Goal: Information Seeking & Learning: Learn about a topic

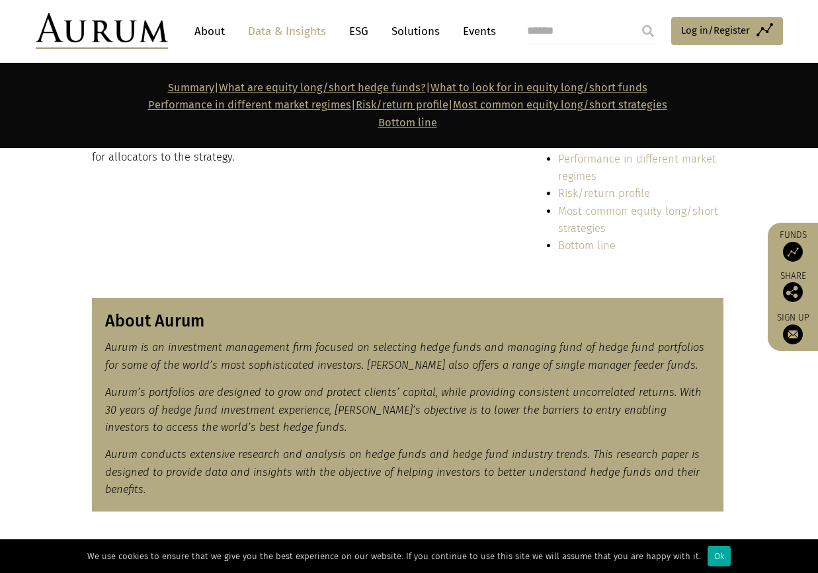
scroll to position [198, 0]
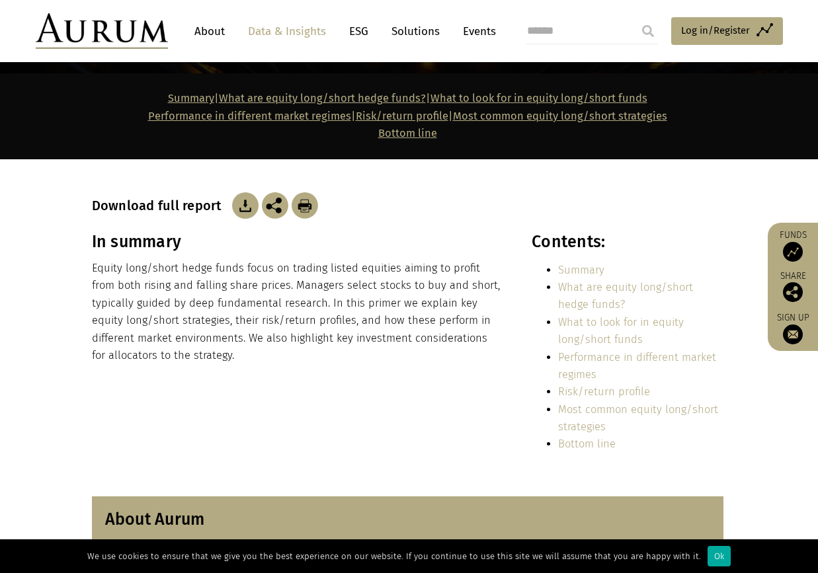
click at [149, 272] on p "Equity long/short hedge funds focus on trading listed equities aiming to profit…" at bounding box center [297, 312] width 411 height 104
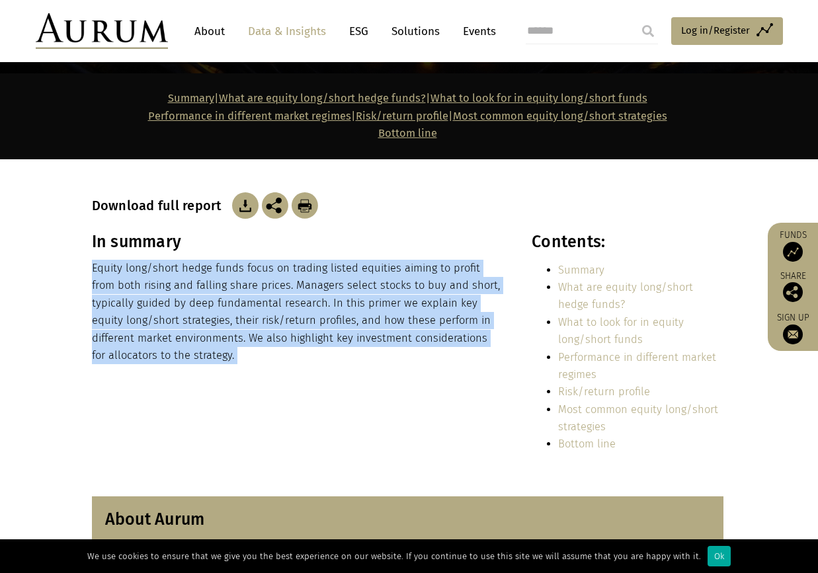
click at [149, 272] on p "Equity long/short hedge funds focus on trading listed equities aiming to profit…" at bounding box center [297, 312] width 411 height 104
drag, startPoint x: 149, startPoint y: 272, endPoint x: 142, endPoint y: 276, distance: 8.1
click at [142, 276] on p "Equity long/short hedge funds focus on trading listed equities aiming to profit…" at bounding box center [297, 312] width 411 height 104
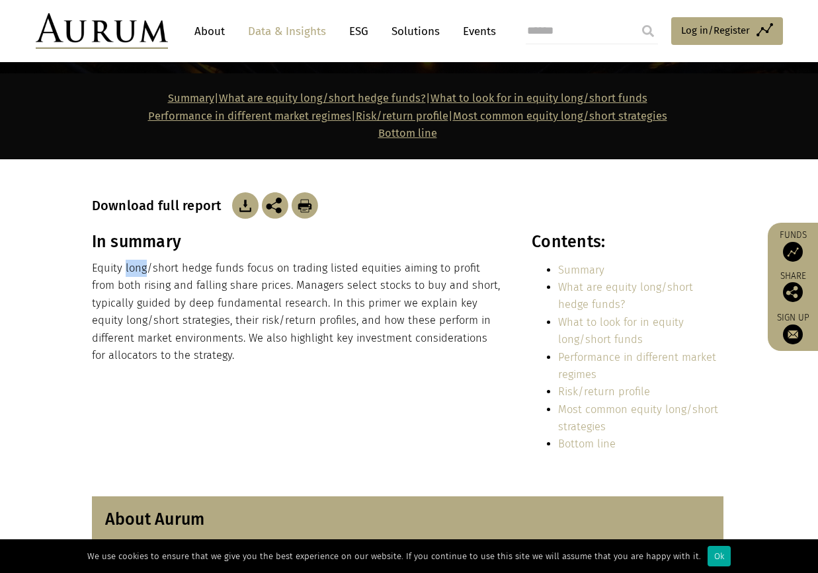
click at [142, 276] on p "Equity long/short hedge funds focus on trading listed equities aiming to profit…" at bounding box center [297, 312] width 411 height 104
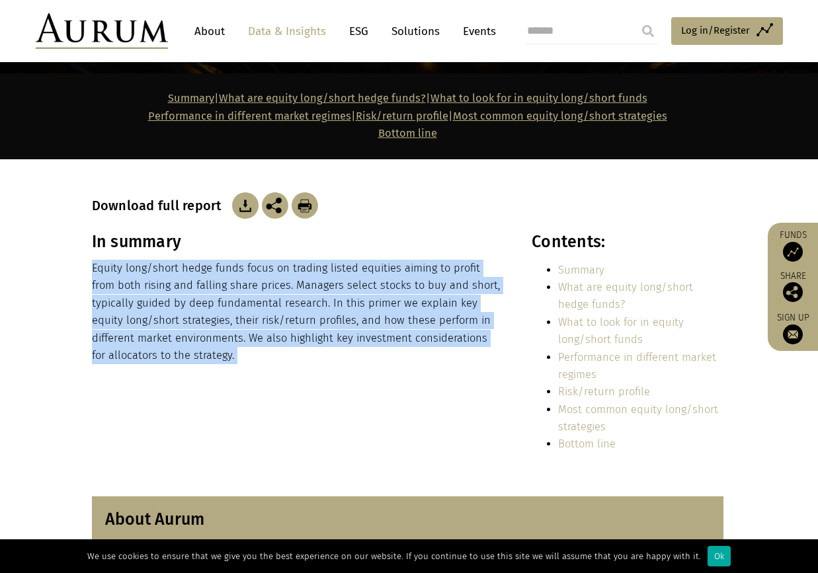
click at [142, 276] on p "Equity long/short hedge funds focus on trading listed equities aiming to profit…" at bounding box center [297, 312] width 411 height 104
drag, startPoint x: 142, startPoint y: 276, endPoint x: 169, endPoint y: 290, distance: 29.6
click at [169, 290] on p "Equity long/short hedge funds focus on trading listed equities aiming to profit…" at bounding box center [297, 312] width 411 height 104
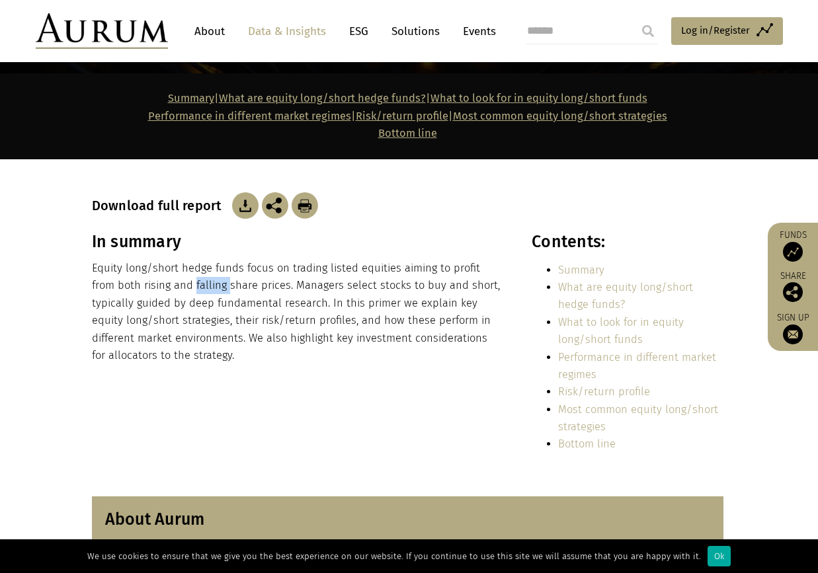
click at [169, 290] on p "Equity long/short hedge funds focus on trading listed equities aiming to profit…" at bounding box center [297, 312] width 411 height 104
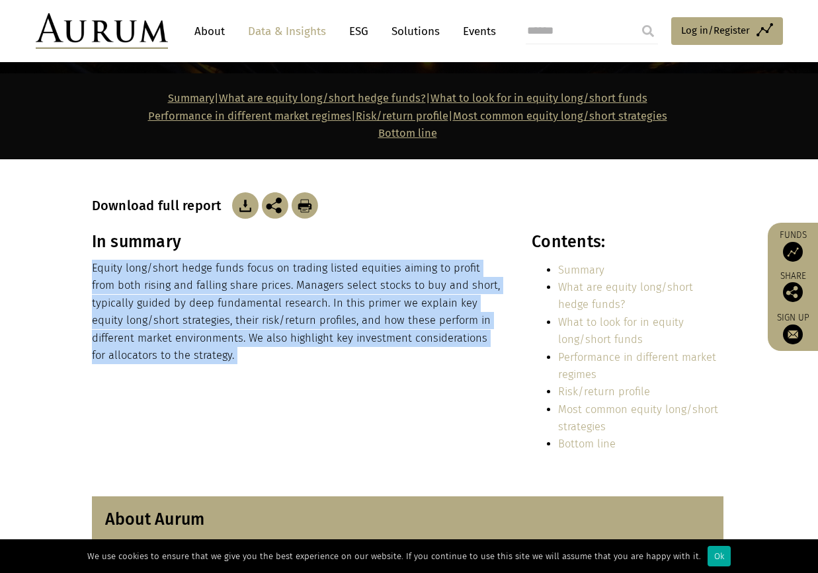
click at [169, 290] on p "Equity long/short hedge funds focus on trading listed equities aiming to profit…" at bounding box center [297, 312] width 411 height 104
drag, startPoint x: 169, startPoint y: 290, endPoint x: 206, endPoint y: 296, distance: 38.2
click at [206, 296] on p "Equity long/short hedge funds focus on trading listed equities aiming to profit…" at bounding box center [297, 312] width 411 height 104
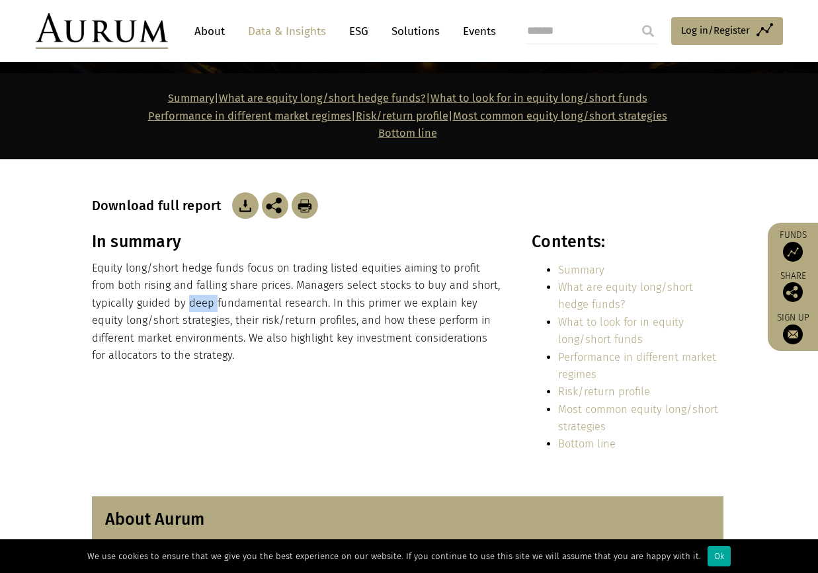
click at [206, 296] on p "Equity long/short hedge funds focus on trading listed equities aiming to profit…" at bounding box center [297, 312] width 411 height 104
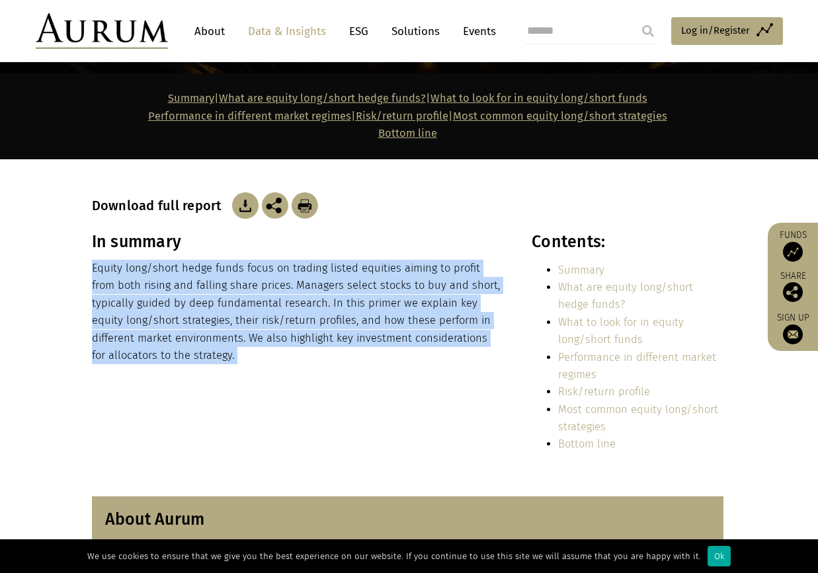
click at [206, 296] on p "Equity long/short hedge funds focus on trading listed equities aiming to profit…" at bounding box center [297, 312] width 411 height 104
drag, startPoint x: 206, startPoint y: 296, endPoint x: 155, endPoint y: 309, distance: 53.2
click at [155, 309] on p "Equity long/short hedge funds focus on trading listed equities aiming to profit…" at bounding box center [297, 312] width 411 height 104
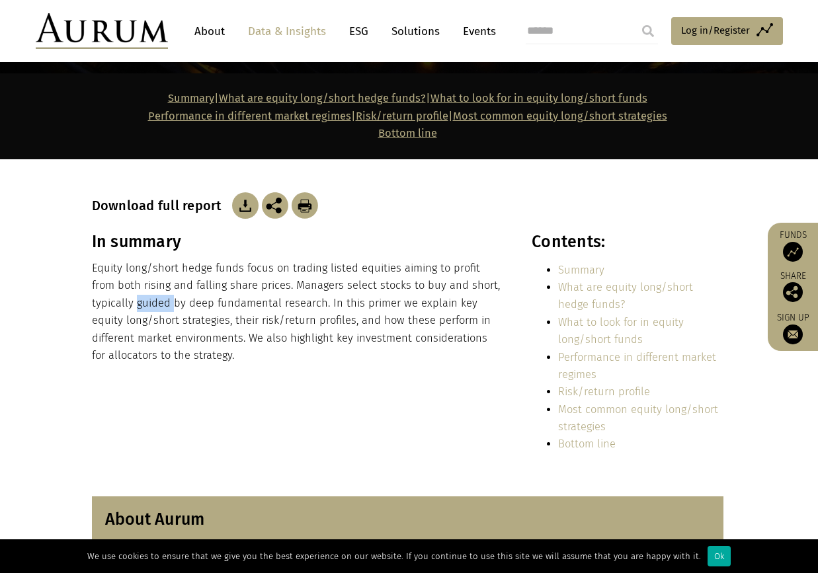
click at [155, 309] on p "Equity long/short hedge funds focus on trading listed equities aiming to profit…" at bounding box center [297, 312] width 411 height 104
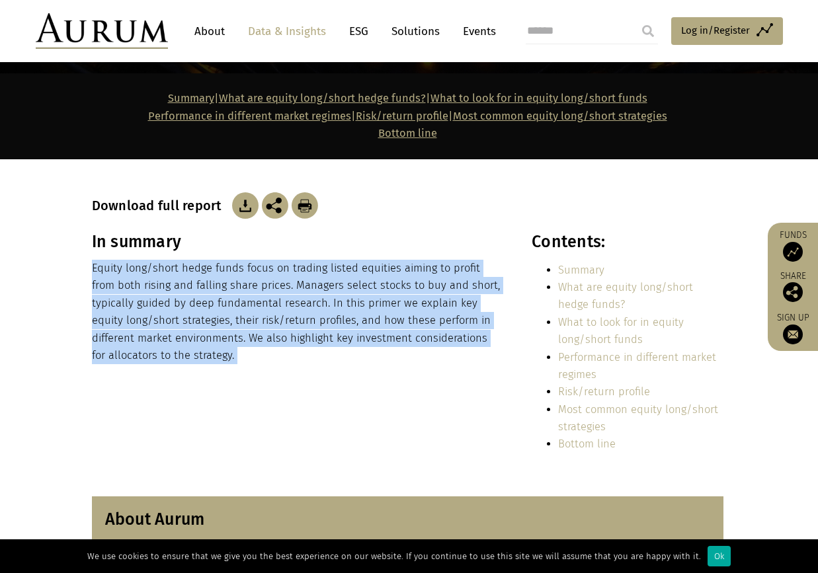
click at [155, 309] on p "Equity long/short hedge funds focus on trading listed equities aiming to profit…" at bounding box center [297, 312] width 411 height 104
drag, startPoint x: 155, startPoint y: 309, endPoint x: 153, endPoint y: 318, distance: 8.8
click at [153, 318] on p "Equity long/short hedge funds focus on trading listed equities aiming to profit…" at bounding box center [297, 312] width 411 height 104
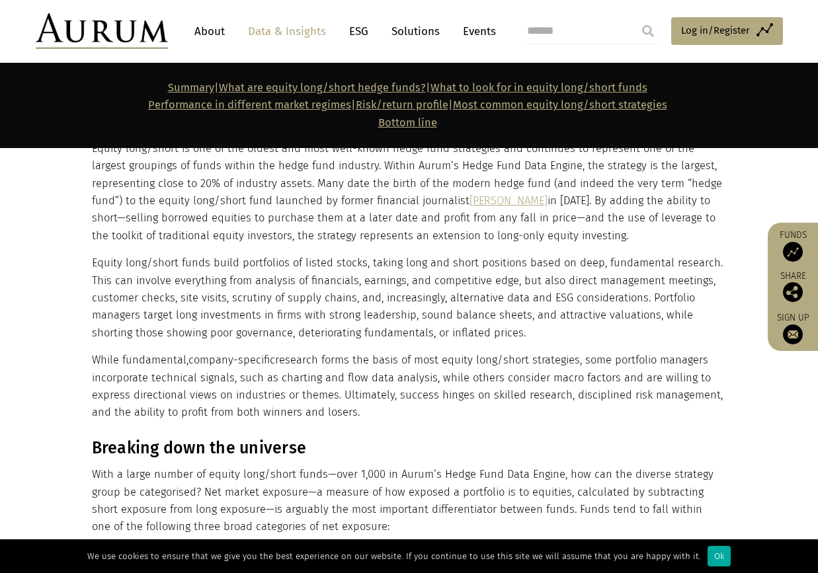
scroll to position [727, 0]
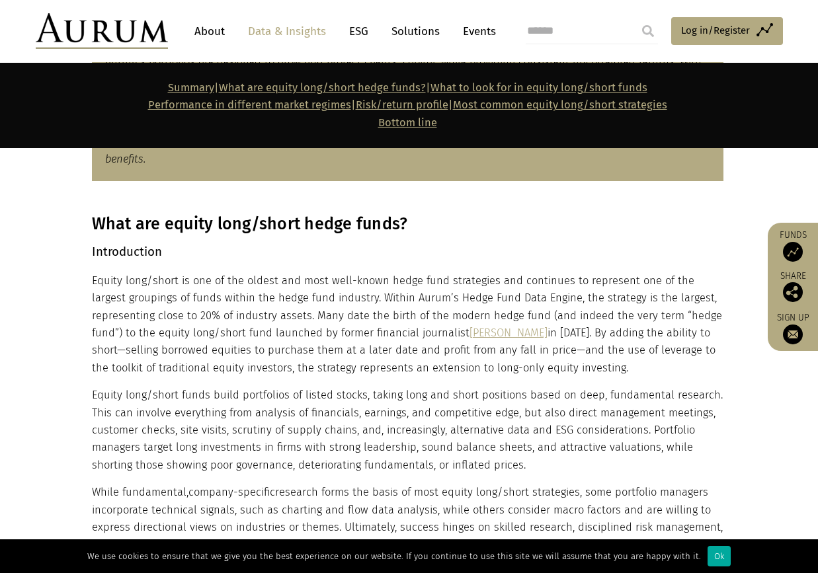
click at [142, 284] on p "Equity long/short is one of the oldest and most well-known hedge fund strategie…" at bounding box center [408, 324] width 632 height 104
click at [142, 285] on p "Equity long/short is one of the oldest and most well-known hedge fund strategie…" at bounding box center [408, 324] width 632 height 104
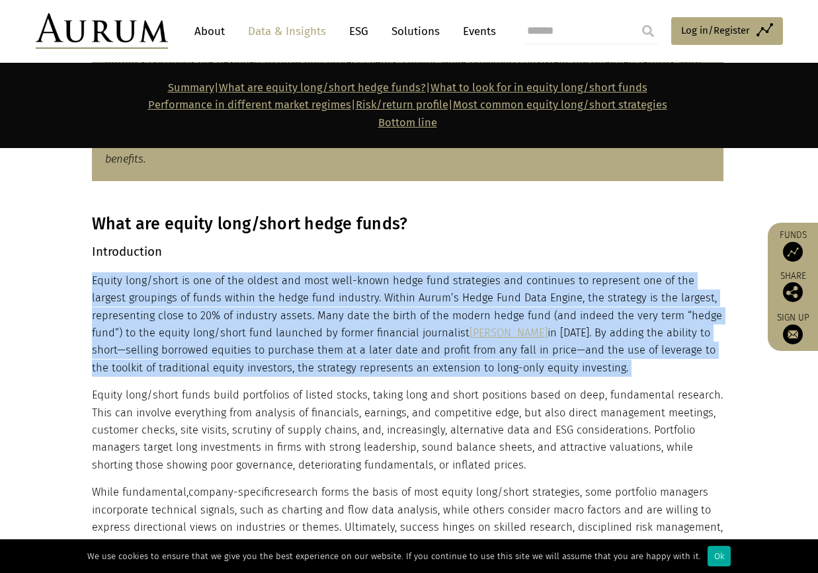
click at [142, 285] on p "Equity long/short is one of the oldest and most well-known hedge fund strategie…" at bounding box center [408, 324] width 632 height 104
drag, startPoint x: 142, startPoint y: 285, endPoint x: 152, endPoint y: 301, distance: 19.1
click at [152, 301] on p "Equity long/short is one of the oldest and most well-known hedge fund strategie…" at bounding box center [408, 324] width 632 height 104
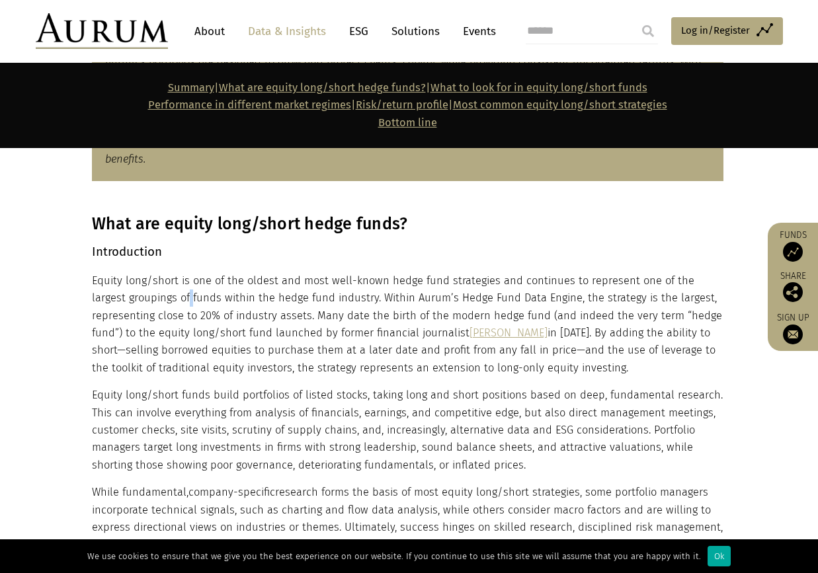
click at [152, 301] on p "Equity long/short is one of the oldest and most well-known hedge fund strategie…" at bounding box center [408, 324] width 632 height 104
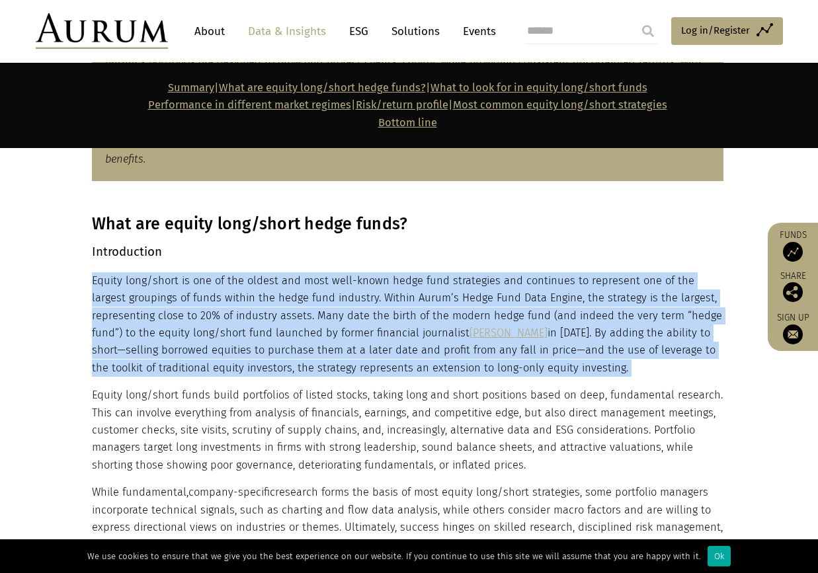
click at [152, 301] on p "Equity long/short is one of the oldest and most well-known hedge fund strategie…" at bounding box center [408, 324] width 632 height 104
drag, startPoint x: 152, startPoint y: 301, endPoint x: 265, endPoint y: 302, distance: 112.4
click at [265, 302] on p "Equity long/short is one of the oldest and most well-known hedge fund strategie…" at bounding box center [408, 324] width 632 height 104
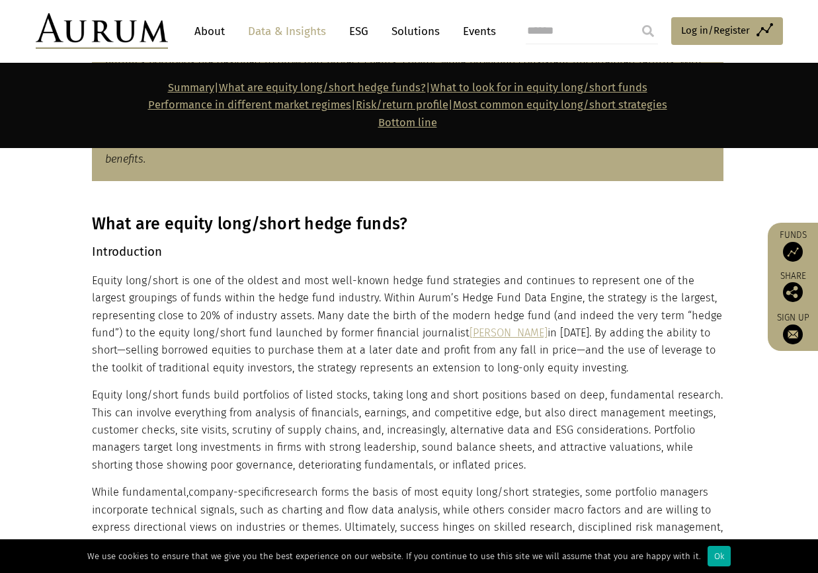
click at [596, 333] on p "Equity long/short is one of the oldest and most well-known hedge fund strategie…" at bounding box center [408, 324] width 632 height 104
click at [127, 350] on p "Equity long/short is one of the oldest and most well-known hedge fund strategie…" at bounding box center [408, 324] width 632 height 104
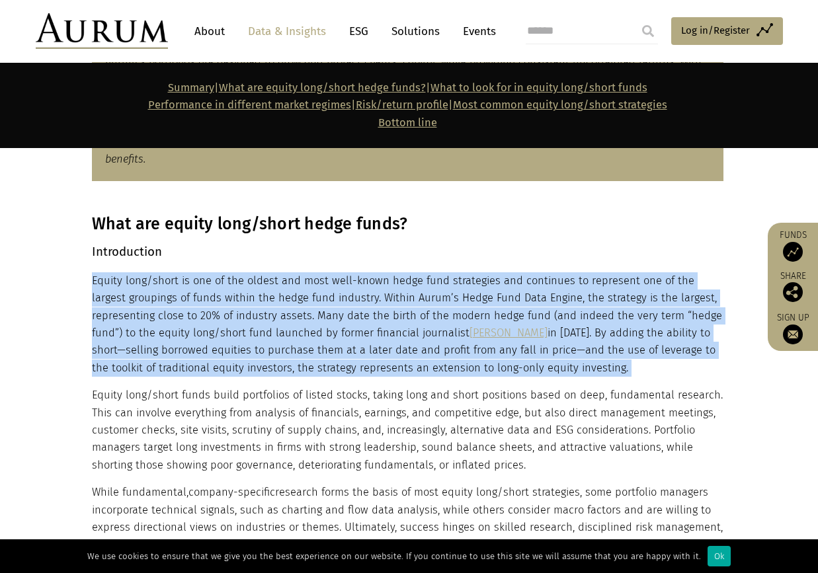
click at [127, 350] on p "Equity long/short is one of the oldest and most well-known hedge fund strategie…" at bounding box center [408, 324] width 632 height 104
drag, startPoint x: 127, startPoint y: 350, endPoint x: 259, endPoint y: 352, distance: 131.6
click at [259, 352] on p "Equity long/short is one of the oldest and most well-known hedge fund strategie…" at bounding box center [408, 324] width 632 height 104
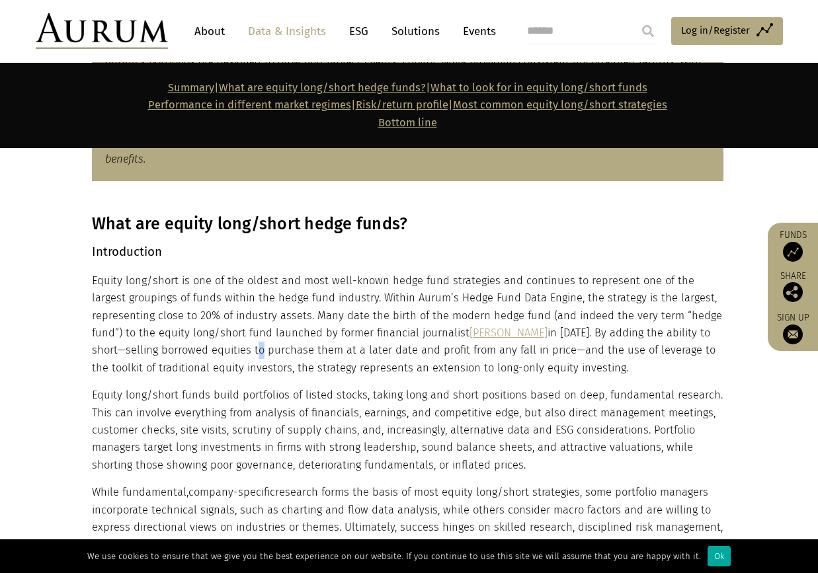
click at [259, 352] on p "Equity long/short is one of the oldest and most well-known hedge fund strategie…" at bounding box center [408, 324] width 632 height 104
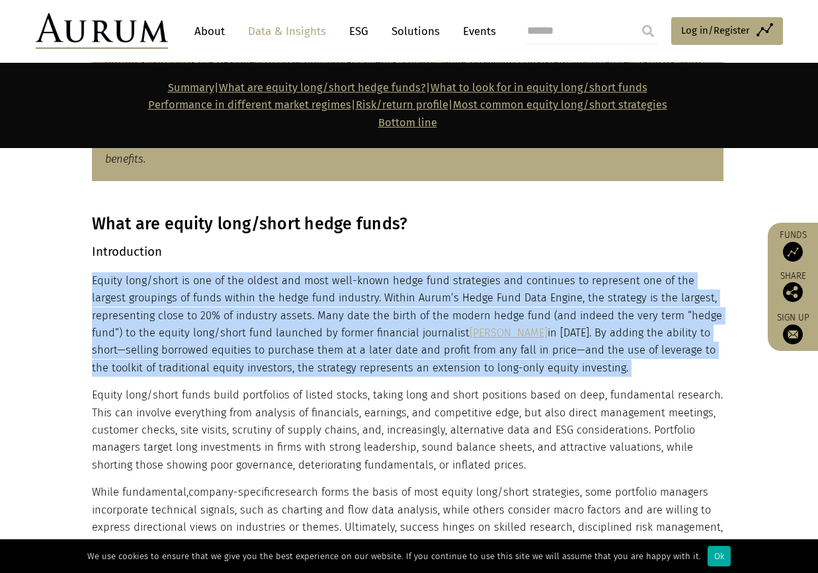
click at [259, 352] on p "Equity long/short is one of the oldest and most well-known hedge fund strategie…" at bounding box center [408, 324] width 632 height 104
drag, startPoint x: 259, startPoint y: 352, endPoint x: 393, endPoint y: 349, distance: 134.3
click at [393, 349] on p "Equity long/short is one of the oldest and most well-known hedge fund strategie…" at bounding box center [408, 324] width 632 height 104
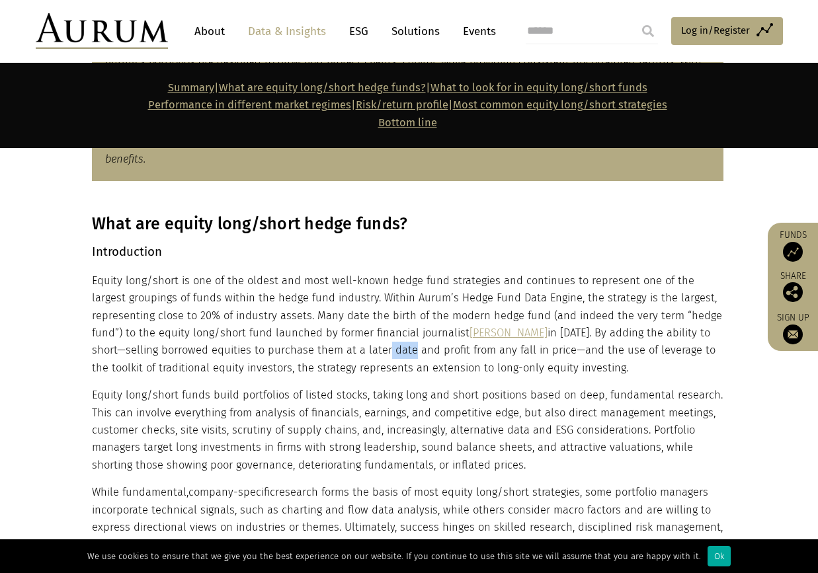
click at [393, 349] on p "Equity long/short is one of the oldest and most well-known hedge fund strategie…" at bounding box center [408, 324] width 632 height 104
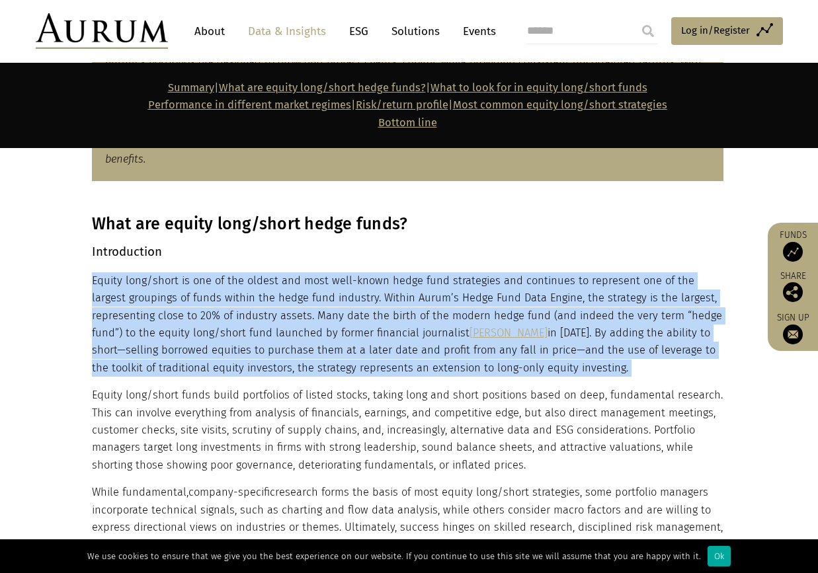
click at [393, 349] on p "Equity long/short is one of the oldest and most well-known hedge fund strategie…" at bounding box center [408, 324] width 632 height 104
click at [144, 368] on p "Equity long/short is one of the oldest and most well-known hedge fund strategie…" at bounding box center [408, 324] width 632 height 104
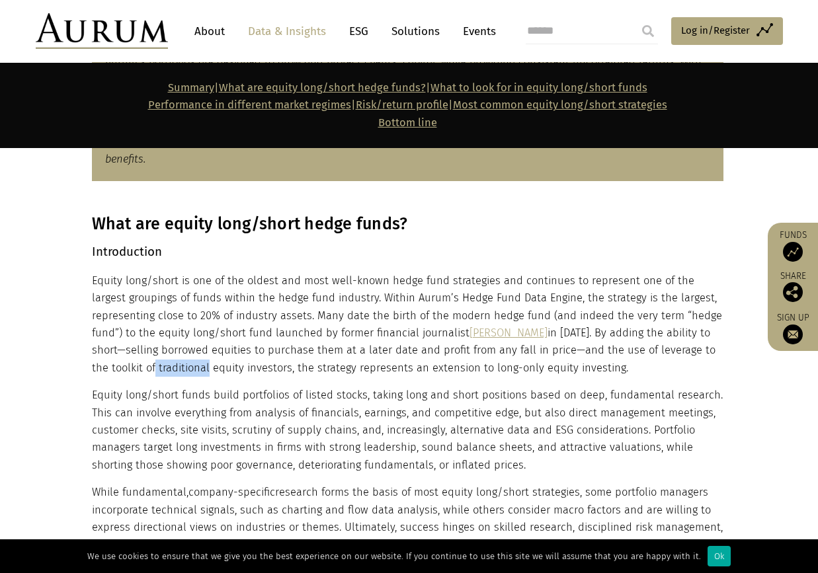
click at [144, 368] on p "Equity long/short is one of the oldest and most well-known hedge fund strategie…" at bounding box center [408, 324] width 632 height 104
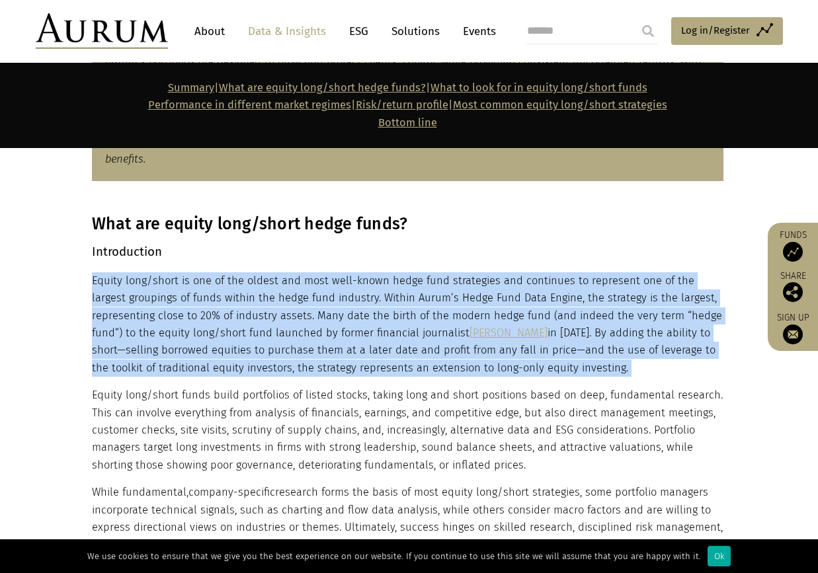
click at [144, 368] on p "Equity long/short is one of the oldest and most well-known hedge fund strategie…" at bounding box center [408, 324] width 632 height 104
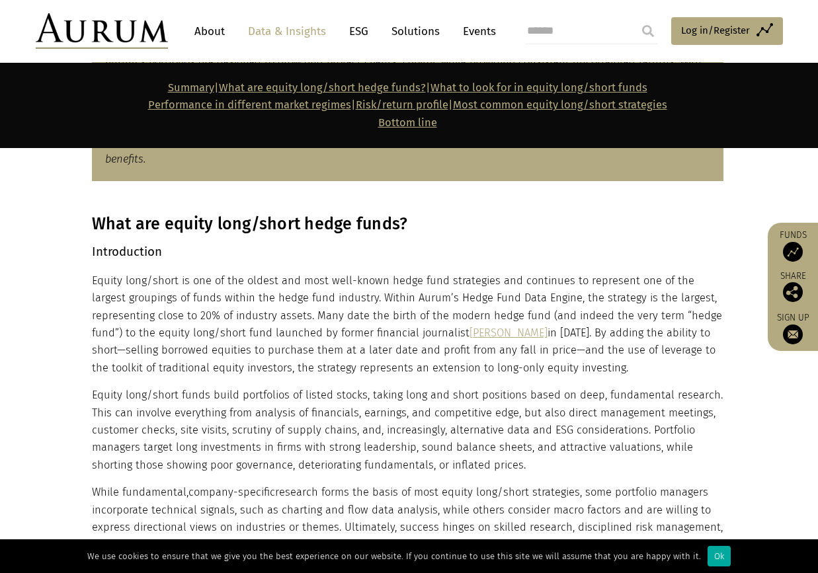
click at [372, 417] on p "Equity long/short funds build portfolios of listed stocks, taking long and shor…" at bounding box center [408, 430] width 632 height 87
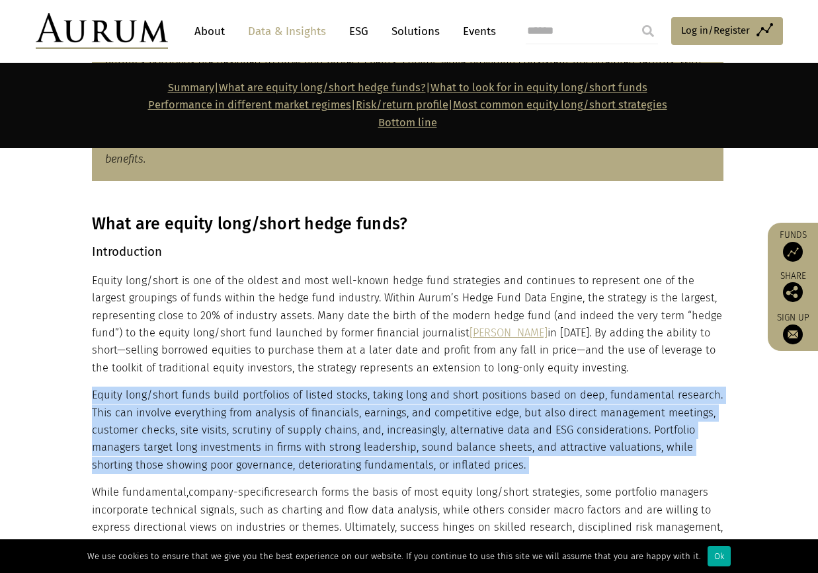
click at [372, 417] on p "Equity long/short funds build portfolios of listed stocks, taking long and shor…" at bounding box center [408, 430] width 632 height 87
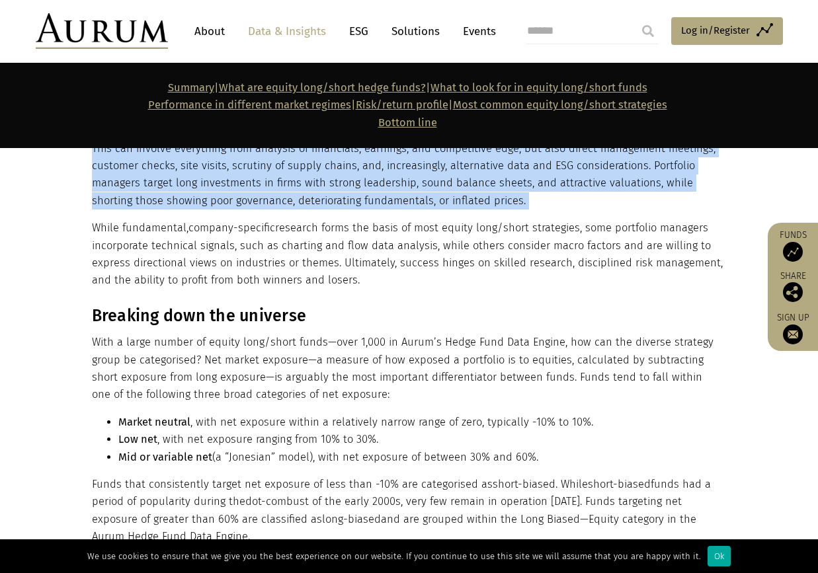
scroll to position [1124, 0]
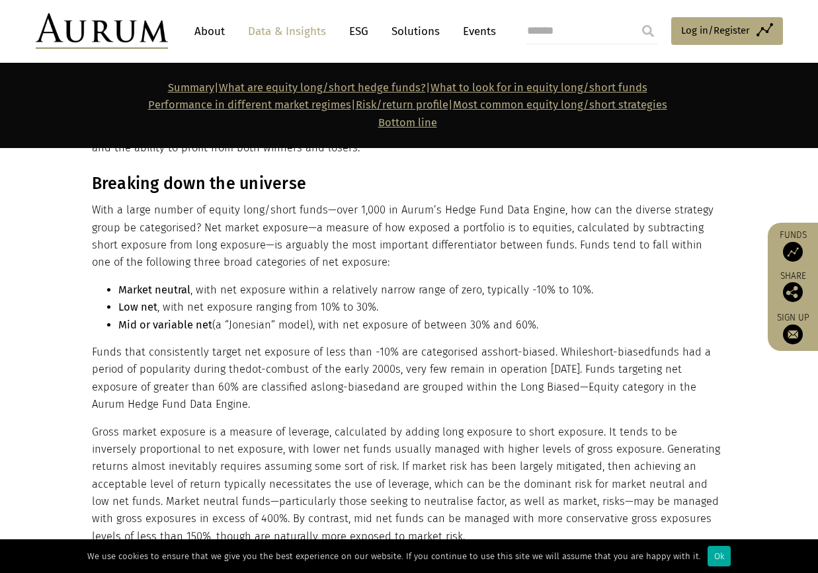
click at [173, 308] on li "Low net , with net exposure ranging from 10% to 30%." at bounding box center [420, 307] width 605 height 17
drag, startPoint x: 173, startPoint y: 308, endPoint x: 167, endPoint y: 328, distance: 21.2
click at [167, 328] on strong "Mid or variable net" at bounding box center [165, 325] width 94 height 13
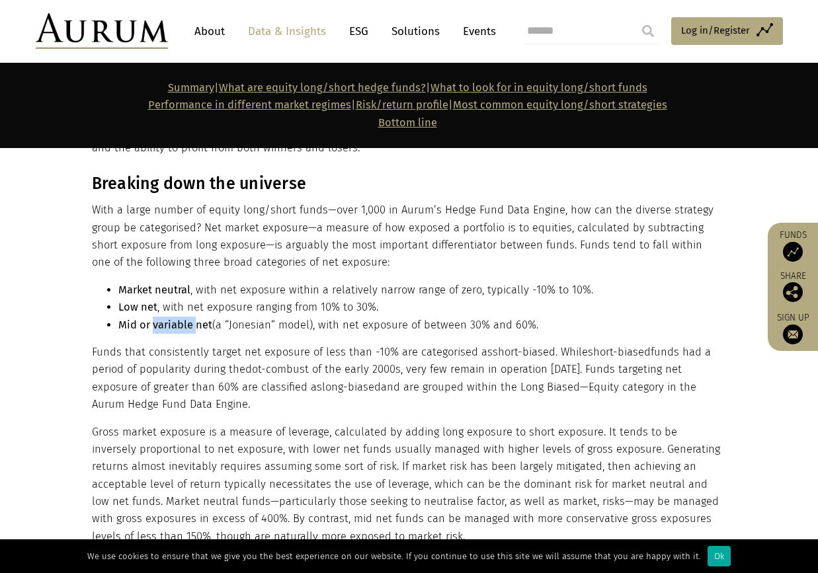
click at [167, 328] on strong "Mid or variable net" at bounding box center [165, 325] width 94 height 13
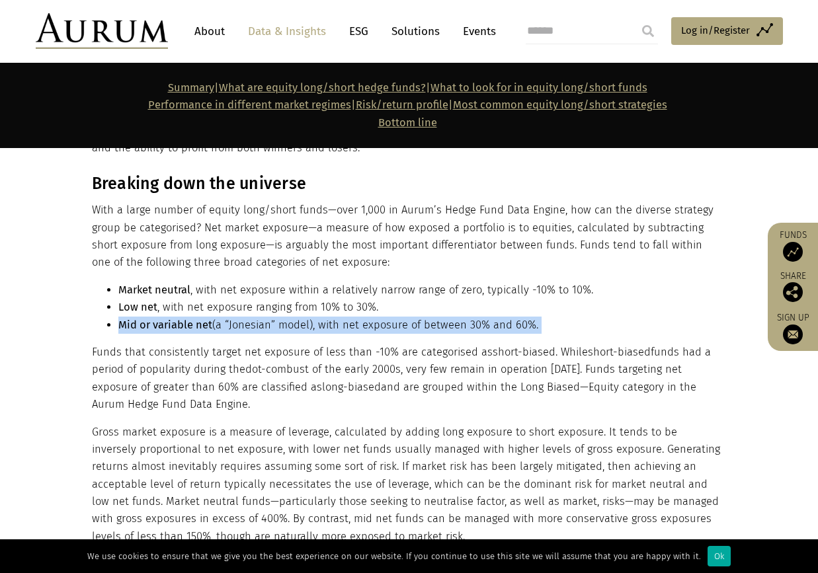
click at [167, 328] on strong "Mid or variable net" at bounding box center [165, 325] width 94 height 13
drag, startPoint x: 167, startPoint y: 328, endPoint x: 251, endPoint y: 325, distance: 83.4
click at [251, 325] on li "Mid or variable net (a “Jonesian” model), with net exposure of between 30% and …" at bounding box center [420, 325] width 605 height 17
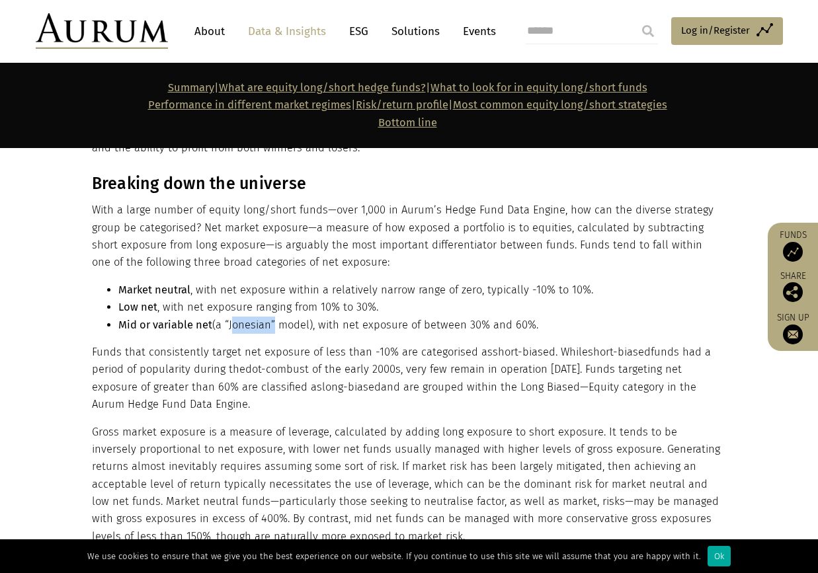
click at [251, 325] on li "Mid or variable net (a “Jonesian” model), with net exposure of between 30% and …" at bounding box center [420, 325] width 605 height 17
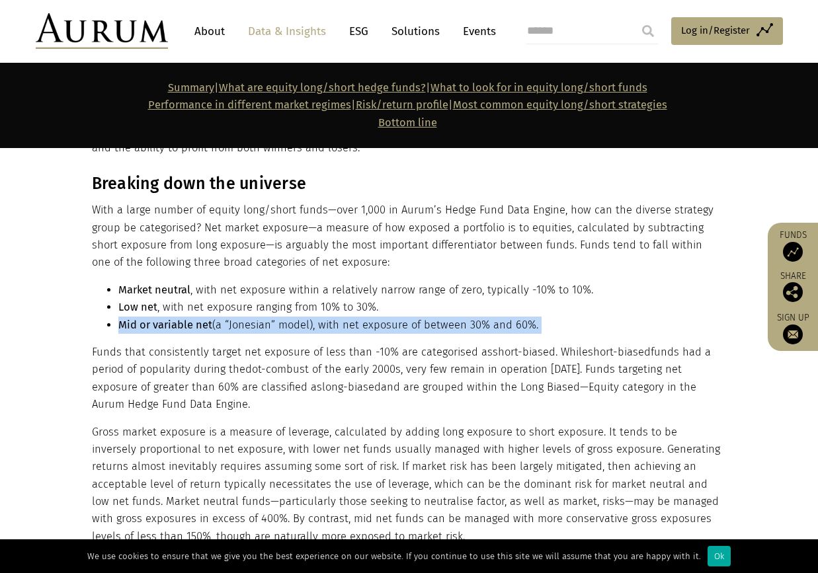
click at [251, 325] on li "Mid or variable net (a “Jonesian” model), with net exposure of between 30% and …" at bounding box center [420, 325] width 605 height 17
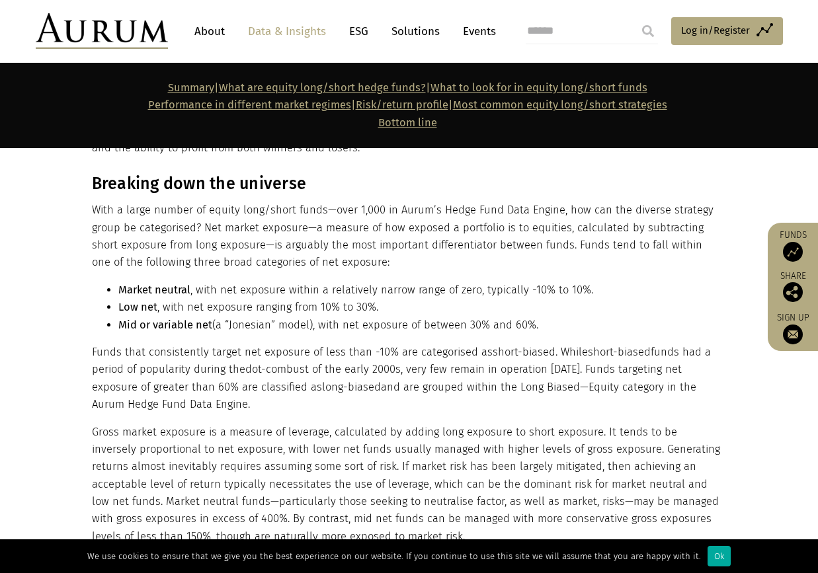
drag, startPoint x: 251, startPoint y: 325, endPoint x: 200, endPoint y: 300, distance: 56.2
click at [200, 300] on li "Low net , with net exposure ranging from 10% to 30%." at bounding box center [420, 307] width 605 height 17
click at [235, 292] on li "Market neutral , with net exposure within a relatively narrow range of zero, ty…" at bounding box center [420, 290] width 605 height 17
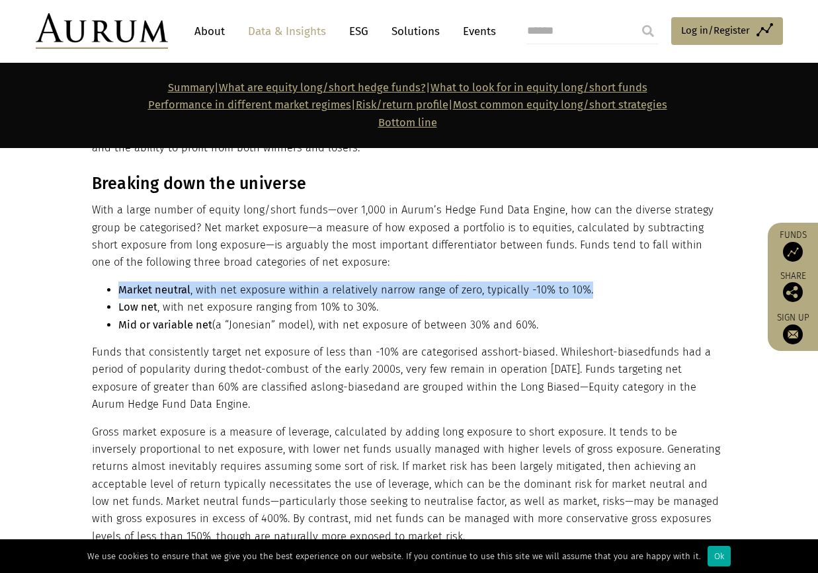
click at [235, 292] on li "Market neutral , with net exposure within a relatively narrow range of zero, ty…" at bounding box center [420, 290] width 605 height 17
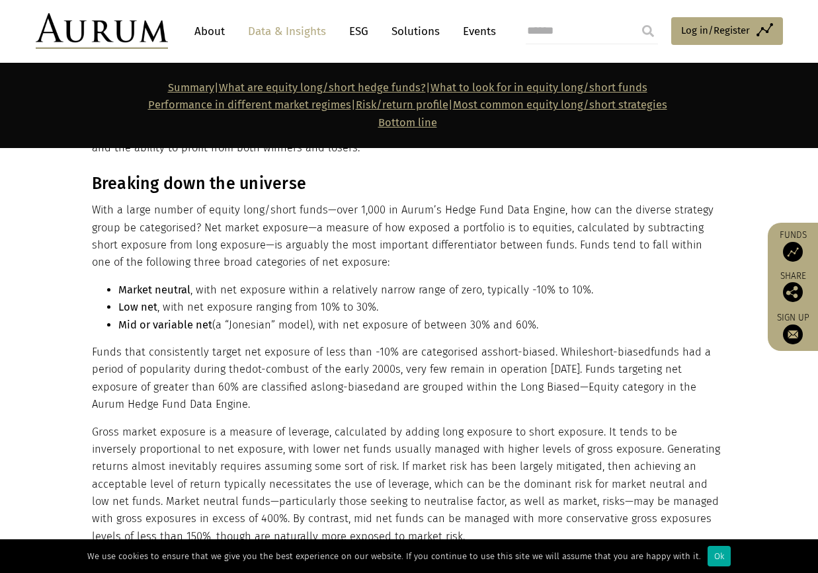
click at [173, 315] on li "Low net , with net exposure ranging from 10% to 30%." at bounding box center [420, 307] width 605 height 17
click at [167, 308] on li "Low net , with net exposure ranging from 10% to 30%." at bounding box center [420, 307] width 605 height 17
drag, startPoint x: 167, startPoint y: 308, endPoint x: 301, endPoint y: 305, distance: 133.6
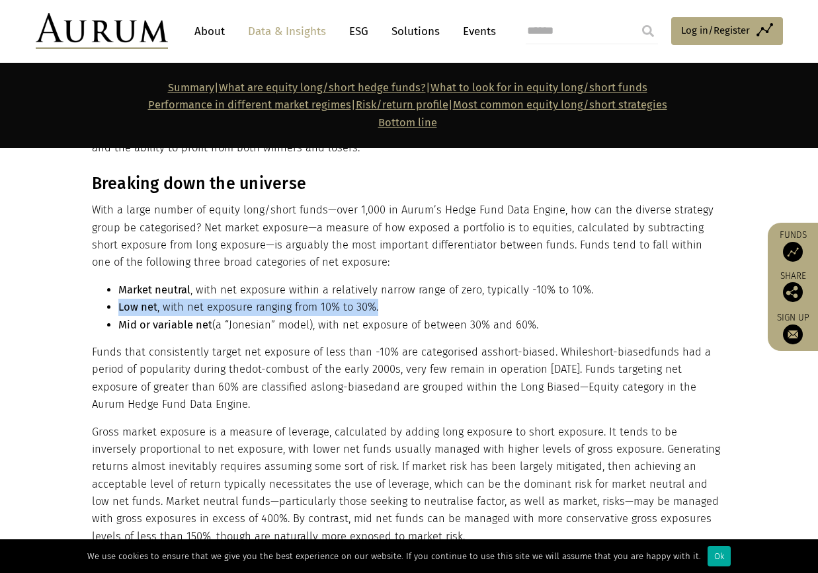
click at [301, 305] on li "Low net , with net exposure ranging from 10% to 30%." at bounding box center [420, 307] width 605 height 17
drag, startPoint x: 374, startPoint y: 306, endPoint x: 145, endPoint y: 308, distance: 228.8
click at [145, 308] on li "Low net , with net exposure ranging from 10% to 30%." at bounding box center [420, 307] width 605 height 17
click at [145, 308] on strong "Low net" at bounding box center [137, 307] width 39 height 13
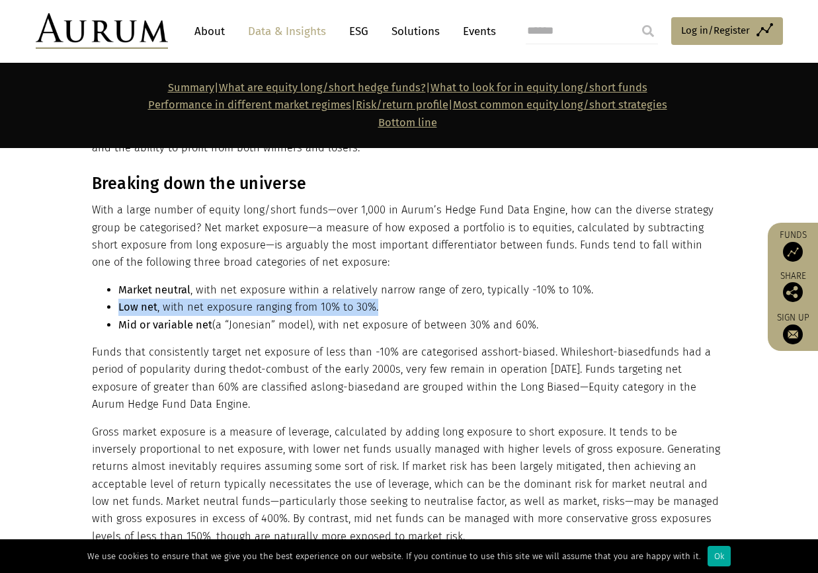
click at [145, 308] on strong "Low net" at bounding box center [137, 307] width 39 height 13
drag, startPoint x: 145, startPoint y: 308, endPoint x: 128, endPoint y: 215, distance: 94.0
click at [128, 215] on p "With a large number of equity long/short funds—over 1,000 in Aurum’s Hedge Fund…" at bounding box center [408, 237] width 632 height 70
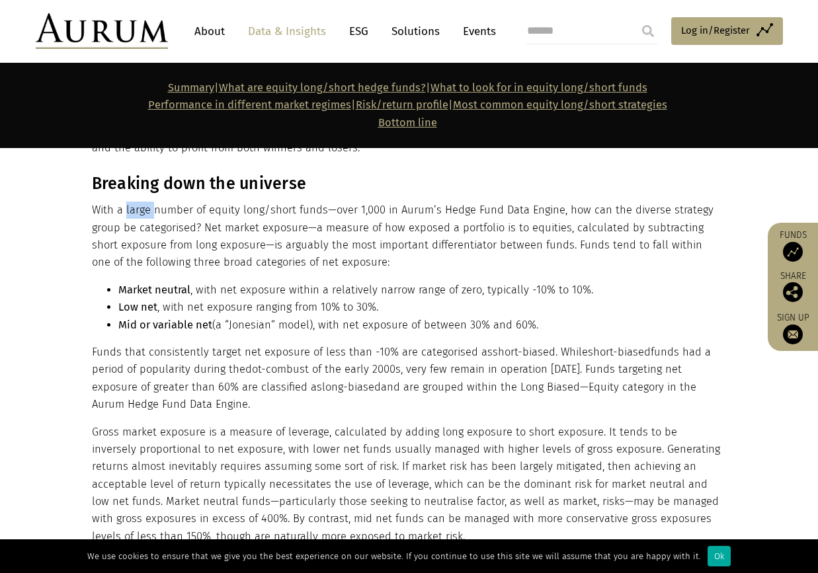
click at [128, 215] on p "With a large number of equity long/short funds—over 1,000 in Aurum’s Hedge Fund…" at bounding box center [408, 237] width 632 height 70
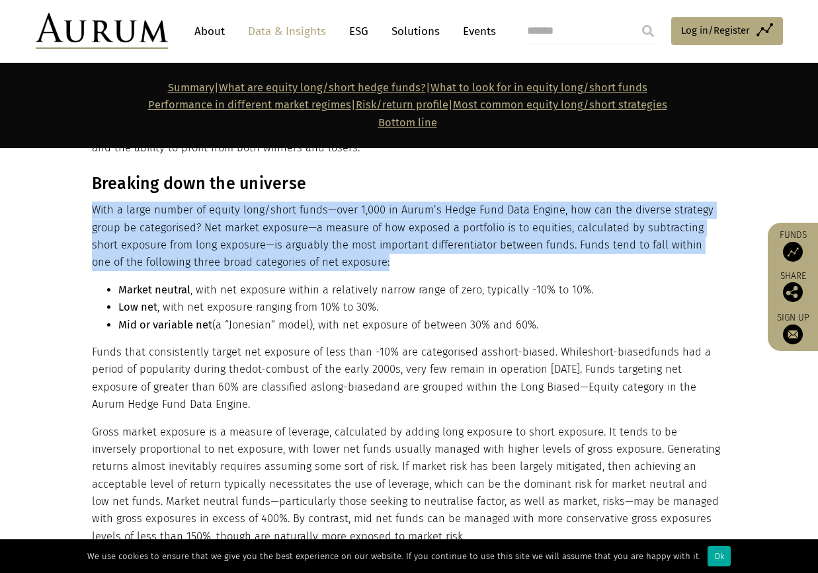
click at [128, 215] on p "With a large number of equity long/short funds—over 1,000 in Aurum’s Hedge Fund…" at bounding box center [408, 237] width 632 height 70
click at [464, 217] on p "With a large number of equity long/short funds—over 1,000 in Aurum’s Hedge Fund…" at bounding box center [408, 237] width 632 height 70
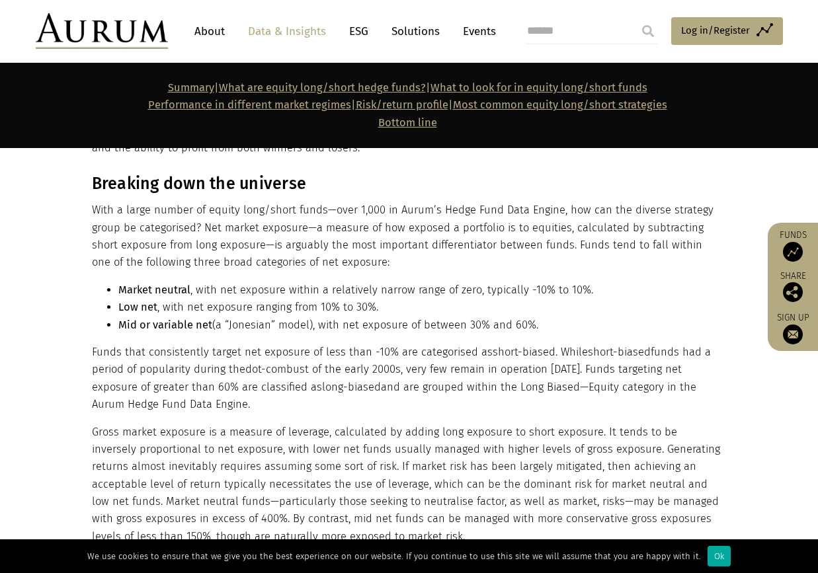
click at [257, 242] on p "With a large number of equity long/short funds—over 1,000 in Aurum’s Hedge Fund…" at bounding box center [408, 237] width 632 height 70
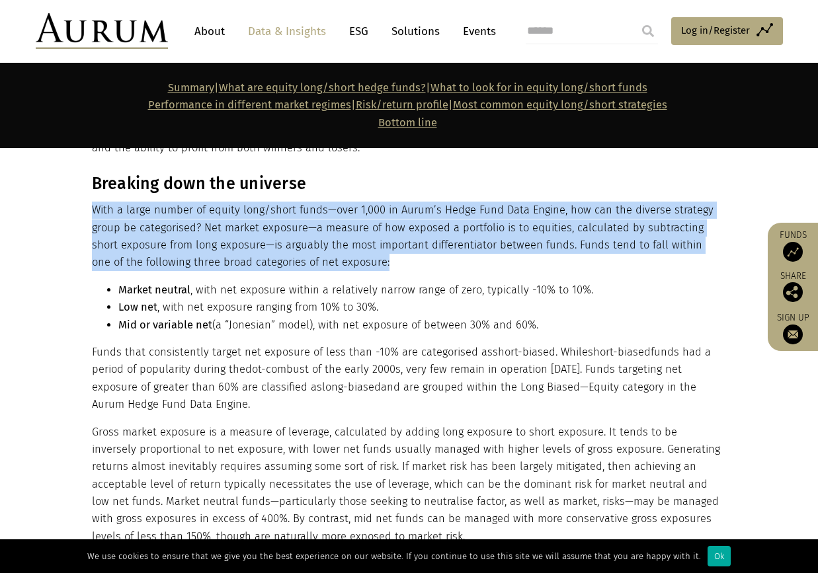
click at [257, 242] on p "With a large number of equity long/short funds—over 1,000 in Aurum’s Hedge Fund…" at bounding box center [408, 237] width 632 height 70
drag, startPoint x: 257, startPoint y: 242, endPoint x: 188, endPoint y: 238, distance: 68.9
click at [188, 238] on p "With a large number of equity long/short funds—over 1,000 in Aurum’s Hedge Fund…" at bounding box center [408, 237] width 632 height 70
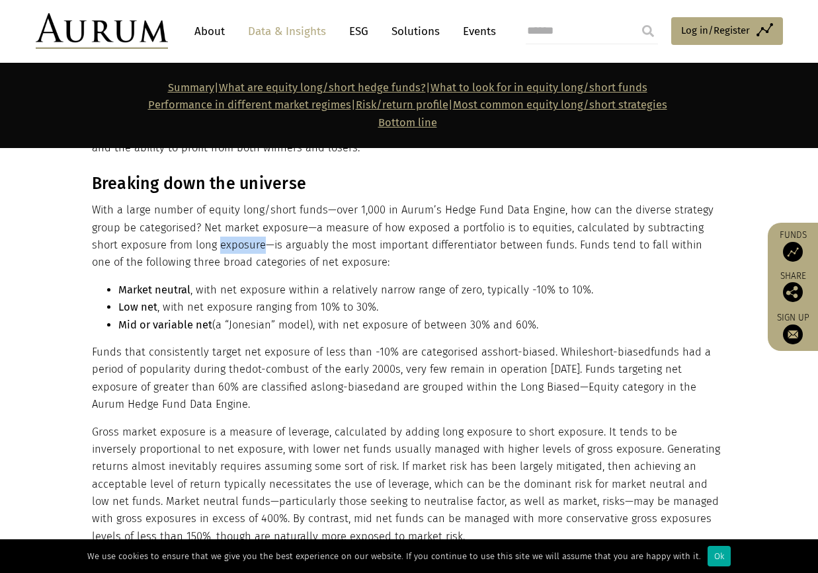
click at [188, 238] on p "With a large number of equity long/short funds—over 1,000 in Aurum’s Hedge Fund…" at bounding box center [408, 237] width 632 height 70
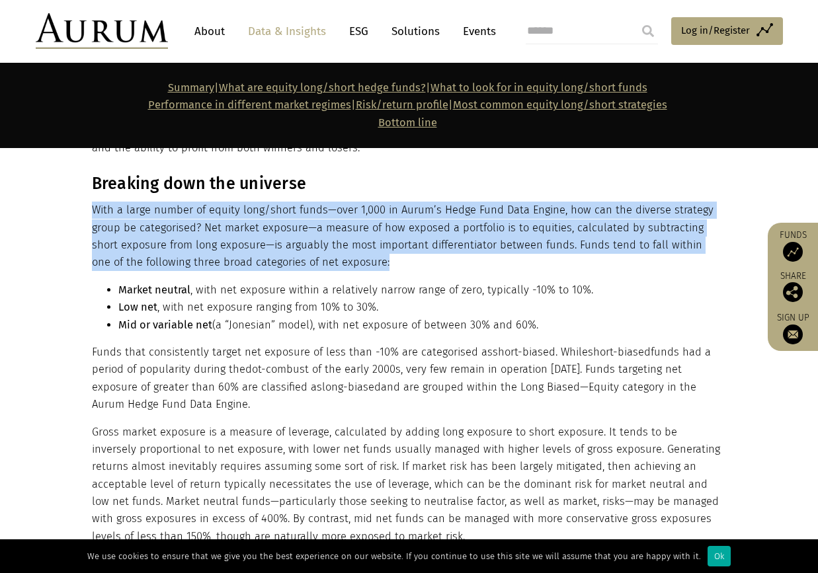
click at [188, 238] on p "With a large number of equity long/short funds—over 1,000 in Aurum’s Hedge Fund…" at bounding box center [408, 237] width 632 height 70
drag, startPoint x: 188, startPoint y: 238, endPoint x: 183, endPoint y: 247, distance: 10.7
click at [183, 247] on p "With a large number of equity long/short funds—over 1,000 in Aurum’s Hedge Fund…" at bounding box center [408, 237] width 632 height 70
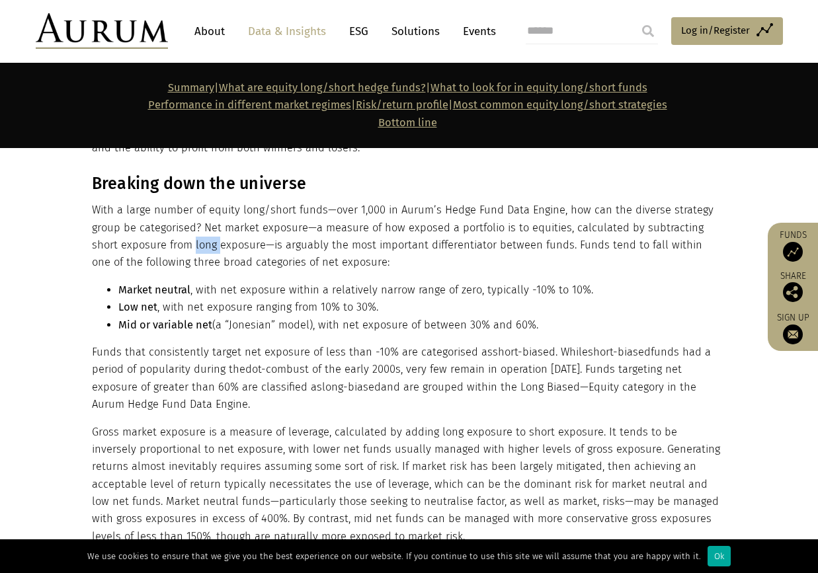
click at [183, 247] on p "With a large number of equity long/short funds—over 1,000 in Aurum’s Hedge Fund…" at bounding box center [408, 237] width 632 height 70
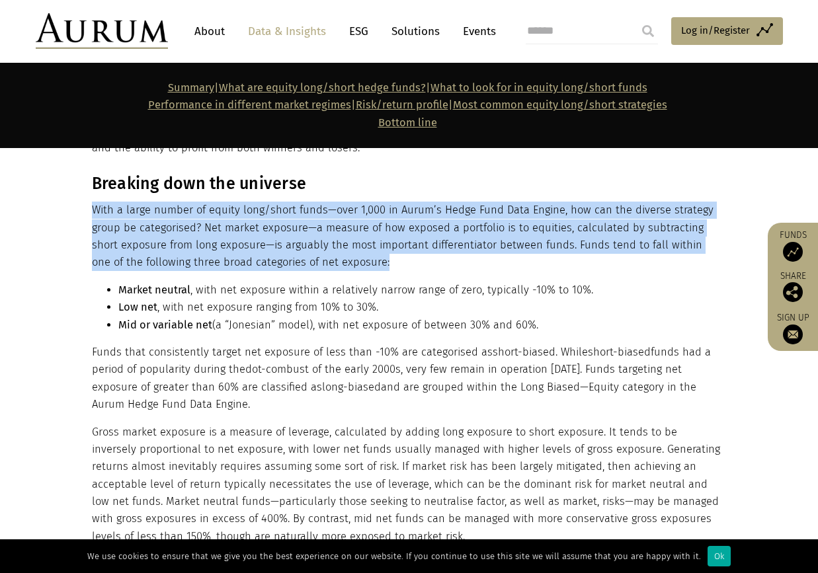
click at [183, 247] on p "With a large number of equity long/short funds—over 1,000 in Aurum’s Hedge Fund…" at bounding box center [408, 237] width 632 height 70
drag, startPoint x: 183, startPoint y: 247, endPoint x: 182, endPoint y: 261, distance: 13.2
click at [182, 261] on p "With a large number of equity long/short funds—over 1,000 in Aurum’s Hedge Fund…" at bounding box center [408, 237] width 632 height 70
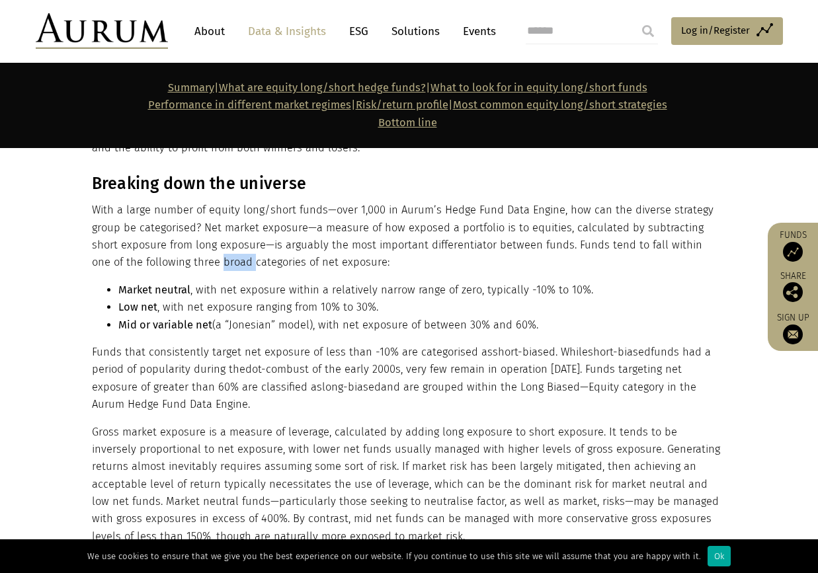
click at [182, 261] on p "With a large number of equity long/short funds—over 1,000 in Aurum’s Hedge Fund…" at bounding box center [408, 237] width 632 height 70
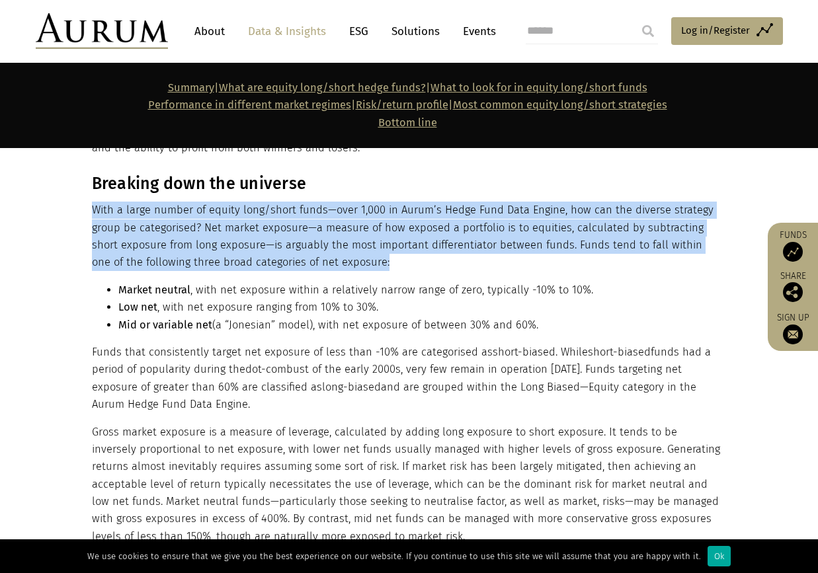
click at [181, 261] on p "With a large number of equity long/short funds—over 1,000 in Aurum’s Hedge Fund…" at bounding box center [408, 237] width 632 height 70
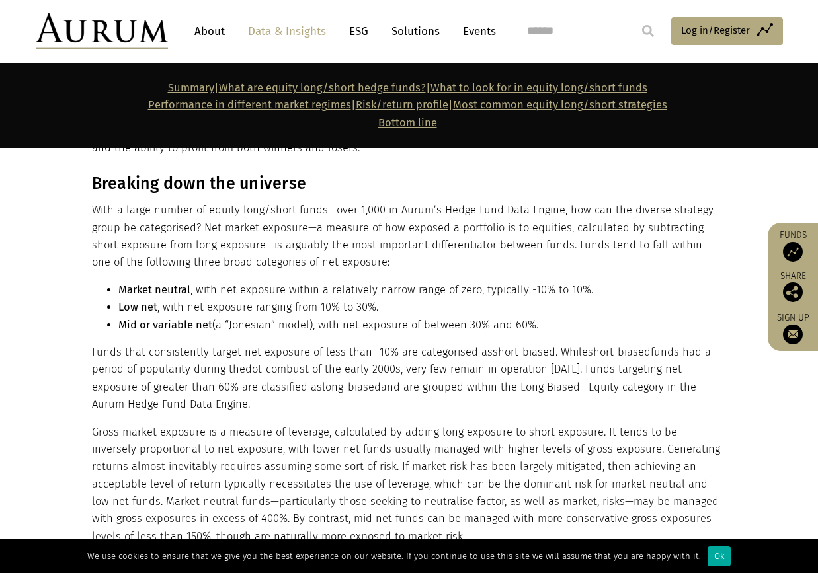
drag, startPoint x: 181, startPoint y: 261, endPoint x: 183, endPoint y: 296, distance: 34.4
click at [183, 296] on strong "Market neutral" at bounding box center [154, 290] width 72 height 13
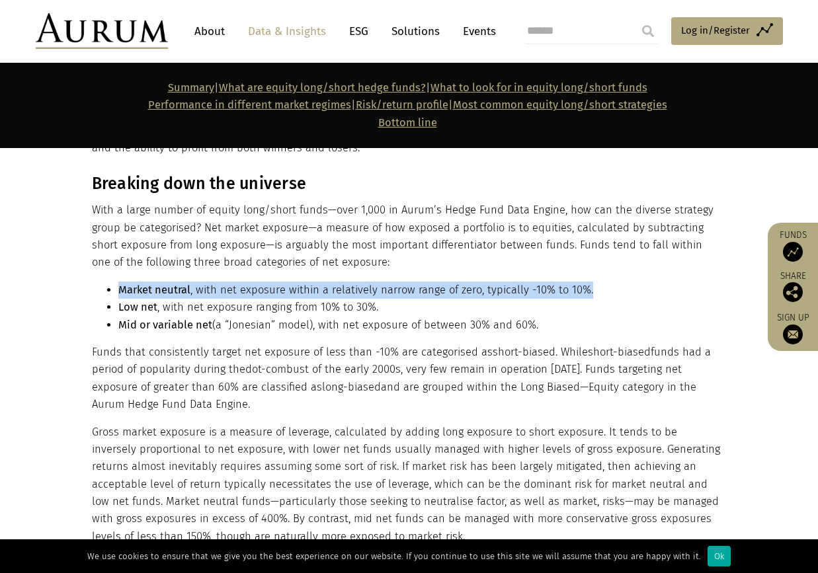
click at [183, 296] on strong "Market neutral" at bounding box center [154, 290] width 72 height 13
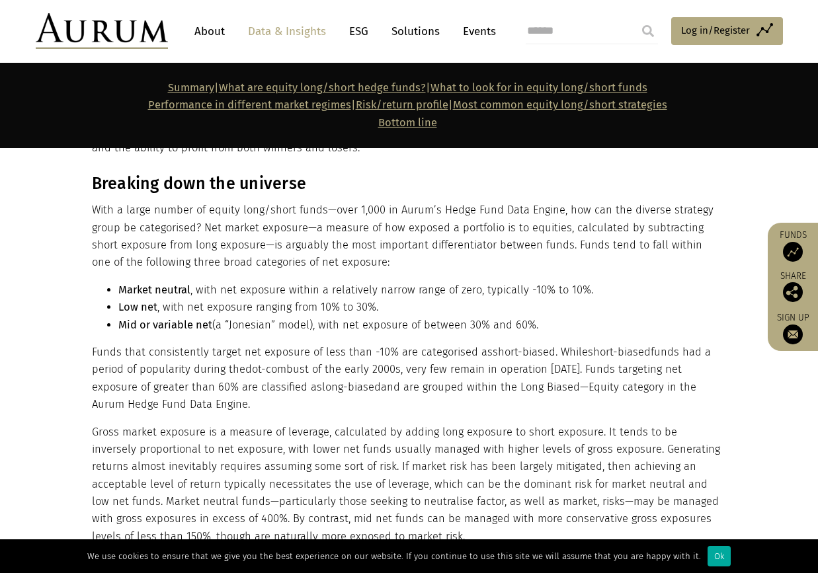
drag, startPoint x: 183, startPoint y: 296, endPoint x: 233, endPoint y: 325, distance: 57.8
click at [233, 325] on li "Mid or variable net (a “Jonesian” model), with net exposure of between 30% and …" at bounding box center [420, 325] width 605 height 17
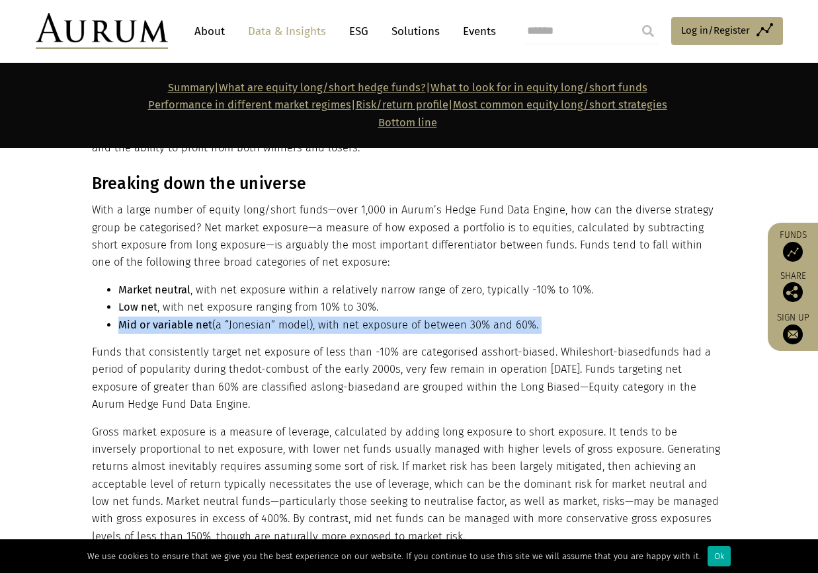
click at [233, 325] on li "Mid or variable net (a “Jonesian” model), with net exposure of between 30% and …" at bounding box center [420, 325] width 605 height 17
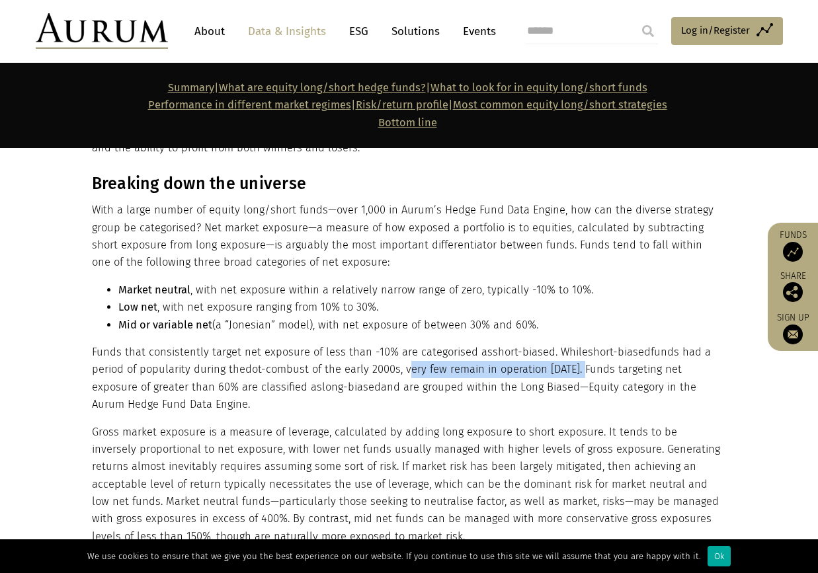
drag, startPoint x: 580, startPoint y: 373, endPoint x: 405, endPoint y: 373, distance: 175.2
click at [405, 373] on p "Funds that consistently target net exposure of less than -10% are categorised a…" at bounding box center [408, 379] width 632 height 70
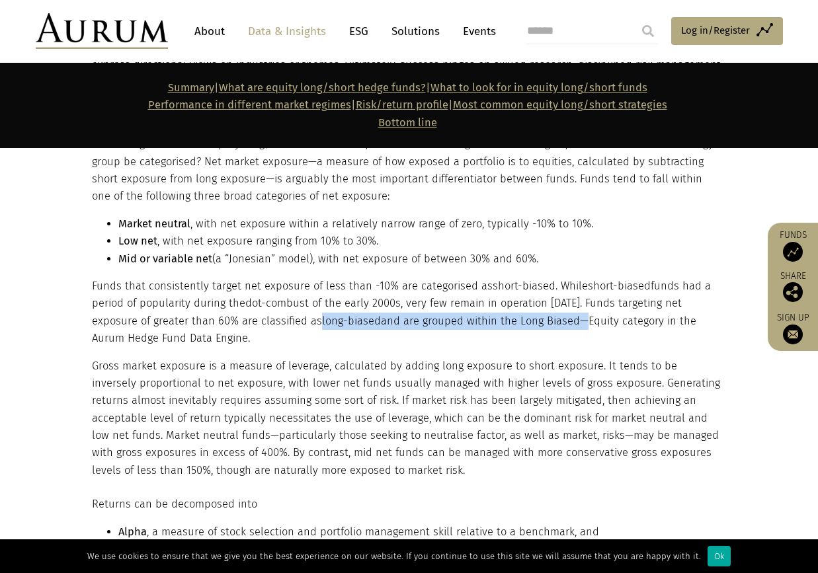
drag, startPoint x: 268, startPoint y: 322, endPoint x: 525, endPoint y: 325, distance: 257.3
click at [525, 325] on p "Funds that consistently target net exposure of less than -10% are categorised a…" at bounding box center [408, 313] width 632 height 70
drag, startPoint x: 525, startPoint y: 325, endPoint x: 501, endPoint y: 320, distance: 24.9
click at [525, 323] on p "Funds that consistently target net exposure of less than -10% are categorised a…" at bounding box center [408, 313] width 632 height 70
click at [470, 327] on p "Funds that consistently target net exposure of less than -10% are categorised a…" at bounding box center [408, 313] width 632 height 70
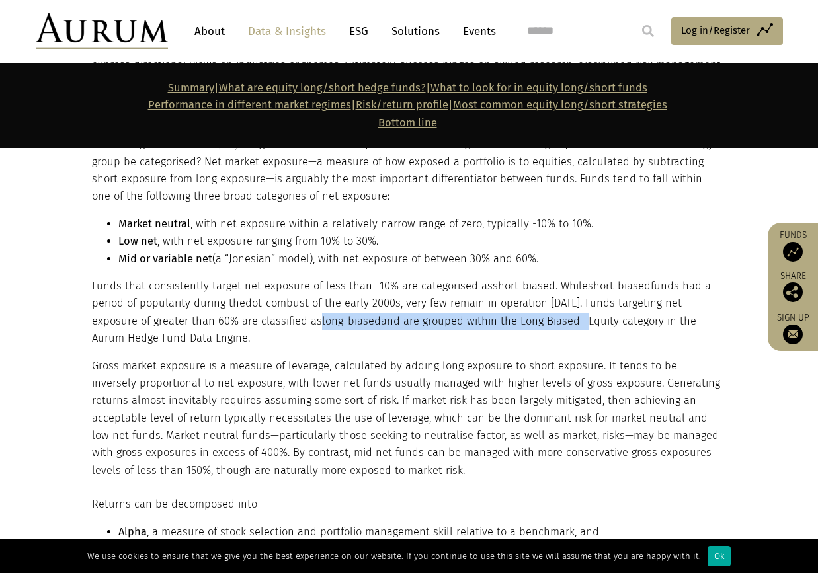
drag, startPoint x: 467, startPoint y: 322, endPoint x: 189, endPoint y: 336, distance: 278.1
click at [189, 336] on p "Funds that consistently target net exposure of less than -10% are categorised a…" at bounding box center [408, 313] width 632 height 70
drag, startPoint x: 189, startPoint y: 336, endPoint x: 138, endPoint y: 316, distance: 54.6
click at [138, 316] on p "Funds that consistently target net exposure of less than -10% are categorised a…" at bounding box center [408, 313] width 632 height 70
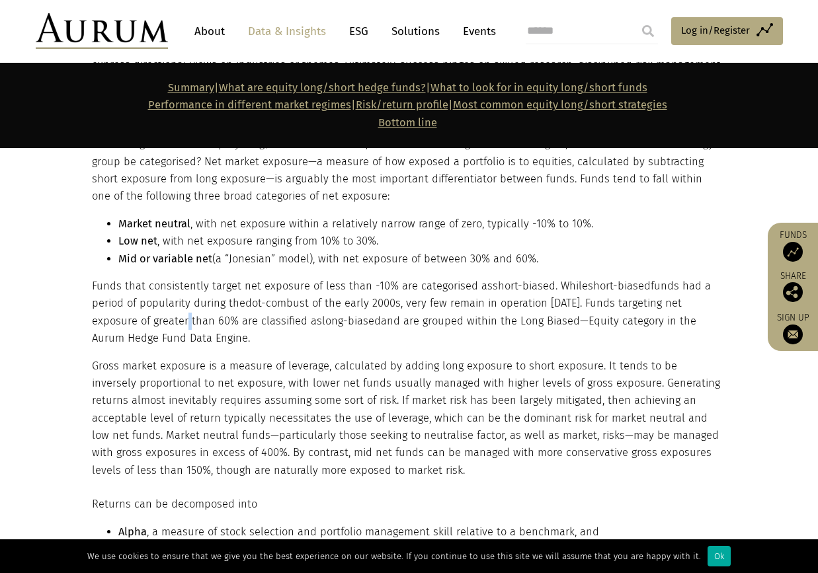
click at [138, 316] on p "Funds that consistently target net exposure of less than -10% are categorised a…" at bounding box center [408, 313] width 632 height 70
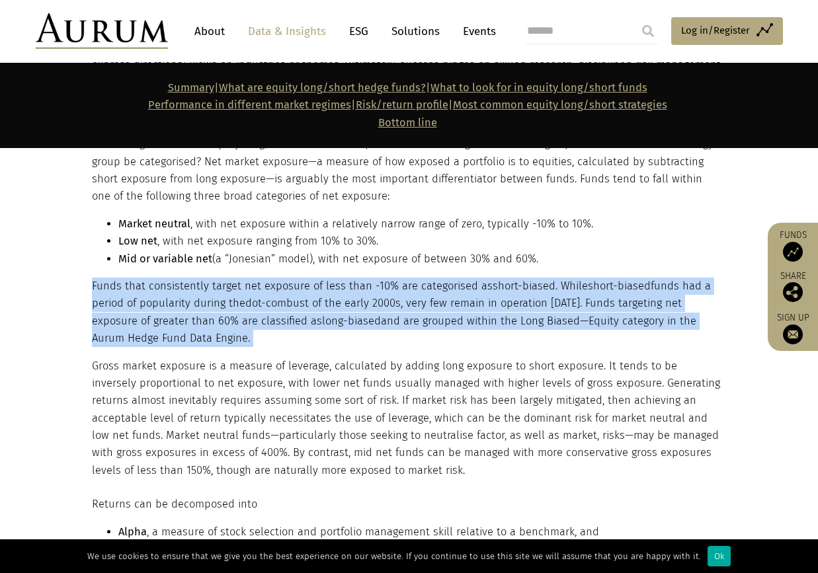
click at [138, 316] on p "Funds that consistently target net exposure of less than -10% are categorised a…" at bounding box center [408, 313] width 632 height 70
click at [139, 316] on p "Funds that consistently target net exposure of less than -10% are categorised a…" at bounding box center [408, 313] width 632 height 70
drag, startPoint x: 139, startPoint y: 316, endPoint x: 142, endPoint y: 325, distance: 9.2
click at [142, 325] on p "Funds that consistently target net exposure of less than -10% are categorised a…" at bounding box center [408, 313] width 632 height 70
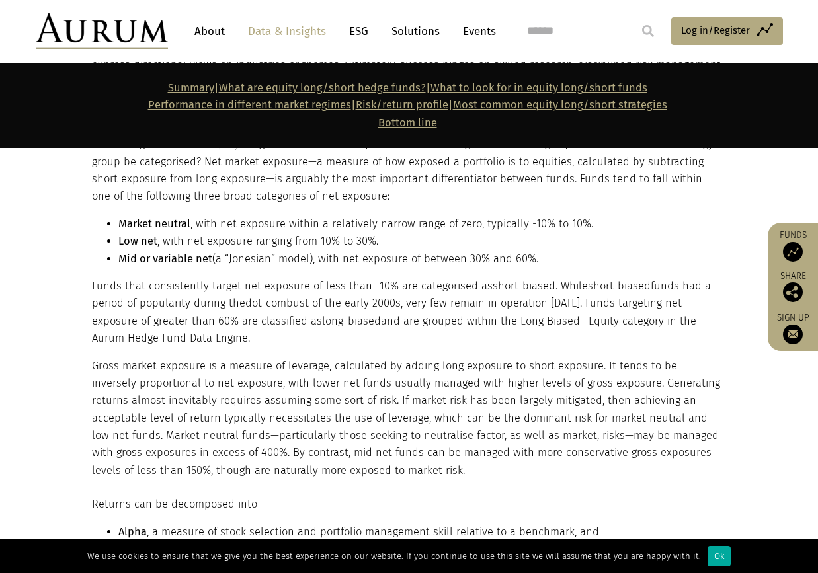
click at [278, 360] on p "Gross market exposure is a measure of leverage, calculated by adding long expos…" at bounding box center [408, 419] width 632 height 122
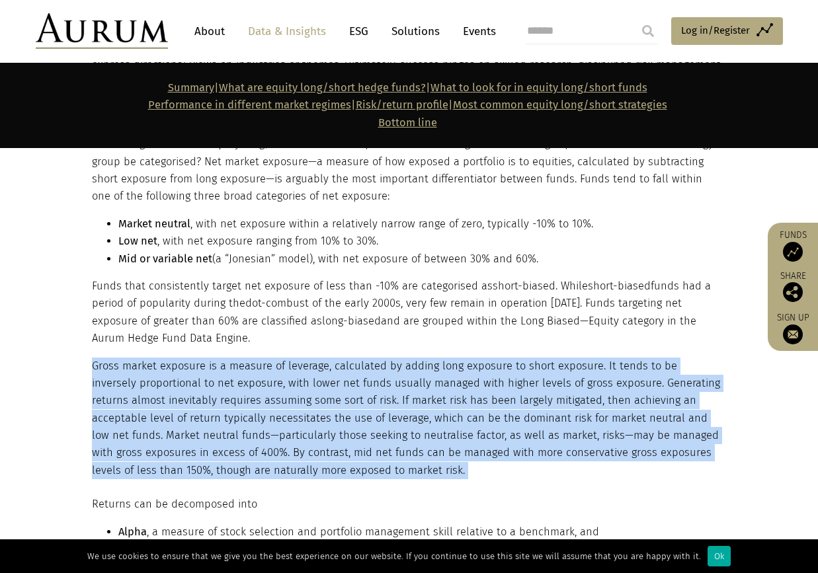
click at [278, 360] on p "Gross market exposure is a measure of leverage, calculated by adding long expos…" at bounding box center [408, 419] width 632 height 122
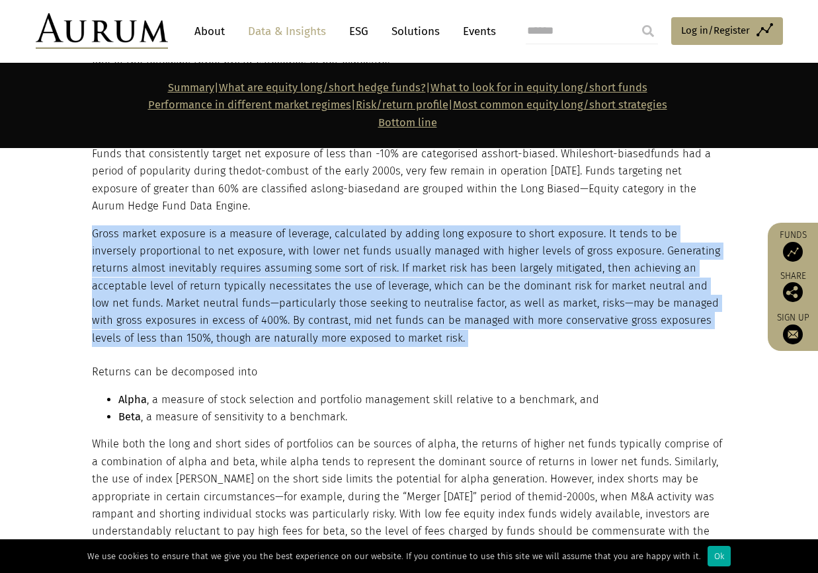
click at [270, 236] on p "Gross market exposure is a measure of leverage, calculated by adding long expos…" at bounding box center [408, 287] width 632 height 122
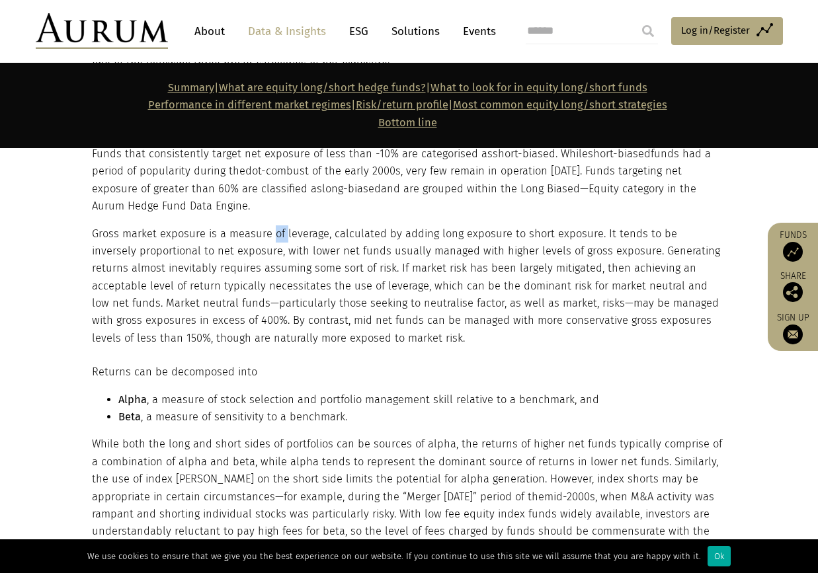
click at [270, 236] on p "Gross market exposure is a measure of leverage, calculated by adding long expos…" at bounding box center [408, 287] width 632 height 122
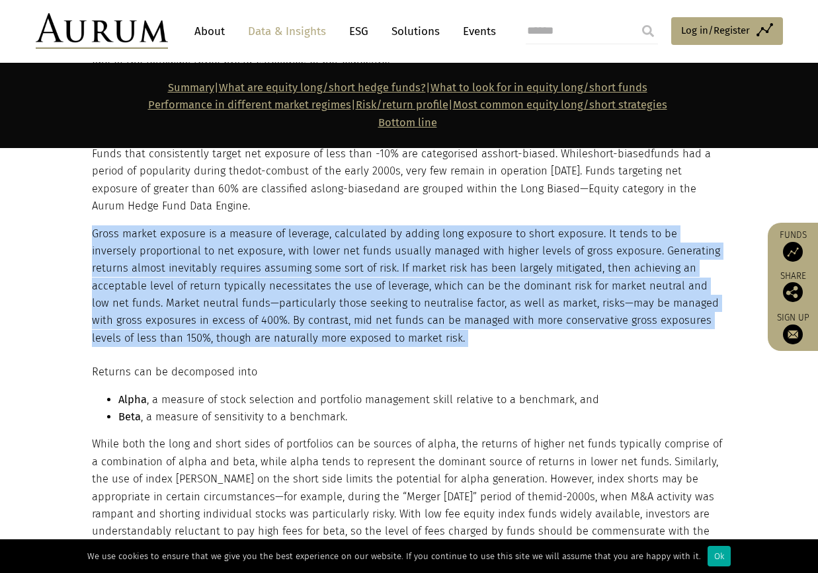
click at [270, 236] on p "Gross market exposure is a measure of leverage, calculated by adding long expos…" at bounding box center [408, 287] width 632 height 122
drag, startPoint x: 270, startPoint y: 236, endPoint x: 265, endPoint y: 260, distance: 24.4
click at [265, 260] on p "Gross market exposure is a measure of leverage, calculated by adding long expos…" at bounding box center [408, 287] width 632 height 122
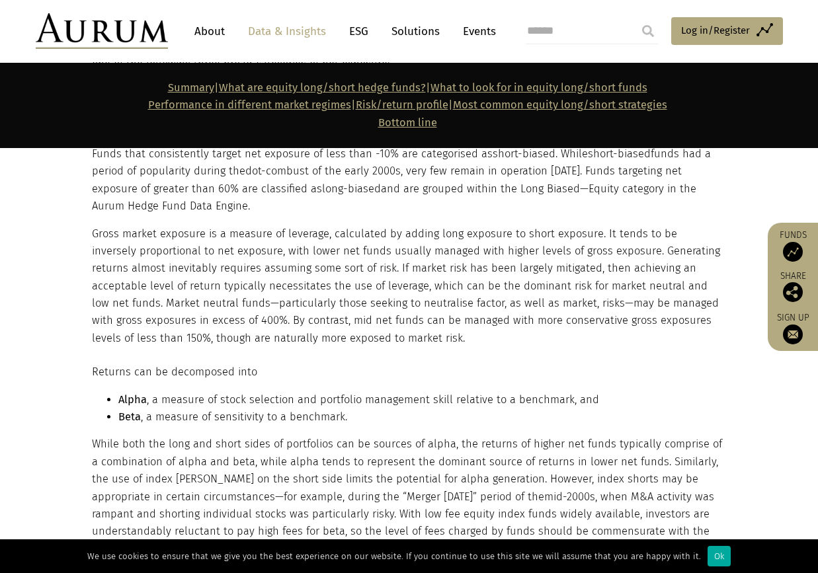
click at [245, 239] on p "Gross market exposure is a measure of leverage, calculated by adding long expos…" at bounding box center [408, 287] width 632 height 122
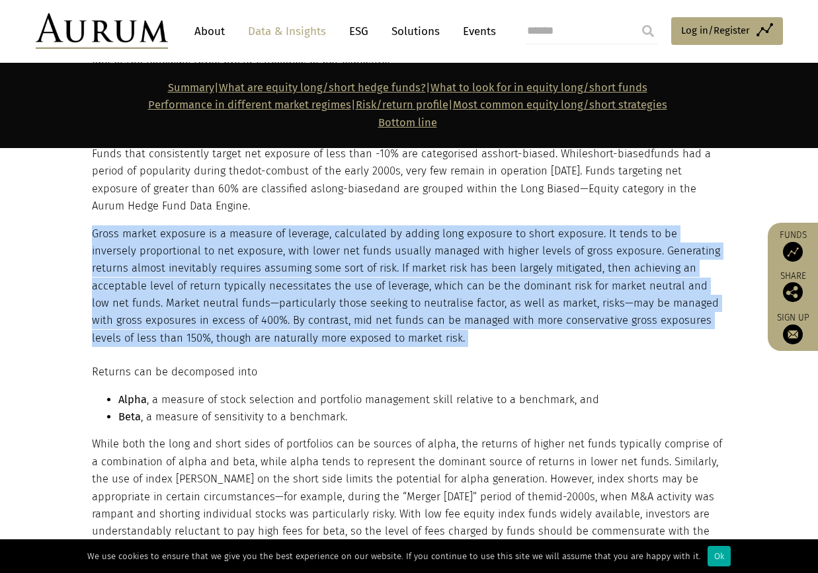
click at [245, 239] on p "Gross market exposure is a measure of leverage, calculated by adding long expos…" at bounding box center [408, 287] width 632 height 122
click at [451, 232] on p "Gross market exposure is a measure of leverage, calculated by adding long expos…" at bounding box center [408, 287] width 632 height 122
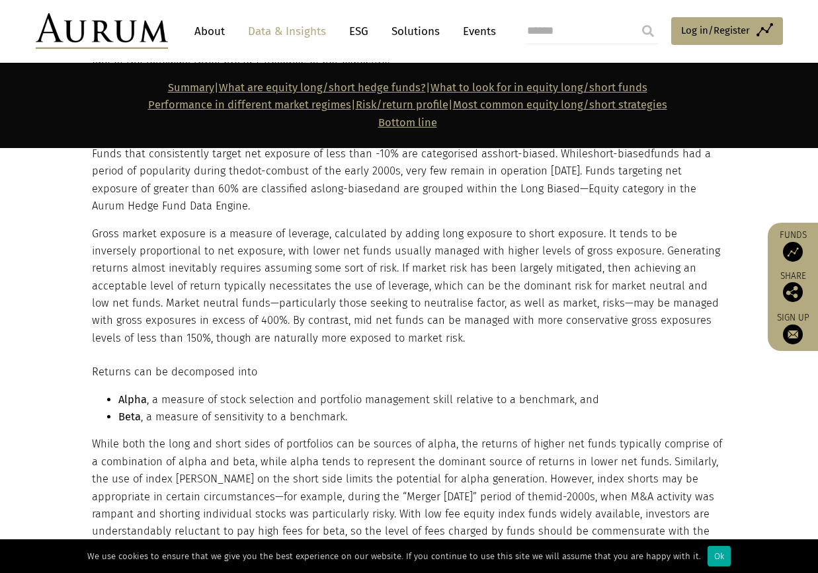
click at [647, 249] on p "Gross market exposure is a measure of leverage, calculated by adding long expos…" at bounding box center [408, 287] width 632 height 122
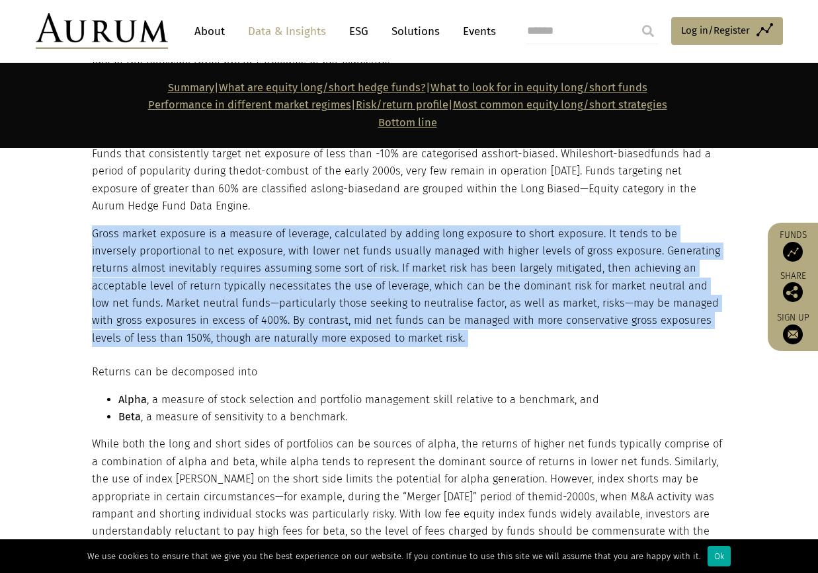
click at [647, 249] on p "Gross market exposure is a measure of leverage, calculated by adding long expos…" at bounding box center [408, 287] width 632 height 122
drag, startPoint x: 647, startPoint y: 249, endPoint x: 555, endPoint y: 249, distance: 92.6
click at [555, 249] on p "Gross market exposure is a measure of leverage, calculated by adding long expos…" at bounding box center [408, 287] width 632 height 122
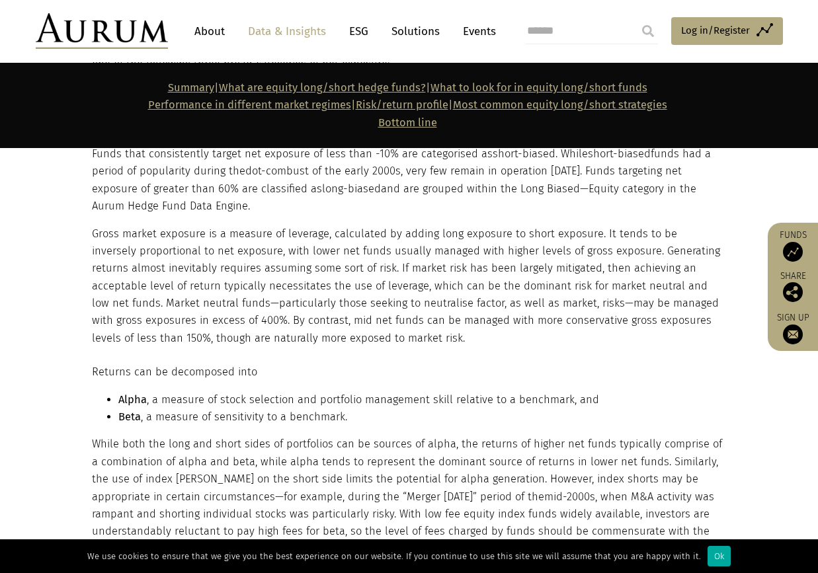
click at [163, 249] on p "Gross market exposure is a measure of leverage, calculated by adding long expos…" at bounding box center [408, 287] width 632 height 122
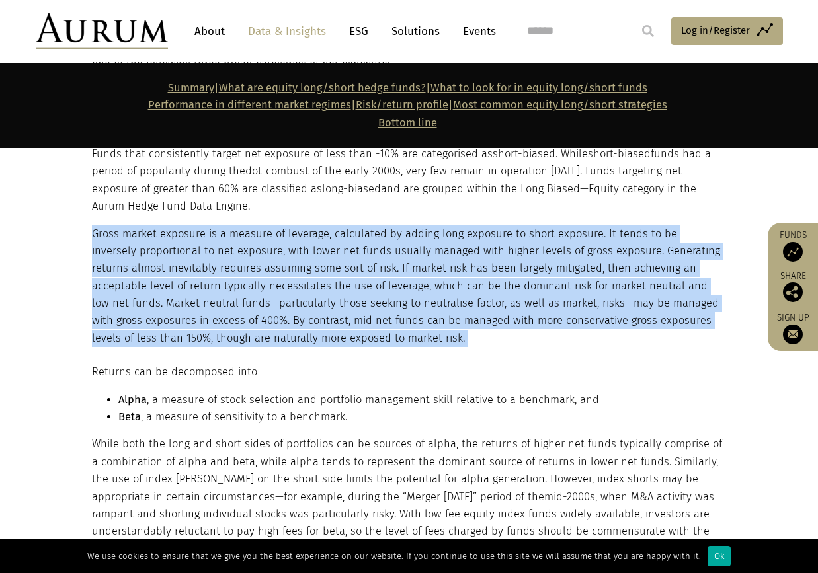
click at [163, 249] on p "Gross market exposure is a measure of leverage, calculated by adding long expos…" at bounding box center [408, 287] width 632 height 122
click at [184, 324] on p "Gross market exposure is a measure of leverage, calculated by adding long expos…" at bounding box center [408, 287] width 632 height 122
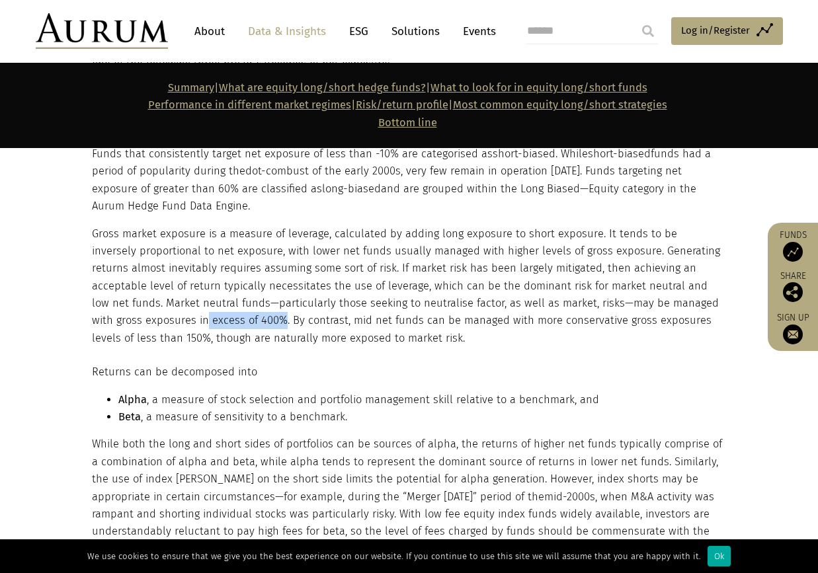
drag, startPoint x: 231, startPoint y: 321, endPoint x: 154, endPoint y: 313, distance: 77.2
click at [154, 313] on p "Gross market exposure is a measure of leverage, calculated by adding long expos…" at bounding box center [408, 287] width 632 height 122
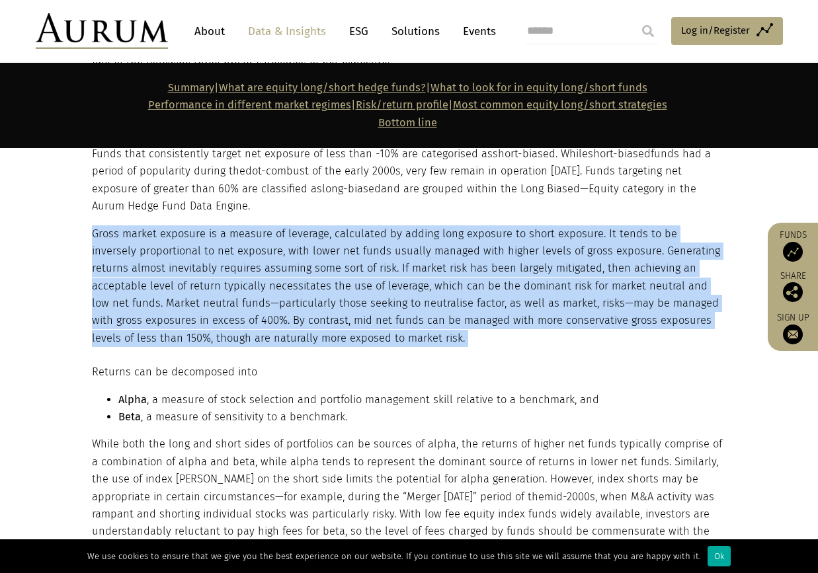
click at [154, 313] on p "Gross market exposure is a measure of leverage, calculated by adding long expos…" at bounding box center [408, 287] width 632 height 122
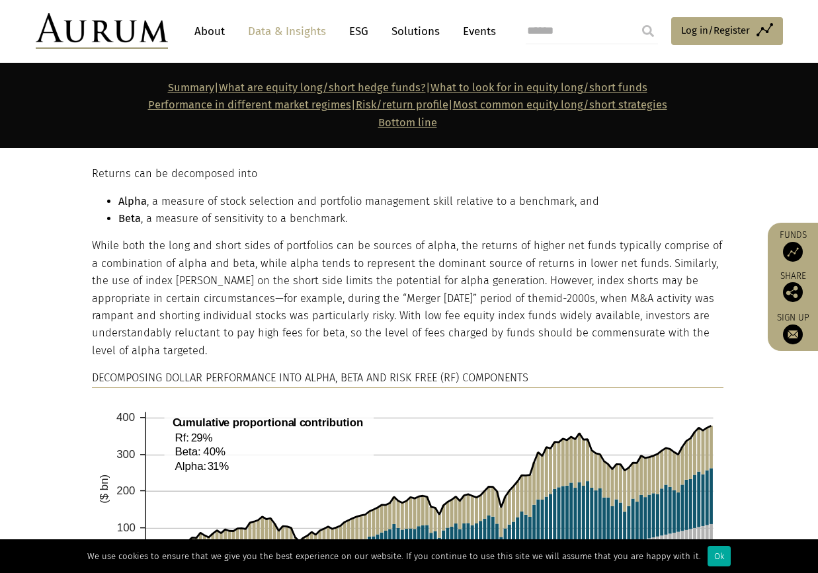
scroll to position [1455, 0]
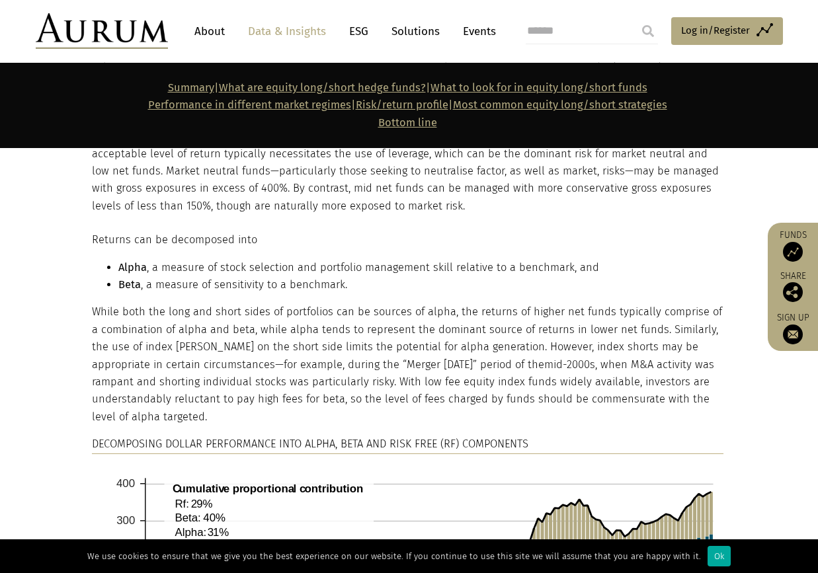
click at [171, 239] on p "Returns can be decomposed into" at bounding box center [408, 239] width 632 height 17
drag, startPoint x: 171, startPoint y: 239, endPoint x: 147, endPoint y: 267, distance: 36.6
click at [147, 267] on li "Alpha , a measure of stock selection and portfolio management skill relative to…" at bounding box center [420, 267] width 605 height 17
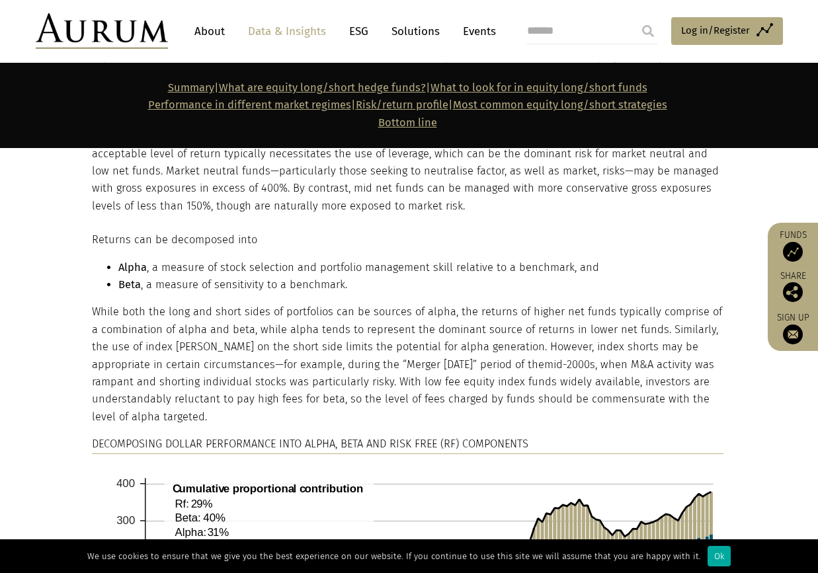
click at [230, 266] on li "Alpha , a measure of stock selection and portfolio management skill relative to…" at bounding box center [420, 267] width 605 height 17
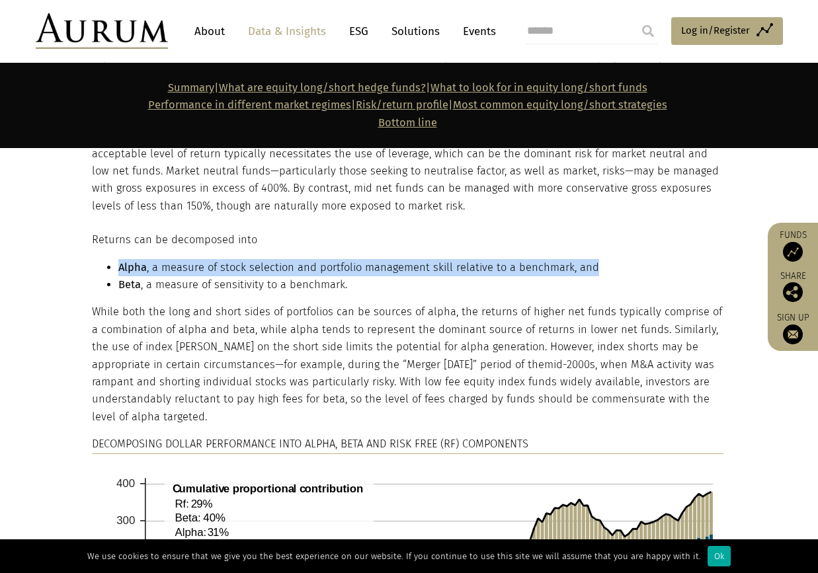
click at [230, 266] on li "Alpha , a measure of stock selection and portfolio management skill relative to…" at bounding box center [420, 267] width 605 height 17
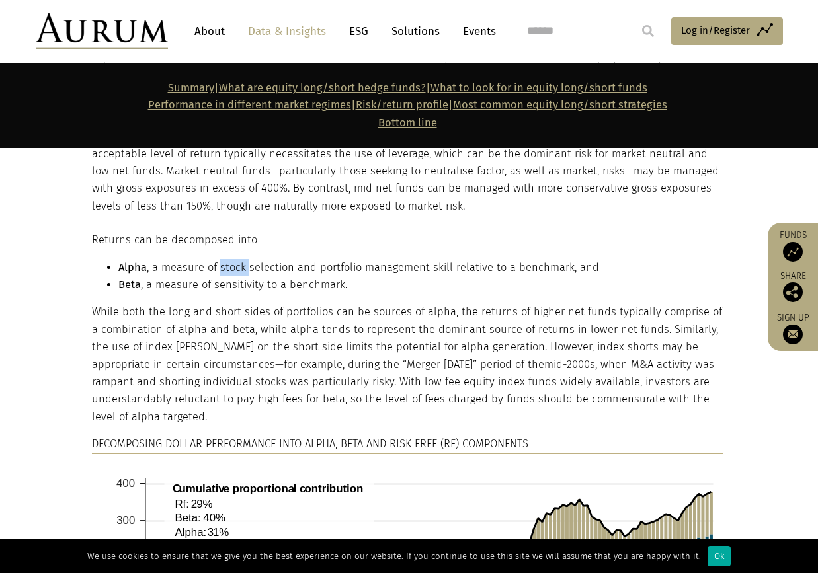
click at [230, 266] on li "Alpha , a measure of stock selection and portfolio management skill relative to…" at bounding box center [420, 267] width 605 height 17
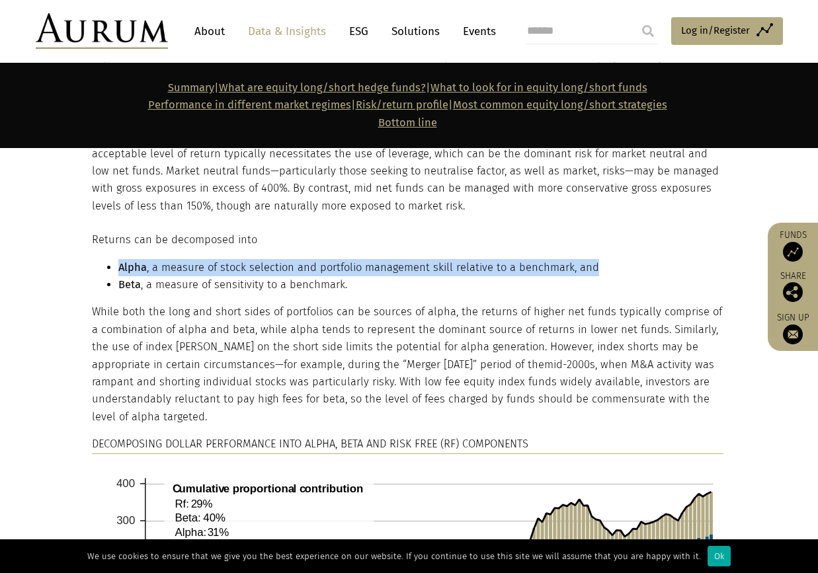
click at [230, 266] on li "Alpha , a measure of stock selection and portfolio management skill relative to…" at bounding box center [420, 267] width 605 height 17
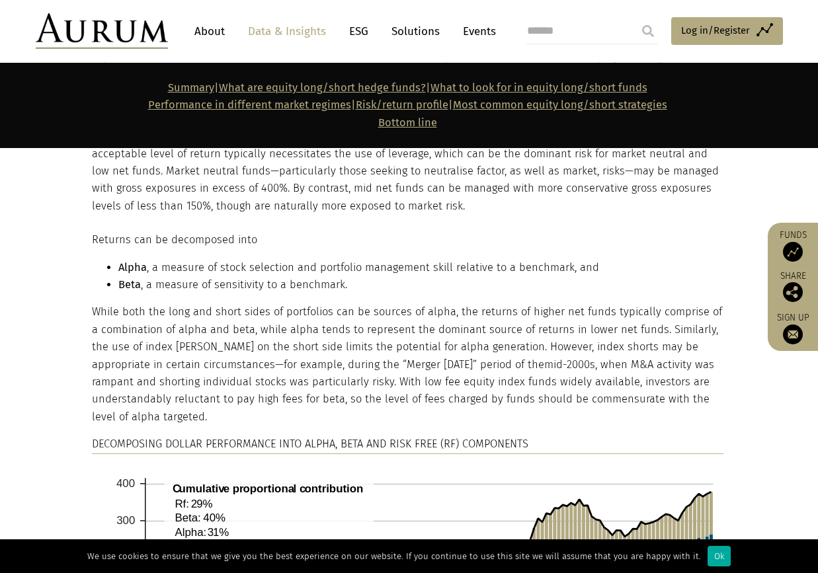
drag, startPoint x: 230, startPoint y: 266, endPoint x: 196, endPoint y: 286, distance: 40.0
click at [196, 286] on li "Beta , a measure of sensitivity to a benchmark." at bounding box center [420, 284] width 605 height 17
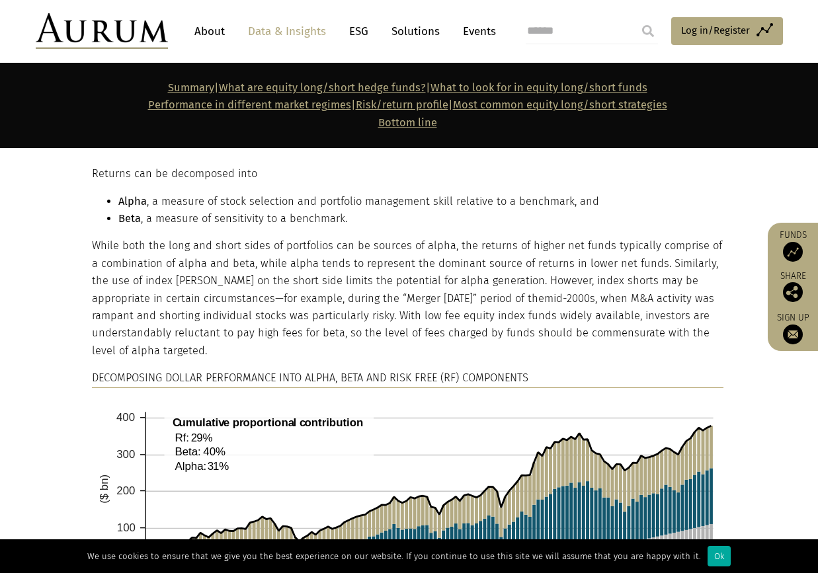
click at [169, 272] on p "While both the long and short sides of portfolios can be sources of alpha, the …" at bounding box center [408, 298] width 632 height 122
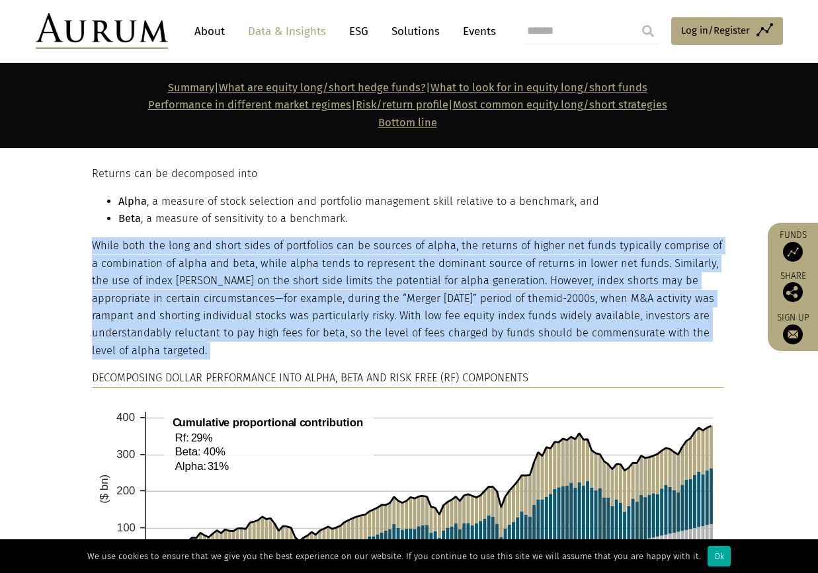
click at [169, 272] on p "While both the long and short sides of portfolios can be sources of alpha, the …" at bounding box center [408, 298] width 632 height 122
click at [417, 270] on p "While both the long and short sides of portfolios can be sources of alpha, the …" at bounding box center [408, 298] width 632 height 122
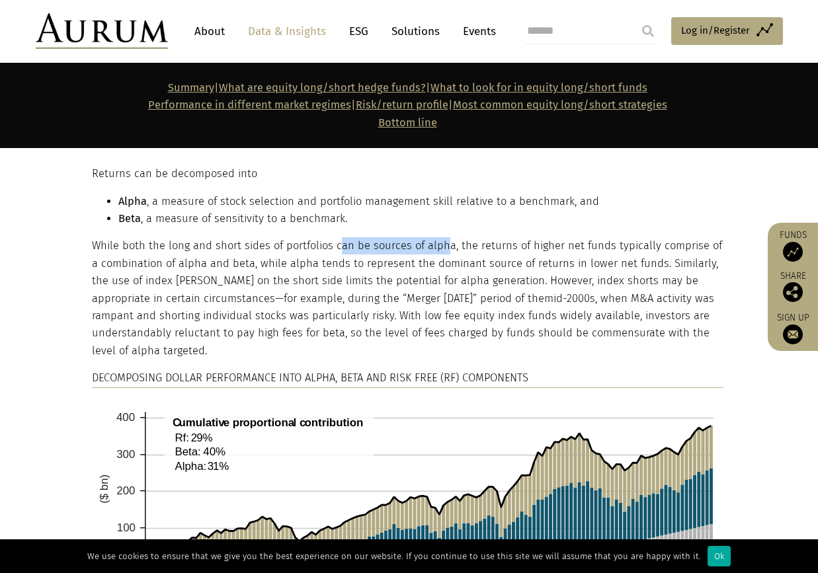
drag, startPoint x: 407, startPoint y: 247, endPoint x: 440, endPoint y: 247, distance: 33.1
click at [440, 247] on p "While both the long and short sides of portfolios can be sources of alpha, the …" at bounding box center [408, 298] width 632 height 122
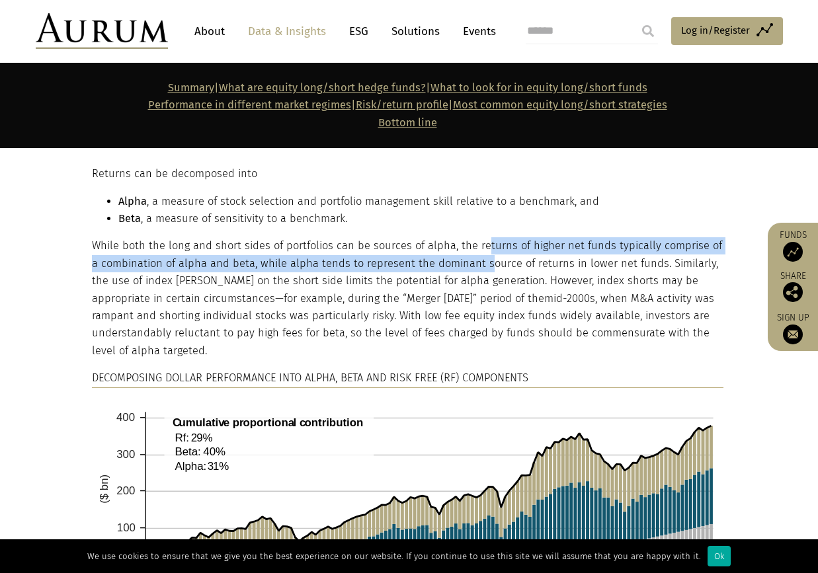
drag, startPoint x: 535, startPoint y: 245, endPoint x: 474, endPoint y: 266, distance: 64.4
click at [474, 266] on p "While both the long and short sides of portfolios can be sources of alpha, the …" at bounding box center [408, 298] width 632 height 122
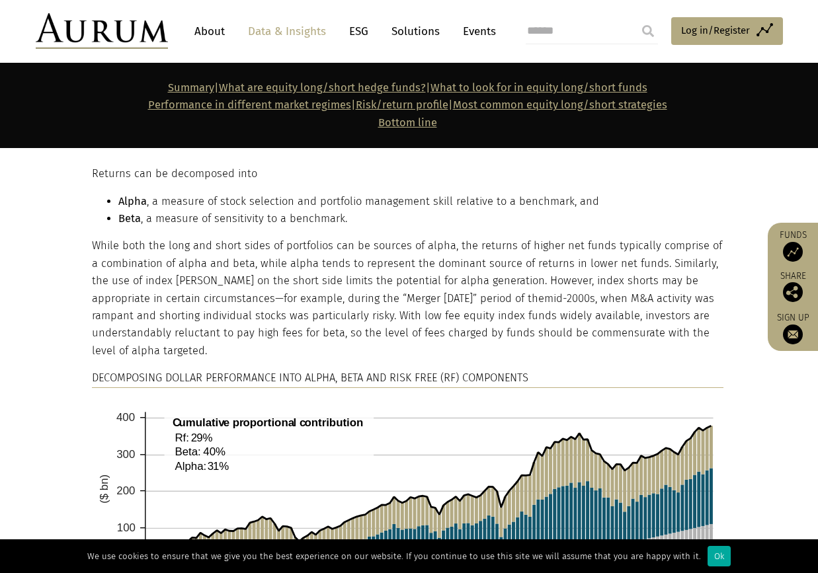
drag, startPoint x: 474, startPoint y: 266, endPoint x: 567, endPoint y: 273, distance: 92.9
click at [530, 272] on p "While both the long and short sides of portfolios can be sources of alpha, the …" at bounding box center [408, 298] width 632 height 122
drag, startPoint x: 642, startPoint y: 264, endPoint x: 441, endPoint y: 264, distance: 201.0
click at [441, 264] on p "While both the long and short sides of portfolios can be sources of alpha, the …" at bounding box center [408, 298] width 632 height 122
drag, startPoint x: 452, startPoint y: 283, endPoint x: 274, endPoint y: 280, distance: 177.9
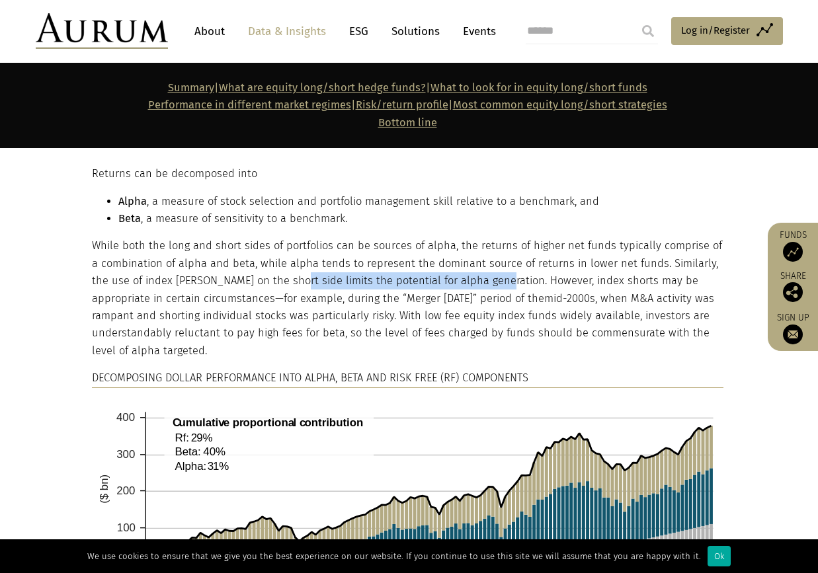
click at [274, 280] on p "While both the long and short sides of portfolios can be sources of alpha, the …" at bounding box center [408, 298] width 632 height 122
click at [199, 332] on p "While both the long and short sides of portfolios can be sources of alpha, the …" at bounding box center [408, 298] width 632 height 122
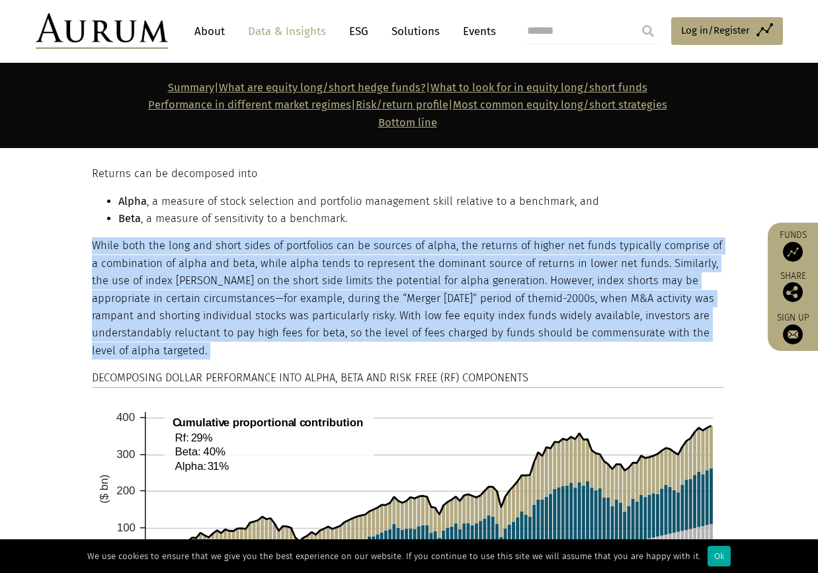
drag, startPoint x: 199, startPoint y: 332, endPoint x: 150, endPoint y: 327, distance: 49.2
click at [150, 327] on p "While both the long and short sides of portfolios can be sources of alpha, the …" at bounding box center [408, 298] width 632 height 122
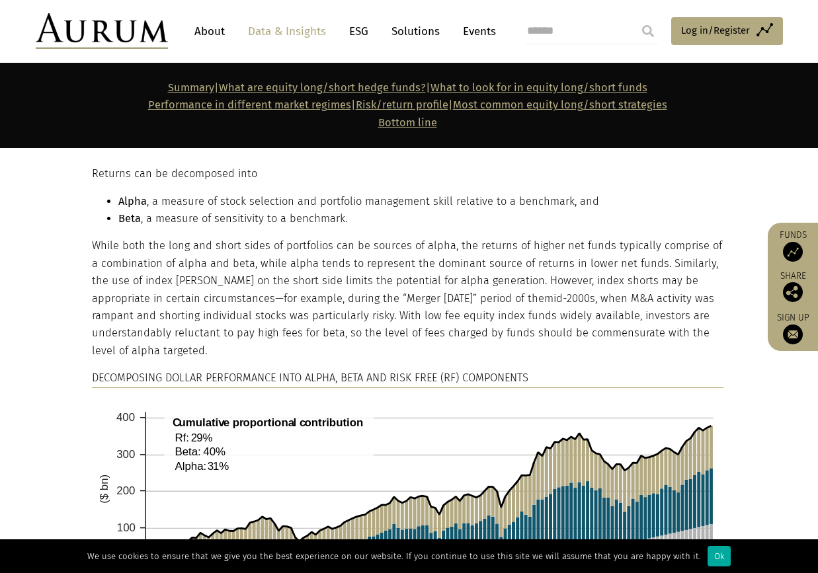
scroll to position [1653, 0]
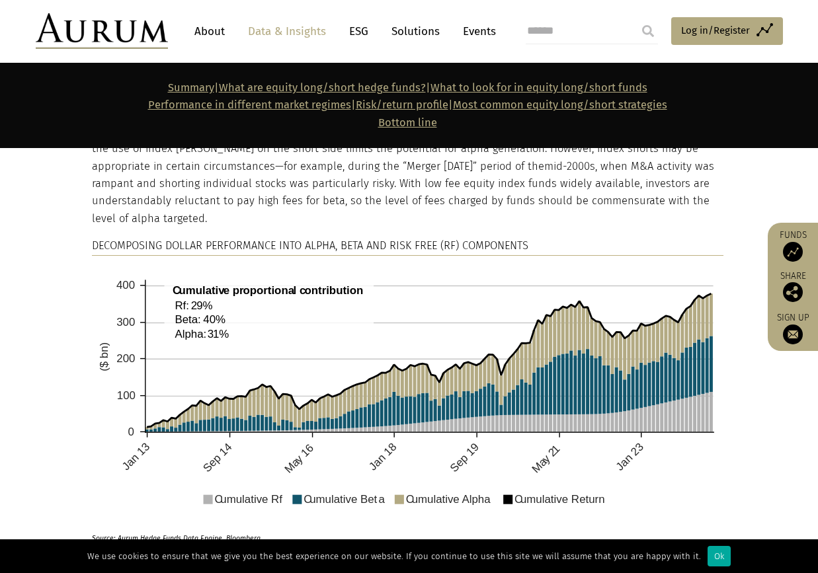
click at [320, 249] on p "DECOMPOSING DOLLAR PERFORMANCE INTO ALPHA, BETA AND RISK FREE (RF) COMPONENTS" at bounding box center [408, 246] width 632 height 18
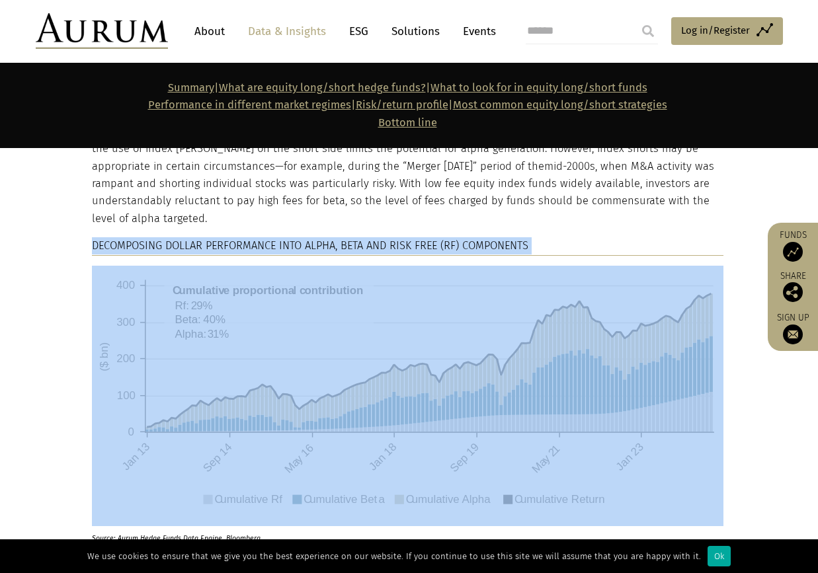
click at [320, 249] on p "DECOMPOSING DOLLAR PERFORMANCE INTO ALPHA, BETA AND RISK FREE (RF) COMPONENTS" at bounding box center [408, 246] width 632 height 18
drag, startPoint x: 320, startPoint y: 249, endPoint x: 274, endPoint y: 241, distance: 46.9
click at [274, 241] on p "DECOMPOSING DOLLAR PERFORMANCE INTO ALPHA, BETA AND RISK FREE (RF) COMPONENTS" at bounding box center [408, 246] width 632 height 18
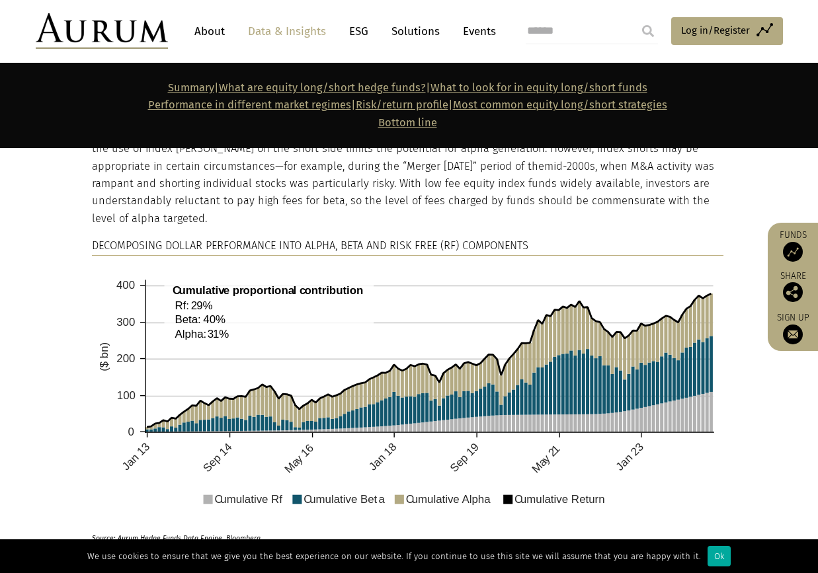
drag, startPoint x: 239, startPoint y: 494, endPoint x: 249, endPoint y: 496, distance: 10.1
click at [239, 494] on img at bounding box center [408, 396] width 632 height 261
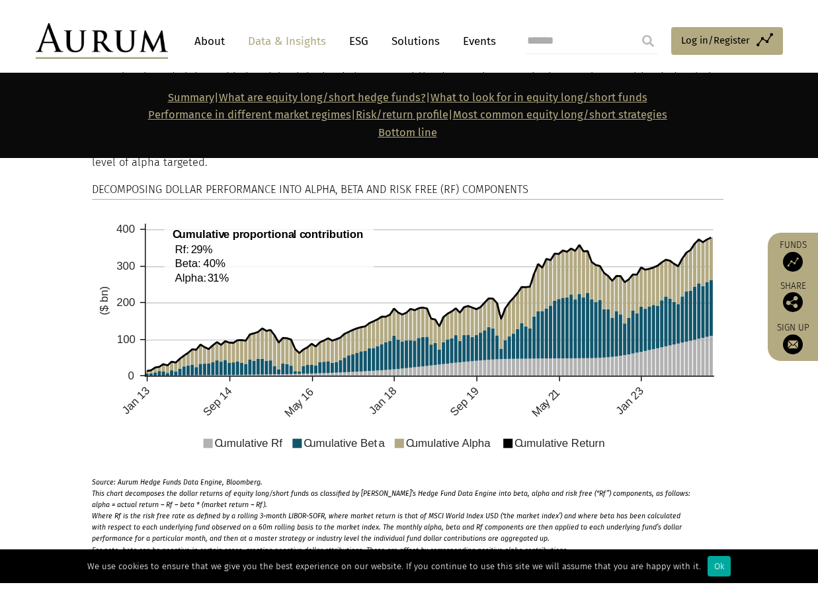
scroll to position [1785, 0]
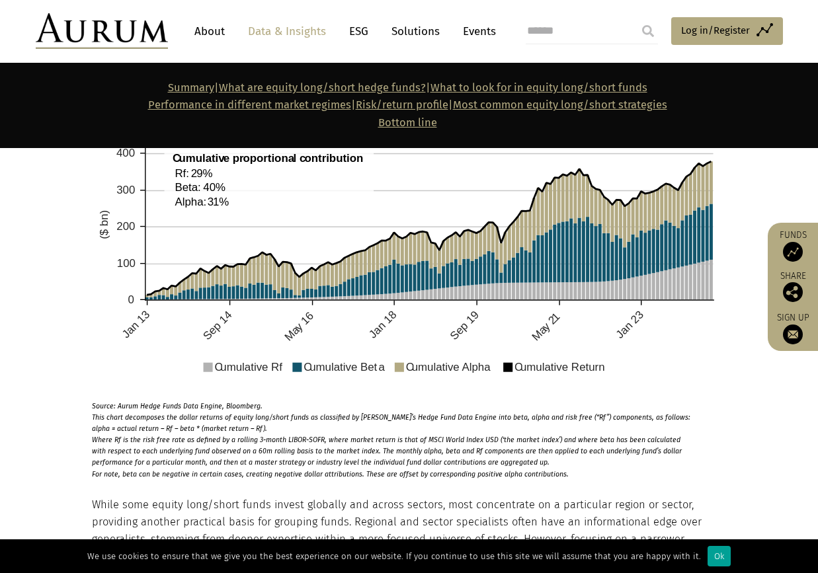
click at [708, 557] on div "Ok" at bounding box center [719, 556] width 23 height 21
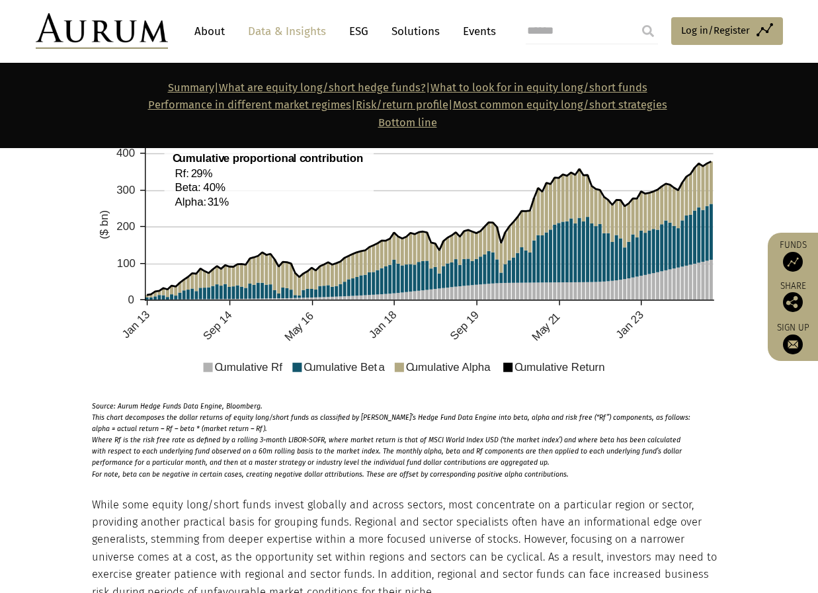
scroll to position [2050, 0]
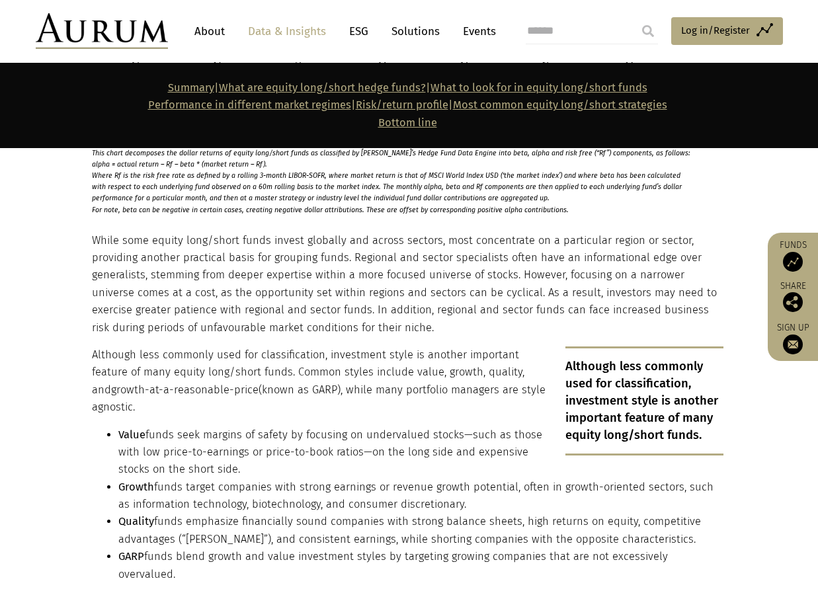
click at [192, 274] on p "While some equity long/short funds invest globally and across sectors, most con…" at bounding box center [408, 284] width 632 height 104
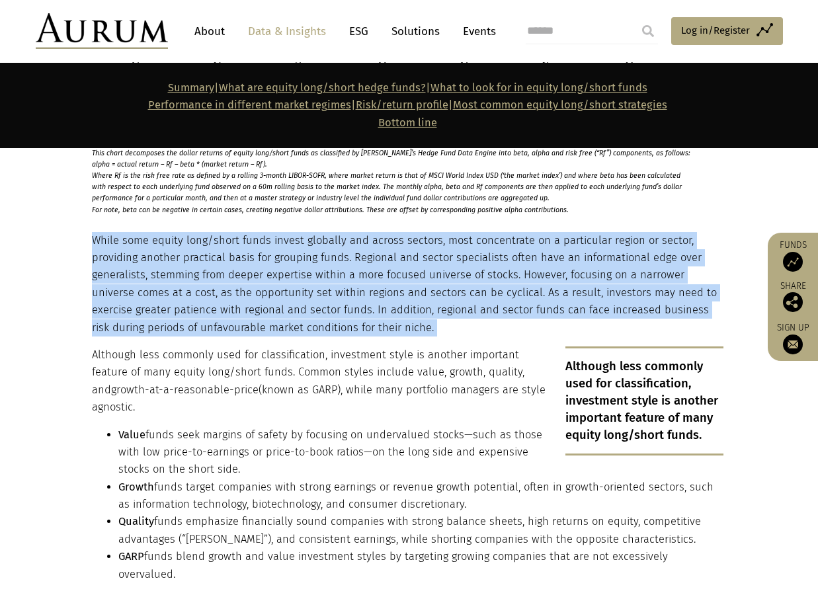
click at [192, 274] on p "While some equity long/short funds invest globally and across sectors, most con…" at bounding box center [408, 284] width 632 height 104
drag, startPoint x: 192, startPoint y: 274, endPoint x: 165, endPoint y: 267, distance: 27.3
click at [165, 267] on p "While some equity long/short funds invest globally and across sectors, most con…" at bounding box center [408, 284] width 632 height 104
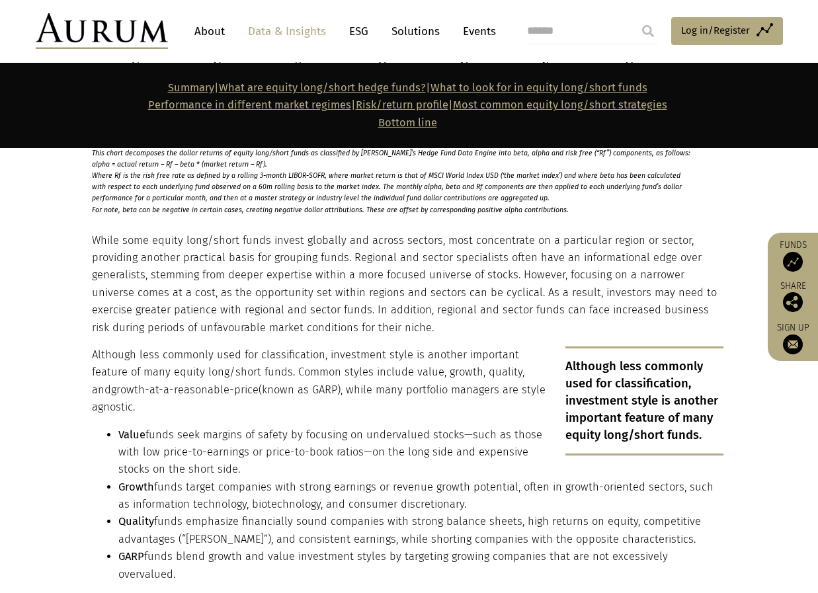
click at [246, 288] on p "While some equity long/short funds invest globally and across sectors, most con…" at bounding box center [408, 284] width 632 height 104
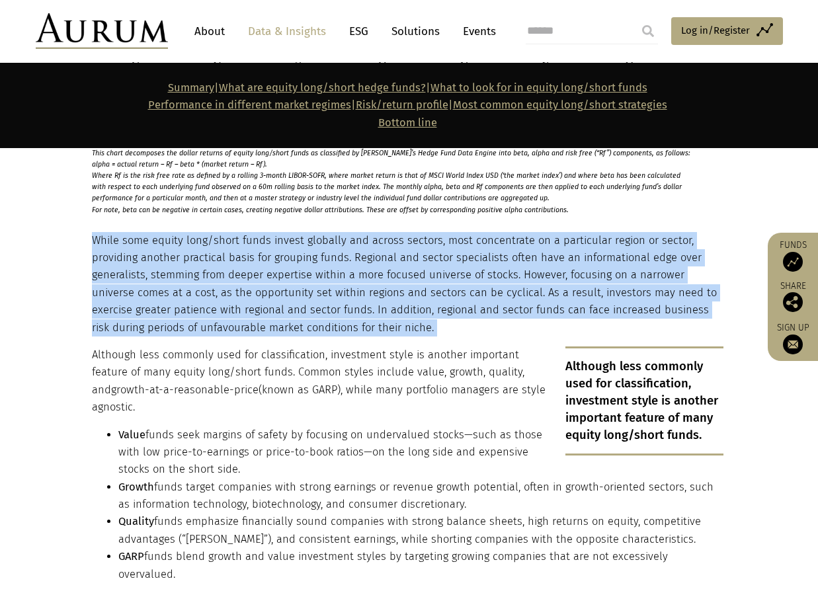
click at [246, 288] on p "While some equity long/short funds invest globally and across sectors, most con…" at bounding box center [408, 284] width 632 height 104
drag, startPoint x: 246, startPoint y: 288, endPoint x: 190, endPoint y: 284, distance: 55.6
click at [190, 284] on p "While some equity long/short funds invest globally and across sectors, most con…" at bounding box center [408, 284] width 632 height 104
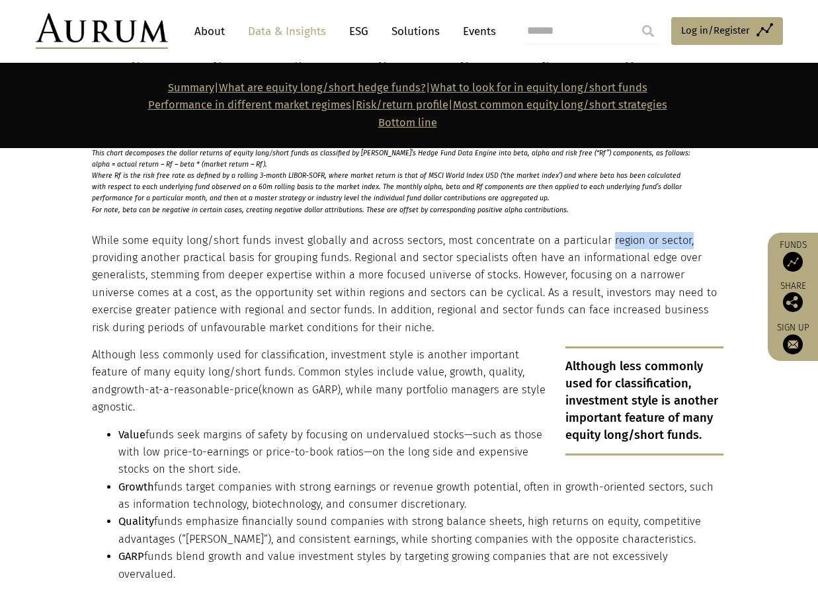
drag, startPoint x: 679, startPoint y: 243, endPoint x: 601, endPoint y: 243, distance: 78.0
click at [601, 243] on p "While some equity long/short funds invest globally and across sectors, most con…" at bounding box center [408, 284] width 632 height 104
drag, startPoint x: 601, startPoint y: 243, endPoint x: 304, endPoint y: 268, distance: 298.6
click at [304, 268] on p "While some equity long/short funds invest globally and across sectors, most con…" at bounding box center [408, 284] width 632 height 104
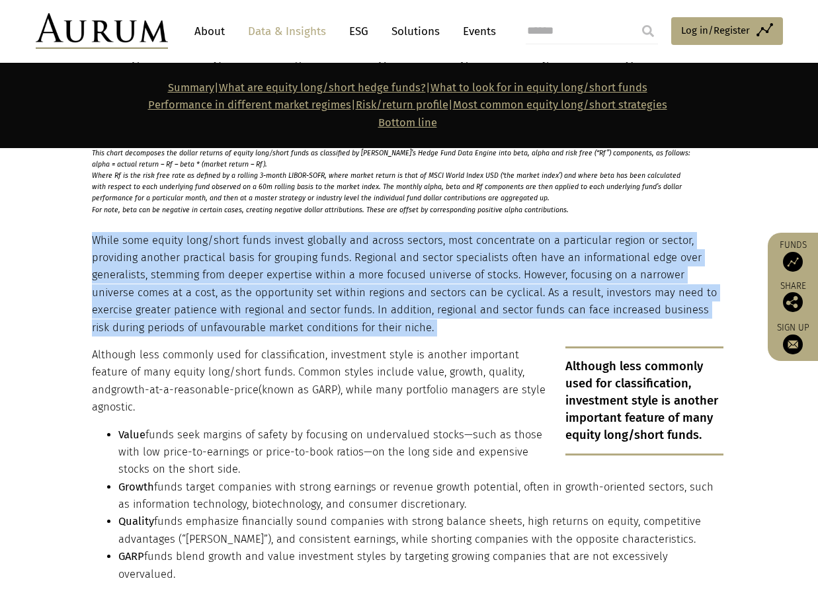
click at [304, 268] on p "While some equity long/short funds invest globally and across sectors, most con…" at bounding box center [408, 284] width 632 height 104
drag, startPoint x: 304, startPoint y: 268, endPoint x: 235, endPoint y: 260, distance: 68.7
click at [235, 260] on p "While some equity long/short funds invest globally and across sectors, most con…" at bounding box center [408, 284] width 632 height 104
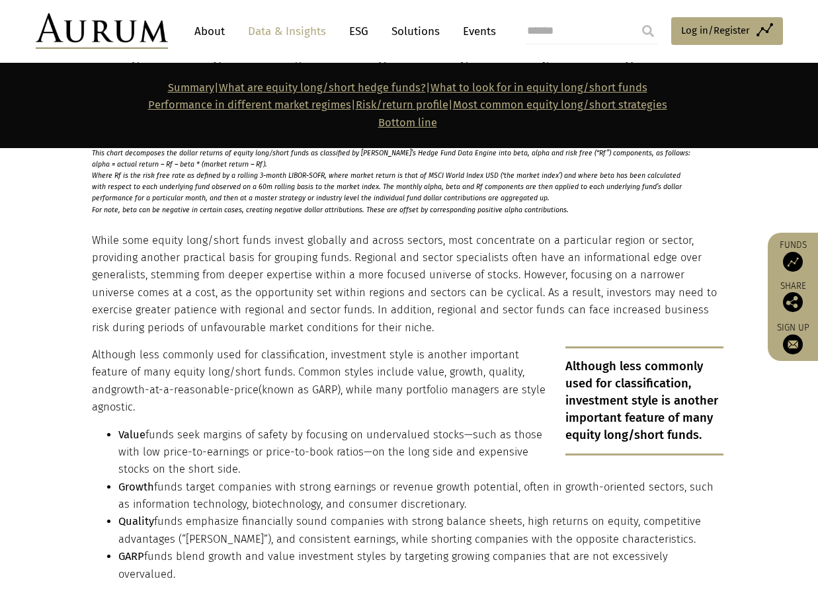
click at [201, 257] on p "While some equity long/short funds invest globally and across sectors, most con…" at bounding box center [408, 284] width 632 height 104
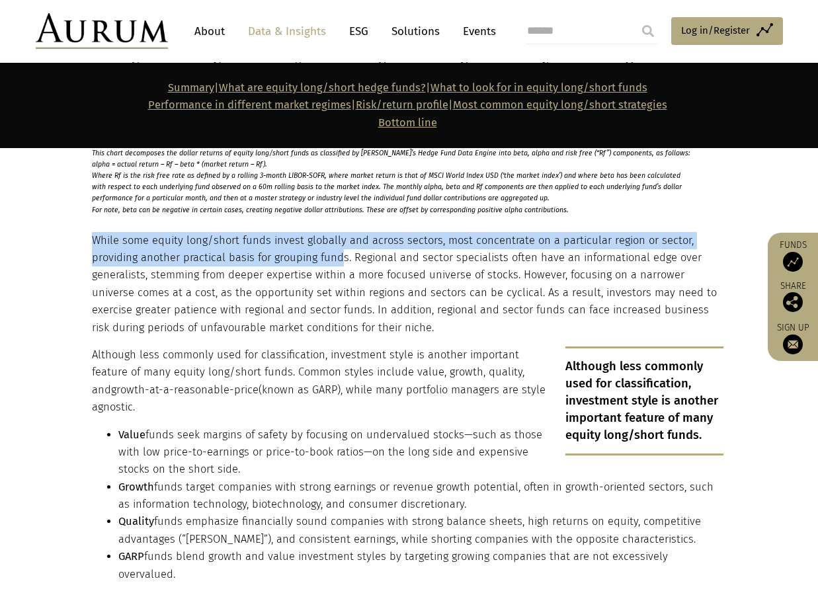
drag, startPoint x: 339, startPoint y: 260, endPoint x: 65, endPoint y: 245, distance: 274.2
click at [65, 245] on section "While some equity long/short funds invest globally and across sectors, most con…" at bounding box center [409, 540] width 818 height 649
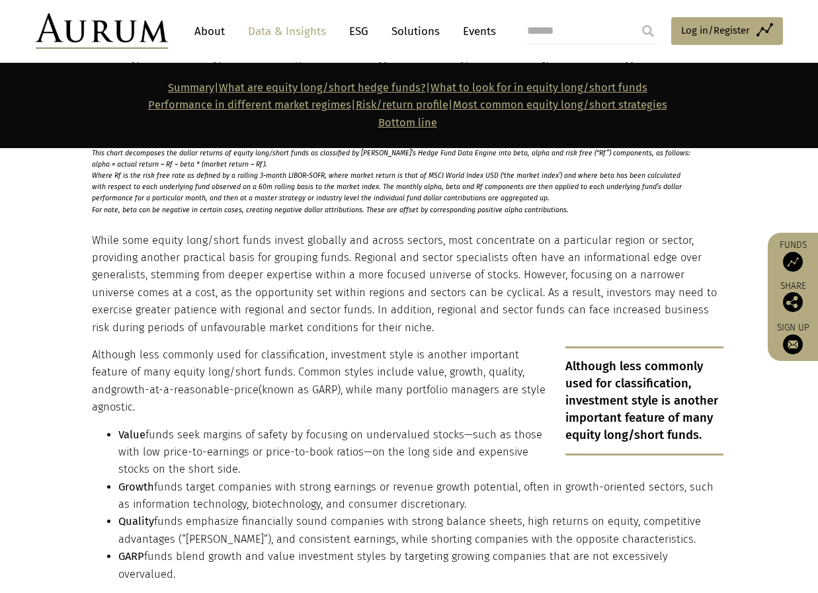
click at [352, 259] on p "While some equity long/short funds invest globally and across sectors, most con…" at bounding box center [408, 284] width 632 height 104
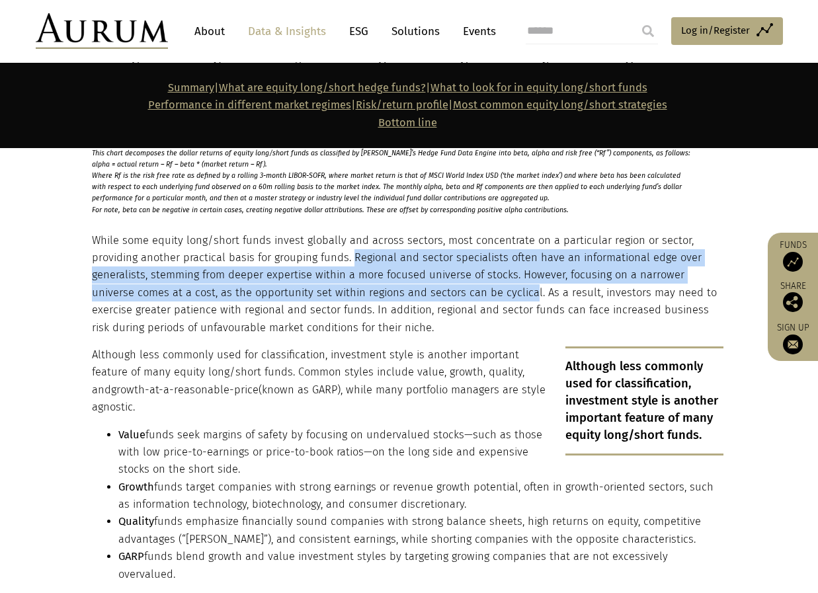
drag, startPoint x: 352, startPoint y: 254, endPoint x: 484, endPoint y: 290, distance: 136.5
click at [484, 290] on p "While some equity long/short funds invest globally and across sectors, most con…" at bounding box center [408, 284] width 632 height 104
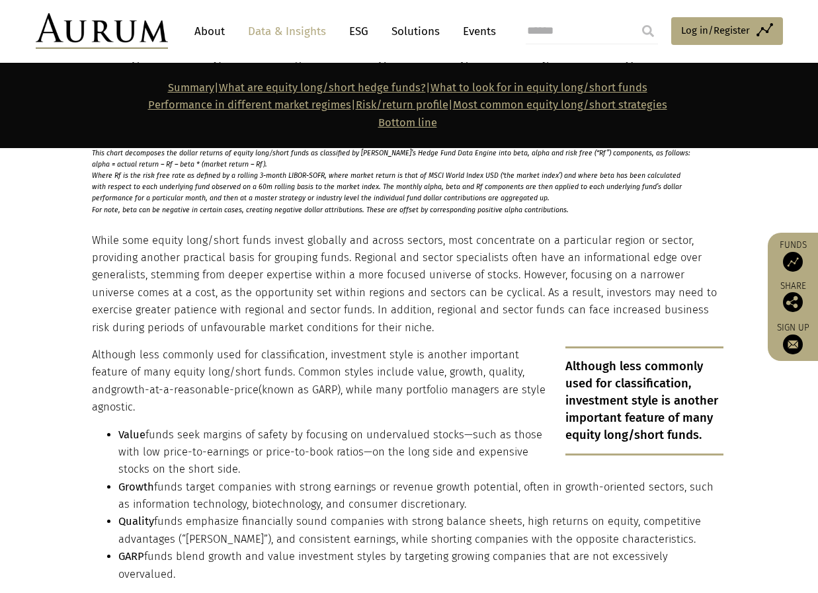
click at [114, 327] on p "While some equity long/short funds invest globally and across sectors, most con…" at bounding box center [408, 284] width 632 height 104
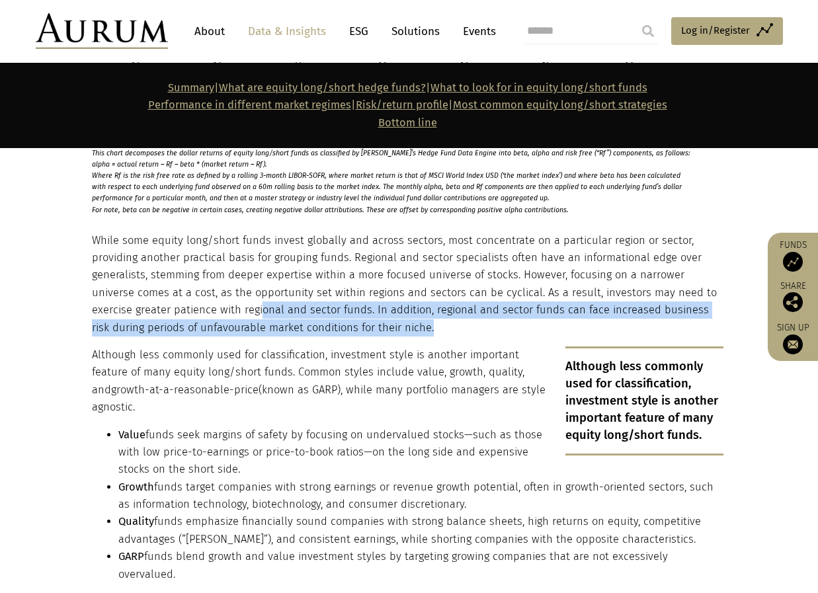
drag, startPoint x: 381, startPoint y: 331, endPoint x: 214, endPoint y: 302, distance: 169.2
click at [214, 302] on p "While some equity long/short funds invest globally and across sectors, most con…" at bounding box center [408, 284] width 632 height 104
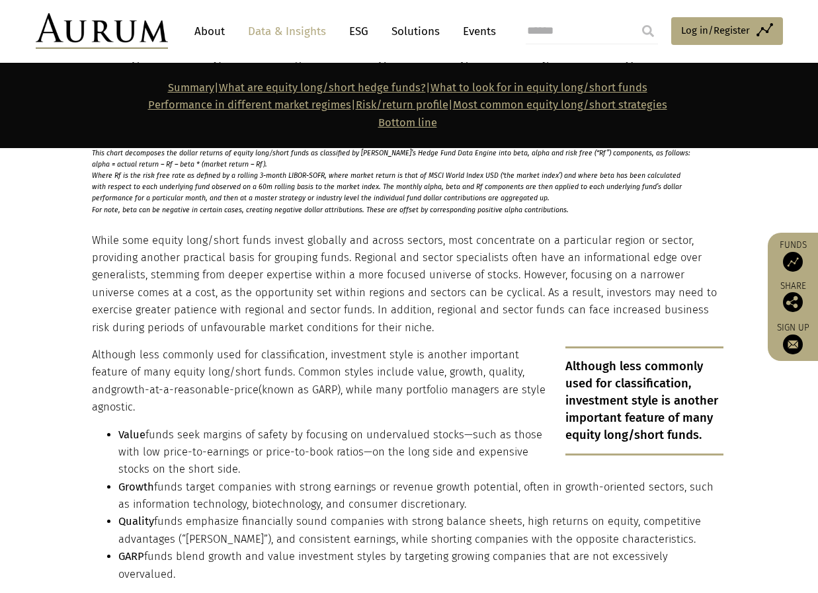
scroll to position [2116, 0]
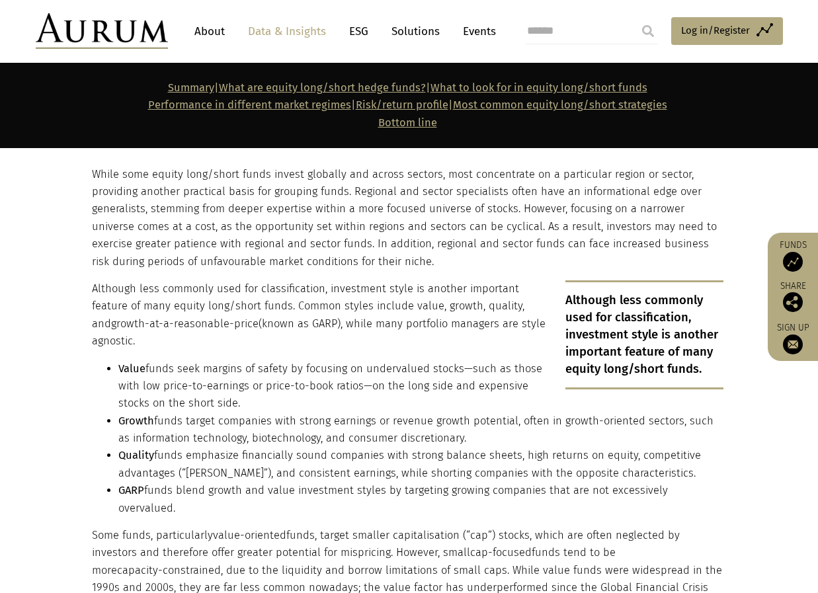
click at [138, 291] on p "Although less commonly used for classification, investment style is another imp…" at bounding box center [408, 315] width 632 height 70
drag, startPoint x: 254, startPoint y: 306, endPoint x: 391, endPoint y: 307, distance: 136.9
click at [391, 307] on p "Although less commonly used for classification, investment style is another imp…" at bounding box center [408, 315] width 632 height 70
click at [390, 307] on p "Although less commonly used for classification, investment style is another imp…" at bounding box center [408, 315] width 632 height 70
click at [379, 304] on p "Although less commonly used for classification, investment style is another imp…" at bounding box center [408, 315] width 632 height 70
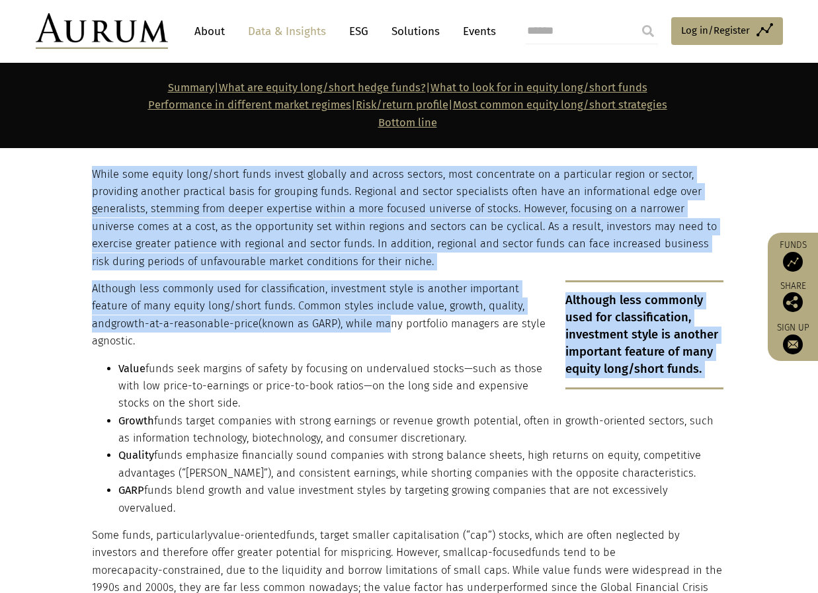
drag, startPoint x: 87, startPoint y: 321, endPoint x: 360, endPoint y: 321, distance: 273.1
click at [360, 321] on div "While some equity long/short funds invest globally and across sectors, most con…" at bounding box center [409, 482] width 661 height 633
click at [360, 321] on p "Although less commonly used for classification, investment style is another imp…" at bounding box center [408, 315] width 632 height 70
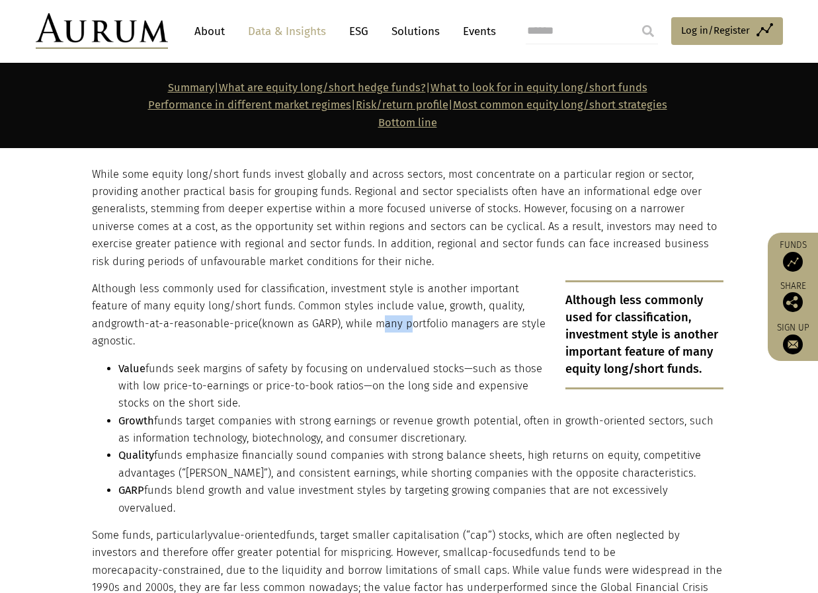
click at [360, 321] on p "Although less commonly used for classification, investment style is another imp…" at bounding box center [408, 315] width 632 height 70
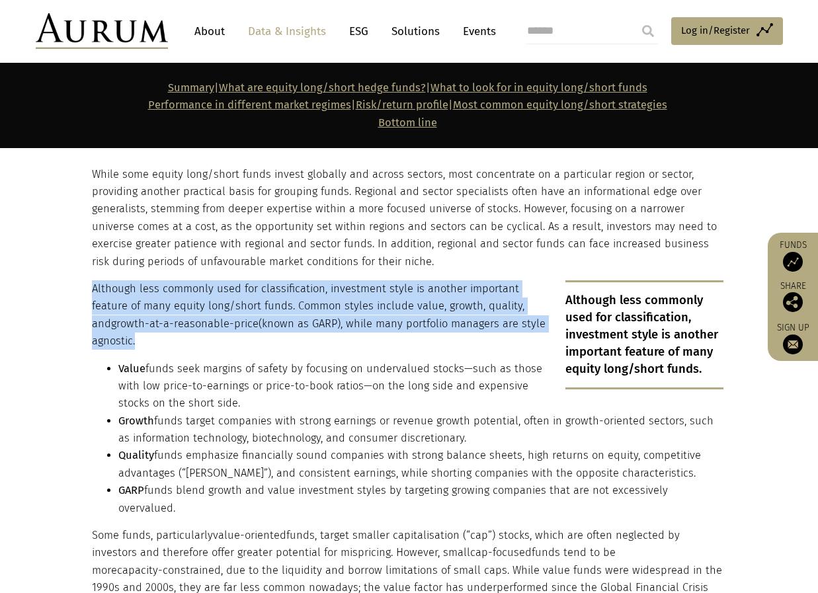
click at [360, 321] on p "Although less commonly used for classification, investment style is another imp…" at bounding box center [408, 315] width 632 height 70
click at [130, 322] on span "growth-at-a-reasonable-price" at bounding box center [184, 323] width 147 height 13
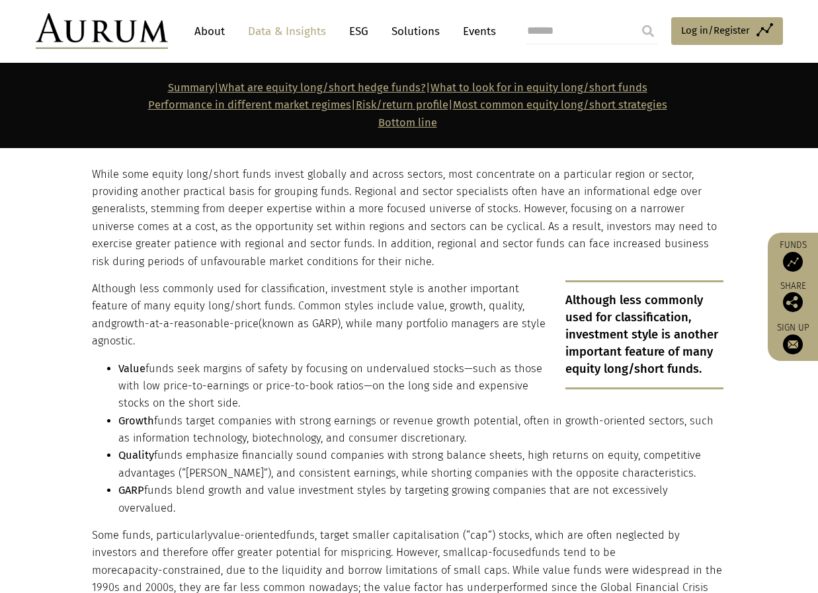
scroll to position [2248, 0]
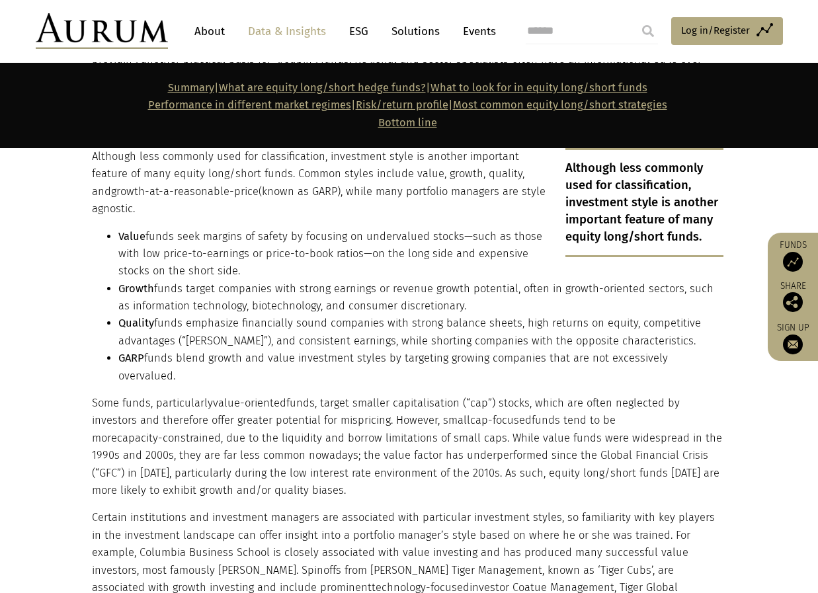
click at [183, 237] on li "Value funds seek margins of safety by focusing on undervalued stocks—such as th…" at bounding box center [420, 254] width 605 height 52
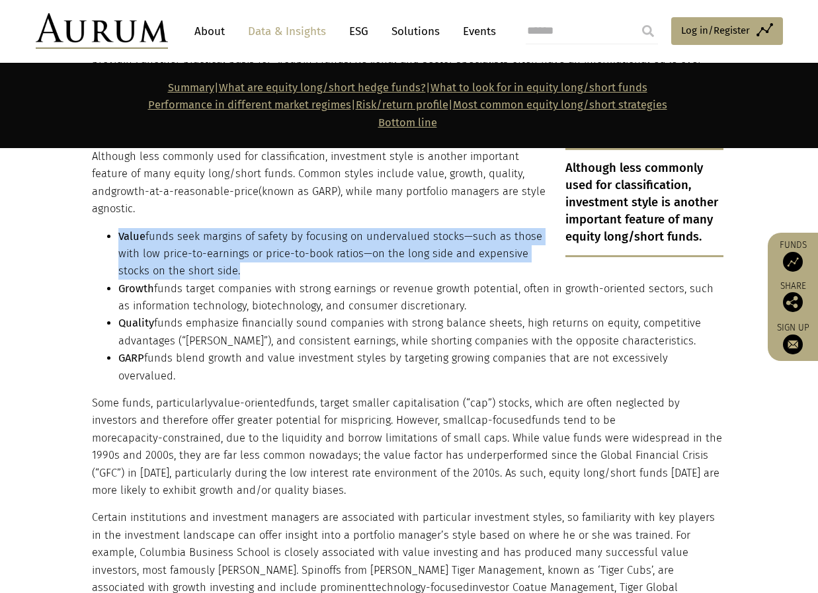
click at [183, 237] on li "Value funds seek margins of safety by focusing on undervalued stocks—such as th…" at bounding box center [420, 254] width 605 height 52
click at [179, 241] on li "Value funds seek margins of safety by focusing on undervalued stocks—such as th…" at bounding box center [420, 254] width 605 height 52
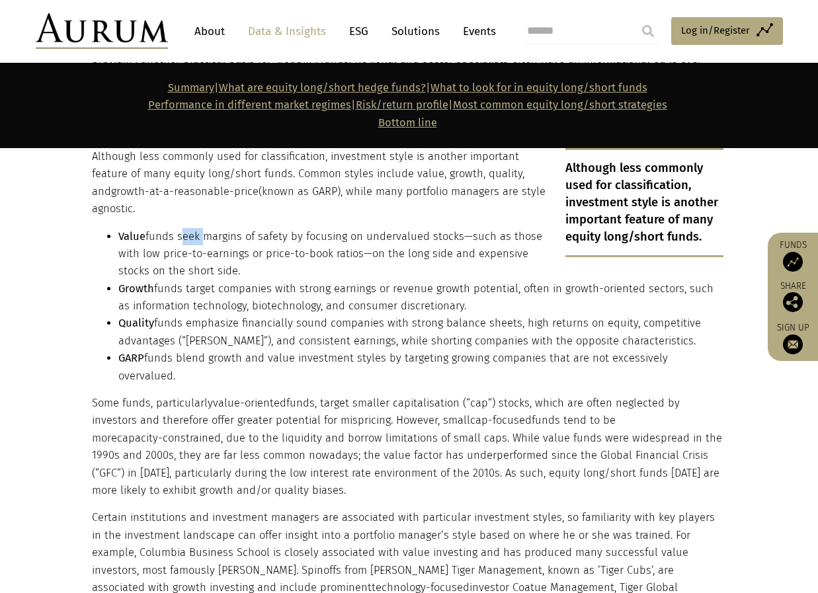
click at [179, 241] on li "Value funds seek margins of safety by focusing on undervalued stocks—such as th…" at bounding box center [420, 254] width 605 height 52
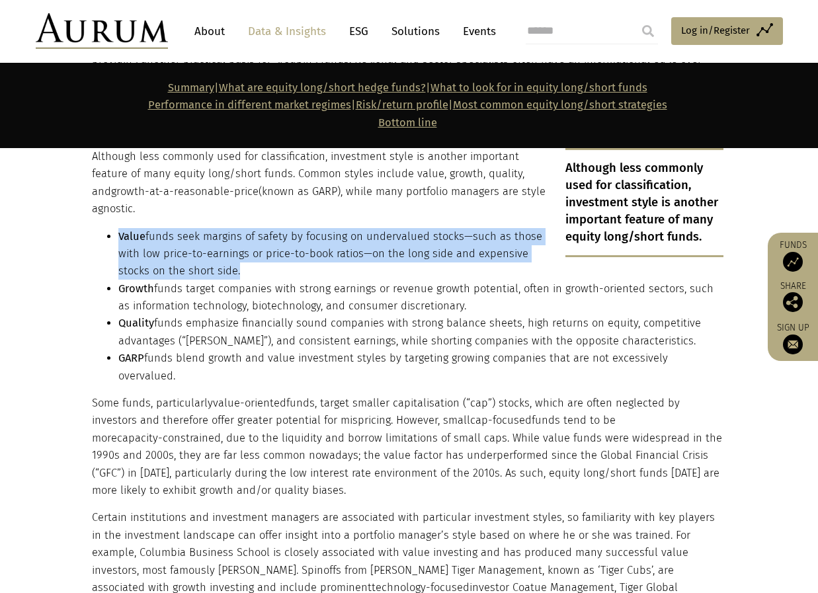
click at [179, 241] on li "Value funds seek margins of safety by focusing on undervalued stocks—such as th…" at bounding box center [420, 254] width 605 height 52
drag, startPoint x: 179, startPoint y: 241, endPoint x: 147, endPoint y: 256, distance: 34.3
click at [147, 256] on li "Value funds seek margins of safety by focusing on undervalued stocks—such as th…" at bounding box center [420, 254] width 605 height 52
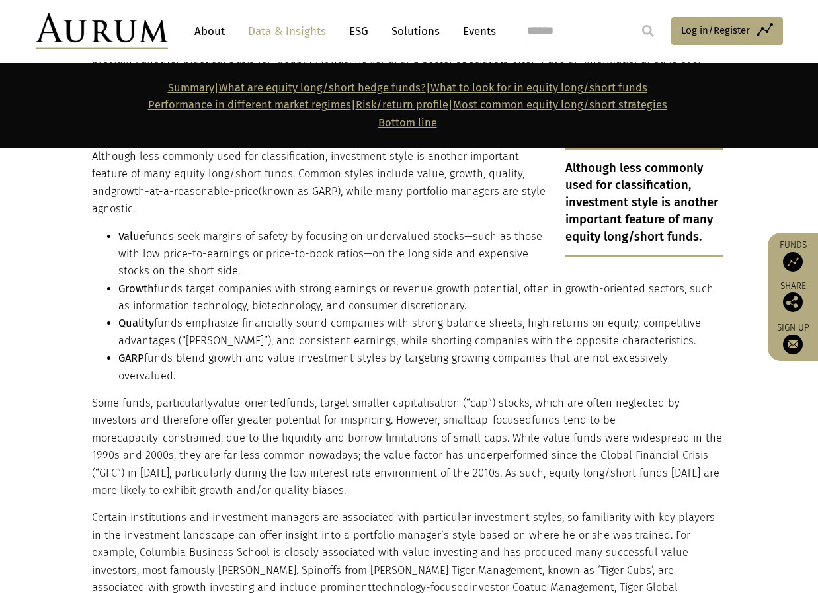
click at [177, 250] on li "Value funds seek margins of safety by focusing on undervalued stocks—such as th…" at bounding box center [420, 254] width 605 height 52
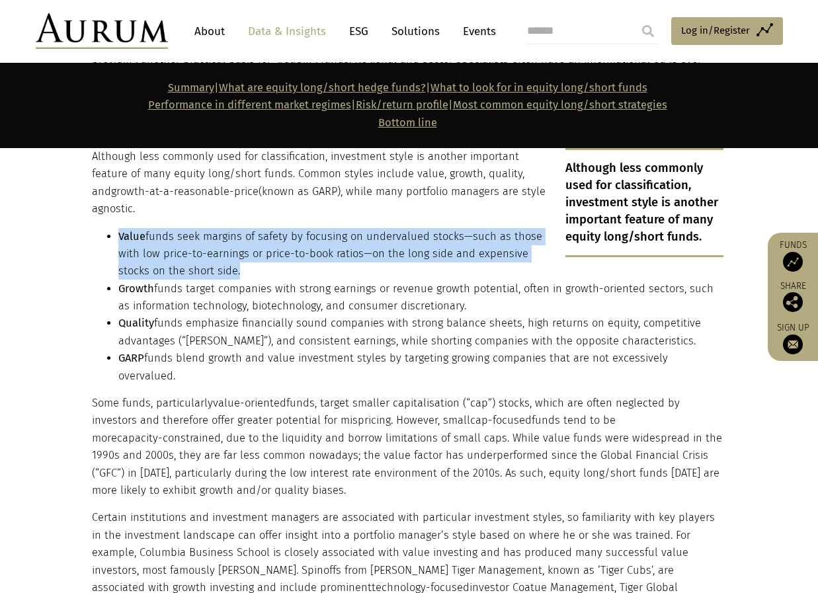
click at [177, 250] on li "Value funds seek margins of safety by focusing on undervalued stocks—such as th…" at bounding box center [420, 254] width 605 height 52
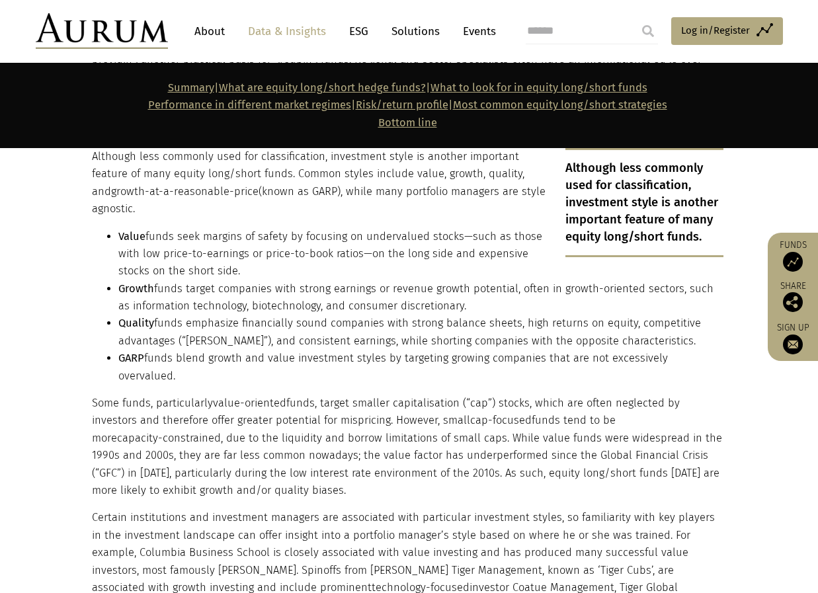
drag, startPoint x: 177, startPoint y: 250, endPoint x: 308, endPoint y: 290, distance: 137.0
click at [308, 290] on li "Growth funds target companies with strong earnings or revenue growth potential,…" at bounding box center [420, 297] width 605 height 35
drag, startPoint x: 298, startPoint y: 289, endPoint x: 458, endPoint y: 304, distance: 160.7
click at [458, 304] on li "Growth funds target companies with strong earnings or revenue growth potential,…" at bounding box center [420, 297] width 605 height 35
drag, startPoint x: 458, startPoint y: 304, endPoint x: 358, endPoint y: 309, distance: 99.3
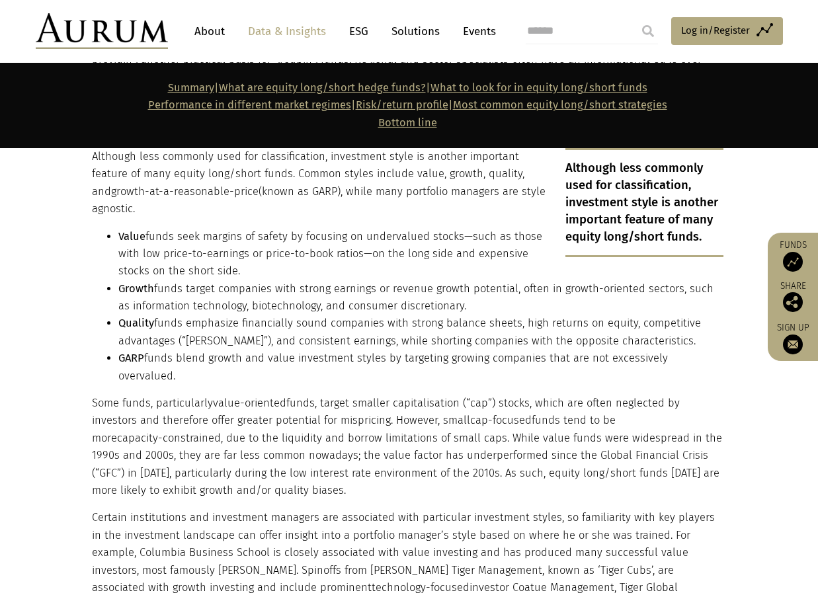
click at [358, 308] on li "Growth funds target companies with strong earnings or revenue growth potential,…" at bounding box center [420, 297] width 605 height 35
click at [358, 309] on li "Growth funds target companies with strong earnings or revenue growth potential,…" at bounding box center [420, 297] width 605 height 35
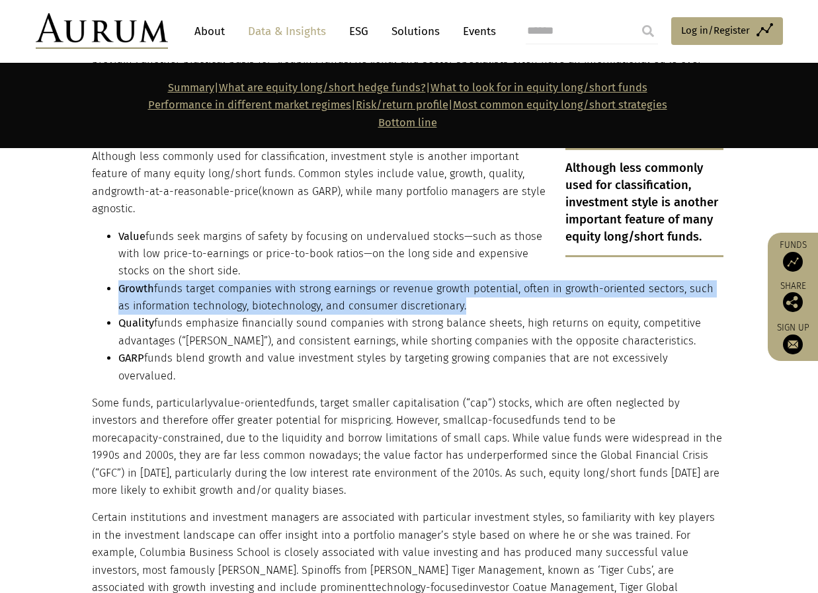
click at [358, 309] on li "Growth funds target companies with strong earnings or revenue growth potential,…" at bounding box center [420, 297] width 605 height 35
click at [194, 286] on li "Growth funds target companies with strong earnings or revenue growth potential,…" at bounding box center [420, 297] width 605 height 35
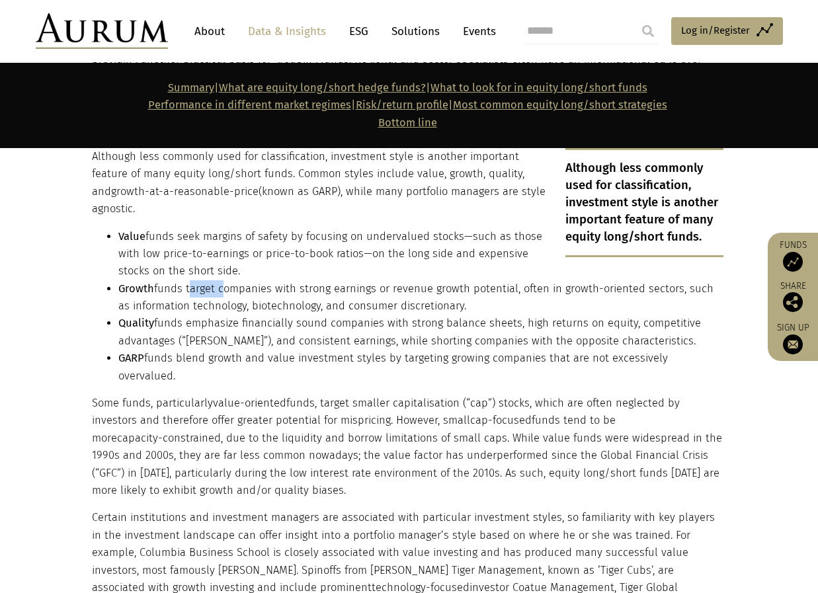
click at [194, 286] on li "Growth funds target companies with strong earnings or revenue growth potential,…" at bounding box center [420, 297] width 605 height 35
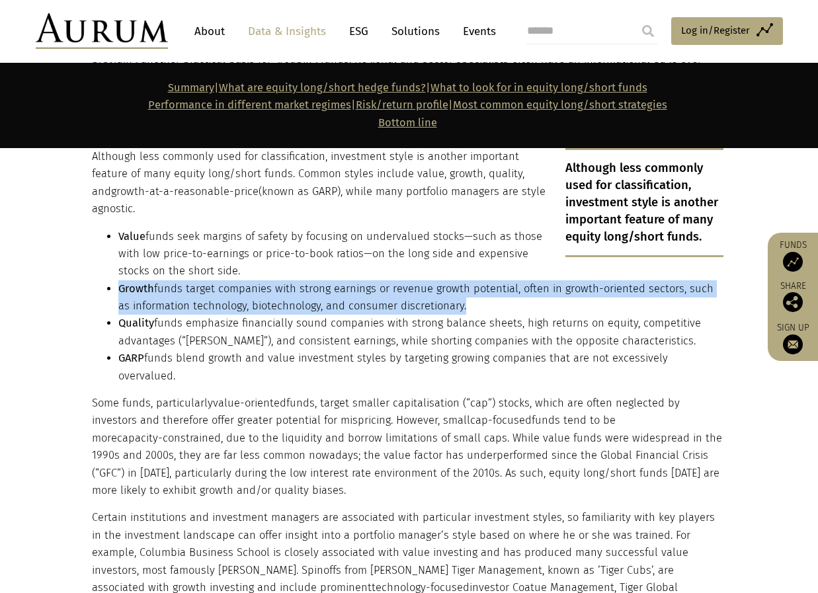
click at [194, 286] on li "Growth funds target companies with strong earnings or revenue growth potential,…" at bounding box center [420, 297] width 605 height 35
drag, startPoint x: 194, startPoint y: 286, endPoint x: 385, endPoint y: 306, distance: 192.1
click at [385, 306] on li "Growth funds target companies with strong earnings or revenue growth potential,…" at bounding box center [420, 297] width 605 height 35
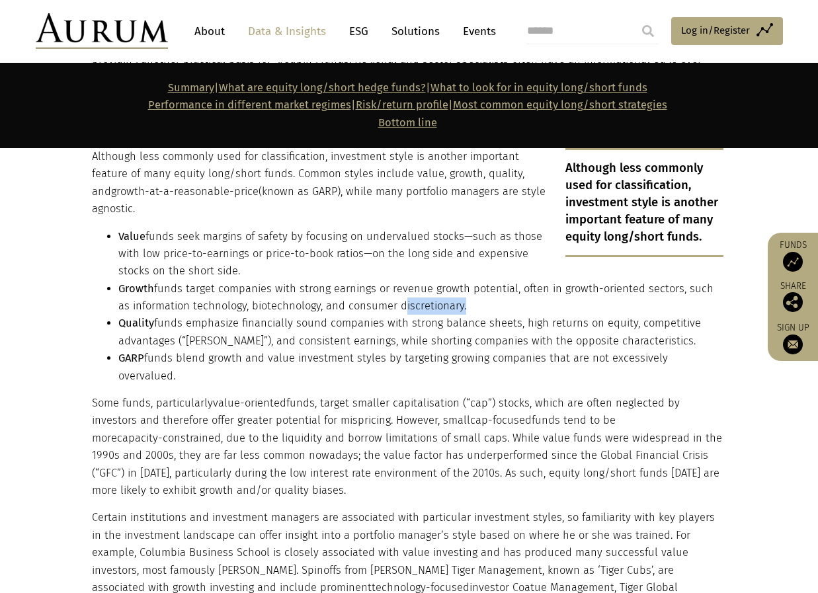
click at [385, 306] on li "Growth funds target companies with strong earnings or revenue growth potential,…" at bounding box center [420, 297] width 605 height 35
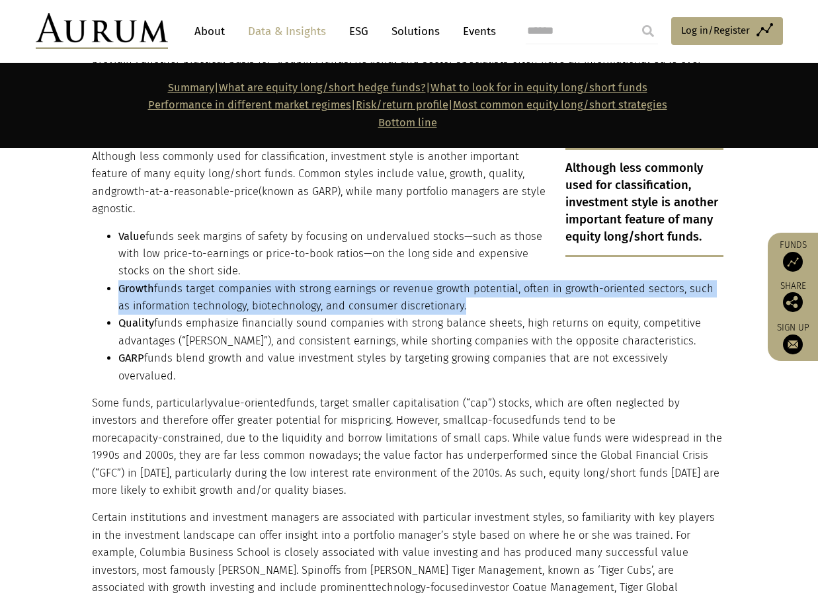
click at [385, 306] on li "Growth funds target companies with strong earnings or revenue growth potential,…" at bounding box center [420, 297] width 605 height 35
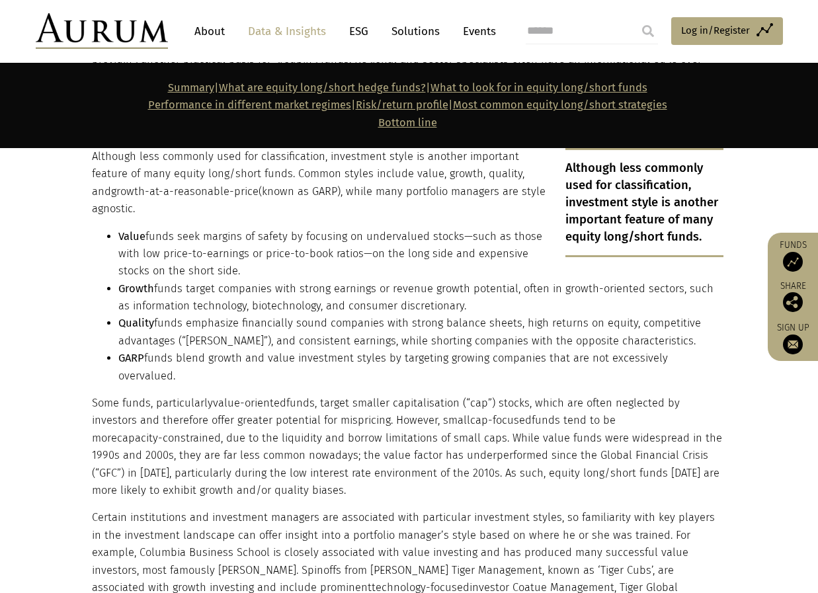
click at [168, 322] on li "Quality funds emphasize financially sound companies with strong balance sheets,…" at bounding box center [420, 332] width 605 height 35
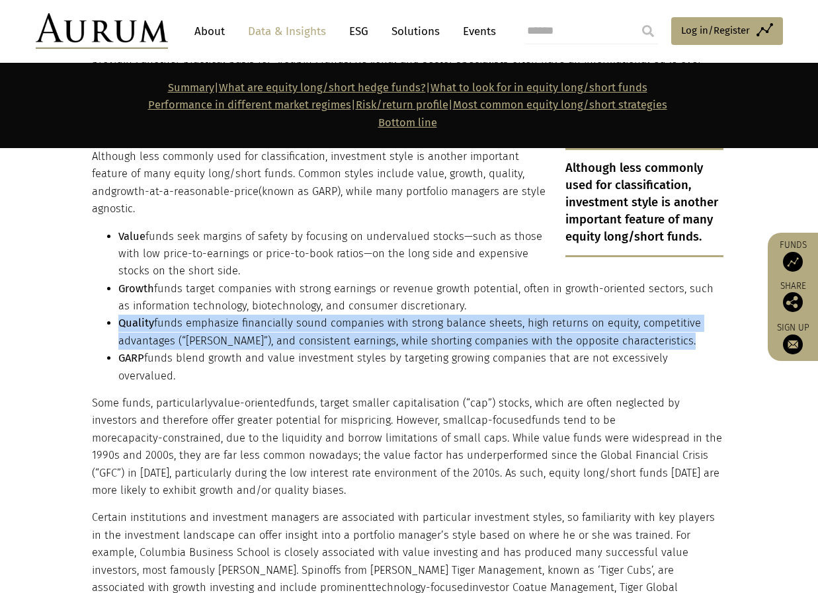
click at [168, 322] on li "Quality funds emphasize financially sound companies with strong balance sheets,…" at bounding box center [420, 332] width 605 height 35
drag, startPoint x: 168, startPoint y: 322, endPoint x: 312, endPoint y: 320, distance: 144.2
click at [312, 320] on li "Quality funds emphasize financially sound companies with strong balance sheets,…" at bounding box center [420, 332] width 605 height 35
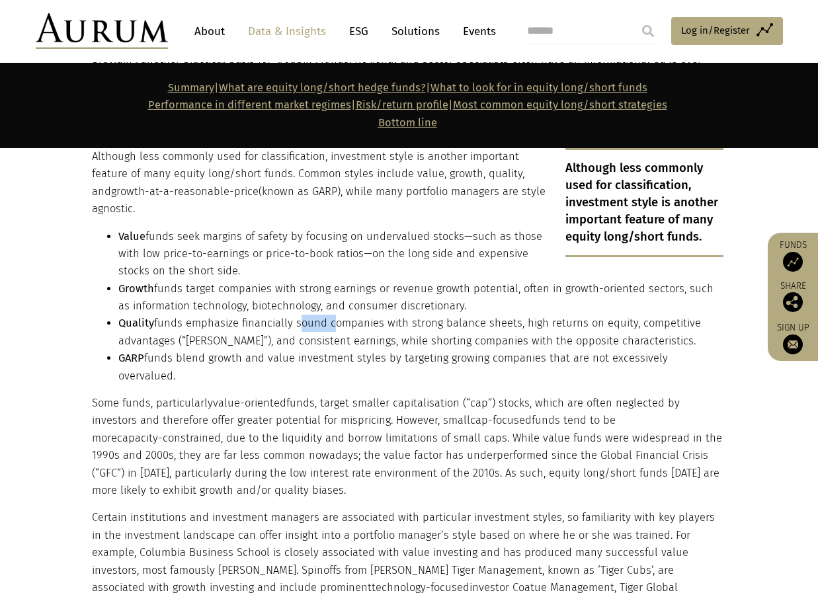
click at [312, 320] on li "Quality funds emphasize financially sound companies with strong balance sheets,…" at bounding box center [420, 332] width 605 height 35
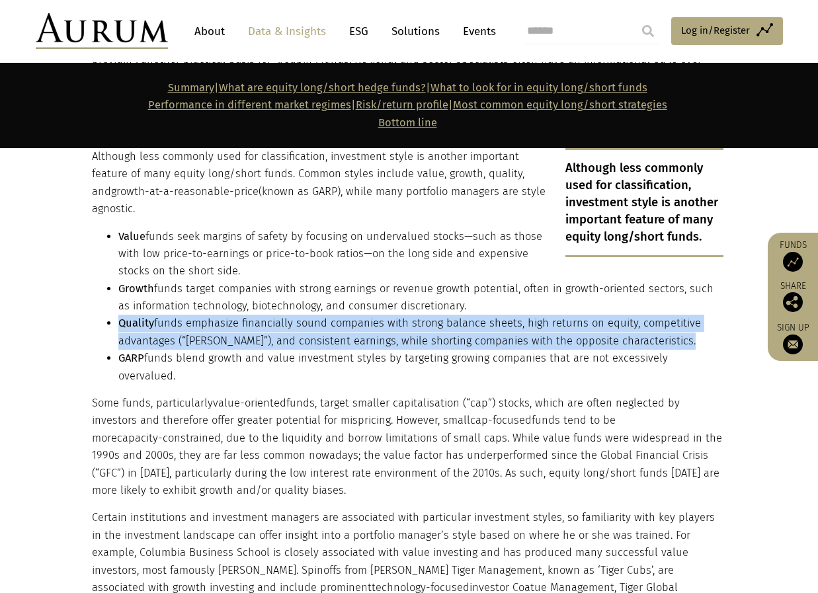
click at [312, 320] on li "Quality funds emphasize financially sound companies with strong balance sheets,…" at bounding box center [420, 332] width 605 height 35
drag, startPoint x: 312, startPoint y: 320, endPoint x: 243, endPoint y: 321, distance: 68.8
click at [243, 321] on li "Quality funds emphasize financially sound companies with strong balance sheets,…" at bounding box center [420, 332] width 605 height 35
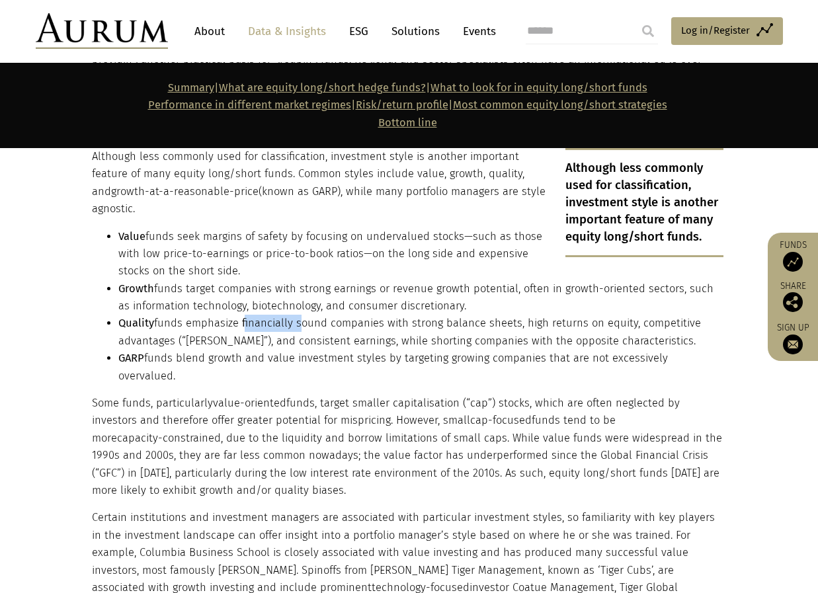
click at [243, 322] on li "Quality funds emphasize financially sound companies with strong balance sheets,…" at bounding box center [420, 332] width 605 height 35
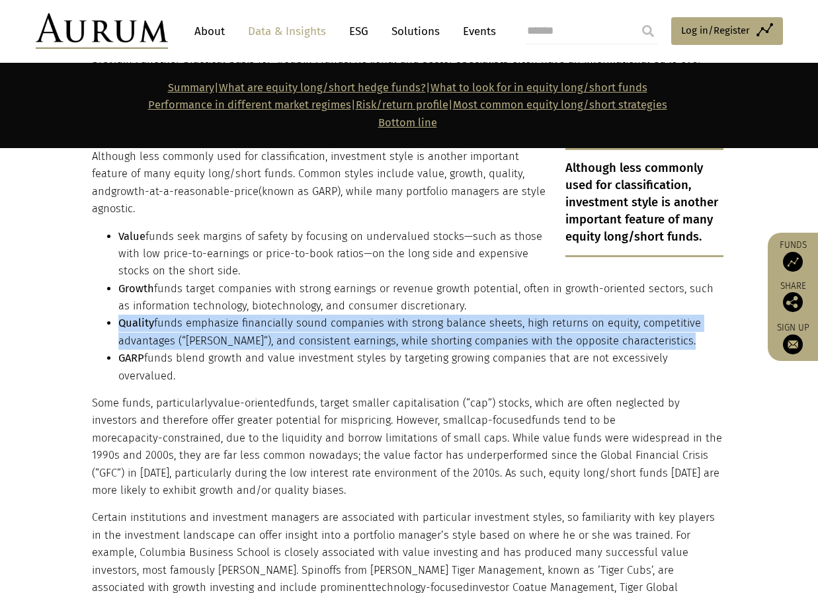
click at [243, 322] on li "Quality funds emphasize financially sound companies with strong balance sheets,…" at bounding box center [420, 332] width 605 height 35
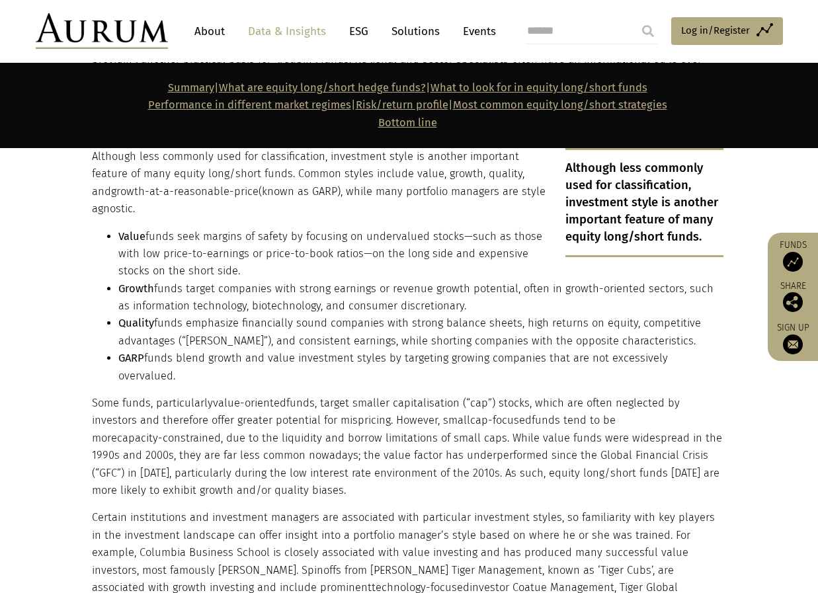
drag, startPoint x: 243, startPoint y: 322, endPoint x: 195, endPoint y: 362, distance: 62.4
click at [195, 362] on li "GARP funds blend growth and value investment styles by targeting growing compan…" at bounding box center [420, 367] width 605 height 35
drag, startPoint x: 719, startPoint y: 358, endPoint x: 96, endPoint y: 357, distance: 623.6
click at [96, 357] on ul "Value funds seek margins of safety by focusing on undervalued stocks—such as th…" at bounding box center [408, 306] width 632 height 157
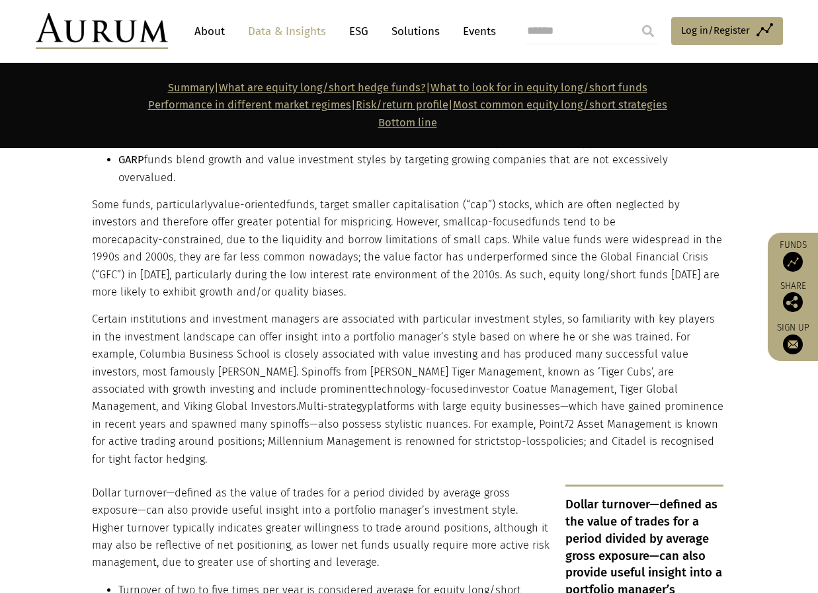
click at [199, 213] on p "Some funds, particularly value-oriented funds, target smaller capitalisation (“…" at bounding box center [408, 248] width 632 height 104
drag, startPoint x: 302, startPoint y: 185, endPoint x: 539, endPoint y: 186, distance: 237.4
click at [539, 196] on p "Some funds, particularly value-oriented funds, target smaller capitalisation (“…" at bounding box center [408, 248] width 632 height 104
drag, startPoint x: 539, startPoint y: 186, endPoint x: 661, endPoint y: 186, distance: 122.3
click at [661, 196] on p "Some funds, particularly value-oriented funds, target smaller capitalisation (“…" at bounding box center [408, 248] width 632 height 104
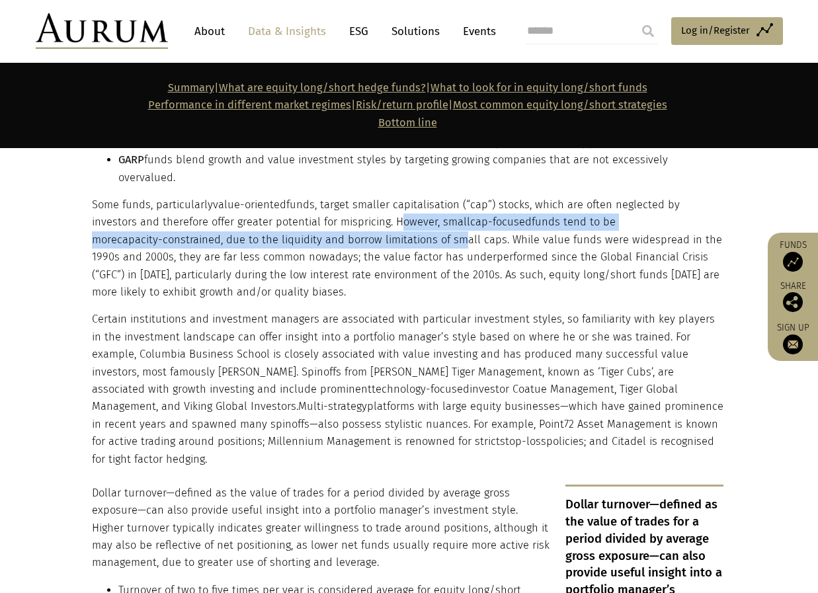
drag, startPoint x: 344, startPoint y: 203, endPoint x: 306, endPoint y: 216, distance: 39.9
click at [306, 216] on p "Some funds, particularly value-oriented funds, target smaller capitalisation (“…" at bounding box center [408, 248] width 632 height 104
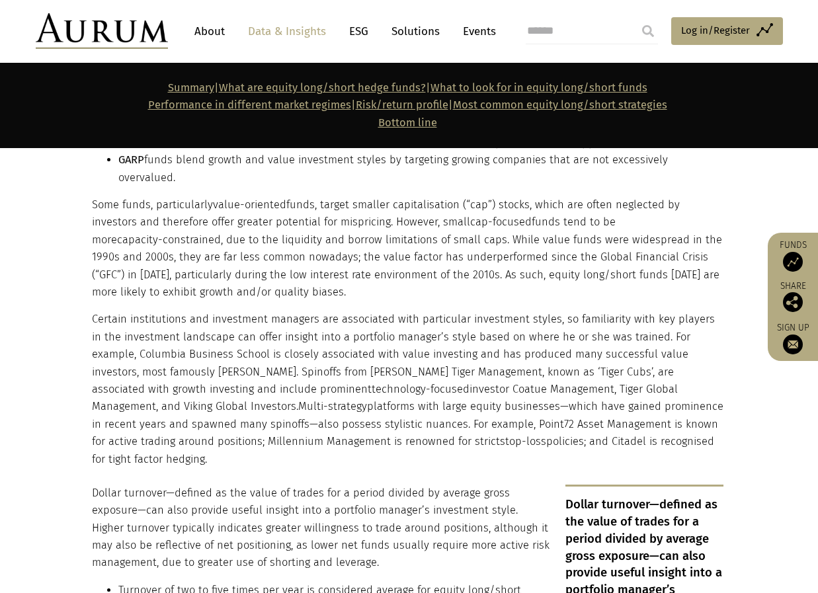
drag, startPoint x: 306, startPoint y: 216, endPoint x: 354, endPoint y: 216, distance: 48.3
click at [354, 216] on p "Some funds, particularly value-oriented funds, target smaller capitalisation (“…" at bounding box center [408, 248] width 632 height 104
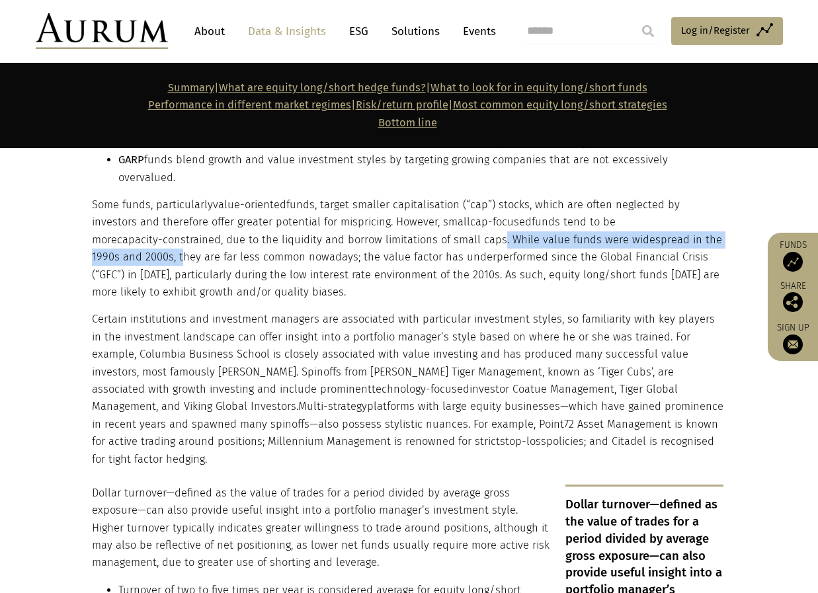
drag, startPoint x: 345, startPoint y: 222, endPoint x: 645, endPoint y: 218, distance: 300.3
click at [645, 218] on p "Some funds, particularly value-oriented funds, target smaller capitalisation (“…" at bounding box center [408, 248] width 632 height 104
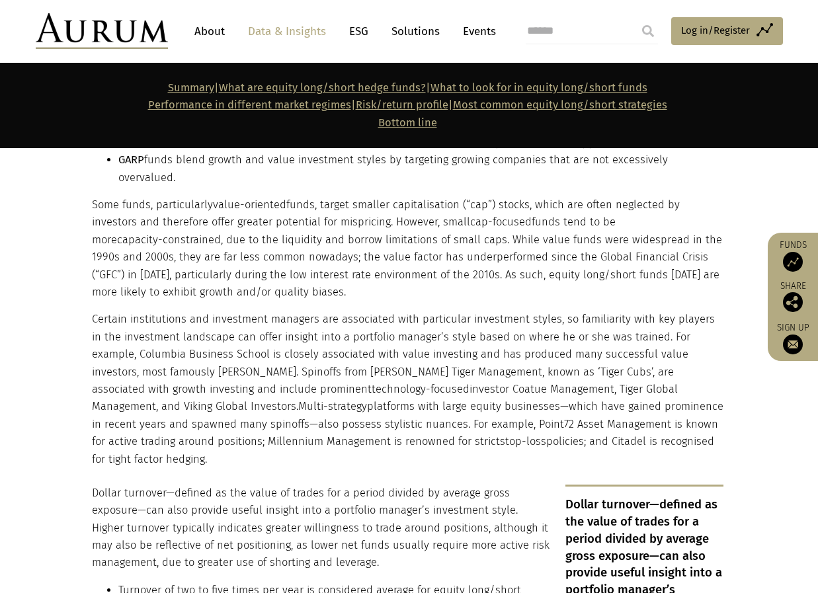
click at [68, 222] on section "While some equity long/short funds invest globally and across sectors, most con…" at bounding box center [409, 143] width 818 height 649
click at [237, 246] on p "Some funds, particularly value-oriented funds, target smaller capitalisation (“…" at bounding box center [408, 248] width 632 height 104
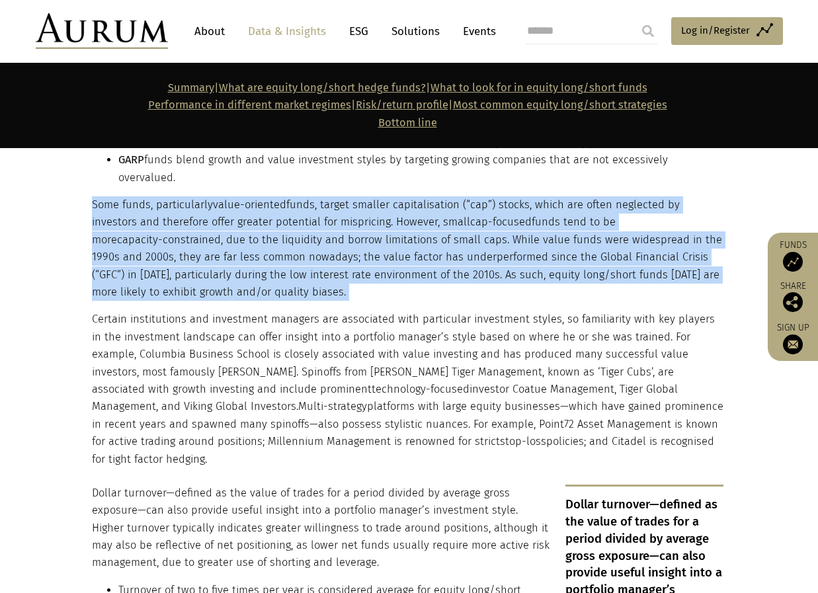
click at [237, 246] on p "Some funds, particularly value-oriented funds, target smaller capitalisation (“…" at bounding box center [408, 248] width 632 height 104
drag, startPoint x: 237, startPoint y: 246, endPoint x: 143, endPoint y: 243, distance: 93.9
click at [143, 243] on p "Some funds, particularly value-oriented funds, target smaller capitalisation (“…" at bounding box center [408, 248] width 632 height 104
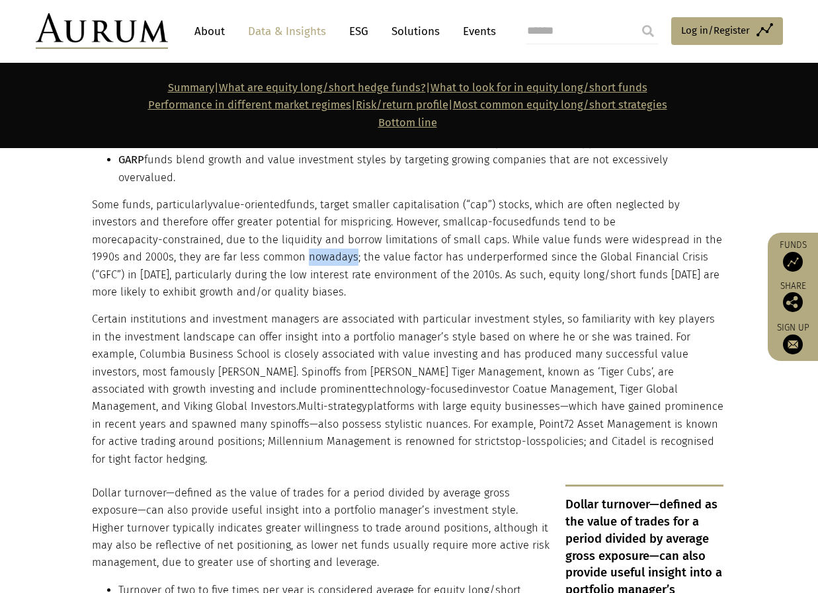
click at [143, 243] on p "Some funds, particularly value-oriented funds, target smaller capitalisation (“…" at bounding box center [408, 248] width 632 height 104
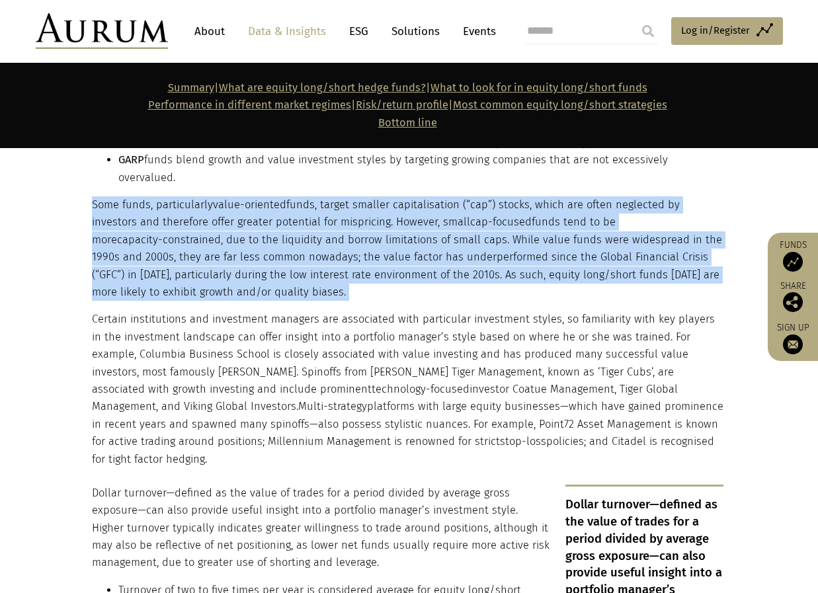
click at [143, 243] on p "Some funds, particularly value-oriented funds, target smaller capitalisation (“…" at bounding box center [408, 248] width 632 height 104
drag, startPoint x: 143, startPoint y: 243, endPoint x: 136, endPoint y: 282, distance: 39.6
click at [136, 282] on p "Some funds, particularly value-oriented funds, target smaller capitalisation (“…" at bounding box center [408, 248] width 632 height 104
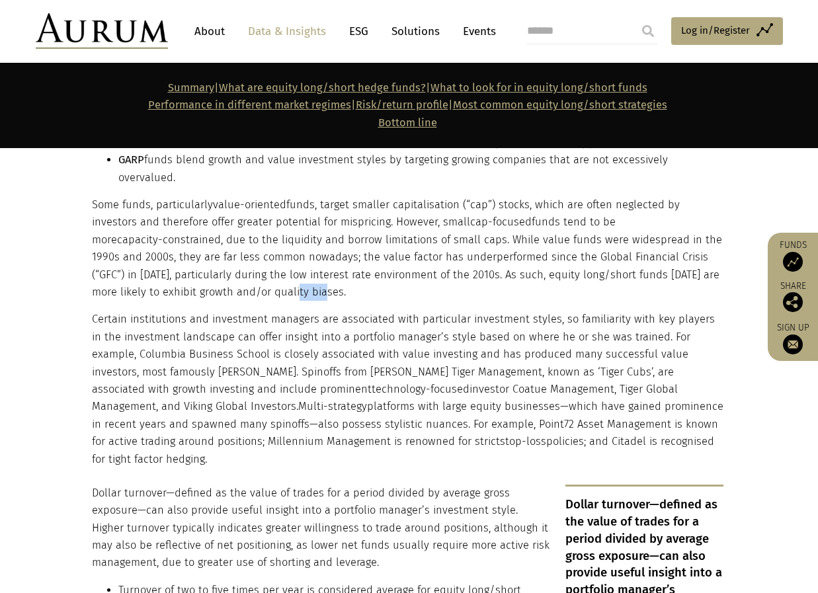
click at [136, 282] on p "Some funds, particularly value-oriented funds, target smaller capitalisation (“…" at bounding box center [408, 248] width 632 height 104
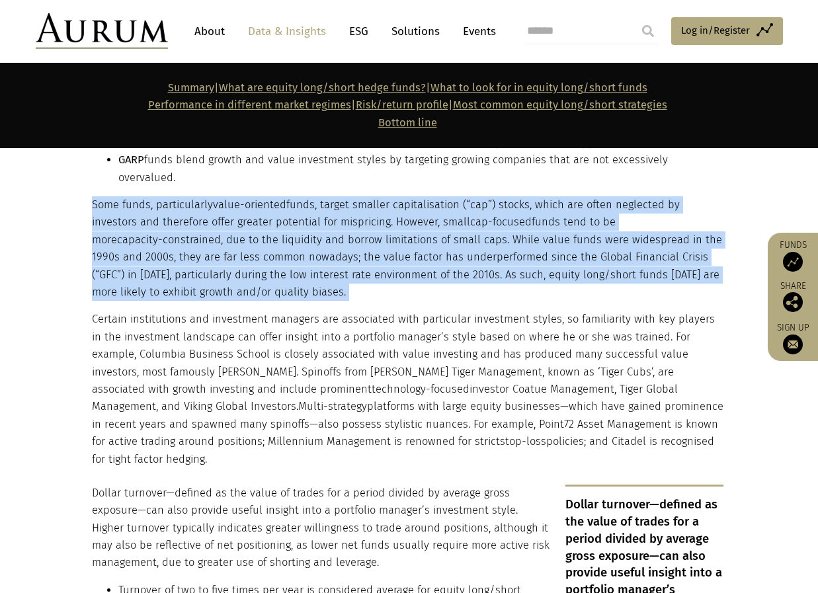
click at [136, 282] on p "Some funds, particularly value-oriented funds, target smaller capitalisation (“…" at bounding box center [408, 248] width 632 height 104
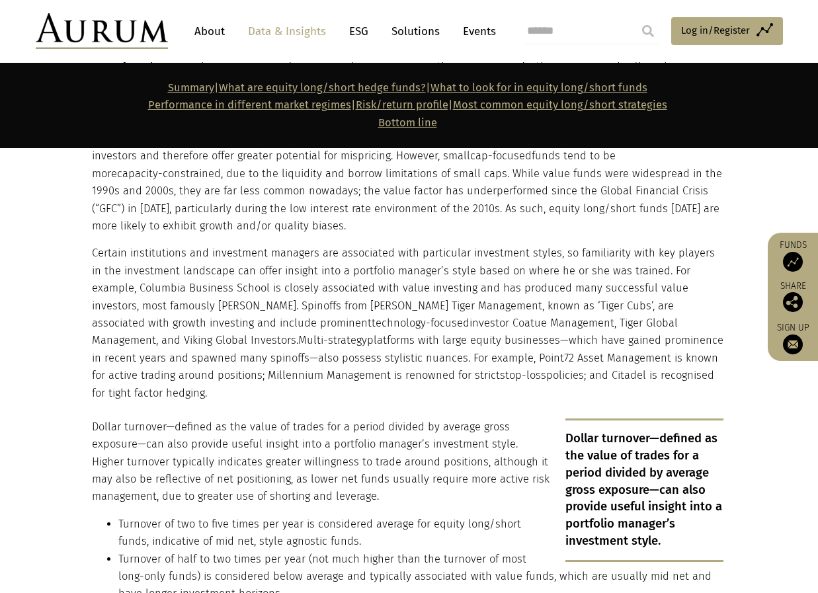
click at [112, 300] on p "Certain institutions and investment managers are associated with particular inv…" at bounding box center [408, 323] width 632 height 157
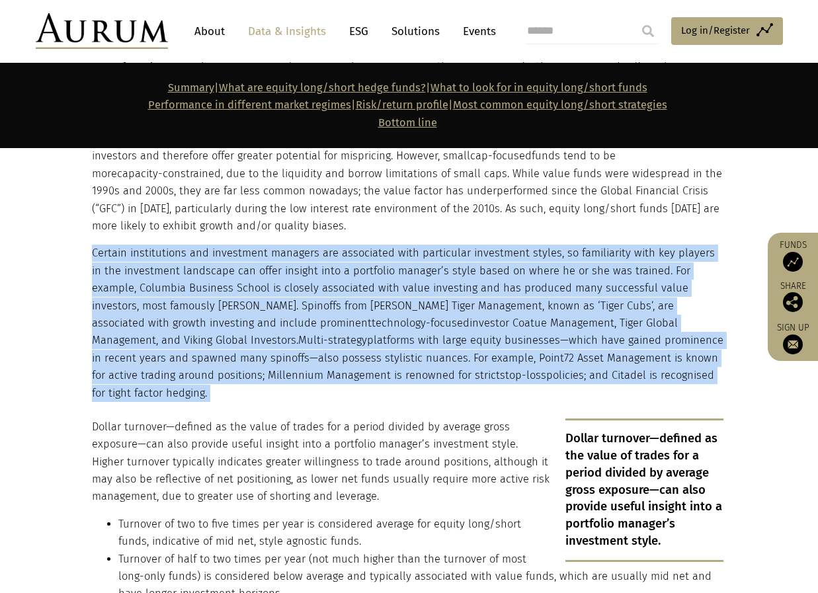
click at [112, 300] on p "Certain institutions and investment managers are associated with particular inv…" at bounding box center [408, 323] width 632 height 157
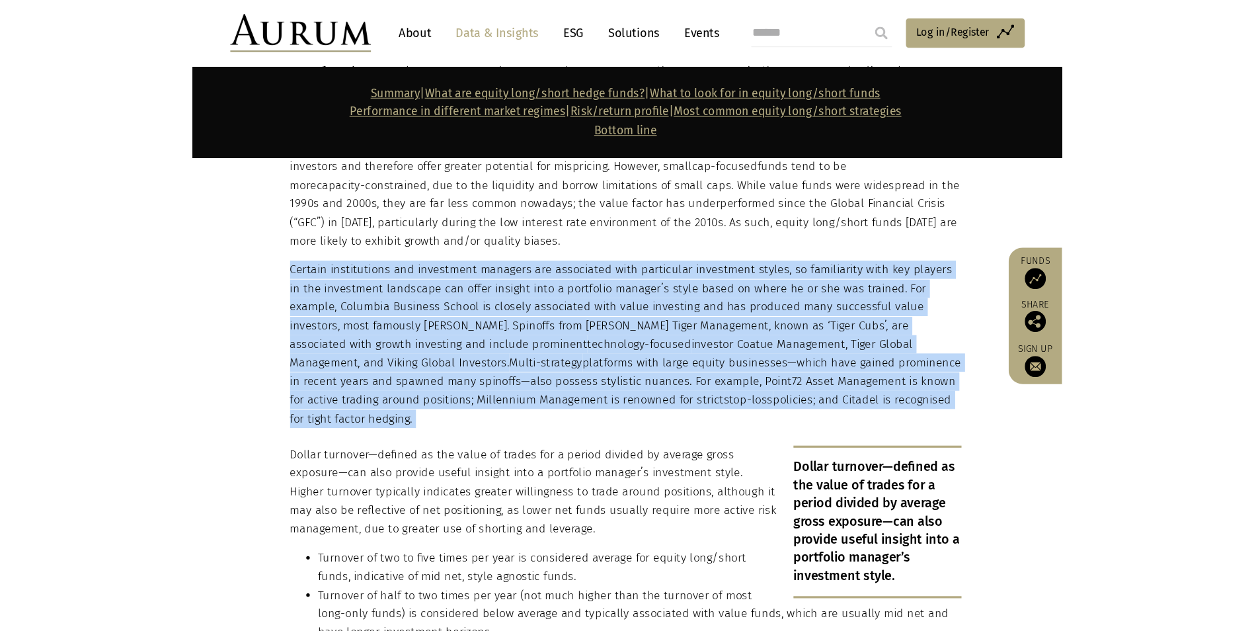
scroll to position [2579, 0]
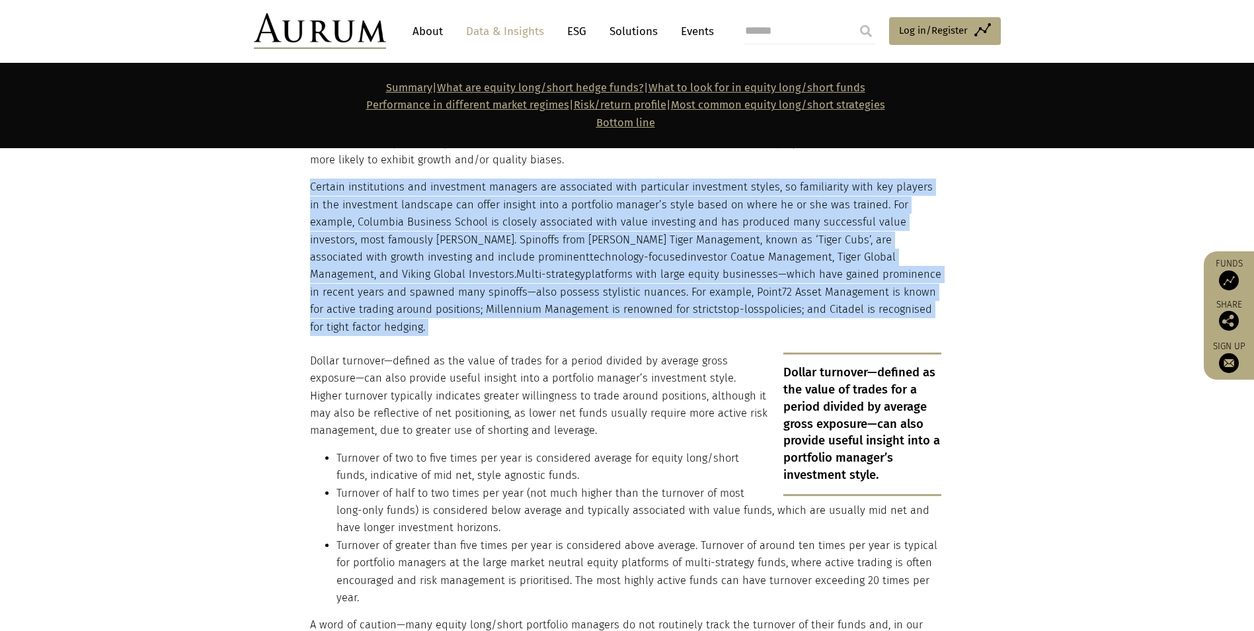
click at [469, 185] on p "Certain institutions and investment managers are associated with particular inv…" at bounding box center [626, 257] width 632 height 157
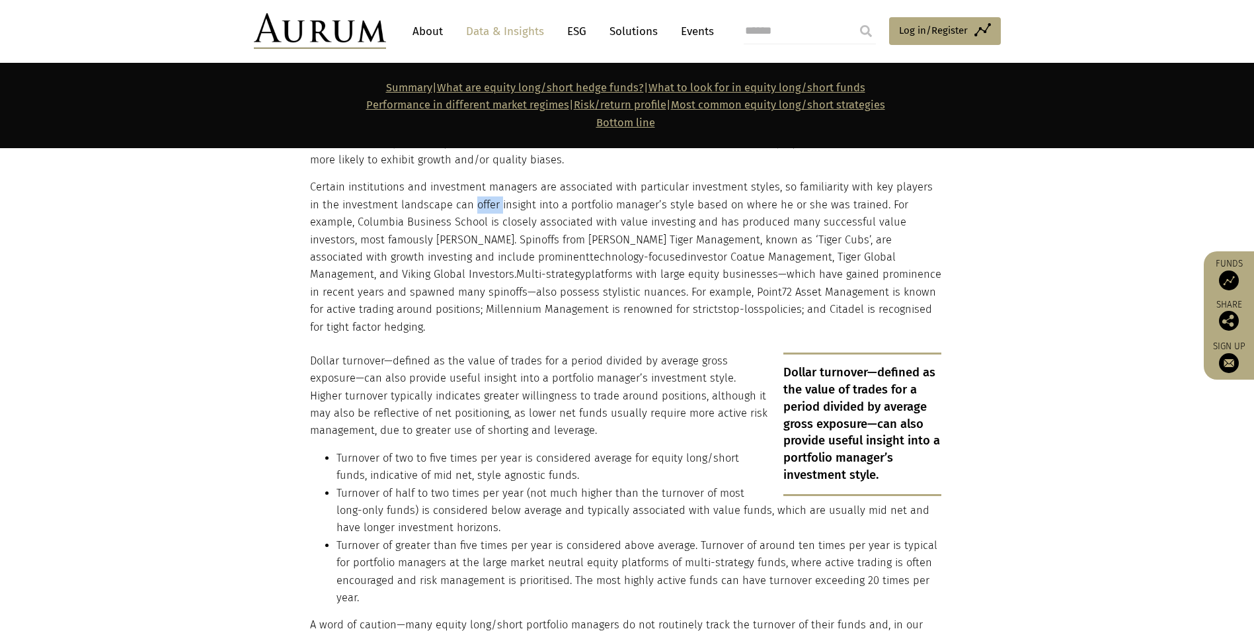
click at [469, 185] on p "Certain institutions and investment managers are associated with particular inv…" at bounding box center [626, 257] width 632 height 157
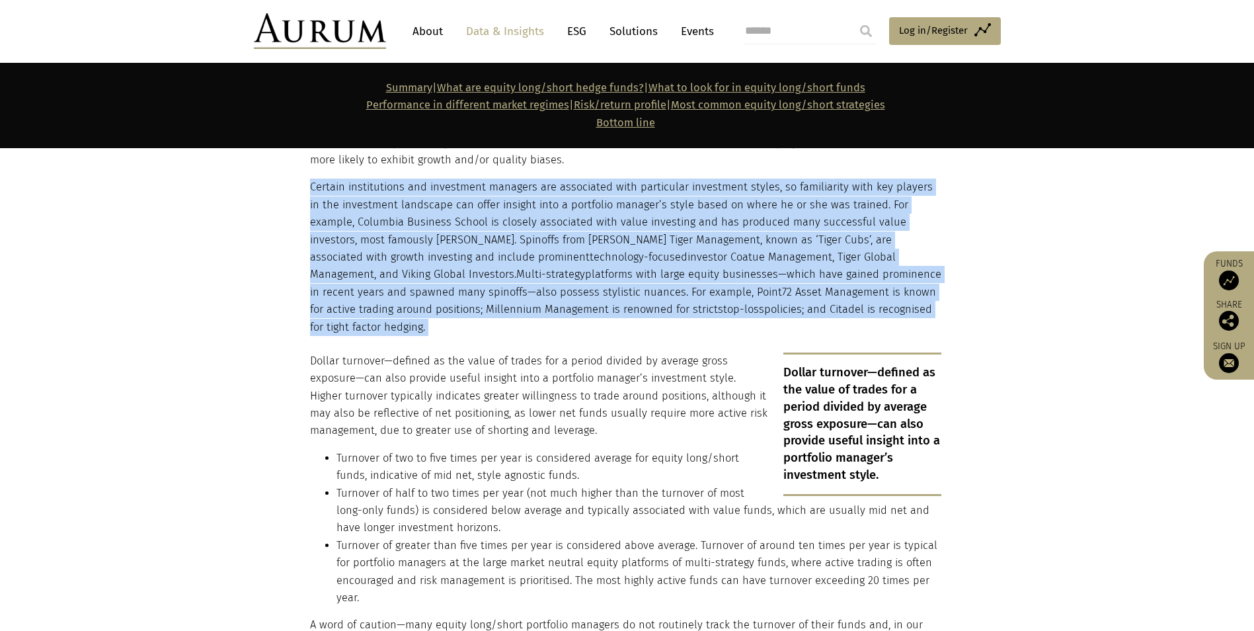
click at [469, 185] on p "Certain institutions and investment managers are associated with particular inv…" at bounding box center [626, 257] width 632 height 157
click at [712, 188] on p "Certain institutions and investment managers are associated with particular inv…" at bounding box center [626, 257] width 632 height 157
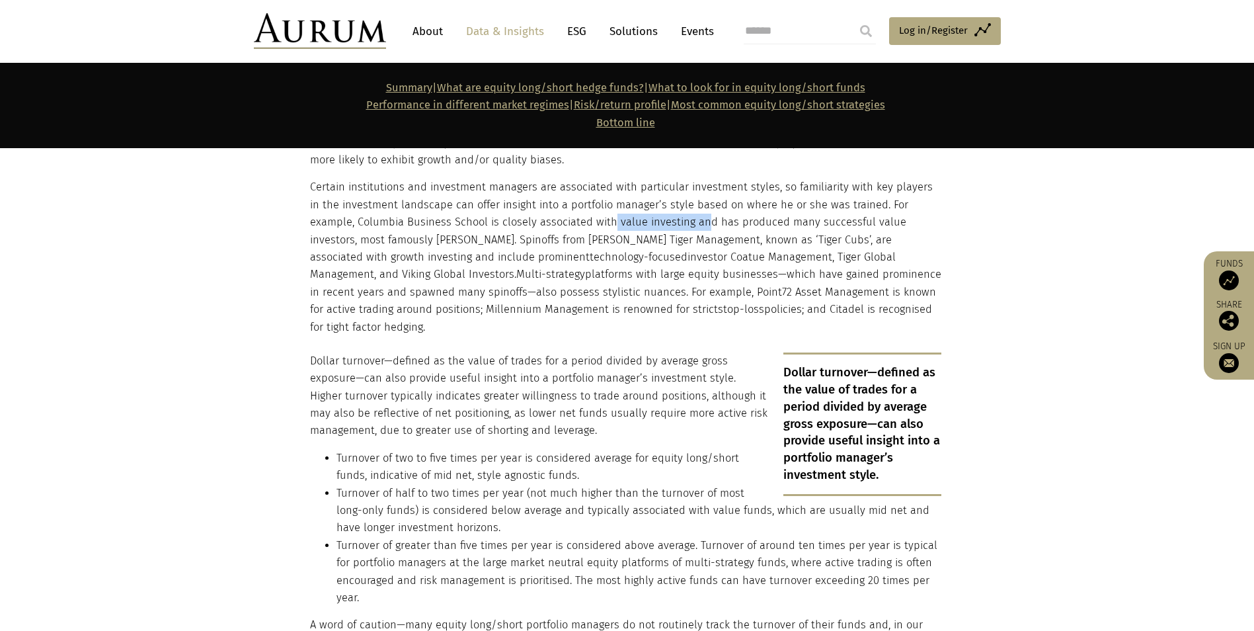
drag, startPoint x: 576, startPoint y: 204, endPoint x: 655, endPoint y: 202, distance: 78.7
click at [655, 202] on p "Certain institutions and investment managers are associated with particular inv…" at bounding box center [626, 257] width 632 height 157
drag, startPoint x: 655, startPoint y: 202, endPoint x: 796, endPoint y: 196, distance: 141.7
click at [796, 196] on p "Certain institutions and investment managers are associated with particular inv…" at bounding box center [626, 257] width 632 height 157
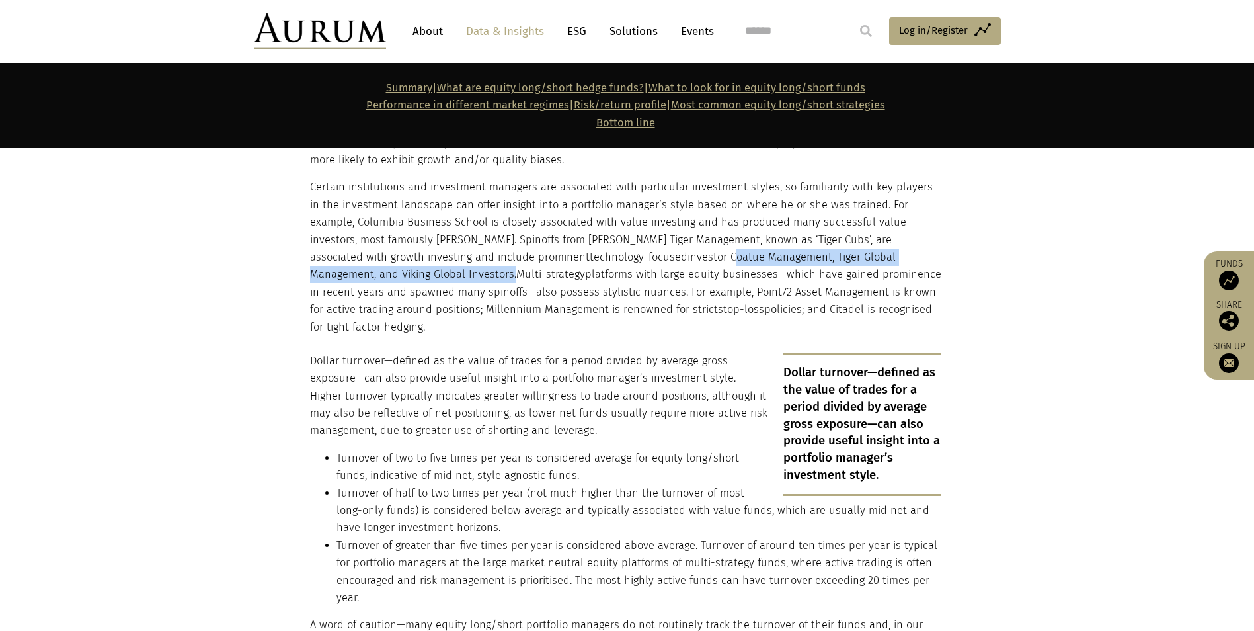
drag, startPoint x: 612, startPoint y: 237, endPoint x: 354, endPoint y: 256, distance: 258.0
click at [354, 256] on p "Certain institutions and investment managers are associated with particular inv…" at bounding box center [626, 257] width 632 height 157
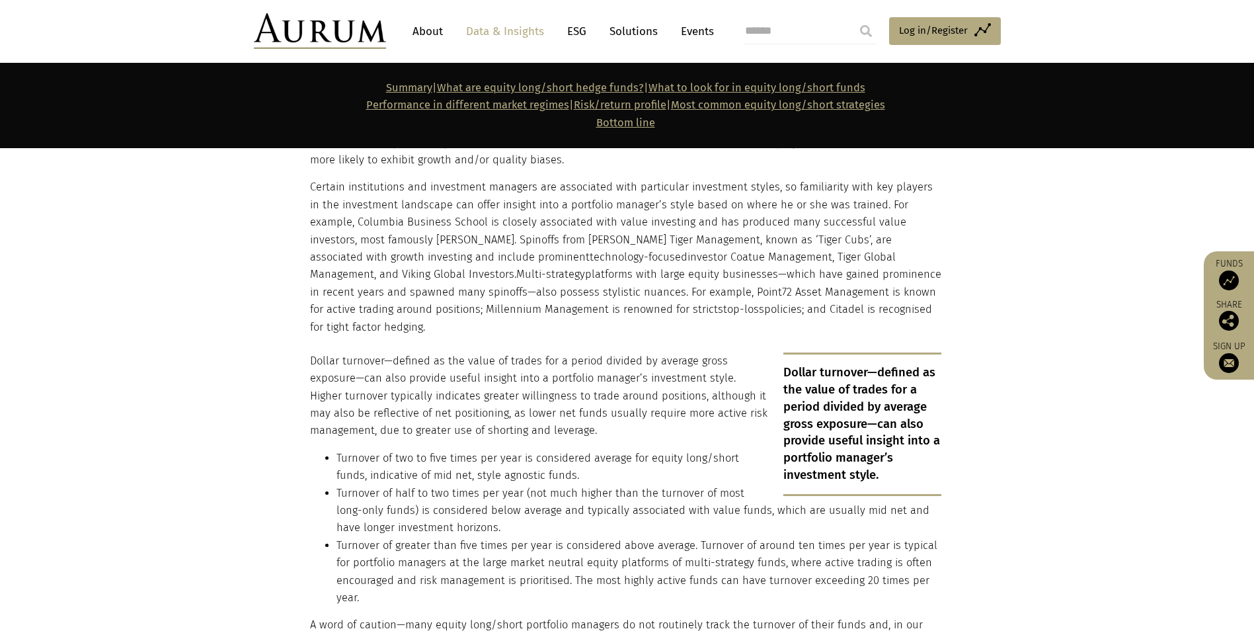
drag, startPoint x: 354, startPoint y: 256, endPoint x: 530, endPoint y: 261, distance: 175.3
click at [527, 261] on p "Certain institutions and investment managers are associated with particular inv…" at bounding box center [626, 257] width 632 height 157
drag, startPoint x: 409, startPoint y: 276, endPoint x: 522, endPoint y: 276, distance: 112.4
click at [522, 276] on p "Certain institutions and investment managers are associated with particular inv…" at bounding box center [626, 257] width 632 height 157
drag, startPoint x: 522, startPoint y: 276, endPoint x: 553, endPoint y: 278, distance: 31.1
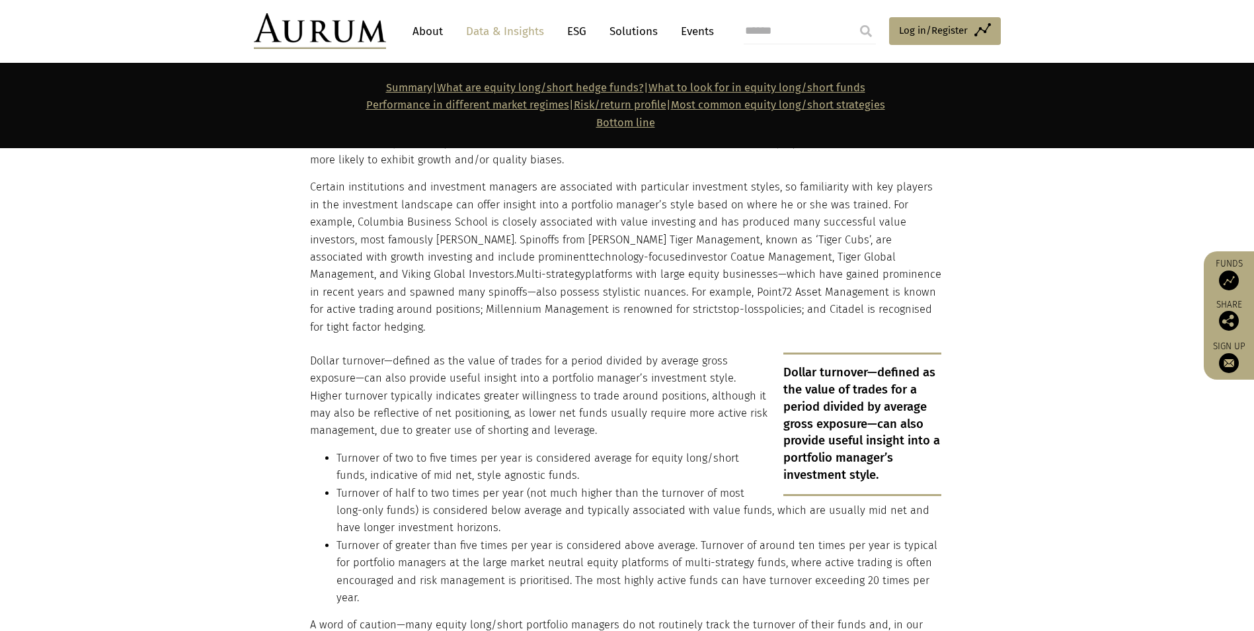
click at [553, 278] on p "Certain institutions and investment managers are associated with particular inv…" at bounding box center [626, 257] width 632 height 157
drag, startPoint x: 561, startPoint y: 296, endPoint x: 665, endPoint y: 296, distance: 104.5
click at [665, 296] on p "Certain institutions and investment managers are associated with particular inv…" at bounding box center [626, 257] width 632 height 157
drag, startPoint x: 665, startPoint y: 296, endPoint x: 864, endPoint y: 292, distance: 198.4
click at [817, 294] on p "Certain institutions and investment managers are associated with particular inv…" at bounding box center [626, 257] width 632 height 157
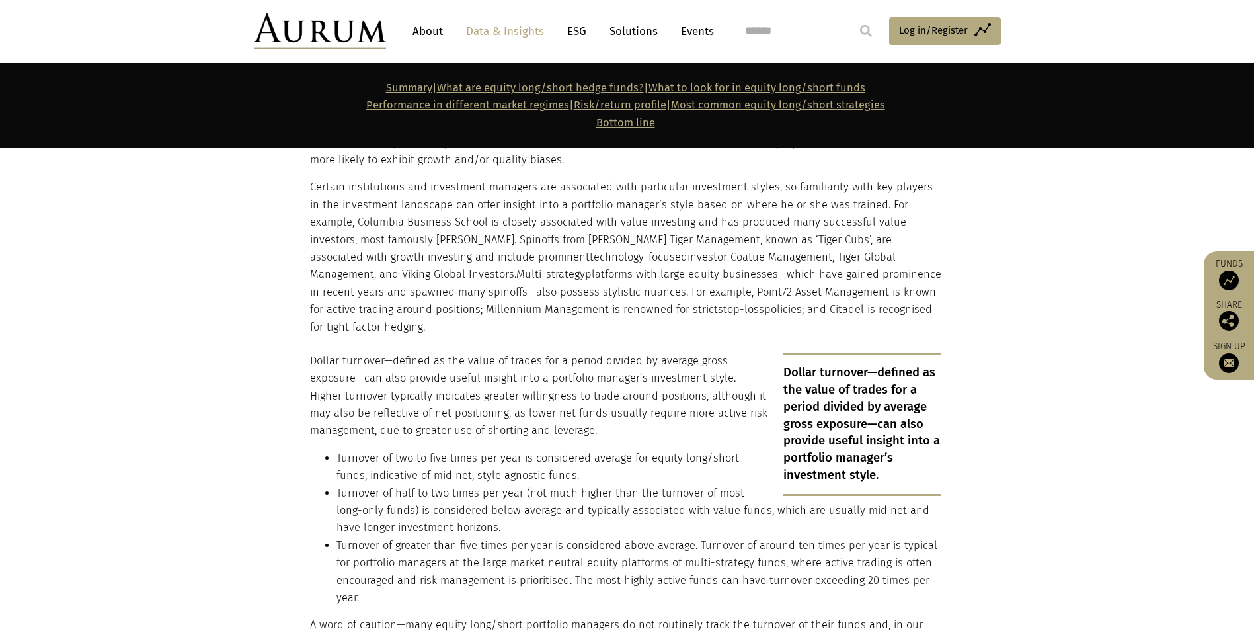
drag, startPoint x: 924, startPoint y: 292, endPoint x: 539, endPoint y: 270, distance: 386.1
click at [539, 270] on p "Certain institutions and investment managers are associated with particular inv…" at bounding box center [626, 257] width 632 height 157
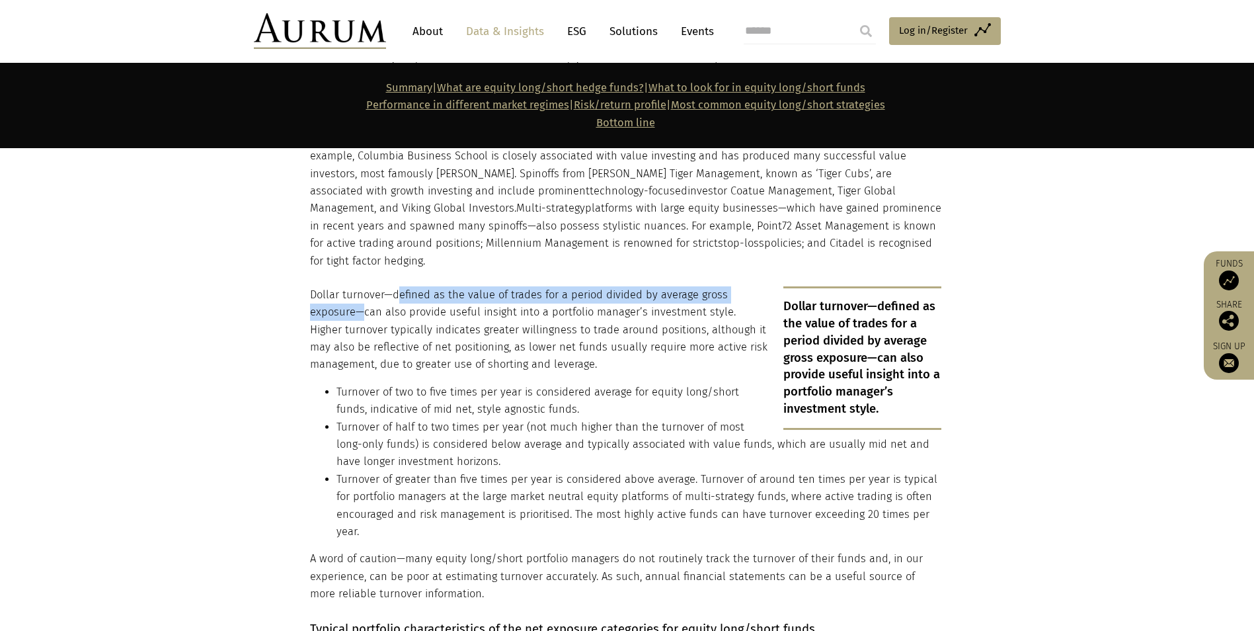
drag, startPoint x: 393, startPoint y: 261, endPoint x: 775, endPoint y: 261, distance: 382.2
click at [775, 286] on p "Dollar turnover—defined as the value of trades for a period divided by average …" at bounding box center [626, 329] width 632 height 87
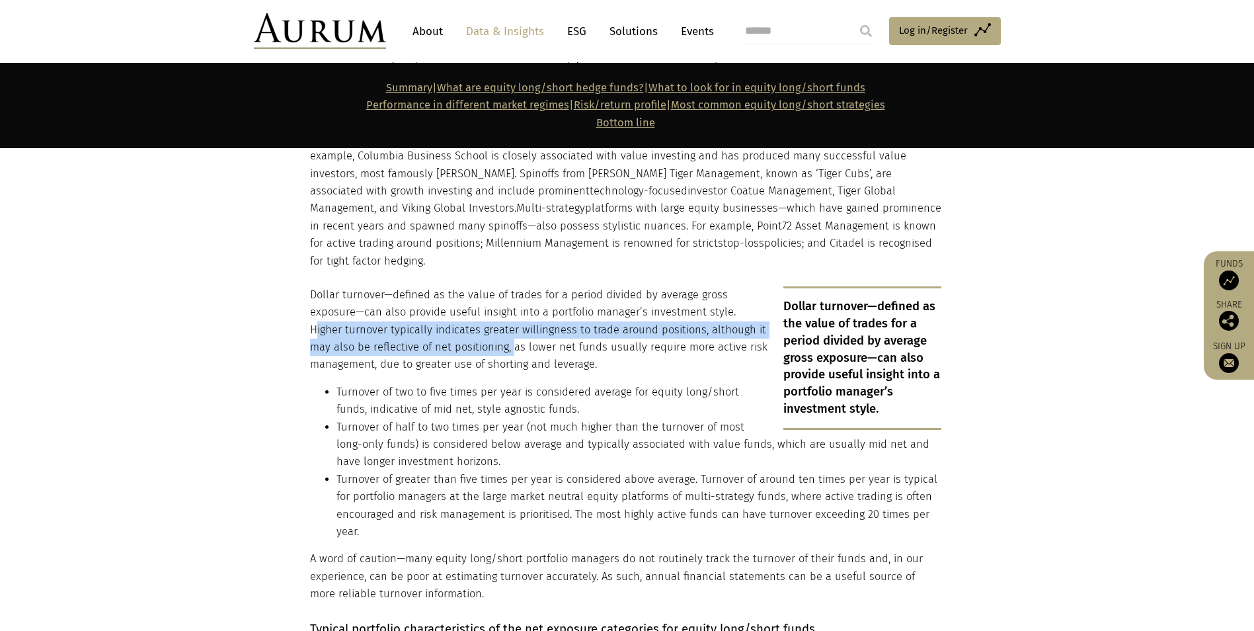
drag, startPoint x: 686, startPoint y: 279, endPoint x: 446, endPoint y: 315, distance: 242.7
click at [446, 315] on p "Dollar turnover—defined as the value of trades for a period divided by average …" at bounding box center [626, 329] width 632 height 87
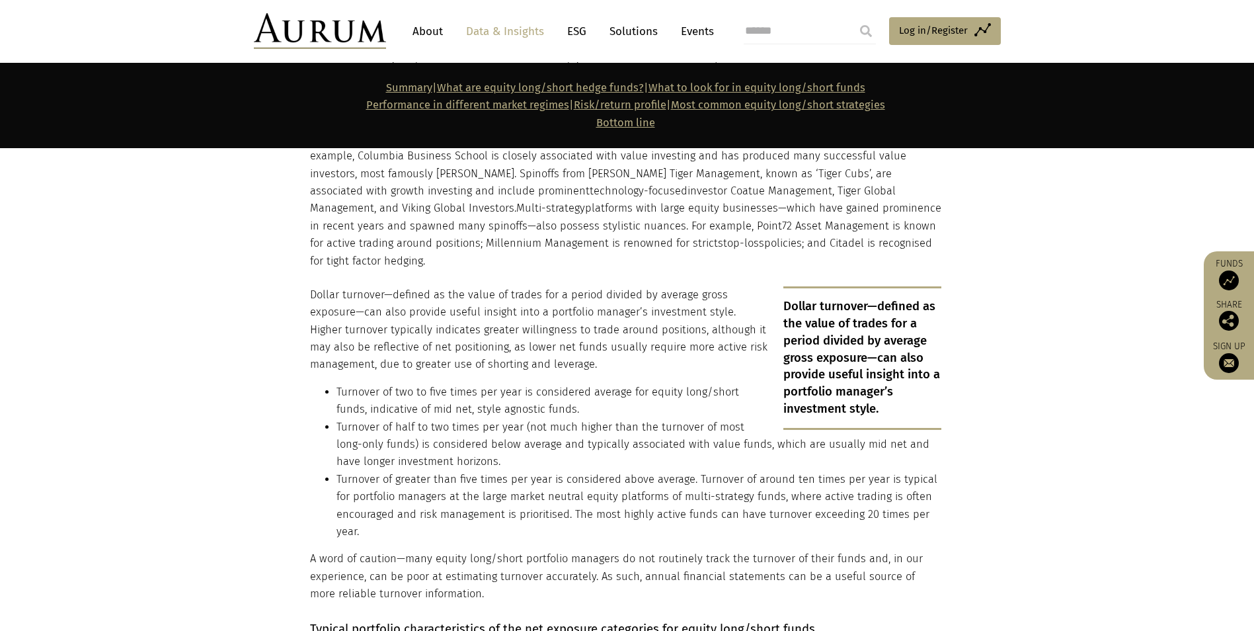
click at [651, 311] on p "Dollar turnover—defined as the value of trades for a period divided by average …" at bounding box center [626, 329] width 632 height 87
drag, startPoint x: 395, startPoint y: 358, endPoint x: 654, endPoint y: 357, distance: 259.2
click at [654, 384] on li "Turnover of two to five times per year is considered average for equity long/sh…" at bounding box center [639, 401] width 605 height 35
drag, startPoint x: 654, startPoint y: 357, endPoint x: 682, endPoint y: 357, distance: 28.4
click at [682, 384] on li "Turnover of two to five times per year is considered average for equity long/sh…" at bounding box center [639, 401] width 605 height 35
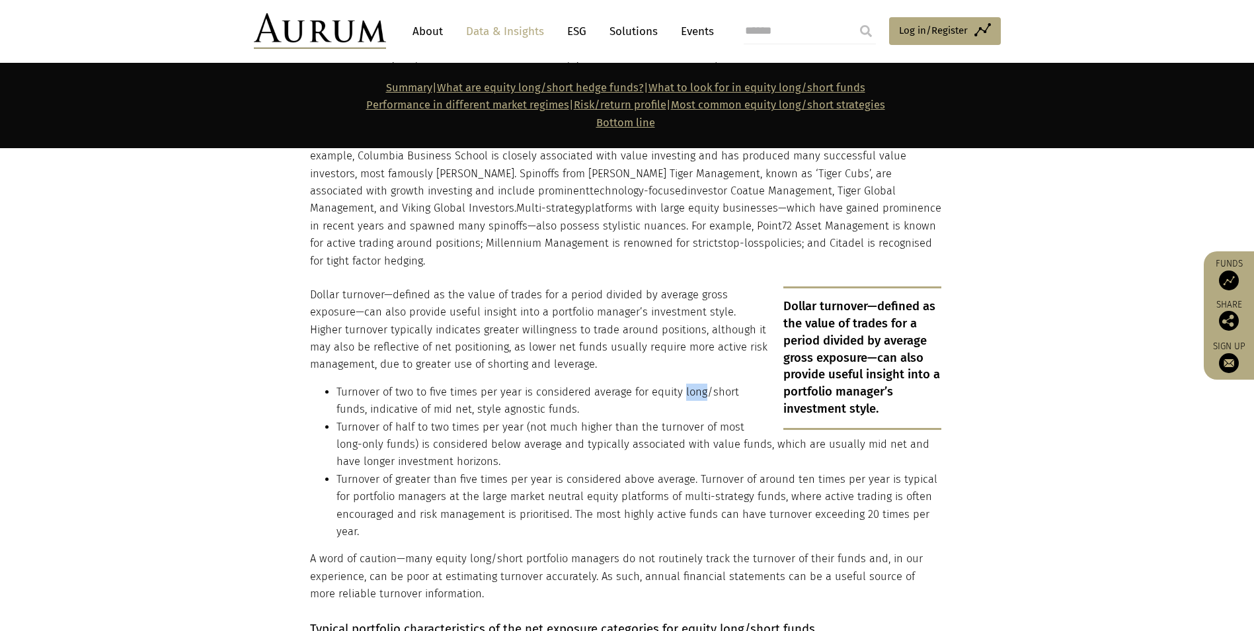
click at [682, 384] on li "Turnover of two to five times per year is considered average for equity long/sh…" at bounding box center [639, 401] width 605 height 35
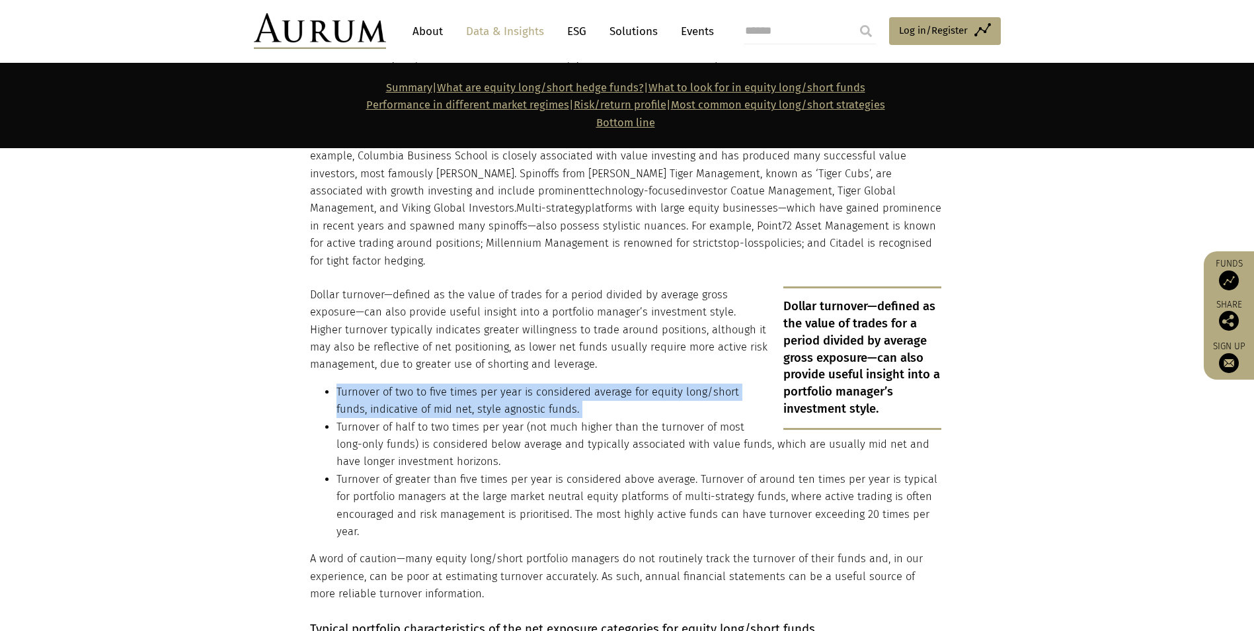
click at [682, 384] on li "Turnover of two to five times per year is considered average for equity long/sh…" at bounding box center [639, 401] width 605 height 35
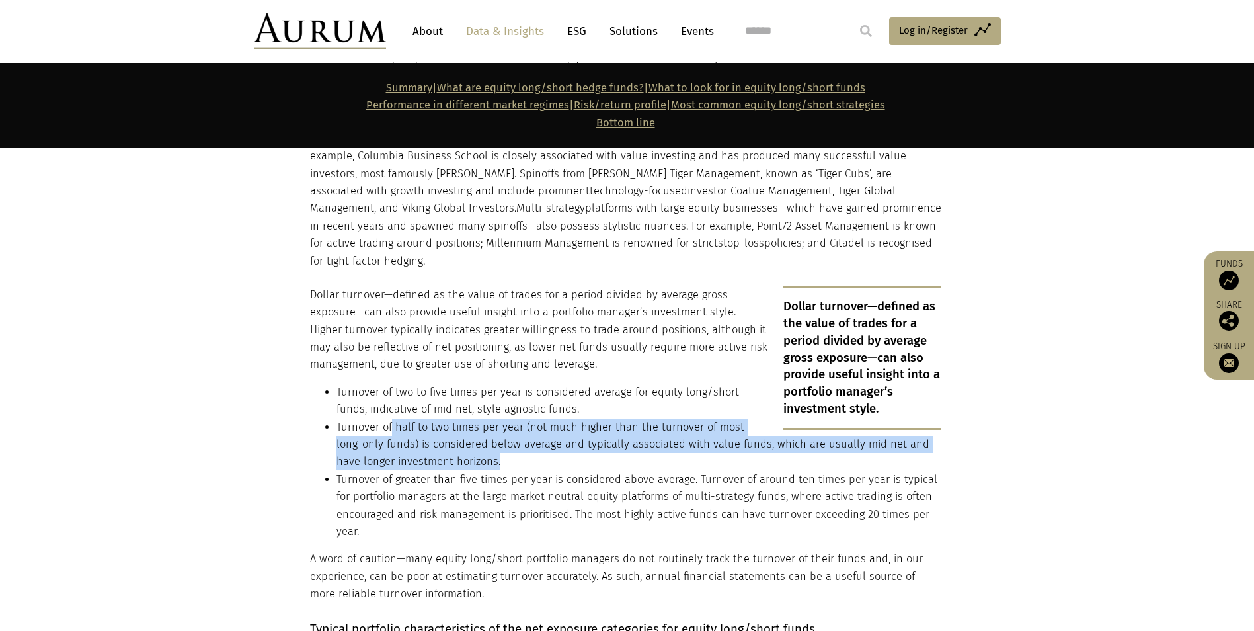
drag, startPoint x: 393, startPoint y: 394, endPoint x: 483, endPoint y: 431, distance: 96.7
click at [483, 431] on li "Turnover of half to two times per year (not much higher than the turnover of mo…" at bounding box center [639, 445] width 605 height 52
click at [482, 429] on li "Turnover of half to two times per year (not much higher than the turnover of mo…" at bounding box center [639, 445] width 605 height 52
drag, startPoint x: 475, startPoint y: 429, endPoint x: 315, endPoint y: 390, distance: 164.7
click at [315, 390] on ul "Turnover of two to five times per year is considered average for equity long/sh…" at bounding box center [626, 462] width 632 height 157
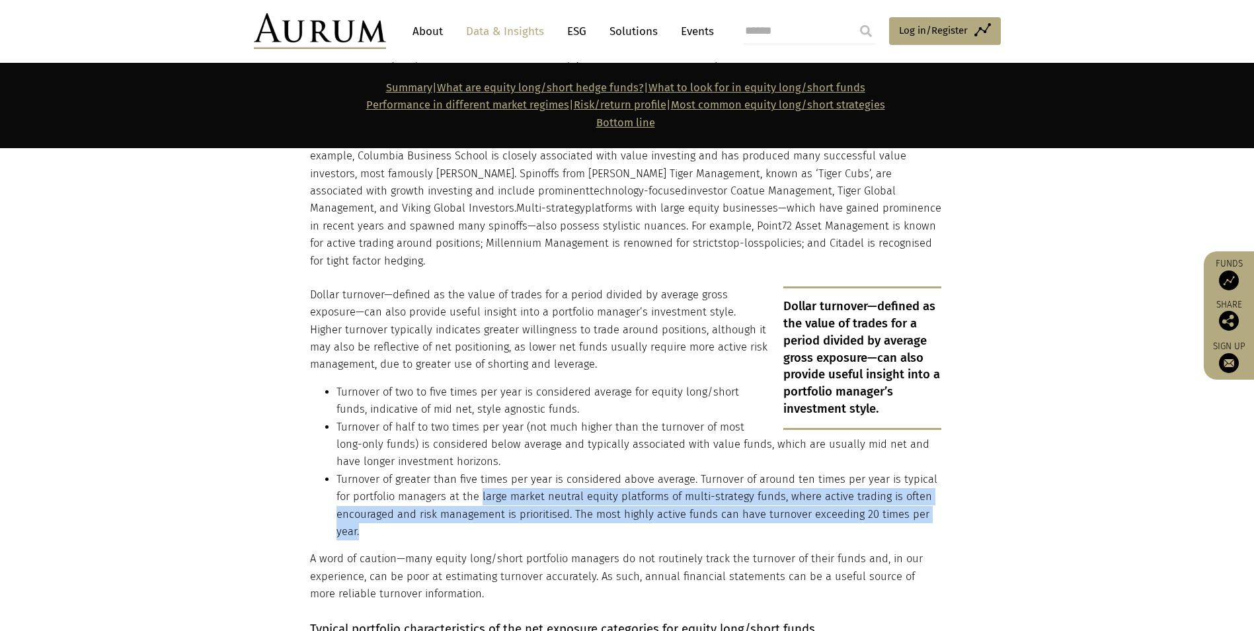
drag, startPoint x: 479, startPoint y: 461, endPoint x: 477, endPoint y: 490, distance: 29.2
click at [477, 490] on li "Turnover of greater than five times per year is considered above average. Turno…" at bounding box center [639, 506] width 605 height 70
drag, startPoint x: 477, startPoint y: 490, endPoint x: 472, endPoint y: 480, distance: 11.6
click at [472, 480] on li "Turnover of greater than five times per year is considered above average. Turno…" at bounding box center [639, 506] width 605 height 70
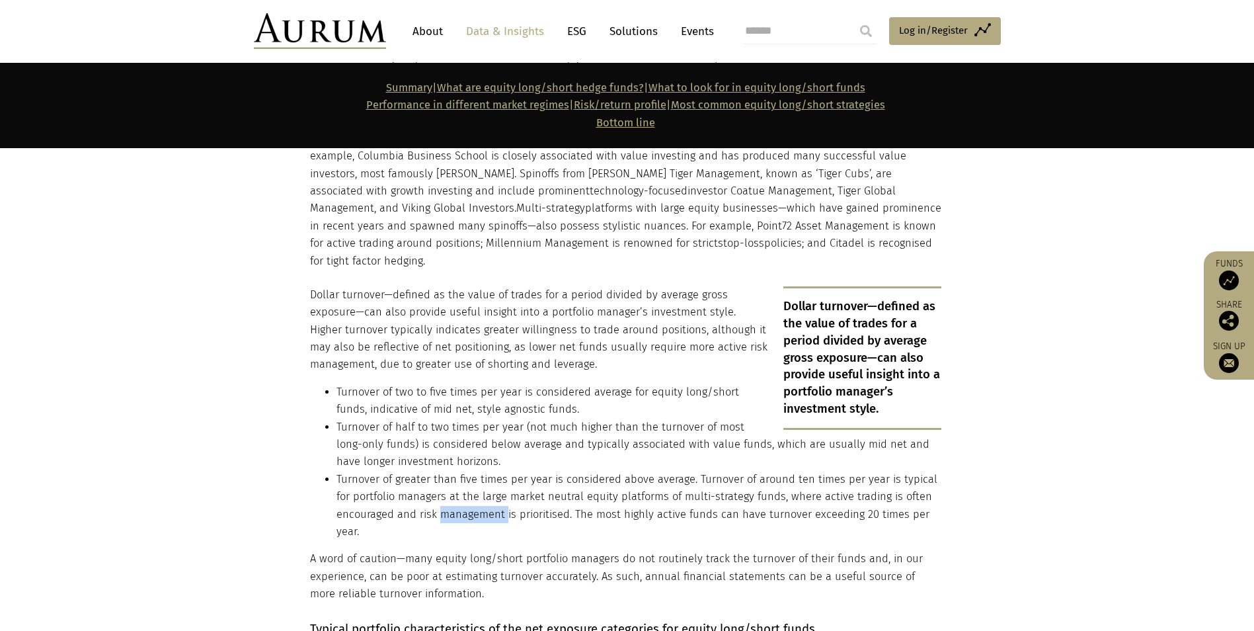
click at [472, 480] on li "Turnover of greater than five times per year is considered above average. Turno…" at bounding box center [639, 506] width 605 height 70
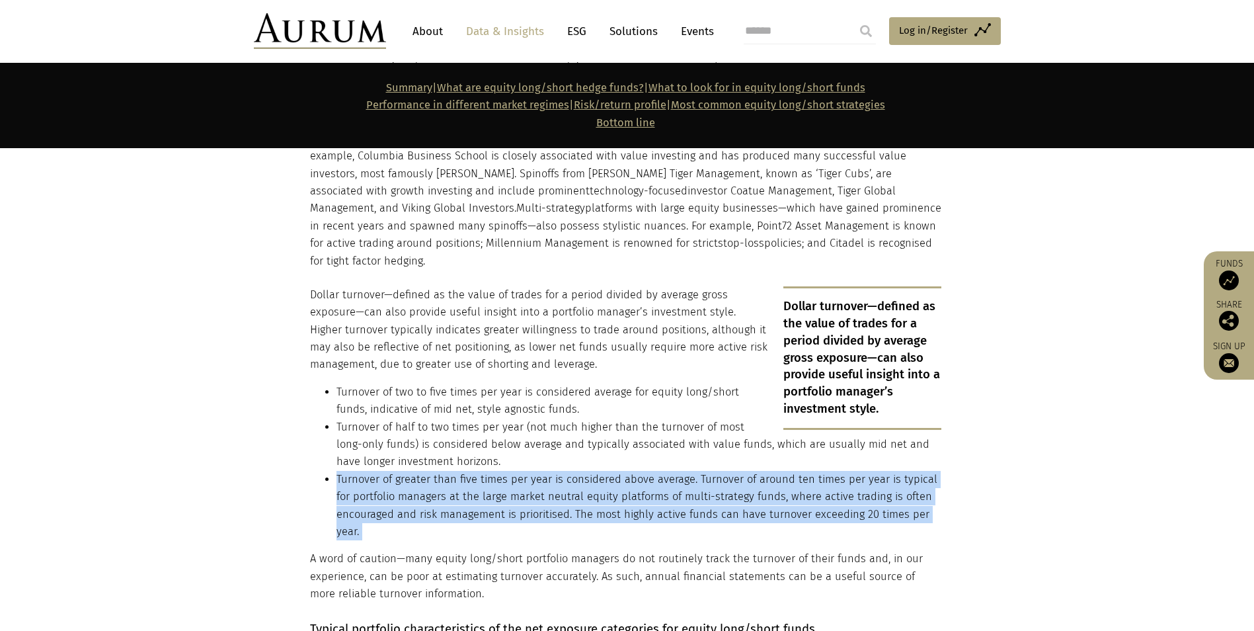
click at [472, 480] on li "Turnover of greater than five times per year is considered above average. Turno…" at bounding box center [639, 506] width 605 height 70
drag, startPoint x: 472, startPoint y: 480, endPoint x: 399, endPoint y: 463, distance: 74.1
click at [399, 471] on li "Turnover of greater than five times per year is considered above average. Turno…" at bounding box center [639, 506] width 605 height 70
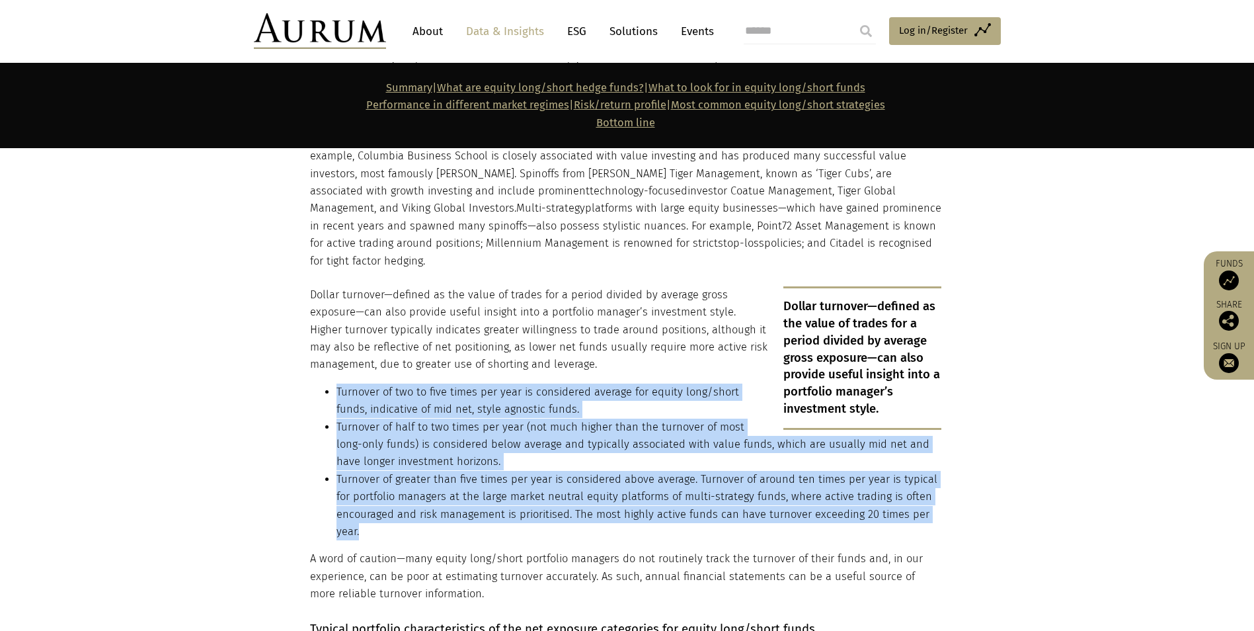
drag, startPoint x: 370, startPoint y: 500, endPoint x: 324, endPoint y: 350, distance: 156.3
click at [324, 384] on ul "Turnover of two to five times per year is considered average for equity long/sh…" at bounding box center [626, 462] width 632 height 157
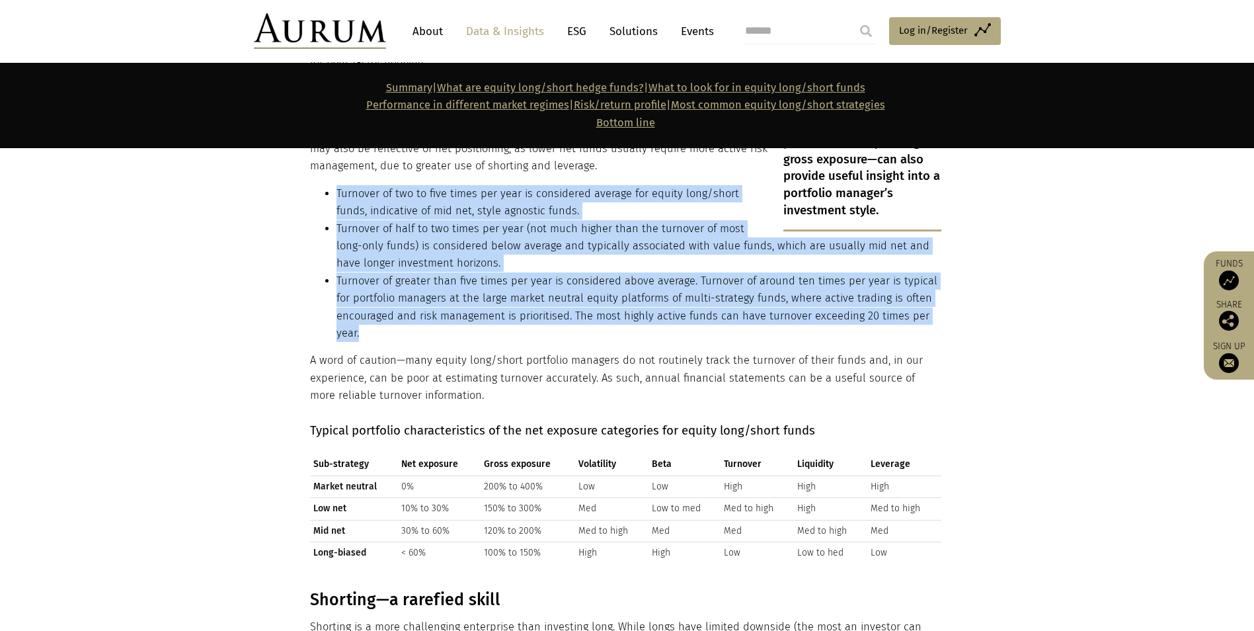
scroll to position [2910, 0]
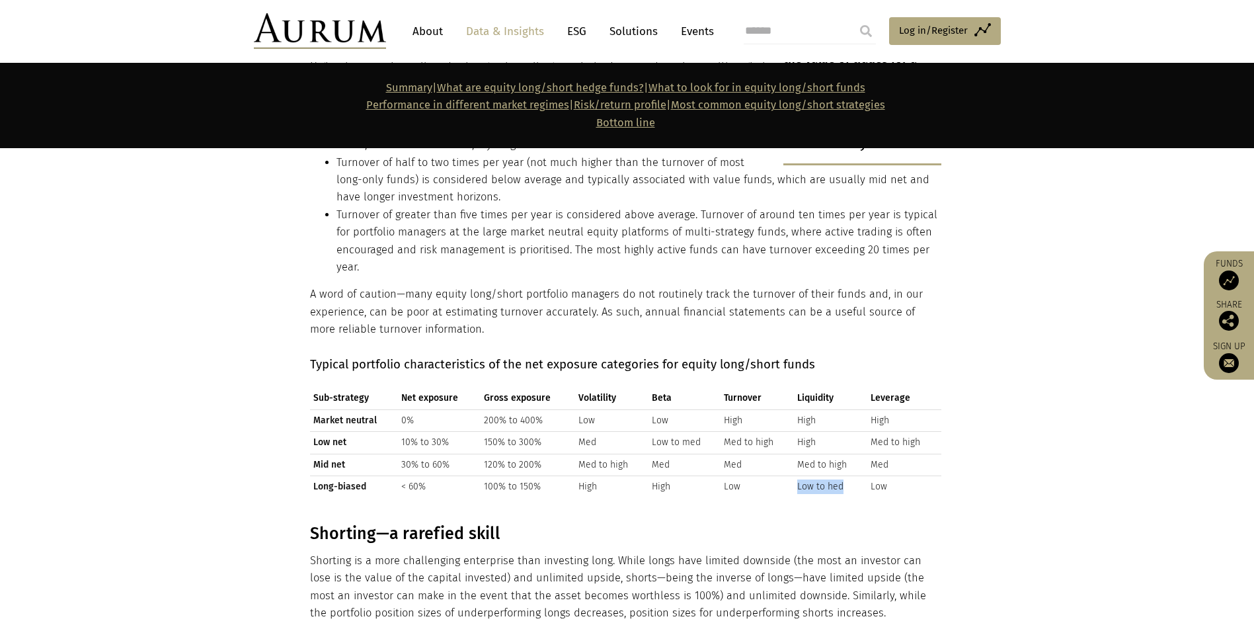
drag, startPoint x: 841, startPoint y: 452, endPoint x: 776, endPoint y: 452, distance: 64.8
click at [776, 475] on tr "Long-biased < 60% 100% to 150% High High Low Low to hed Low" at bounding box center [626, 486] width 632 height 22
drag, startPoint x: 776, startPoint y: 452, endPoint x: 827, endPoint y: 452, distance: 50.3
click at [817, 475] on td "Low to hed" at bounding box center [830, 486] width 73 height 22
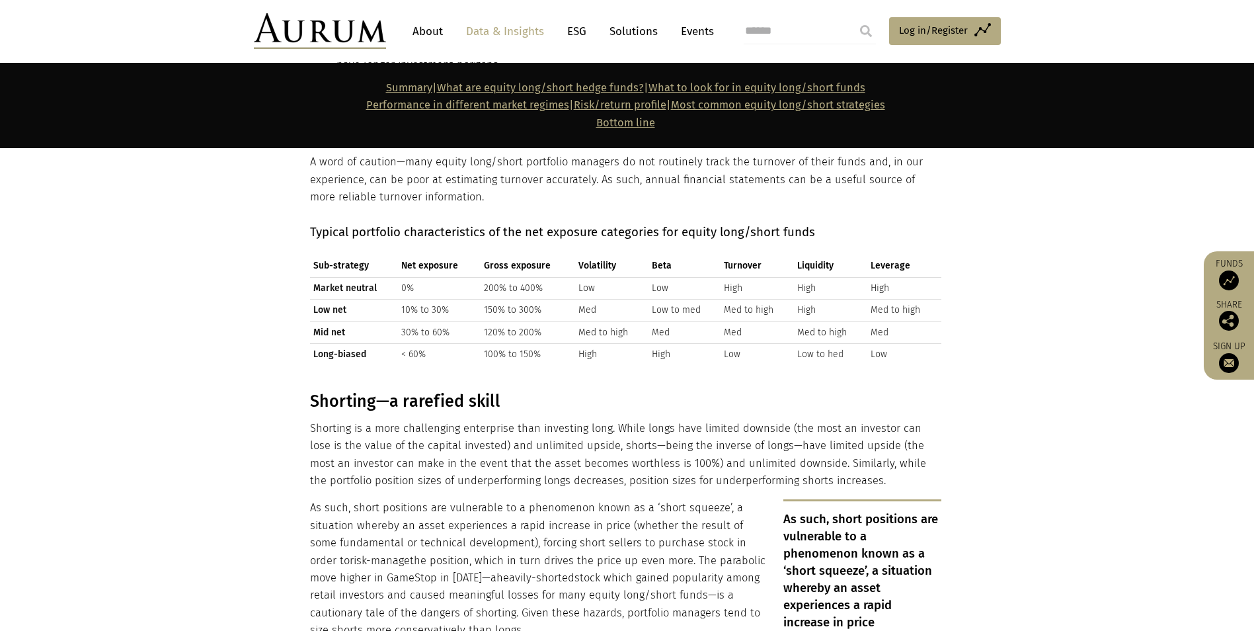
scroll to position [3108, 0]
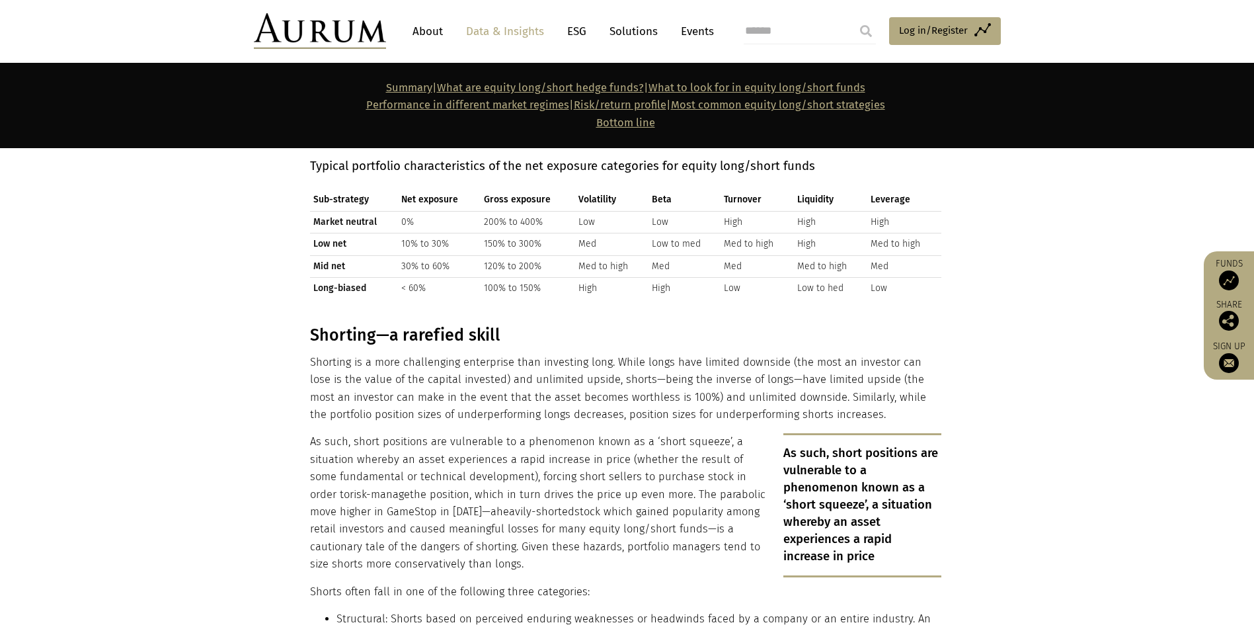
click at [358, 354] on p "Shorting is a more challenging enterprise than investing long. While longs have…" at bounding box center [626, 389] width 632 height 70
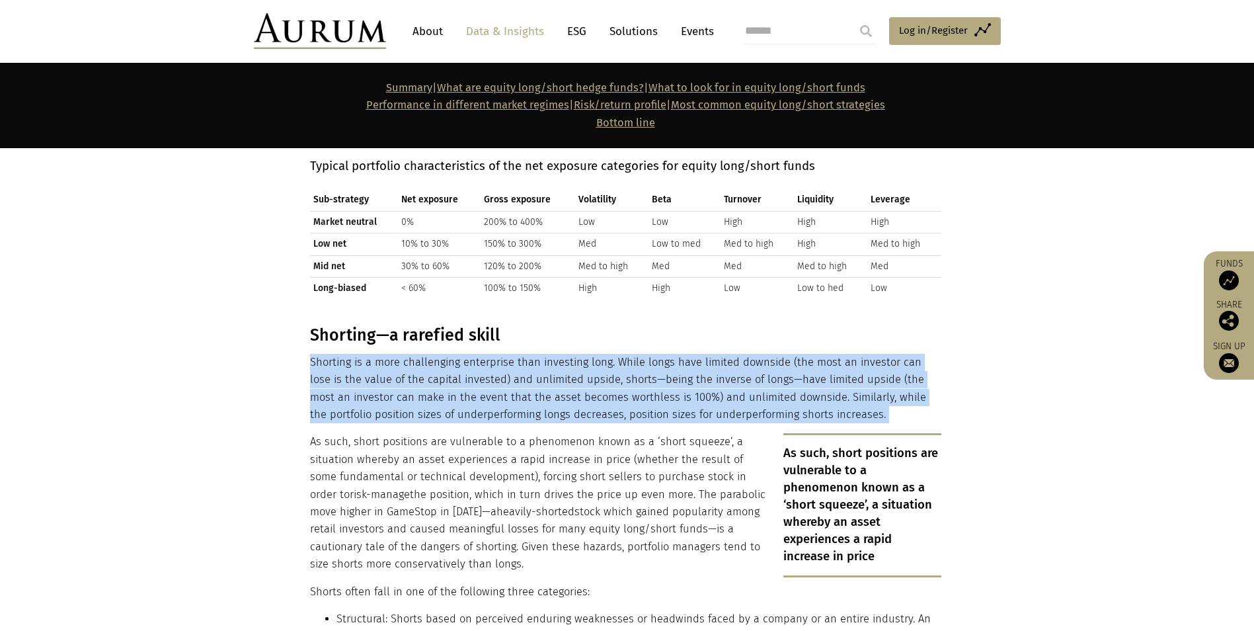
click at [358, 354] on p "Shorting is a more challenging enterprise than investing long. While longs have…" at bounding box center [626, 389] width 632 height 70
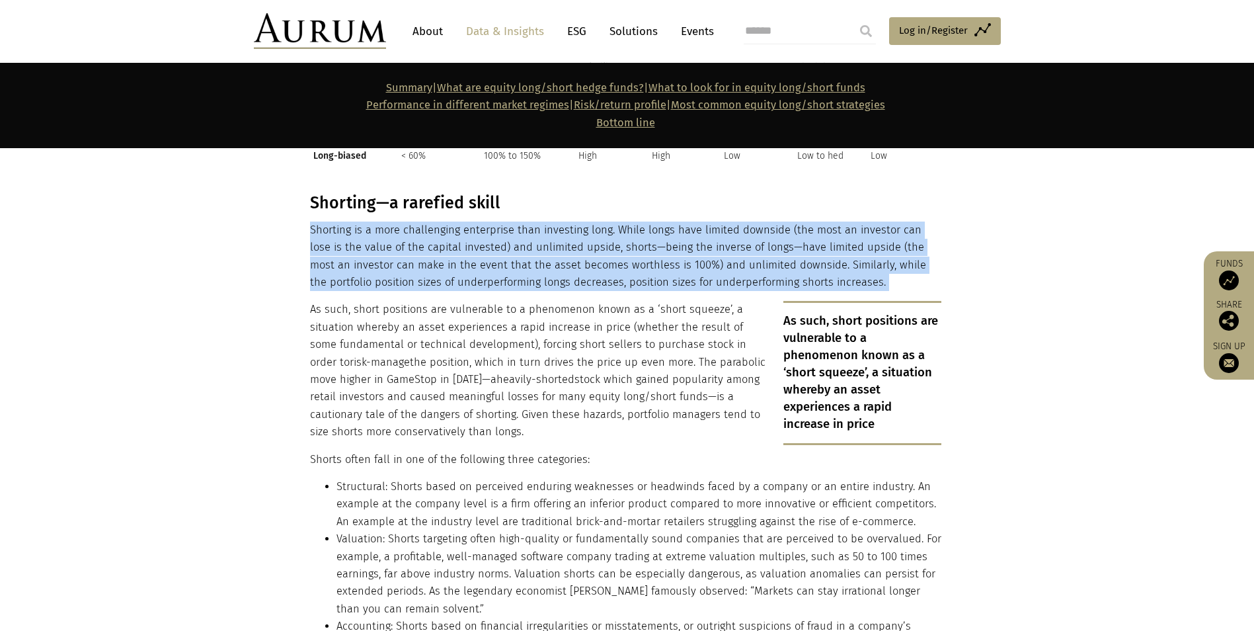
scroll to position [3174, 0]
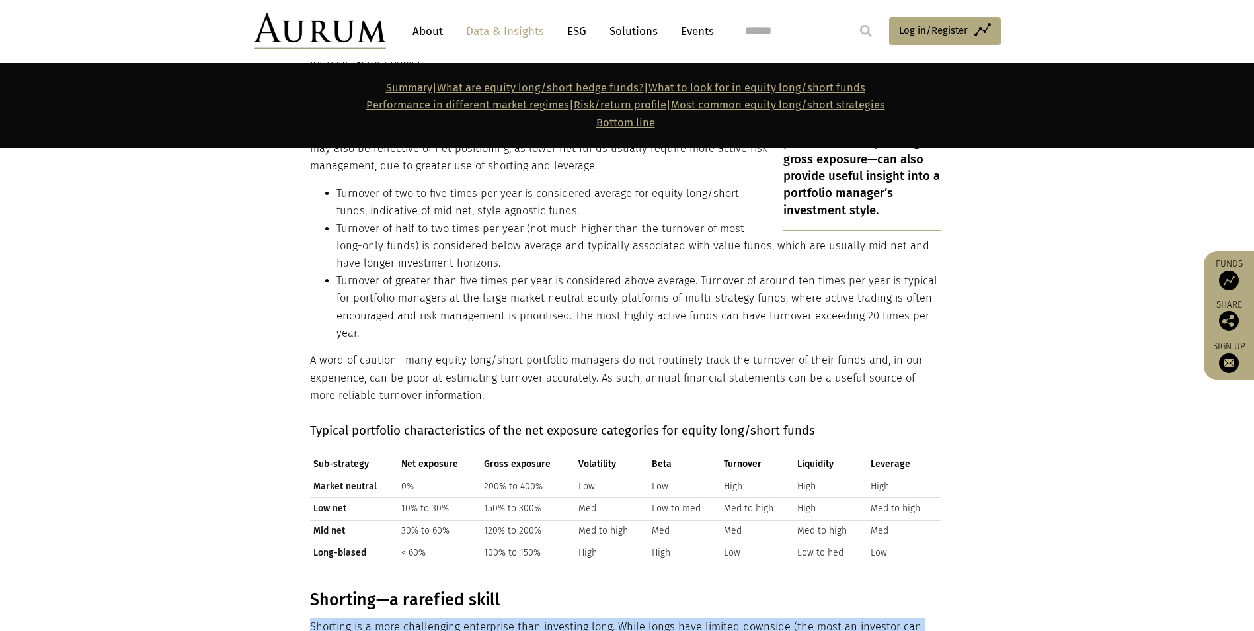
click at [601, 87] on link "What are equity long/short hedge funds?" at bounding box center [540, 87] width 207 height 13
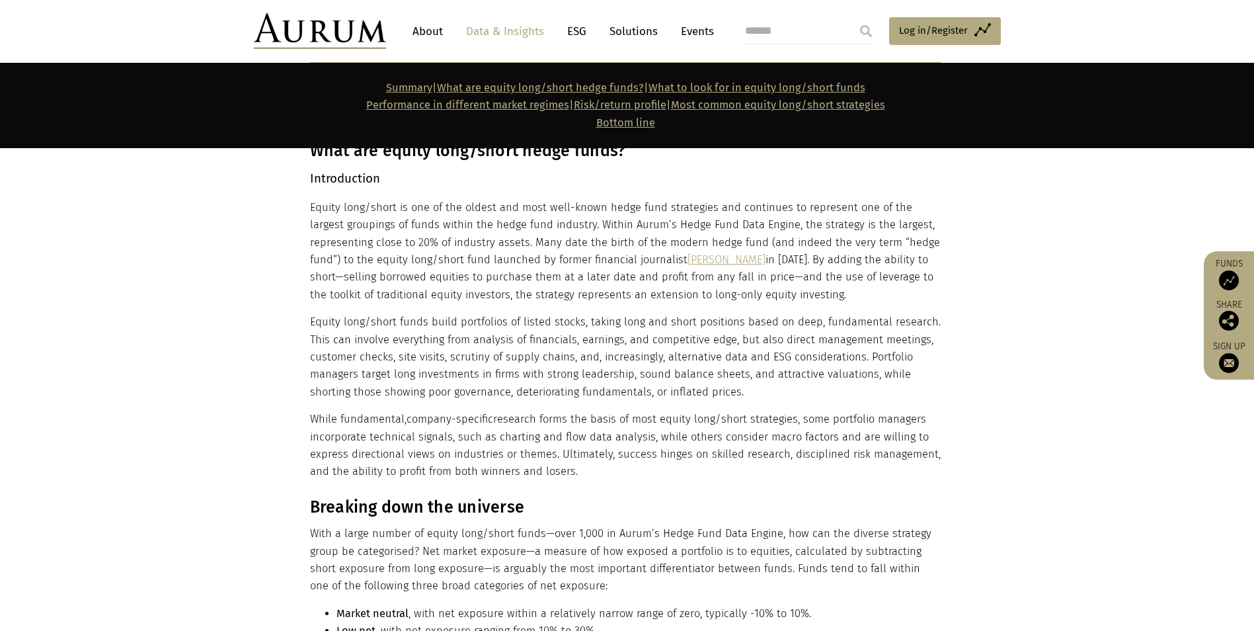
scroll to position [778, 0]
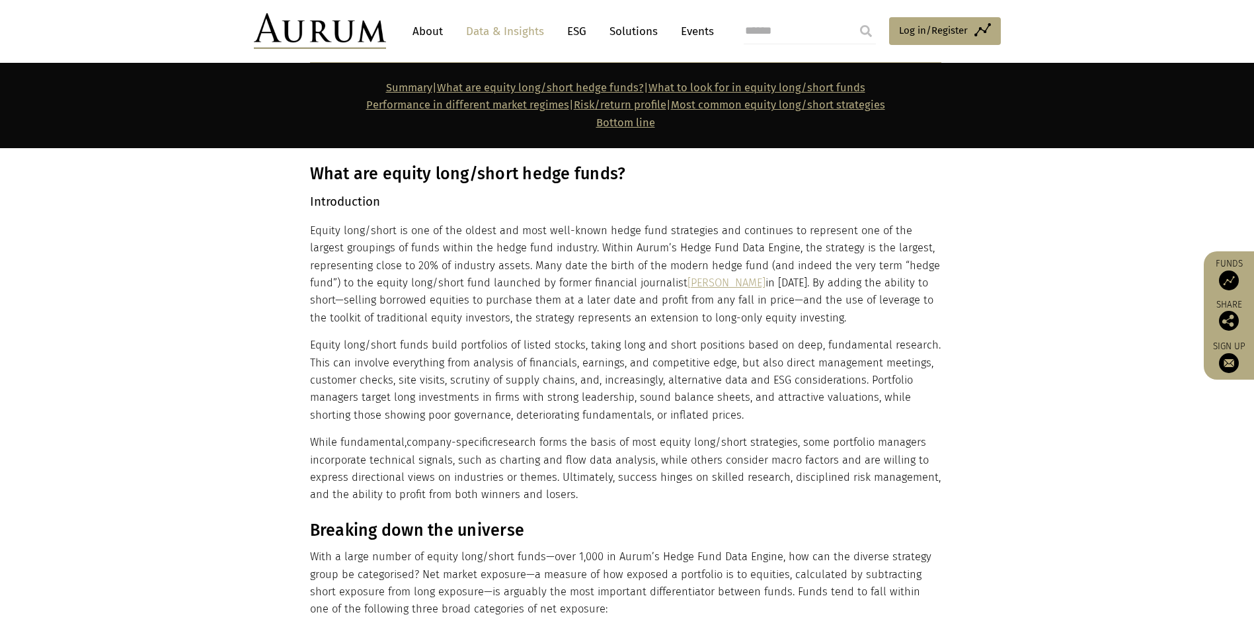
click at [716, 83] on link "What to look for in equity long/short funds" at bounding box center [757, 87] width 217 height 13
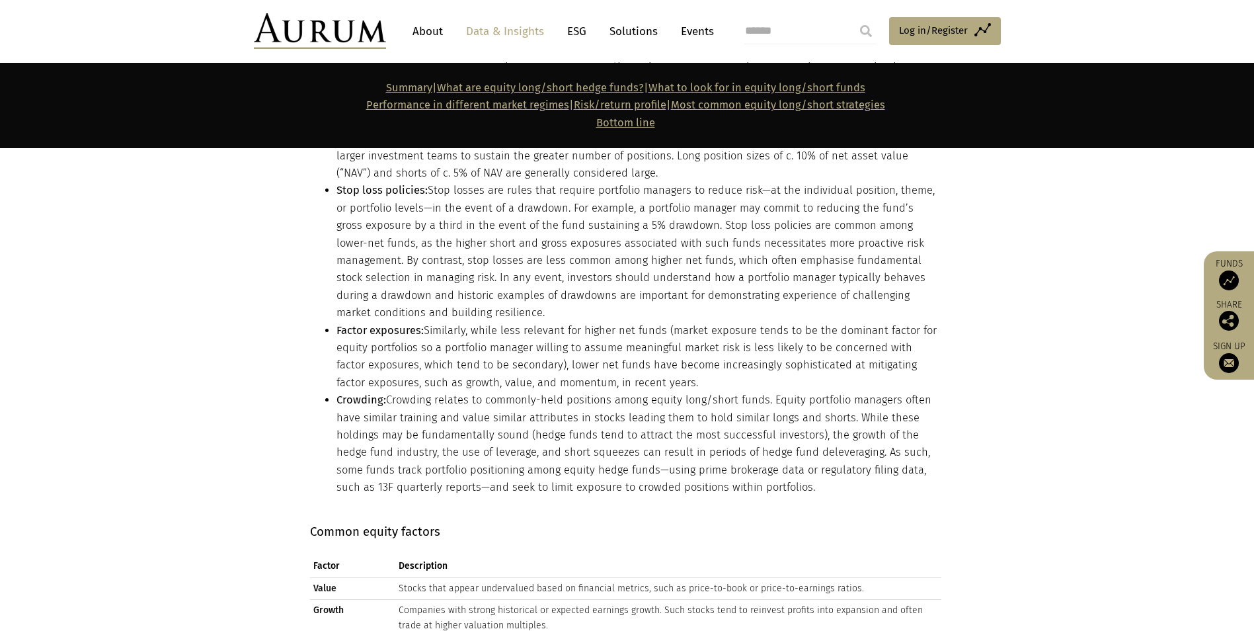
scroll to position [7059, 0]
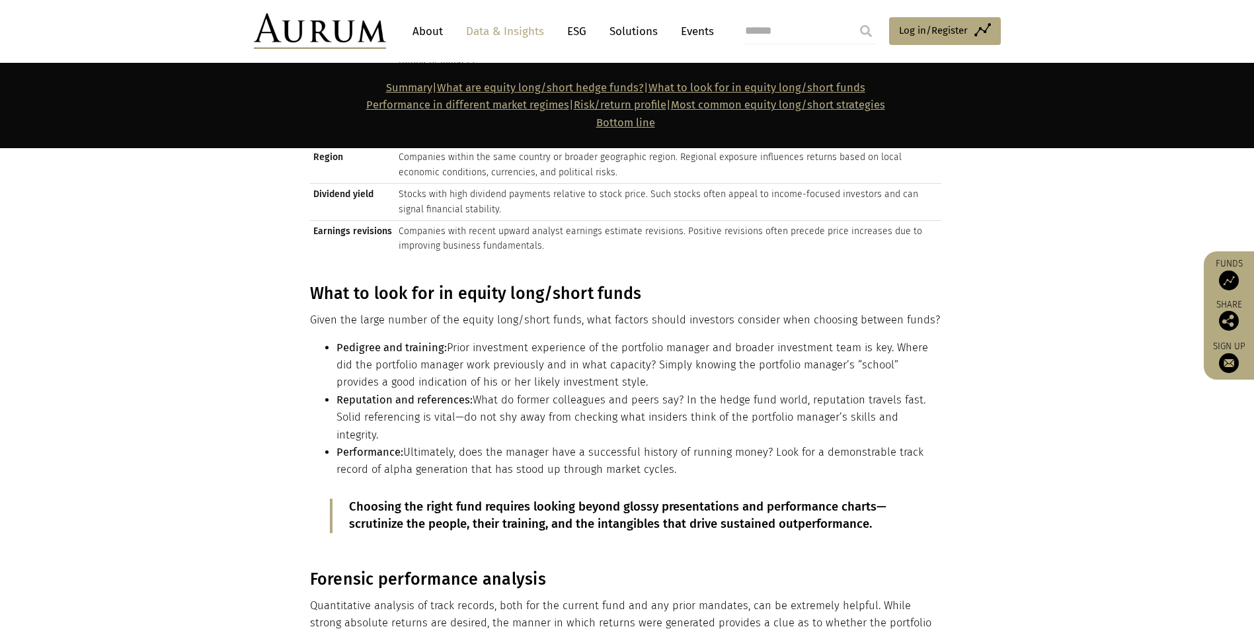
click at [620, 87] on link "What are equity long/short hedge funds?" at bounding box center [540, 87] width 207 height 13
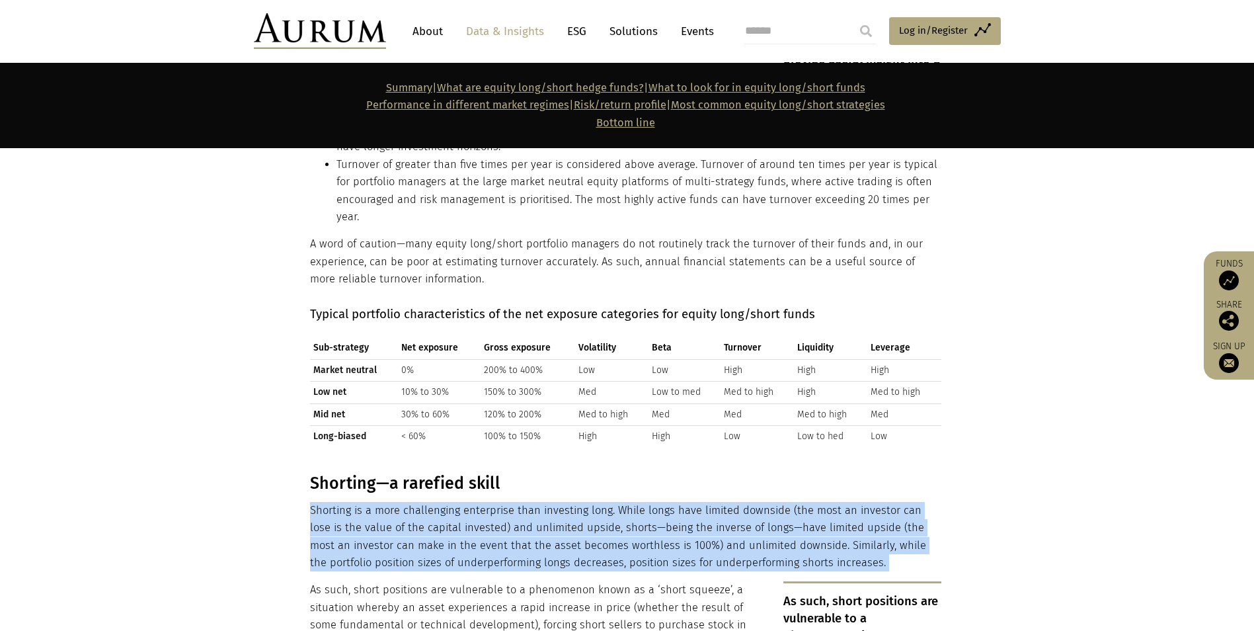
scroll to position [3158, 0]
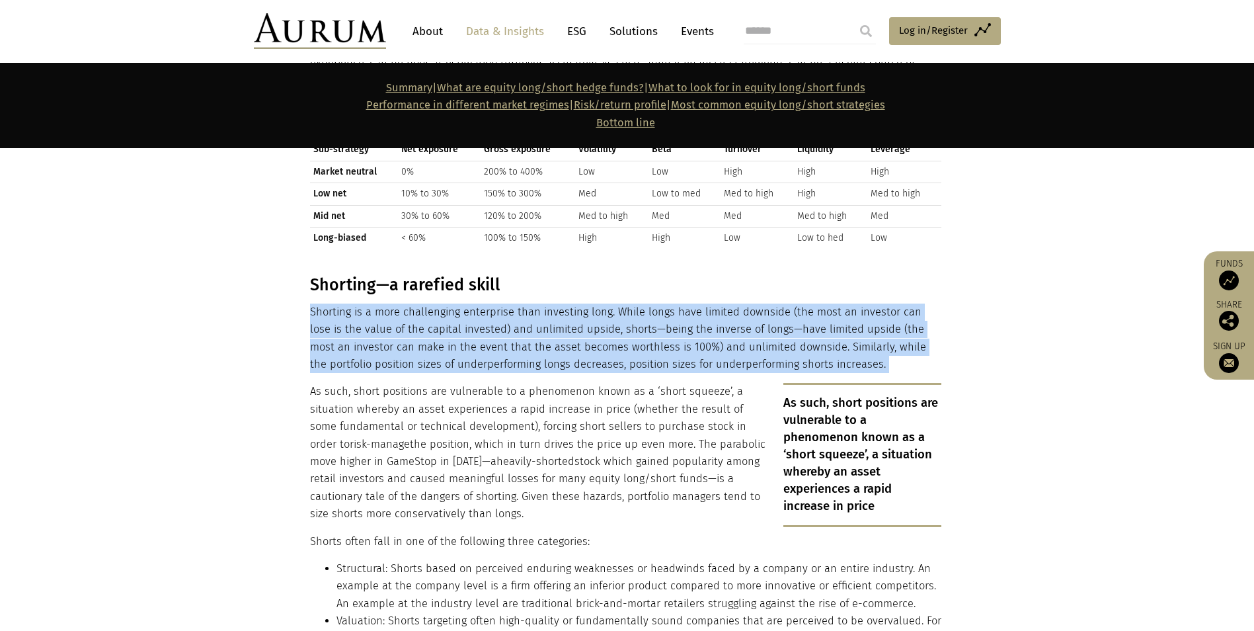
click at [416, 304] on p "Shorting is a more challenging enterprise than investing long. While longs have…" at bounding box center [626, 339] width 632 height 70
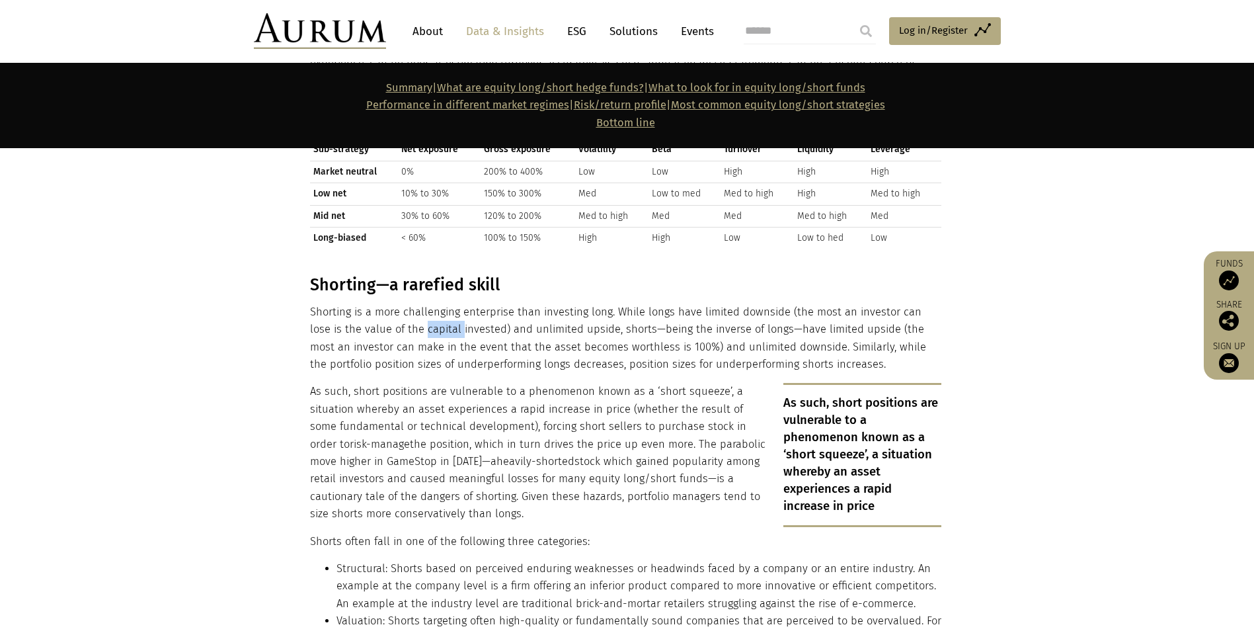
click at [416, 304] on p "Shorting is a more challenging enterprise than investing long. While longs have…" at bounding box center [626, 339] width 632 height 70
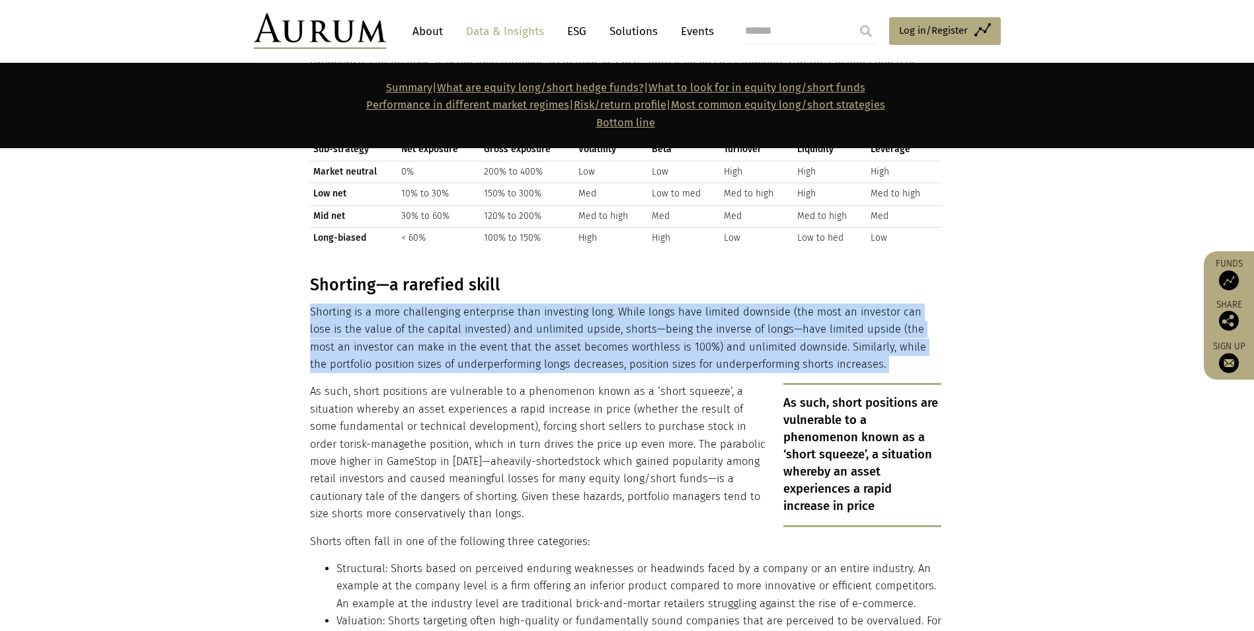
click at [416, 304] on p "Shorting is a more challenging enterprise than investing long. While longs have…" at bounding box center [626, 339] width 632 height 70
drag, startPoint x: 416, startPoint y: 292, endPoint x: 508, endPoint y: 290, distance: 92.0
click at [508, 304] on p "Shorting is a more challenging enterprise than investing long. While longs have…" at bounding box center [626, 339] width 632 height 70
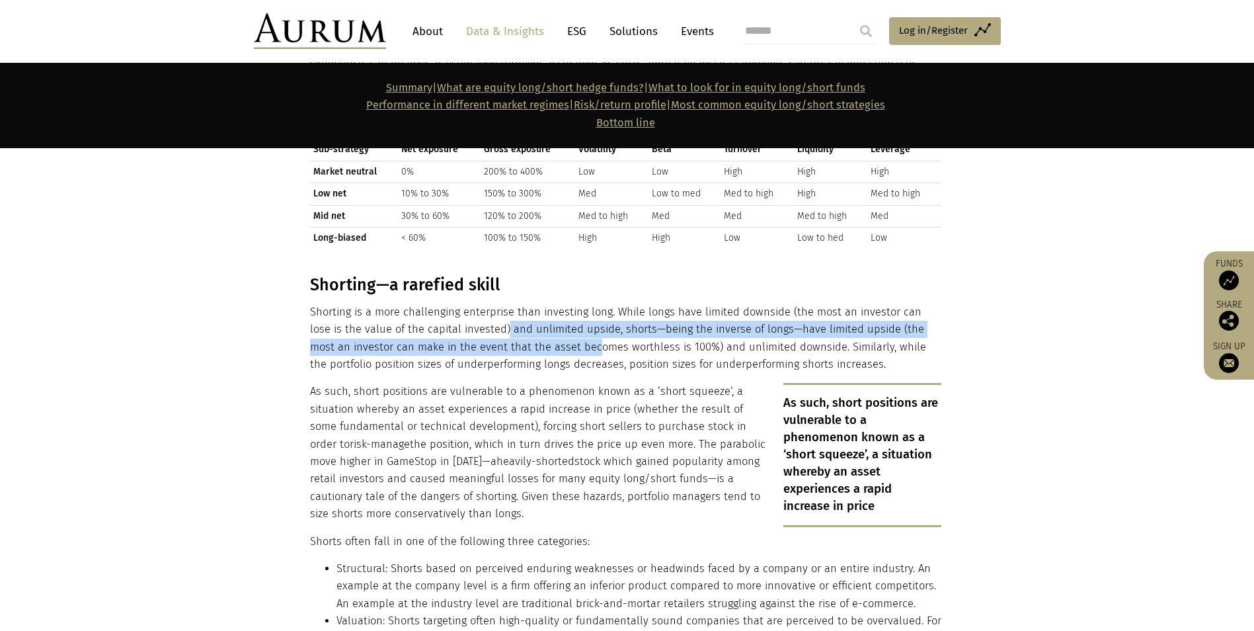
drag, startPoint x: 480, startPoint y: 294, endPoint x: 548, endPoint y: 315, distance: 70.7
click at [548, 315] on p "Shorting is a more challenging enterprise than investing long. While longs have…" at bounding box center [626, 339] width 632 height 70
drag, startPoint x: 548, startPoint y: 315, endPoint x: 537, endPoint y: 305, distance: 14.5
click at [537, 305] on p "Shorting is a more challenging enterprise than investing long. While longs have…" at bounding box center [626, 339] width 632 height 70
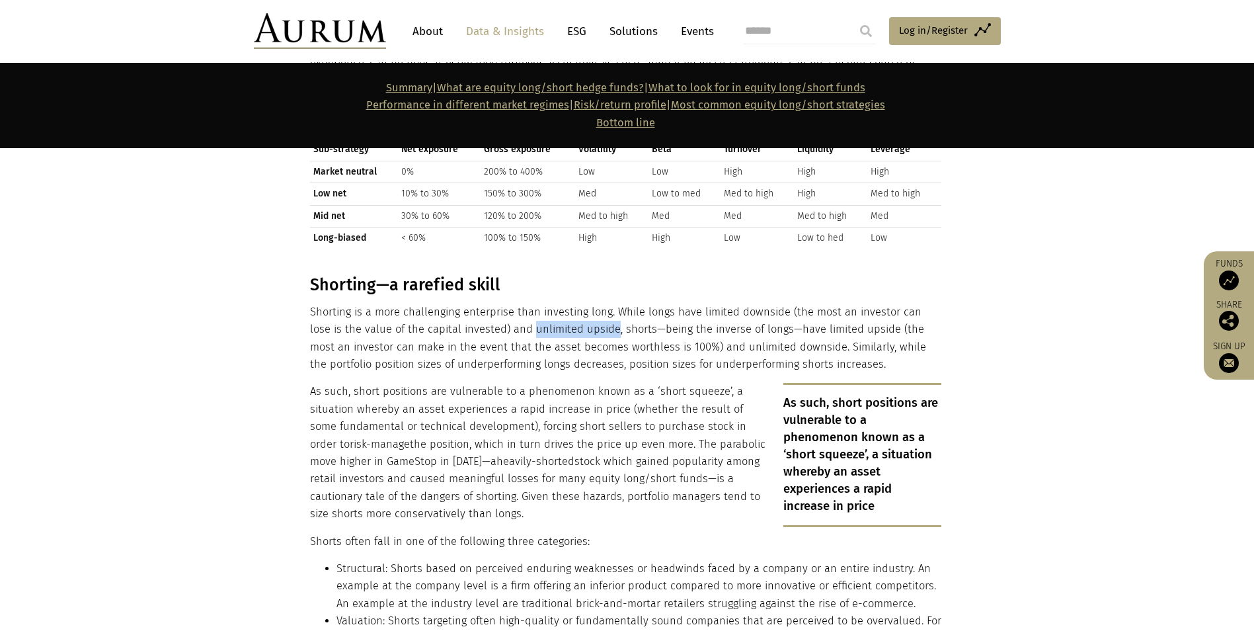
drag, startPoint x: 505, startPoint y: 296, endPoint x: 588, endPoint y: 298, distance: 82.7
click at [588, 304] on p "Shorting is a more challenging enterprise than investing long. While longs have…" at bounding box center [626, 339] width 632 height 70
click at [677, 304] on p "Shorting is a more challenging enterprise than investing long. While longs have…" at bounding box center [626, 339] width 632 height 70
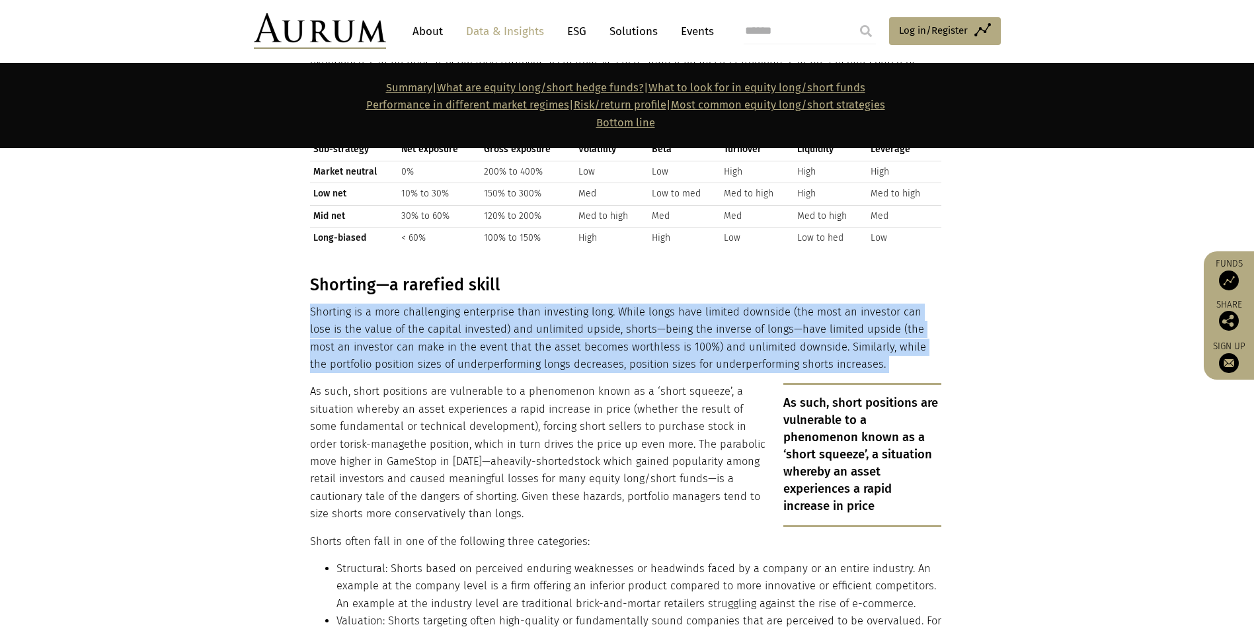
click at [677, 304] on p "Shorting is a more challenging enterprise than investing long. While longs have…" at bounding box center [626, 339] width 632 height 70
drag, startPoint x: 677, startPoint y: 273, endPoint x: 669, endPoint y: 279, distance: 10.5
click at [669, 304] on p "Shorting is a more challenging enterprise than investing long. While longs have…" at bounding box center [626, 339] width 632 height 70
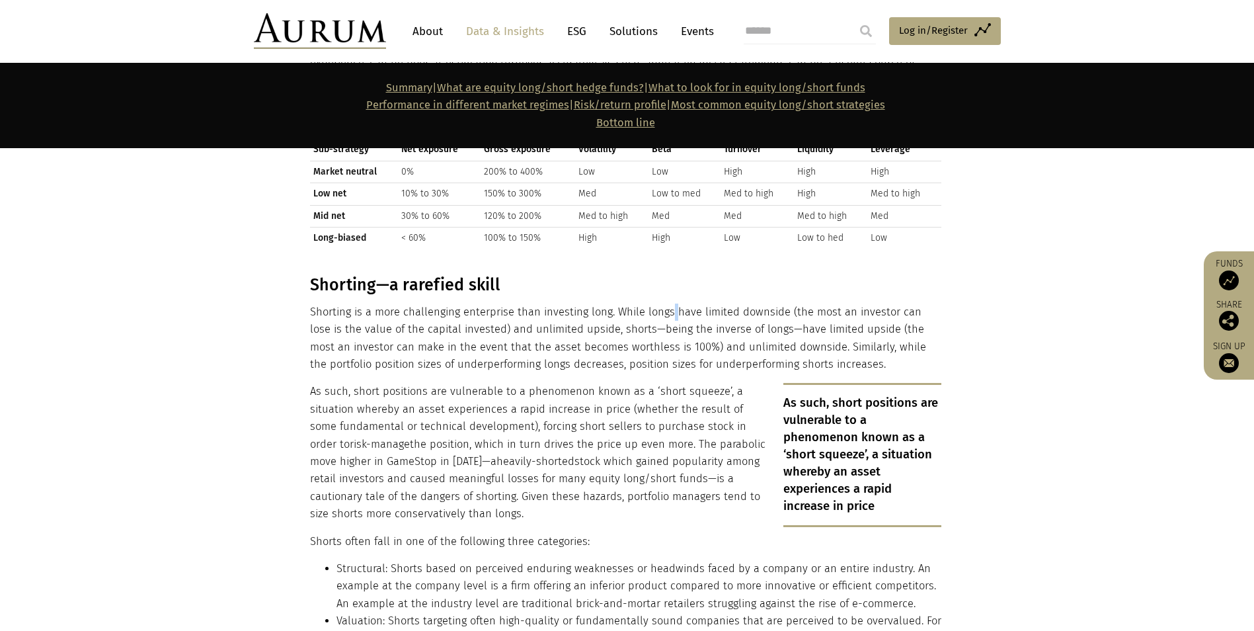
click at [669, 304] on p "Shorting is a more challenging enterprise than investing long. While longs have…" at bounding box center [626, 339] width 632 height 70
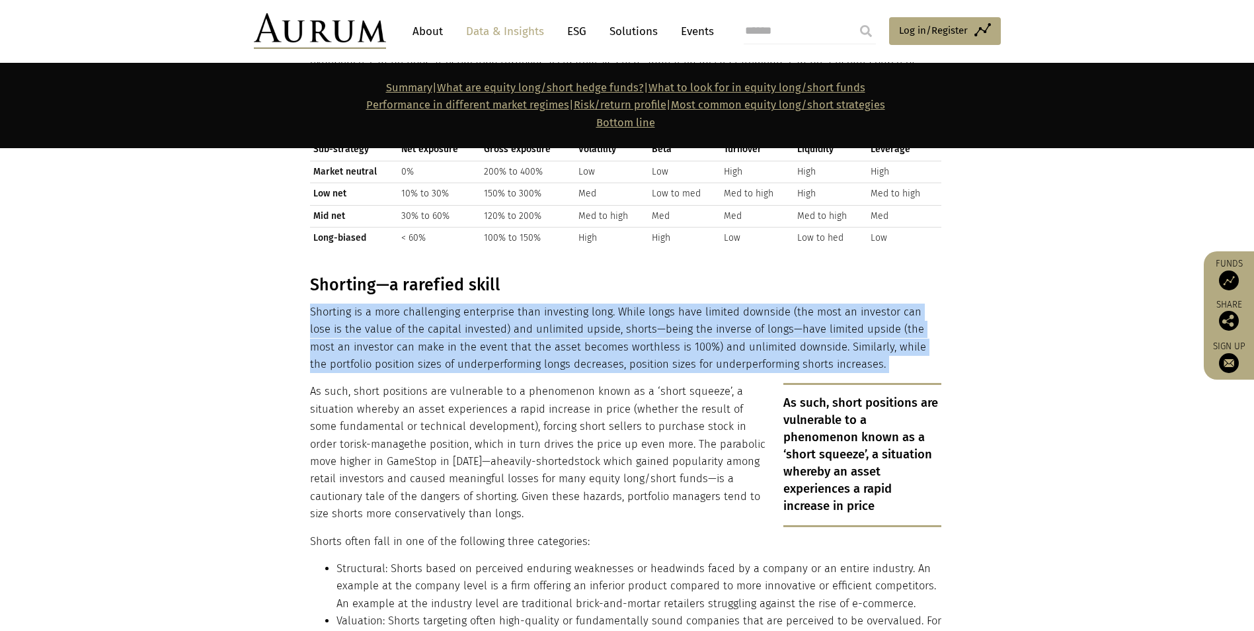
click at [669, 304] on p "Shorting is a more challenging enterprise than investing long. While longs have…" at bounding box center [626, 339] width 632 height 70
drag, startPoint x: 669, startPoint y: 279, endPoint x: 573, endPoint y: 300, distance: 98.1
click at [573, 304] on p "Shorting is a more challenging enterprise than investing long. While longs have…" at bounding box center [626, 339] width 632 height 70
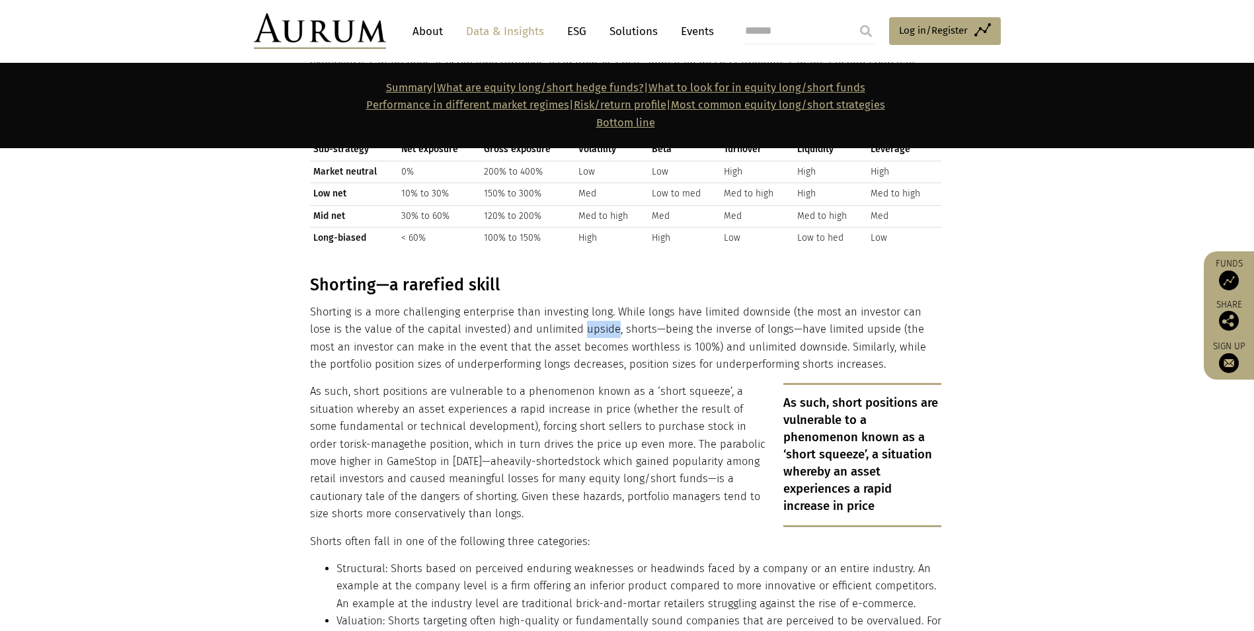
click at [573, 304] on p "Shorting is a more challenging enterprise than investing long. While longs have…" at bounding box center [626, 339] width 632 height 70
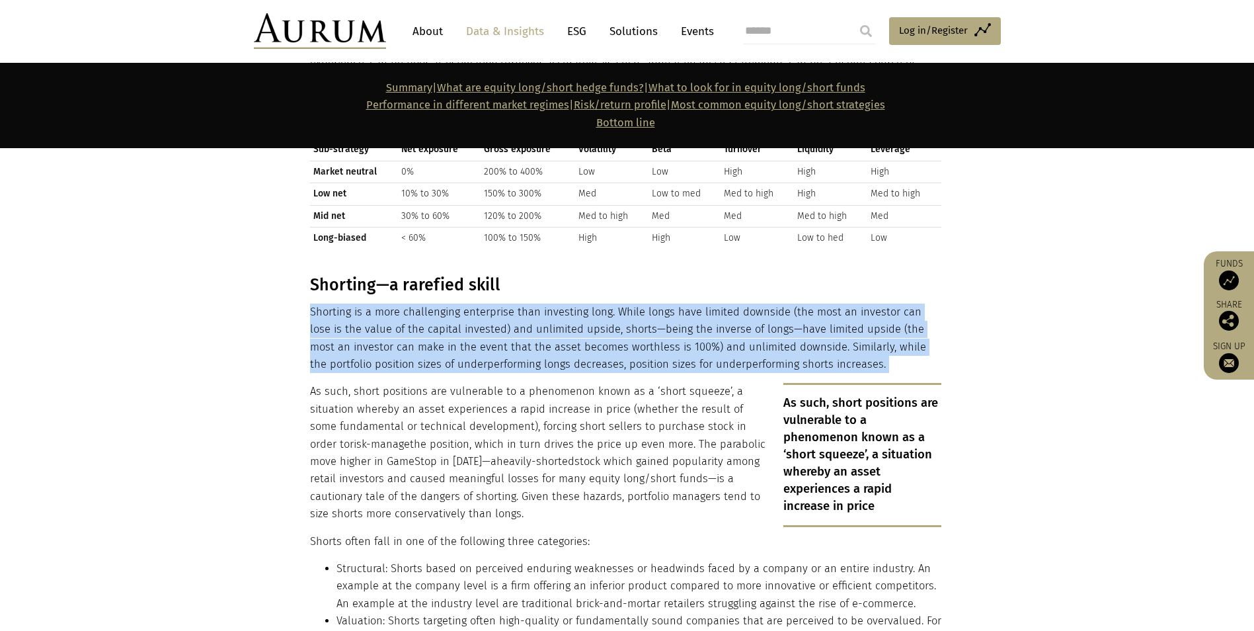
click at [573, 304] on p "Shorting is a more challenging enterprise than investing long. While longs have…" at bounding box center [626, 339] width 632 height 70
drag, startPoint x: 573, startPoint y: 300, endPoint x: 557, endPoint y: 308, distance: 17.7
click at [557, 307] on p "Shorting is a more challenging enterprise than investing long. While longs have…" at bounding box center [626, 339] width 632 height 70
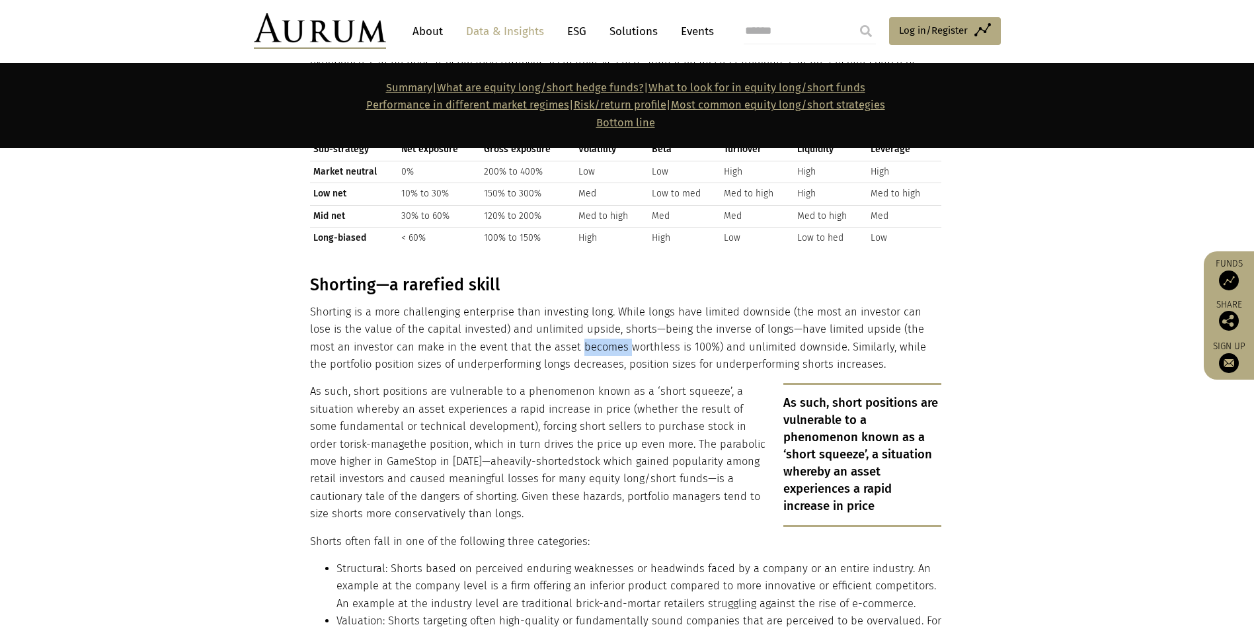
click at [557, 308] on p "Shorting is a more challenging enterprise than investing long. While longs have…" at bounding box center [626, 339] width 632 height 70
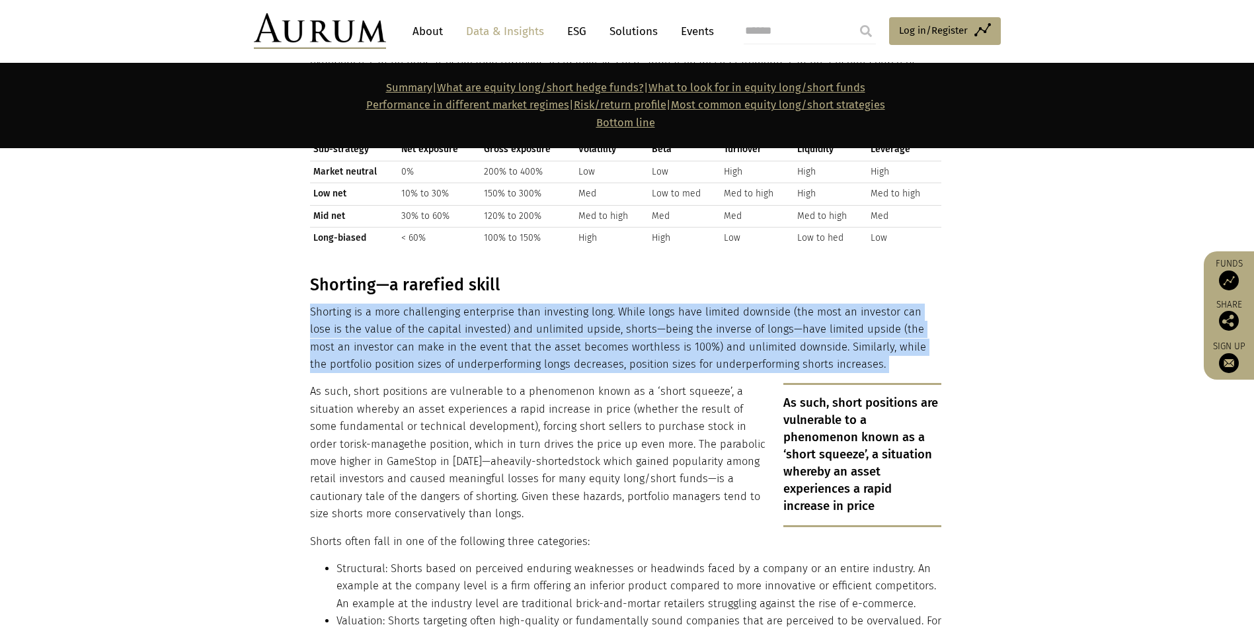
click at [557, 308] on p "Shorting is a more challenging enterprise than investing long. While longs have…" at bounding box center [626, 339] width 632 height 70
drag, startPoint x: 557, startPoint y: 308, endPoint x: 566, endPoint y: 306, distance: 9.5
click at [566, 306] on p "Shorting is a more challenging enterprise than investing long. While longs have…" at bounding box center [626, 339] width 632 height 70
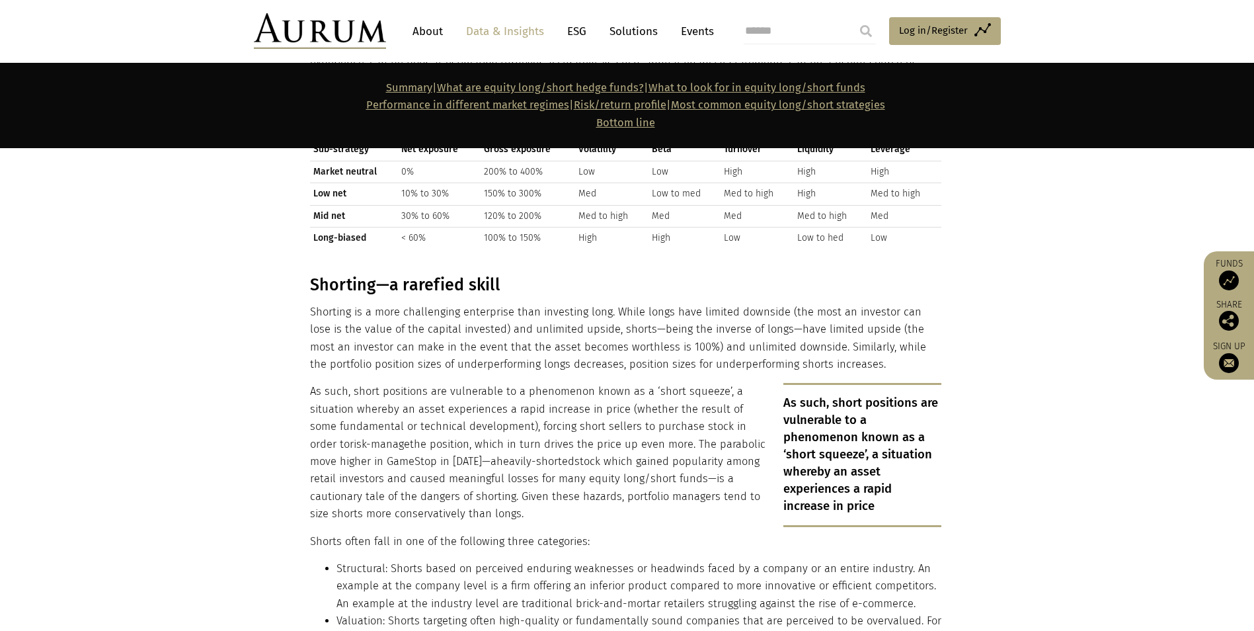
click at [612, 313] on p "Shorting is a more challenging enterprise than investing long. While longs have…" at bounding box center [626, 339] width 632 height 70
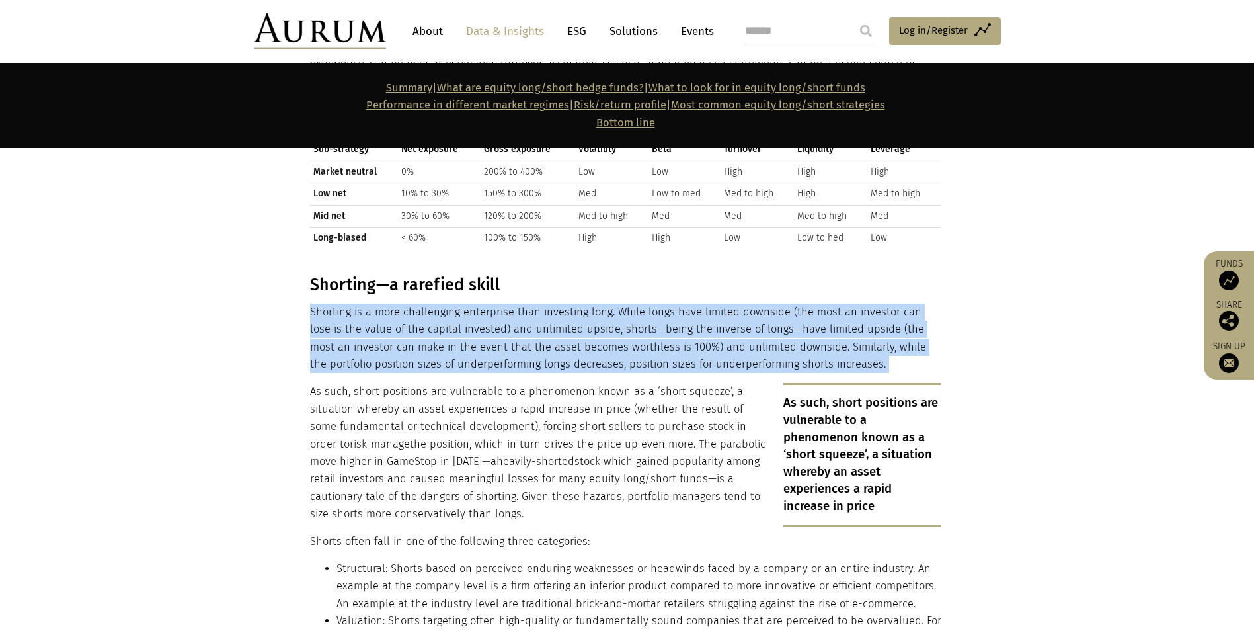
click at [612, 313] on p "Shorting is a more challenging enterprise than investing long. While longs have…" at bounding box center [626, 339] width 632 height 70
drag, startPoint x: 612, startPoint y: 313, endPoint x: 516, endPoint y: 308, distance: 96.7
click at [516, 308] on p "Shorting is a more challenging enterprise than investing long. While longs have…" at bounding box center [626, 339] width 632 height 70
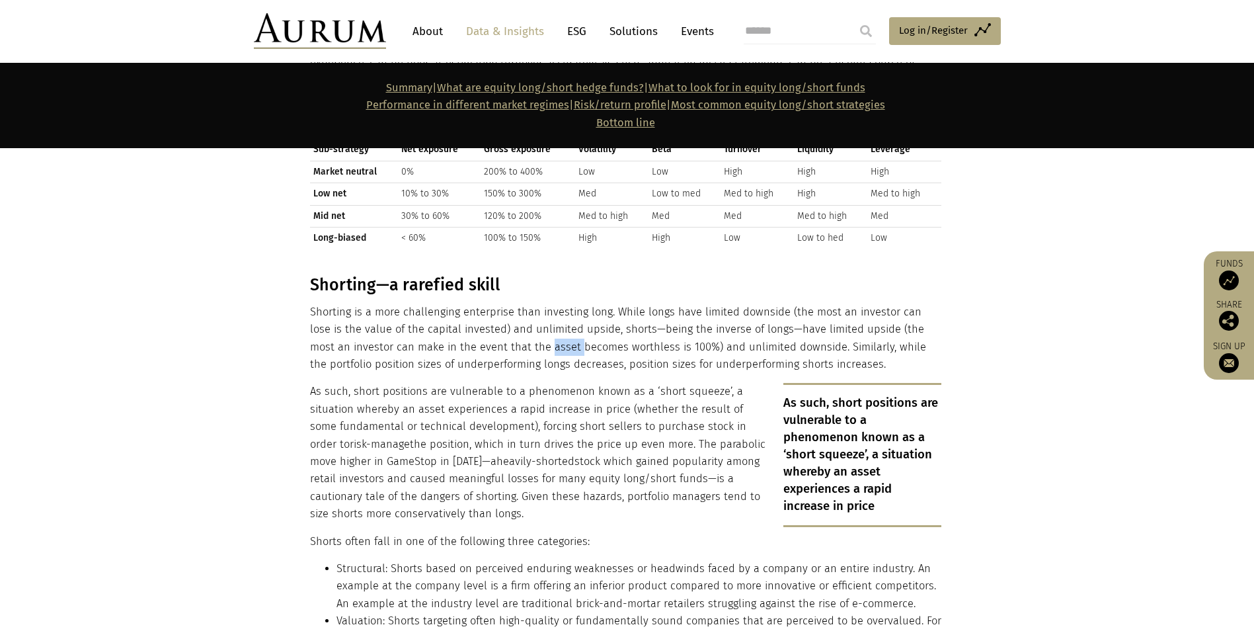
click at [516, 308] on p "Shorting is a more challenging enterprise than investing long. While longs have…" at bounding box center [626, 339] width 632 height 70
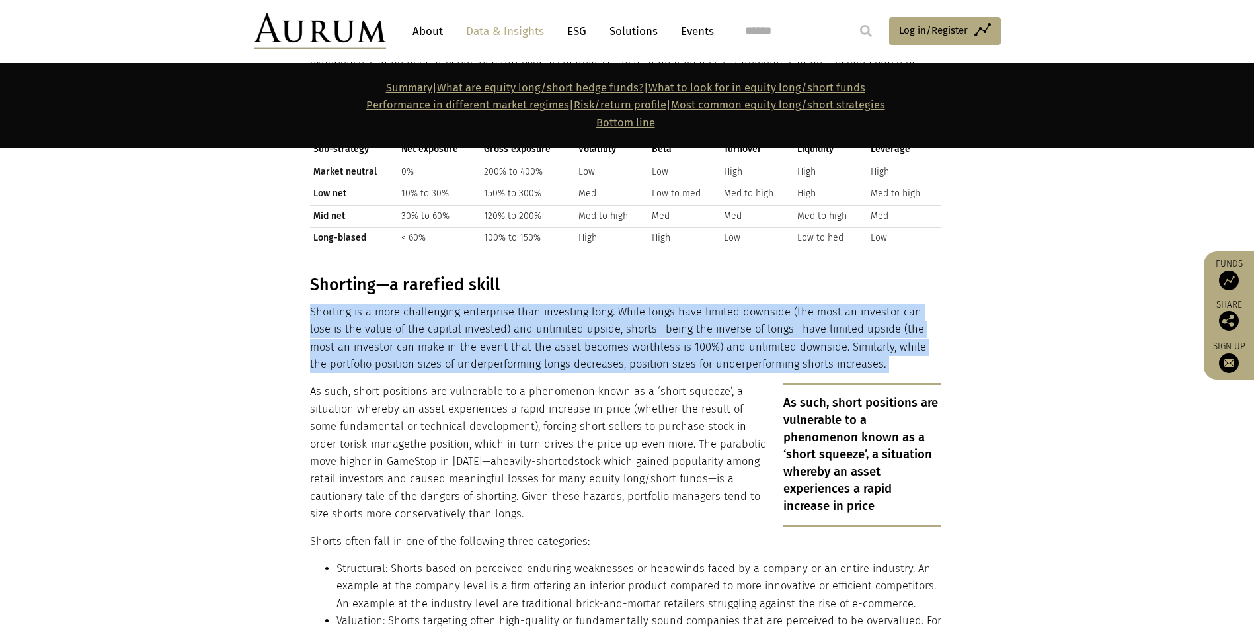
click at [516, 308] on p "Shorting is a more challenging enterprise than investing long. While longs have…" at bounding box center [626, 339] width 632 height 70
drag, startPoint x: 516, startPoint y: 308, endPoint x: 464, endPoint y: 286, distance: 56.4
click at [464, 304] on p "Shorting is a more challenging enterprise than investing long. While longs have…" at bounding box center [626, 339] width 632 height 70
click at [532, 304] on p "Shorting is a more challenging enterprise than investing long. While longs have…" at bounding box center [626, 339] width 632 height 70
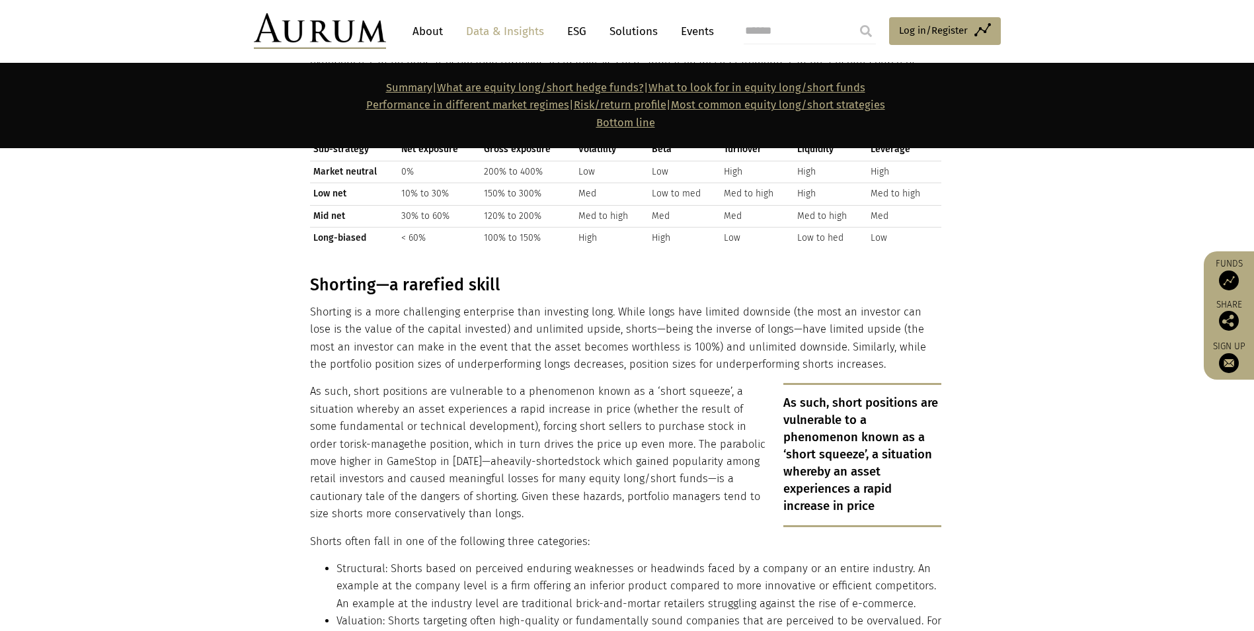
click at [419, 383] on p "As such, short positions are vulnerable to a phenomenon known as a ‘short squee…" at bounding box center [626, 453] width 632 height 140
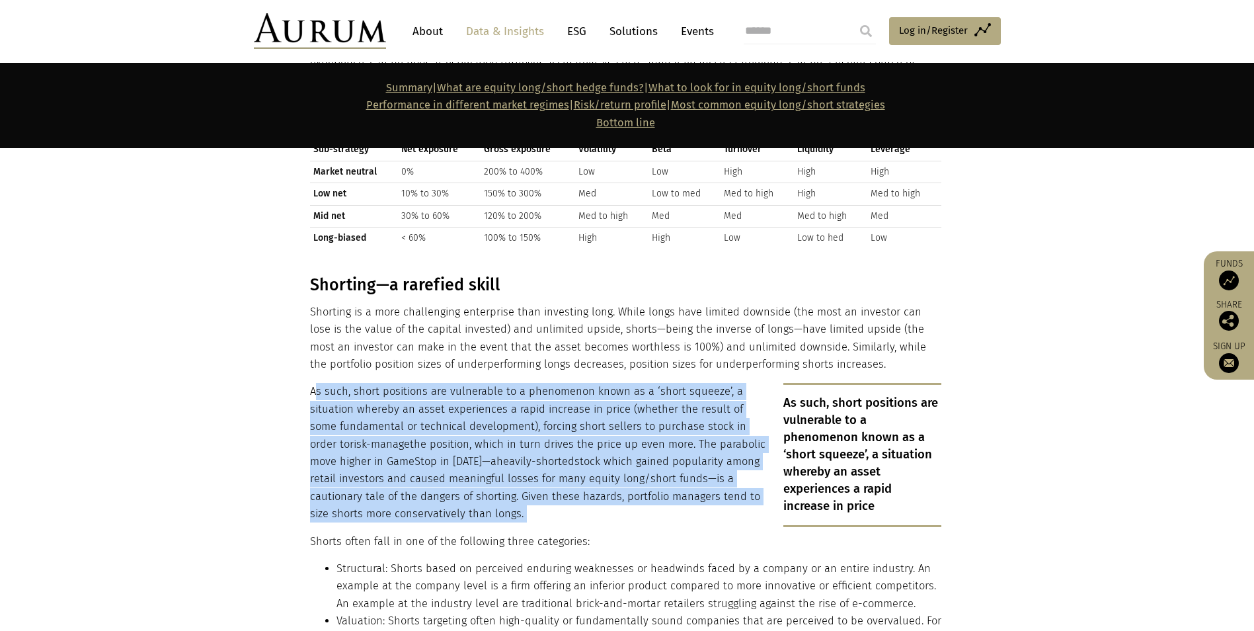
click at [419, 383] on p "As such, short positions are vulnerable to a phenomenon known as a ‘short squee…" at bounding box center [626, 453] width 632 height 140
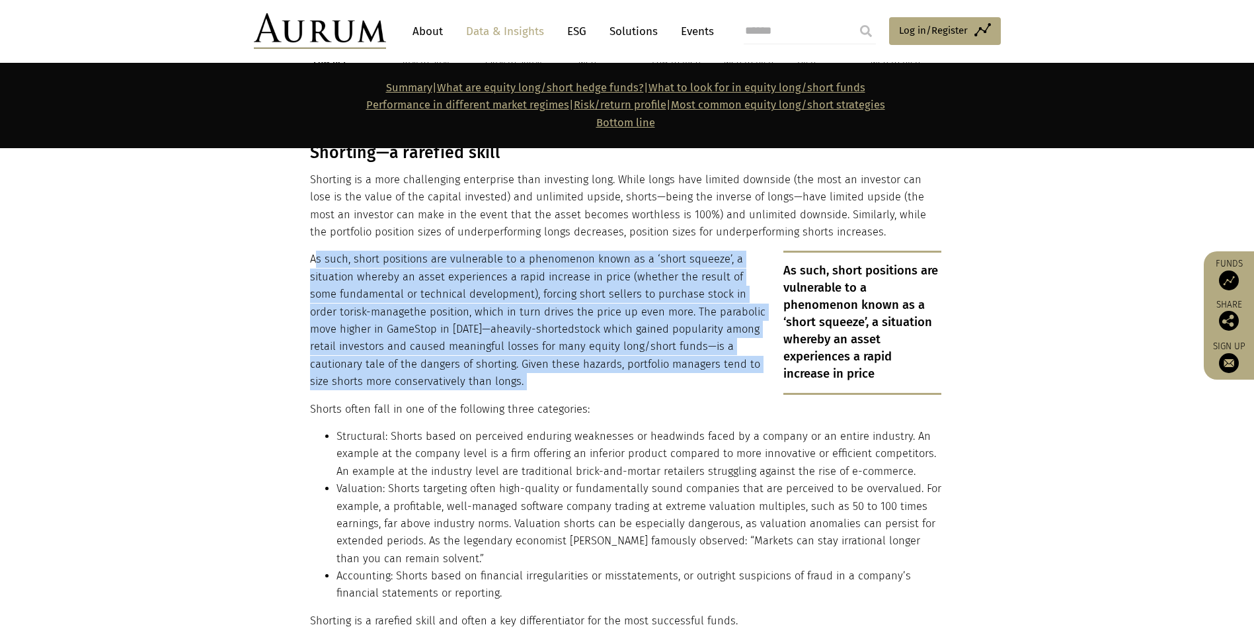
click at [363, 251] on p "As such, short positions are vulnerable to a phenomenon known as a ‘short squee…" at bounding box center [626, 321] width 632 height 140
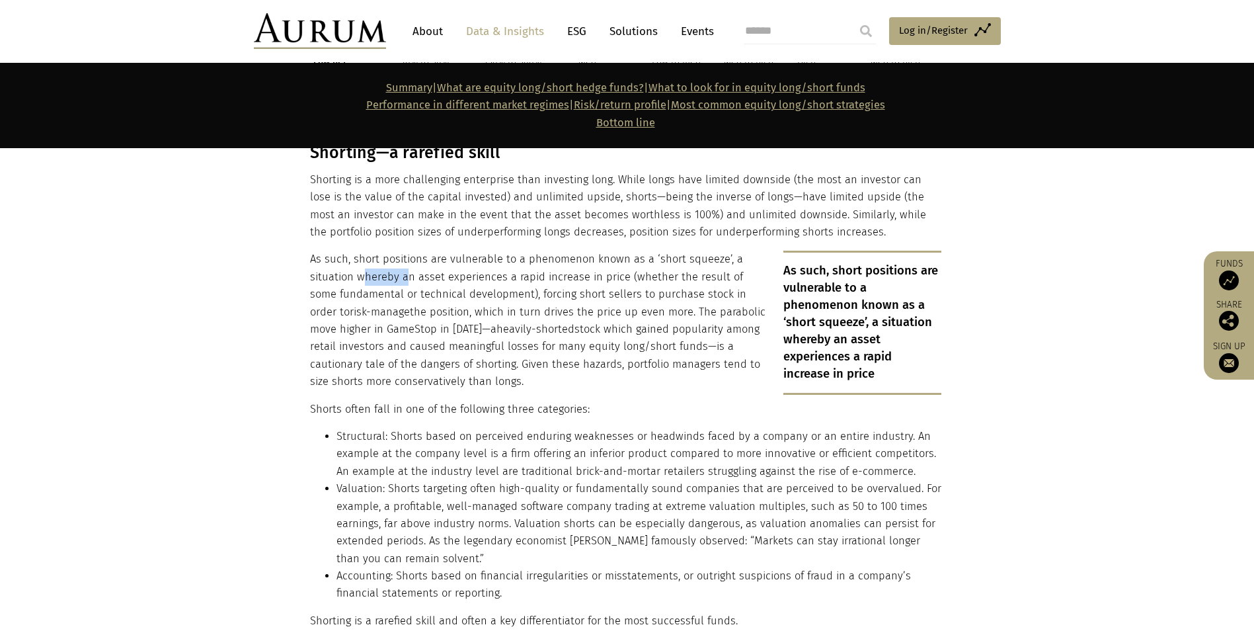
click at [363, 251] on p "As such, short positions are vulnerable to a phenomenon known as a ‘short squee…" at bounding box center [626, 321] width 632 height 140
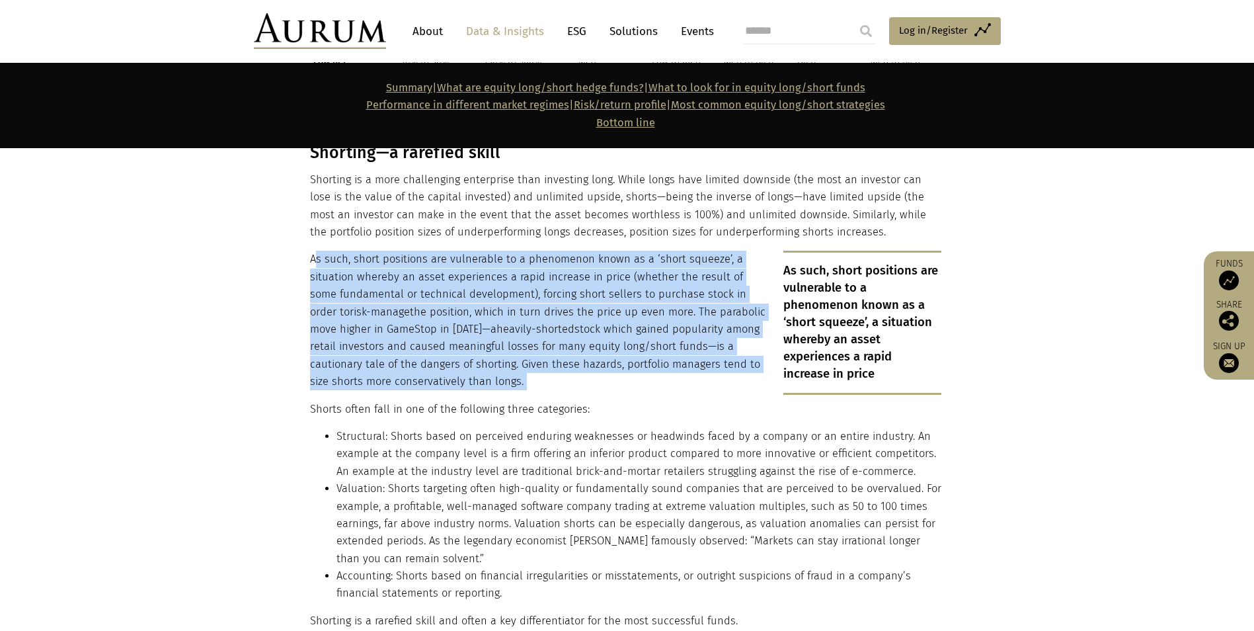
click at [363, 251] on p "As such, short positions are vulnerable to a phenomenon known as a ‘short squee…" at bounding box center [626, 321] width 632 height 140
click at [388, 333] on p "As such, short positions are vulnerable to a phenomenon known as a ‘short squee…" at bounding box center [626, 321] width 632 height 140
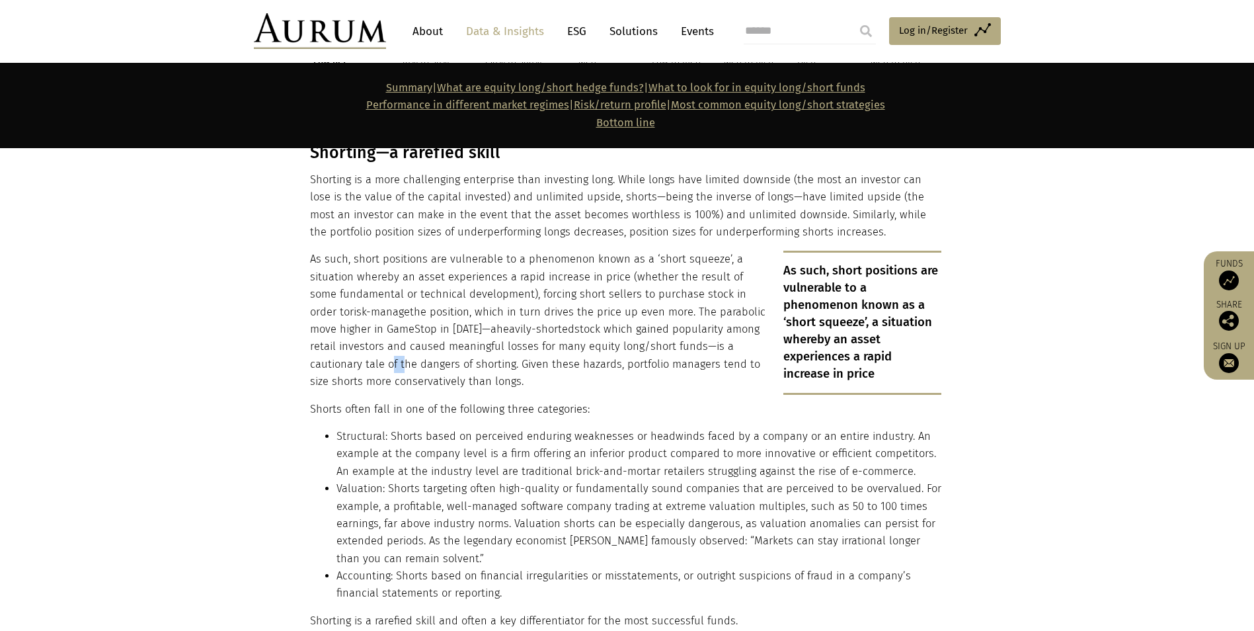
click at [388, 333] on p "As such, short positions are vulnerable to a phenomenon known as a ‘short squee…" at bounding box center [626, 321] width 632 height 140
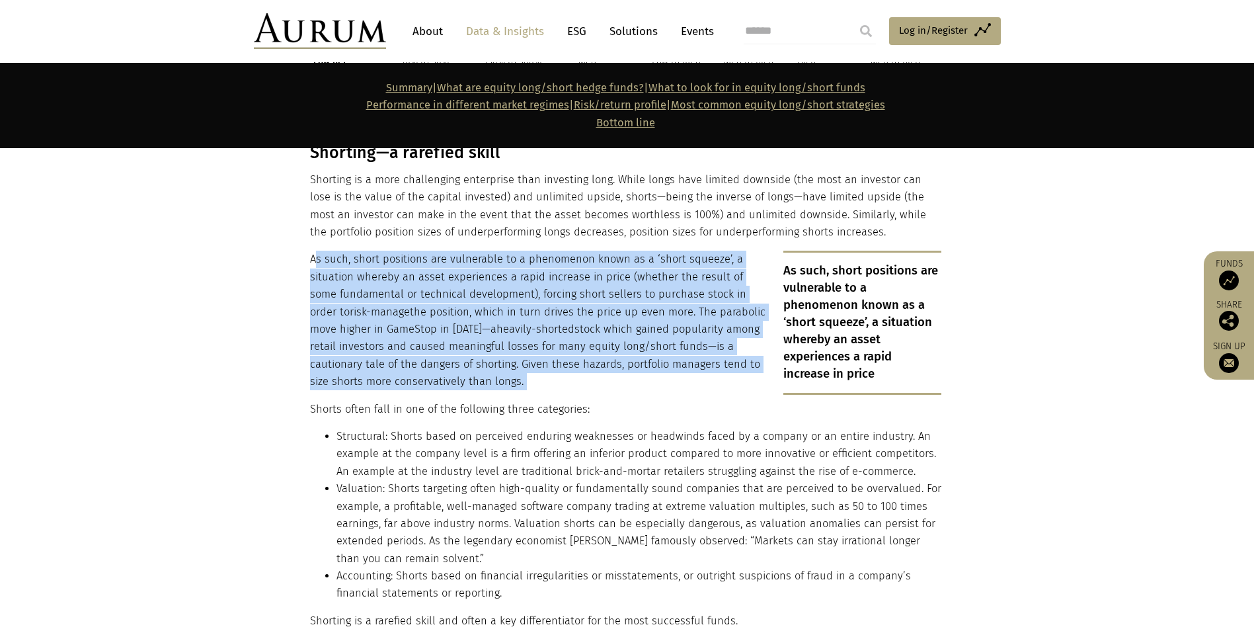
click at [388, 333] on p "As such, short positions are vulnerable to a phenomenon known as a ‘short squee…" at bounding box center [626, 321] width 632 height 140
drag, startPoint x: 388, startPoint y: 333, endPoint x: 402, endPoint y: 345, distance: 18.3
click at [402, 345] on p "As such, short positions are vulnerable to a phenomenon known as a ‘short squee…" at bounding box center [626, 321] width 632 height 140
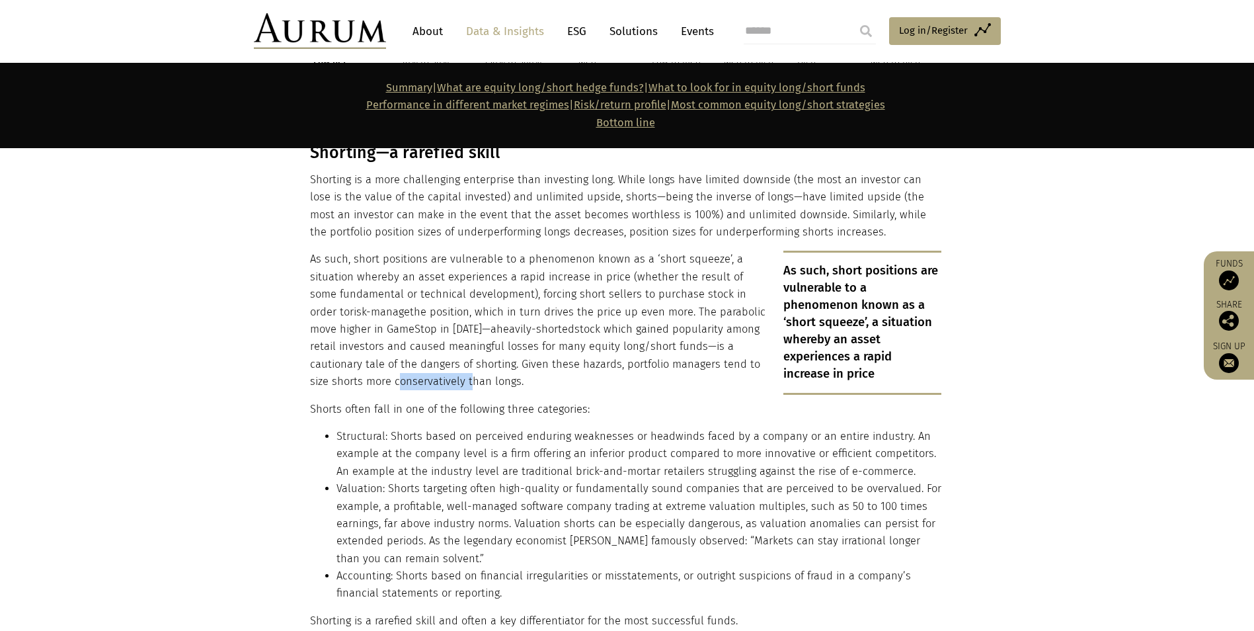
click at [402, 345] on p "As such, short positions are vulnerable to a phenomenon known as a ‘short squee…" at bounding box center [626, 321] width 632 height 140
drag, startPoint x: 402, startPoint y: 345, endPoint x: 355, endPoint y: 341, distance: 47.2
click at [355, 341] on p "As such, short positions are vulnerable to a phenomenon known as a ‘short squee…" at bounding box center [626, 321] width 632 height 140
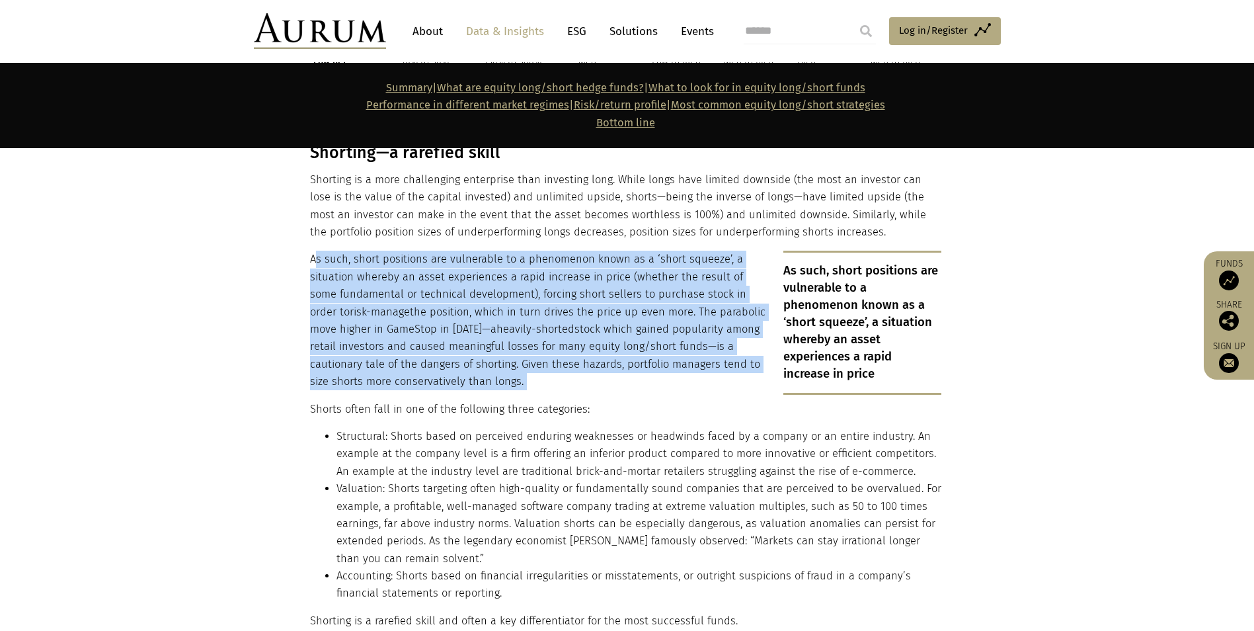
click at [355, 341] on p "As such, short positions are vulnerable to a phenomenon known as a ‘short squee…" at bounding box center [626, 321] width 632 height 140
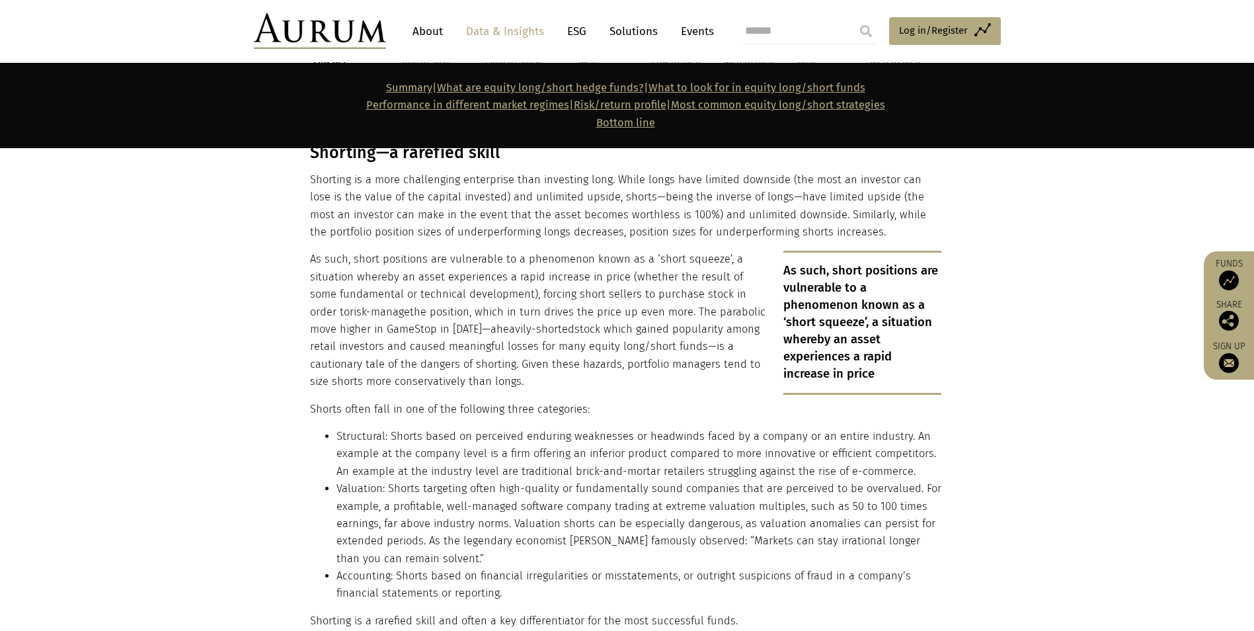
drag, startPoint x: 355, startPoint y: 341, endPoint x: 364, endPoint y: 373, distance: 33.5
click at [364, 401] on p "Shorts often fall in one of the following three categories:" at bounding box center [626, 409] width 632 height 17
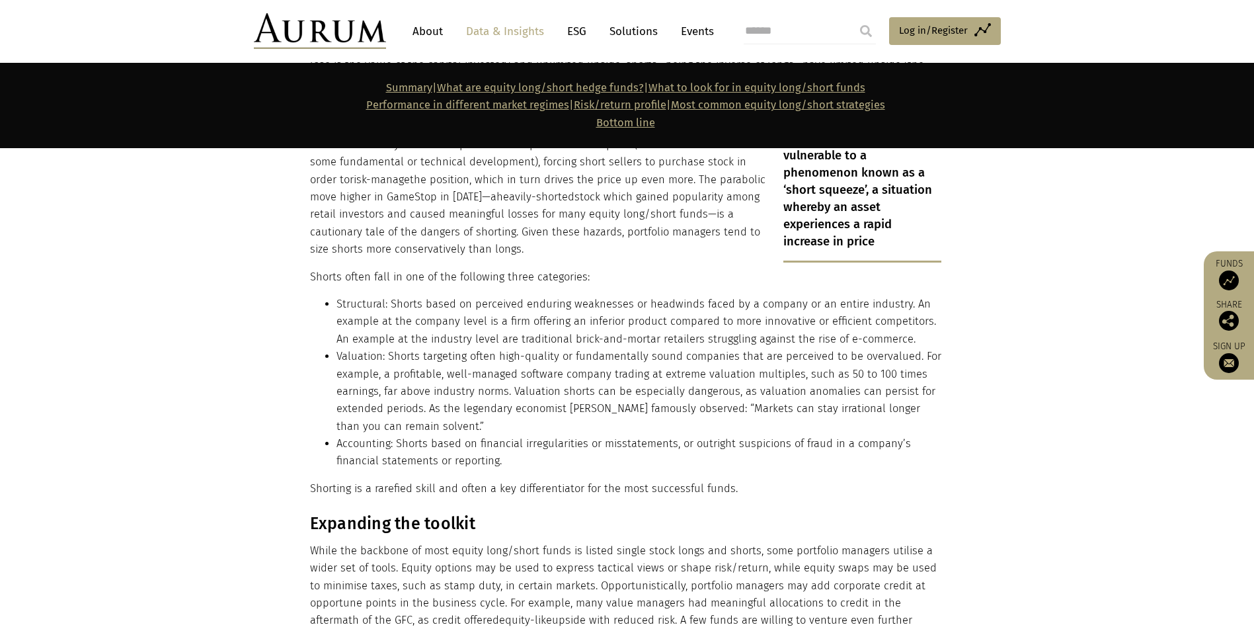
click at [373, 296] on li "Structural: Shorts based on perceived enduring weaknesses or headwinds faced by…" at bounding box center [639, 322] width 605 height 52
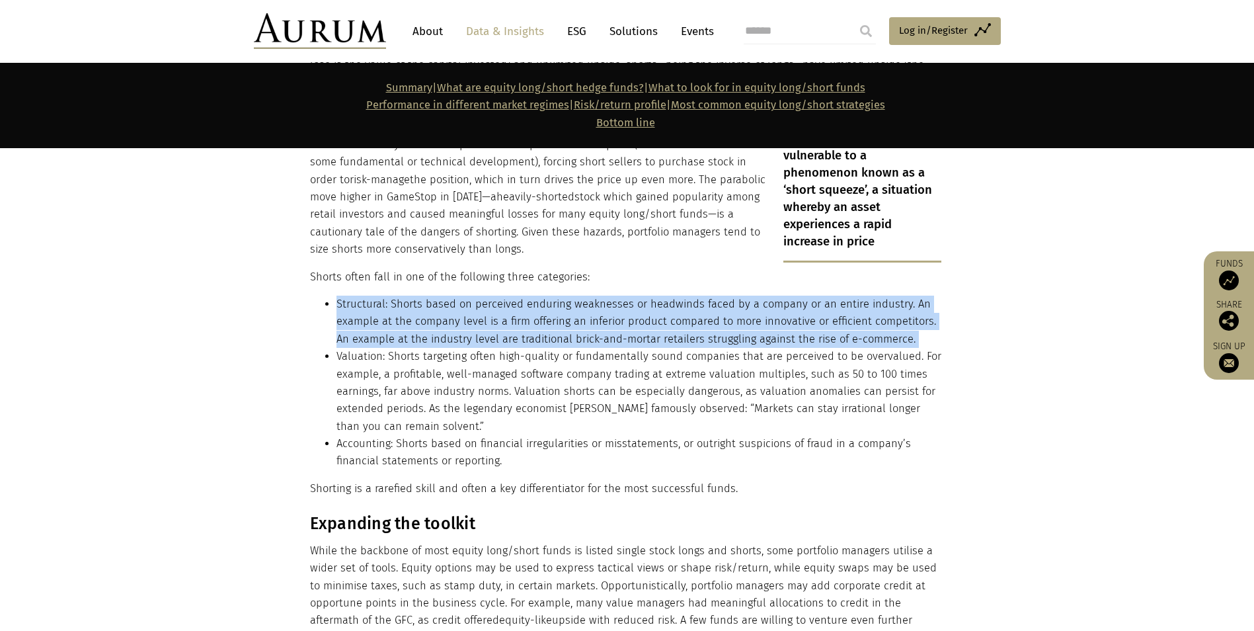
click at [373, 296] on li "Structural: Shorts based on perceived enduring weaknesses or headwinds faced by…" at bounding box center [639, 322] width 605 height 52
drag, startPoint x: 373, startPoint y: 282, endPoint x: 364, endPoint y: 271, distance: 14.6
click at [364, 296] on li "Structural: Shorts based on perceived enduring weaknesses or headwinds faced by…" at bounding box center [639, 322] width 605 height 52
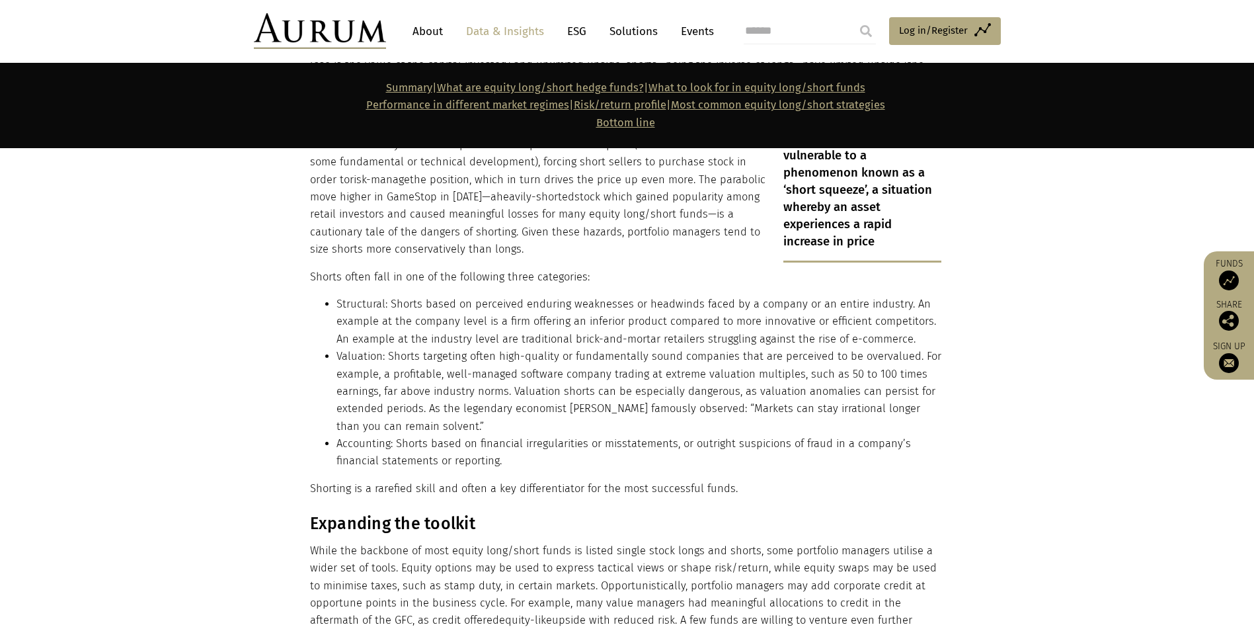
click at [364, 296] on li "Structural: Shorts based on perceived enduring weaknesses or headwinds faced by…" at bounding box center [639, 322] width 605 height 52
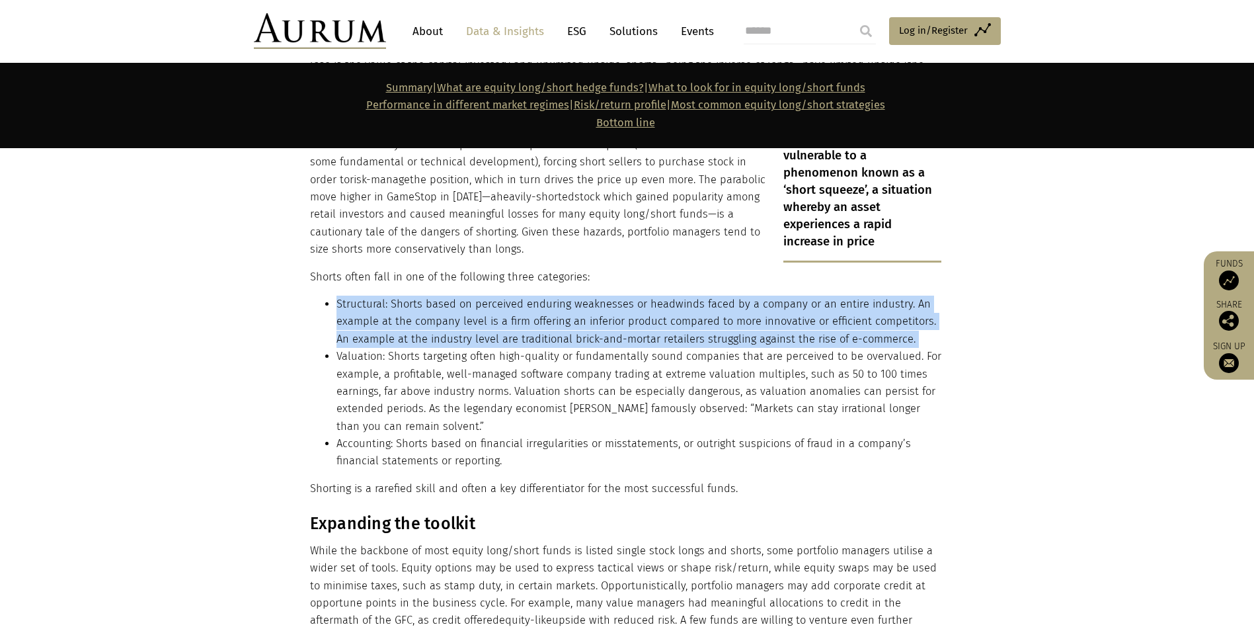
click at [364, 296] on li "Structural: Shorts based on perceived enduring weaknesses or headwinds faced by…" at bounding box center [639, 322] width 605 height 52
click at [718, 296] on li "Structural: Shorts based on perceived enduring weaknesses or headwinds faced by…" at bounding box center [639, 322] width 605 height 52
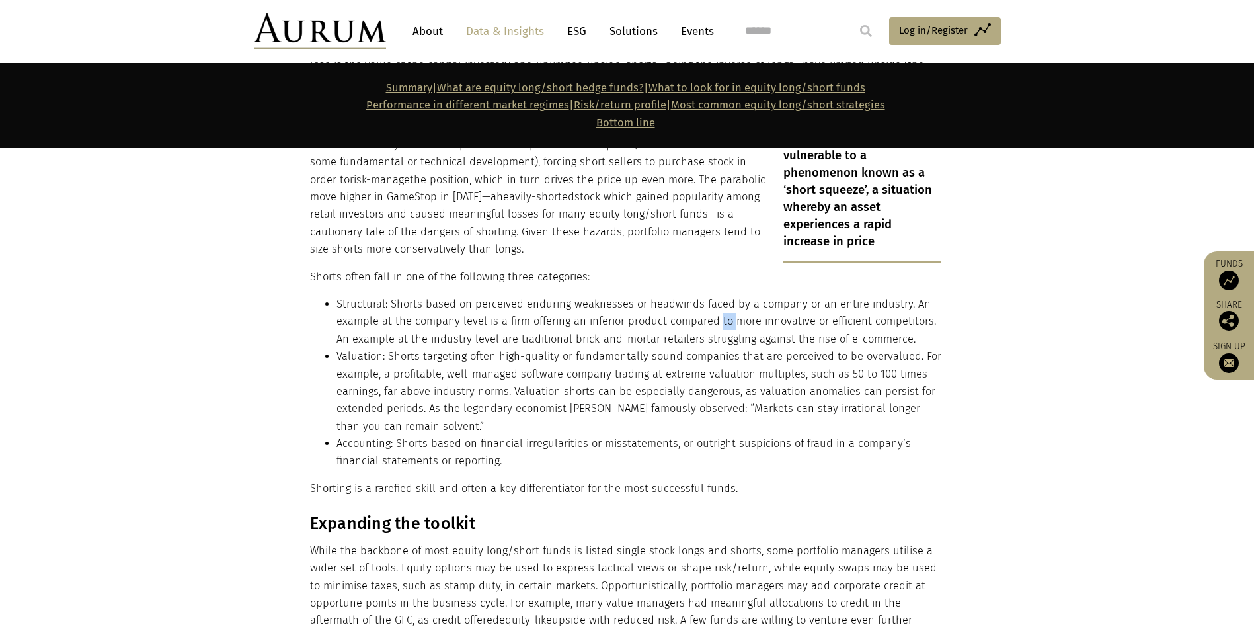
click at [718, 296] on li "Structural: Shorts based on perceived enduring weaknesses or headwinds faced by…" at bounding box center [639, 322] width 605 height 52
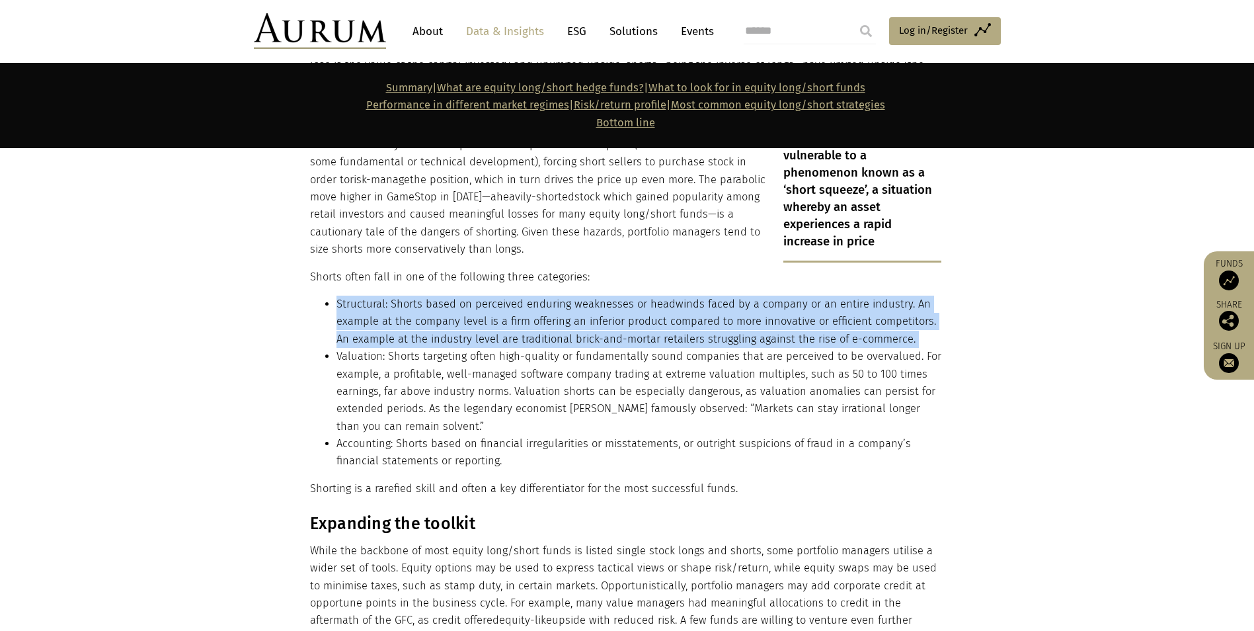
click at [718, 296] on li "Structural: Shorts based on perceived enduring weaknesses or headwinds faced by…" at bounding box center [639, 322] width 605 height 52
drag, startPoint x: 718, startPoint y: 290, endPoint x: 872, endPoint y: 294, distance: 153.5
click at [817, 296] on li "Structural: Shorts based on perceived enduring weaknesses or headwinds faced by…" at bounding box center [639, 322] width 605 height 52
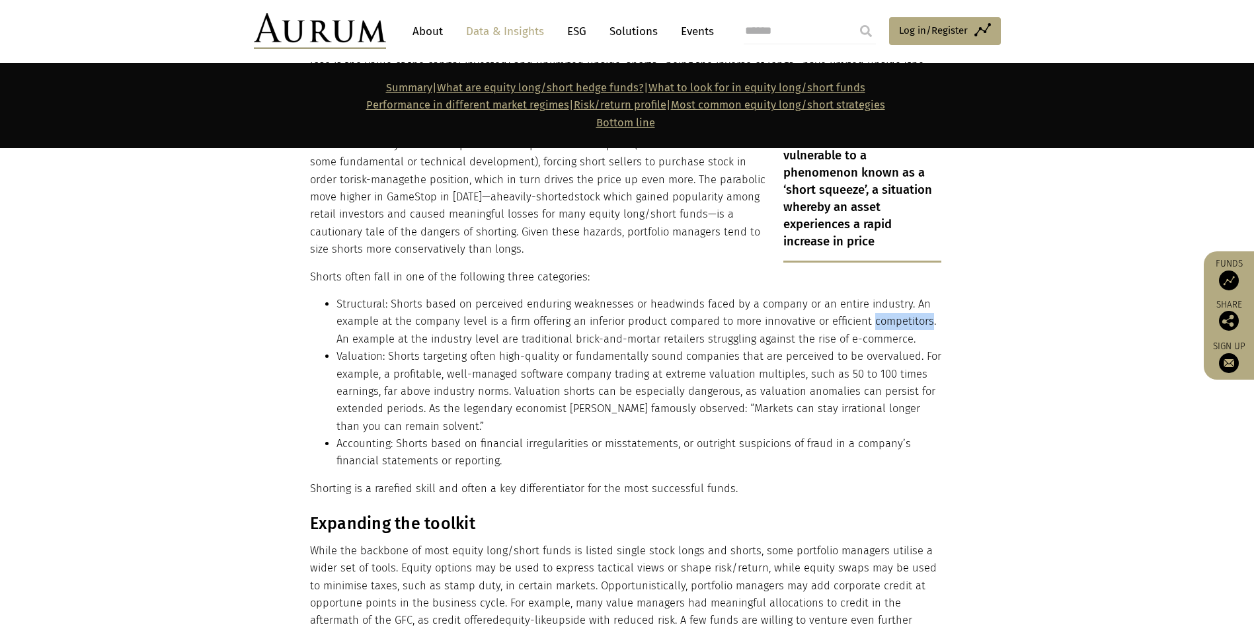
click at [817, 296] on li "Structural: Shorts based on perceived enduring weaknesses or headwinds faced by…" at bounding box center [639, 322] width 605 height 52
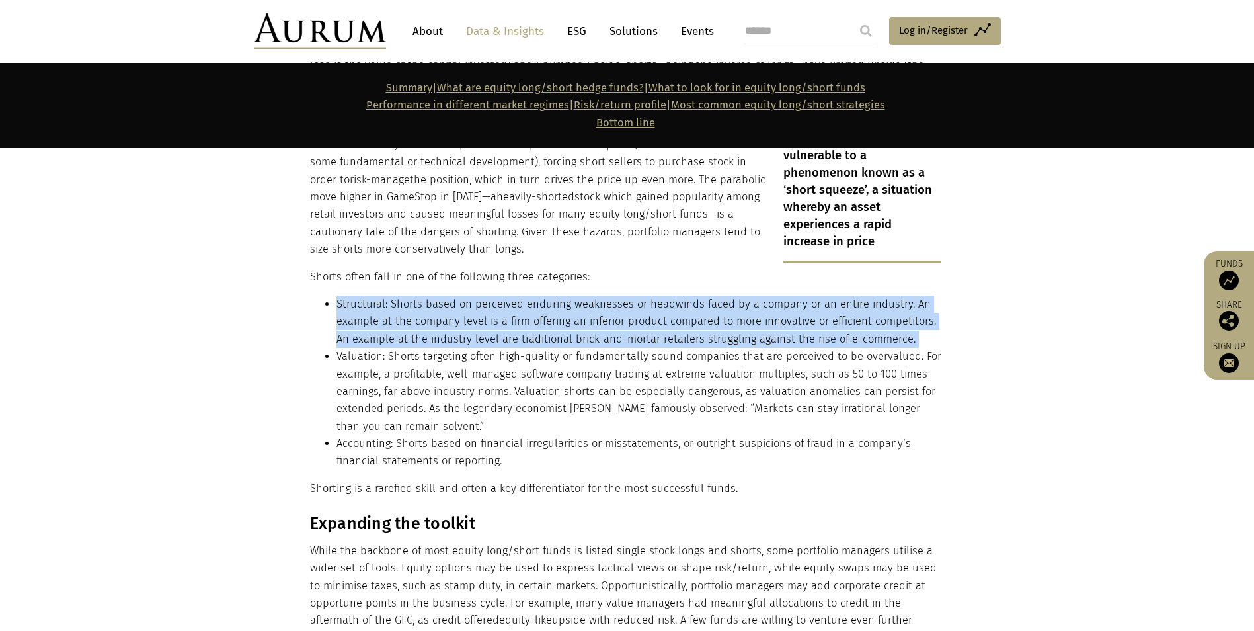
click at [817, 296] on li "Structural: Shorts based on perceived enduring weaknesses or headwinds faced by…" at bounding box center [639, 322] width 605 height 52
click at [385, 298] on li "Structural: Shorts based on perceived enduring weaknesses or headwinds faced by…" at bounding box center [639, 322] width 605 height 52
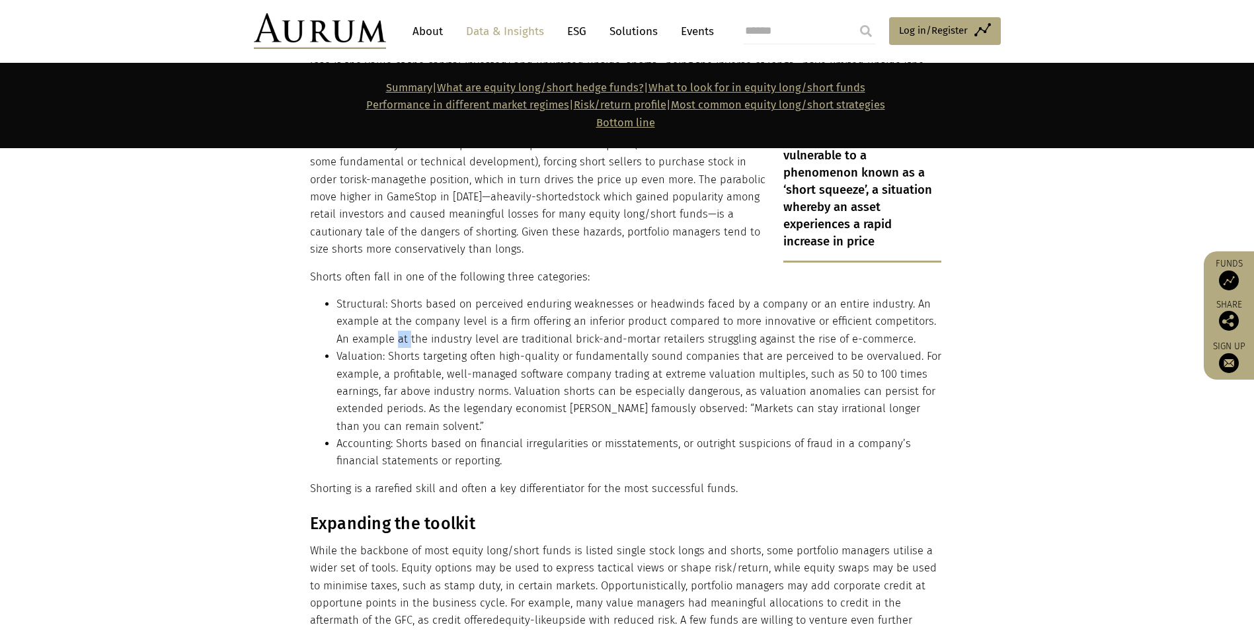
click at [385, 298] on li "Structural: Shorts based on perceived enduring weaknesses or headwinds faced by…" at bounding box center [639, 322] width 605 height 52
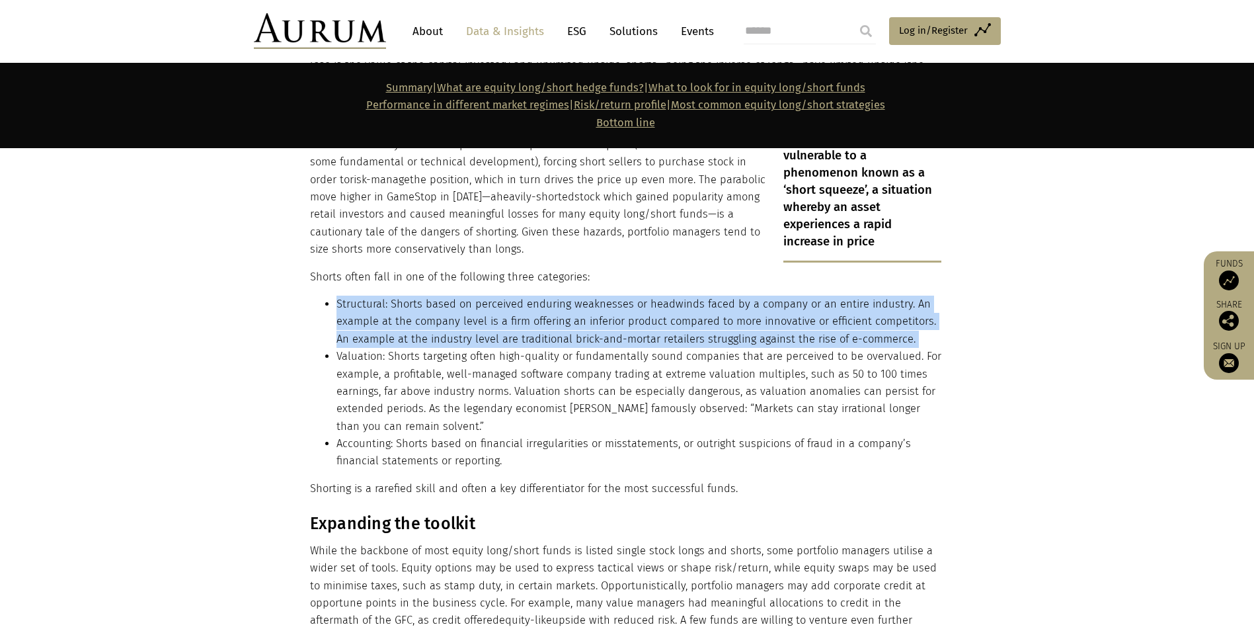
click at [385, 298] on li "Structural: Shorts based on perceived enduring weaknesses or headwinds faced by…" at bounding box center [639, 322] width 605 height 52
drag, startPoint x: 385, startPoint y: 298, endPoint x: 413, endPoint y: 302, distance: 28.6
click at [413, 302] on li "Structural: Shorts based on perceived enduring weaknesses or headwinds faced by…" at bounding box center [639, 322] width 605 height 52
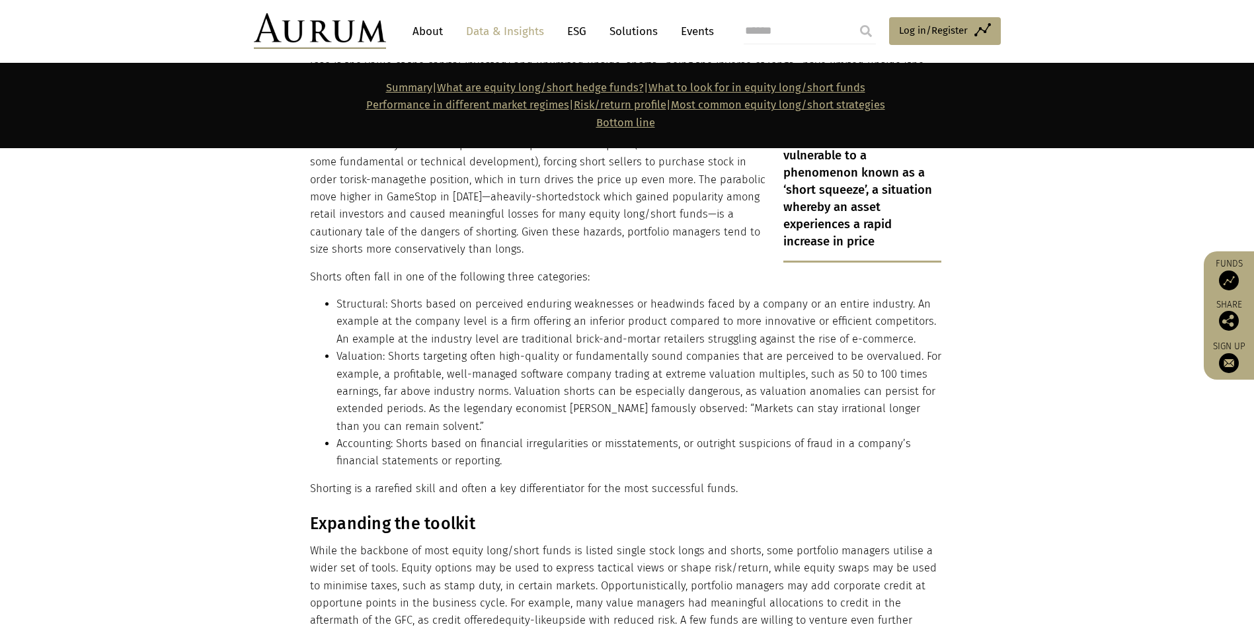
click at [723, 298] on li "Structural: Shorts based on perceived enduring weaknesses or headwinds faced by…" at bounding box center [639, 322] width 605 height 52
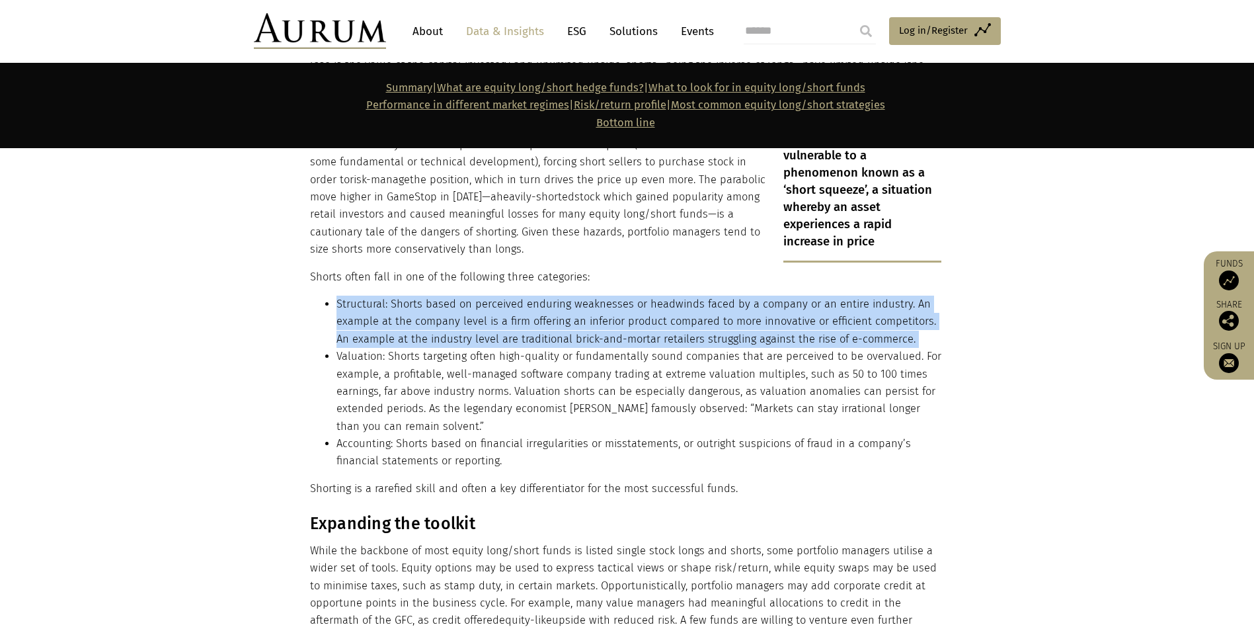
click at [723, 298] on li "Structural: Shorts based on perceived enduring weaknesses or headwinds faced by…" at bounding box center [639, 322] width 605 height 52
drag, startPoint x: 723, startPoint y: 298, endPoint x: 863, endPoint y: 302, distance: 139.6
click at [817, 302] on li "Structural: Shorts based on perceived enduring weaknesses or headwinds faced by…" at bounding box center [639, 322] width 605 height 52
click at [817, 304] on li "Structural: Shorts based on perceived enduring weaknesses or headwinds faced by…" at bounding box center [639, 322] width 605 height 52
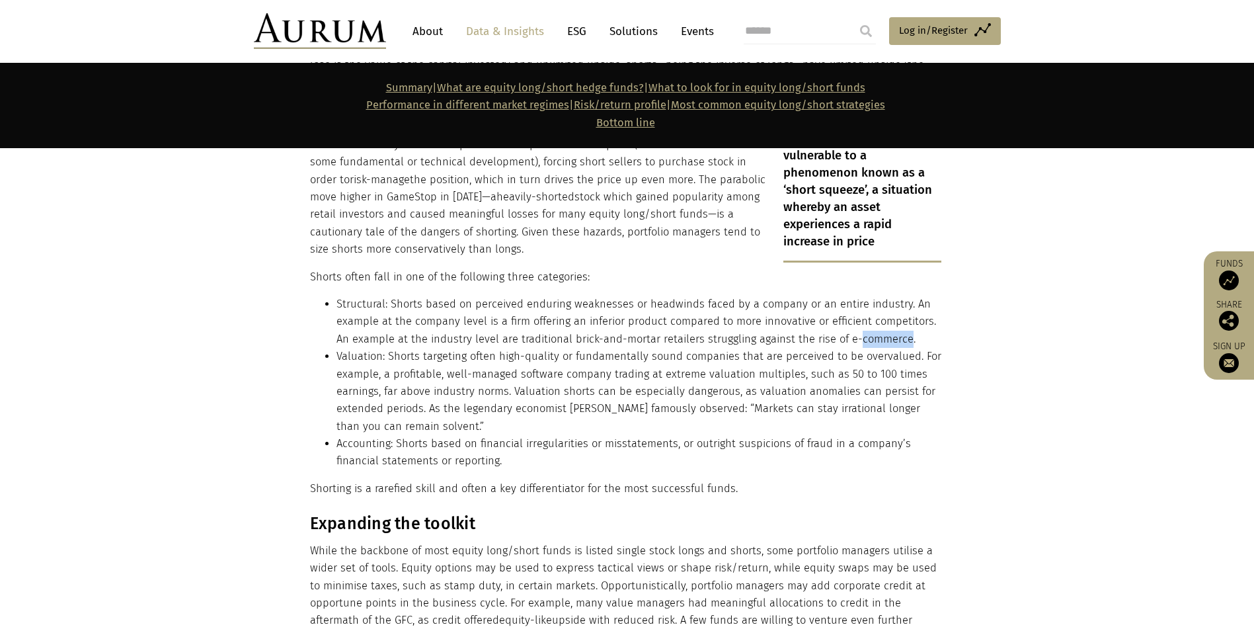
click at [817, 304] on li "Structural: Shorts based on perceived enduring weaknesses or headwinds faced by…" at bounding box center [639, 322] width 605 height 52
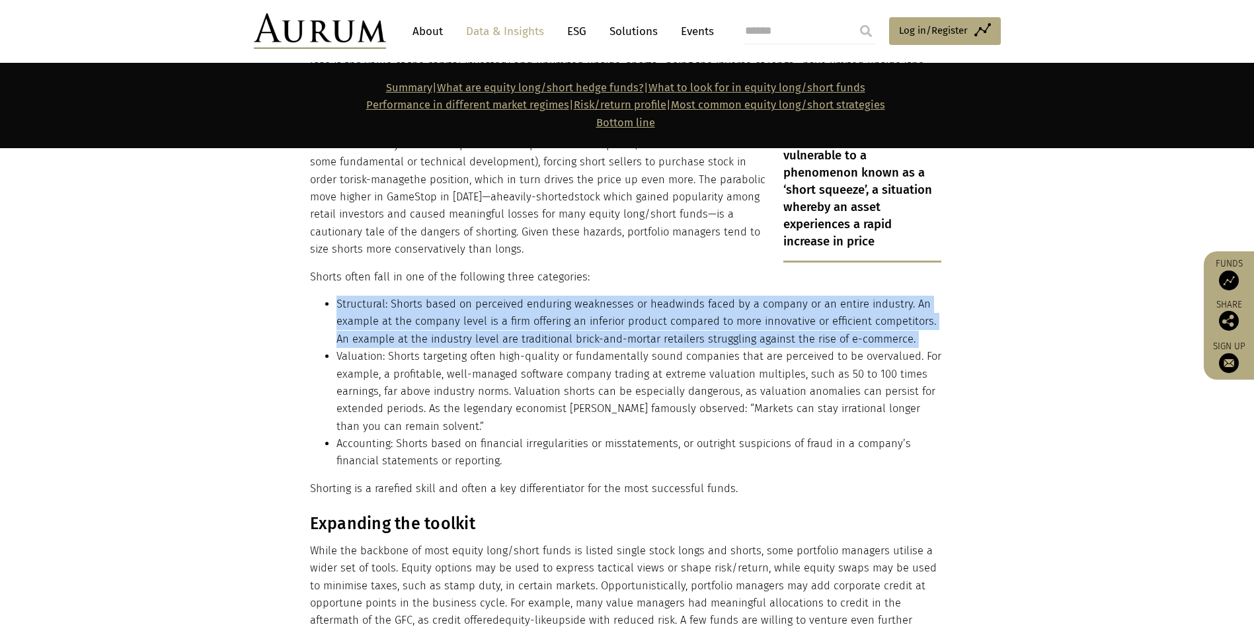
click at [817, 304] on li "Structural: Shorts based on perceived enduring weaknesses or headwinds faced by…" at bounding box center [639, 322] width 605 height 52
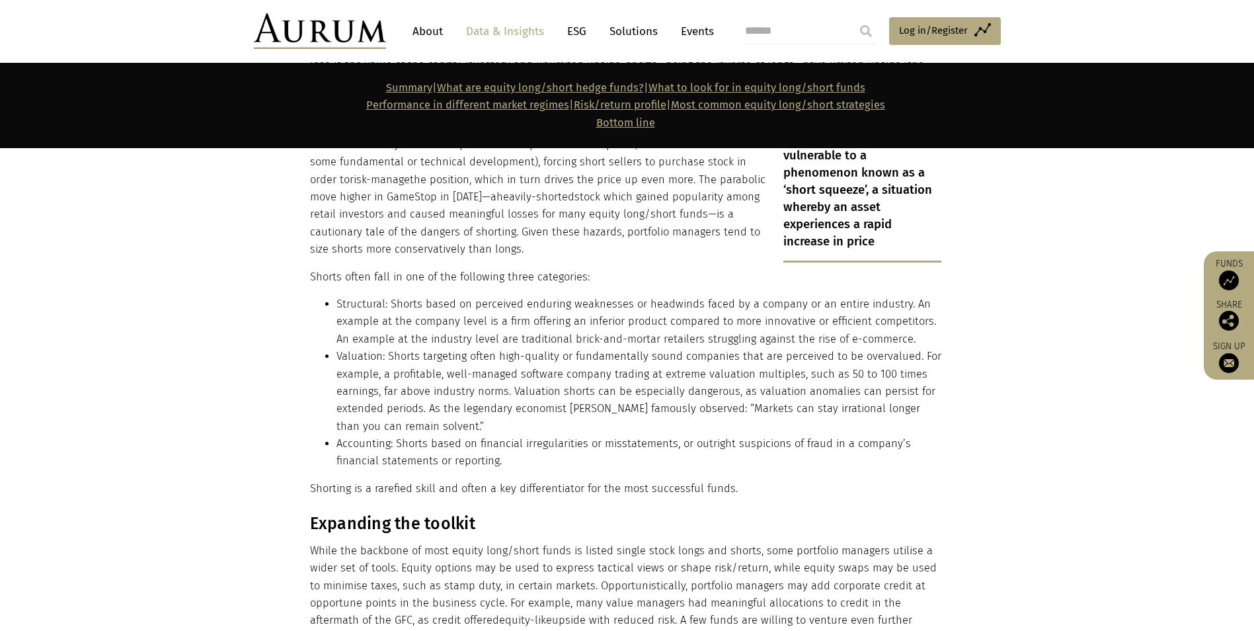
click at [405, 348] on li "Valuation: Shorts targeting often high-quality or fundamentally sound companies…" at bounding box center [639, 391] width 605 height 87
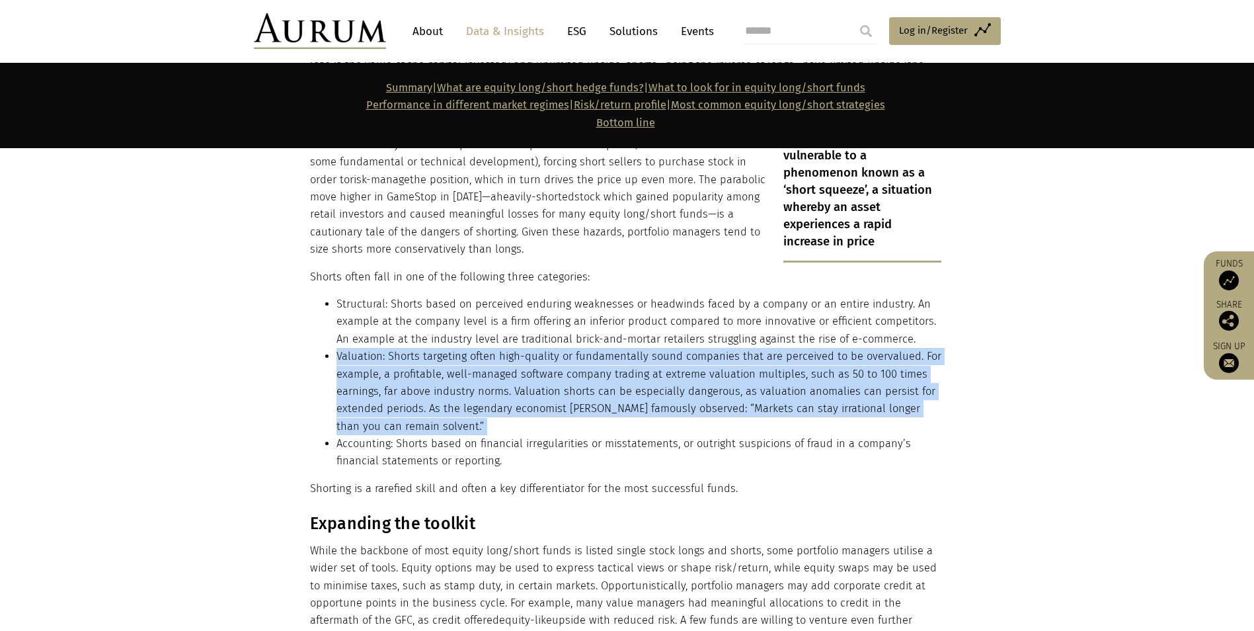
click at [405, 348] on li "Valuation: Shorts targeting often high-quality or fundamentally sound companies…" at bounding box center [639, 391] width 605 height 87
drag, startPoint x: 405, startPoint y: 317, endPoint x: 473, endPoint y: 327, distance: 68.3
click at [473, 348] on li "Valuation: Shorts targeting often high-quality or fundamentally sound companies…" at bounding box center [639, 391] width 605 height 87
click at [538, 348] on li "Valuation: Shorts targeting often high-quality or fundamentally sound companies…" at bounding box center [639, 391] width 605 height 87
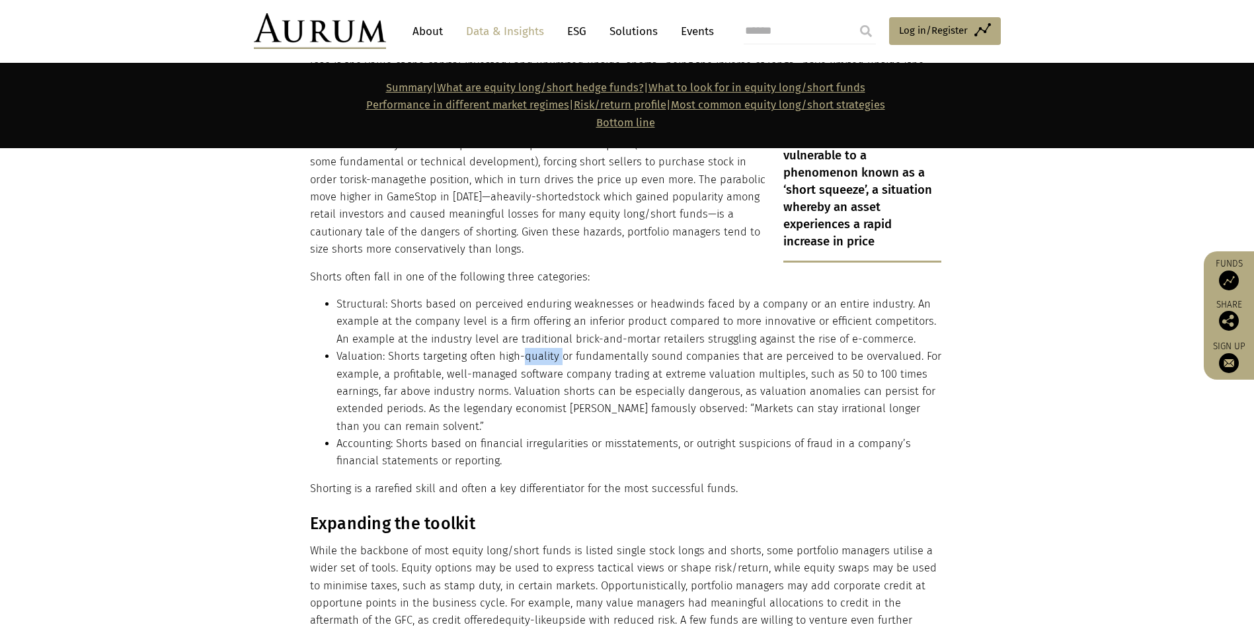
click at [538, 348] on li "Valuation: Shorts targeting often high-quality or fundamentally sound companies…" at bounding box center [639, 391] width 605 height 87
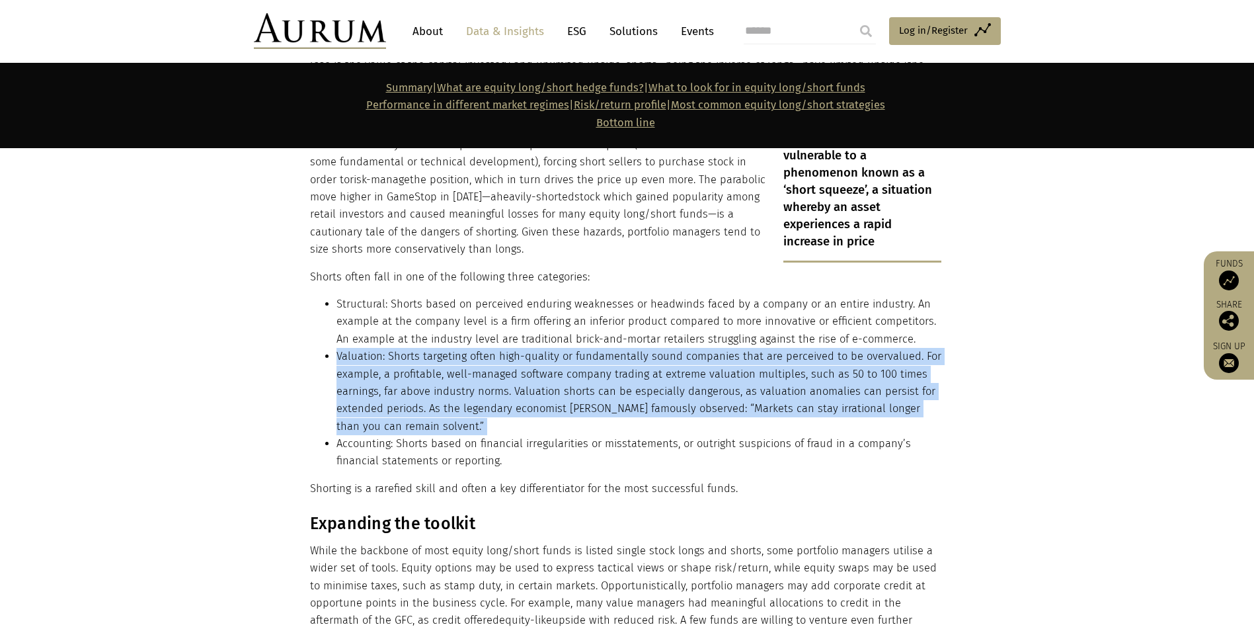
click at [538, 348] on li "Valuation: Shorts targeting often high-quality or fundamentally sound companies…" at bounding box center [639, 391] width 605 height 87
click at [457, 348] on li "Valuation: Shorts targeting often high-quality or fundamentally sound companies…" at bounding box center [639, 391] width 605 height 87
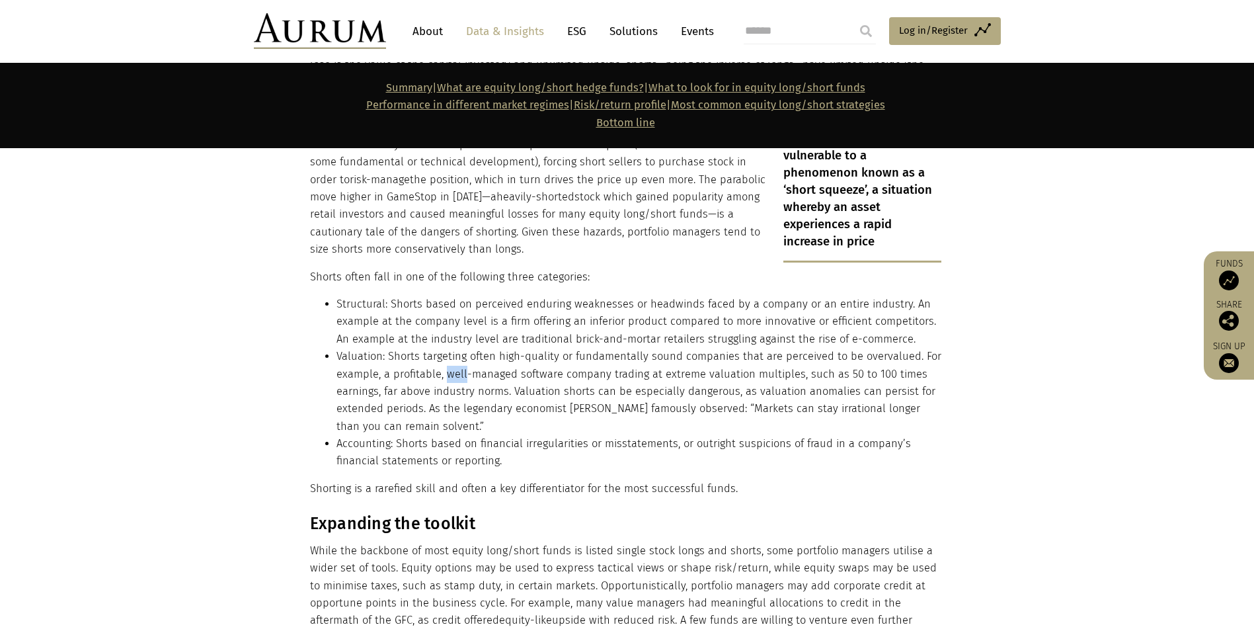
click at [457, 348] on li "Valuation: Shorts targeting often high-quality or fundamentally sound companies…" at bounding box center [639, 391] width 605 height 87
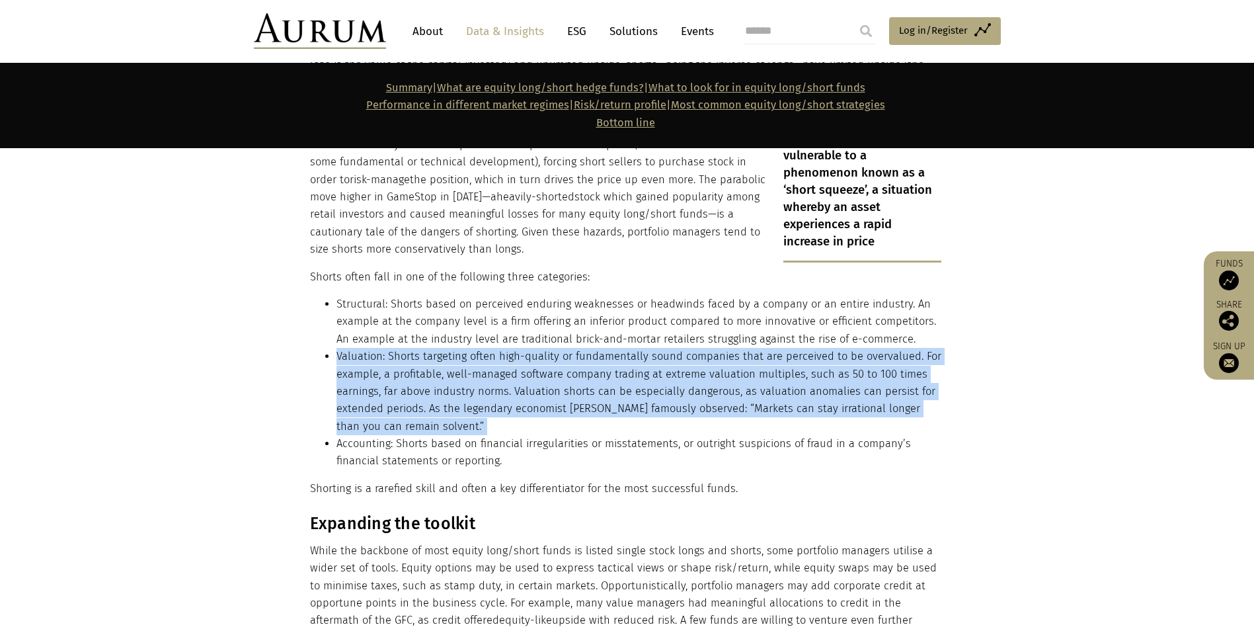
click at [458, 348] on li "Valuation: Shorts targeting often high-quality or fundamentally sound companies…" at bounding box center [639, 391] width 605 height 87
drag, startPoint x: 458, startPoint y: 339, endPoint x: 617, endPoint y: 341, distance: 159.4
click at [617, 348] on li "Valuation: Shorts targeting often high-quality or fundamentally sound companies…" at bounding box center [639, 391] width 605 height 87
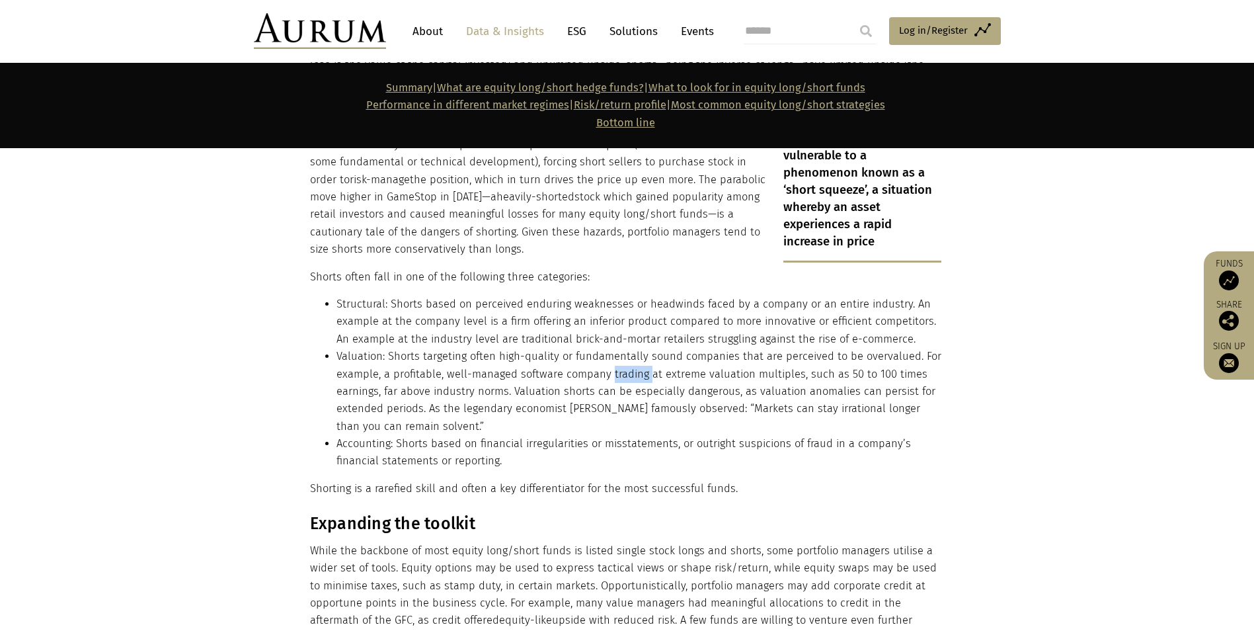
click at [617, 348] on li "Valuation: Shorts targeting often high-quality or fundamentally sound companies…" at bounding box center [639, 391] width 605 height 87
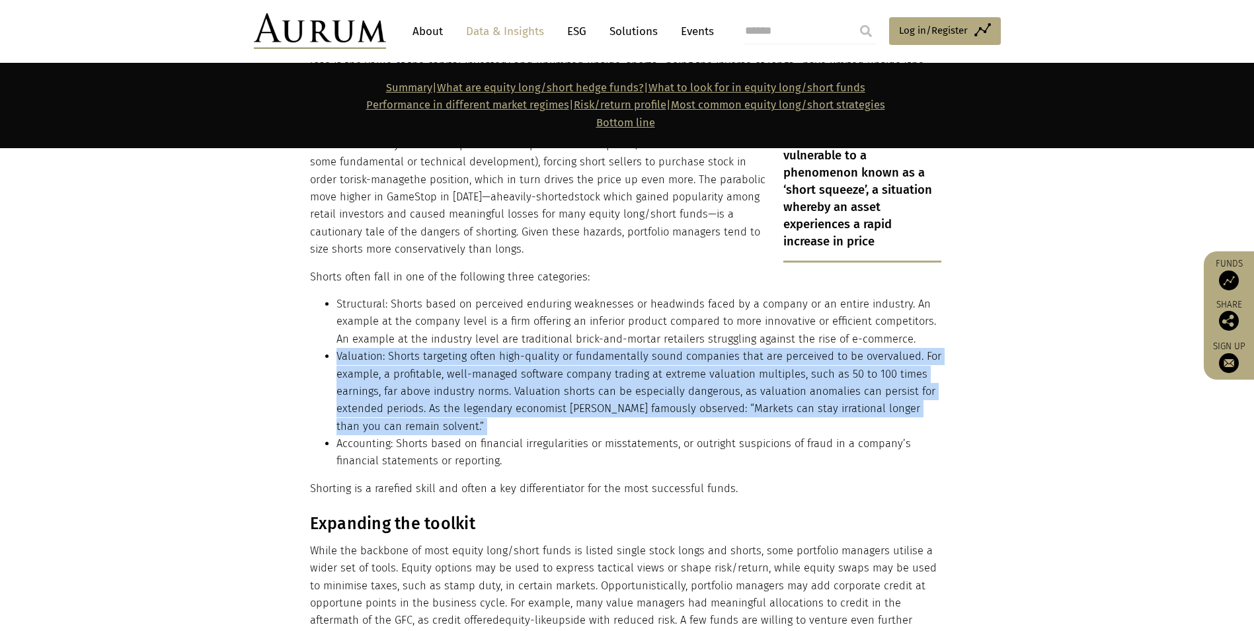
click at [617, 348] on li "Valuation: Shorts targeting often high-quality or fundamentally sound companies…" at bounding box center [639, 391] width 605 height 87
click at [423, 360] on li "Valuation: Shorts targeting often high-quality or fundamentally sound companies…" at bounding box center [639, 391] width 605 height 87
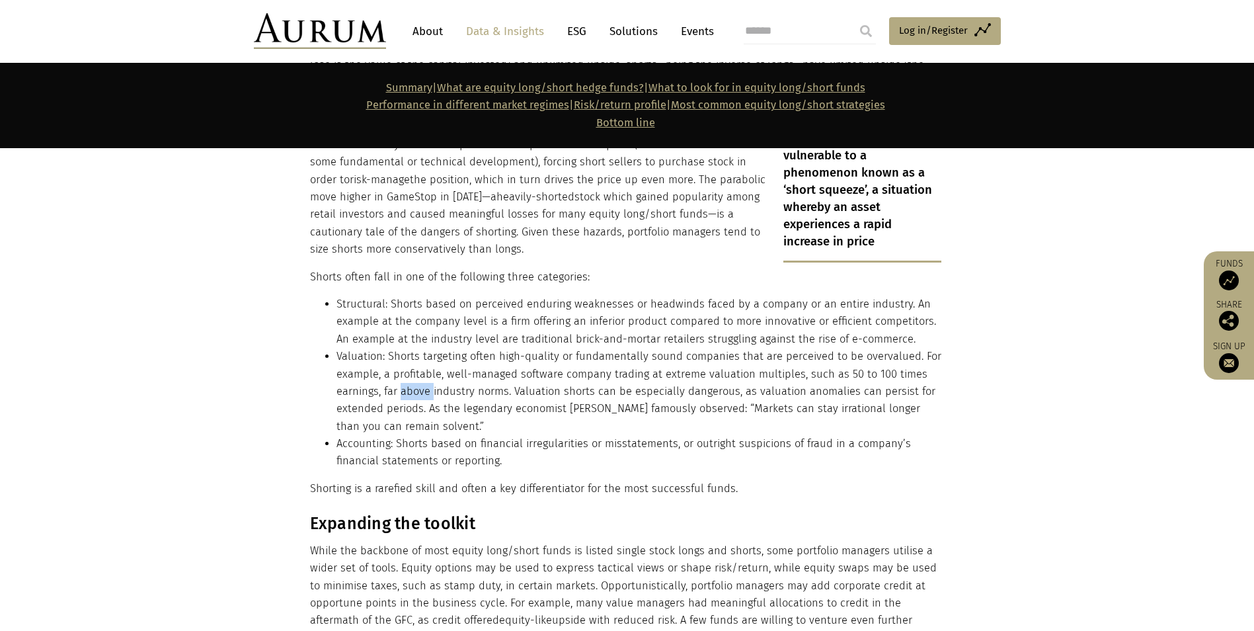
click at [423, 360] on li "Valuation: Shorts targeting often high-quality or fundamentally sound companies…" at bounding box center [639, 391] width 605 height 87
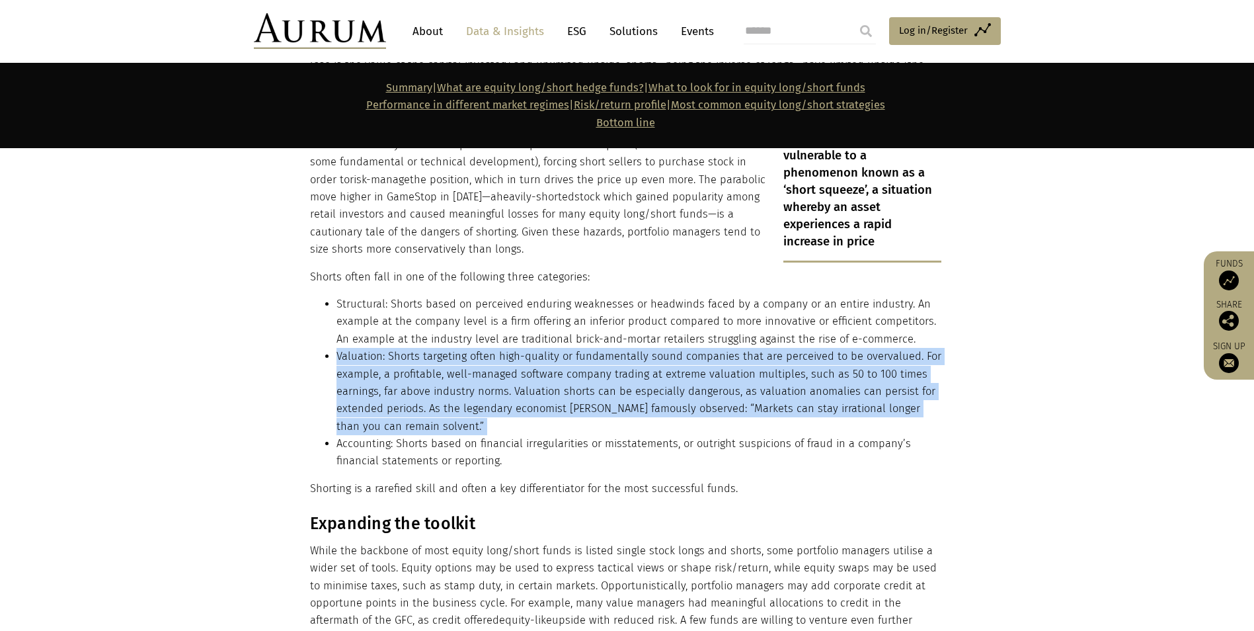
click at [423, 360] on li "Valuation: Shorts targeting often high-quality or fundamentally sound companies…" at bounding box center [639, 391] width 605 height 87
drag, startPoint x: 423, startPoint y: 360, endPoint x: 448, endPoint y: 374, distance: 28.7
click at [448, 374] on li "Valuation: Shorts targeting often high-quality or fundamentally sound companies…" at bounding box center [639, 391] width 605 height 87
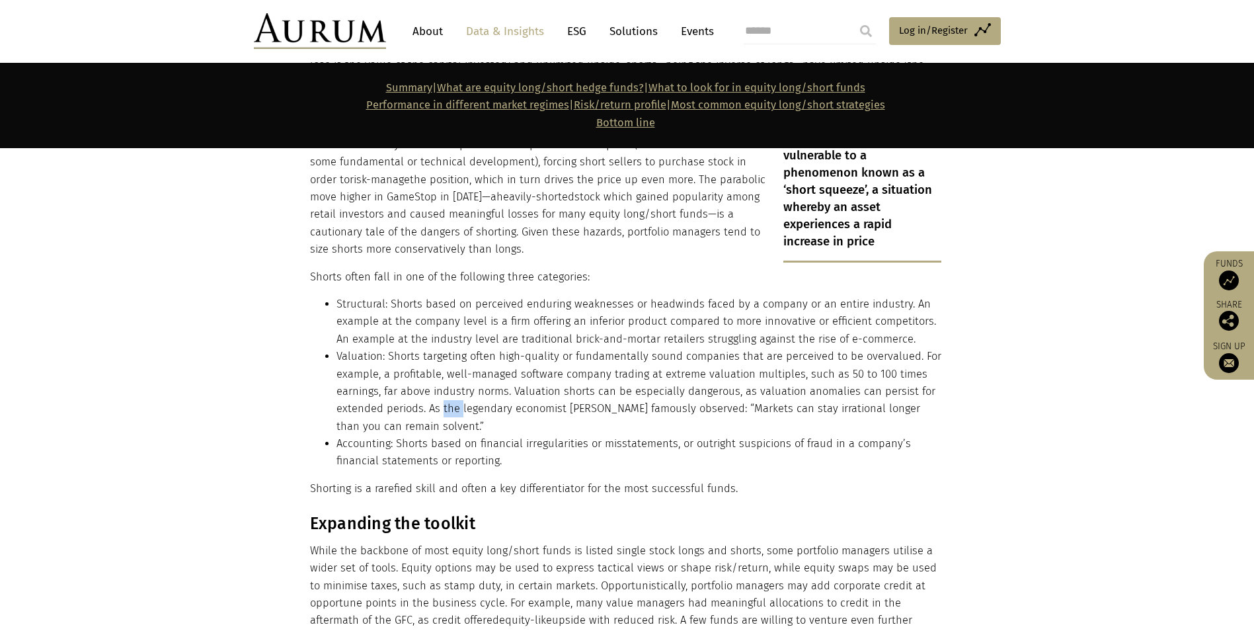
click at [448, 374] on li "Valuation: Shorts targeting often high-quality or fundamentally sound companies…" at bounding box center [639, 391] width 605 height 87
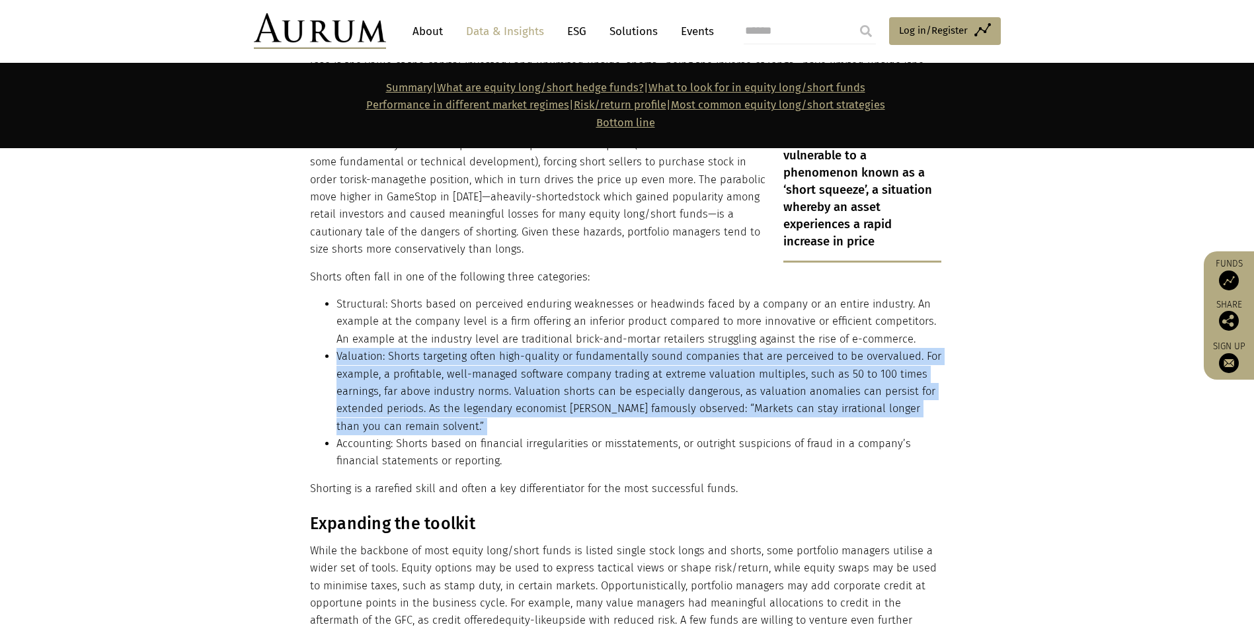
click at [448, 374] on li "Valuation: Shorts targeting often high-quality or fundamentally sound companies…" at bounding box center [639, 391] width 605 height 87
drag, startPoint x: 448, startPoint y: 374, endPoint x: 393, endPoint y: 370, distance: 55.0
click at [393, 370] on li "Valuation: Shorts targeting often high-quality or fundamentally sound companies…" at bounding box center [639, 391] width 605 height 87
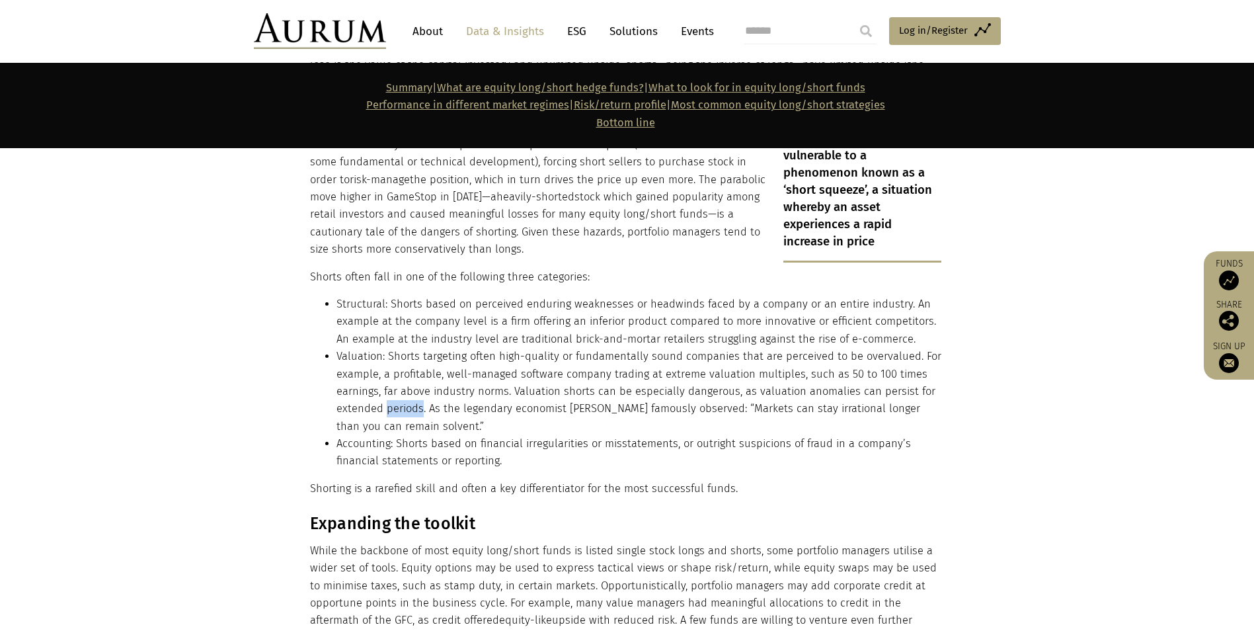
click at [393, 370] on li "Valuation: Shorts targeting often high-quality or fundamentally sound companies…" at bounding box center [639, 391] width 605 height 87
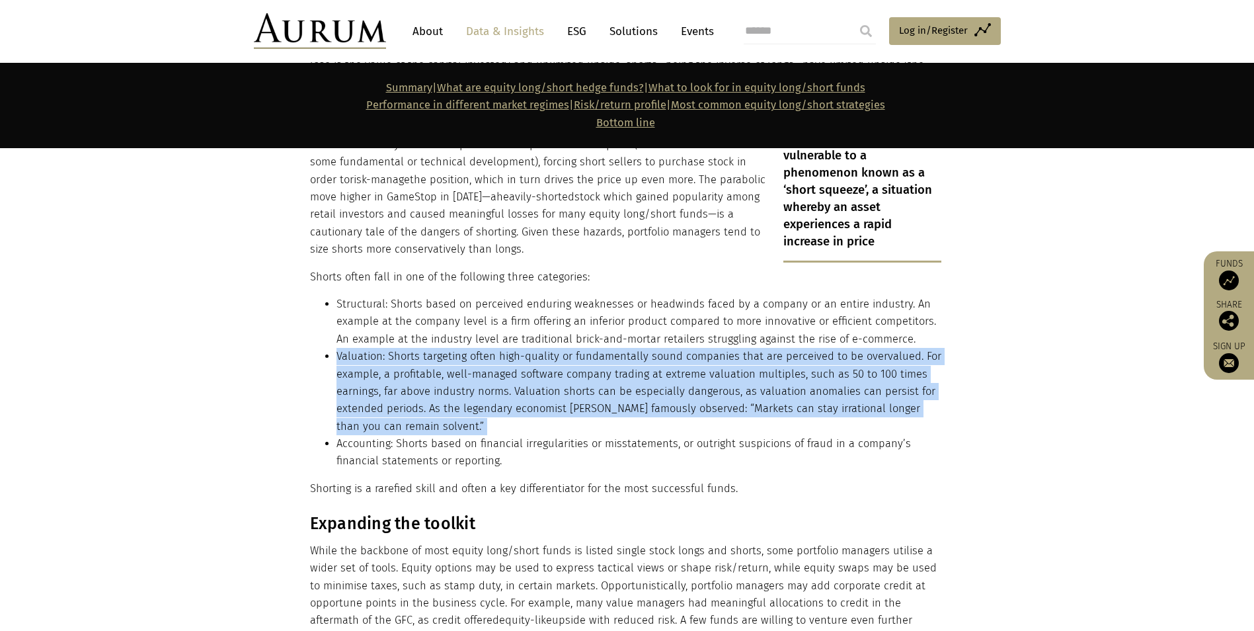
click at [393, 370] on li "Valuation: Shorts targeting often high-quality or fundamentally sound companies…" at bounding box center [639, 391] width 605 height 87
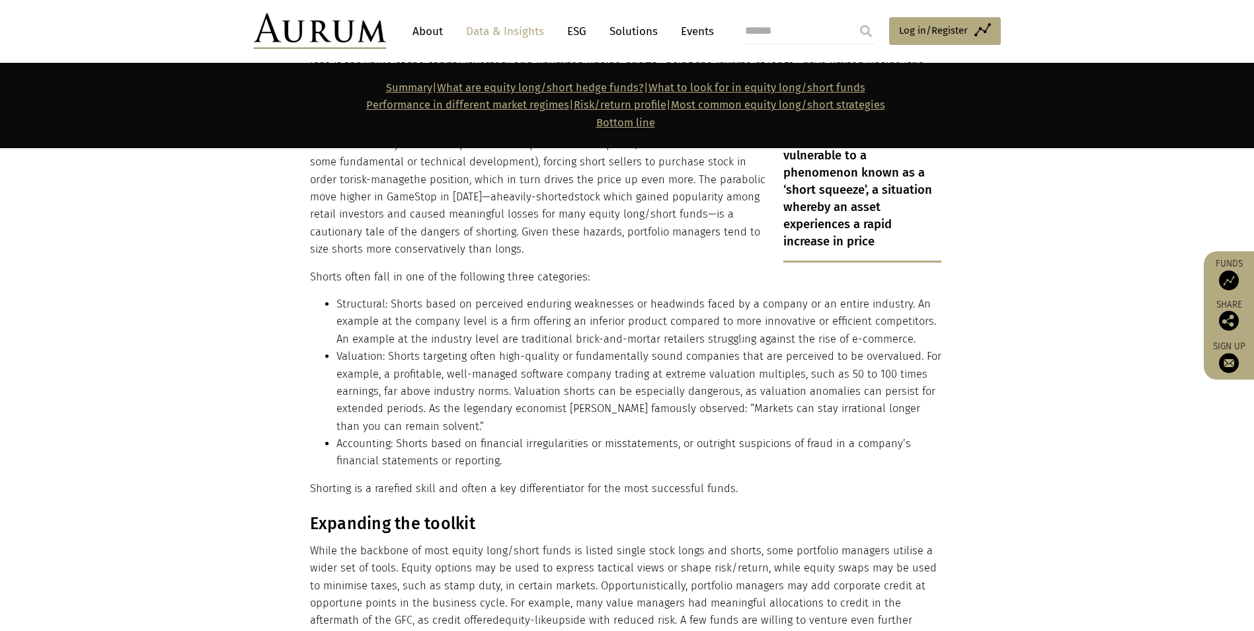
drag, startPoint x: 393, startPoint y: 370, endPoint x: 391, endPoint y: 418, distance: 47.7
click at [391, 435] on li "Accounting: Shorts based on financial irregularities or misstatements, or outri…" at bounding box center [639, 452] width 605 height 35
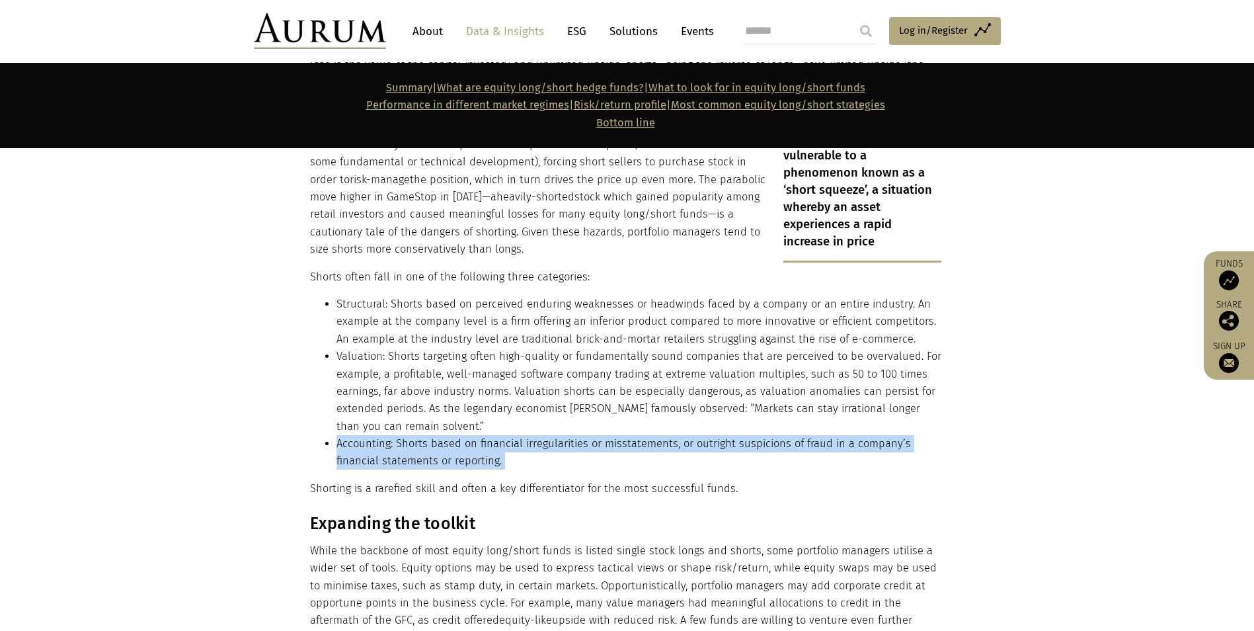
click at [391, 435] on li "Accounting: Shorts based on financial irregularities or misstatements, or outri…" at bounding box center [639, 452] width 605 height 35
drag, startPoint x: 391, startPoint y: 418, endPoint x: 368, endPoint y: 414, distance: 23.5
click at [368, 435] on li "Accounting: Shorts based on financial irregularities or misstatements, or outri…" at bounding box center [639, 452] width 605 height 35
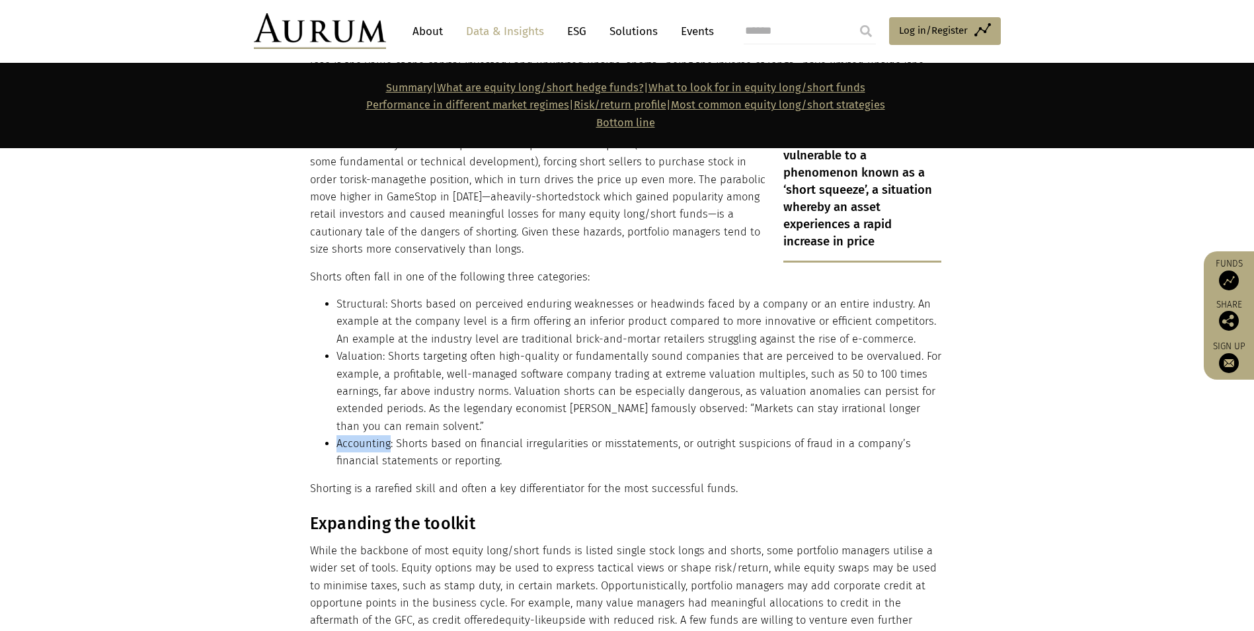
click at [368, 435] on li "Accounting: Shorts based on financial irregularities or misstatements, or outri…" at bounding box center [639, 452] width 605 height 35
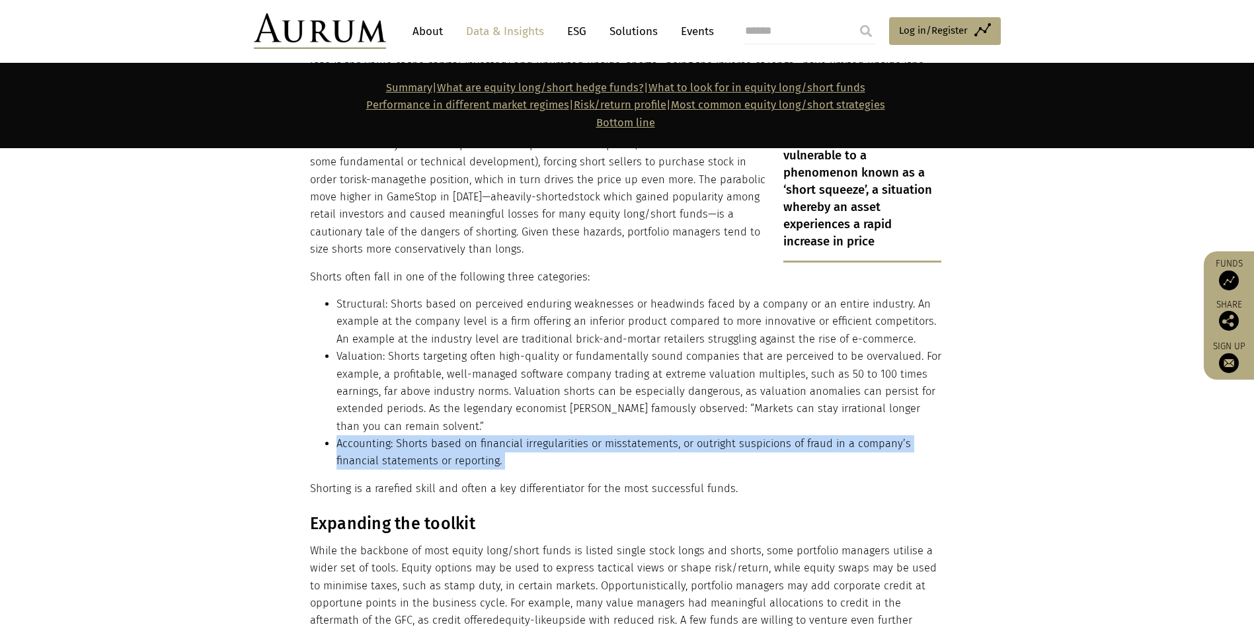
click at [368, 435] on li "Accounting: Shorts based on financial irregularities or misstatements, or outri…" at bounding box center [639, 452] width 605 height 35
drag, startPoint x: 368, startPoint y: 414, endPoint x: 456, endPoint y: 417, distance: 88.7
click at [456, 435] on li "Accounting: Shorts based on financial irregularities or misstatements, or outri…" at bounding box center [639, 452] width 605 height 35
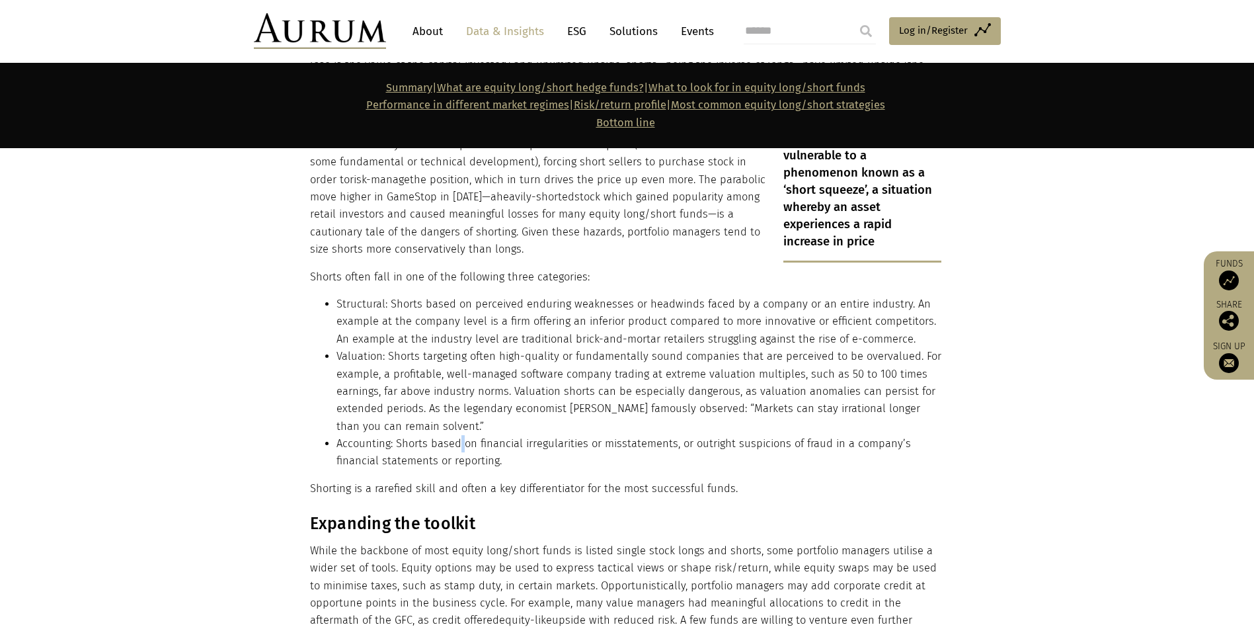
click at [456, 435] on li "Accounting: Shorts based on financial irregularities or misstatements, or outri…" at bounding box center [639, 452] width 605 height 35
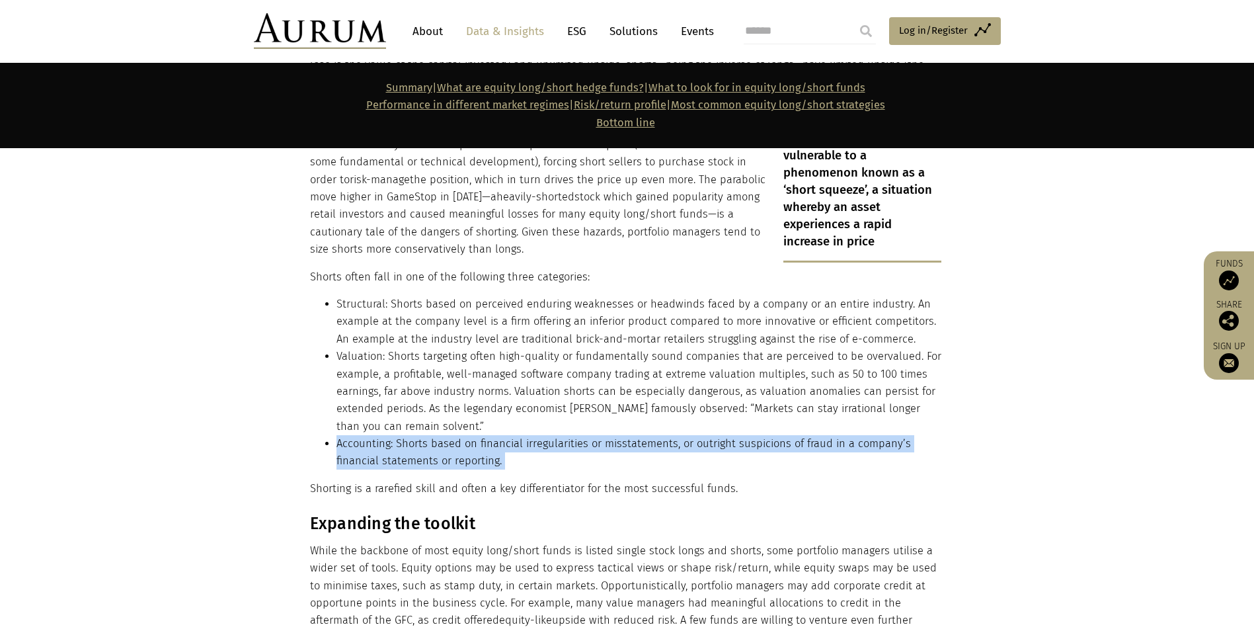
click at [456, 435] on li "Accounting: Shorts based on financial irregularities or misstatements, or outri…" at bounding box center [639, 452] width 605 height 35
click at [455, 435] on li "Accounting: Shorts based on financial irregularities or misstatements, or outri…" at bounding box center [639, 452] width 605 height 35
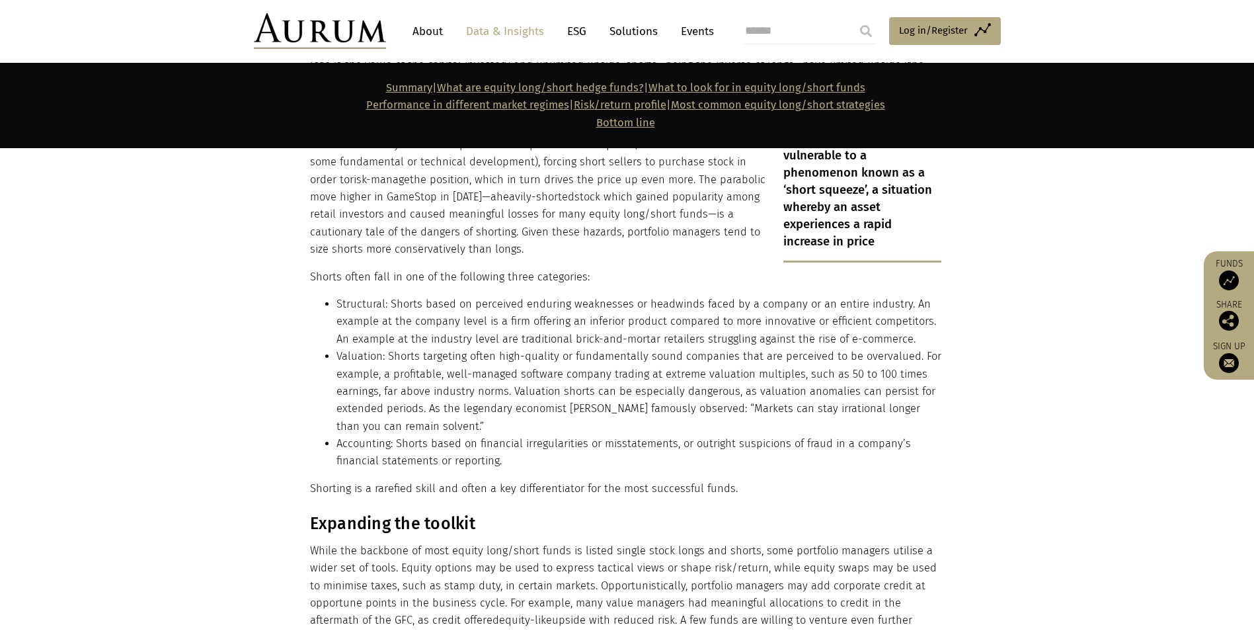
click at [398, 435] on li "Accounting: Shorts based on financial irregularities or misstatements, or outri…" at bounding box center [639, 452] width 605 height 35
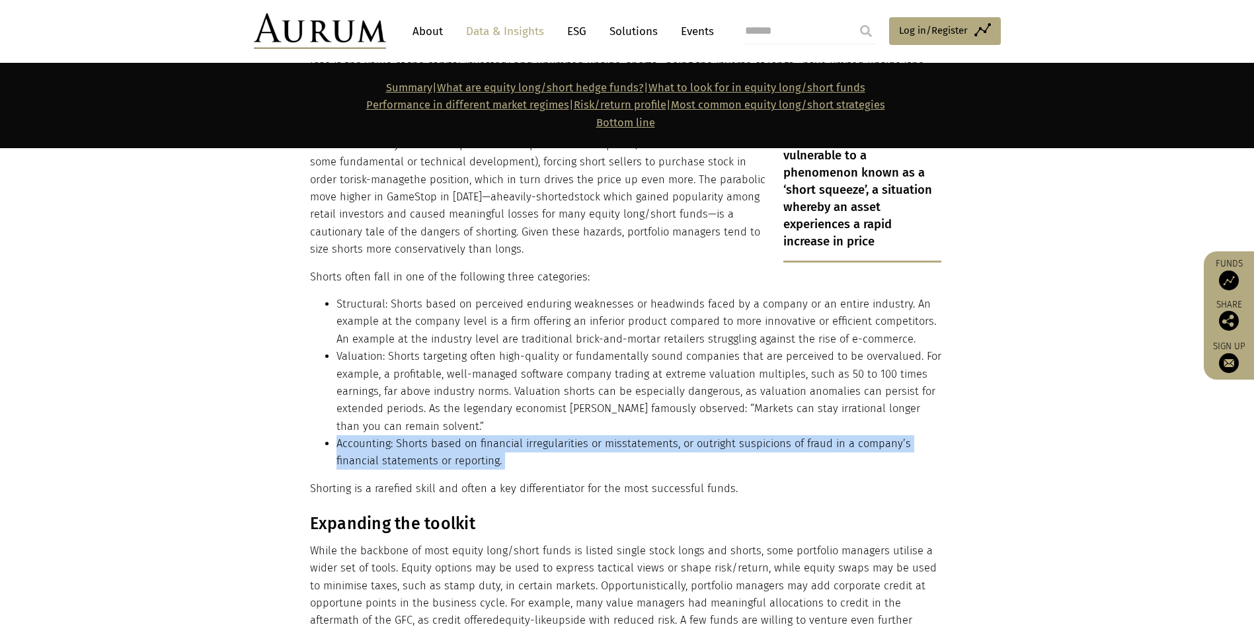
click at [398, 435] on li "Accounting: Shorts based on financial irregularities or misstatements, or outri…" at bounding box center [639, 452] width 605 height 35
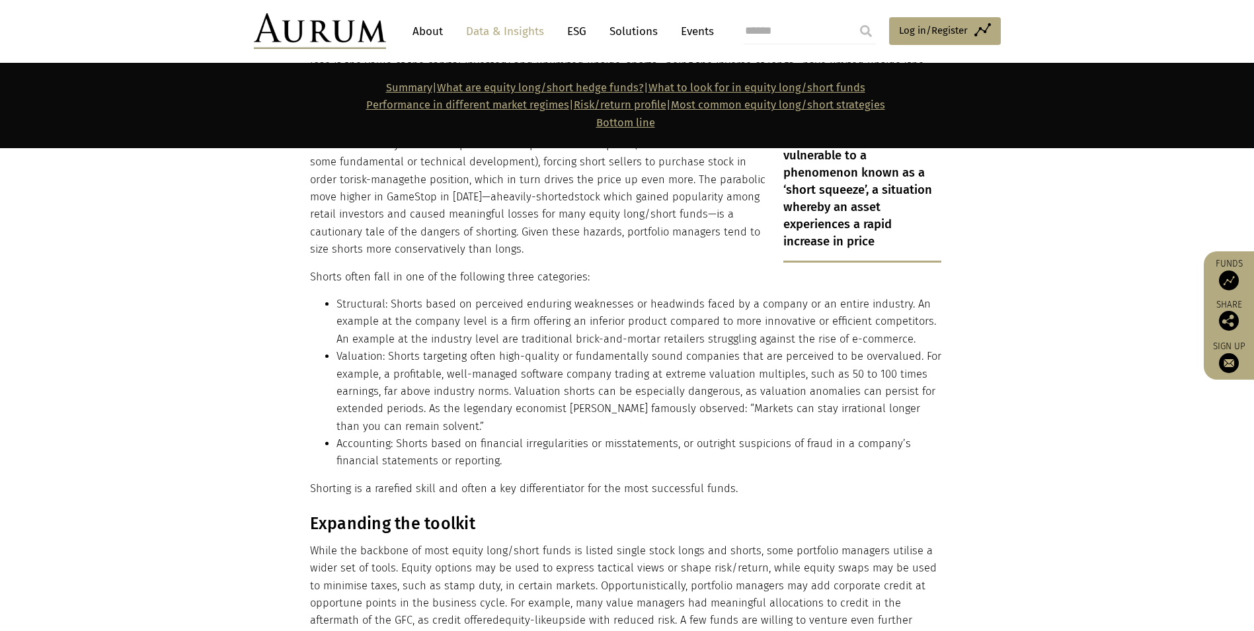
drag, startPoint x: 398, startPoint y: 423, endPoint x: 378, endPoint y: 451, distance: 34.5
click at [378, 480] on p "Shorting is a rarefied skill and often a key differentiator for the most succes…" at bounding box center [626, 488] width 632 height 17
drag, startPoint x: 378, startPoint y: 451, endPoint x: 473, endPoint y: 450, distance: 95.9
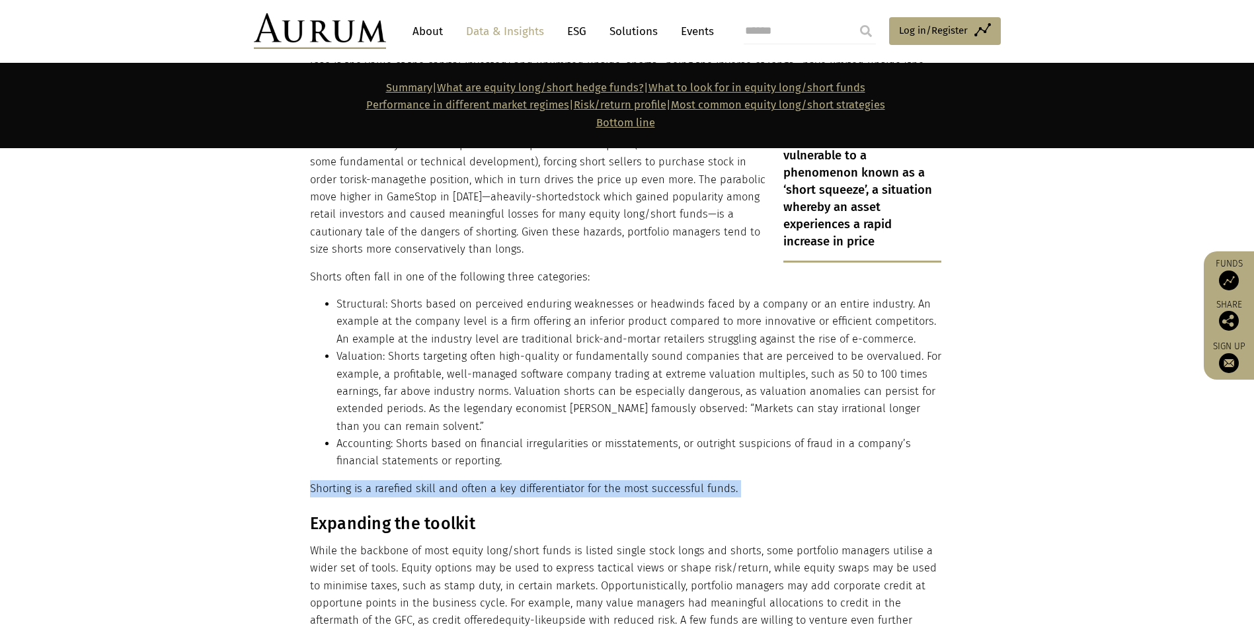
click at [473, 480] on p "Shorting is a rarefied skill and often a key differentiator for the most succes…" at bounding box center [626, 488] width 632 height 17
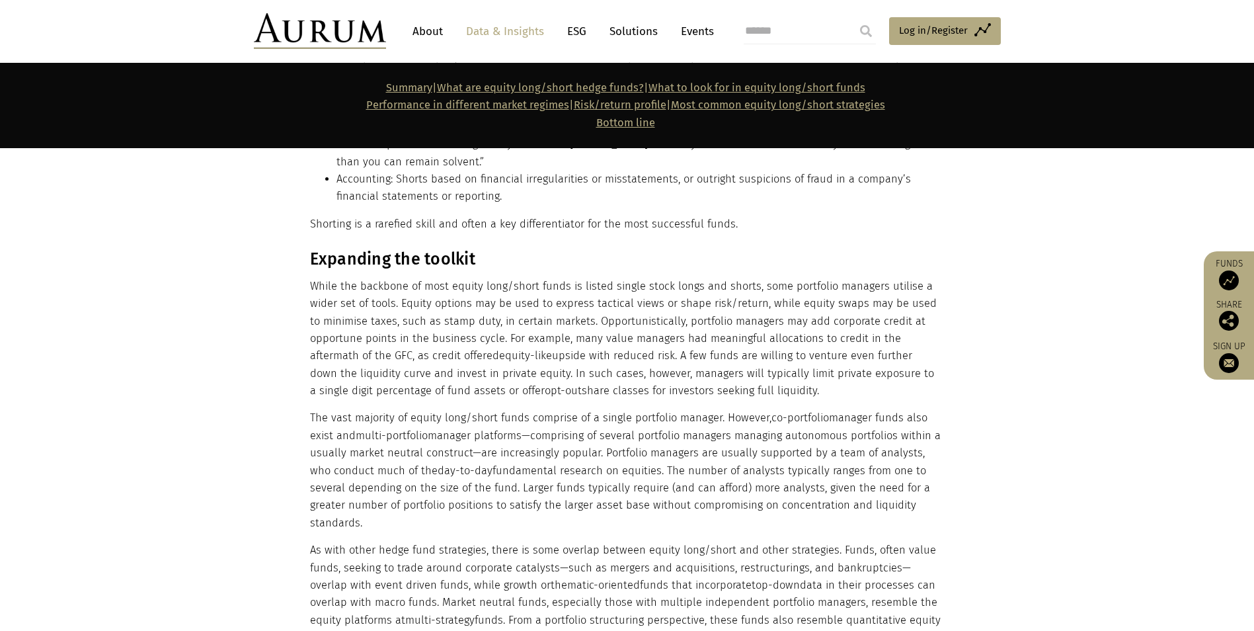
click at [680, 278] on p "While the backbone of most equity long/short funds is listed single stock longs…" at bounding box center [626, 339] width 632 height 122
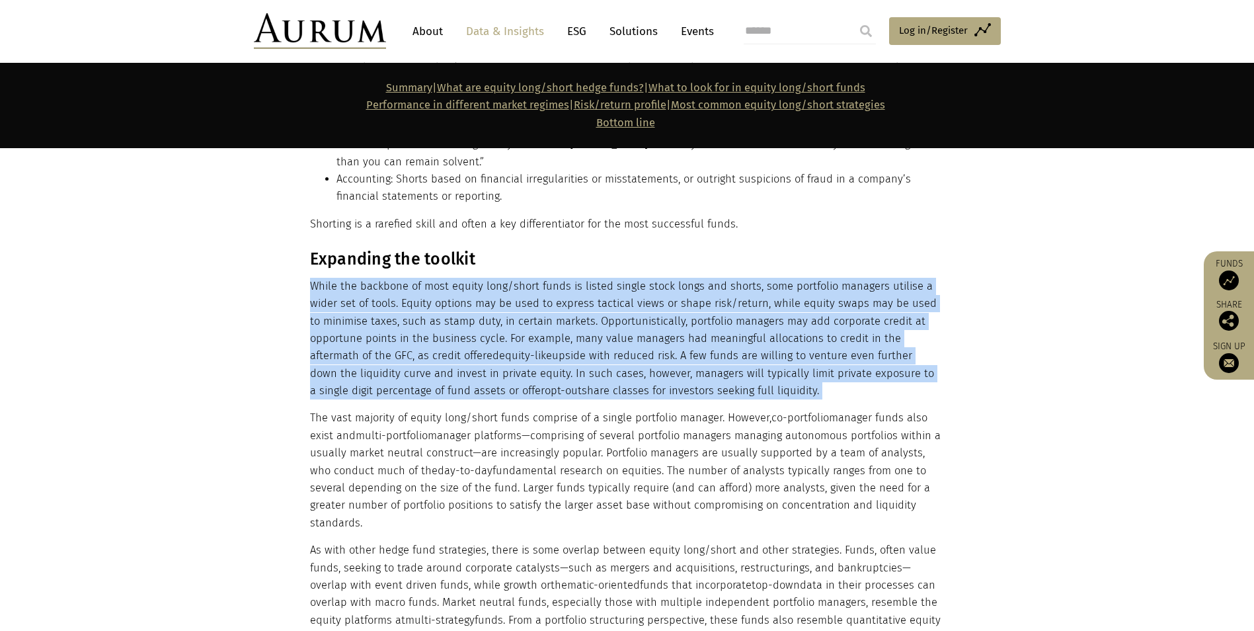
click at [680, 278] on p "While the backbone of most equity long/short funds is listed single stock longs…" at bounding box center [626, 339] width 632 height 122
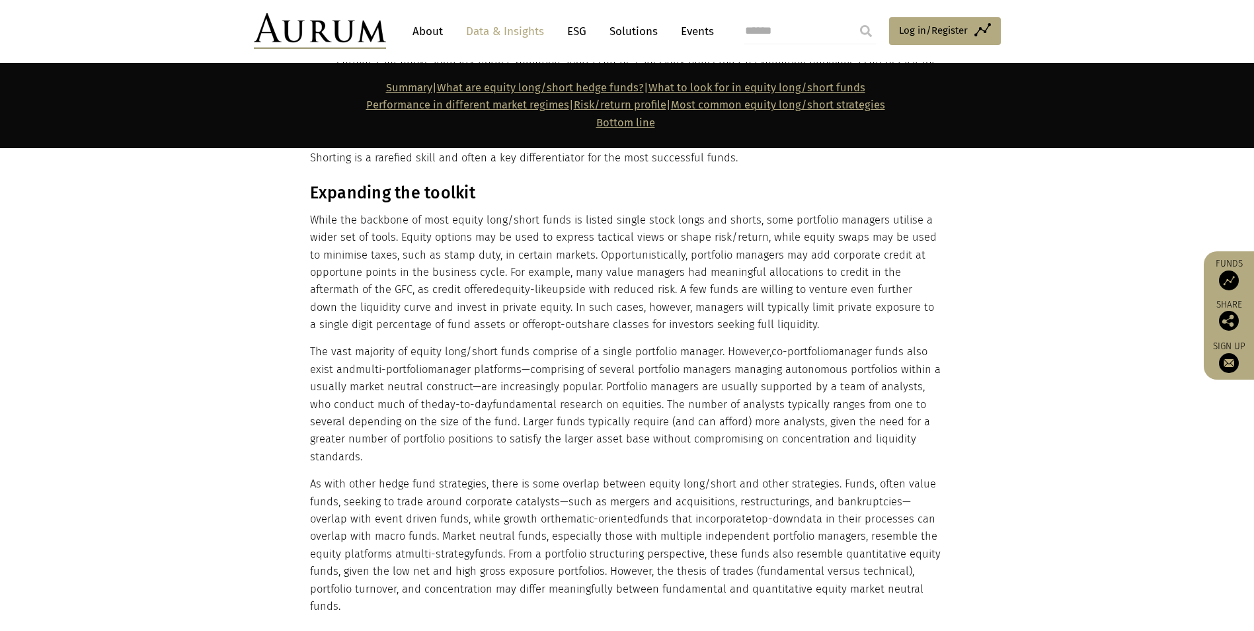
click at [447, 349] on p "The vast majority of equity long/short funds comprise of a single portfolio man…" at bounding box center [626, 404] width 632 height 122
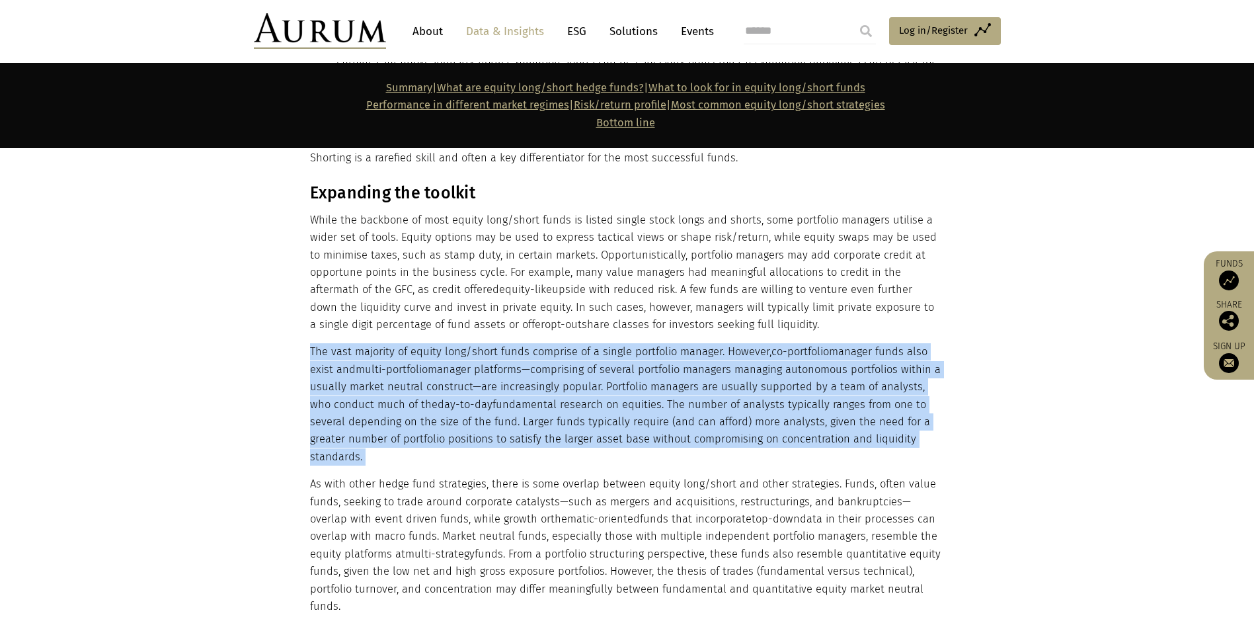
click at [447, 349] on p "The vast majority of equity long/short funds comprise of a single portfolio man…" at bounding box center [626, 404] width 632 height 122
drag, startPoint x: 447, startPoint y: 349, endPoint x: 397, endPoint y: 337, distance: 51.0
click at [397, 363] on span "multi-portfolio" at bounding box center [392, 369] width 72 height 13
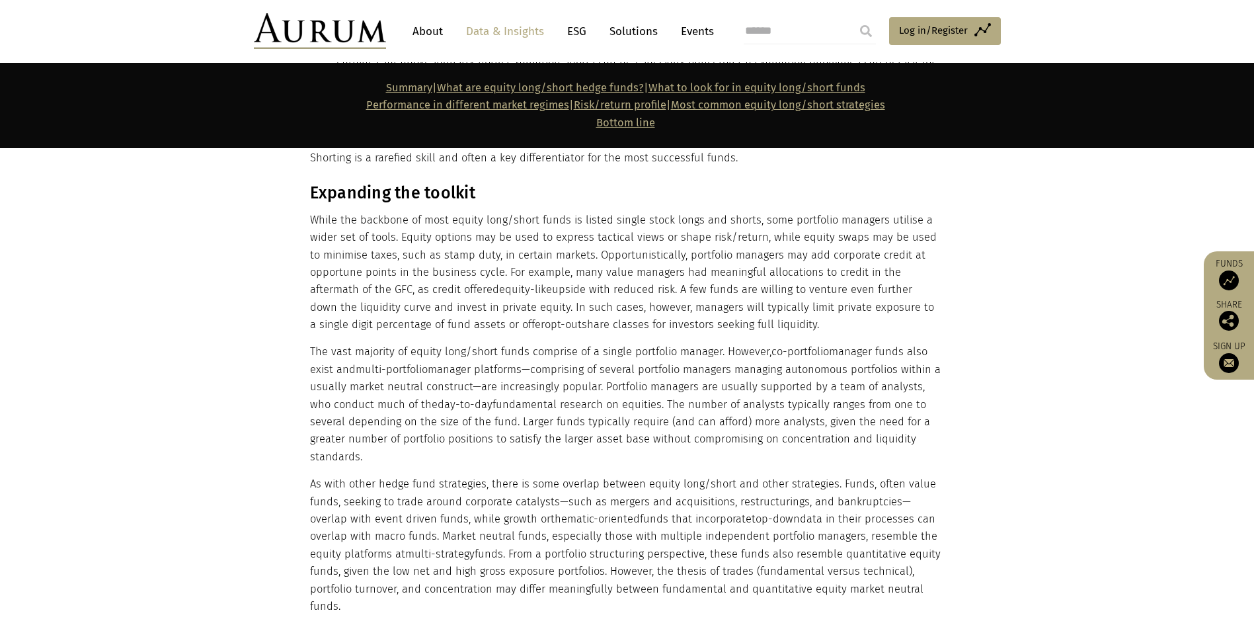
click at [579, 343] on p "The vast majority of equity long/short funds comprise of a single portfolio man…" at bounding box center [626, 404] width 632 height 122
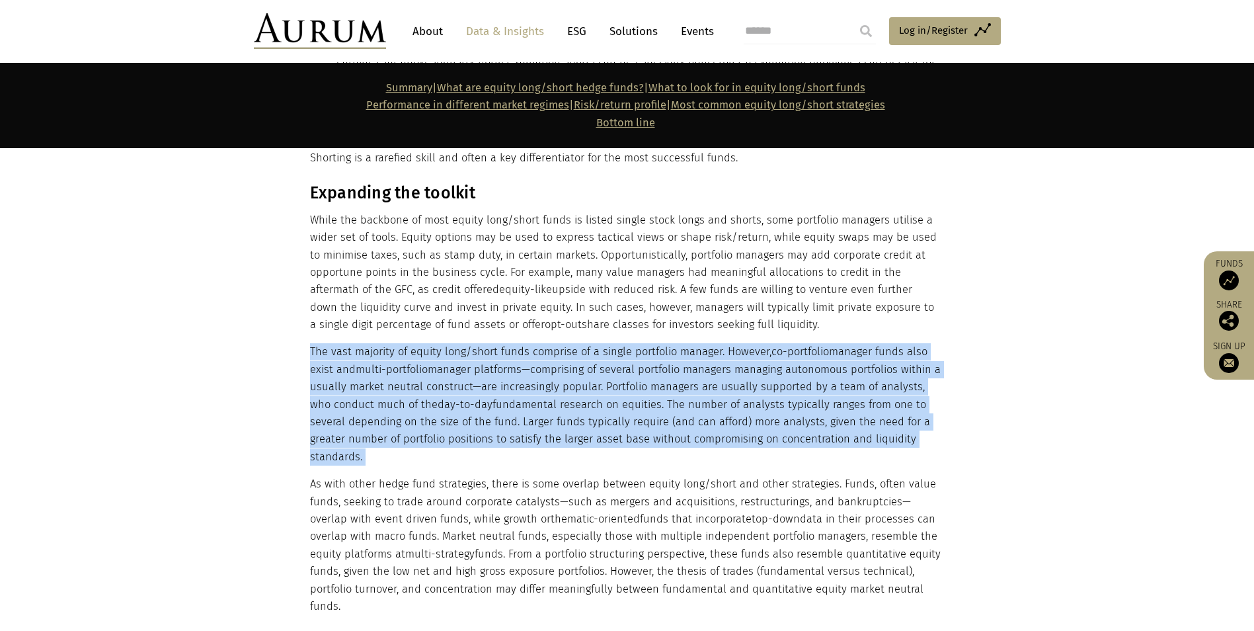
click at [579, 343] on p "The vast majority of equity long/short funds comprise of a single portfolio man…" at bounding box center [626, 404] width 632 height 122
drag, startPoint x: 579, startPoint y: 329, endPoint x: 528, endPoint y: 319, distance: 51.9
click at [528, 343] on p "The vast majority of equity long/short funds comprise of a single portfolio man…" at bounding box center [626, 404] width 632 height 122
click at [359, 356] on p "The vast majority of equity long/short funds comprise of a single portfolio man…" at bounding box center [626, 404] width 632 height 122
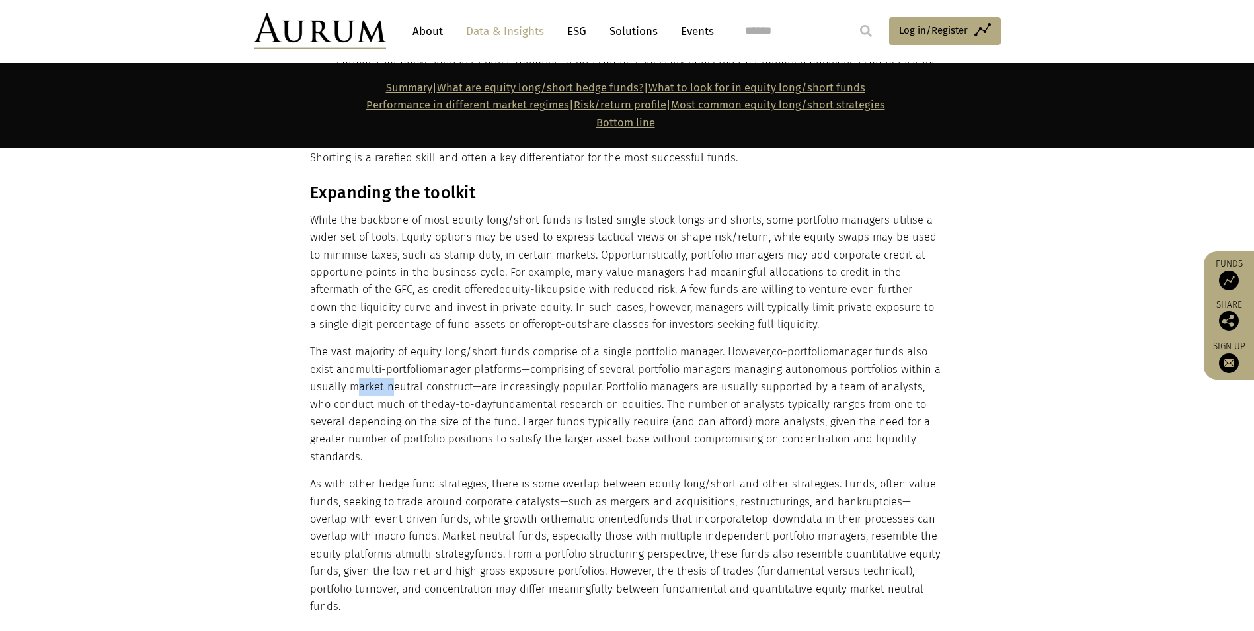
click at [359, 356] on p "The vast majority of equity long/short funds comprise of a single portfolio man…" at bounding box center [626, 404] width 632 height 122
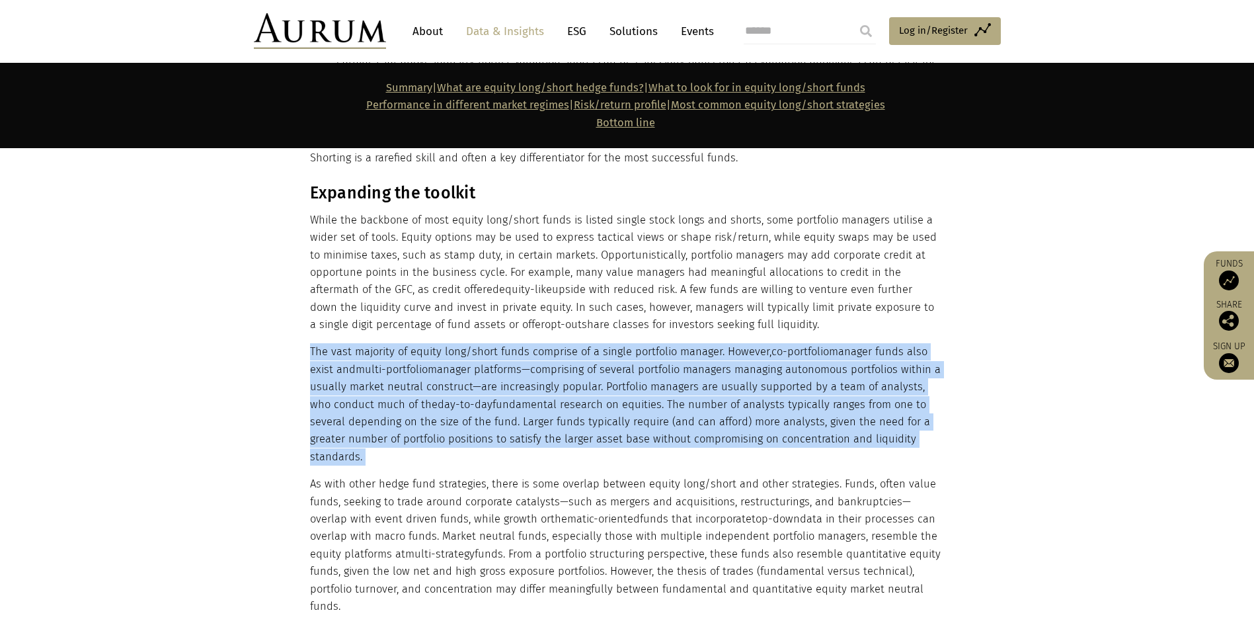
click at [359, 356] on p "The vast majority of equity long/short funds comprise of a single portfolio man…" at bounding box center [626, 404] width 632 height 122
click at [546, 358] on p "The vast majority of equity long/short funds comprise of a single portfolio man…" at bounding box center [626, 404] width 632 height 122
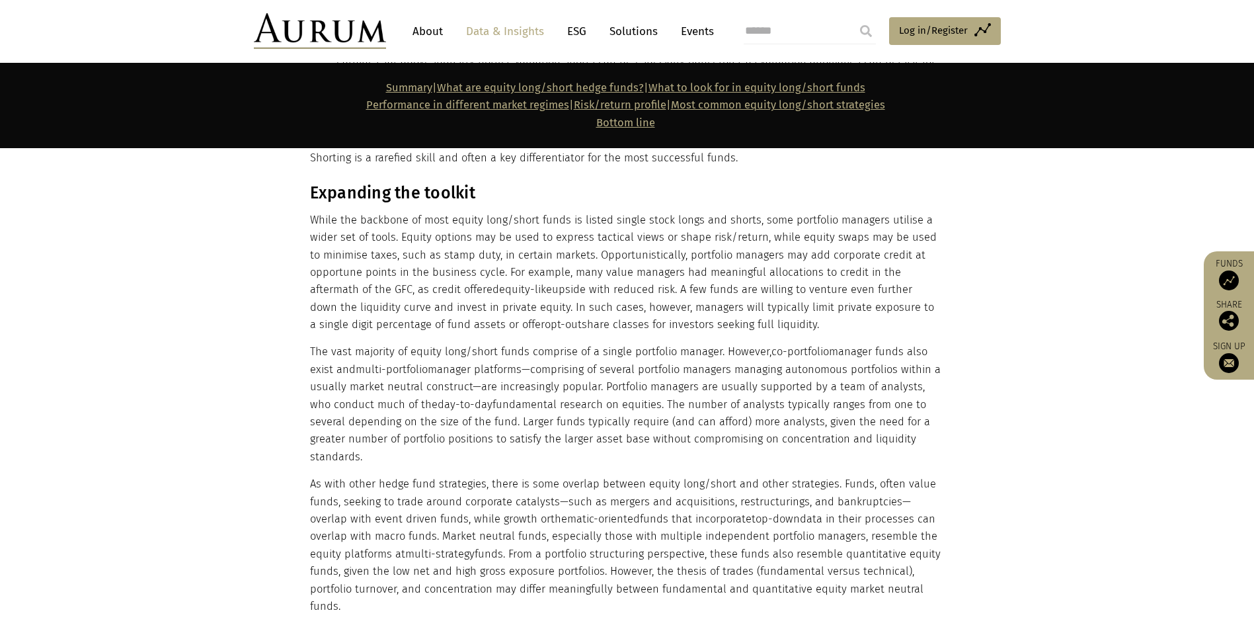
click at [631, 351] on p "The vast majority of equity long/short funds comprise of a single portfolio man…" at bounding box center [626, 404] width 632 height 122
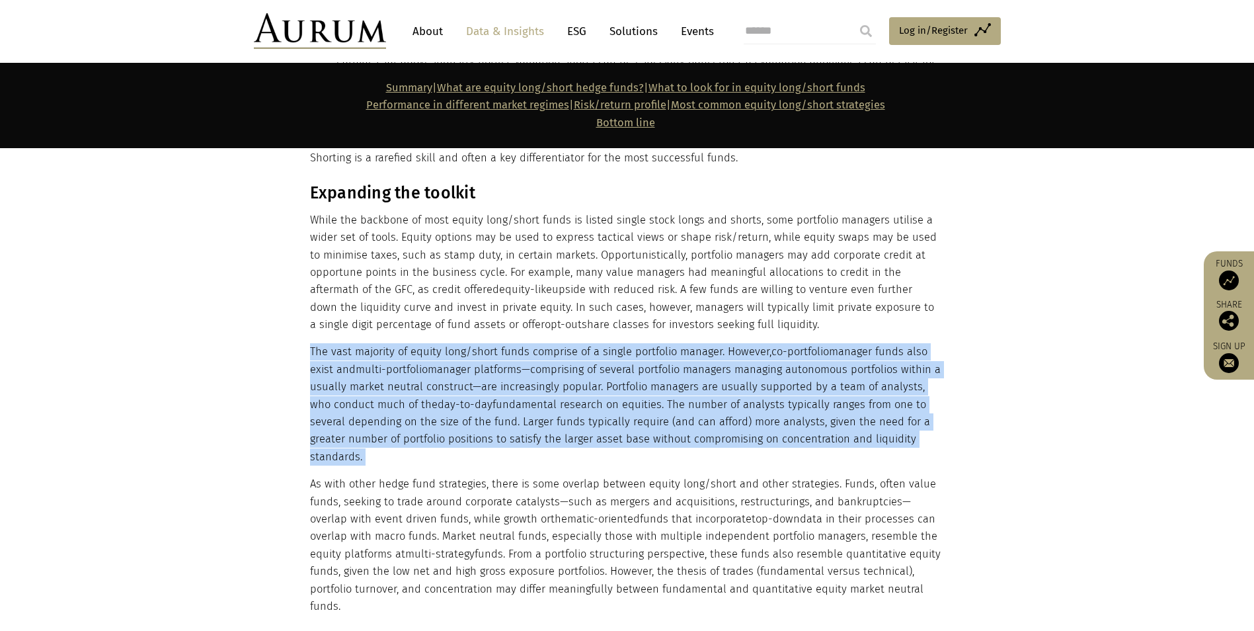
click at [631, 351] on p "The vast majority of equity long/short funds comprise of a single portfolio man…" at bounding box center [626, 404] width 632 height 122
click at [369, 388] on p "The vast majority of equity long/short funds comprise of a single portfolio man…" at bounding box center [626, 404] width 632 height 122
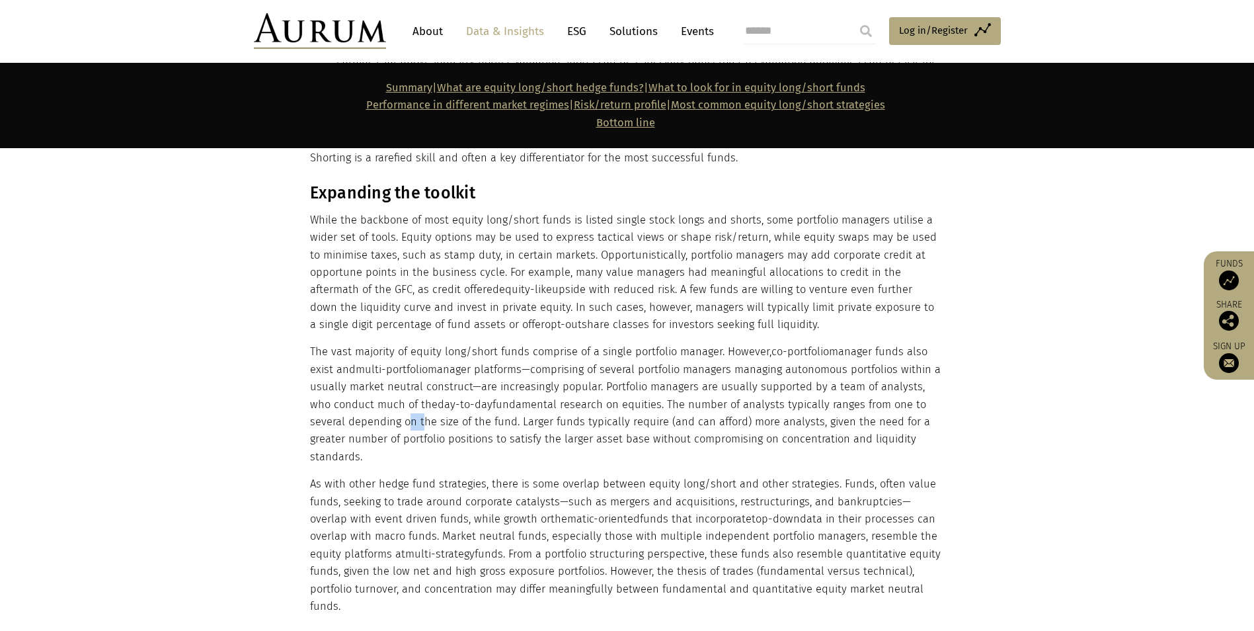
click at [369, 388] on p "The vast majority of equity long/short funds comprise of a single portfolio man…" at bounding box center [626, 404] width 632 height 122
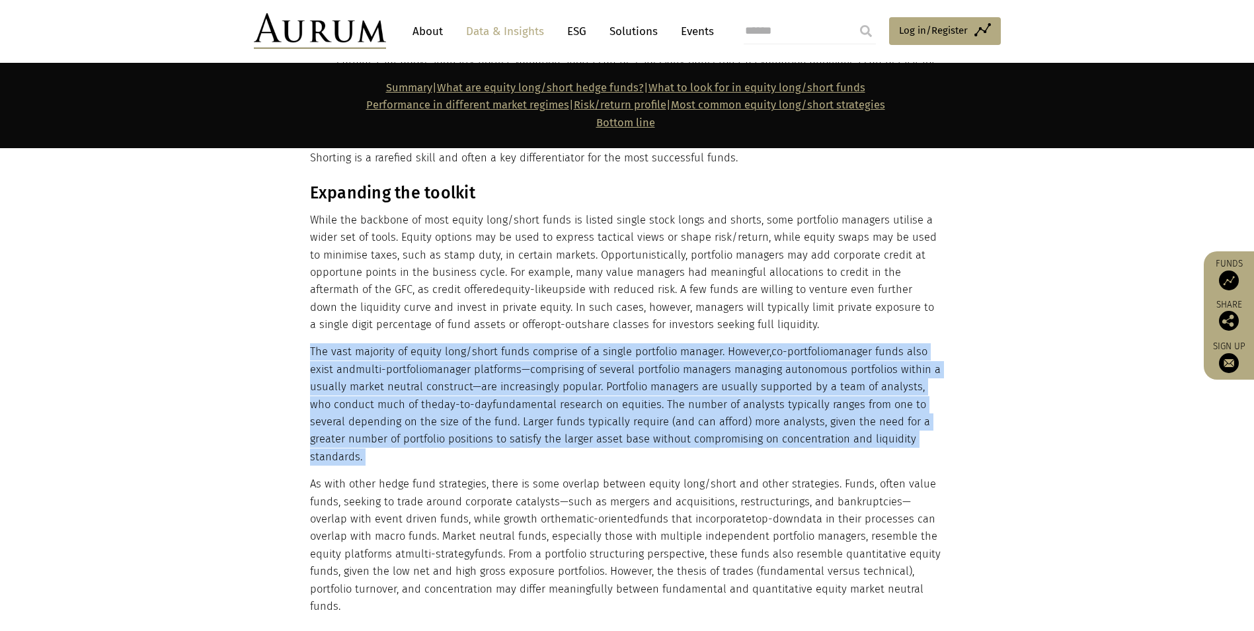
click at [369, 388] on p "The vast majority of equity long/short funds comprise of a single portfolio man…" at bounding box center [626, 404] width 632 height 122
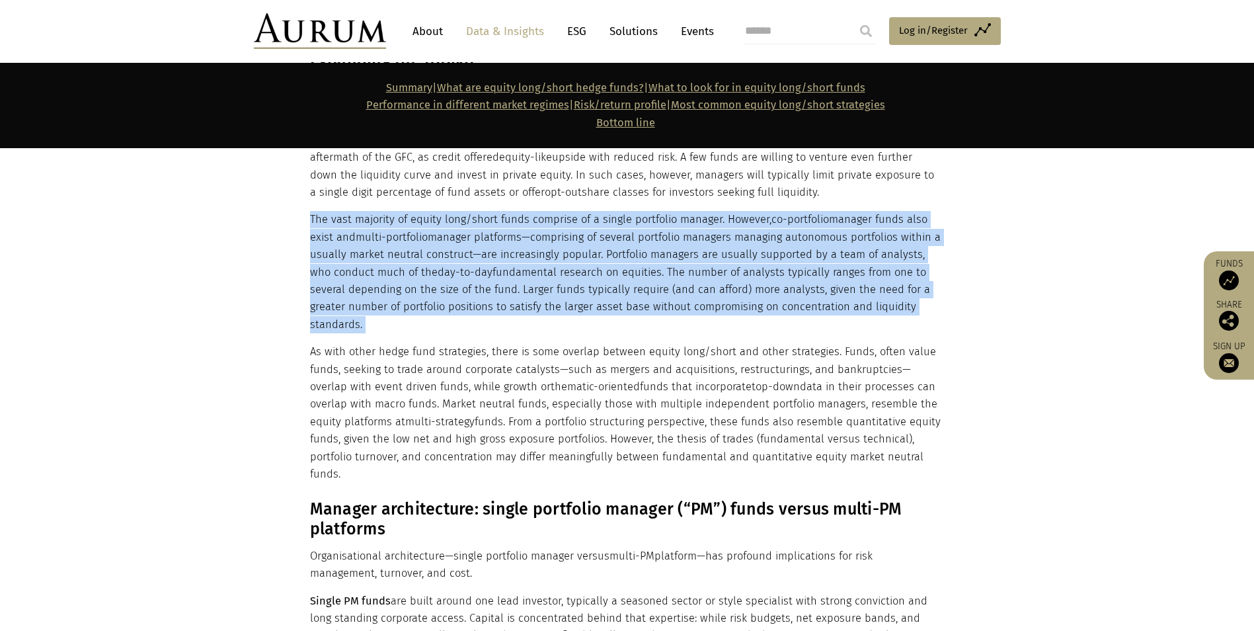
click at [502, 269] on p "The vast majority of equity long/short funds comprise of a single portfolio man…" at bounding box center [626, 272] width 632 height 122
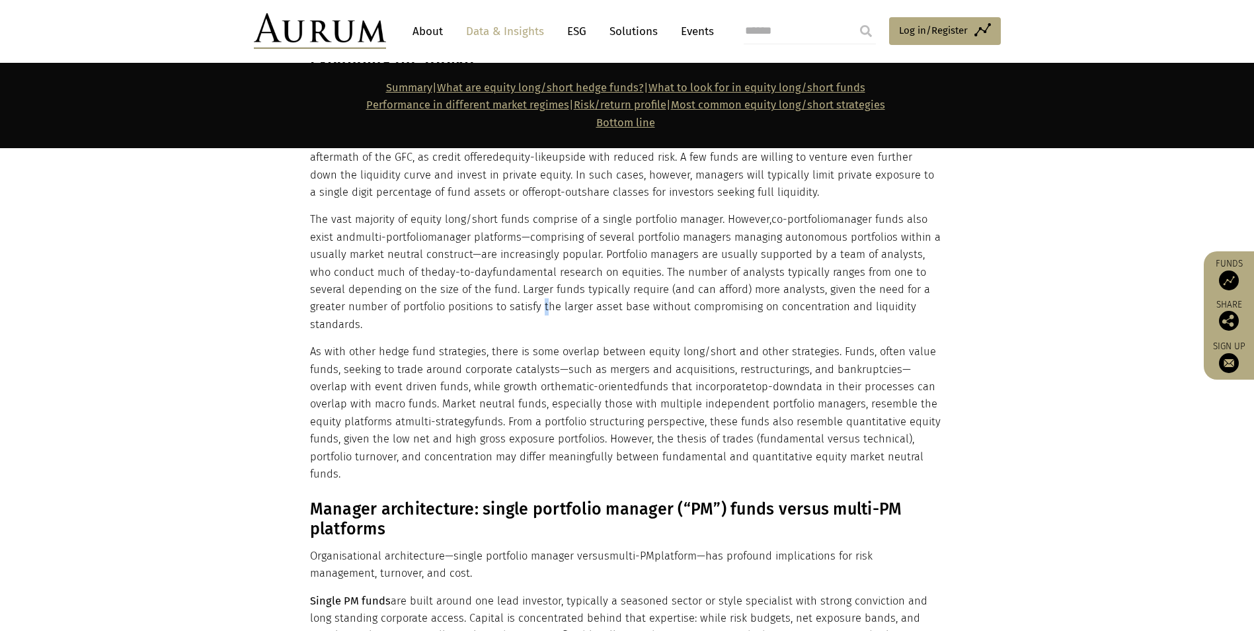
click at [502, 269] on p "The vast majority of equity long/short funds comprise of a single portfolio man…" at bounding box center [626, 272] width 632 height 122
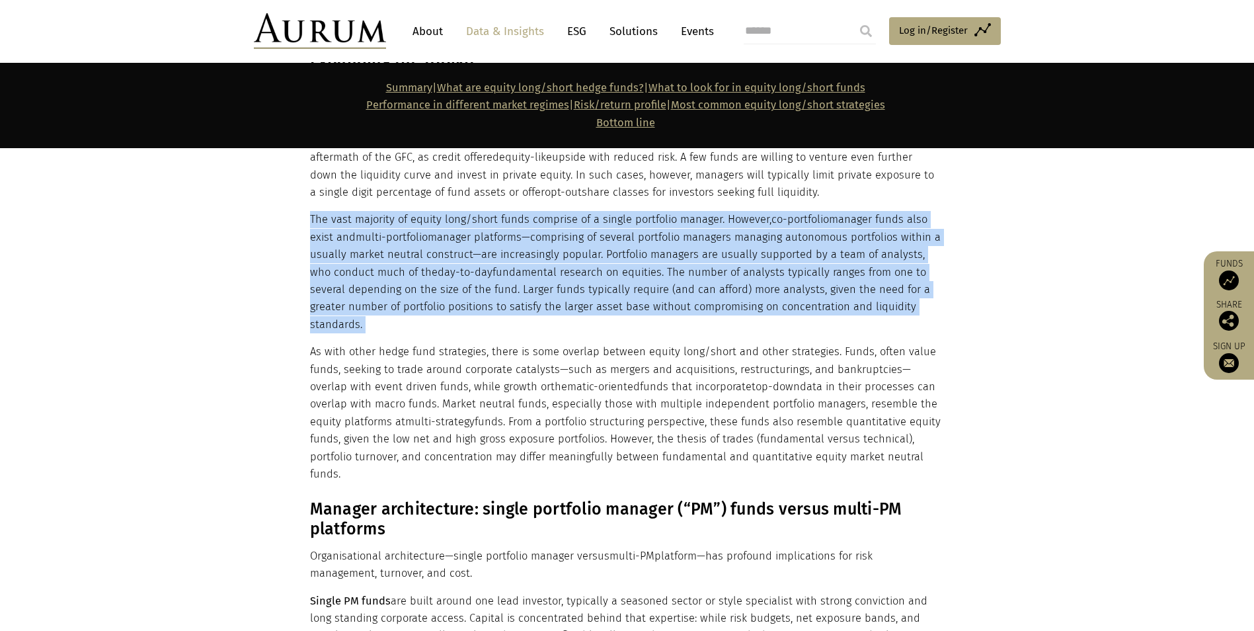
click at [502, 269] on p "The vast majority of equity long/short funds comprise of a single portfolio man…" at bounding box center [626, 272] width 632 height 122
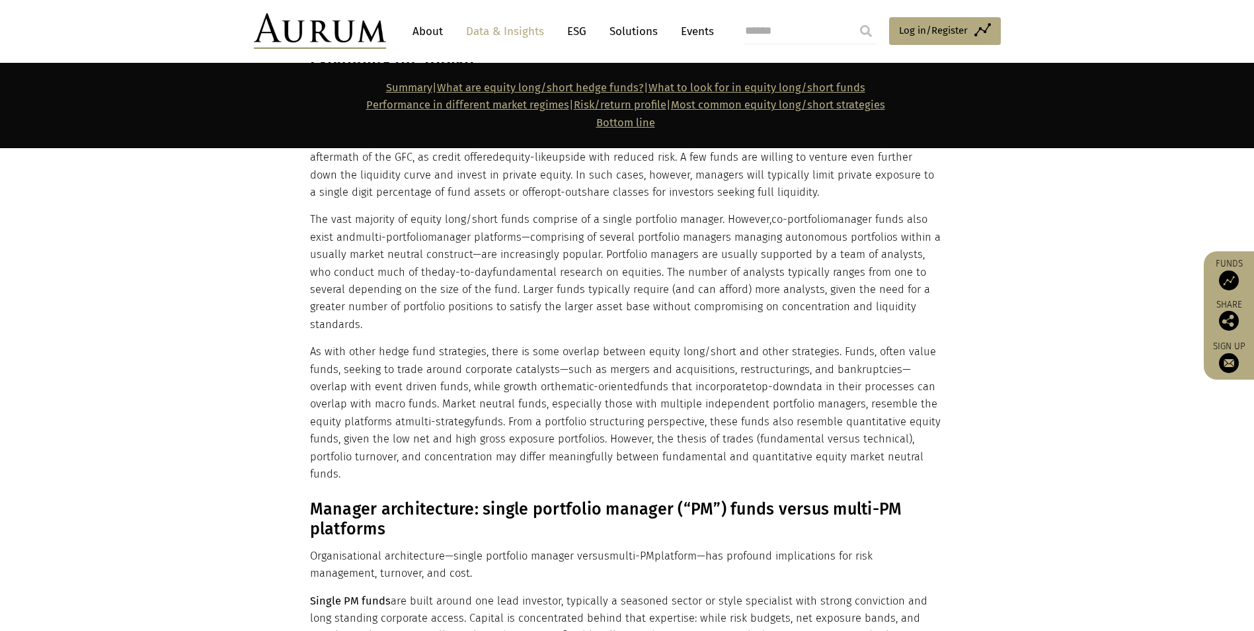
drag, startPoint x: 502, startPoint y: 269, endPoint x: 477, endPoint y: 321, distance: 57.1
click at [477, 343] on p "As with other hedge fund strategies, there is some overlap between equity long/…" at bounding box center [626, 413] width 632 height 140
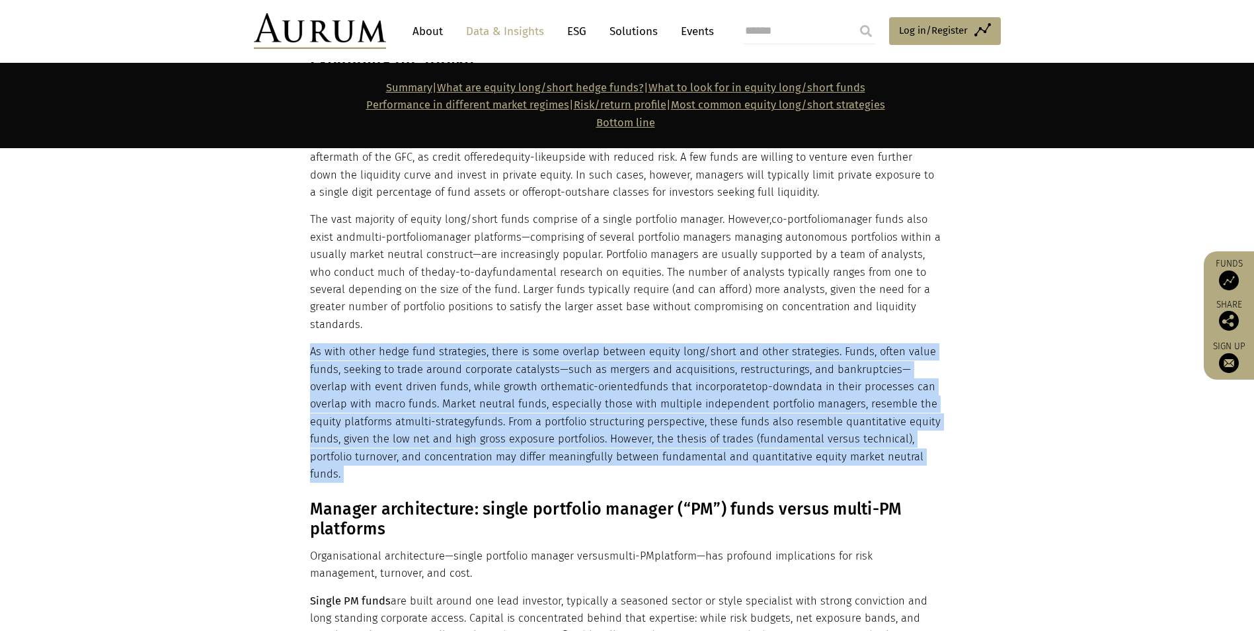
click at [477, 343] on p "As with other hedge fund strategies, there is some overlap between equity long/…" at bounding box center [626, 413] width 632 height 140
drag, startPoint x: 477, startPoint y: 321, endPoint x: 389, endPoint y: 312, distance: 89.0
click at [389, 343] on p "As with other hedge fund strategies, there is some overlap between equity long/…" at bounding box center [626, 413] width 632 height 140
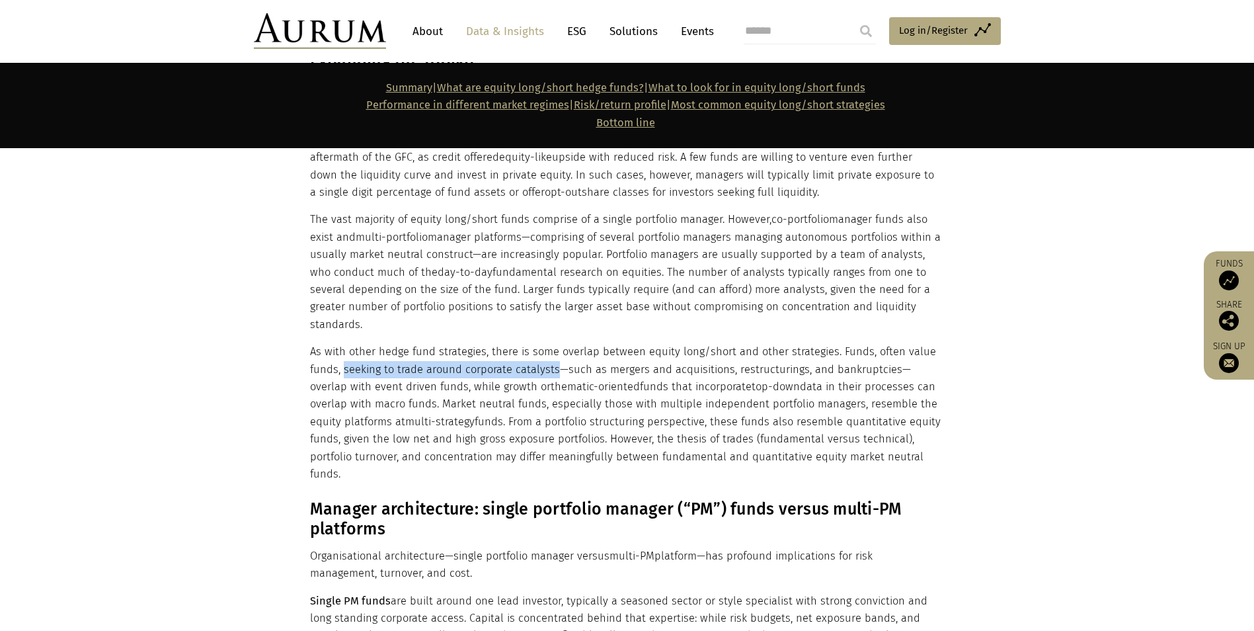
drag, startPoint x: 553, startPoint y: 316, endPoint x: 343, endPoint y: 316, distance: 209.6
click at [343, 343] on p "As with other hedge fund strategies, there is some overlap between equity long/…" at bounding box center [626, 413] width 632 height 140
click at [458, 343] on p "As with other hedge fund strategies, there is some overlap between equity long/…" at bounding box center [626, 413] width 632 height 140
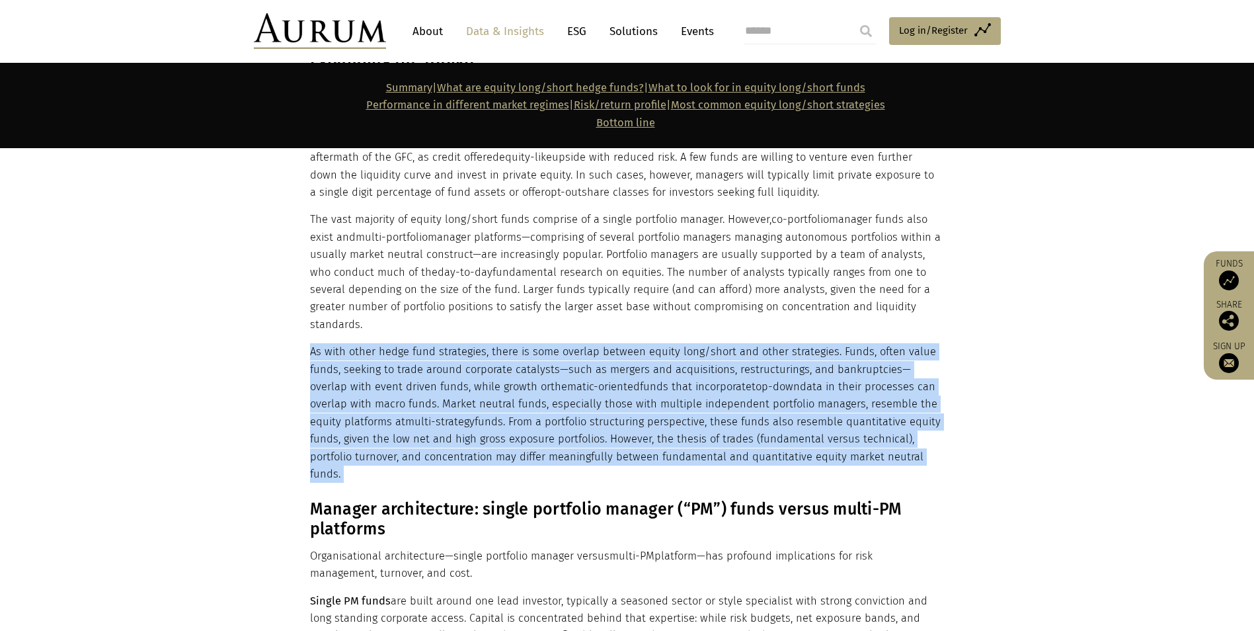
click at [458, 343] on p "As with other hedge fund strategies, there is some overlap between equity long/…" at bounding box center [626, 413] width 632 height 140
drag, startPoint x: 458, startPoint y: 339, endPoint x: 490, endPoint y: 403, distance: 72.2
click at [490, 403] on p "As with other hedge fund strategies, there is some overlap between equity long/…" at bounding box center [626, 413] width 632 height 140
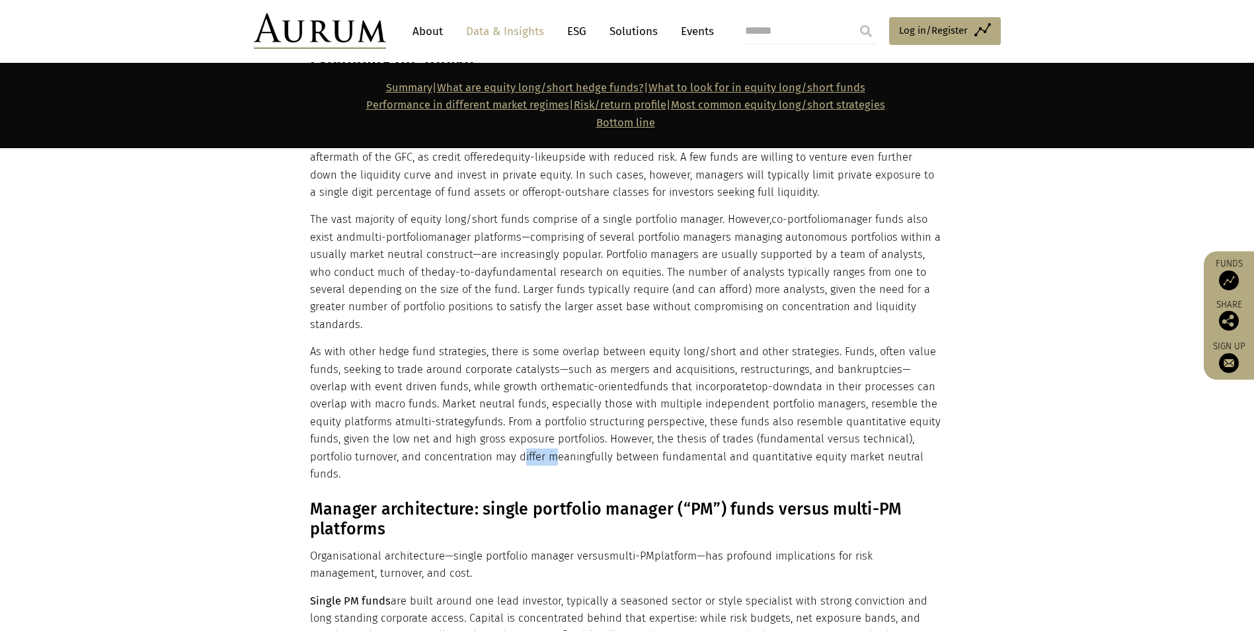
click at [490, 403] on p "As with other hedge fund strategies, there is some overlap between equity long/…" at bounding box center [626, 413] width 632 height 140
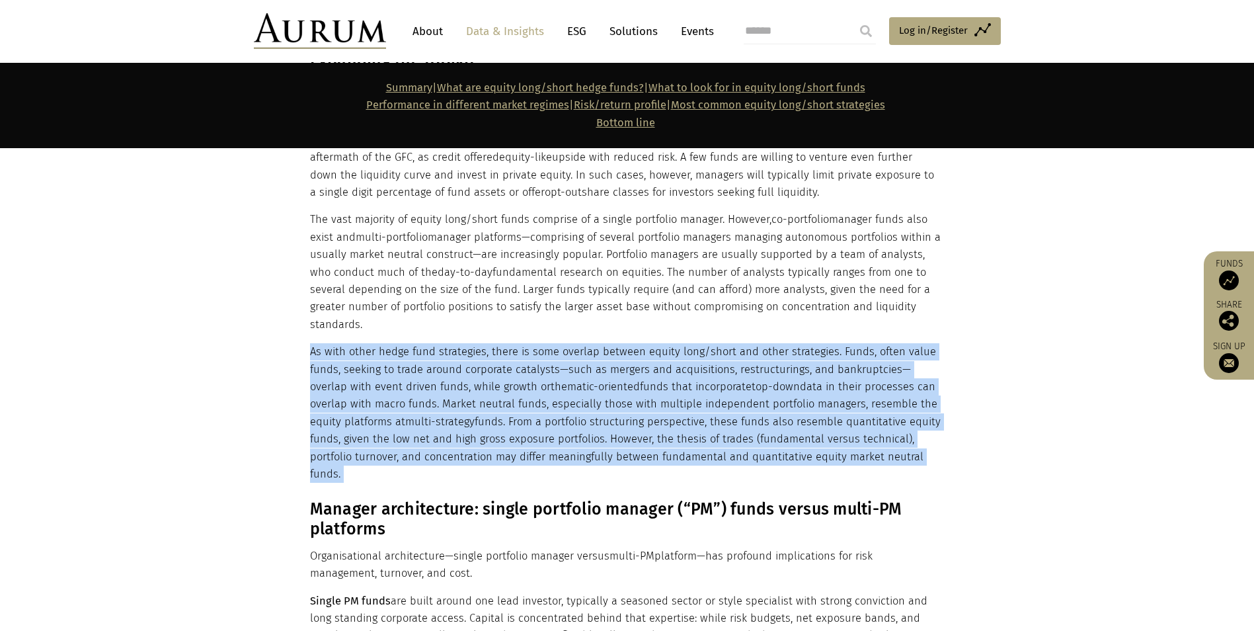
click at [490, 403] on p "As with other hedge fund strategies, there is some overlap between equity long/…" at bounding box center [626, 413] width 632 height 140
click at [700, 388] on p "As with other hedge fund strategies, there is some overlap between equity long/…" at bounding box center [626, 413] width 632 height 140
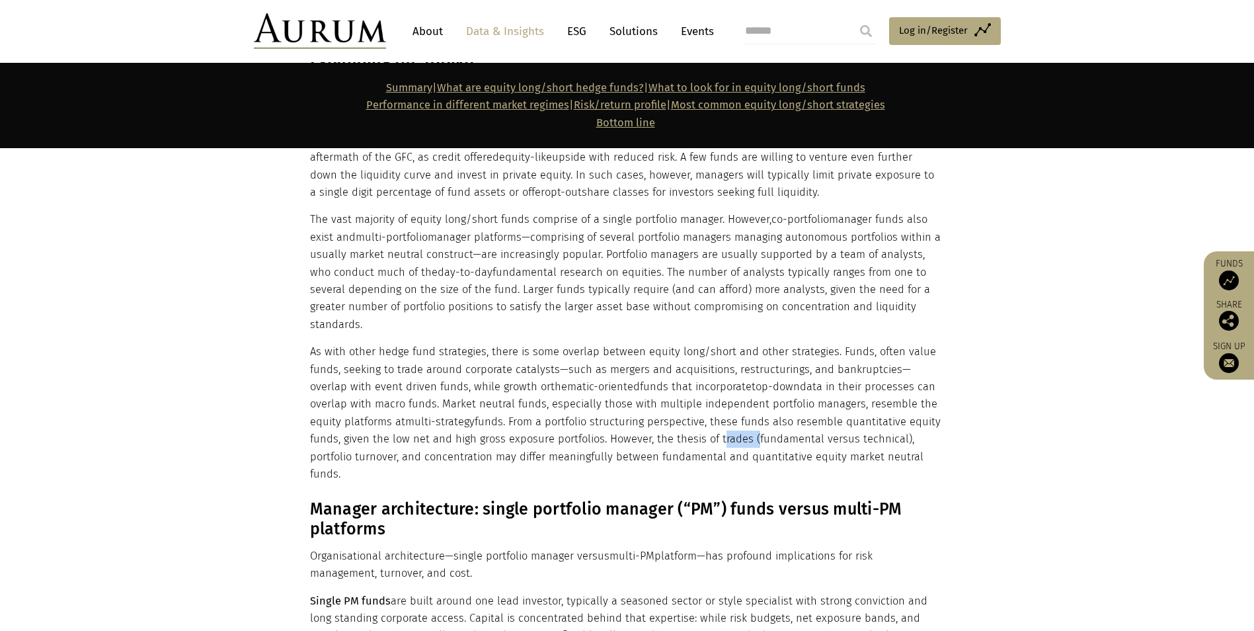
click at [700, 388] on p "As with other hedge fund strategies, there is some overlap between equity long/…" at bounding box center [626, 413] width 632 height 140
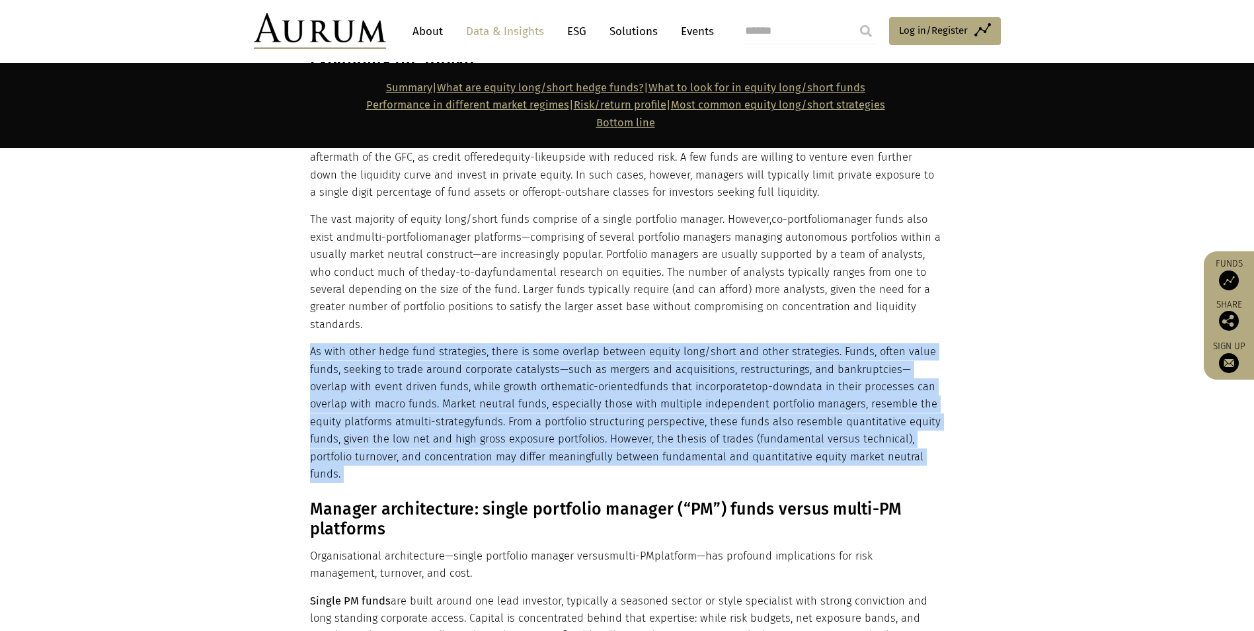
click at [700, 388] on p "As with other hedge fund strategies, there is some overlap between equity long/…" at bounding box center [626, 413] width 632 height 140
drag, startPoint x: 700, startPoint y: 388, endPoint x: 599, endPoint y: 386, distance: 101.2
click at [599, 386] on p "As with other hedge fund strategies, there is some overlap between equity long/…" at bounding box center [626, 413] width 632 height 140
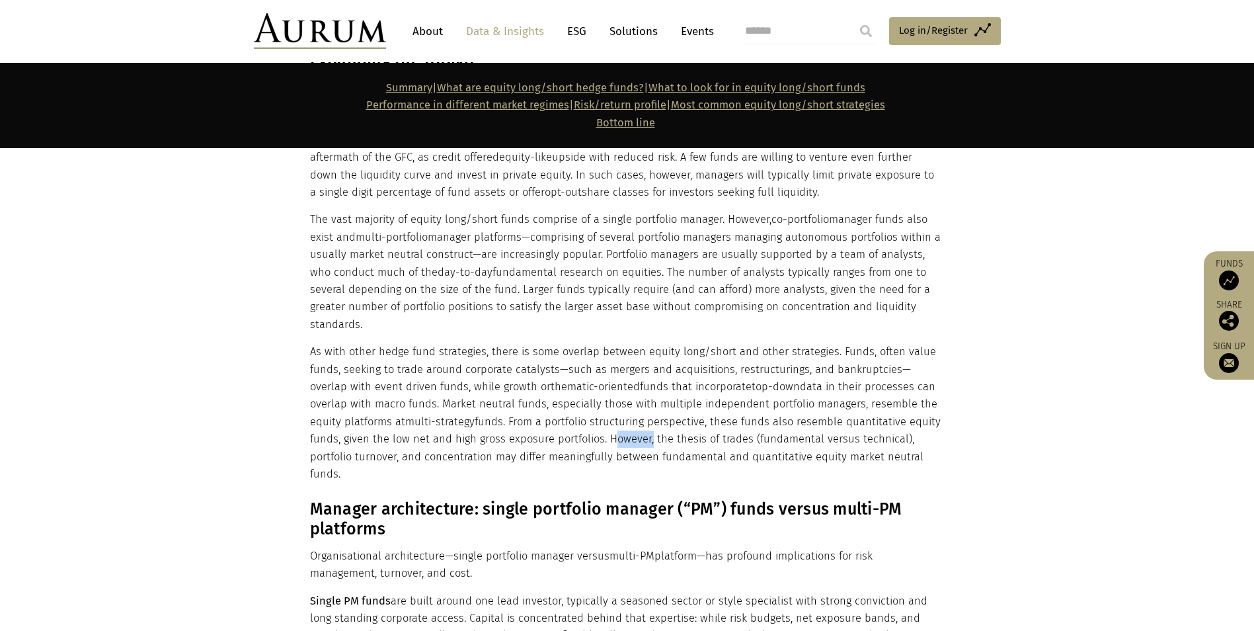
click at [599, 386] on p "As with other hedge fund strategies, there is some overlap between equity long/…" at bounding box center [626, 413] width 632 height 140
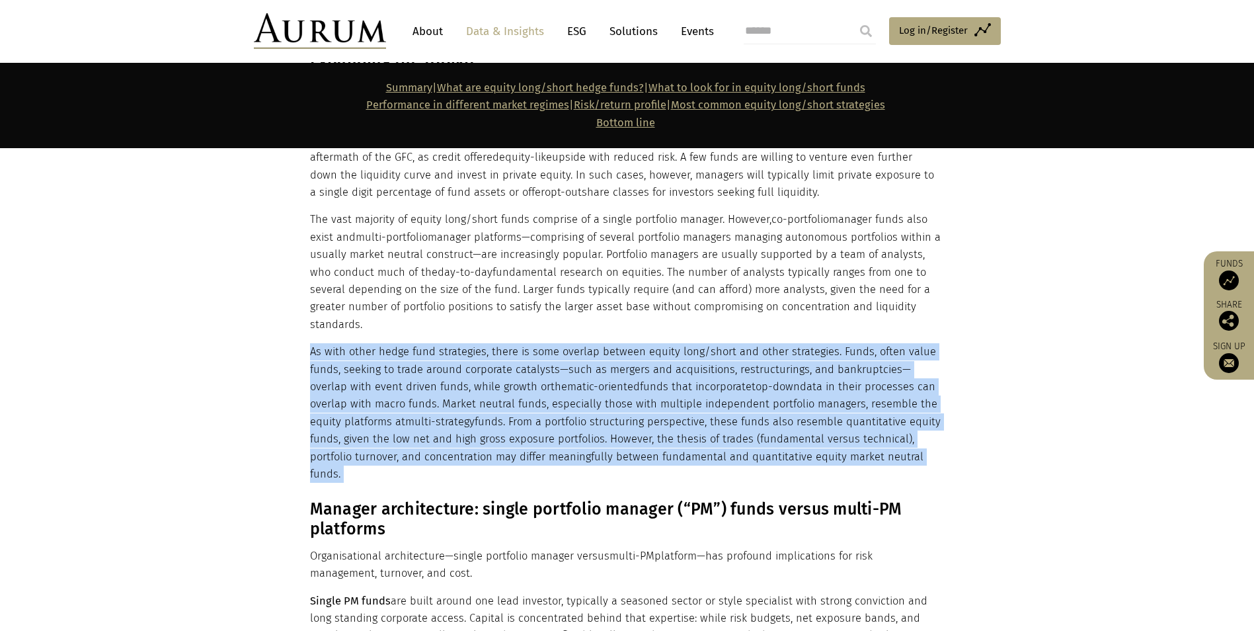
click at [599, 386] on p "As with other hedge fund strategies, there is some overlap between equity long/…" at bounding box center [626, 413] width 632 height 140
drag, startPoint x: 599, startPoint y: 386, endPoint x: 584, endPoint y: 409, distance: 27.7
click at [584, 409] on p "As with other hedge fund strategies, there is some overlap between equity long/…" at bounding box center [626, 413] width 632 height 140
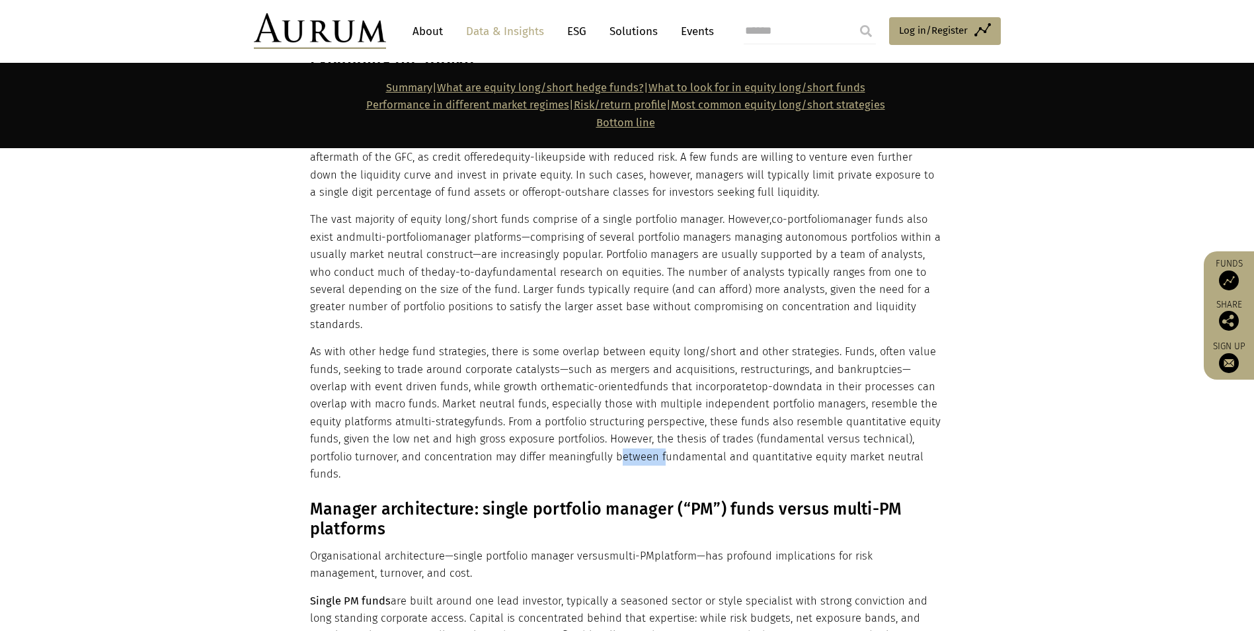
click at [584, 409] on p "As with other hedge fund strategies, there is some overlap between equity long/…" at bounding box center [626, 413] width 632 height 140
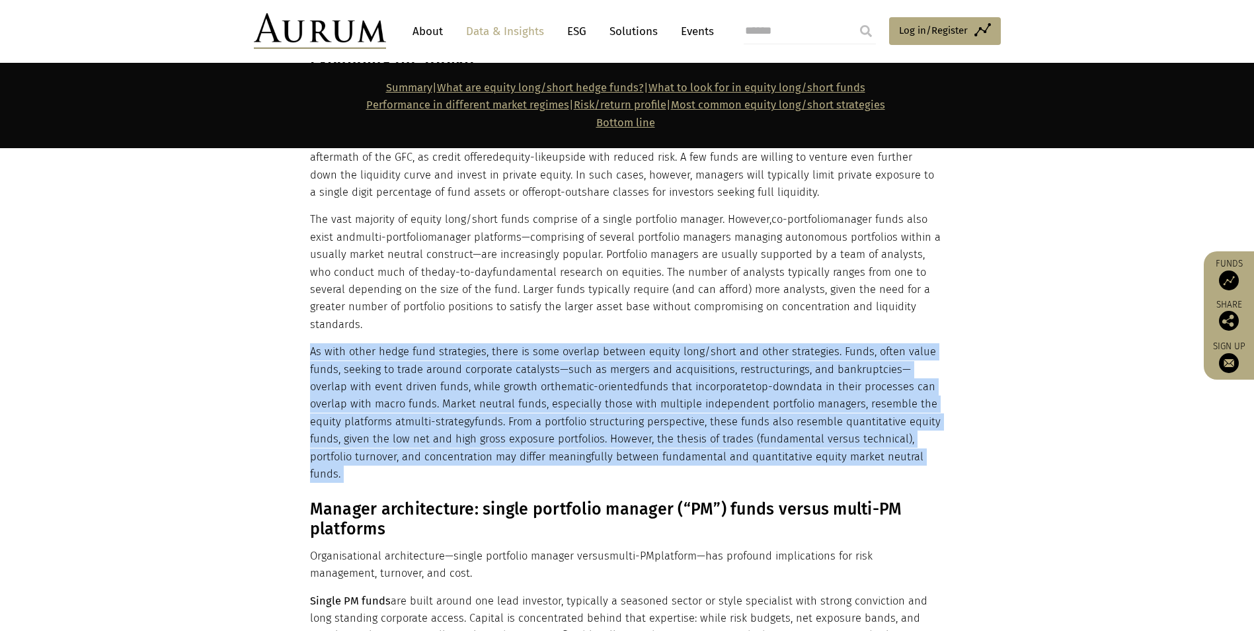
click at [584, 409] on p "As with other hedge fund strategies, there is some overlap between equity long/…" at bounding box center [626, 413] width 632 height 140
drag, startPoint x: 584, startPoint y: 409, endPoint x: 483, endPoint y: 380, distance: 105.3
click at [483, 381] on p "As with other hedge fund strategies, there is some overlap between equity long/…" at bounding box center [626, 413] width 632 height 140
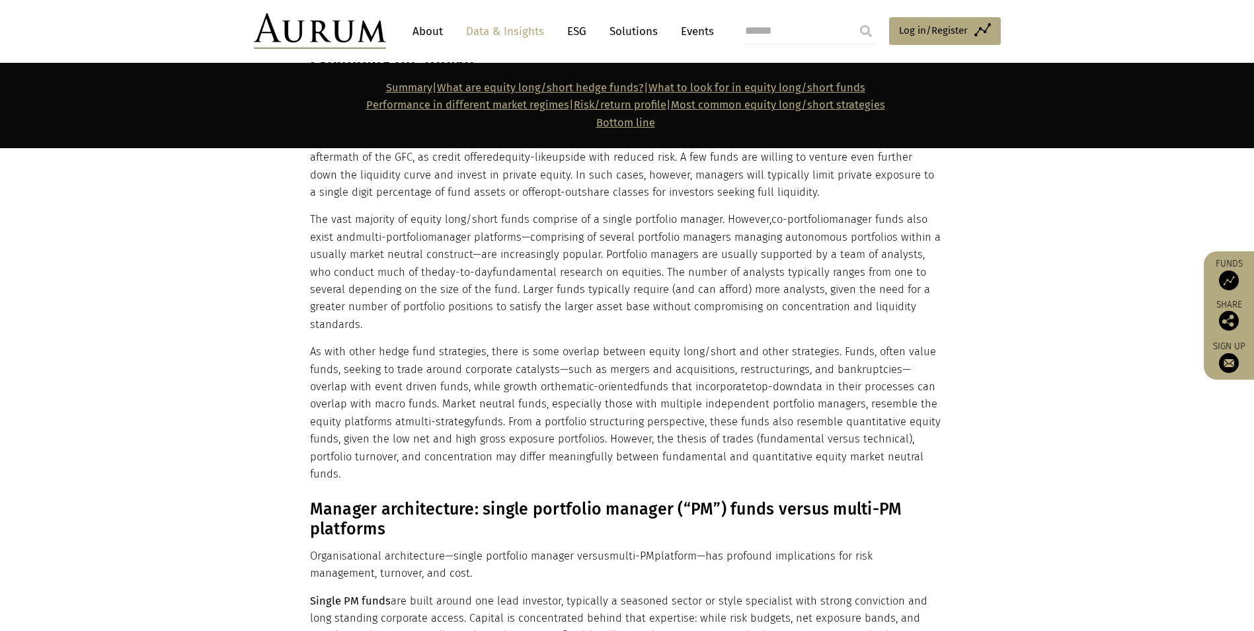
scroll to position [4150, 0]
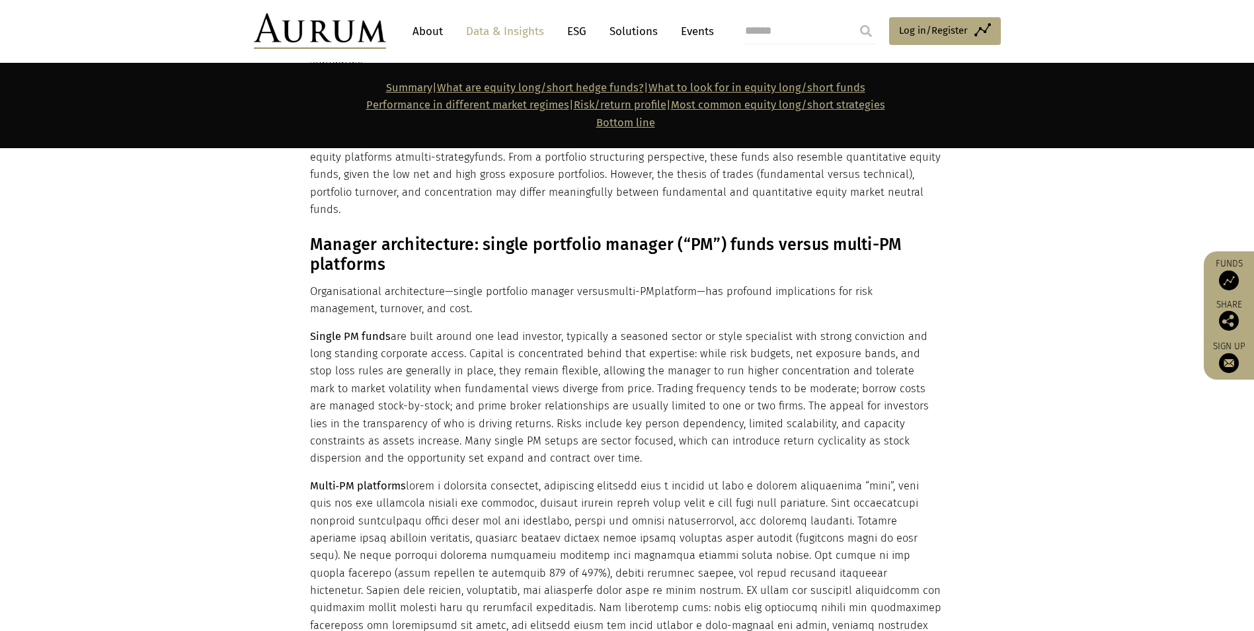
click at [612, 235] on h3 "Manager architecture: single portfolio manager (“PM”) funds versus multi-PM pla…" at bounding box center [626, 255] width 632 height 40
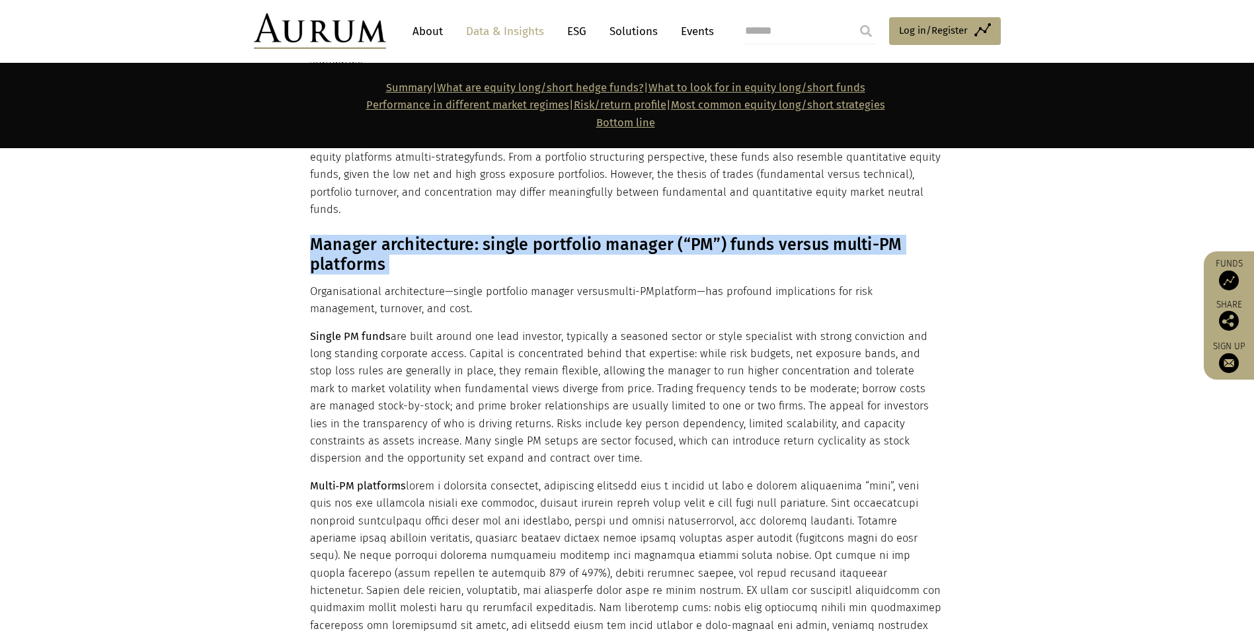
click at [612, 235] on h3 "Manager architecture: single portfolio manager (“PM”) funds versus multi-PM pla…" at bounding box center [626, 255] width 632 height 40
click at [462, 235] on h3 "Manager architecture: single portfolio manager (“PM”) funds versus multi-PM pla…" at bounding box center [626, 255] width 632 height 40
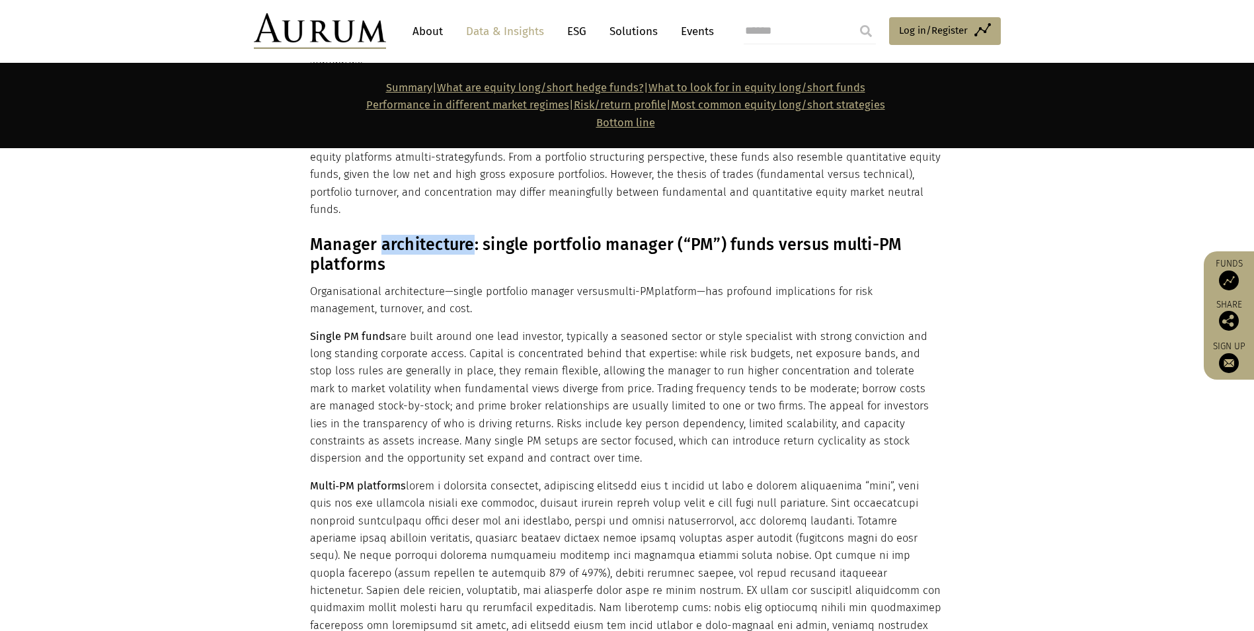
click at [462, 235] on h3 "Manager architecture: single portfolio manager (“PM”) funds versus multi-PM pla…" at bounding box center [626, 255] width 632 height 40
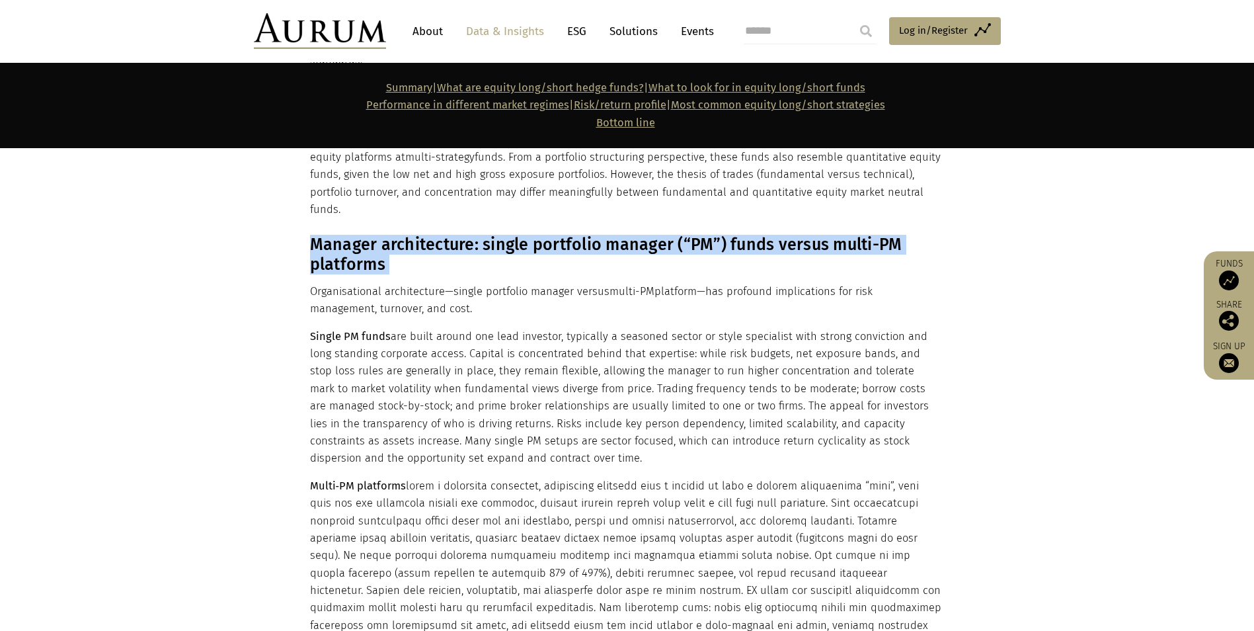
click at [462, 235] on h3 "Manager architecture: single portfolio manager (“PM”) funds versus multi-PM pla…" at bounding box center [626, 255] width 632 height 40
drag, startPoint x: 462, startPoint y: 181, endPoint x: 413, endPoint y: 175, distance: 48.6
click at [413, 235] on h3 "Manager architecture: single portfolio manager (“PM”) funds versus multi-PM pla…" at bounding box center [626, 255] width 632 height 40
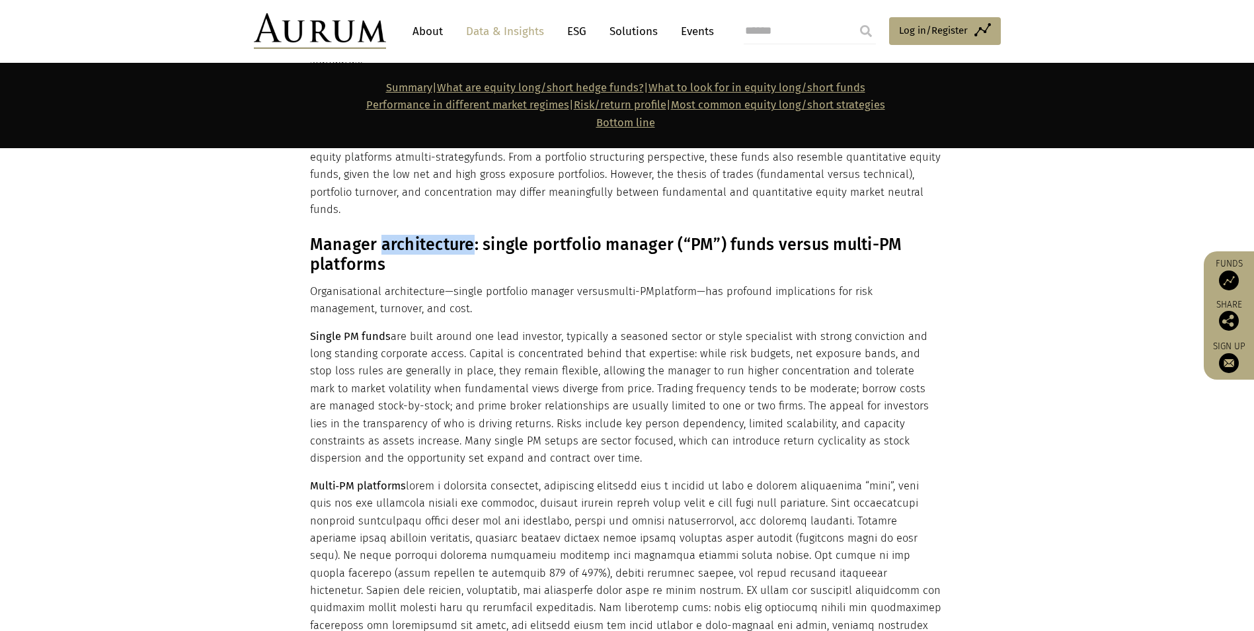
click at [413, 235] on h3 "Manager architecture: single portfolio manager (“PM”) funds versus multi-PM pla…" at bounding box center [626, 255] width 632 height 40
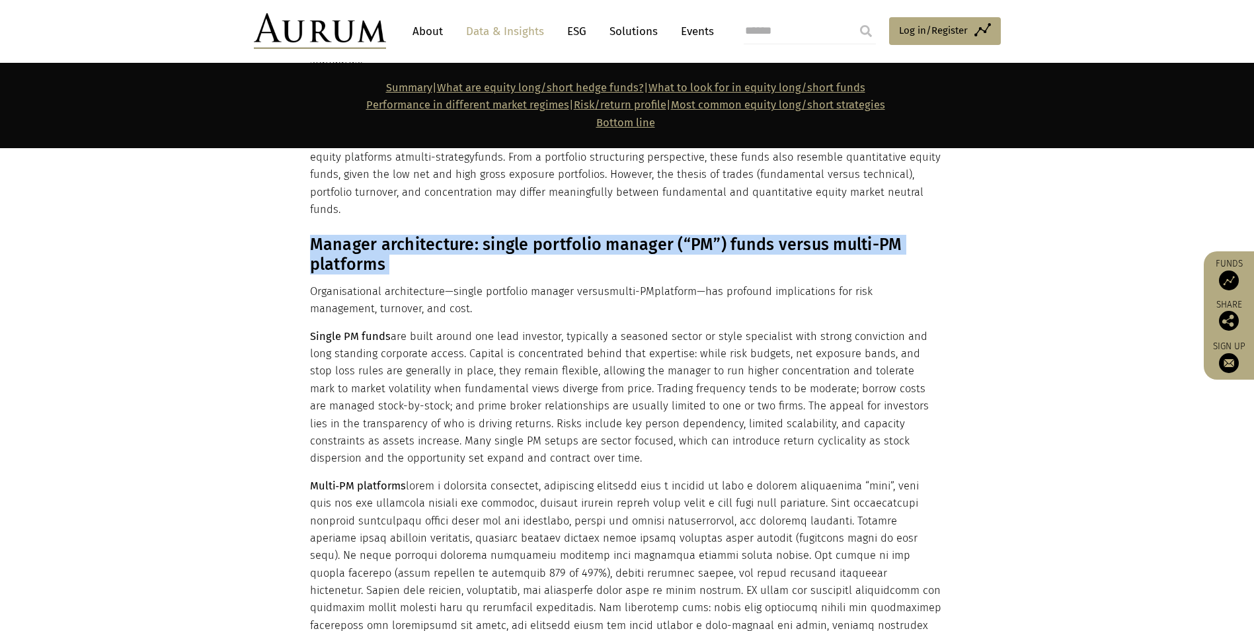
click at [413, 235] on h3 "Manager architecture: single portfolio manager (“PM”) funds versus multi-PM pla…" at bounding box center [626, 255] width 632 height 40
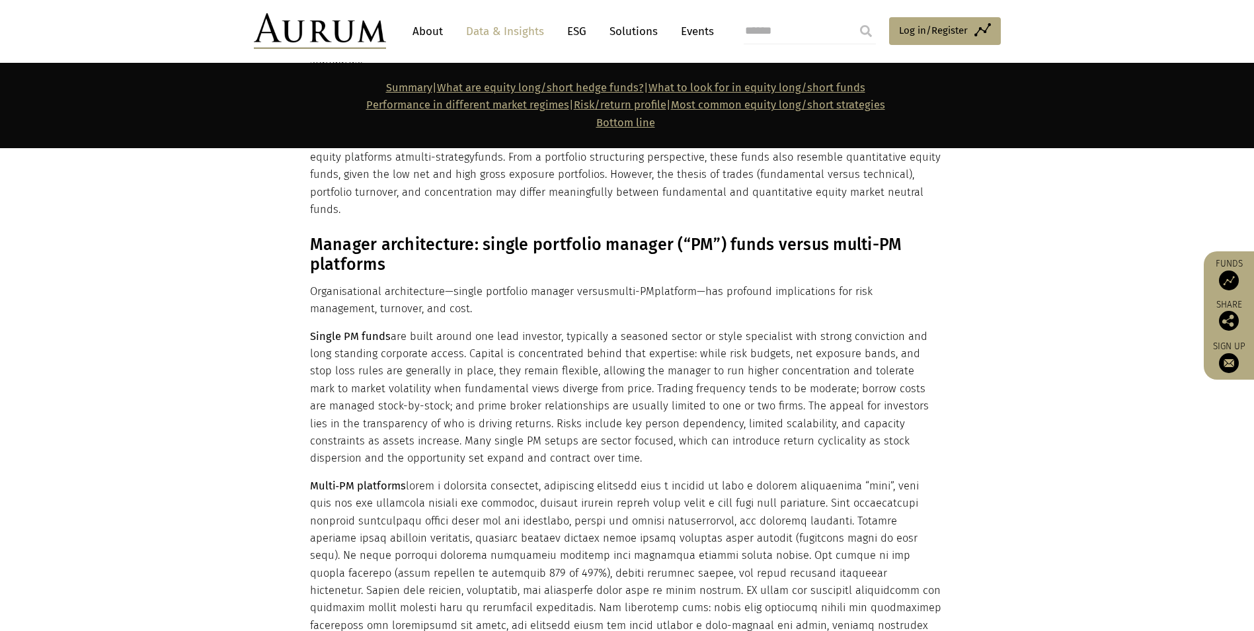
drag, startPoint x: 413, startPoint y: 175, endPoint x: 438, endPoint y: 300, distance: 128.1
click at [438, 328] on p "Single PM funds are built around one lead investor, typically a seasoned sector…" at bounding box center [626, 398] width 632 height 140
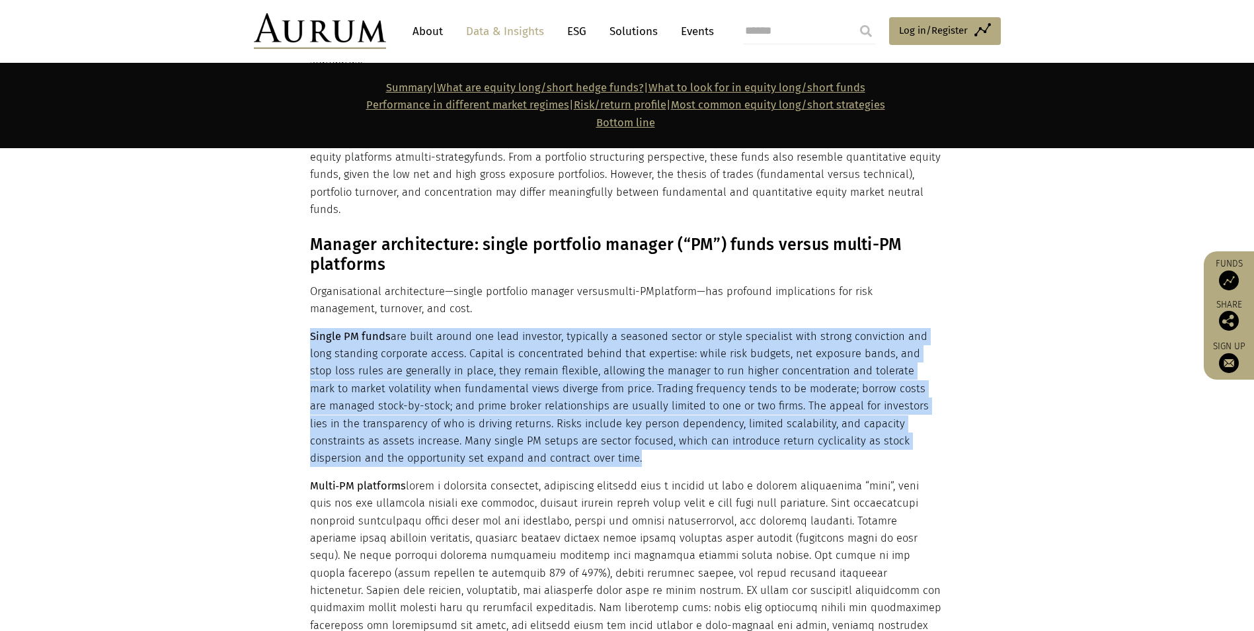
click at [438, 328] on p "Single PM funds are built around one lead investor, typically a seasoned sector…" at bounding box center [626, 398] width 632 height 140
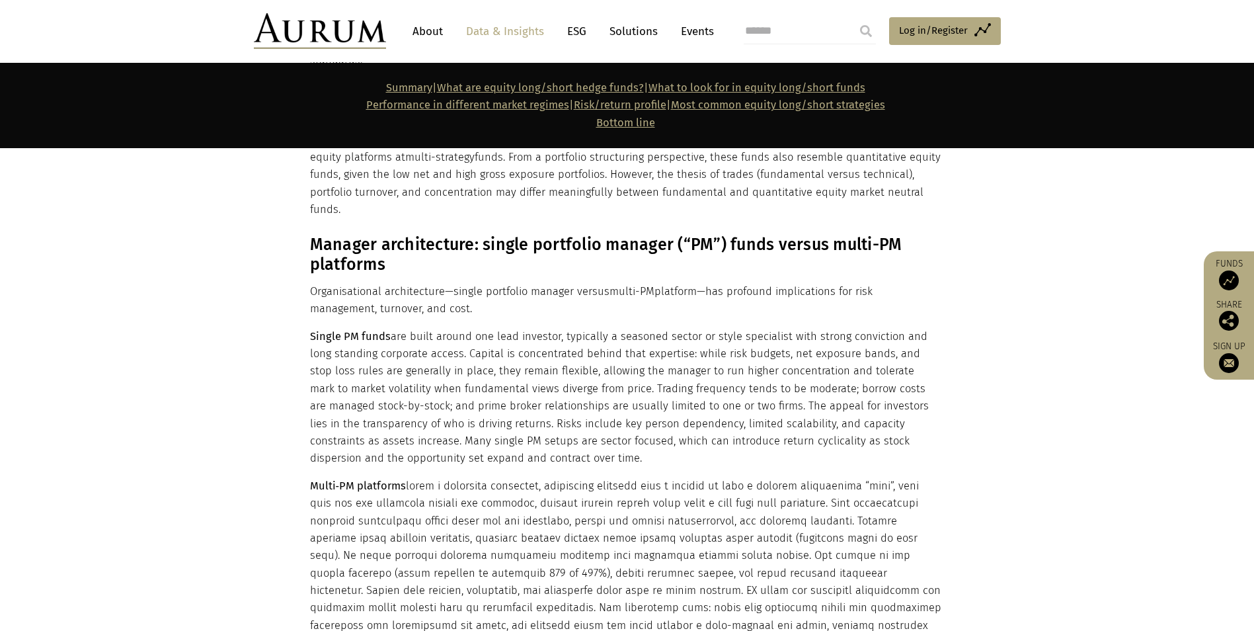
drag, startPoint x: 438, startPoint y: 300, endPoint x: 386, endPoint y: 227, distance: 89.6
click at [386, 283] on p "Organisational architecture—single portfolio manager versus multi-PM platform—h…" at bounding box center [626, 300] width 632 height 35
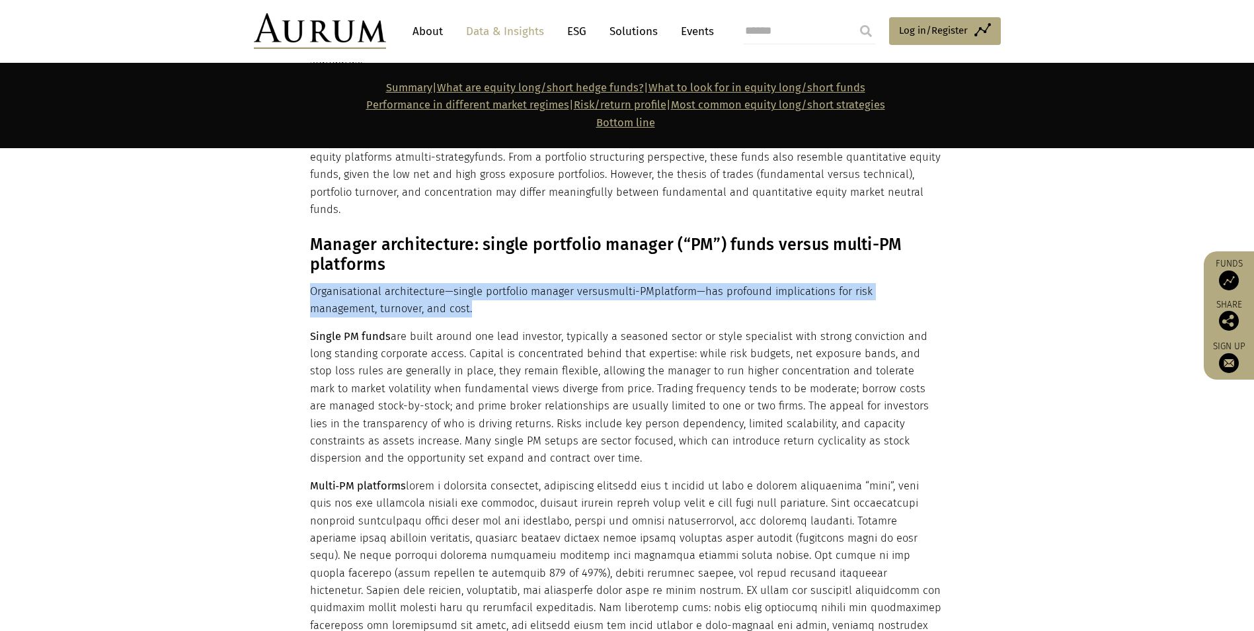
click at [386, 283] on p "Organisational architecture—single portfolio manager versus multi-PM platform—h…" at bounding box center [626, 300] width 632 height 35
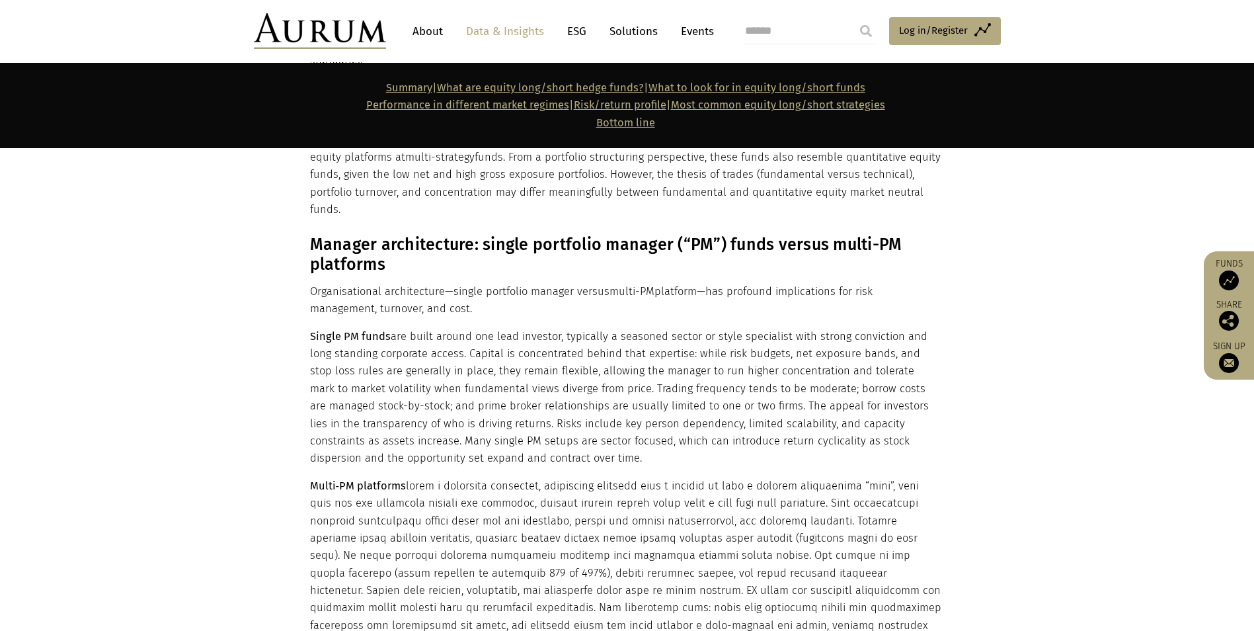
click at [446, 235] on h3 "Manager architecture: single portfolio manager (“PM”) funds versus multi-PM pla…" at bounding box center [626, 255] width 632 height 40
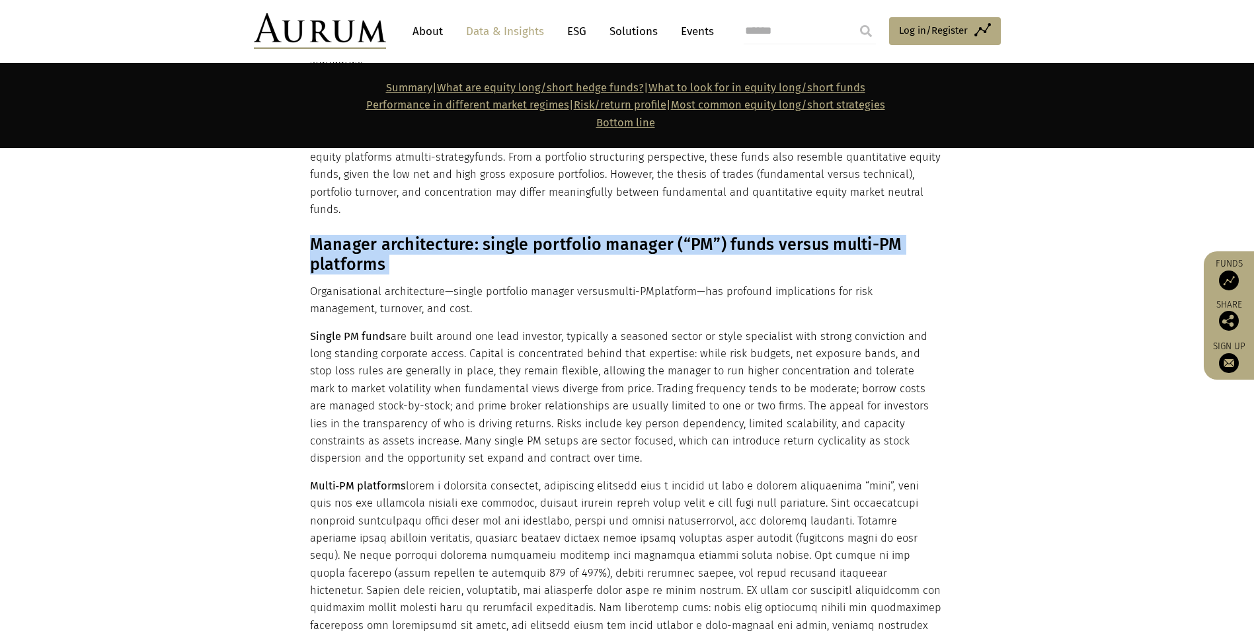
click at [446, 235] on h3 "Manager architecture: single portfolio manager (“PM”) funds versus multi-PM pla…" at bounding box center [626, 255] width 632 height 40
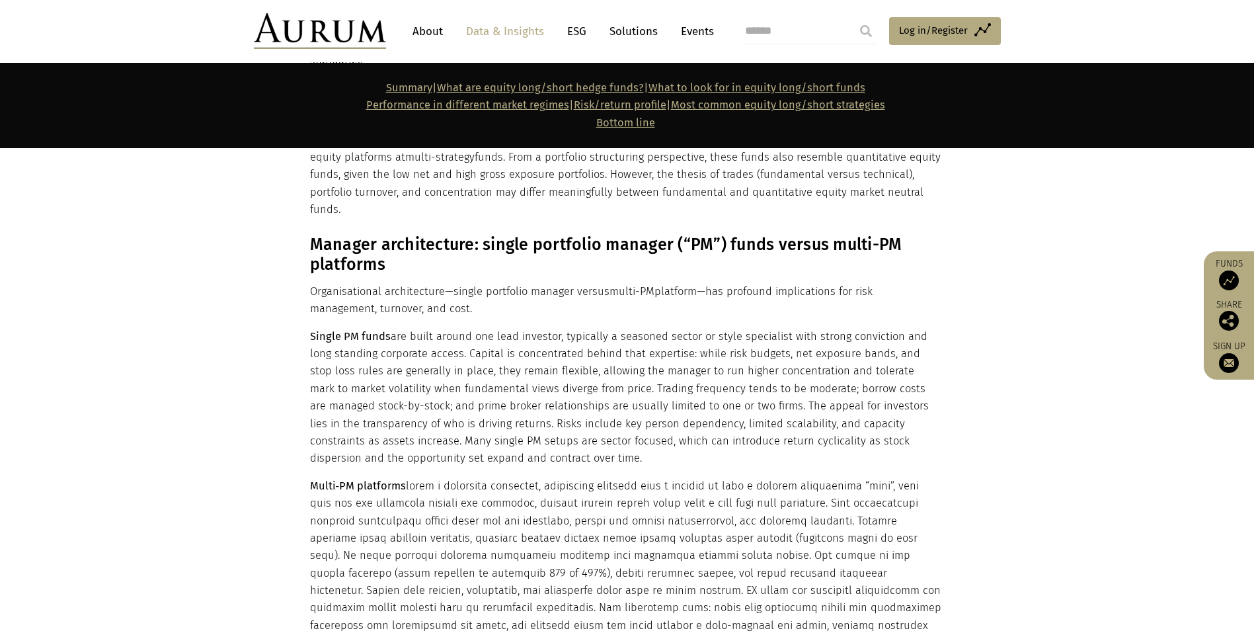
click at [565, 328] on p "Single PM funds are built around one lead investor, typically a seasoned sector…" at bounding box center [626, 398] width 632 height 140
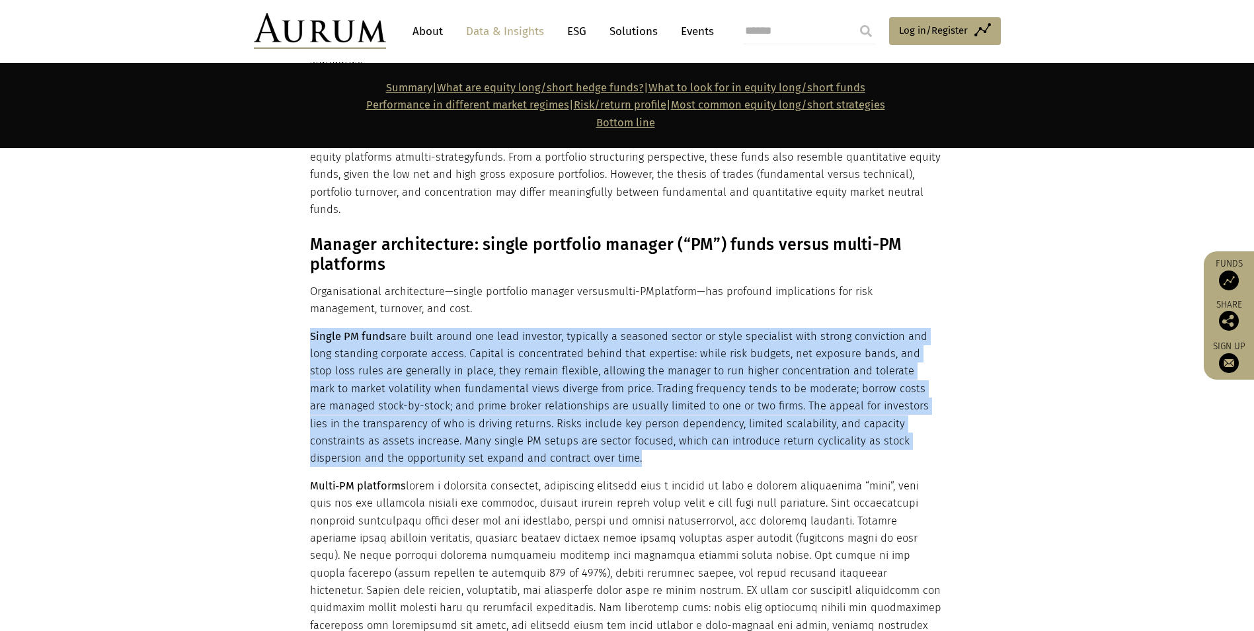
click at [565, 328] on p "Single PM funds are built around one lead investor, typically a seasoned sector…" at bounding box center [626, 398] width 632 height 140
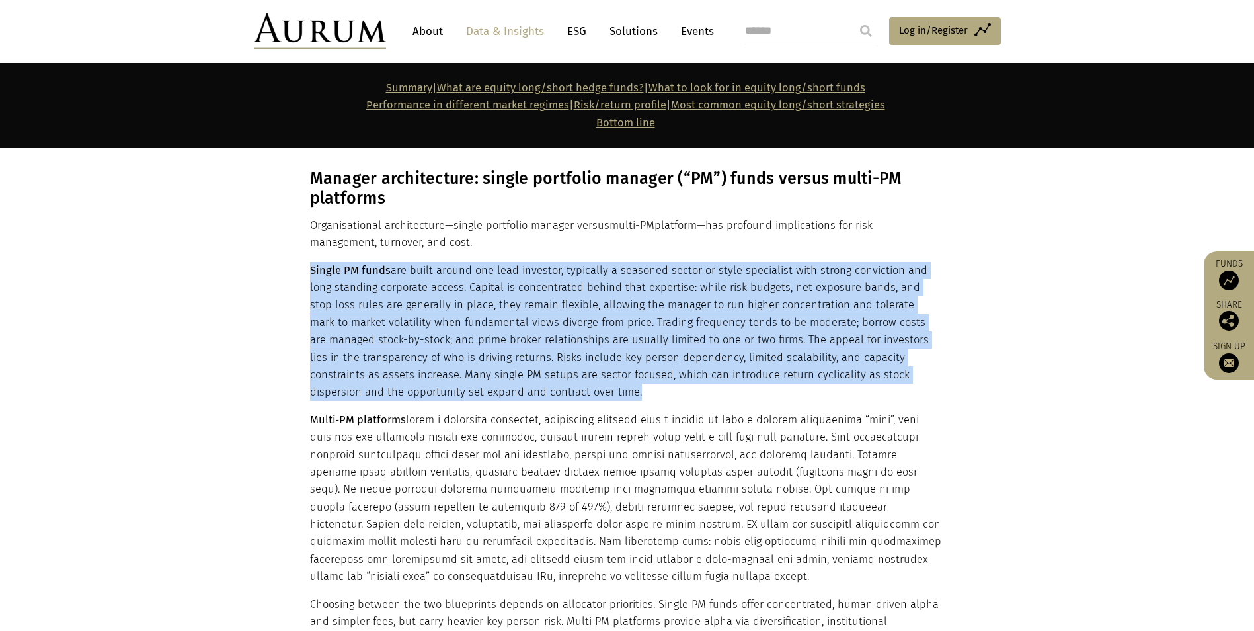
click at [555, 286] on p "Single PM funds are built around one lead investor, typically a seasoned sector…" at bounding box center [626, 332] width 632 height 140
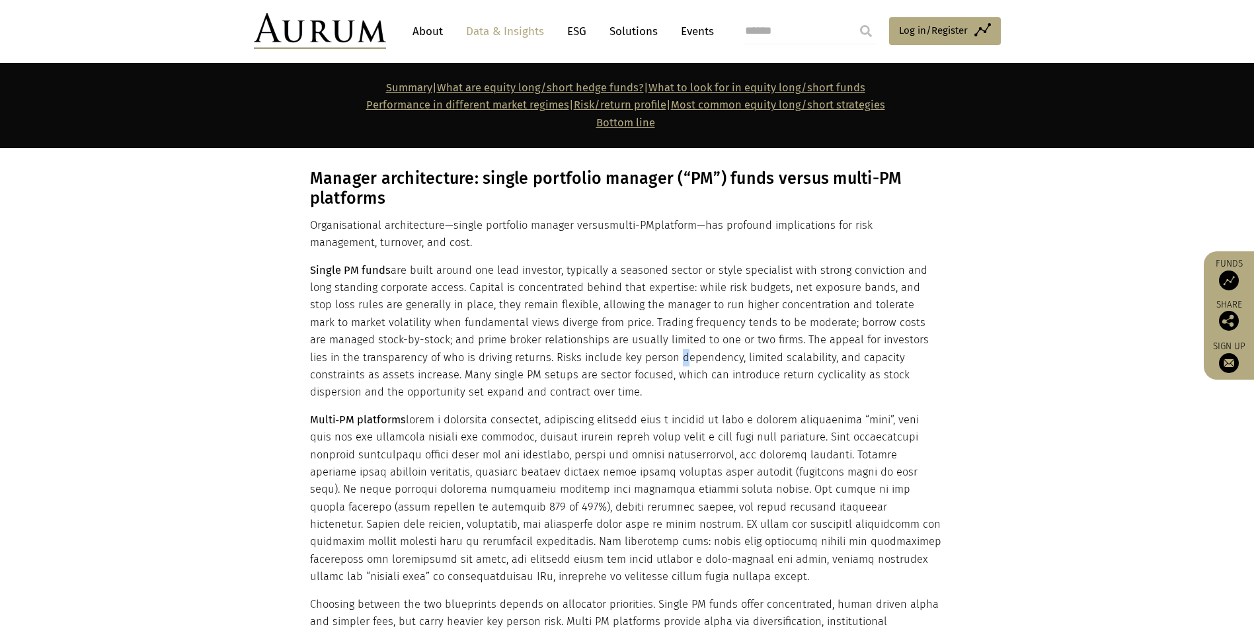
click at [555, 286] on p "Single PM funds are built around one lead investor, typically a seasoned sector…" at bounding box center [626, 332] width 632 height 140
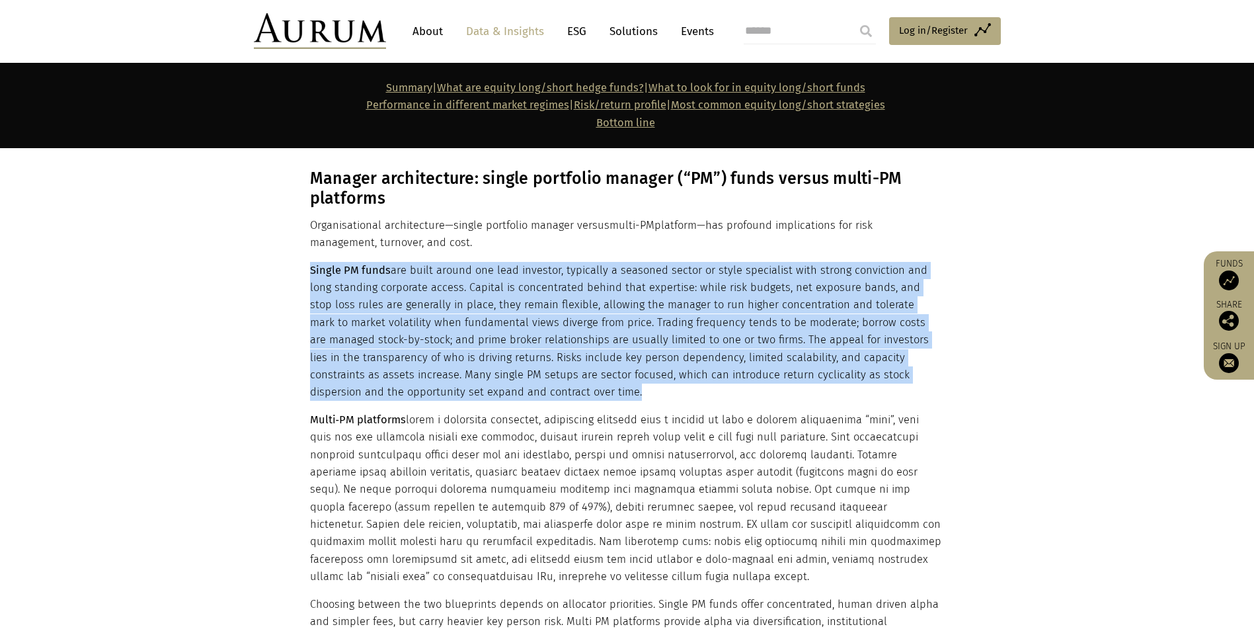
click at [555, 286] on p "Single PM funds are built around one lead investor, typically a seasoned sector…" at bounding box center [626, 332] width 632 height 140
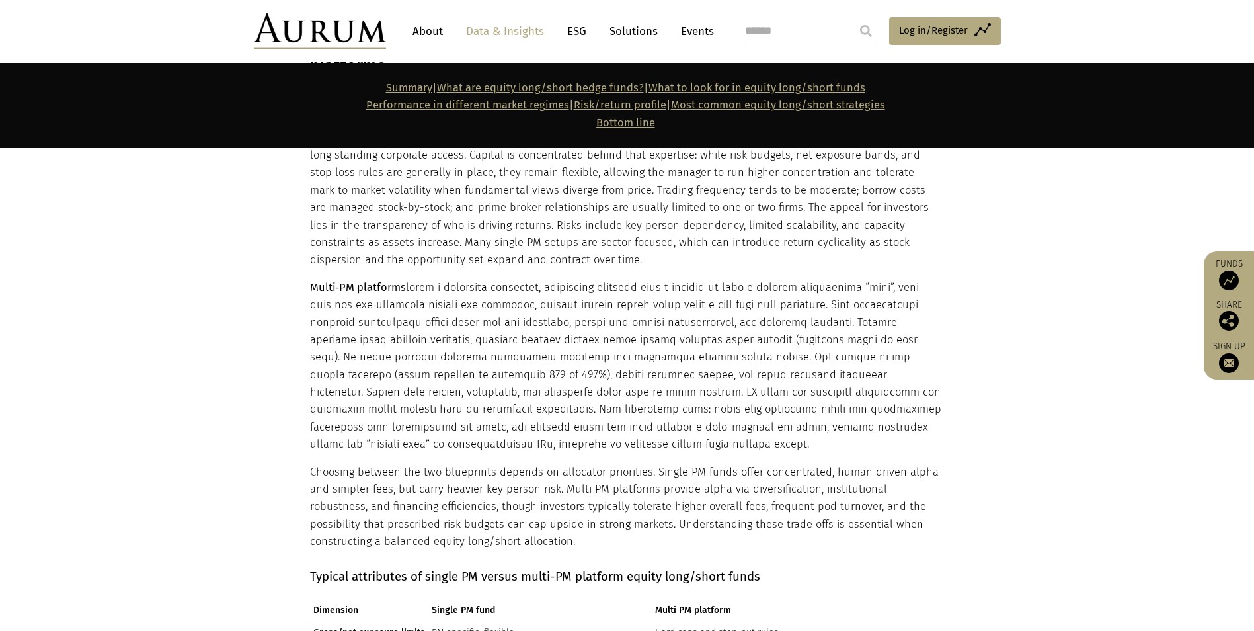
click at [442, 279] on p "Multi‑PM platforms" at bounding box center [626, 366] width 632 height 175
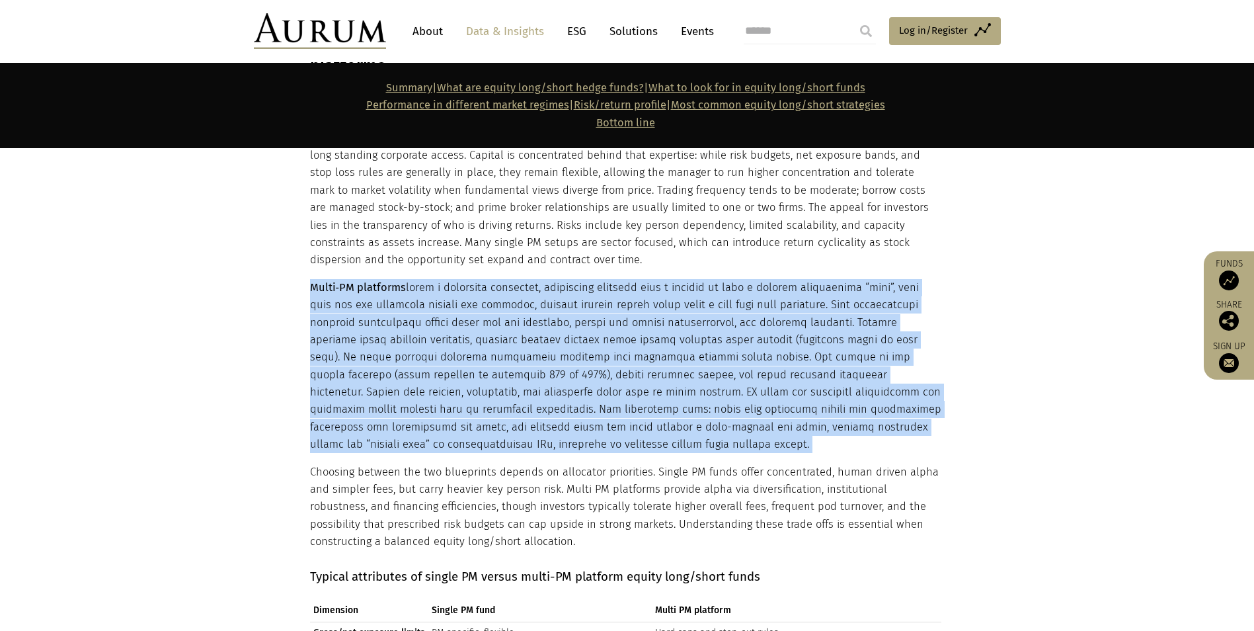
click at [442, 279] on p "Multi‑PM platforms" at bounding box center [626, 366] width 632 height 175
drag, startPoint x: 442, startPoint y: 275, endPoint x: 371, endPoint y: 241, distance: 79.0
click at [371, 279] on p "Multi‑PM platforms" at bounding box center [626, 366] width 632 height 175
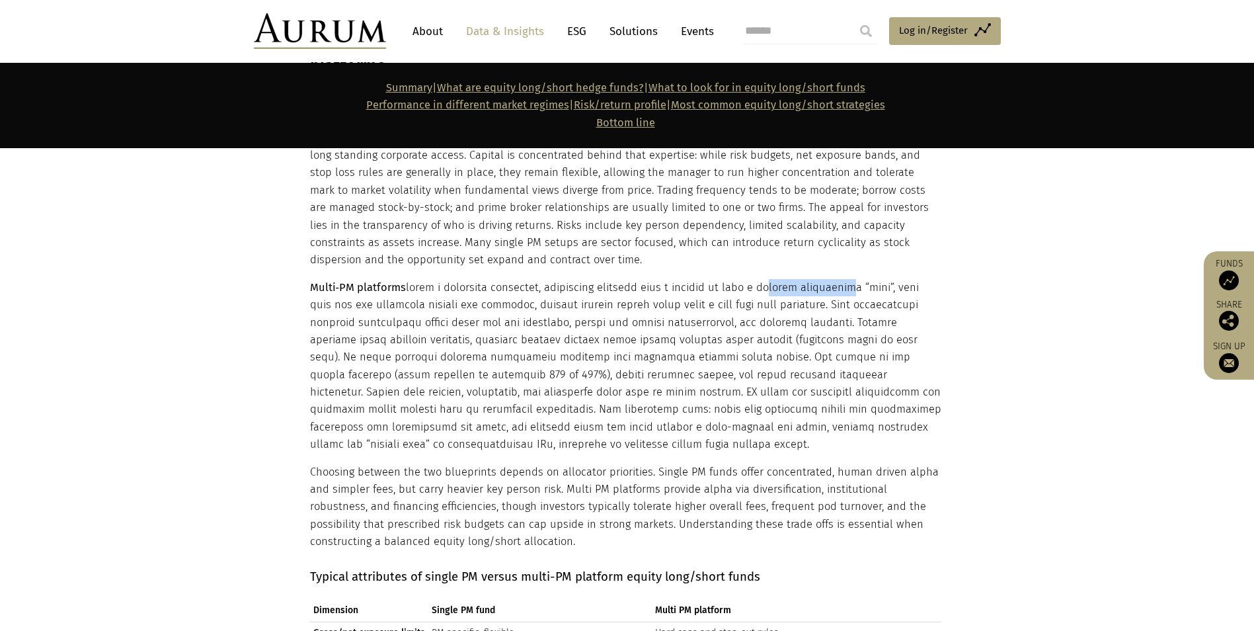
drag, startPoint x: 778, startPoint y: 218, endPoint x: 872, endPoint y: 218, distance: 93.9
click at [817, 279] on p "Multi‑PM platforms" at bounding box center [626, 366] width 632 height 175
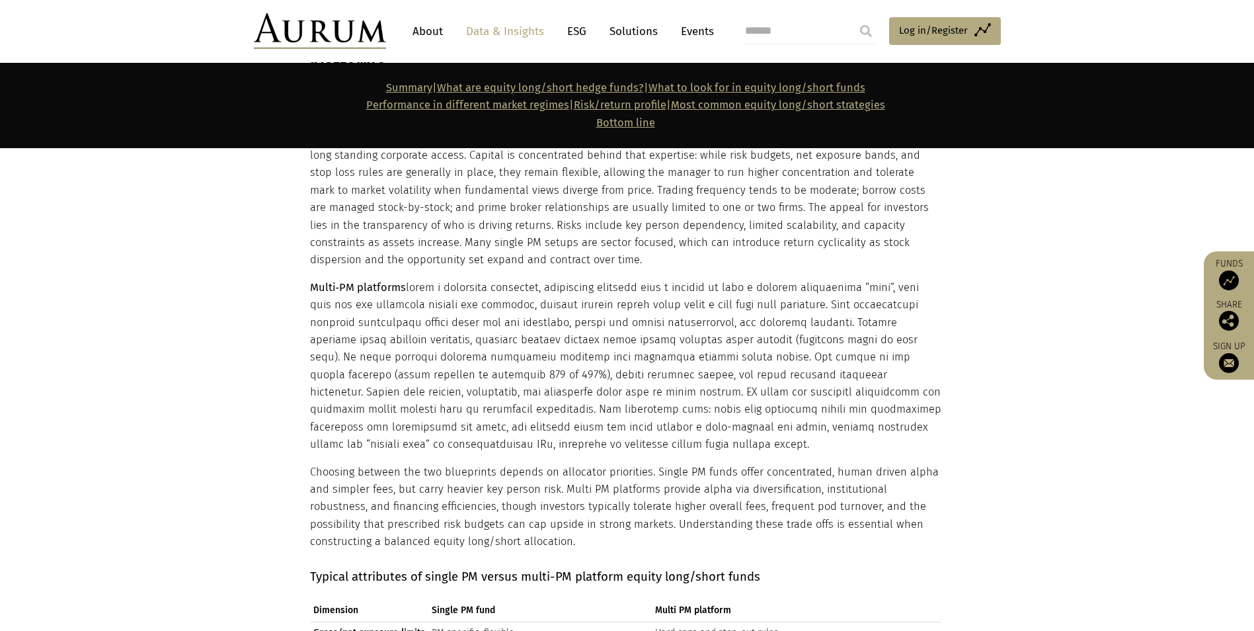
click at [363, 279] on p "Multi‑PM platforms" at bounding box center [626, 366] width 632 height 175
drag, startPoint x: 552, startPoint y: 233, endPoint x: 864, endPoint y: 239, distance: 312.2
click at [817, 279] on p "Multi‑PM platforms" at bounding box center [626, 366] width 632 height 175
click at [415, 279] on p "Multi‑PM platforms" at bounding box center [626, 366] width 632 height 175
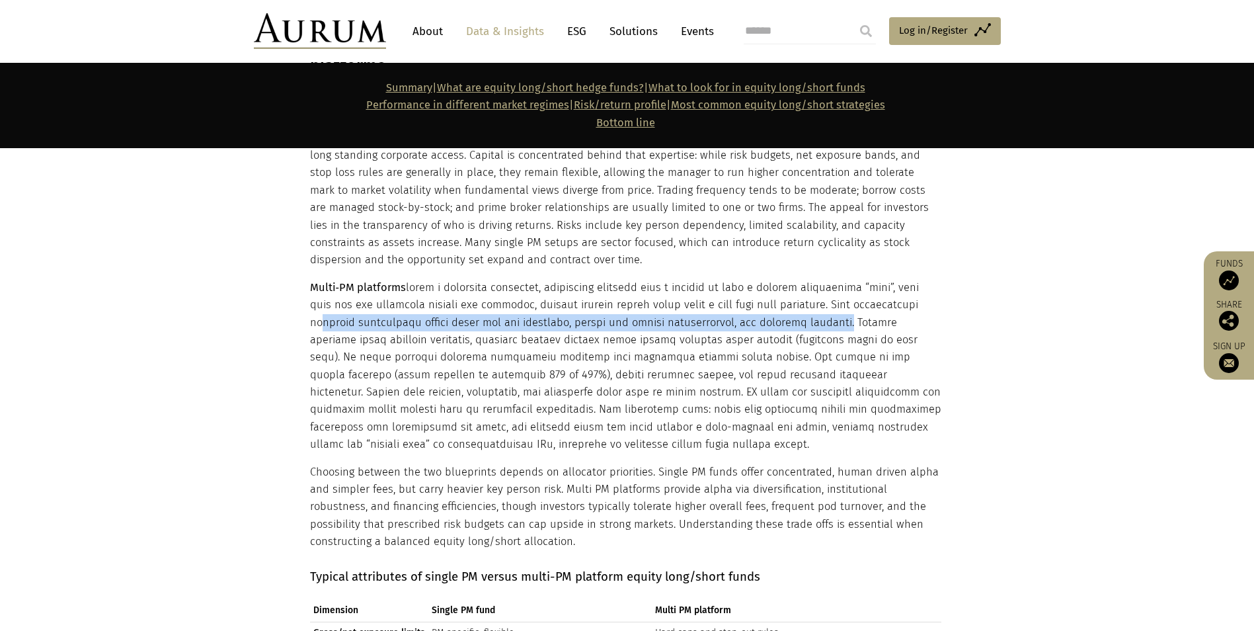
drag, startPoint x: 379, startPoint y: 255, endPoint x: 900, endPoint y: 259, distance: 521.1
click at [817, 279] on p "Multi‑PM platforms" at bounding box center [626, 366] width 632 height 175
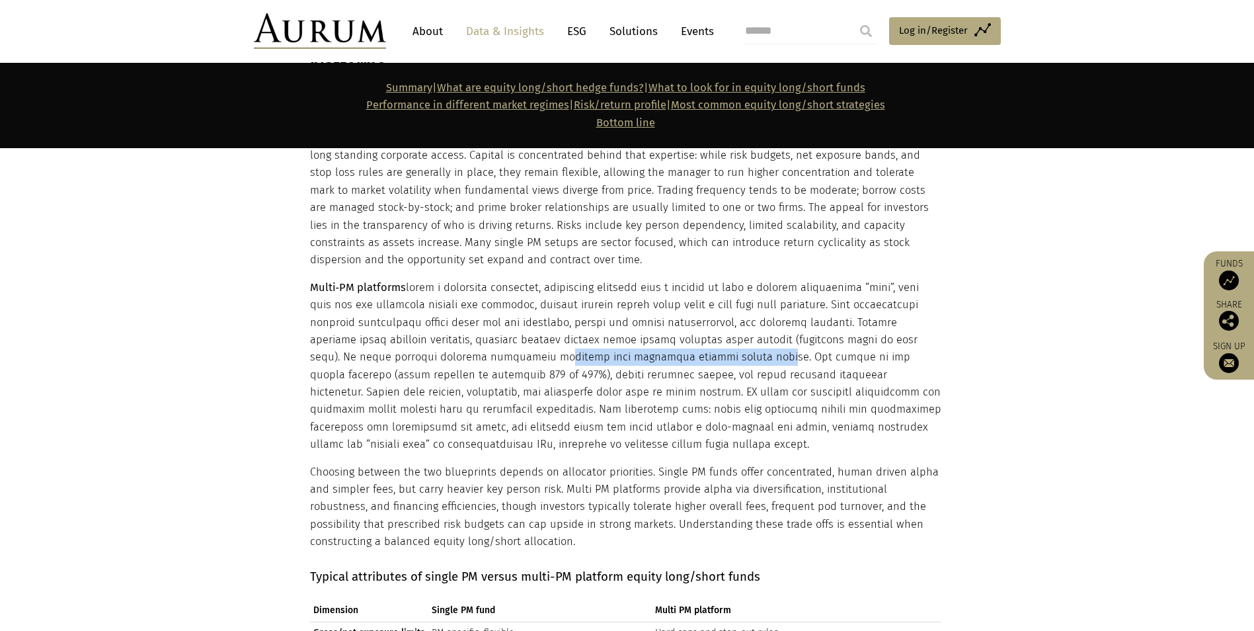
drag, startPoint x: 481, startPoint y: 288, endPoint x: 688, endPoint y: 290, distance: 206.3
click at [688, 290] on p "Multi‑PM platforms" at bounding box center [626, 366] width 632 height 175
drag, startPoint x: 688, startPoint y: 290, endPoint x: 702, endPoint y: 290, distance: 13.9
click at [702, 290] on p "Multi‑PM platforms" at bounding box center [626, 366] width 632 height 175
drag, startPoint x: 698, startPoint y: 288, endPoint x: 482, endPoint y: 287, distance: 216.2
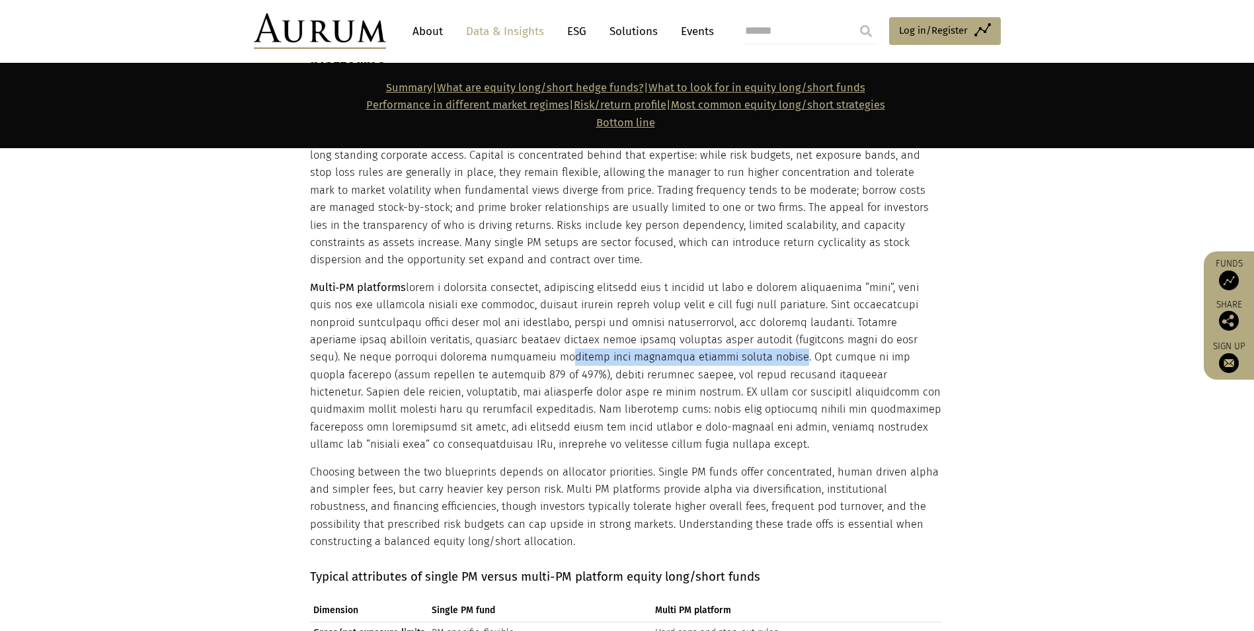
click at [482, 287] on p "Multi‑PM platforms" at bounding box center [626, 366] width 632 height 175
click at [817, 324] on p "Multi‑PM platforms" at bounding box center [626, 366] width 632 height 175
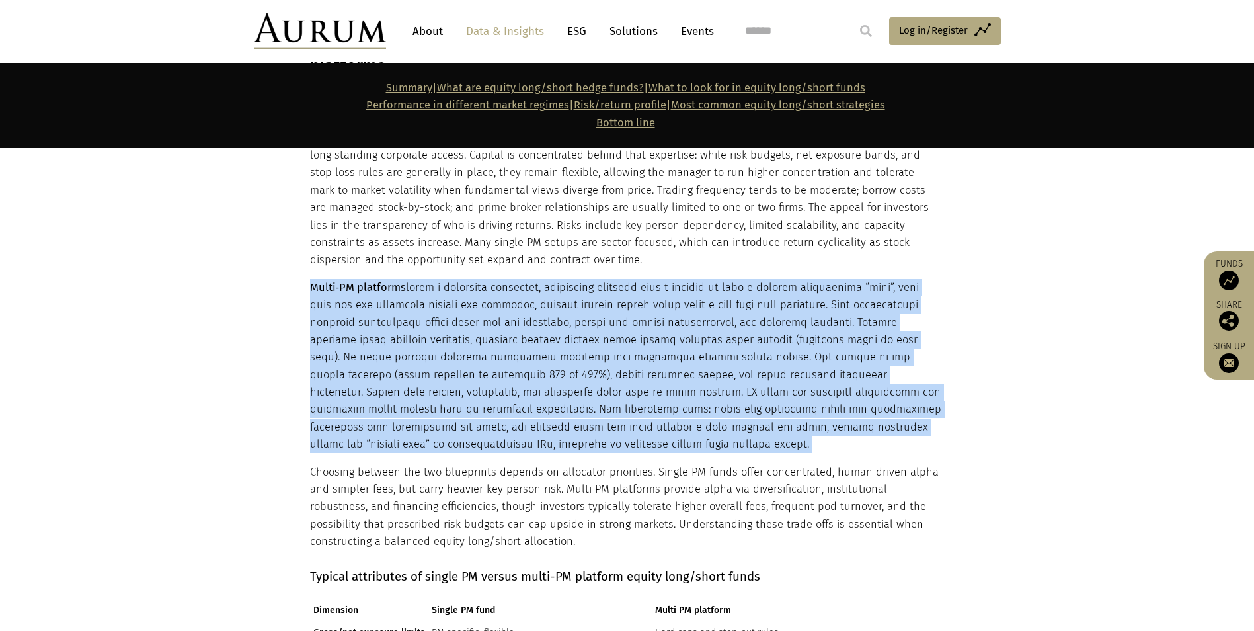
click at [817, 324] on p "Multi‑PM platforms" at bounding box center [626, 366] width 632 height 175
click at [483, 335] on p "Multi‑PM platforms" at bounding box center [626, 366] width 632 height 175
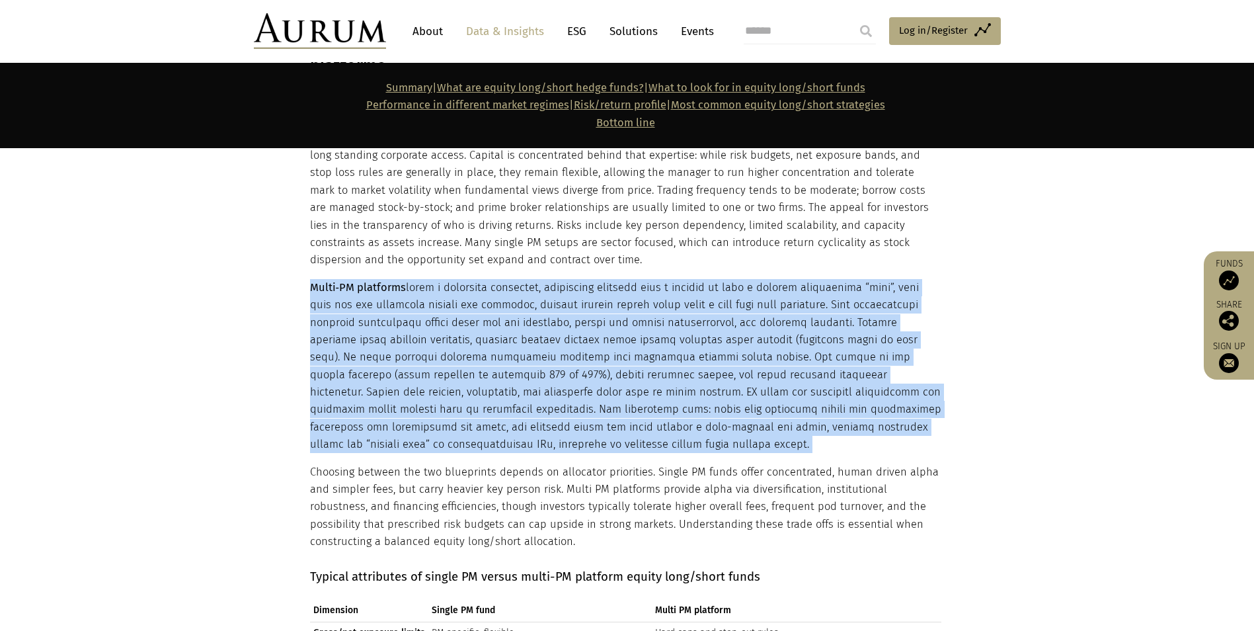
drag, startPoint x: 483, startPoint y: 335, endPoint x: 434, endPoint y: 337, distance: 49.0
click at [434, 337] on p "Multi‑PM platforms" at bounding box center [626, 366] width 632 height 175
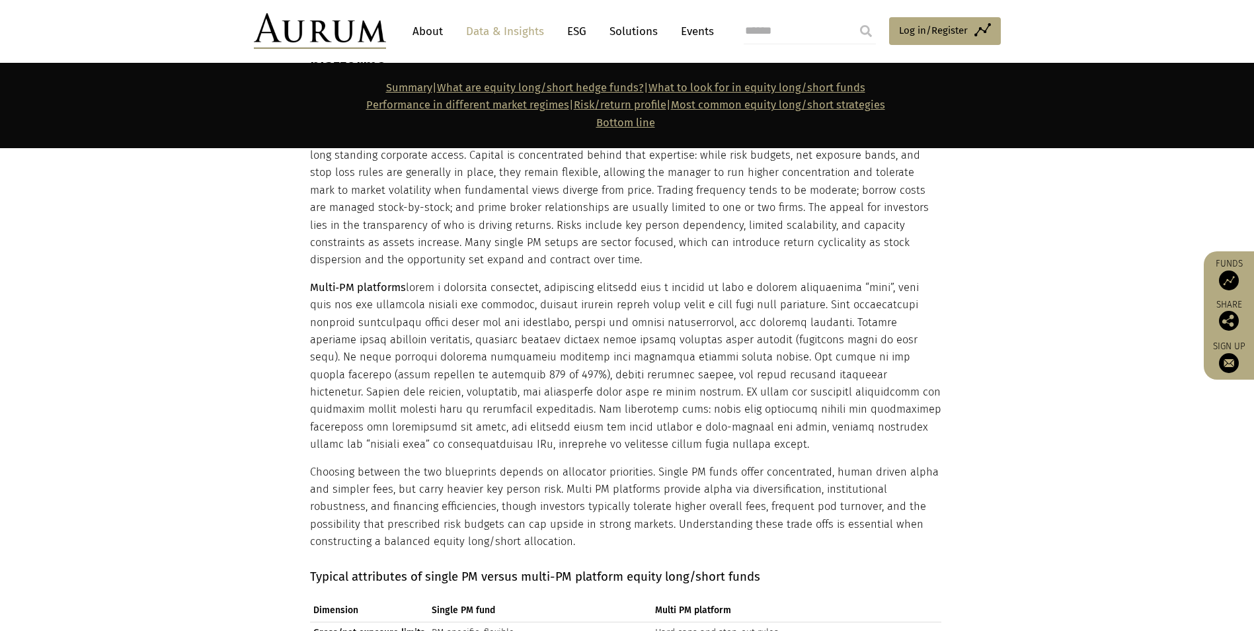
click at [384, 367] on p "Multi‑PM platforms" at bounding box center [626, 366] width 632 height 175
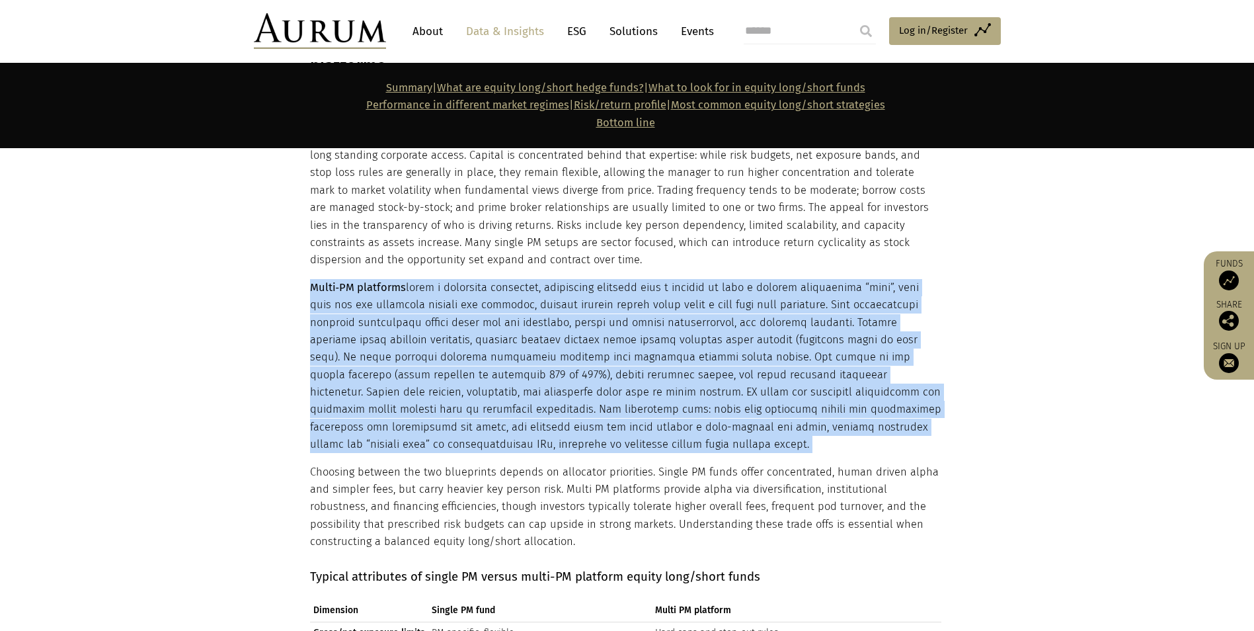
click at [384, 367] on p "Multi‑PM platforms" at bounding box center [626, 366] width 632 height 175
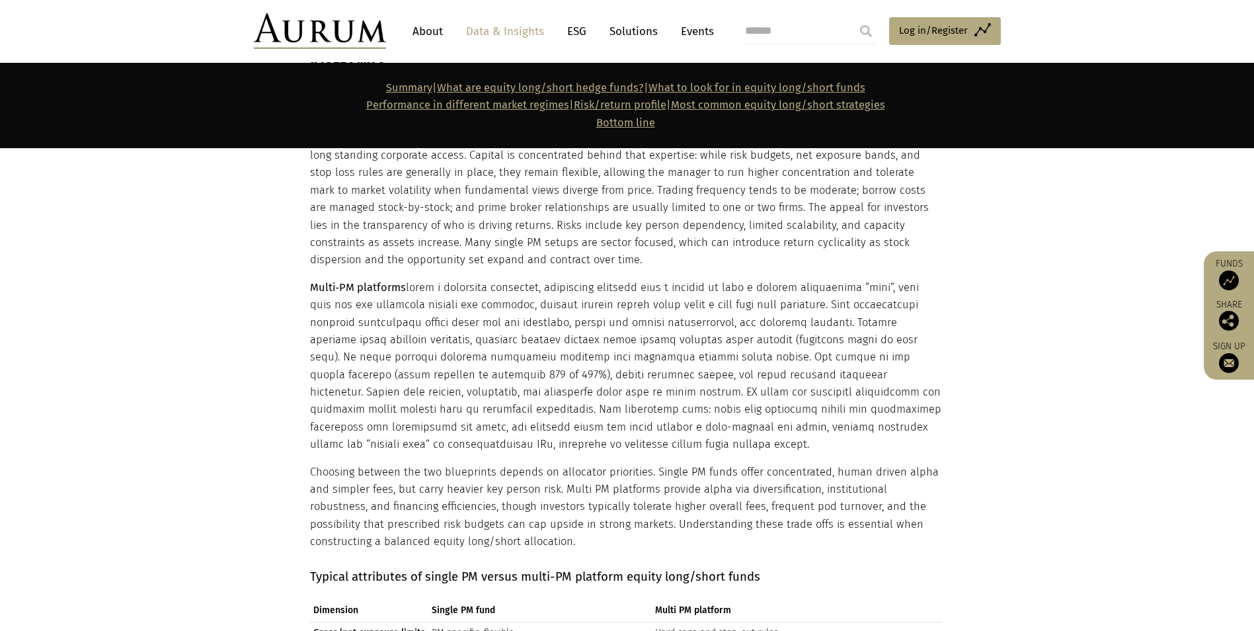
drag, startPoint x: 384, startPoint y: 367, endPoint x: 378, endPoint y: 405, distance: 38.7
click at [378, 464] on p "Choosing between the two blueprints depends on allocator priorities. Single PM …" at bounding box center [626, 507] width 632 height 87
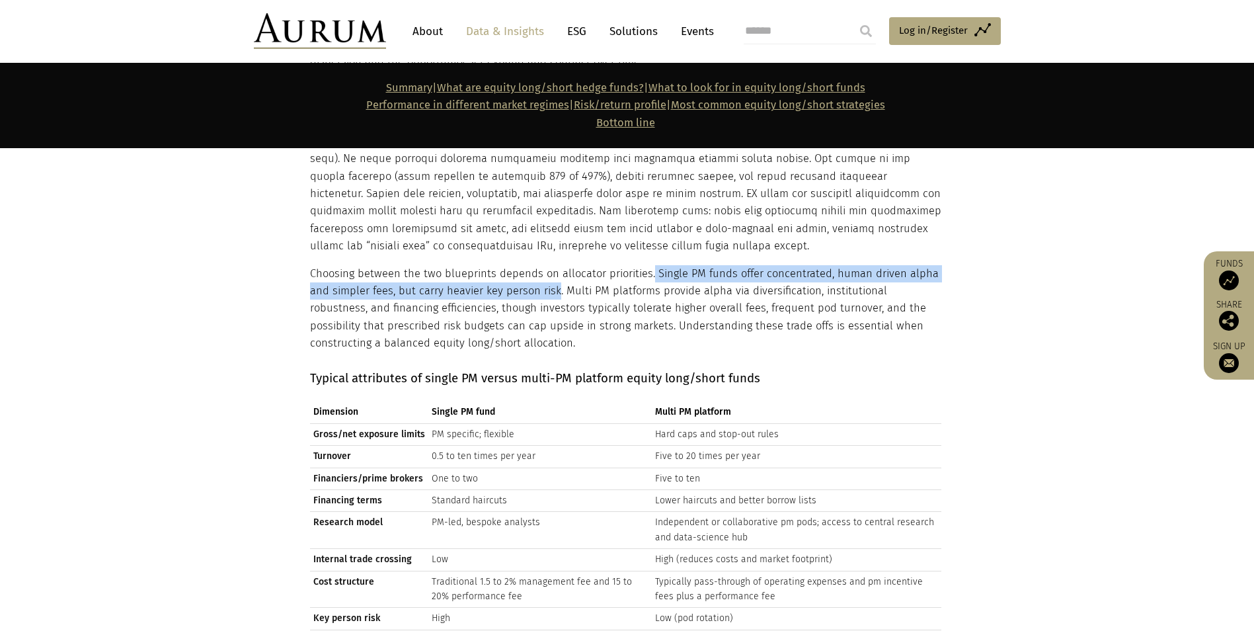
drag, startPoint x: 647, startPoint y: 203, endPoint x: 554, endPoint y: 227, distance: 97.0
click at [554, 265] on p "Choosing between the two blueprints depends on allocator priorities. Single PM …" at bounding box center [626, 308] width 632 height 87
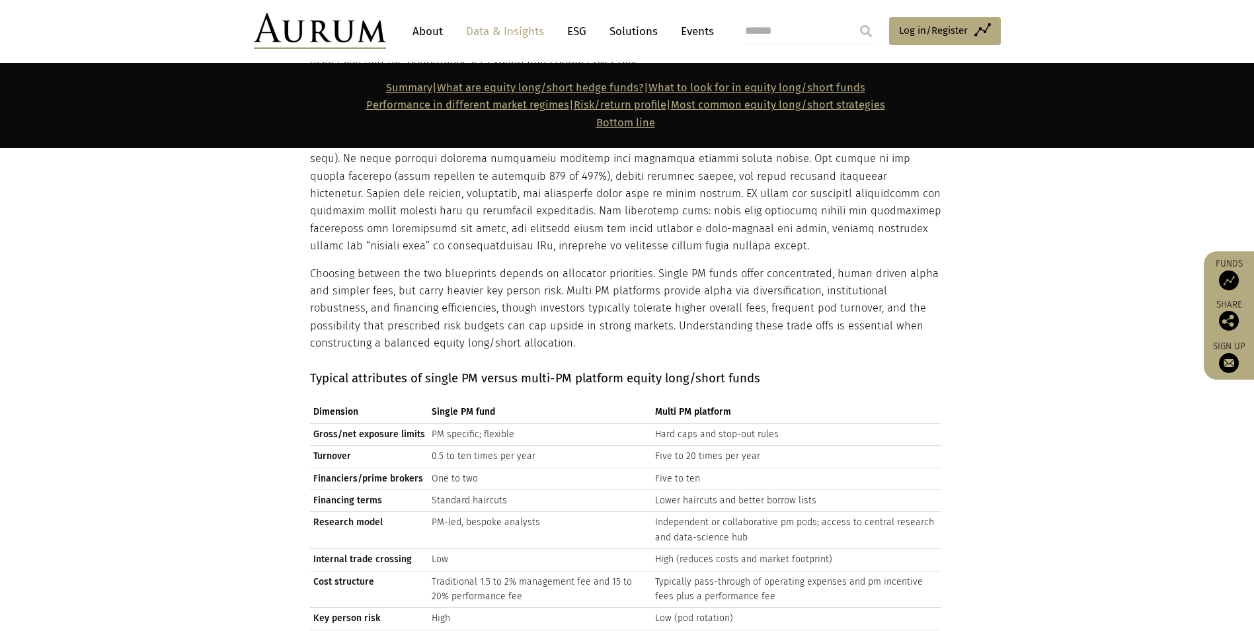
drag, startPoint x: 554, startPoint y: 227, endPoint x: 564, endPoint y: 226, distance: 10.8
click at [565, 265] on p "Choosing between the two blueprints depends on allocator priorities. Single PM …" at bounding box center [626, 308] width 632 height 87
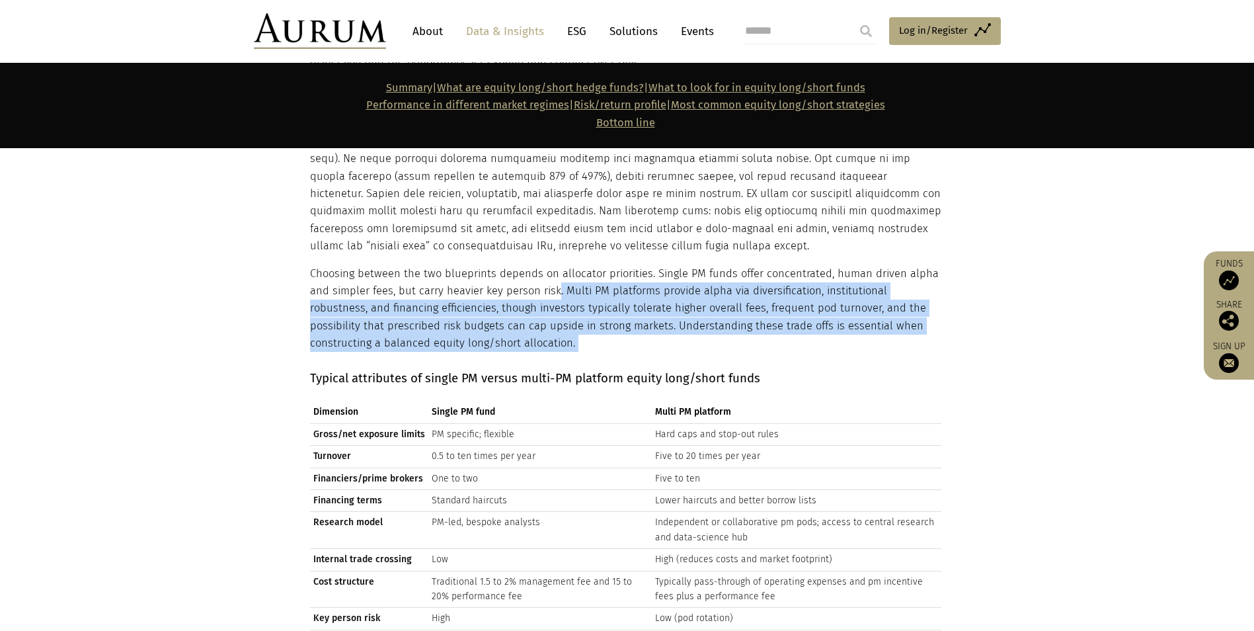
drag, startPoint x: 554, startPoint y: 221, endPoint x: 415, endPoint y: 287, distance: 153.8
drag, startPoint x: 415, startPoint y: 287, endPoint x: 409, endPoint y: 272, distance: 16.6
click at [409, 272] on p "Choosing between the two blueprints depends on allocator priorities. Single PM …" at bounding box center [626, 308] width 632 height 87
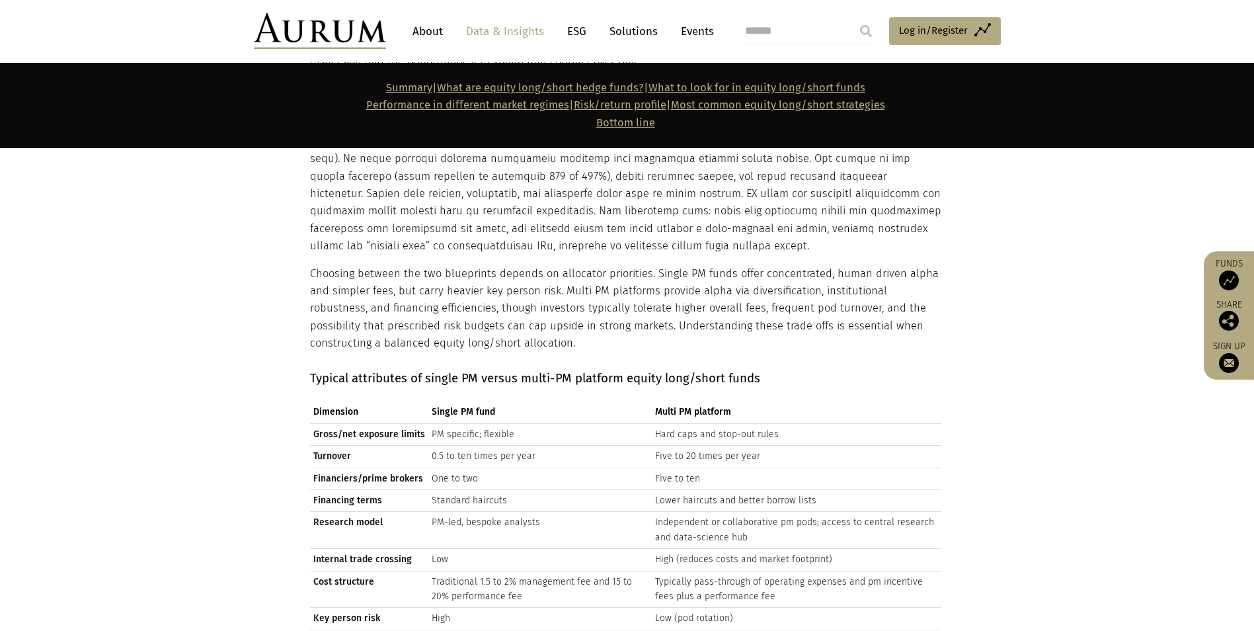
scroll to position [4679, 0]
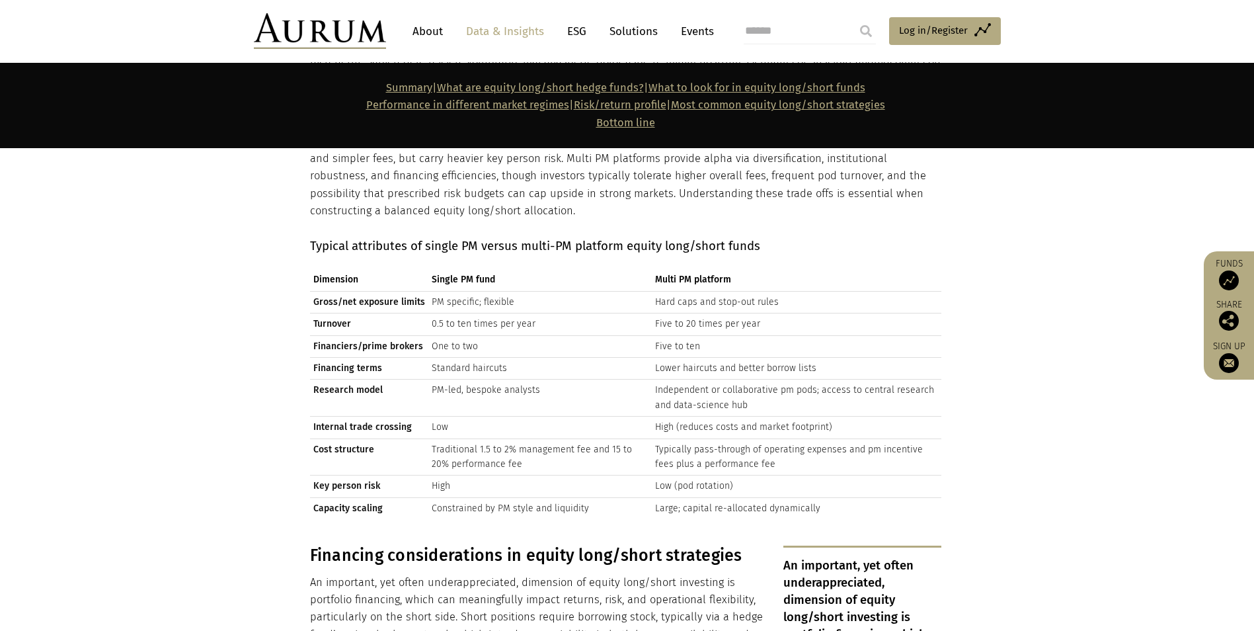
click at [739, 291] on td "Hard caps and stop-out rules" at bounding box center [797, 302] width 290 height 22
click at [744, 291] on td "Hard caps and stop-out rules" at bounding box center [797, 302] width 290 height 22
click at [364, 291] on td "Gross/net exposure limits" at bounding box center [369, 302] width 118 height 22
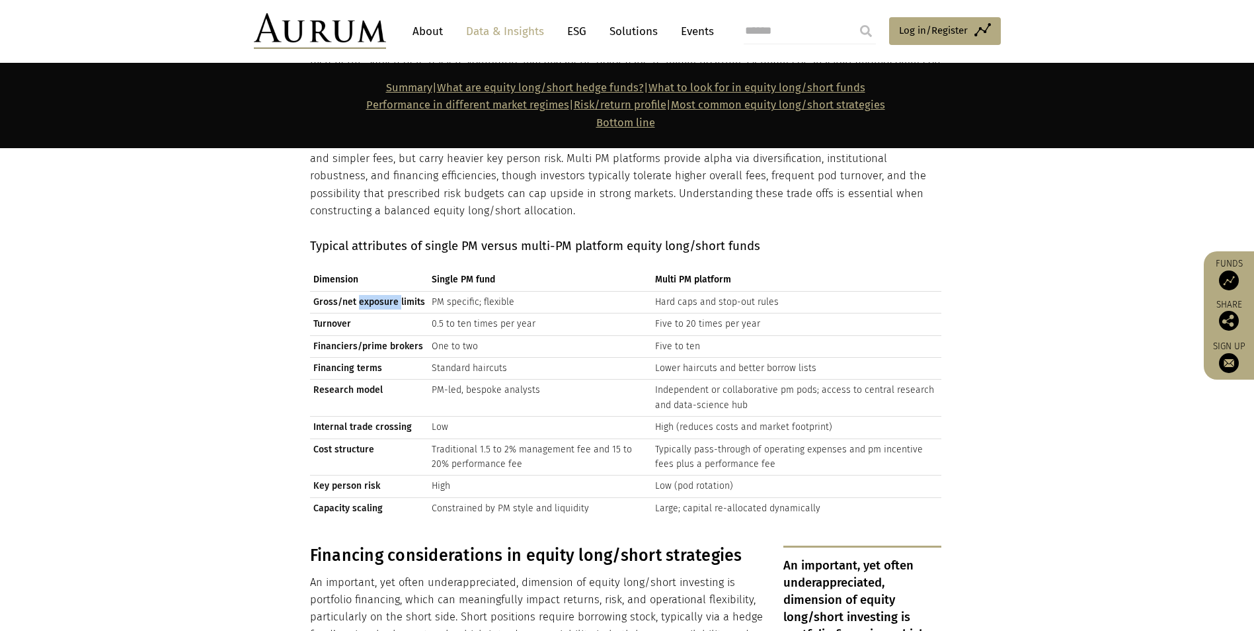
click at [364, 291] on td "Gross/net exposure limits" at bounding box center [369, 302] width 118 height 22
drag, startPoint x: 364, startPoint y: 232, endPoint x: 462, endPoint y: 234, distance: 97.9
click at [462, 291] on td "PM specific; flexible" at bounding box center [541, 302] width 224 height 22
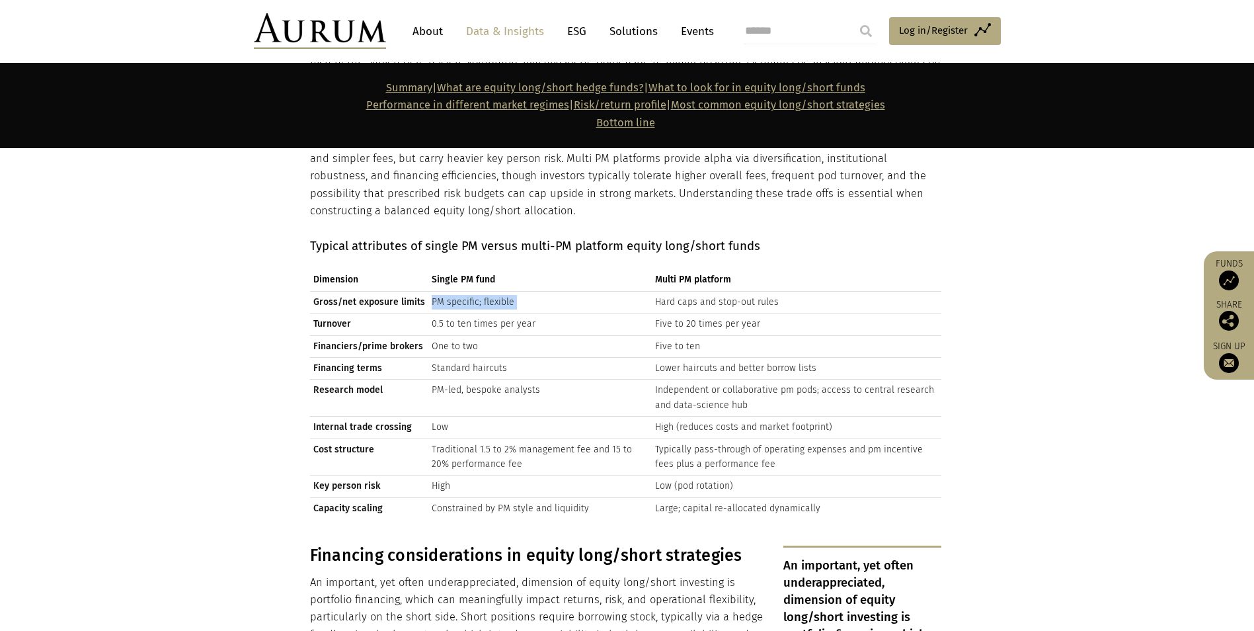
click at [462, 291] on td "PM specific; flexible" at bounding box center [541, 302] width 224 height 22
drag, startPoint x: 462, startPoint y: 234, endPoint x: 451, endPoint y: 257, distance: 24.8
click at [451, 313] on td "0.5 to ten times per year" at bounding box center [541, 324] width 224 height 22
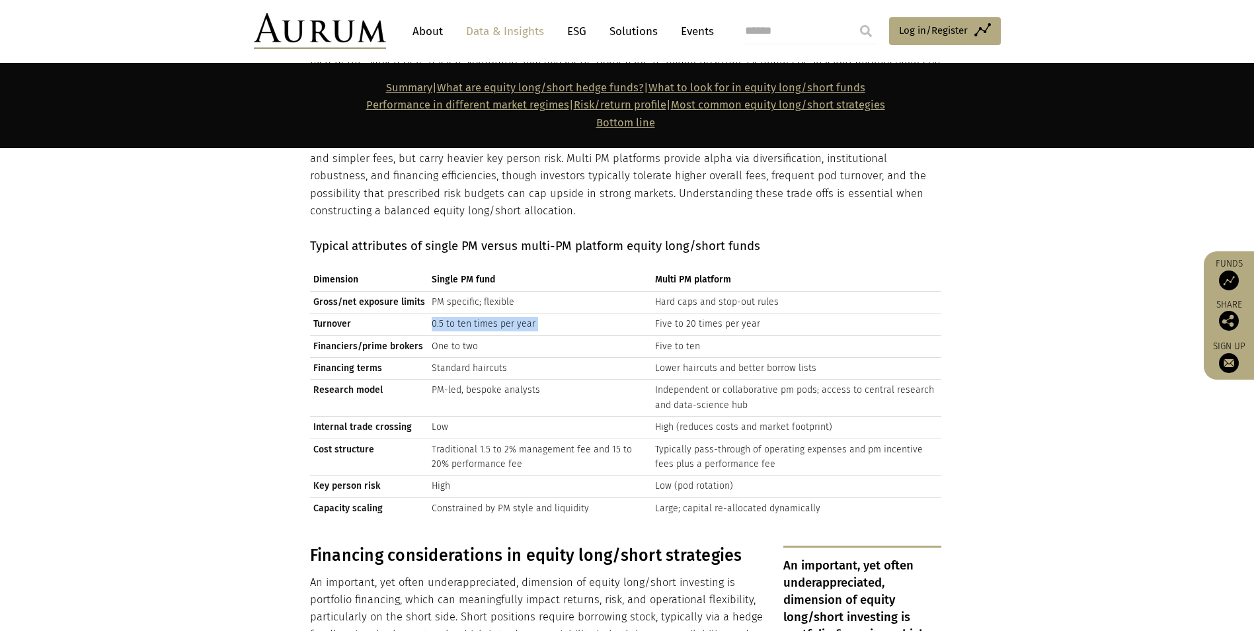
drag, startPoint x: 451, startPoint y: 257, endPoint x: 500, endPoint y: 250, distance: 49.4
click at [500, 313] on td "0.5 to ten times per year" at bounding box center [541, 324] width 224 height 22
drag, startPoint x: 500, startPoint y: 250, endPoint x: 508, endPoint y: 254, distance: 8.9
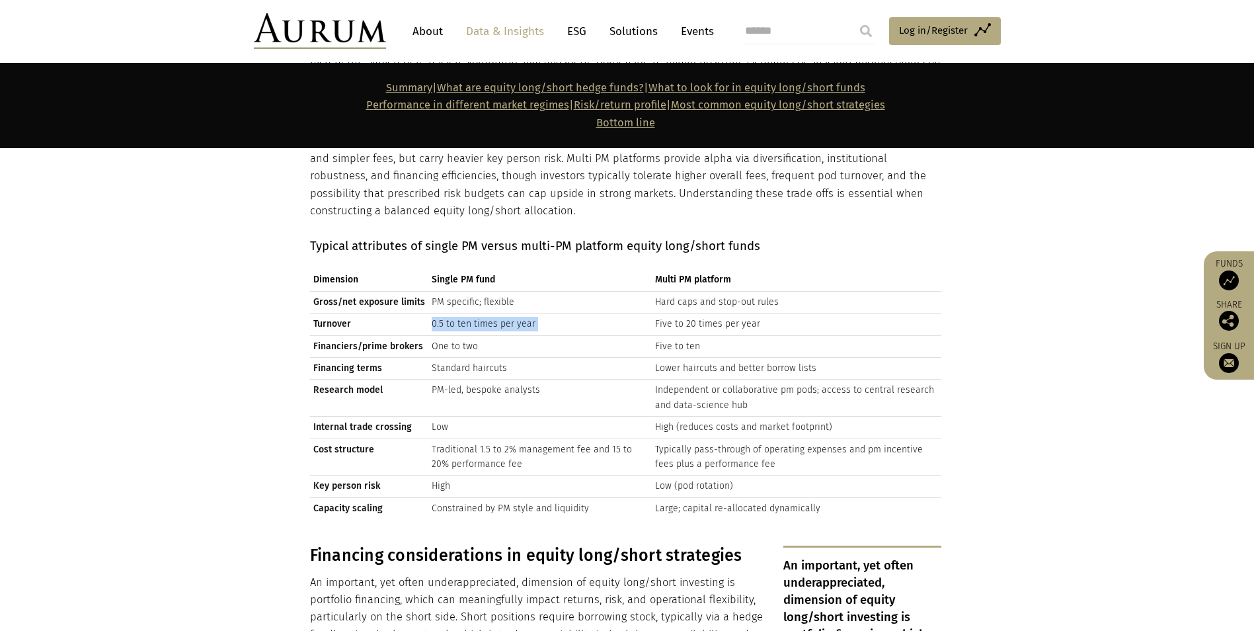
click at [508, 313] on td "0.5 to ten times per year" at bounding box center [541, 324] width 224 height 22
click at [685, 313] on td "Five to 20 times per year" at bounding box center [797, 324] width 290 height 22
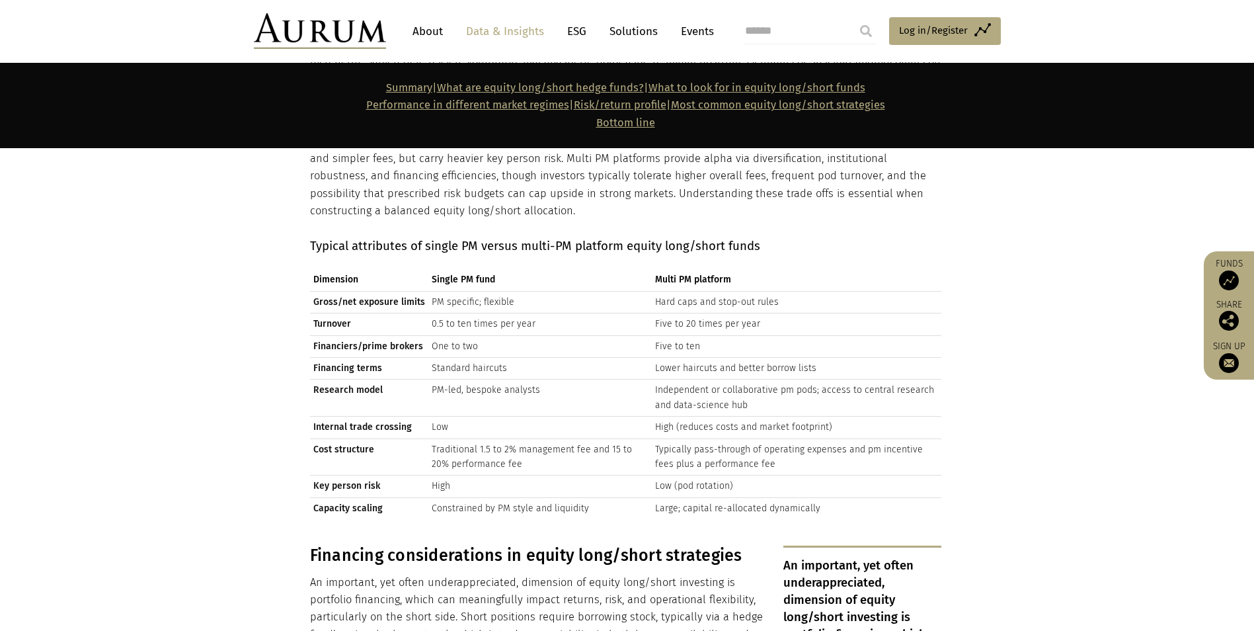
click at [371, 335] on td "Financiers/prime brokers" at bounding box center [369, 346] width 118 height 22
drag, startPoint x: 371, startPoint y: 280, endPoint x: 473, endPoint y: 274, distance: 102.0
click at [473, 335] on td "One to two" at bounding box center [541, 346] width 224 height 22
click at [678, 335] on td "Five to ten" at bounding box center [797, 346] width 290 height 22
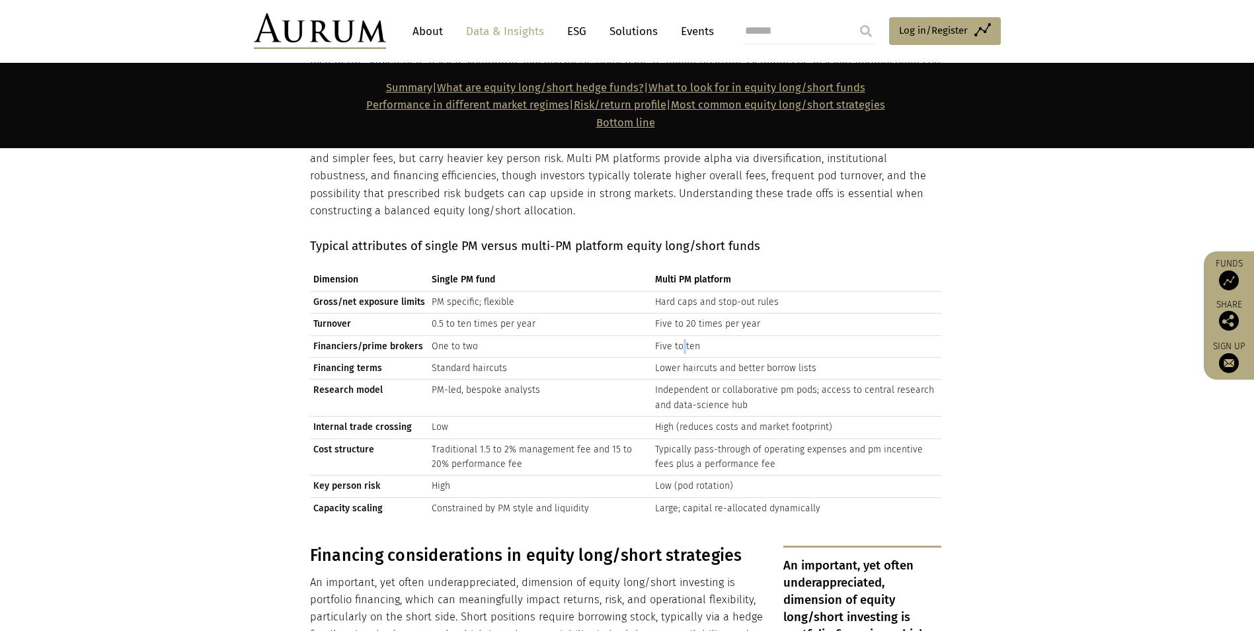
drag, startPoint x: 678, startPoint y: 270, endPoint x: 684, endPoint y: 284, distance: 14.8
click at [680, 335] on td "Five to ten" at bounding box center [797, 346] width 290 height 22
click at [687, 358] on td "Lower haircuts and better borrow lists" at bounding box center [797, 369] width 290 height 22
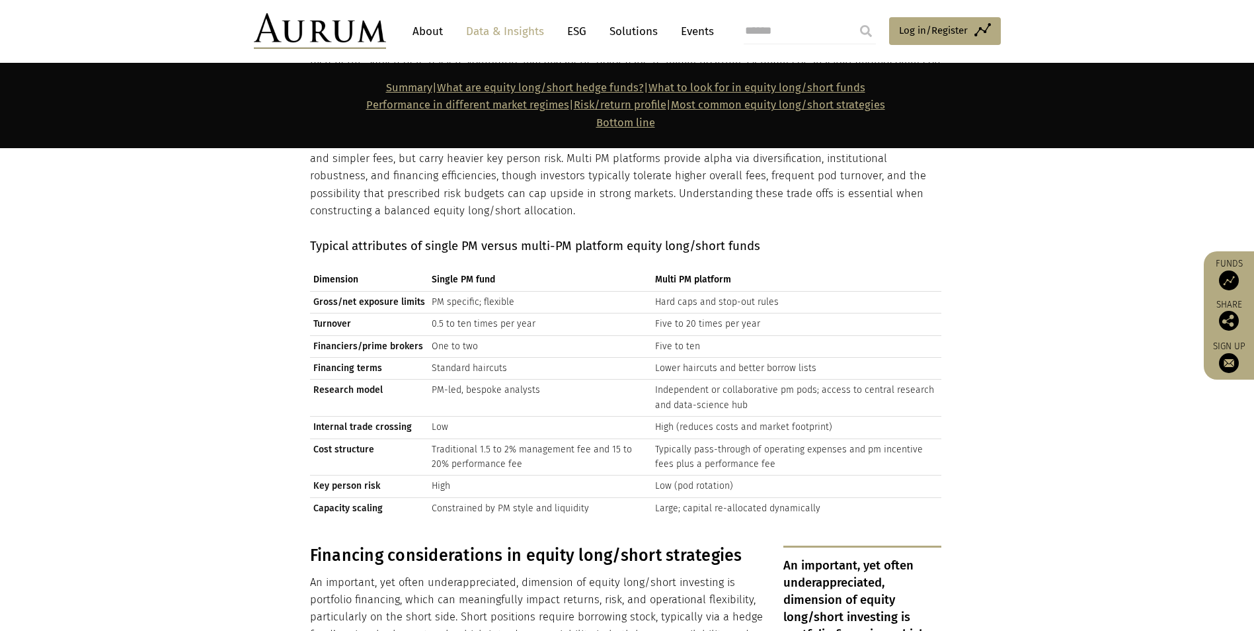
drag, startPoint x: 687, startPoint y: 290, endPoint x: 686, endPoint y: 323, distance: 32.4
click at [686, 380] on td "Independent or collaborative pm pods; access to central research and data-scien…" at bounding box center [797, 398] width 290 height 37
drag, startPoint x: 686, startPoint y: 323, endPoint x: 468, endPoint y: 308, distance: 218.7
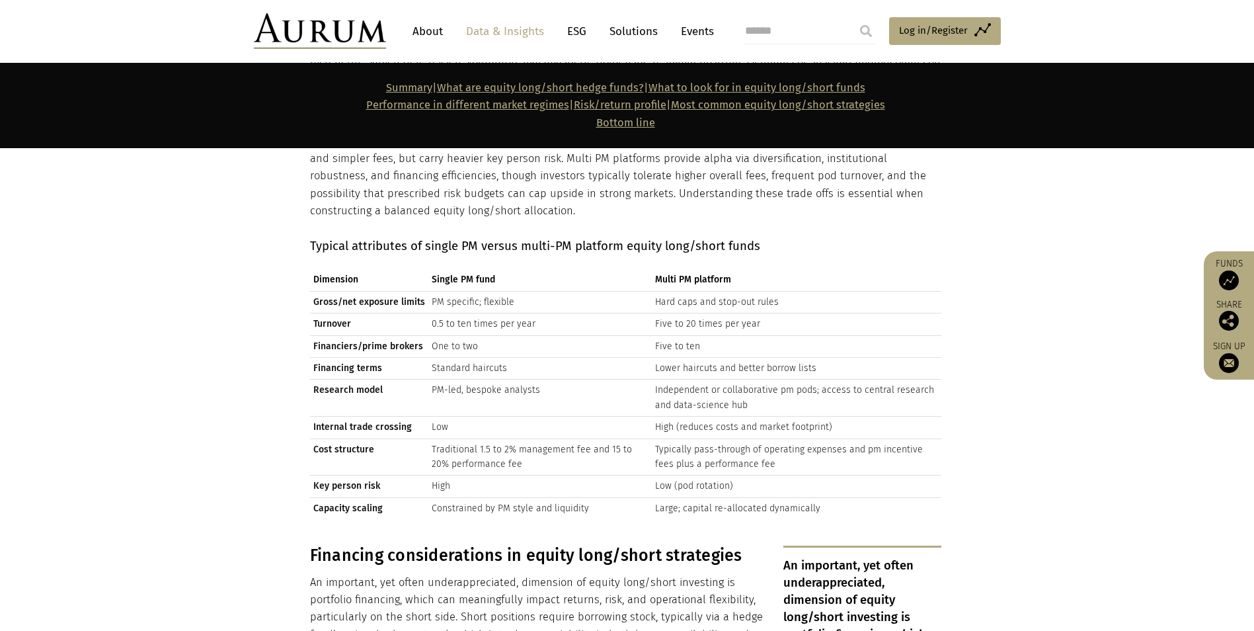
click at [468, 358] on td "Standard haircuts" at bounding box center [541, 369] width 224 height 22
click at [473, 380] on td "PM-led, bespoke analysts" at bounding box center [541, 398] width 224 height 37
click at [481, 438] on td "Traditional 1.5 to 2% management fee and 15 to 20% performance fee" at bounding box center [541, 456] width 224 height 37
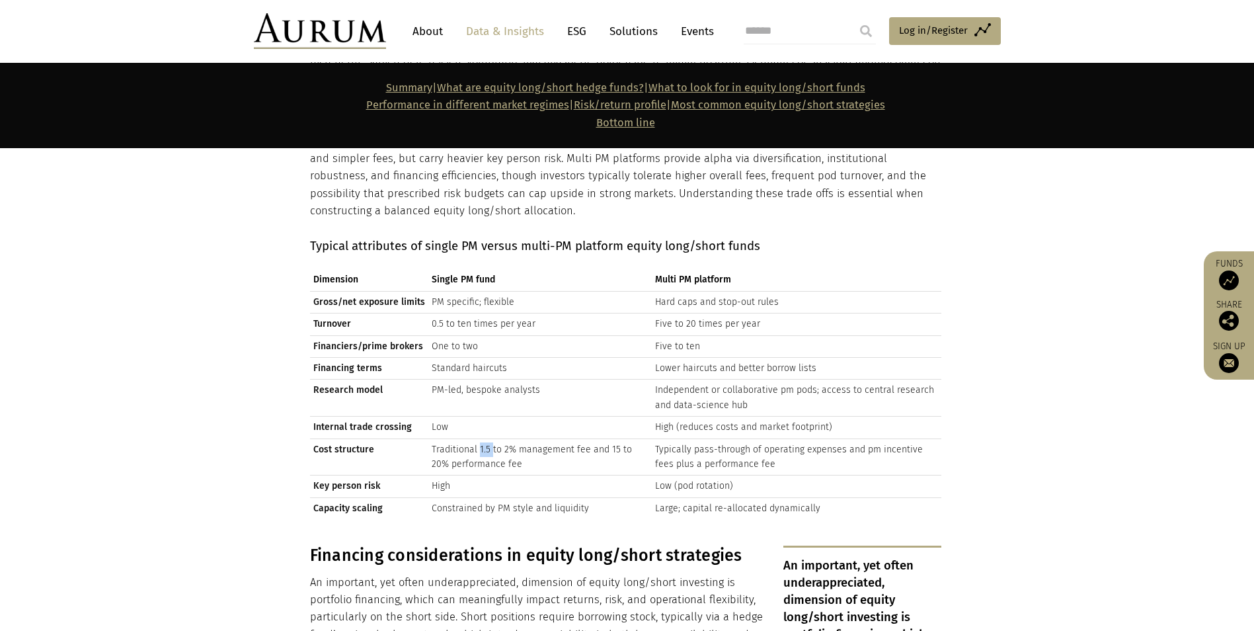
click at [481, 438] on td "Traditional 1.5 to 2% management fee and 15 to 20% performance fee" at bounding box center [541, 456] width 224 height 37
drag, startPoint x: 481, startPoint y: 377, endPoint x: 458, endPoint y: 439, distance: 66.3
click at [458, 497] on td "Constrained by PM style and liquidity" at bounding box center [541, 508] width 224 height 22
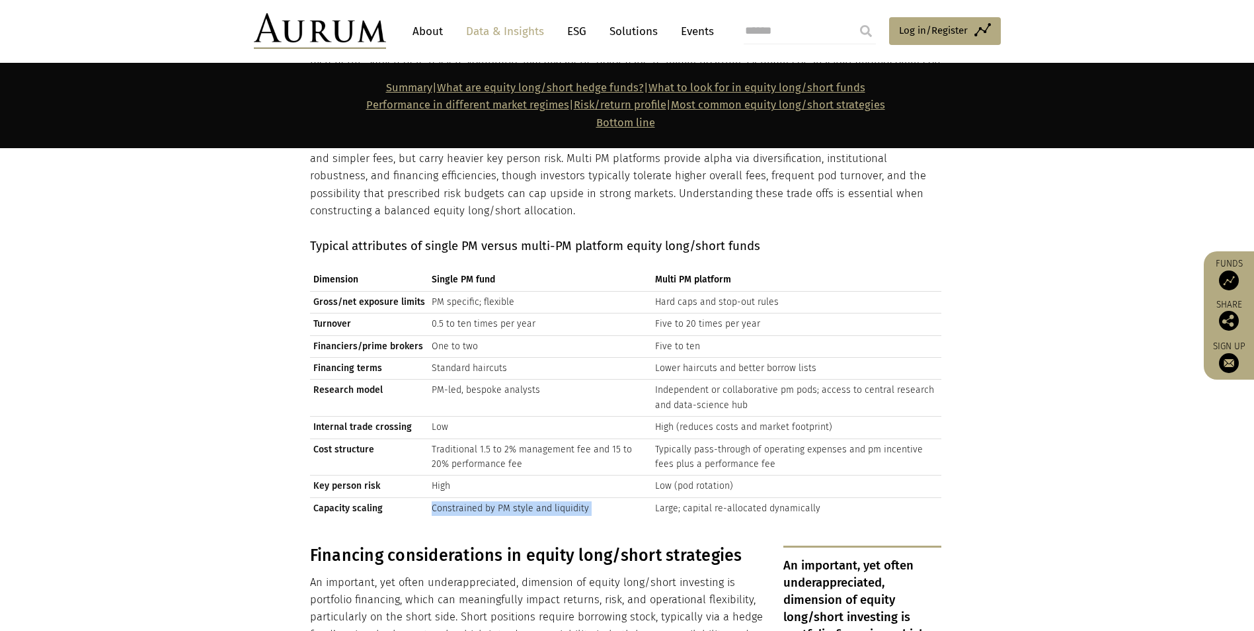
click at [458, 497] on td "Constrained by PM style and liquidity" at bounding box center [541, 508] width 224 height 22
drag, startPoint x: 458, startPoint y: 438, endPoint x: 433, endPoint y: 423, distance: 29.4
click at [433, 497] on td "Constrained by PM style and liquidity" at bounding box center [541, 508] width 224 height 22
click at [432, 475] on td "High" at bounding box center [541, 486] width 224 height 22
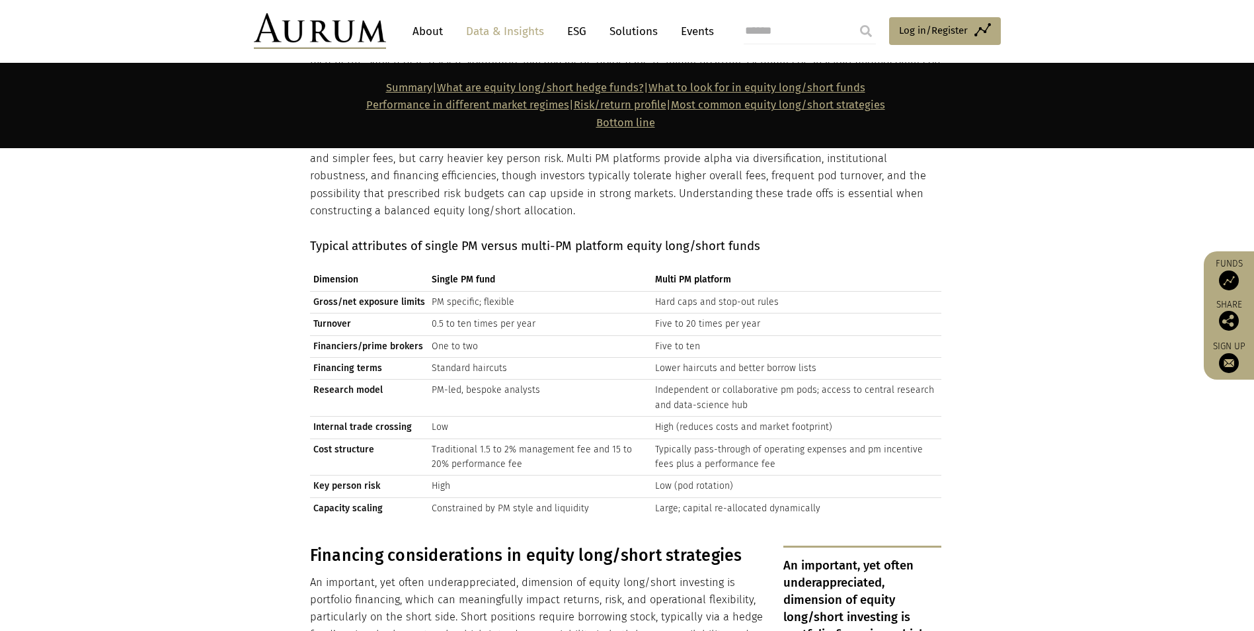
drag, startPoint x: 432, startPoint y: 413, endPoint x: 445, endPoint y: 440, distance: 29.6
click at [445, 497] on td "Constrained by PM style and liquidity" at bounding box center [541, 508] width 224 height 22
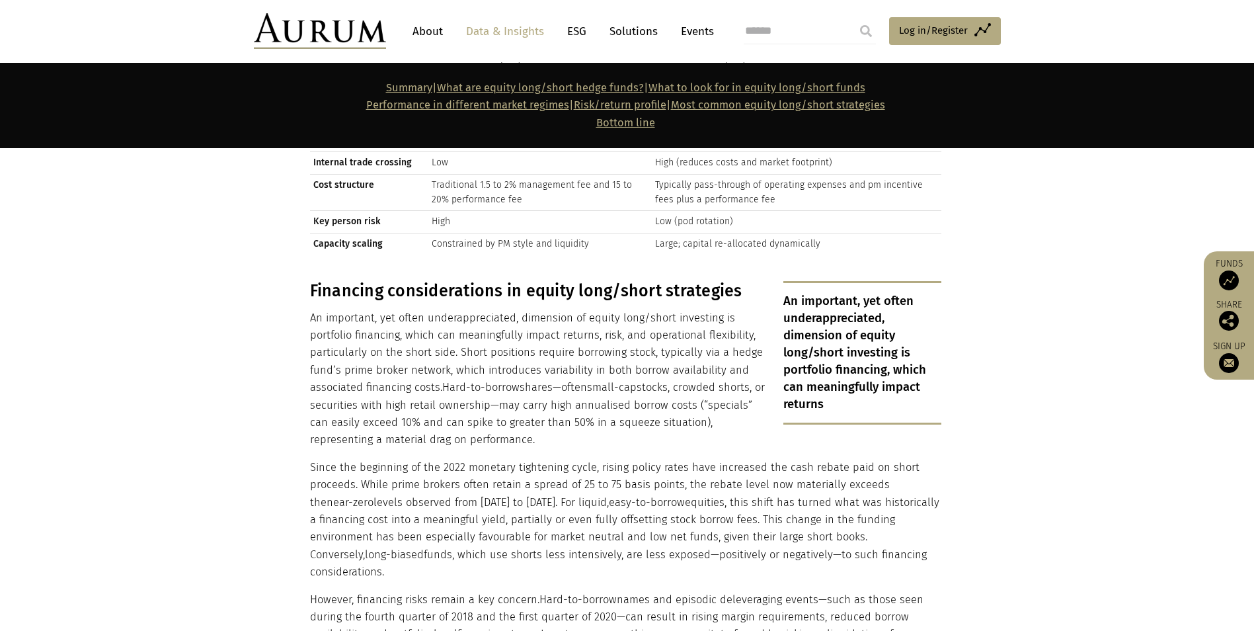
click at [444, 309] on p "An important, yet often underappreciated, dimension of equity long/short invest…" at bounding box center [626, 379] width 632 height 140
drag, startPoint x: 444, startPoint y: 248, endPoint x: 412, endPoint y: 263, distance: 35.5
click at [412, 309] on p "An important, yet often underappreciated, dimension of equity long/short invest…" at bounding box center [626, 379] width 632 height 140
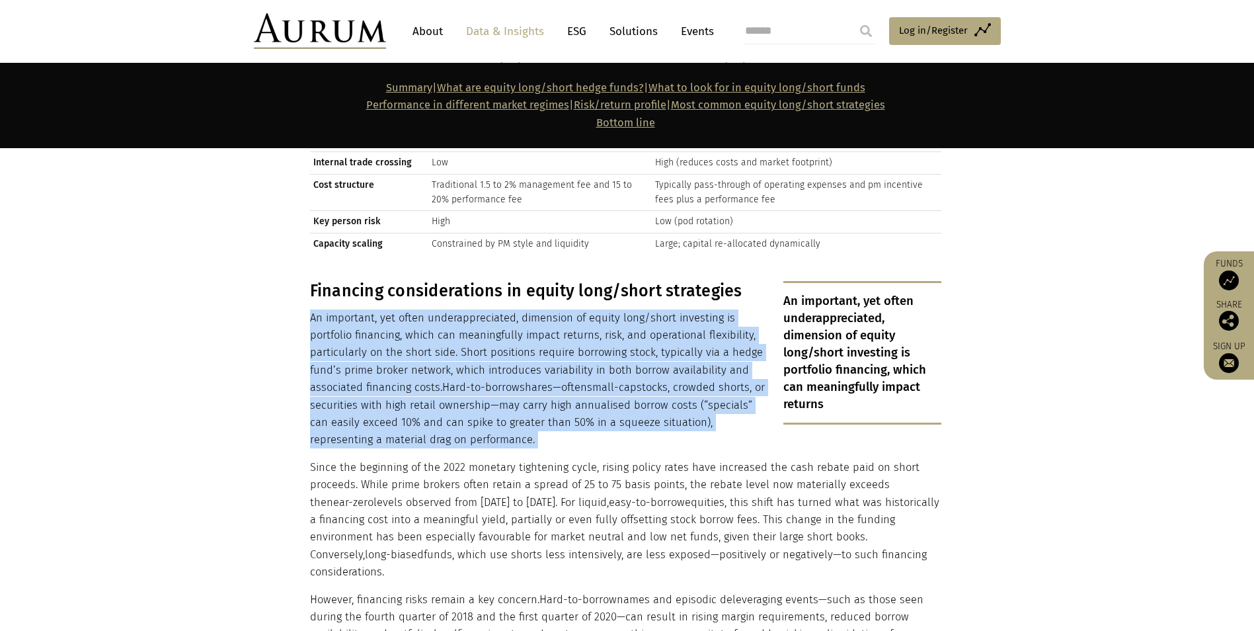
click at [412, 309] on p "An important, yet often underappreciated, dimension of equity long/short invest…" at bounding box center [626, 379] width 632 height 140
drag, startPoint x: 412, startPoint y: 263, endPoint x: 309, endPoint y: 288, distance: 105.5
click at [310, 309] on p "An important, yet often underappreciated, dimension of equity long/short invest…" at bounding box center [626, 379] width 632 height 140
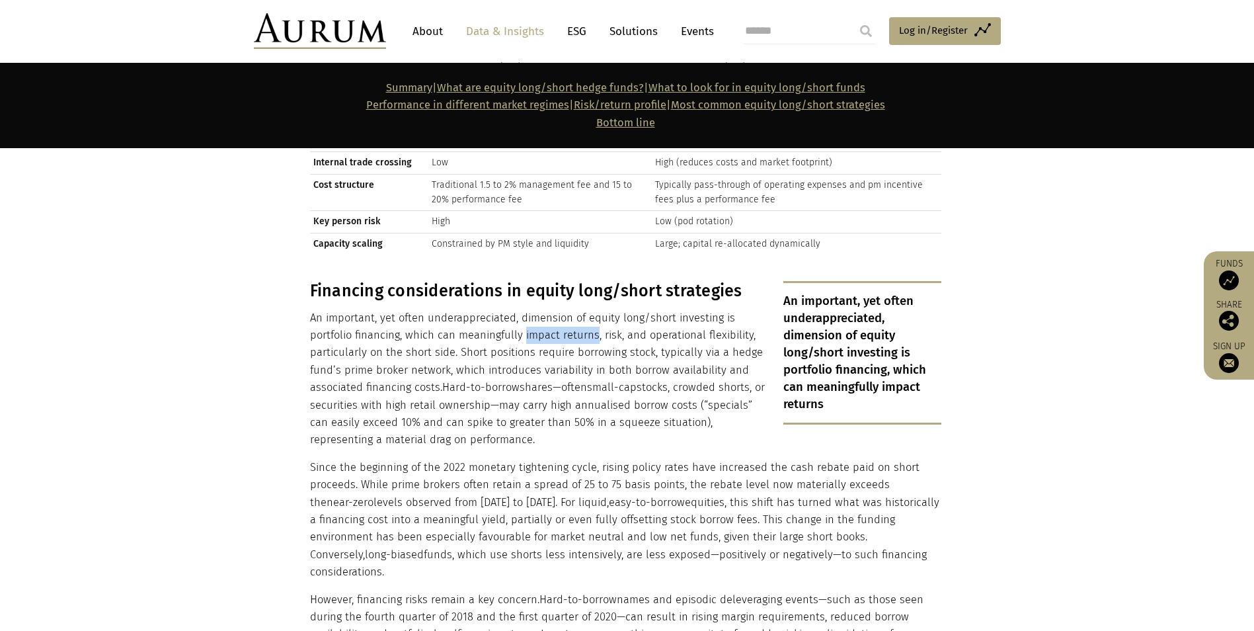
drag, startPoint x: 524, startPoint y: 266, endPoint x: 595, endPoint y: 269, distance: 70.8
click at [595, 309] on p "An important, yet often underappreciated, dimension of equity long/short invest…" at bounding box center [626, 379] width 632 height 140
drag, startPoint x: 595, startPoint y: 269, endPoint x: 615, endPoint y: 267, distance: 20.6
click at [615, 309] on p "An important, yet often underappreciated, dimension of equity long/short invest…" at bounding box center [626, 379] width 632 height 140
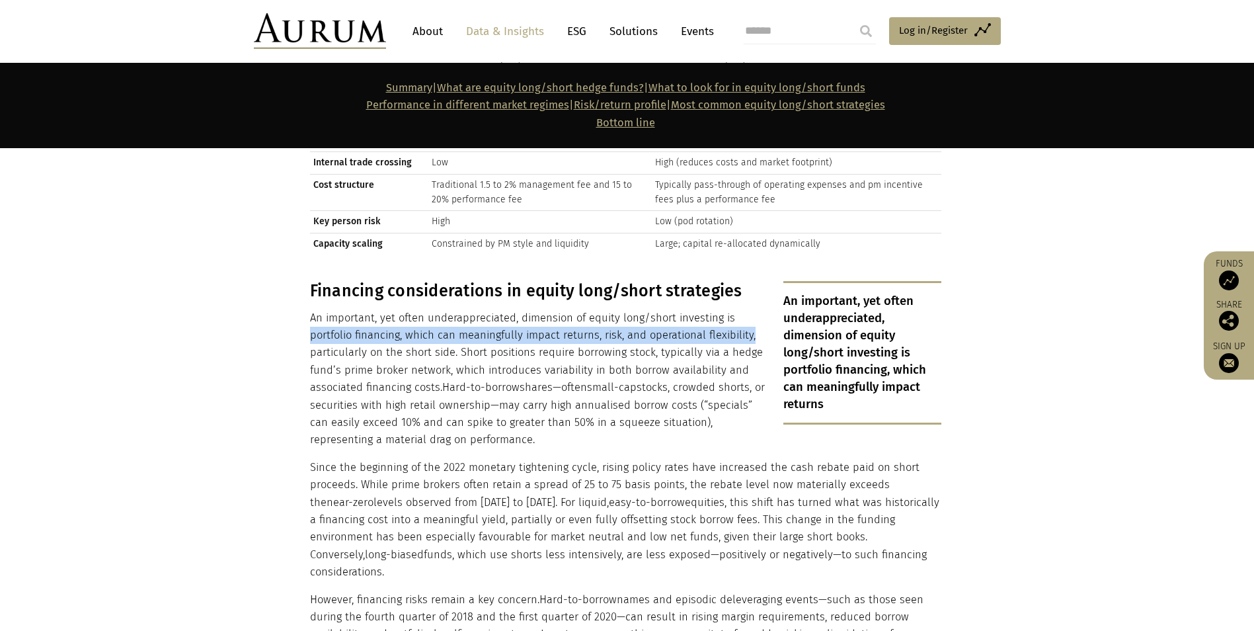
drag, startPoint x: 755, startPoint y: 265, endPoint x: 311, endPoint y: 270, distance: 443.8
click at [311, 309] on p "An important, yet often underappreciated, dimension of equity long/short invest…" at bounding box center [626, 379] width 632 height 140
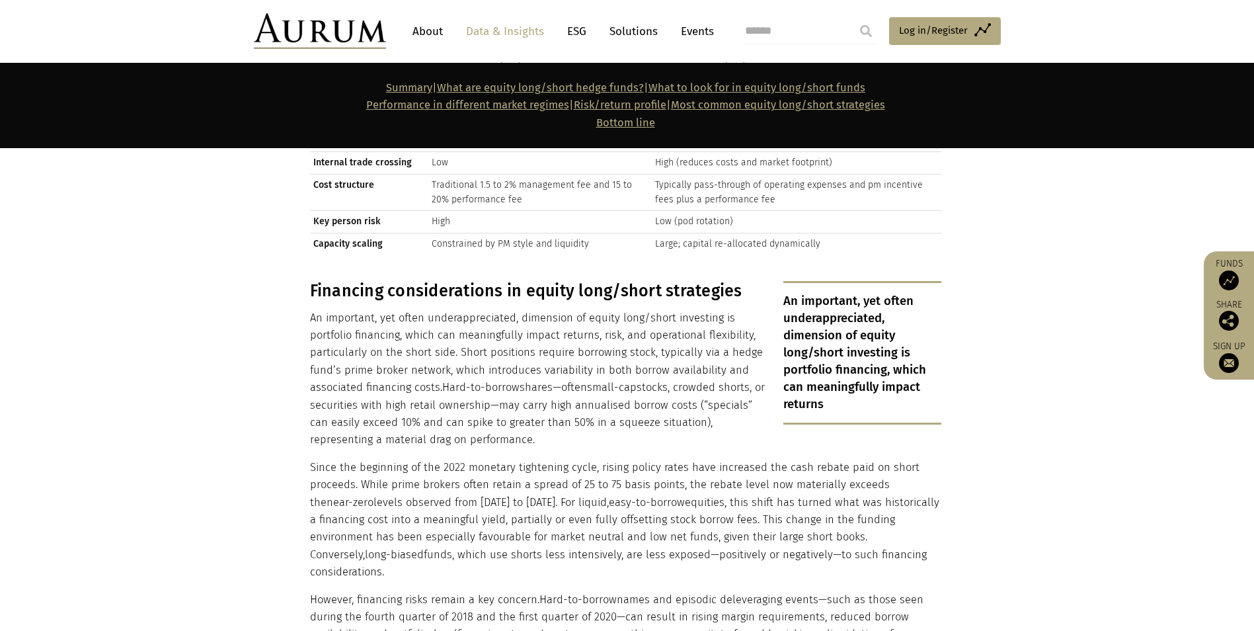
click at [468, 309] on p "An important, yet often underappreciated, dimension of equity long/short invest…" at bounding box center [626, 379] width 632 height 140
drag, startPoint x: 573, startPoint y: 283, endPoint x: 648, endPoint y: 283, distance: 74.7
click at [648, 309] on p "An important, yet often underappreciated, dimension of equity long/short invest…" at bounding box center [626, 379] width 632 height 140
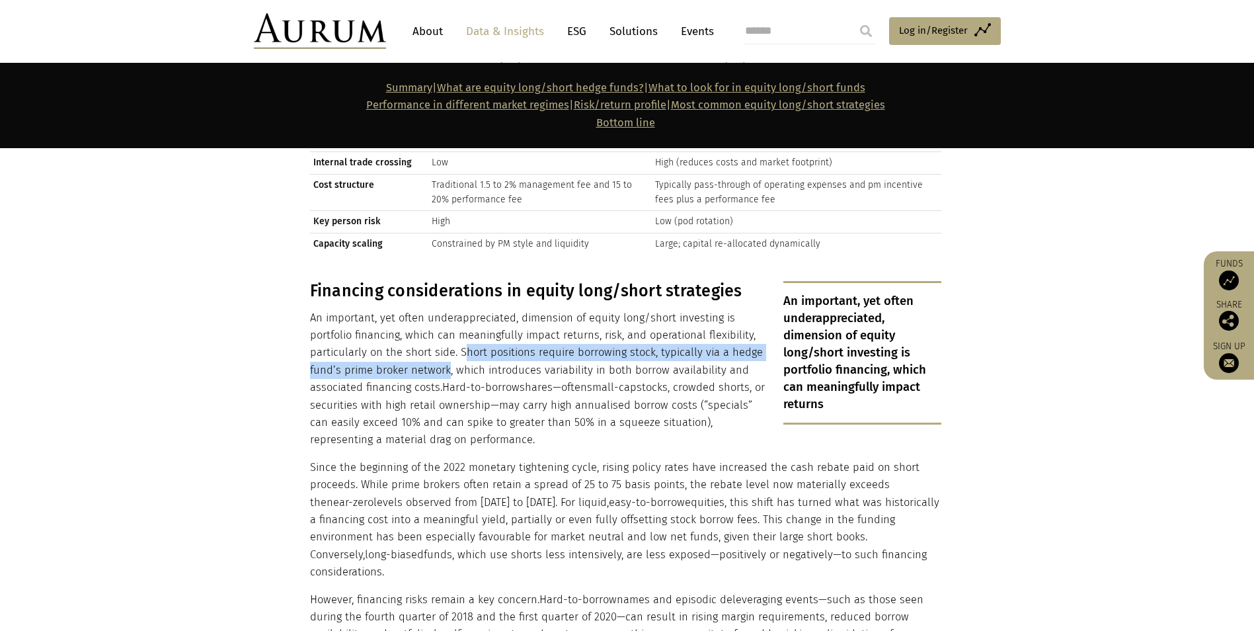
drag, startPoint x: 446, startPoint y: 304, endPoint x: 460, endPoint y: 281, distance: 26.8
click at [460, 309] on p "An important, yet often underappreciated, dimension of equity long/short invest…" at bounding box center [626, 379] width 632 height 140
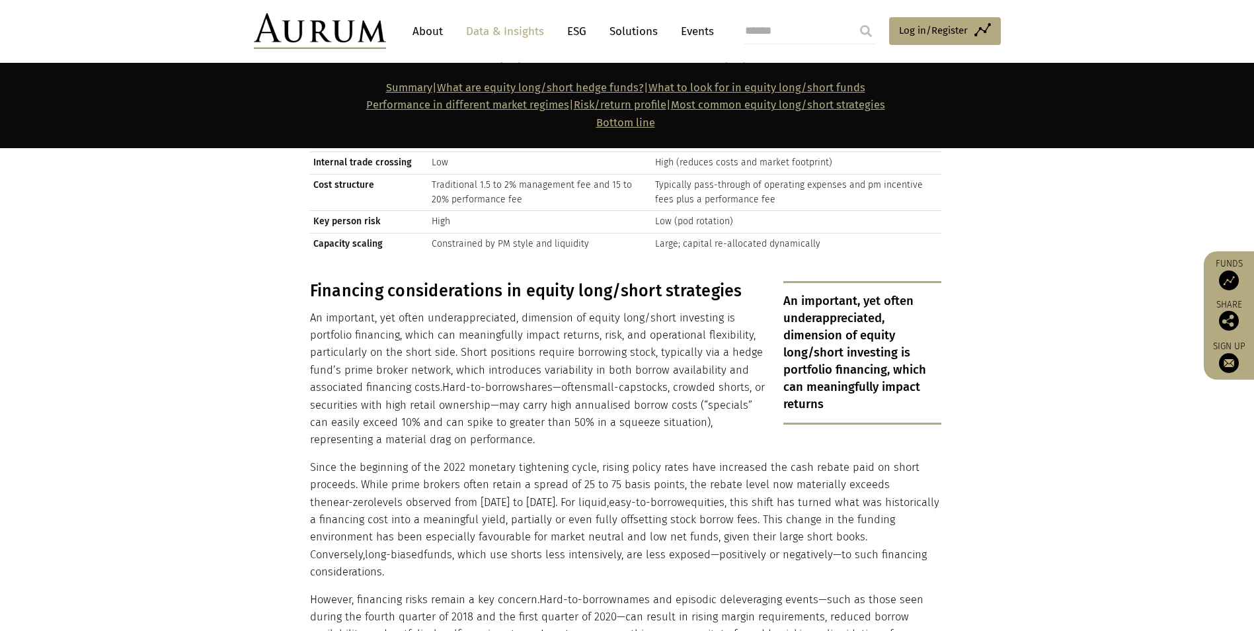
drag, startPoint x: 460, startPoint y: 281, endPoint x: 522, endPoint y: 307, distance: 67.3
click at [520, 309] on p "An important, yet often underappreciated, dimension of equity long/short invest…" at bounding box center [626, 379] width 632 height 140
click at [522, 309] on p "An important, yet often underappreciated, dimension of equity long/short invest…" at bounding box center [626, 379] width 632 height 140
drag, startPoint x: 522, startPoint y: 307, endPoint x: 626, endPoint y: 299, distance: 103.5
click at [617, 309] on p "An important, yet often underappreciated, dimension of equity long/short invest…" at bounding box center [626, 379] width 632 height 140
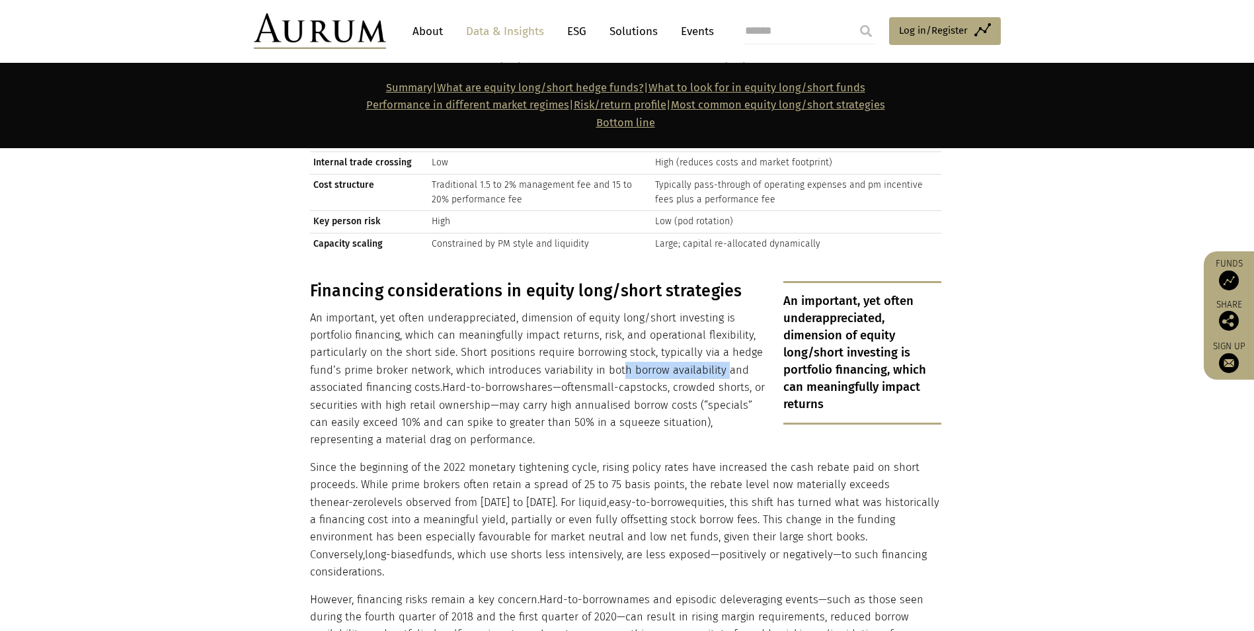
drag, startPoint x: 618, startPoint y: 301, endPoint x: 723, endPoint y: 302, distance: 104.5
click at [723, 309] on p "An important, yet often underappreciated, dimension of equity long/short invest…" at bounding box center [626, 379] width 632 height 140
drag, startPoint x: 447, startPoint y: 320, endPoint x: 463, endPoint y: 370, distance: 52.1
click at [463, 370] on p "An important, yet often underappreciated, dimension of equity long/short invest…" at bounding box center [626, 379] width 632 height 140
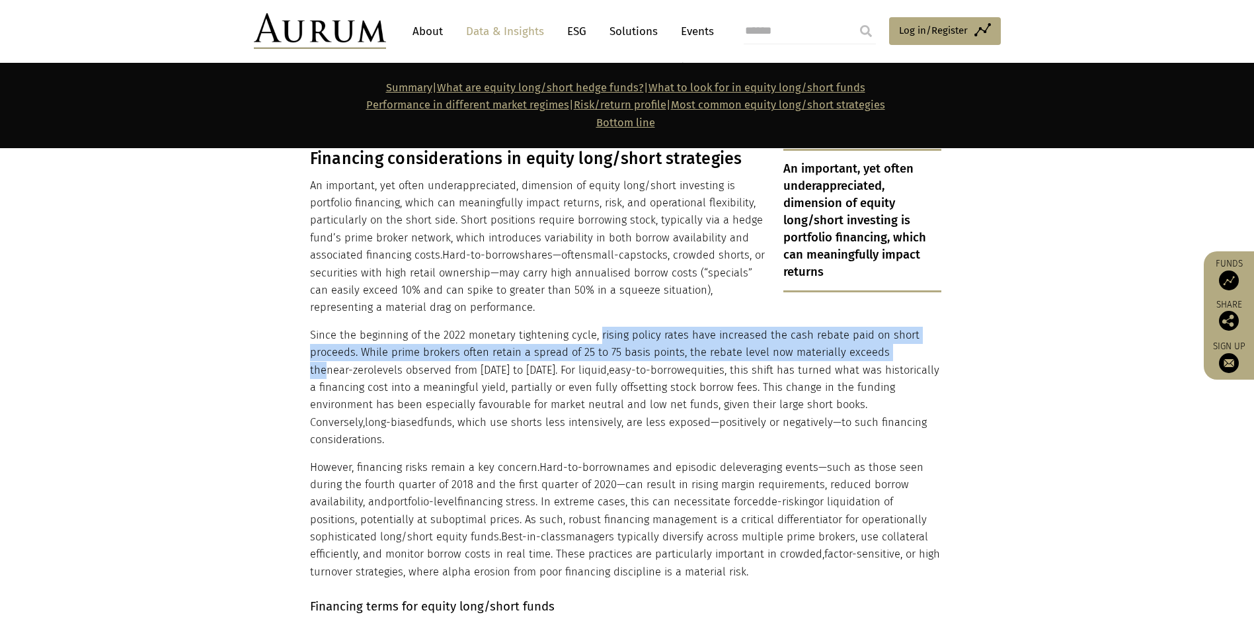
drag, startPoint x: 598, startPoint y: 264, endPoint x: 907, endPoint y: 278, distance: 308.5
click at [817, 327] on p "Since the beginning of the 2022 monetary tightening cycle, rising policy rates …" at bounding box center [626, 388] width 632 height 122
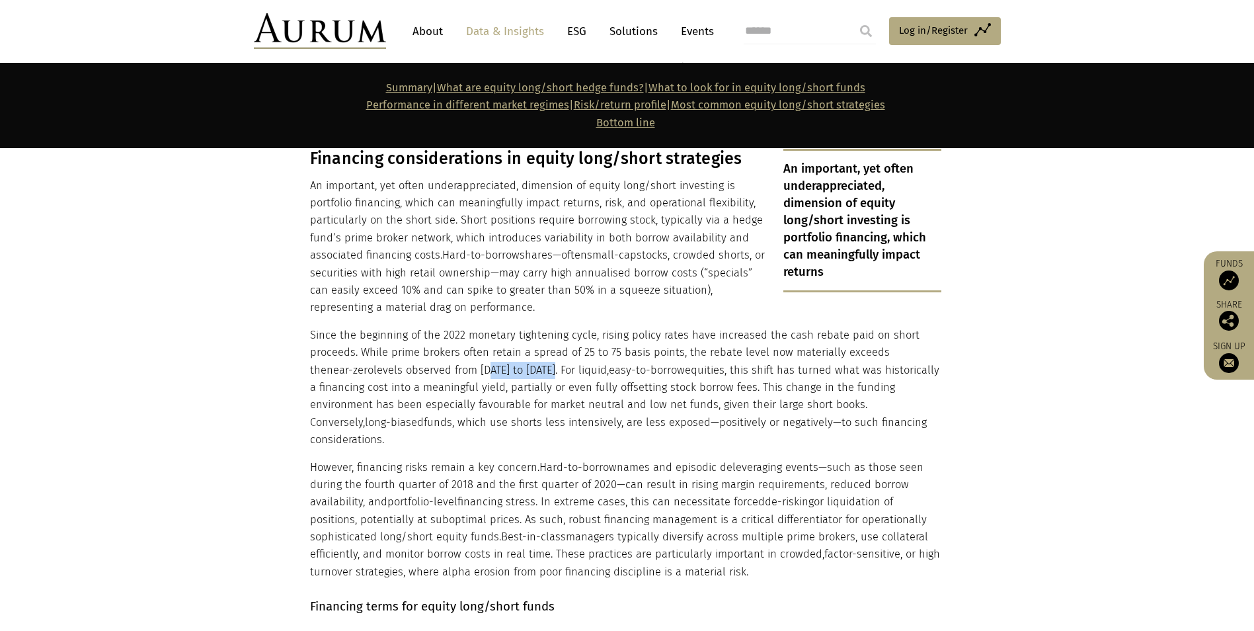
drag, startPoint x: 507, startPoint y: 300, endPoint x: 530, endPoint y: 300, distance: 23.1
click at [530, 327] on p "Since the beginning of the 2022 monetary tightening cycle, rising policy rates …" at bounding box center [626, 388] width 632 height 122
drag, startPoint x: 530, startPoint y: 300, endPoint x: 561, endPoint y: 304, distance: 30.8
click at [558, 327] on p "Since the beginning of the 2022 monetary tightening cycle, rising policy rates …" at bounding box center [626, 388] width 632 height 122
drag, startPoint x: 315, startPoint y: 315, endPoint x: 479, endPoint y: 315, distance: 164.0
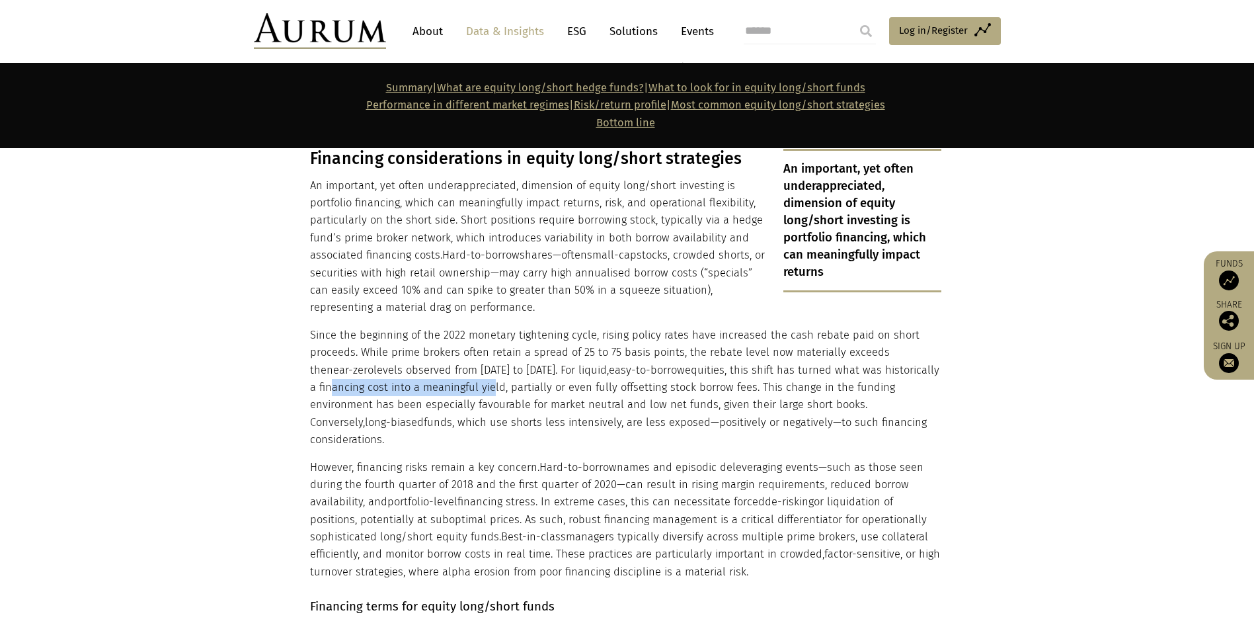
click at [479, 327] on p "Since the beginning of the 2022 monetary tightening cycle, rising policy rates …" at bounding box center [626, 388] width 632 height 122
drag, startPoint x: 479, startPoint y: 315, endPoint x: 503, endPoint y: 315, distance: 23.8
click at [503, 327] on p "Since the beginning of the 2022 monetary tightening cycle, rising policy rates …" at bounding box center [626, 388] width 632 height 122
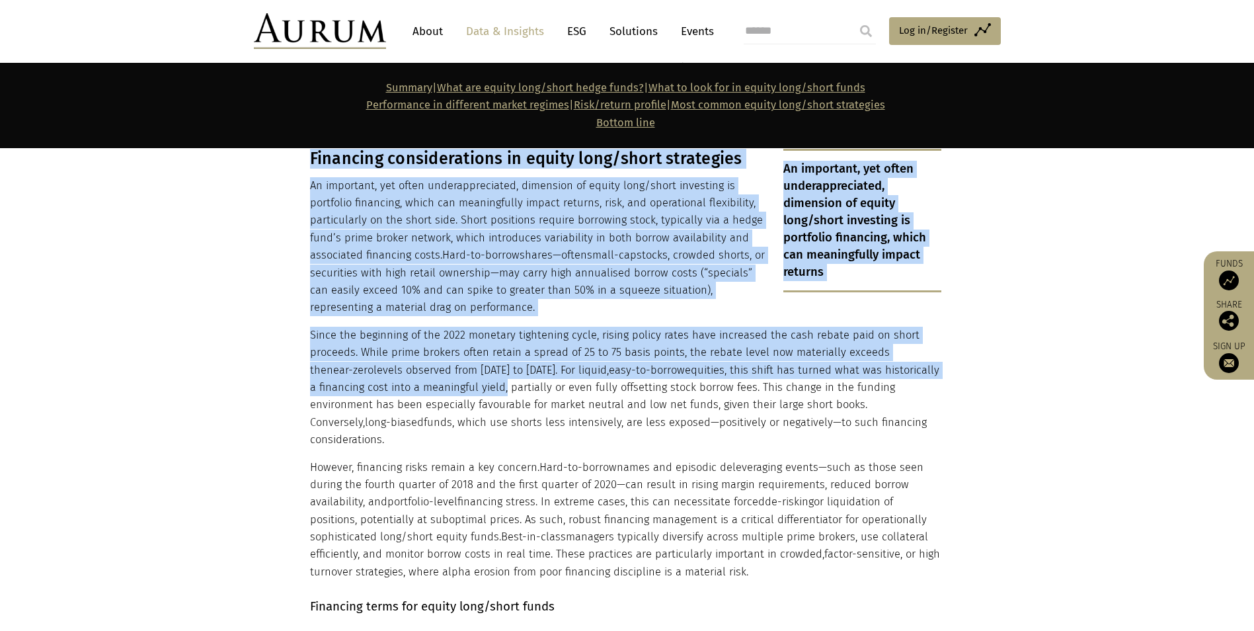
drag, startPoint x: 493, startPoint y: 317, endPoint x: 292, endPoint y: 318, distance: 201.0
click at [292, 318] on section "An important, yet often underappreciated, dimension of equity long/short invest…" at bounding box center [627, 356] width 1254 height 448
drag, startPoint x: 485, startPoint y: 321, endPoint x: 494, endPoint y: 317, distance: 9.5
click at [487, 327] on p "Since the beginning of the 2022 monetary tightening cycle, rising policy rates …" at bounding box center [626, 388] width 632 height 122
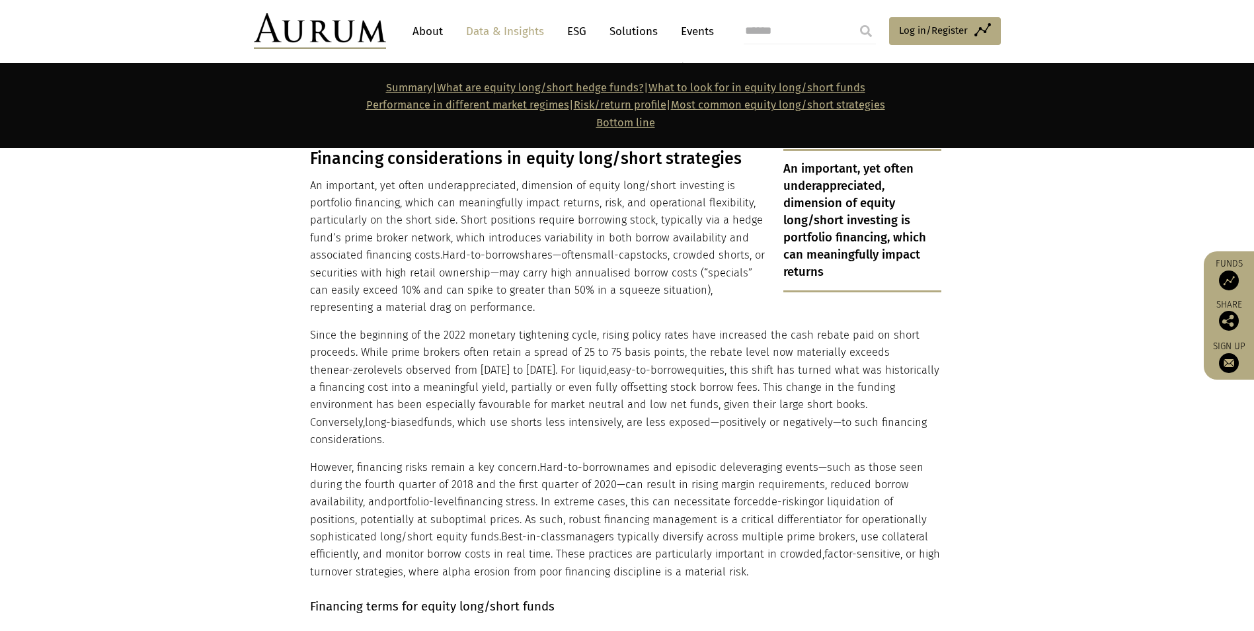
click at [495, 327] on p "Since the beginning of the 2022 monetary tightening cycle, rising policy rates …" at bounding box center [626, 388] width 632 height 122
drag, startPoint x: 495, startPoint y: 316, endPoint x: 311, endPoint y: 319, distance: 183.9
click at [311, 327] on p "Since the beginning of the 2022 monetary tightening cycle, rising policy rates …" at bounding box center [626, 388] width 632 height 122
drag, startPoint x: 782, startPoint y: 265, endPoint x: 354, endPoint y: 276, distance: 427.3
click at [354, 327] on p "Since the beginning of the 2022 monetary tightening cycle, rising policy rates …" at bounding box center [626, 388] width 632 height 122
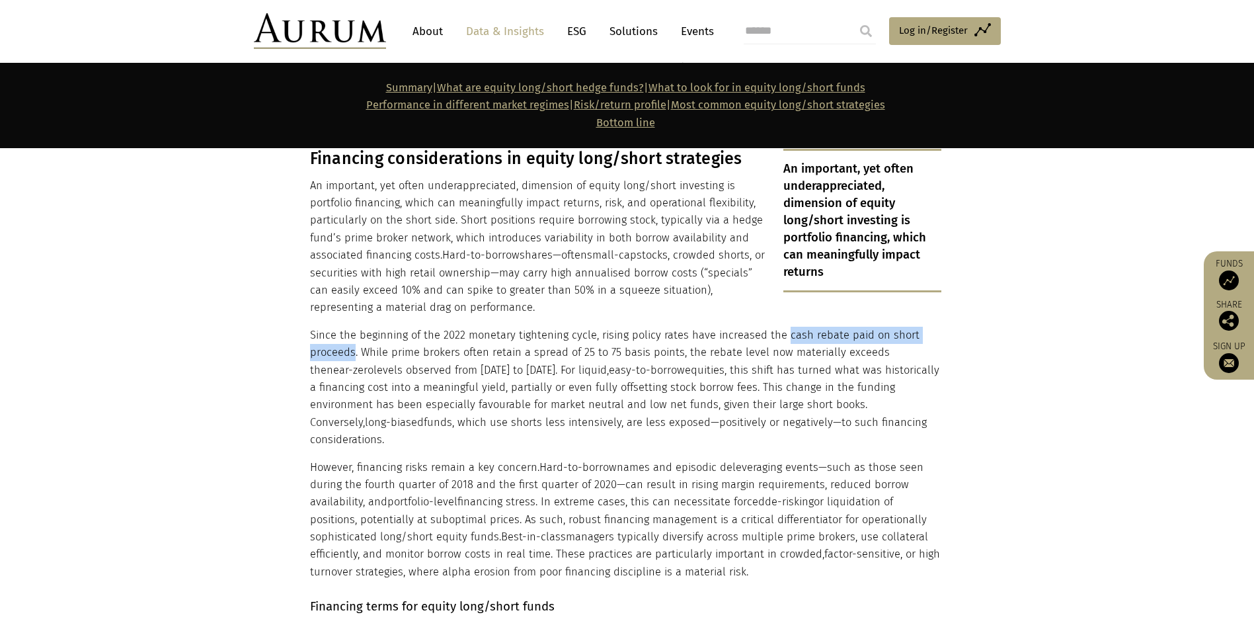
copy p "cash rebate paid on short proceeds"
click at [651, 327] on p "Since the beginning of the 2022 monetary tightening cycle, rising policy rates …" at bounding box center [626, 388] width 632 height 122
drag, startPoint x: 609, startPoint y: 282, endPoint x: 680, endPoint y: 279, distance: 71.5
click at [680, 327] on p "Since the beginning of the 2022 monetary tightening cycle, rising policy rates …" at bounding box center [626, 388] width 632 height 122
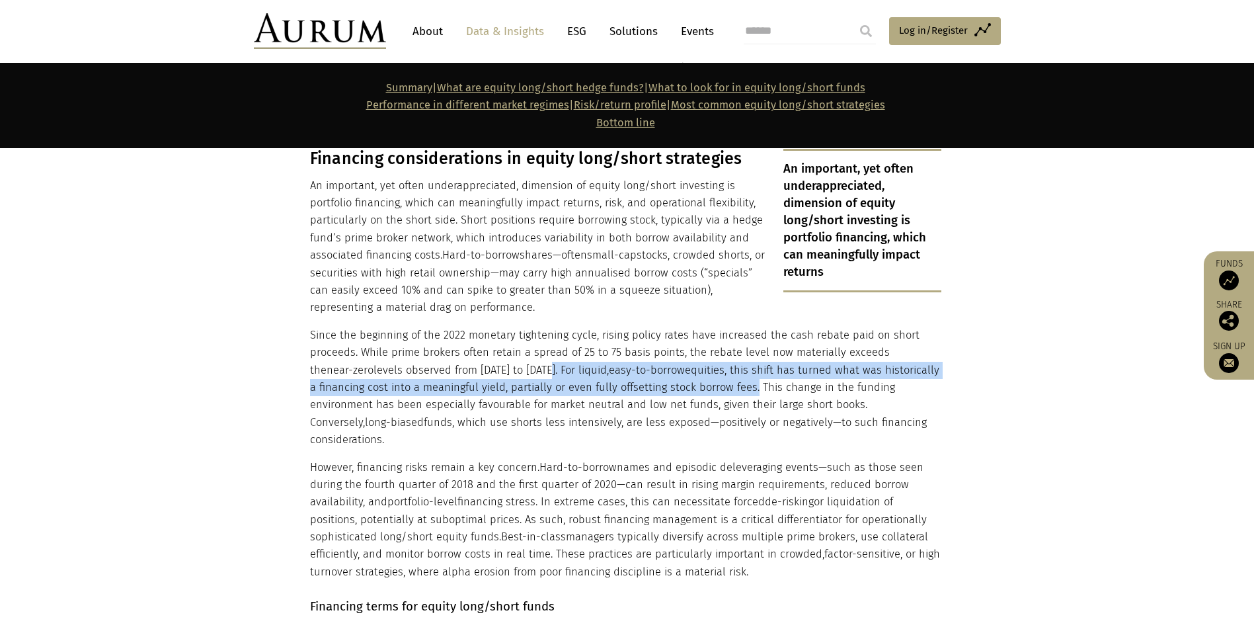
drag, startPoint x: 739, startPoint y: 317, endPoint x: 527, endPoint y: 298, distance: 212.5
click at [527, 327] on p "Since the beginning of the 2022 monetary tightening cycle, rising policy rates …" at bounding box center [626, 388] width 632 height 122
click at [739, 327] on p "Since the beginning of the 2022 monetary tightening cycle, rising policy rates …" at bounding box center [626, 388] width 632 height 122
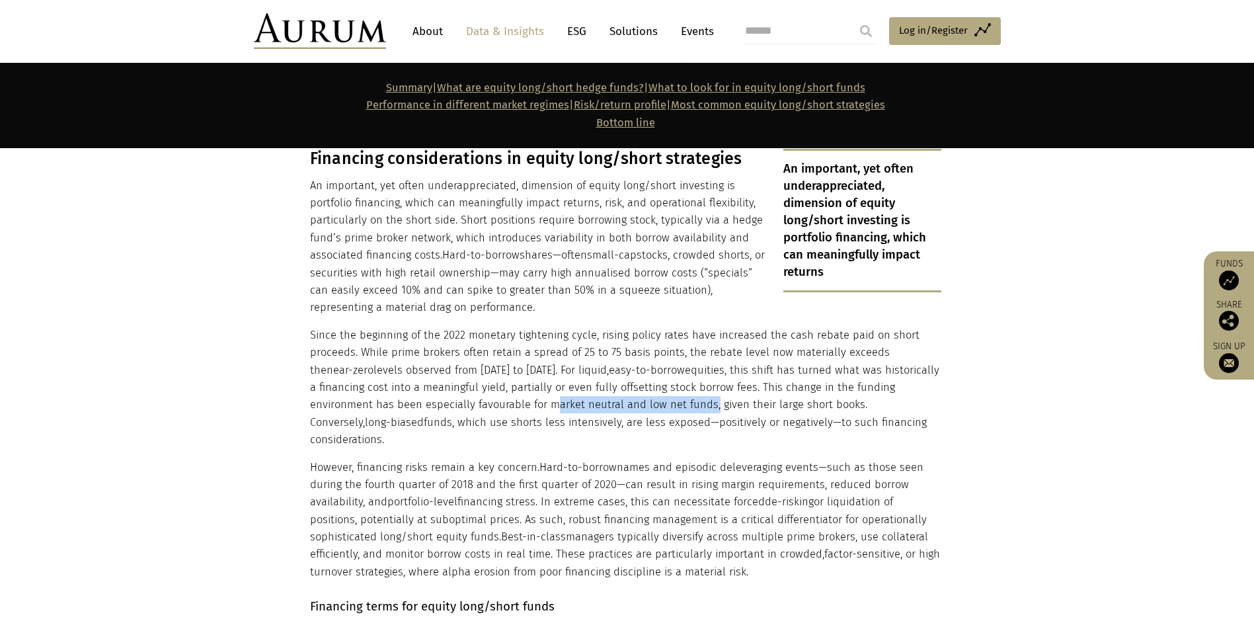
drag, startPoint x: 479, startPoint y: 333, endPoint x: 641, endPoint y: 335, distance: 162.0
click at [641, 335] on p "Since the beginning of the 2022 monetary tightening cycle, rising policy rates …" at bounding box center [626, 388] width 632 height 122
drag, startPoint x: 641, startPoint y: 335, endPoint x: 789, endPoint y: 335, distance: 147.5
click at [789, 335] on p "Since the beginning of the 2022 monetary tightening cycle, rising policy rates …" at bounding box center [626, 388] width 632 height 122
drag, startPoint x: 369, startPoint y: 353, endPoint x: 566, endPoint y: 355, distance: 197.1
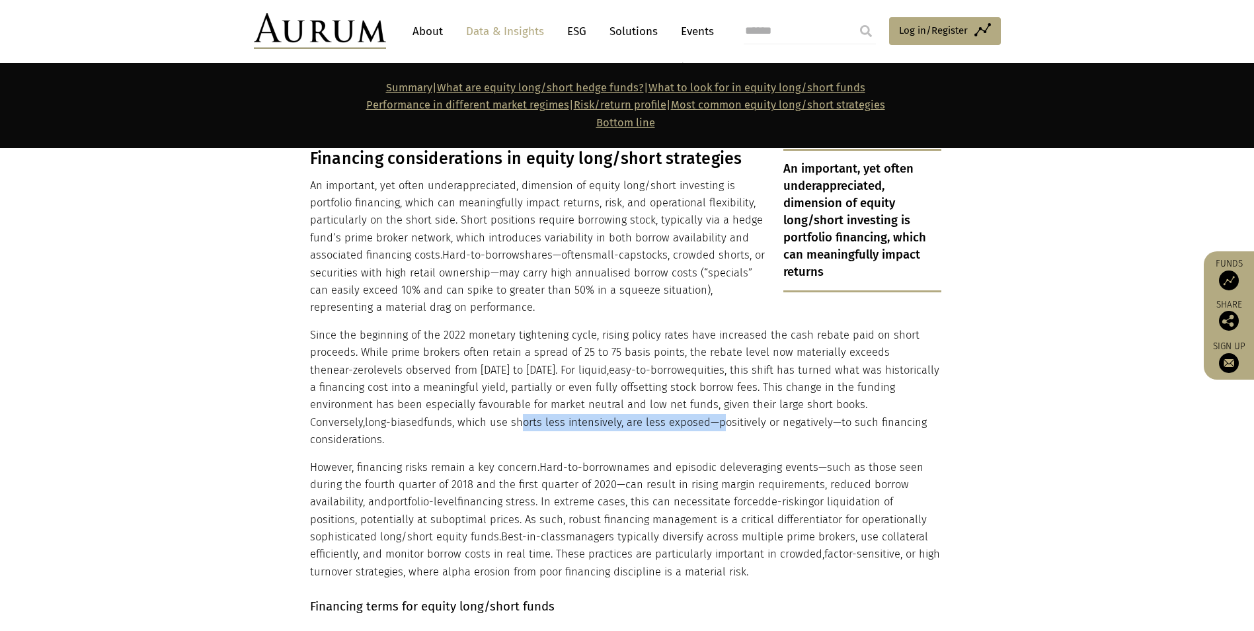
click at [566, 355] on p "Since the beginning of the 2022 monetary tightening cycle, rising policy rates …" at bounding box center [626, 388] width 632 height 122
drag, startPoint x: 566, startPoint y: 355, endPoint x: 575, endPoint y: 356, distance: 8.7
click at [575, 356] on p "Since the beginning of the 2022 monetary tightening cycle, rising policy rates …" at bounding box center [626, 388] width 632 height 122
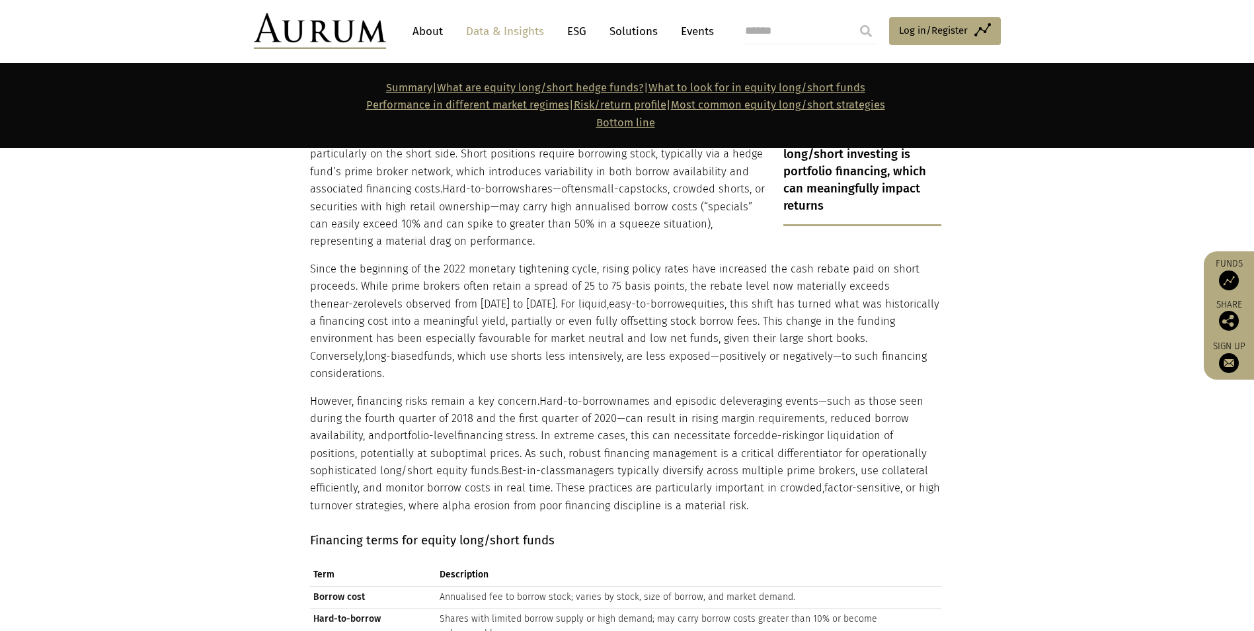
click at [432, 393] on p "However, financing risks remain a key concern. Hard-to-borrow names and episodi…" at bounding box center [626, 454] width 632 height 122
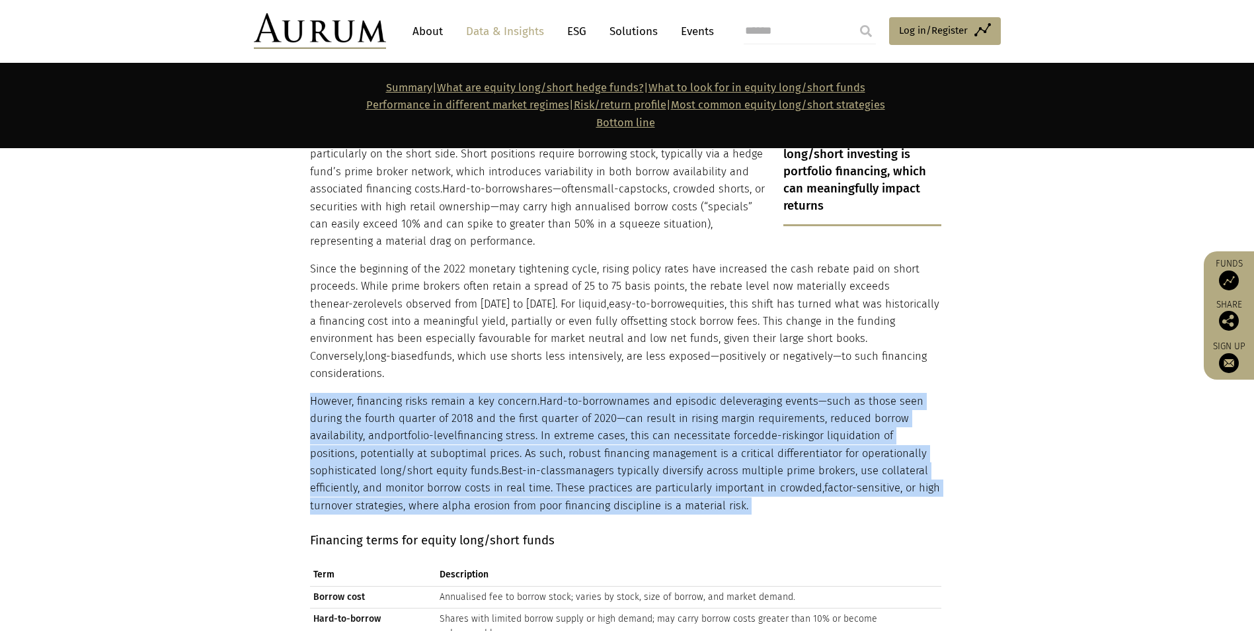
click at [432, 393] on p "However, financing risks remain a key concern. Hard-to-borrow names and episodi…" at bounding box center [626, 454] width 632 height 122
drag, startPoint x: 432, startPoint y: 317, endPoint x: 419, endPoint y: 324, distance: 14.8
click at [419, 393] on p "However, financing risks remain a key concern. Hard-to-borrow names and episodi…" at bounding box center [626, 454] width 632 height 122
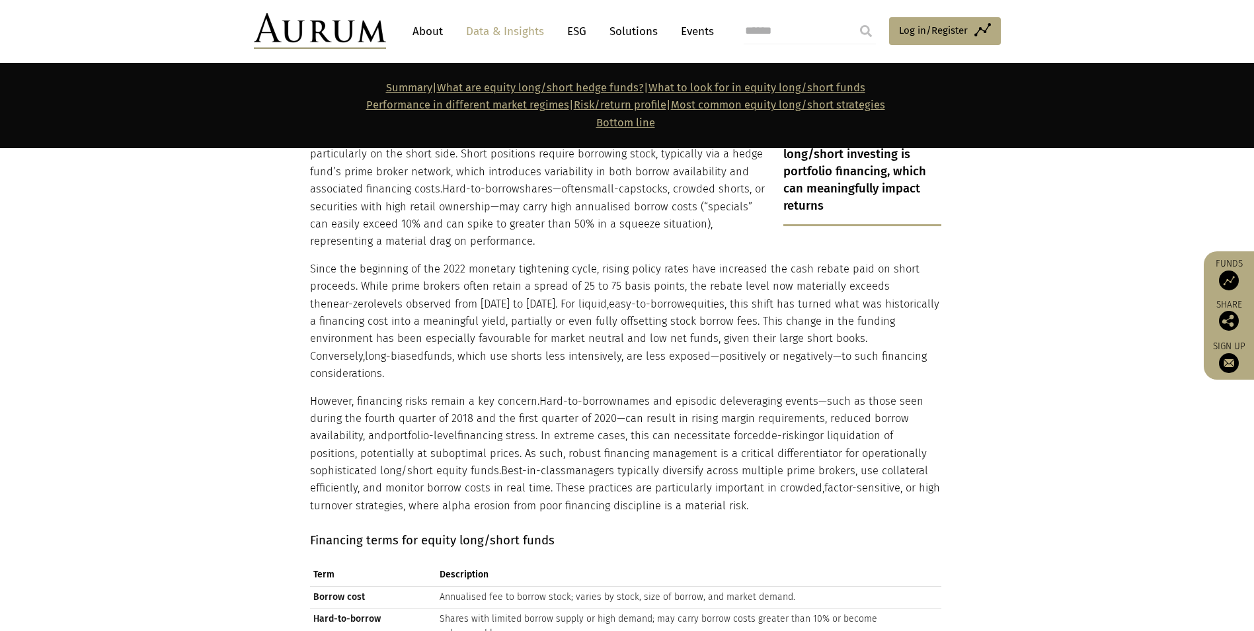
scroll to position [5208, 0]
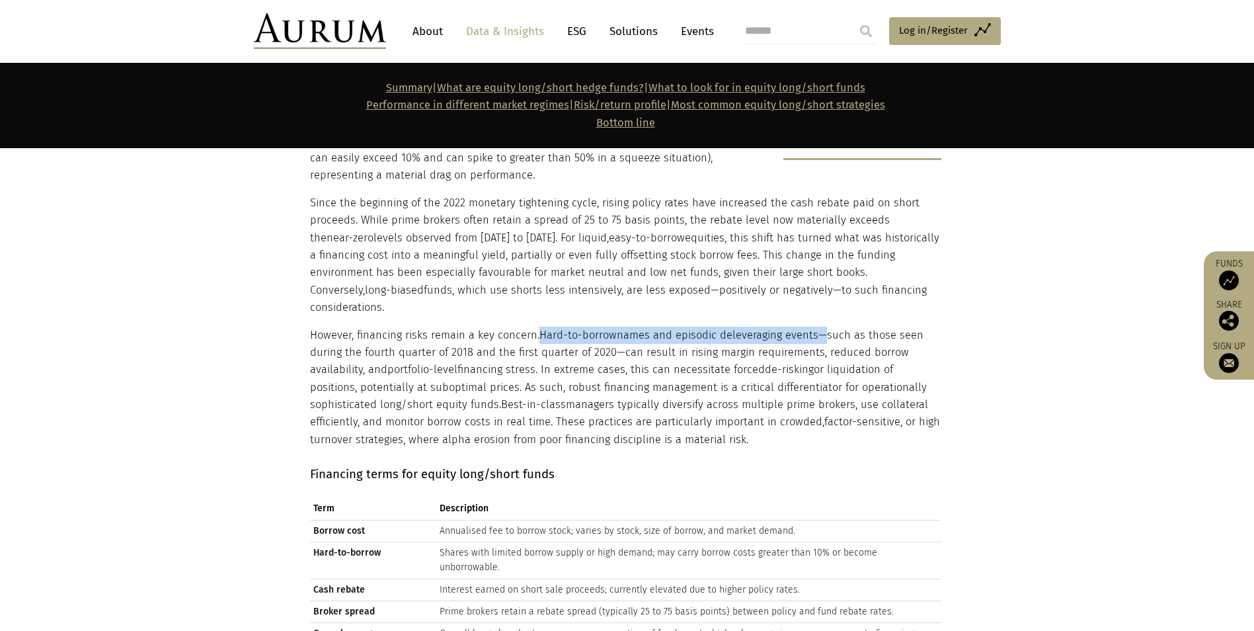
drag, startPoint x: 536, startPoint y: 247, endPoint x: 814, endPoint y: 249, distance: 278.4
click at [814, 327] on p "However, financing risks remain a key concern. Hard-to-borrow names and episodi…" at bounding box center [626, 388] width 632 height 122
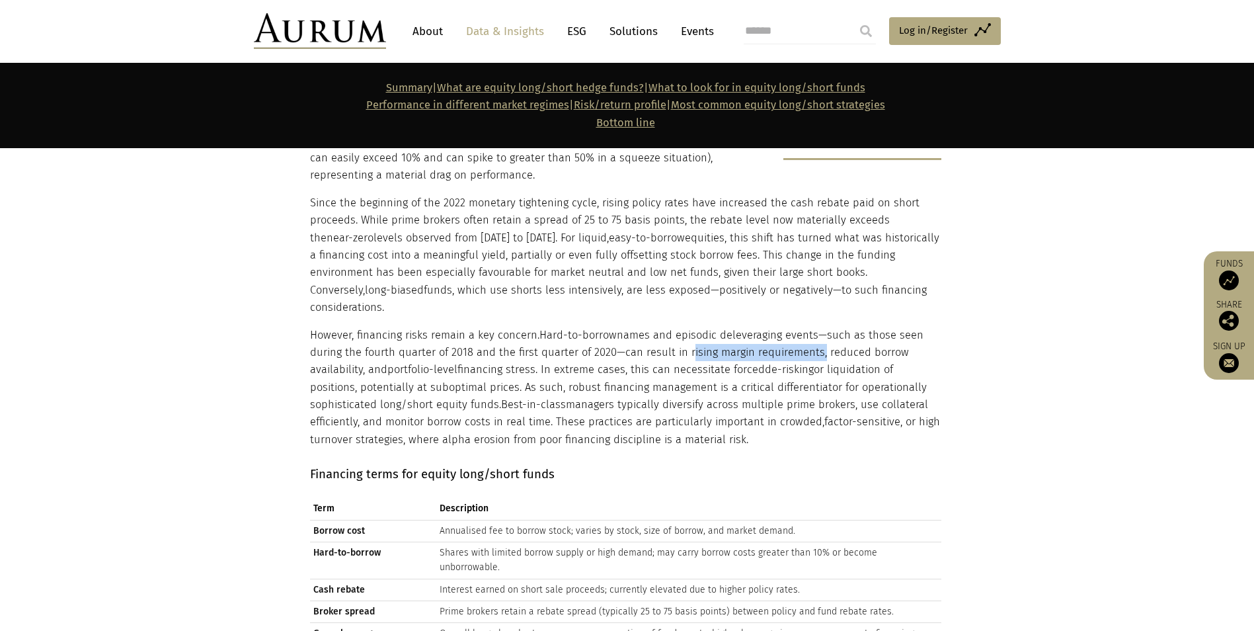
drag, startPoint x: 813, startPoint y: 263, endPoint x: 682, endPoint y: 260, distance: 131.6
click at [682, 327] on p "However, financing risks remain a key concern. Hard-to-borrow names and episodi…" at bounding box center [626, 388] width 632 height 122
click at [675, 327] on p "However, financing risks remain a key concern. Hard-to-borrow names and episodi…" at bounding box center [626, 388] width 632 height 122
drag, startPoint x: 670, startPoint y: 282, endPoint x: 882, endPoint y: 288, distance: 211.7
click at [817, 327] on p "However, financing risks remain a key concern. Hard-to-borrow names and episodi…" at bounding box center [626, 388] width 632 height 122
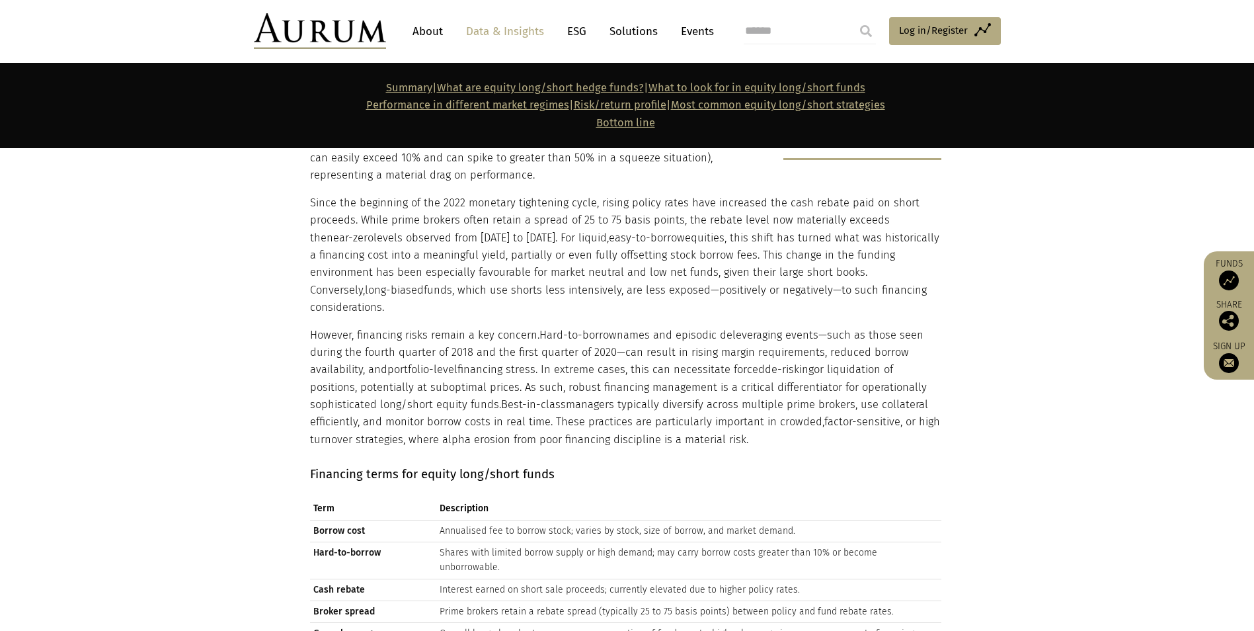
click at [559, 327] on p "However, financing risks remain a key concern. Hard-to-borrow names and episodi…" at bounding box center [626, 388] width 632 height 122
click at [725, 327] on p "However, financing risks remain a key concern. Hard-to-borrow names and episodi…" at bounding box center [626, 388] width 632 height 122
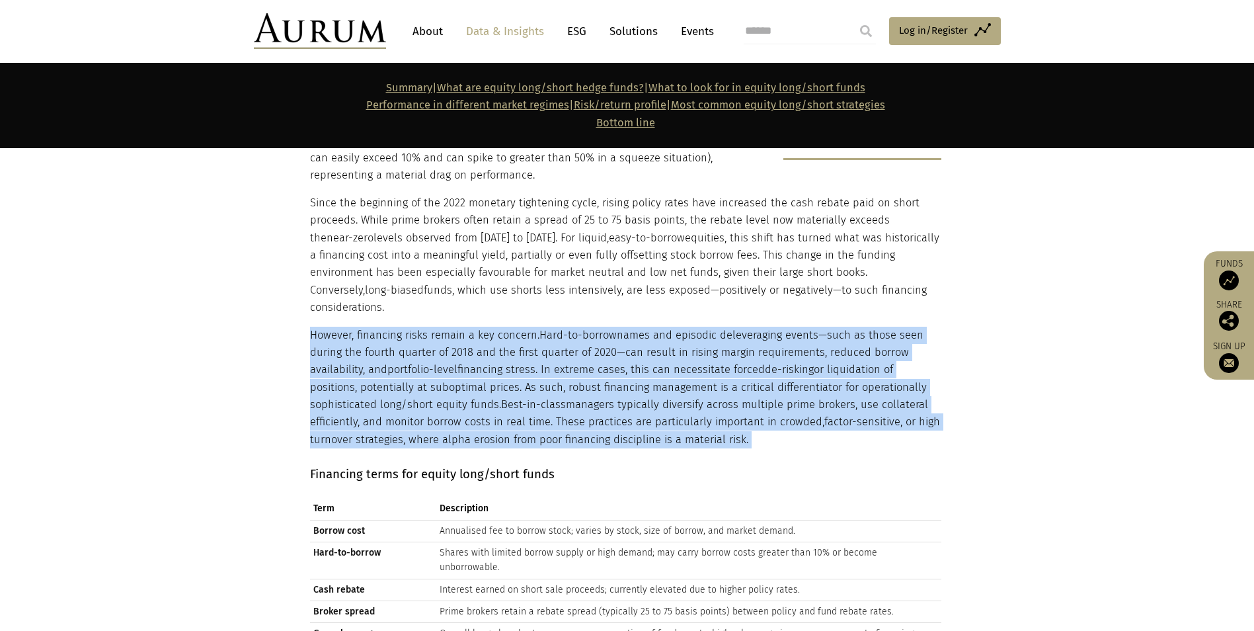
click at [725, 327] on p "However, financing risks remain a key concern. Hard-to-borrow names and episodi…" at bounding box center [626, 388] width 632 height 122
click at [427, 329] on p "However, financing risks remain a key concern. Hard-to-borrow names and episodi…" at bounding box center [626, 388] width 632 height 122
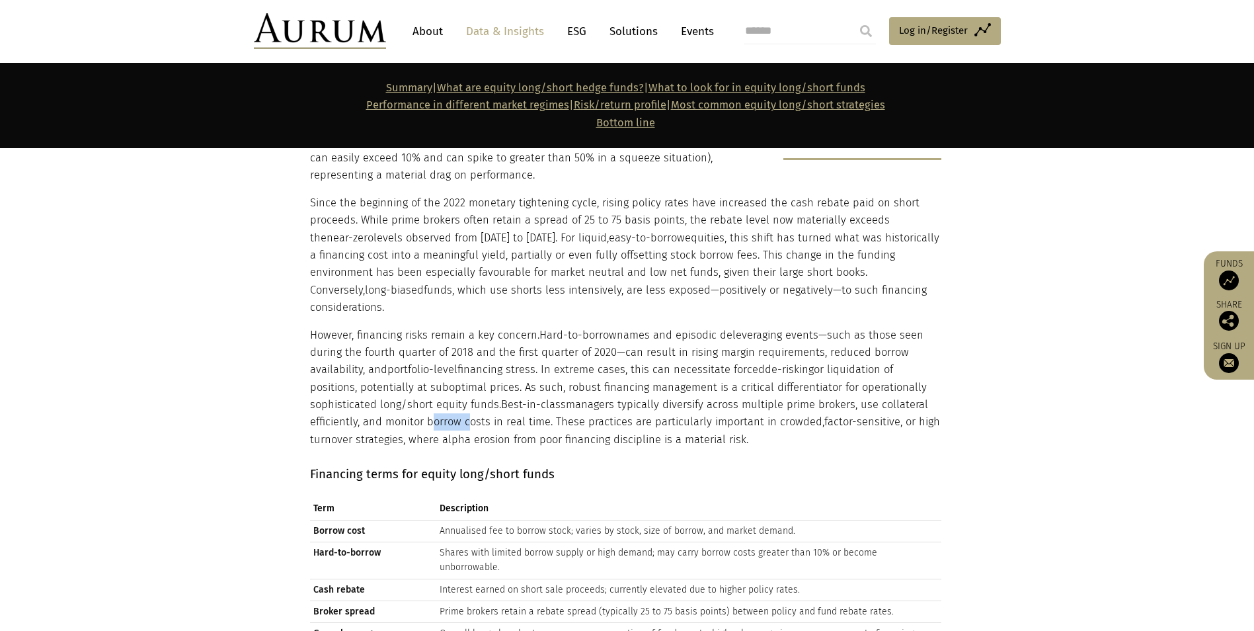
click at [427, 329] on p "However, financing risks remain a key concern. Hard-to-borrow names and episodi…" at bounding box center [626, 388] width 632 height 122
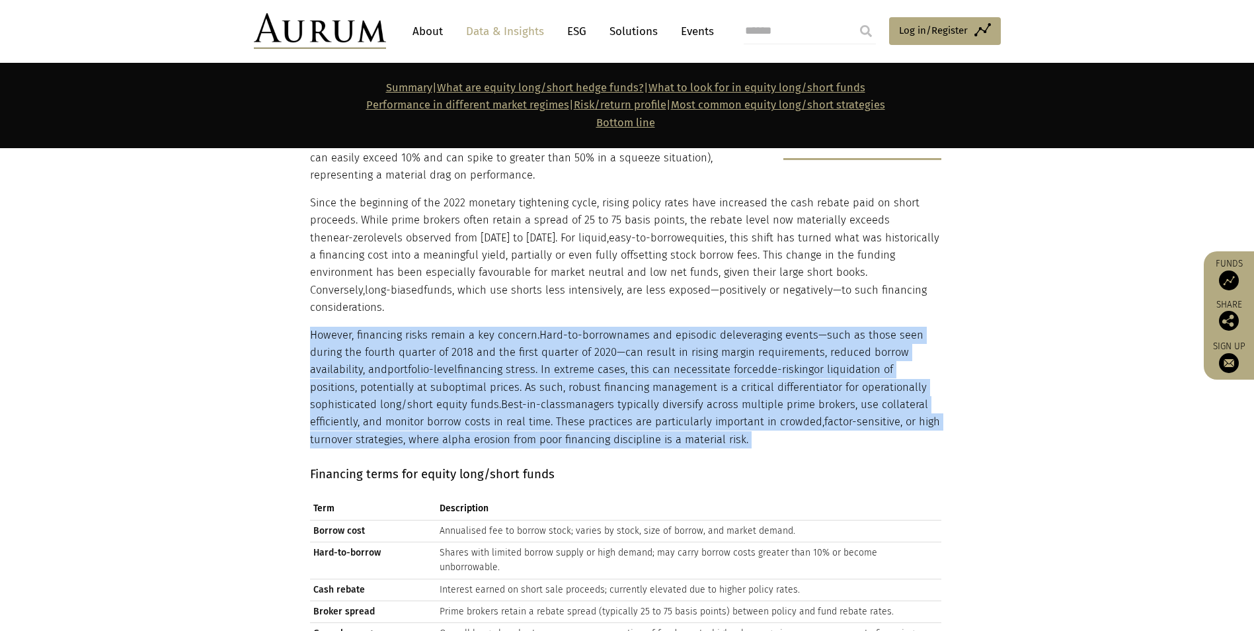
click at [427, 329] on p "However, financing risks remain a key concern. Hard-to-borrow names and episodi…" at bounding box center [626, 388] width 632 height 122
click at [606, 327] on p "However, financing risks remain a key concern. Hard-to-borrow names and episodi…" at bounding box center [626, 388] width 632 height 122
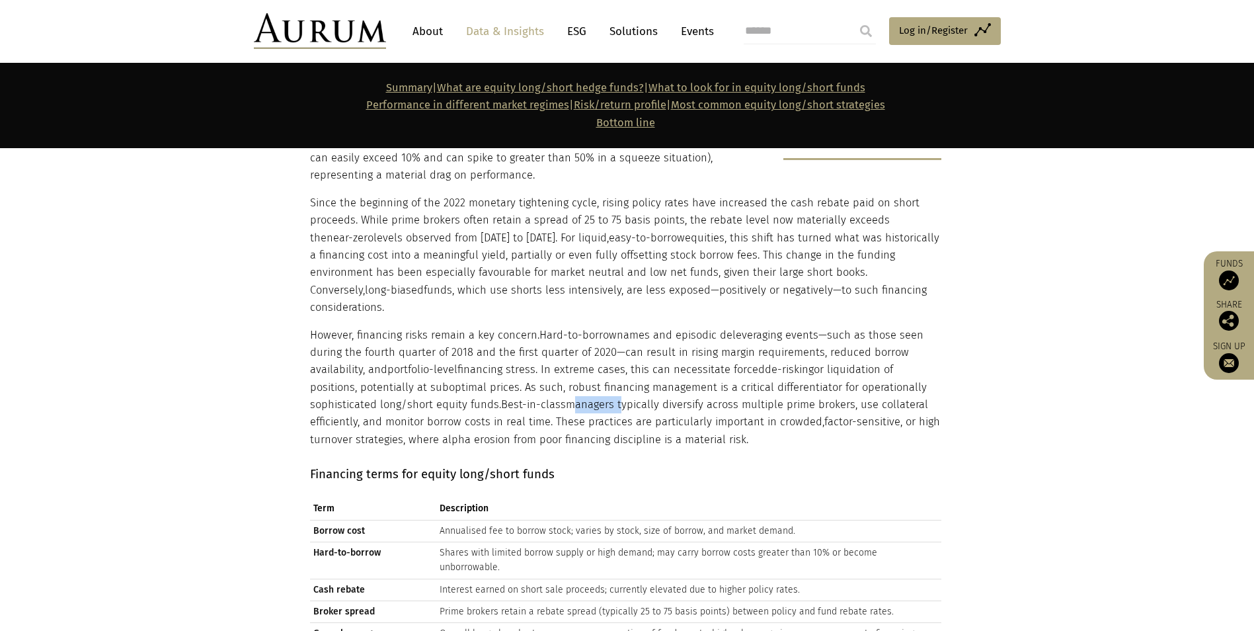
click at [606, 327] on p "However, financing risks remain a key concern. Hard-to-borrow names and episodi…" at bounding box center [626, 388] width 632 height 122
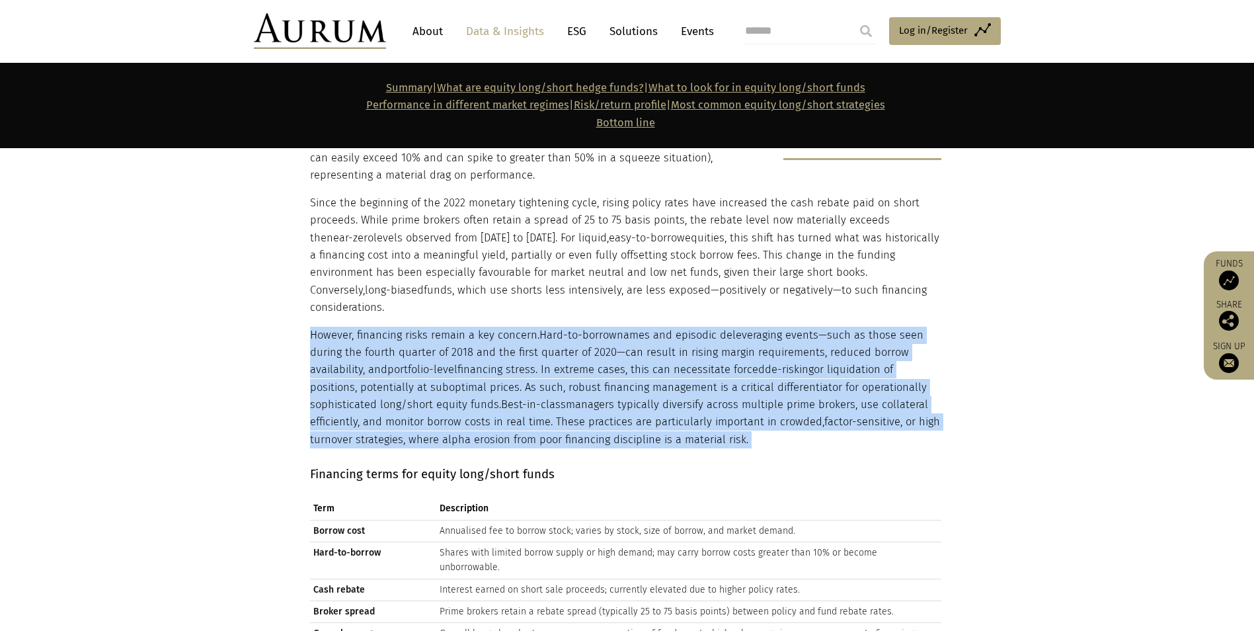
click at [606, 327] on p "However, financing risks remain a key concern. Hard-to-borrow names and episodi…" at bounding box center [626, 388] width 632 height 122
click at [400, 327] on p "However, financing risks remain a key concern. Hard-to-borrow names and episodi…" at bounding box center [626, 388] width 632 height 122
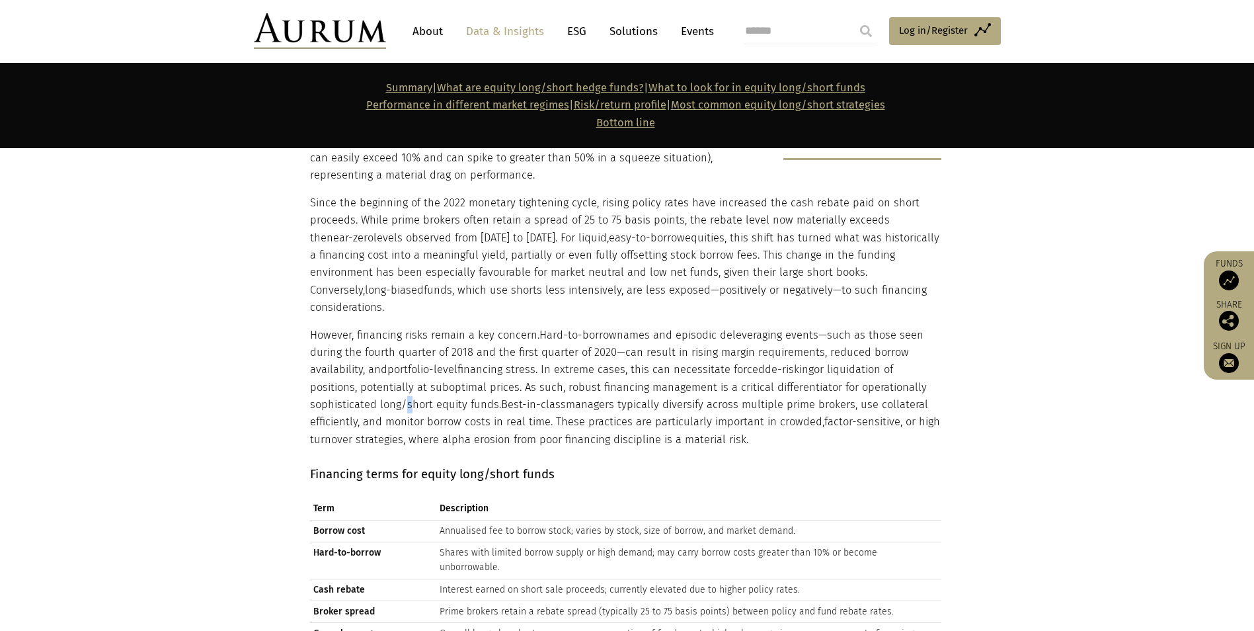
click at [400, 327] on p "However, financing risks remain a key concern. Hard-to-borrow names and episodi…" at bounding box center [626, 388] width 632 height 122
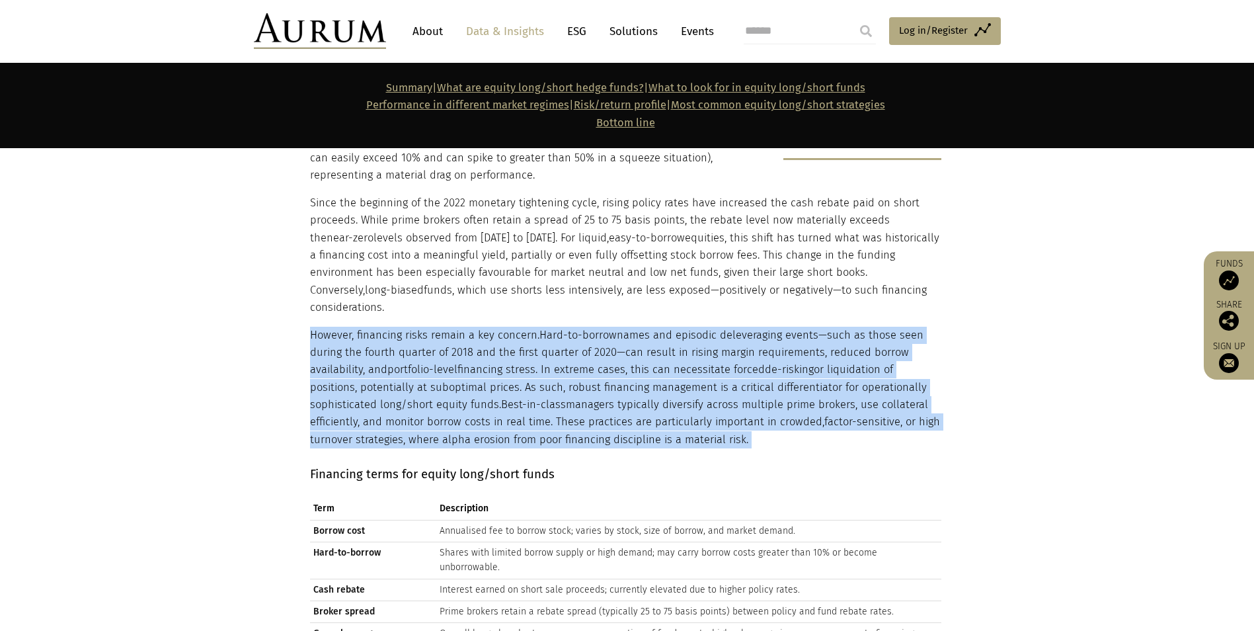
click at [400, 327] on p "However, financing risks remain a key concern. Hard-to-borrow names and episodi…" at bounding box center [626, 388] width 632 height 122
click at [585, 332] on p "However, financing risks remain a key concern. Hard-to-borrow names and episodi…" at bounding box center [626, 388] width 632 height 122
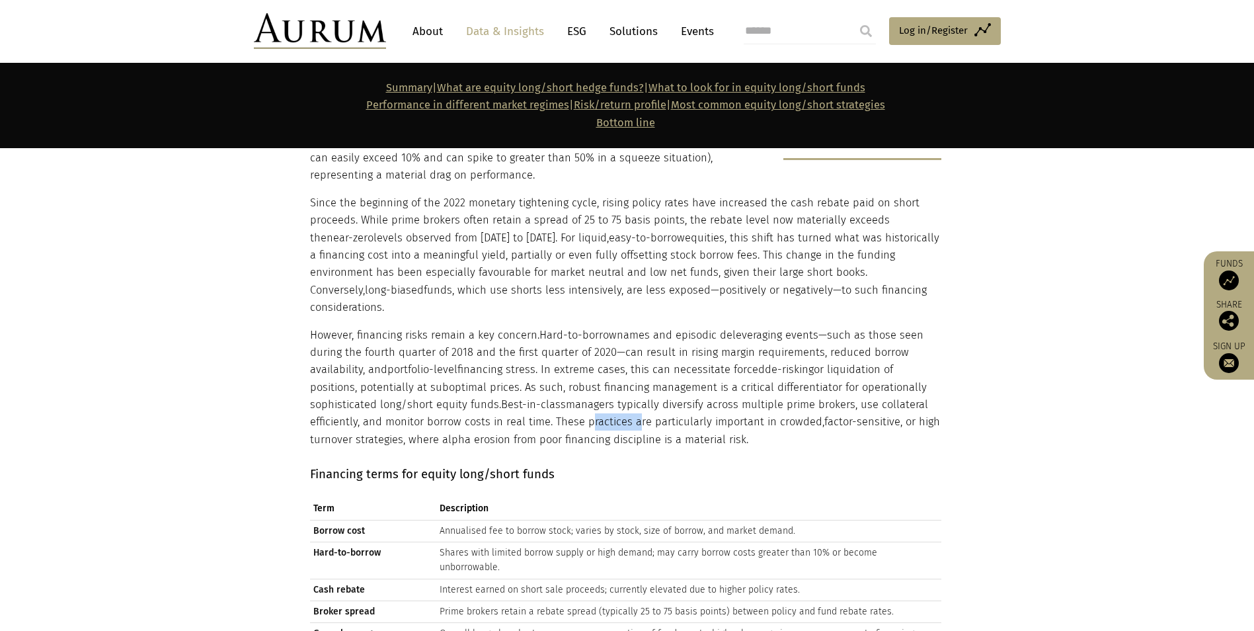
click at [585, 332] on p "However, financing risks remain a key concern. Hard-to-borrow names and episodi…" at bounding box center [626, 388] width 632 height 122
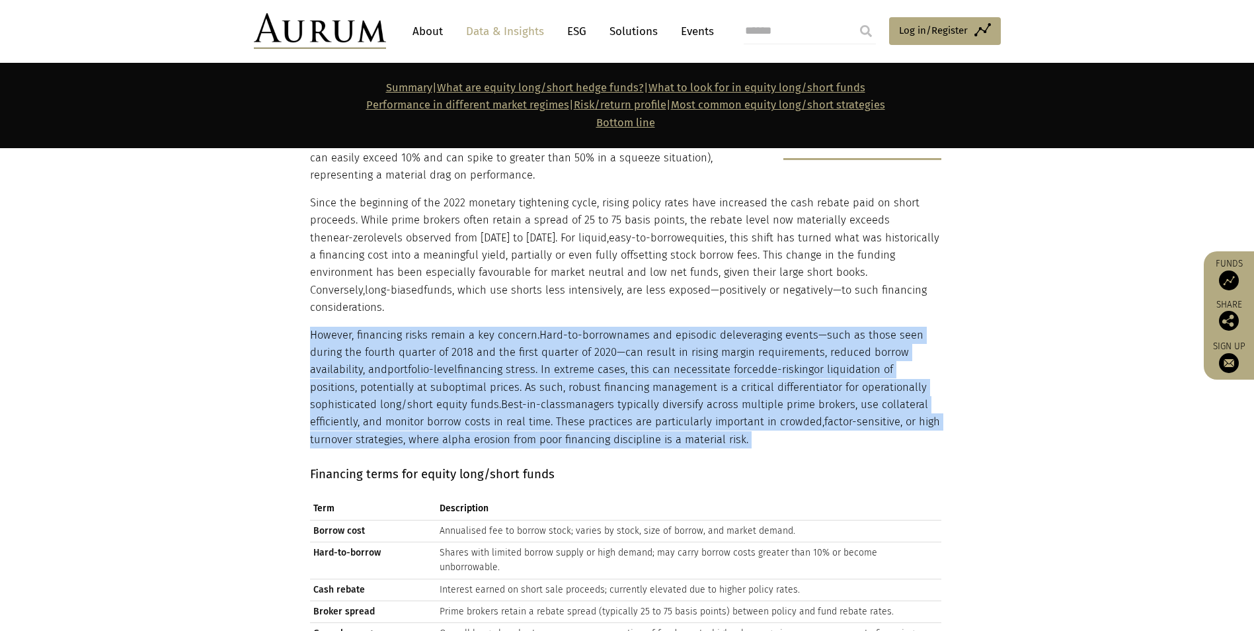
click at [585, 332] on p "However, financing risks remain a key concern. Hard-to-borrow names and episodi…" at bounding box center [626, 388] width 632 height 122
drag, startPoint x: 585, startPoint y: 332, endPoint x: 684, endPoint y: 345, distance: 99.4
click at [684, 345] on p "However, financing risks remain a key concern. Hard-to-borrow names and episodi…" at bounding box center [626, 388] width 632 height 122
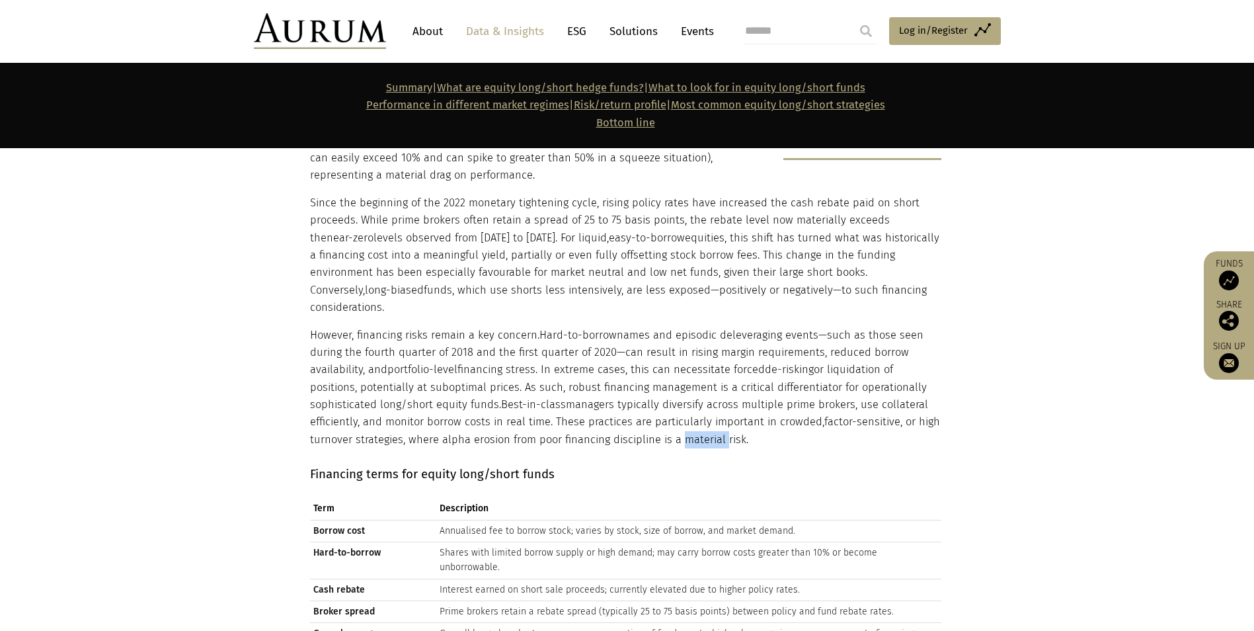
click at [684, 345] on p "However, financing risks remain a key concern. Hard-to-borrow names and episodi…" at bounding box center [626, 388] width 632 height 122
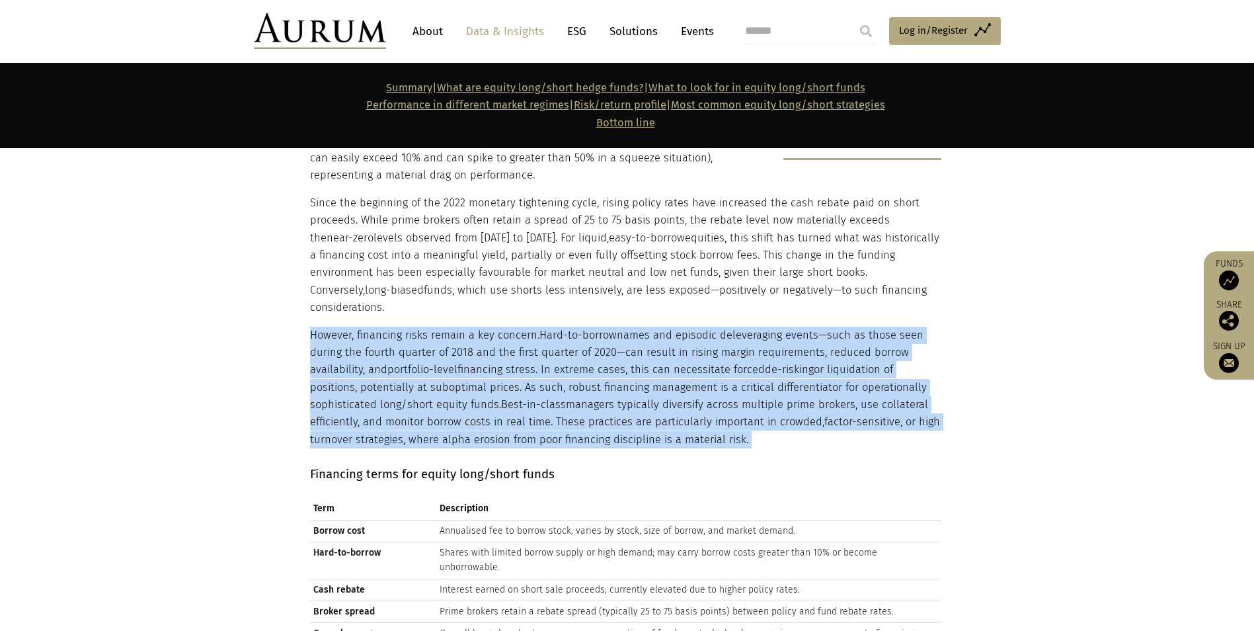
click at [684, 345] on p "However, financing risks remain a key concern. Hard-to-borrow names and episodi…" at bounding box center [626, 388] width 632 height 122
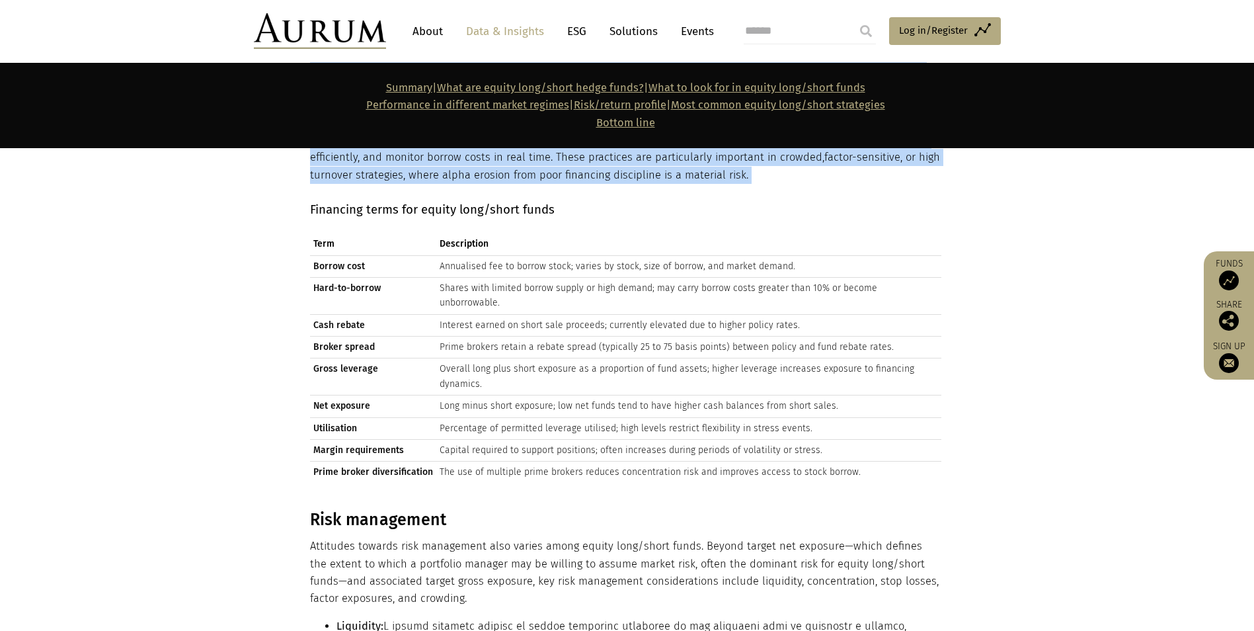
scroll to position [5407, 0]
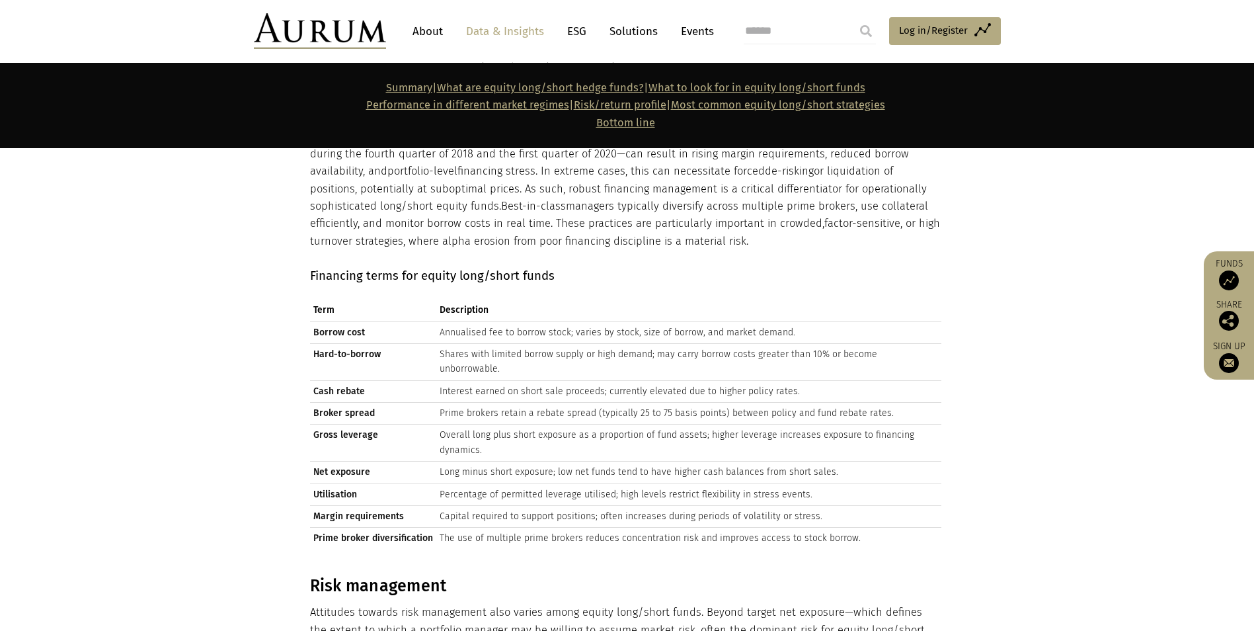
click at [331, 321] on td "Borrow cost" at bounding box center [373, 332] width 126 height 22
drag, startPoint x: 331, startPoint y: 237, endPoint x: 495, endPoint y: 261, distance: 165.7
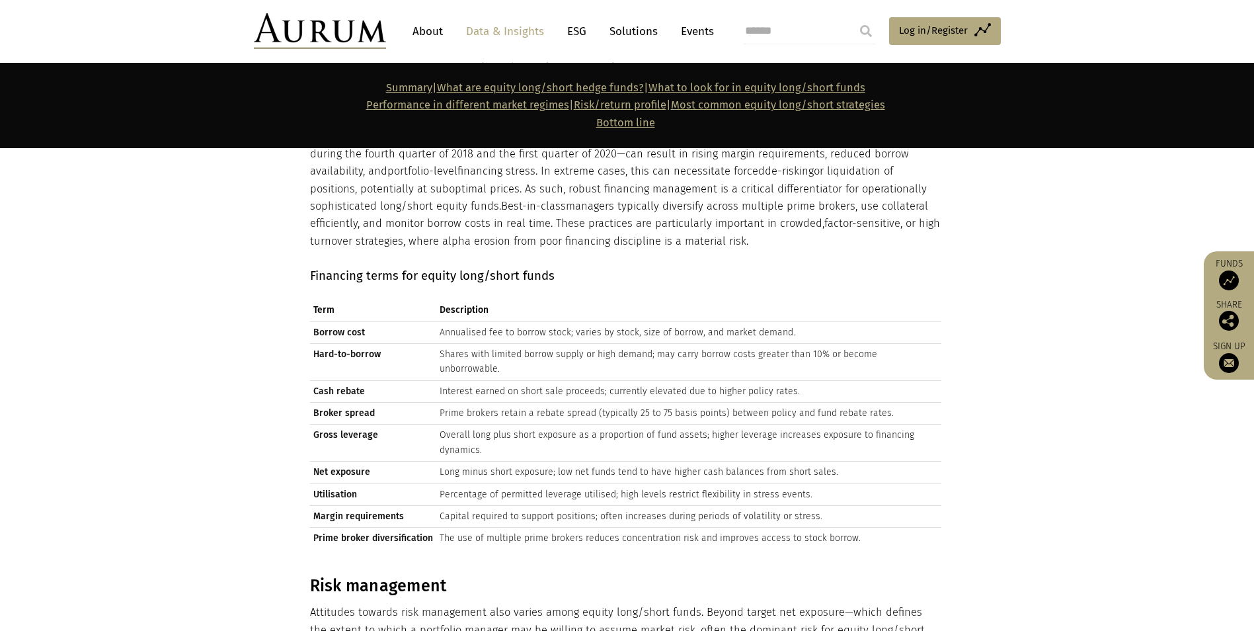
click at [495, 343] on td "Shares with limited borrow supply or high demand; may carry borrow costs greate…" at bounding box center [688, 361] width 505 height 37
click at [511, 321] on td "Annualised fee to borrow stock; varies by stock, size of borrow, and market dem…" at bounding box center [688, 332] width 505 height 22
drag, startPoint x: 511, startPoint y: 249, endPoint x: 665, endPoint y: 245, distance: 154.8
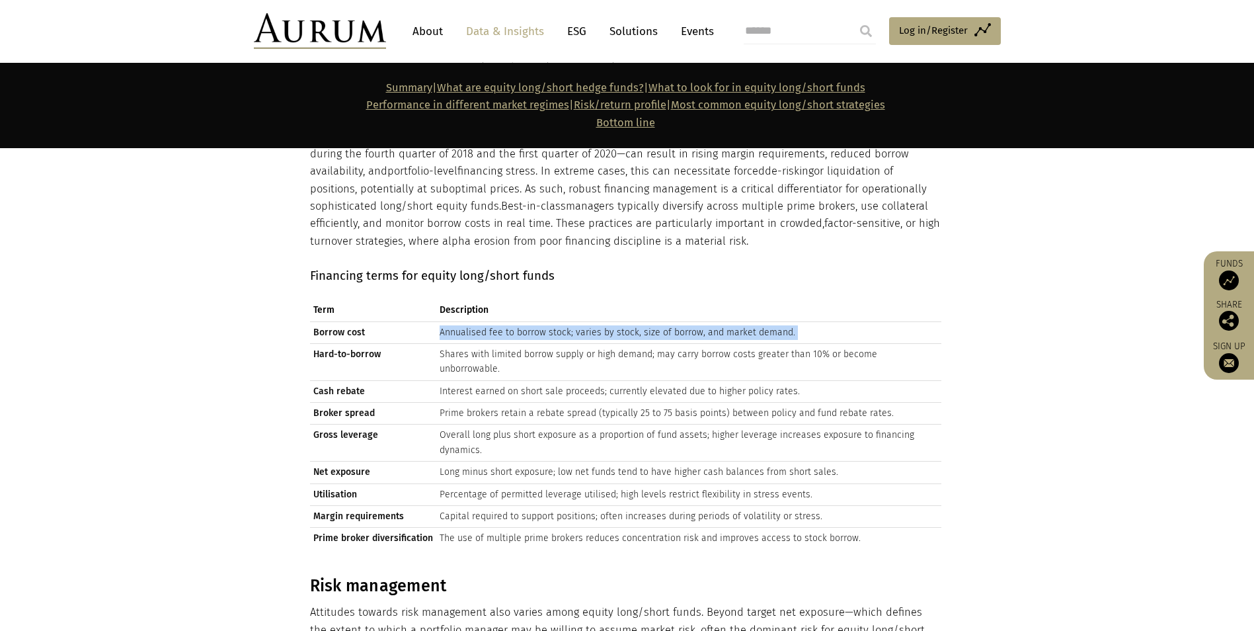
click at [624, 321] on td "Annualised fee to borrow stock; varies by stock, size of borrow, and market dem…" at bounding box center [688, 332] width 505 height 22
drag, startPoint x: 786, startPoint y: 245, endPoint x: 316, endPoint y: 239, distance: 470.2
click at [316, 321] on tr "Borrow cost Annualised fee to borrow stock; varies by stock, size of borrow, an…" at bounding box center [626, 332] width 632 height 22
click at [319, 321] on td "Borrow cost" at bounding box center [373, 332] width 126 height 22
drag, startPoint x: 786, startPoint y: 245, endPoint x: 312, endPoint y: 242, distance: 473.5
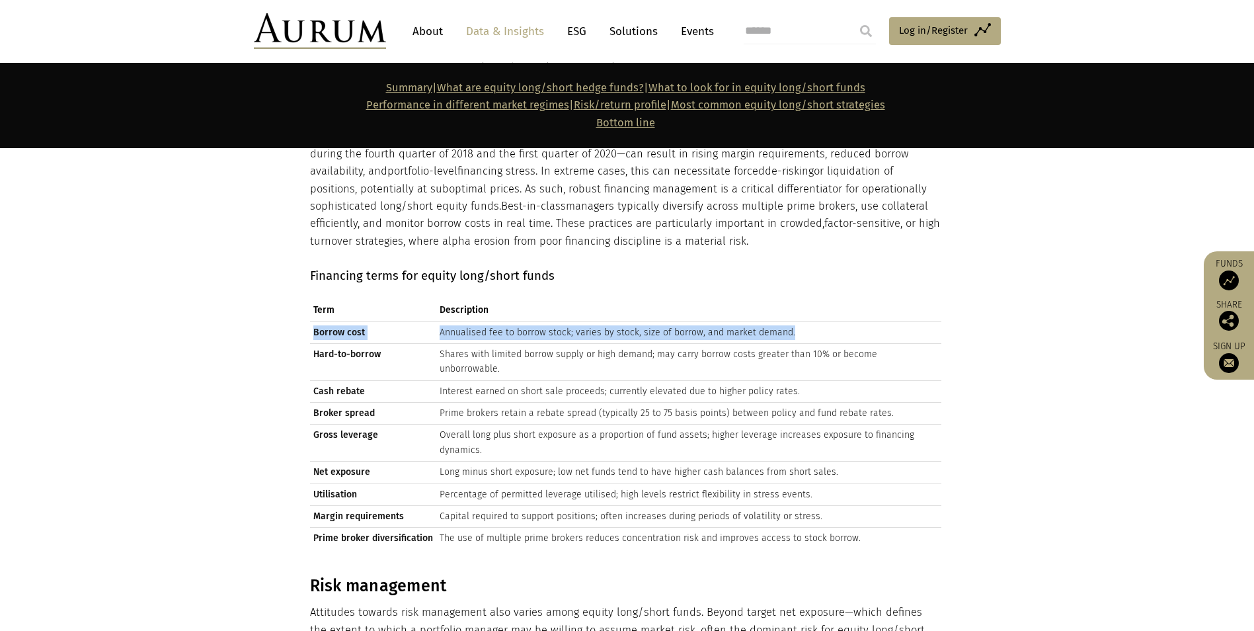
click at [312, 321] on tr "Borrow cost Annualised fee to borrow stock; varies by stock, size of borrow, an…" at bounding box center [626, 332] width 632 height 22
click at [476, 343] on td "Shares with limited borrow supply or high demand; may carry borrow costs greate…" at bounding box center [688, 361] width 505 height 37
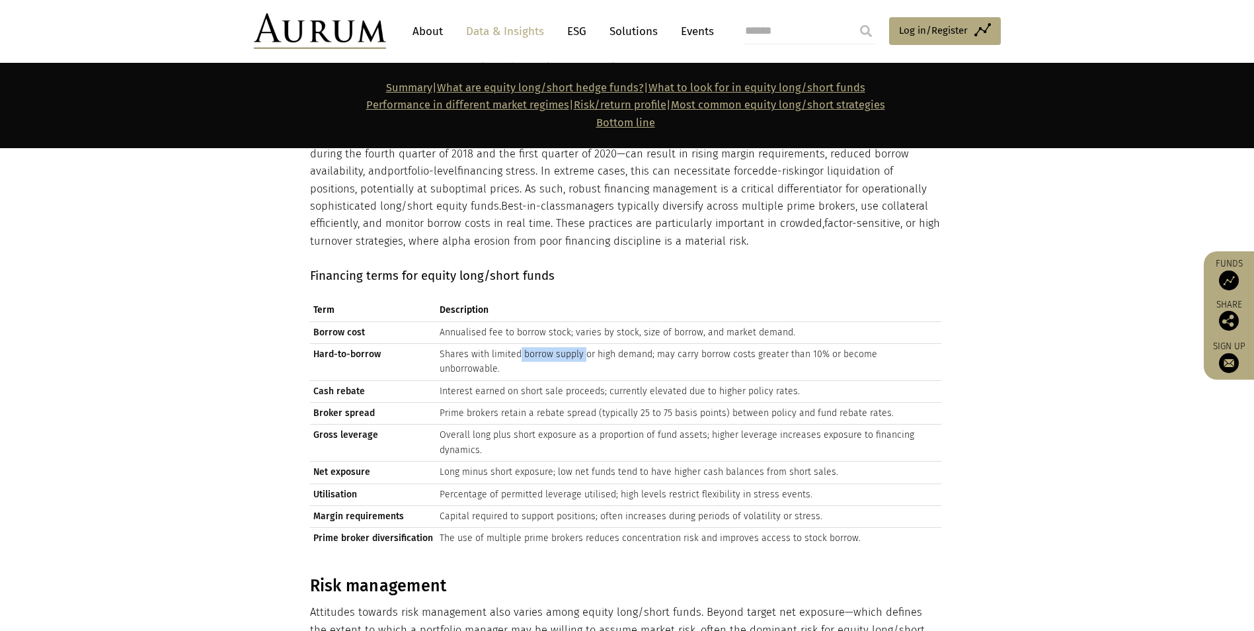
drag, startPoint x: 517, startPoint y: 268, endPoint x: 579, endPoint y: 267, distance: 62.2
click at [579, 343] on td "Shares with limited borrow supply or high demand; may carry borrow costs greate…" at bounding box center [688, 361] width 505 height 37
click at [510, 380] on td "Interest earned on short sale proceeds; currently elevated due to higher policy…" at bounding box center [688, 391] width 505 height 22
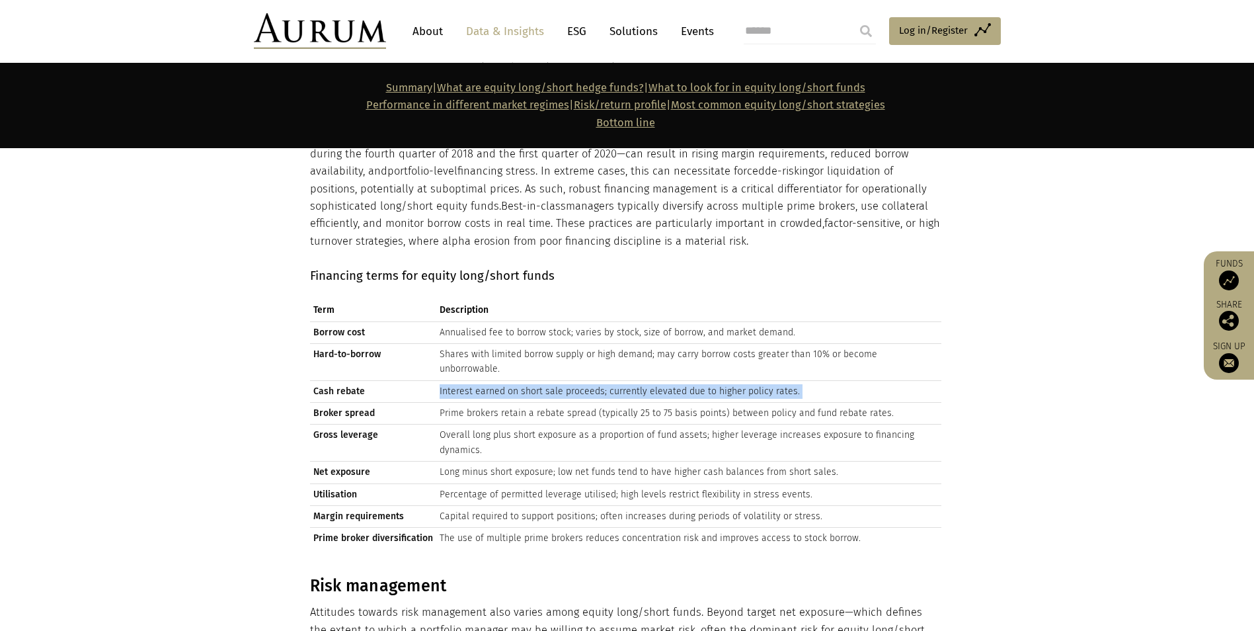
drag, startPoint x: 510, startPoint y: 280, endPoint x: 513, endPoint y: 290, distance: 9.6
click at [513, 380] on td "Interest earned on short sale proceeds; currently elevated due to higher policy…" at bounding box center [688, 391] width 505 height 22
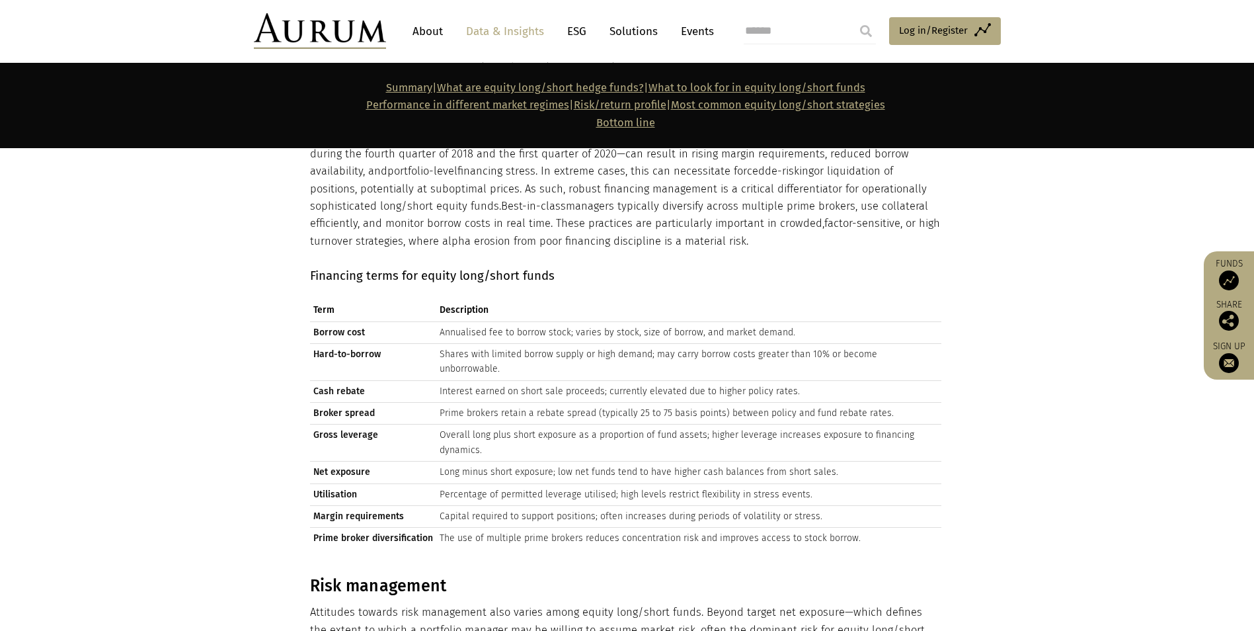
click at [460, 403] on td "Prime brokers retain a rebate spread (typically 25 to 75 basis points) between …" at bounding box center [688, 414] width 505 height 22
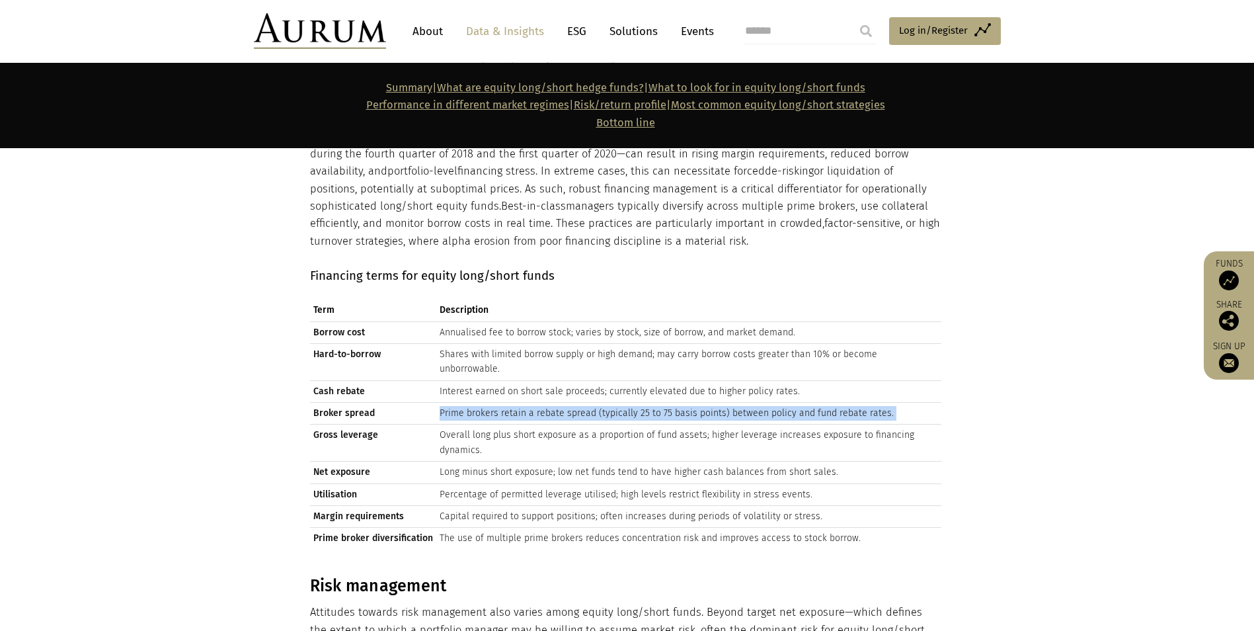
click at [460, 403] on td "Prime brokers retain a rebate spread (typically 25 to 75 basis points) between …" at bounding box center [688, 414] width 505 height 22
drag, startPoint x: 460, startPoint y: 310, endPoint x: 468, endPoint y: 309, distance: 8.7
click at [468, 403] on td "Prime brokers retain a rebate spread (typically 25 to 75 basis points) between …" at bounding box center [688, 414] width 505 height 22
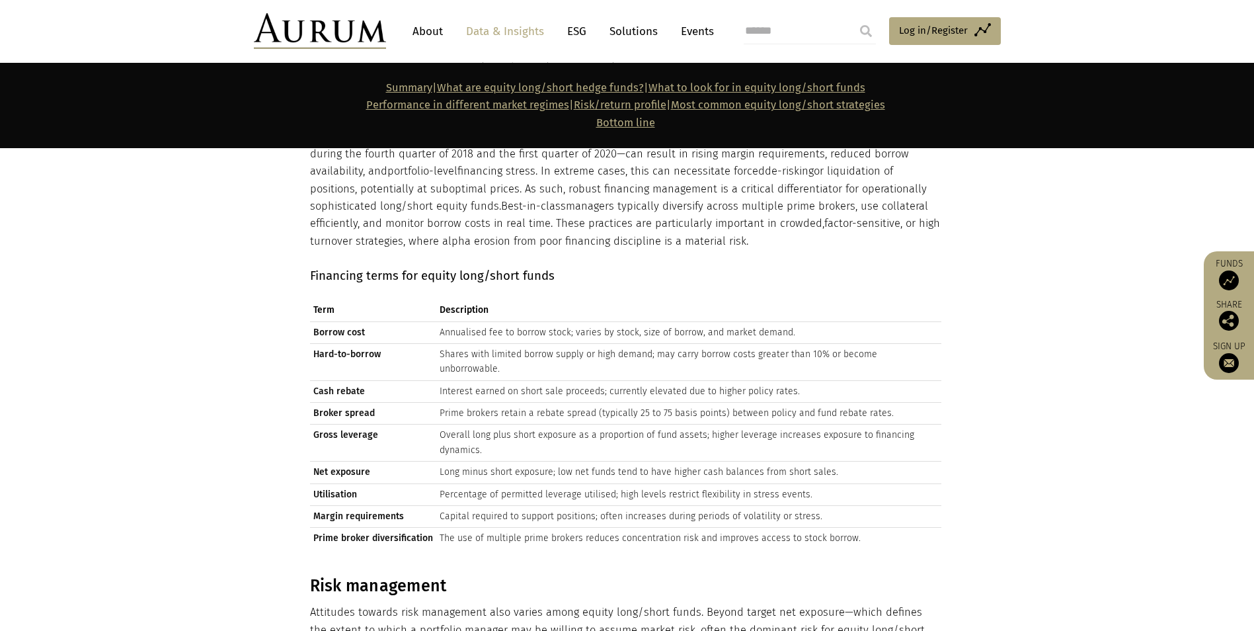
click at [472, 425] on td "Overall long plus short exposure as a proportion of fund assets; higher leverag…" at bounding box center [688, 443] width 505 height 37
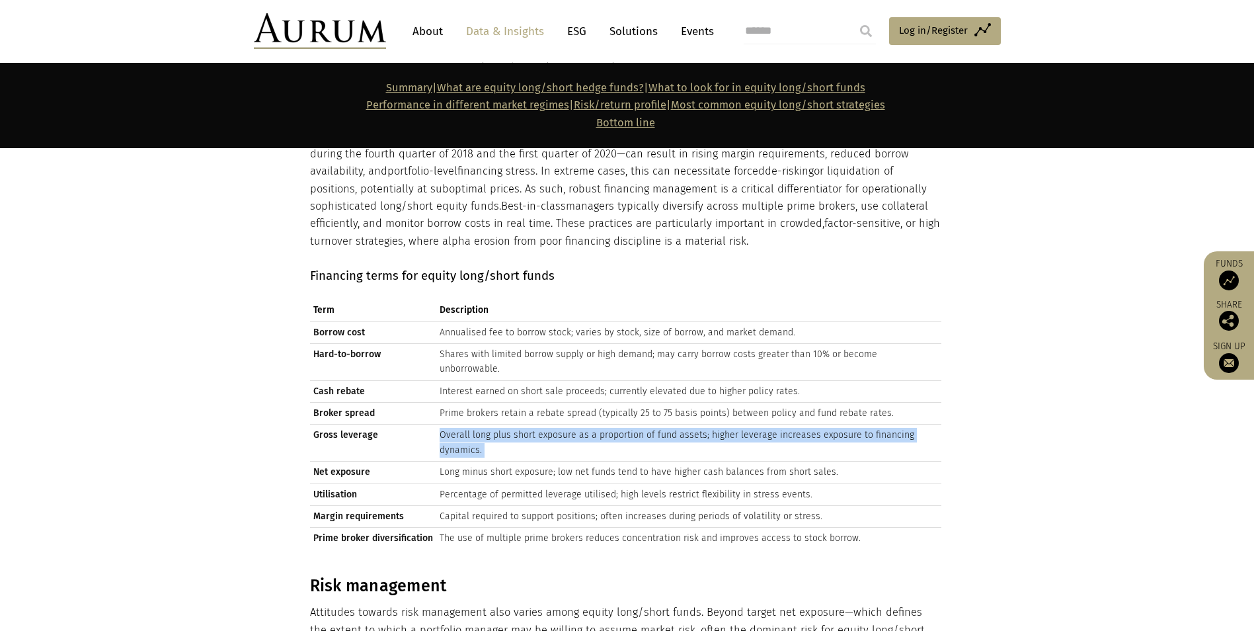
click at [472, 425] on td "Overall long plus short exposure as a proportion of fund assets; higher leverag…" at bounding box center [688, 443] width 505 height 37
drag, startPoint x: 472, startPoint y: 325, endPoint x: 477, endPoint y: 334, distance: 9.8
click at [477, 425] on td "Overall long plus short exposure as a proportion of fund assets; higher leverag…" at bounding box center [688, 443] width 505 height 37
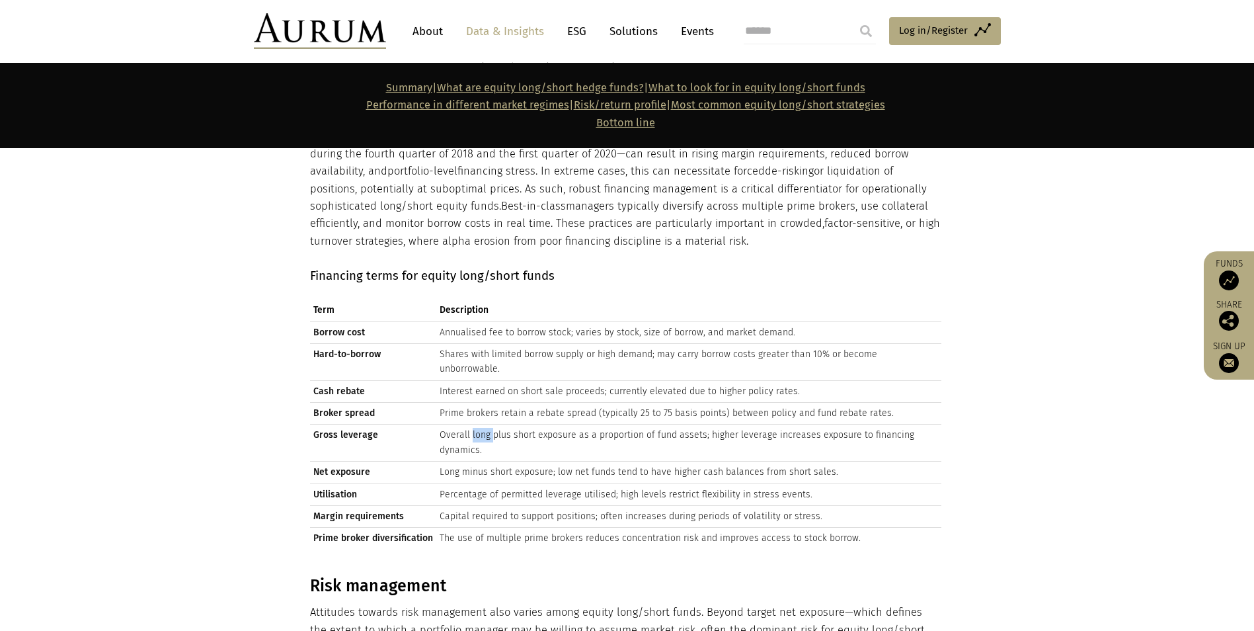
click at [477, 425] on td "Overall long plus short exposure as a proportion of fund assets; higher leverag…" at bounding box center [688, 443] width 505 height 37
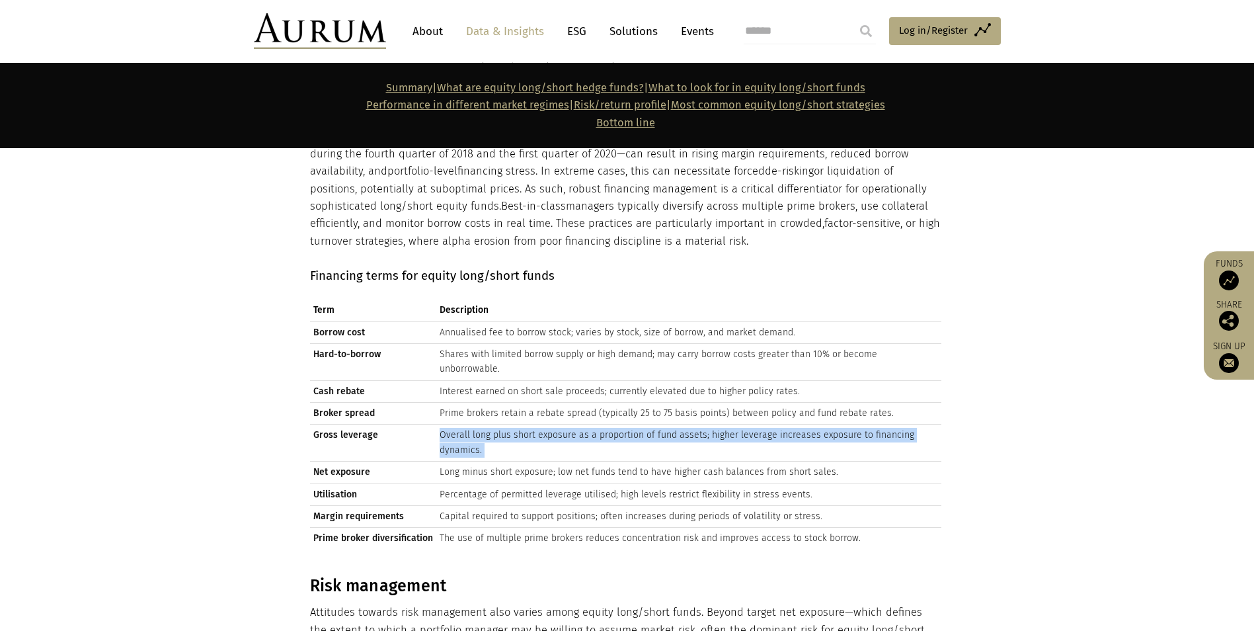
click at [477, 425] on td "Overall long plus short exposure as a proportion of fund assets; higher leverag…" at bounding box center [688, 443] width 505 height 37
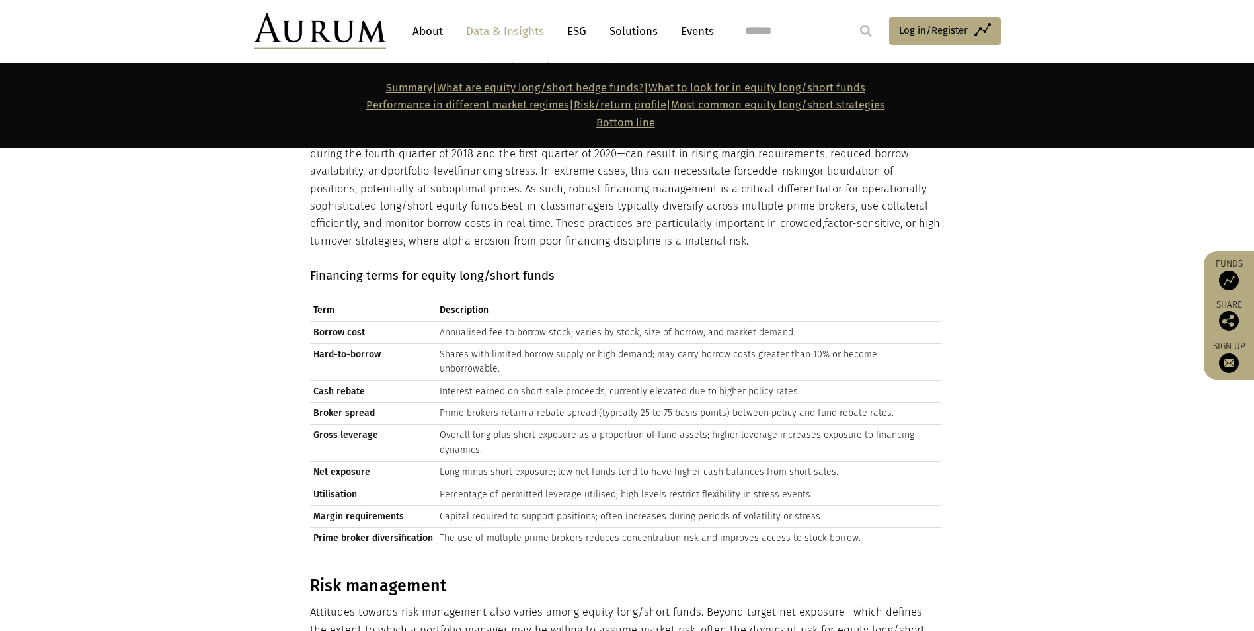
drag, startPoint x: 477, startPoint y: 334, endPoint x: 464, endPoint y: 370, distance: 38.1
click at [464, 462] on td "Long minus short exposure; low net funds tend to have higher cash balances from…" at bounding box center [688, 473] width 505 height 22
drag, startPoint x: 464, startPoint y: 370, endPoint x: 460, endPoint y: 388, distance: 18.9
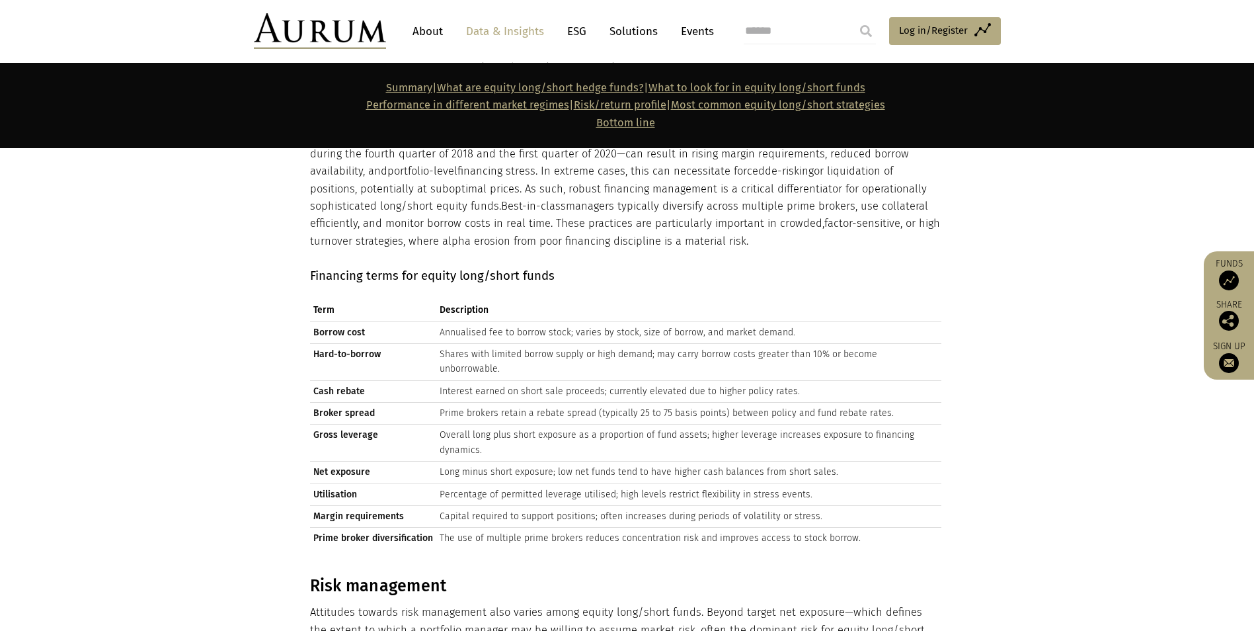
click at [460, 483] on td "Percentage of permitted leverage utilised; high levels restrict flexibility in …" at bounding box center [688, 494] width 505 height 22
click at [462, 483] on td "Percentage of permitted leverage utilised; high levels restrict flexibility in …" at bounding box center [688, 494] width 505 height 22
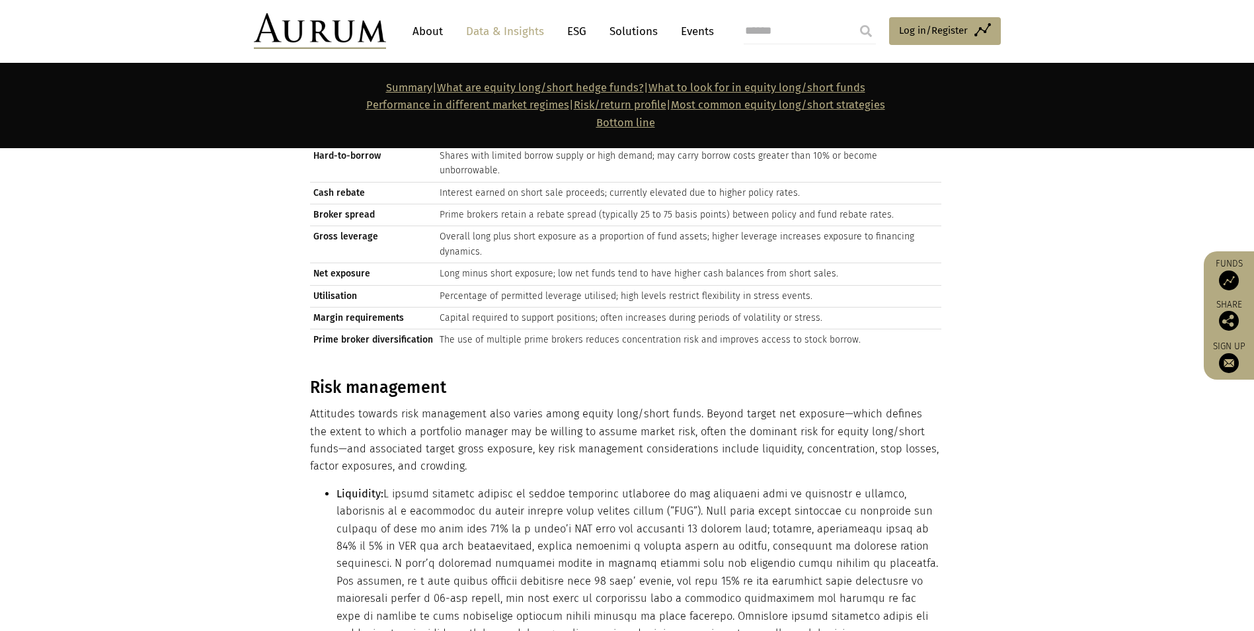
scroll to position [5671, 0]
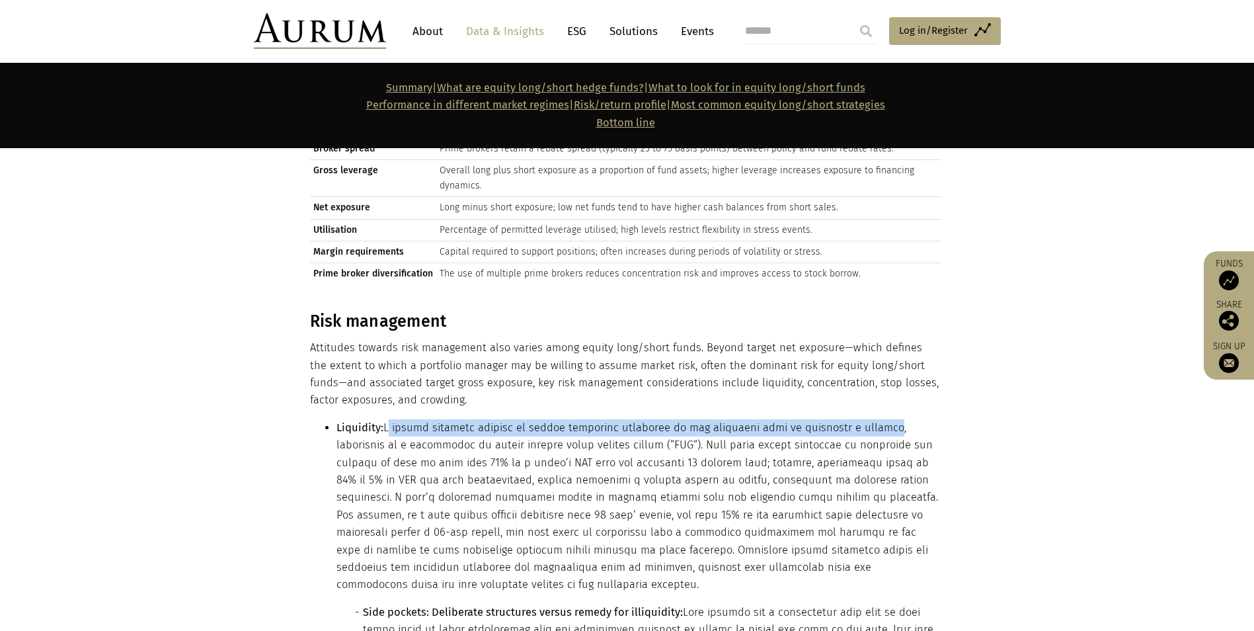
drag, startPoint x: 390, startPoint y: 327, endPoint x: 866, endPoint y: 327, distance: 475.5
click at [817, 419] on li "Liquidity: Side pockets: Deliberate structures versus remedy for illiquidity:" at bounding box center [639, 624] width 605 height 411
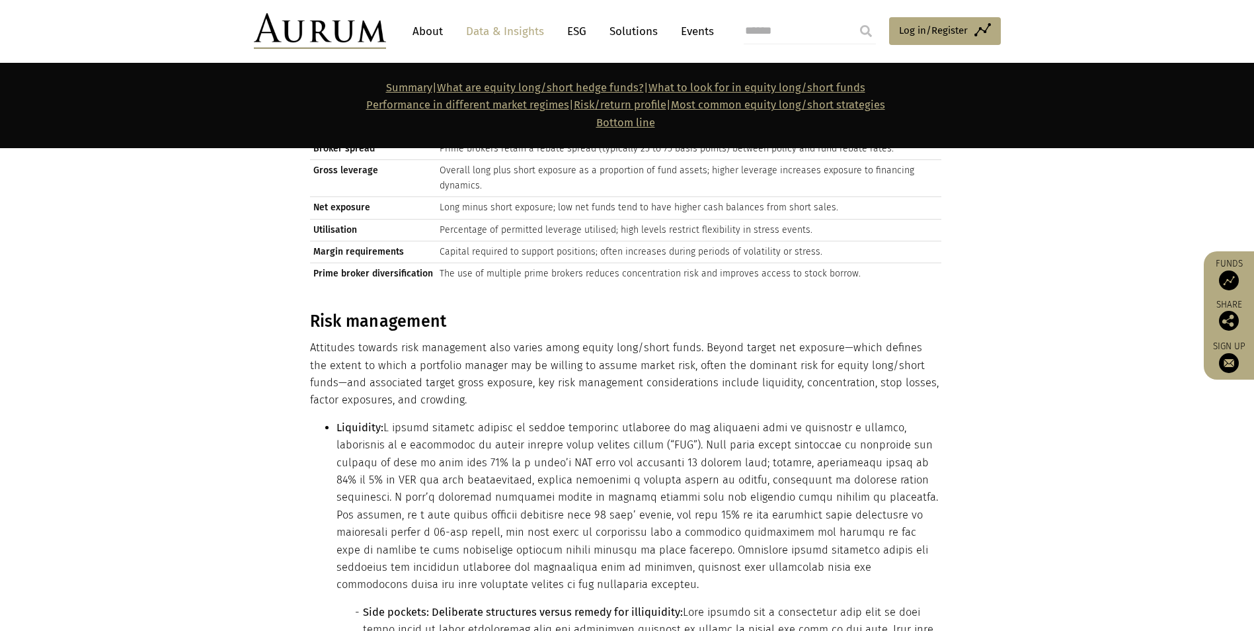
click at [637, 419] on li "Liquidity: Side pockets: Deliberate structures versus remedy for illiquidity:" at bounding box center [639, 624] width 605 height 411
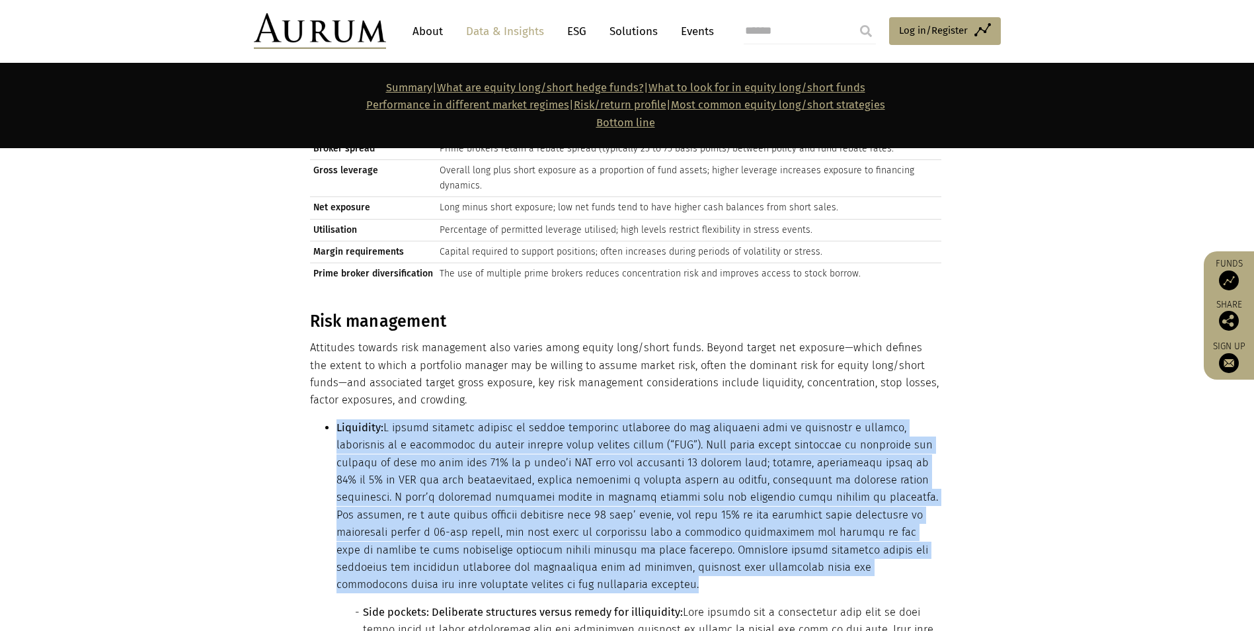
click at [637, 419] on li "Liquidity: Side pockets: Deliberate structures versus remedy for illiquidity:" at bounding box center [639, 624] width 605 height 411
click at [358, 421] on strong "Liquidity:" at bounding box center [360, 427] width 47 height 13
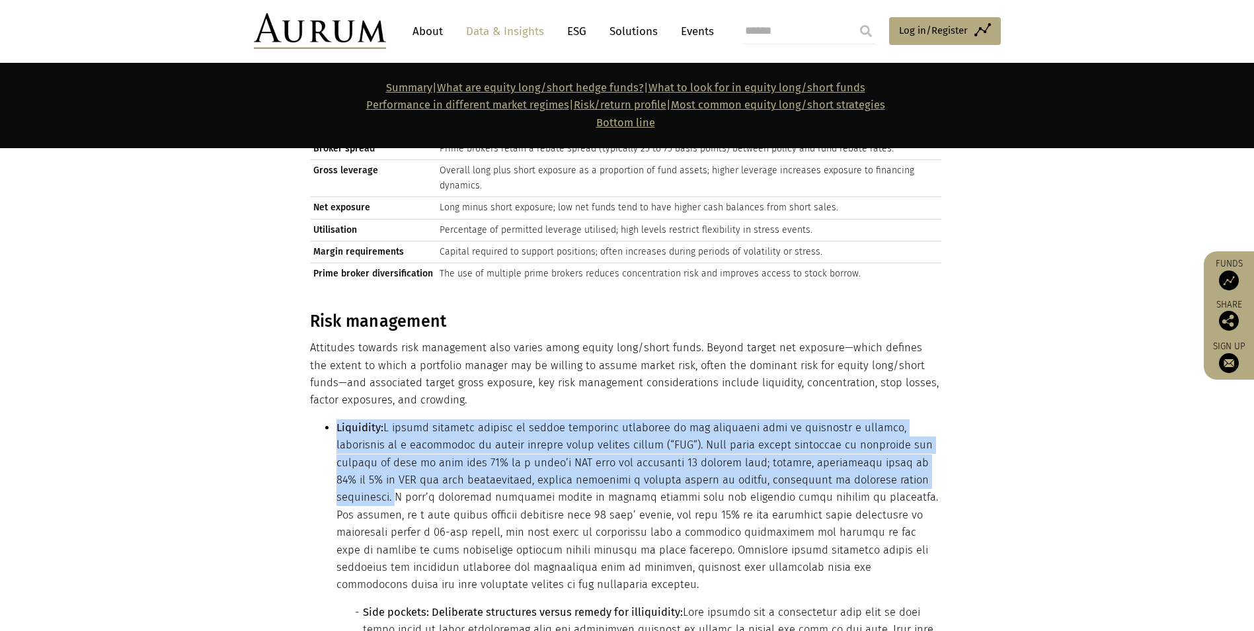
drag, startPoint x: 337, startPoint y: 324, endPoint x: 851, endPoint y: 374, distance: 516.9
click at [817, 419] on li "Liquidity: Side pockets: Deliberate structures versus remedy for illiquidity:" at bounding box center [639, 624] width 605 height 411
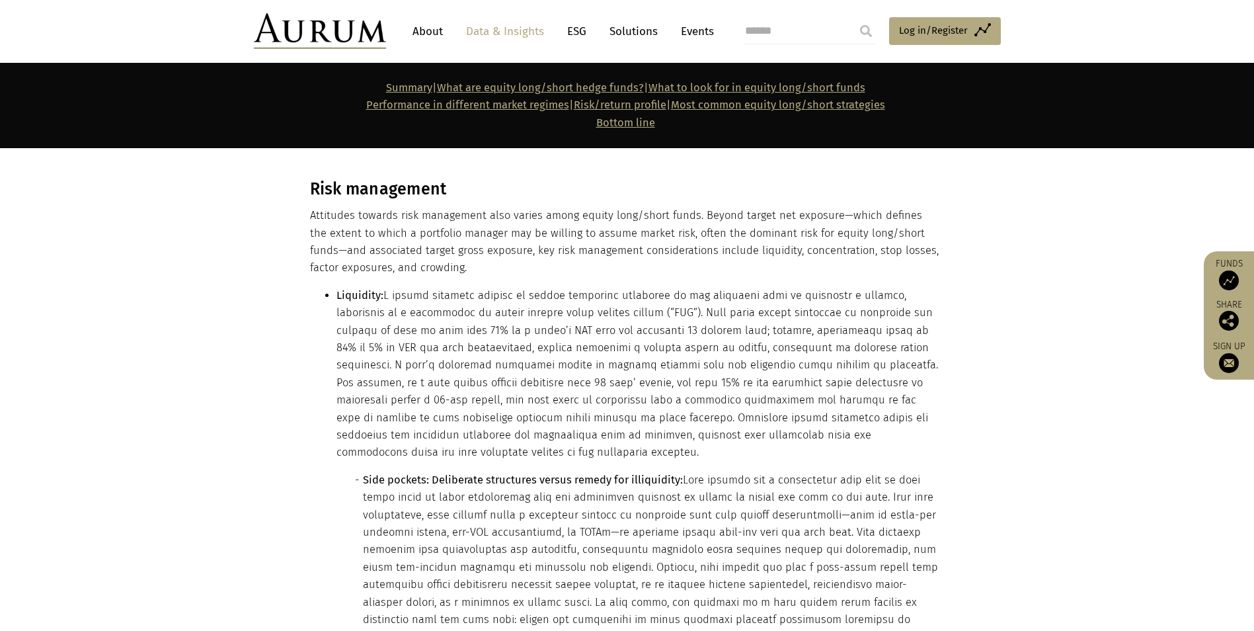
click at [488, 473] on strong "Side pockets: Deliberate structures versus remedy for illiquidity:" at bounding box center [523, 479] width 320 height 13
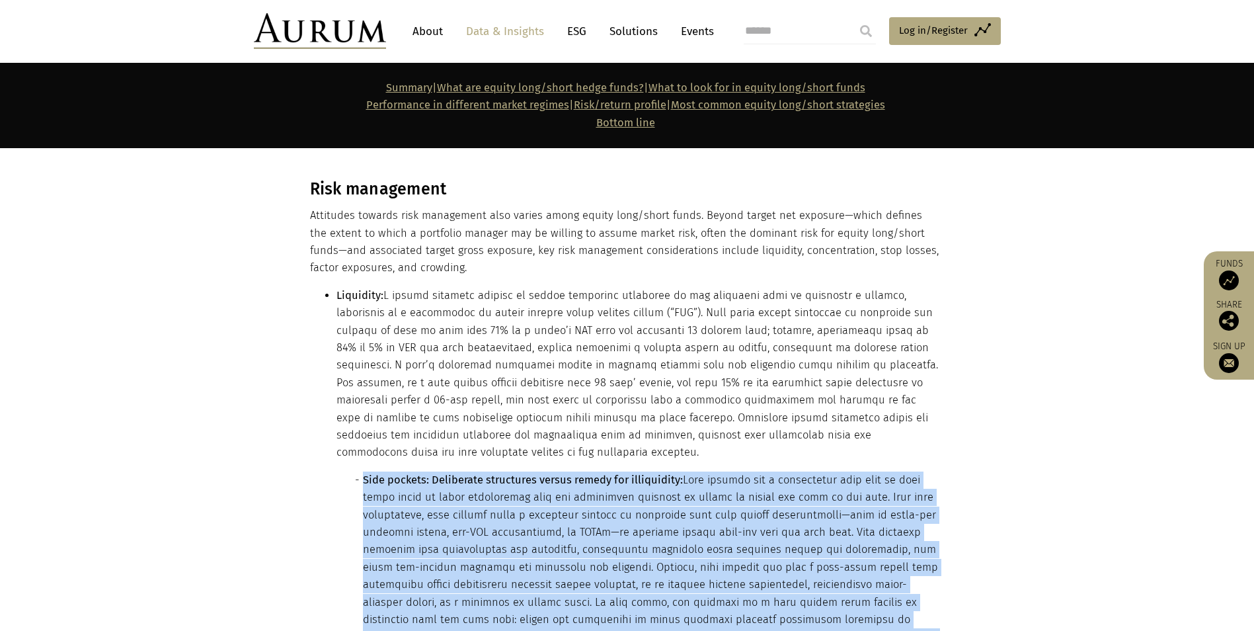
click at [488, 473] on strong "Side pockets: Deliberate structures versus remedy for illiquidity:" at bounding box center [523, 479] width 320 height 13
drag, startPoint x: 488, startPoint y: 356, endPoint x: 464, endPoint y: 367, distance: 26.7
click at [464, 472] on li "Side pockets: Deliberate structures versus remedy for illiquidity:" at bounding box center [652, 585] width 579 height 227
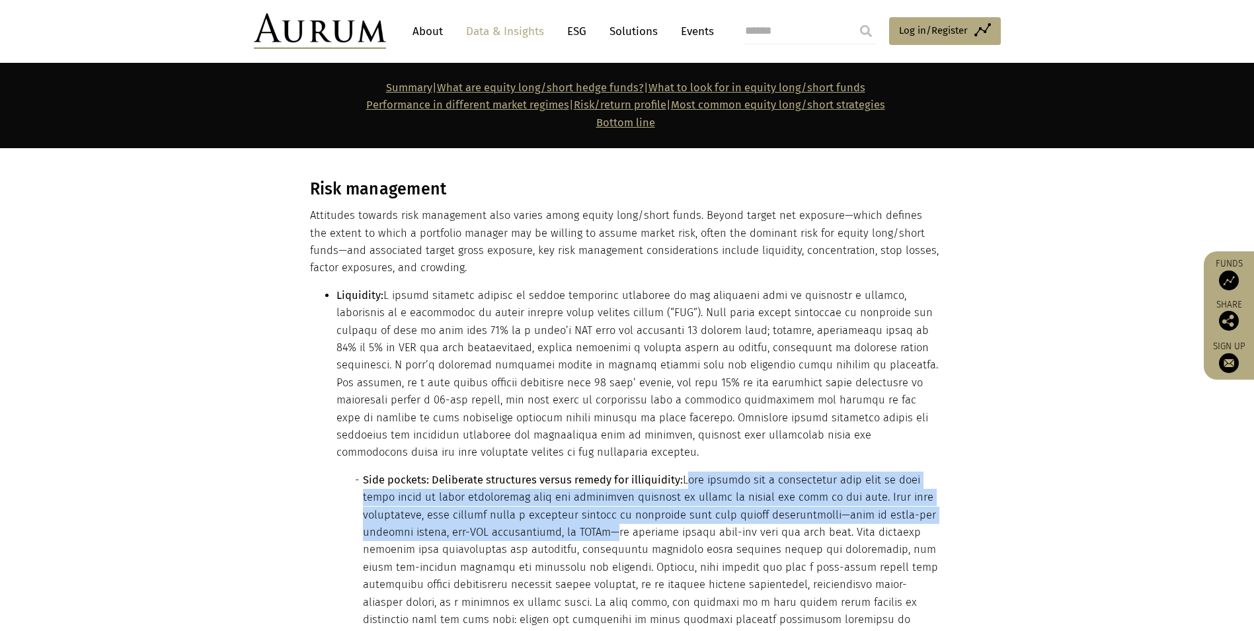
drag, startPoint x: 685, startPoint y: 361, endPoint x: 589, endPoint y: 411, distance: 108.0
click at [589, 472] on li "Side pockets: Deliberate structures versus remedy for illiquidity:" at bounding box center [652, 585] width 579 height 227
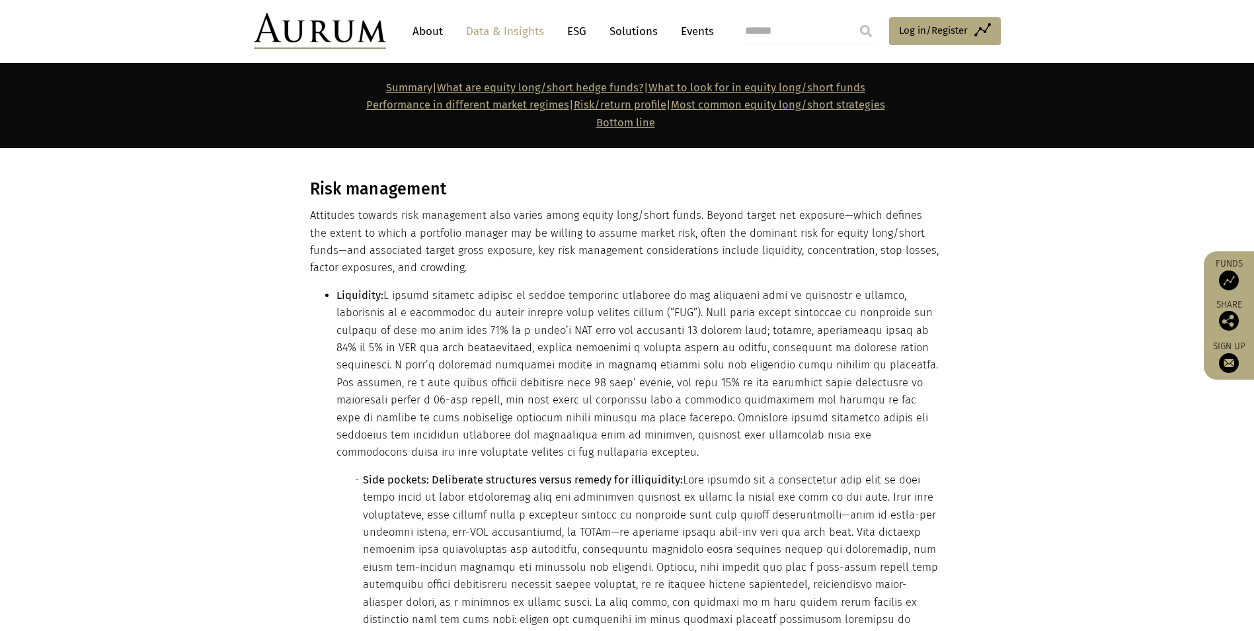
click at [817, 472] on li "Side pockets: Deliberate structures versus remedy for illiquidity:" at bounding box center [652, 585] width 579 height 227
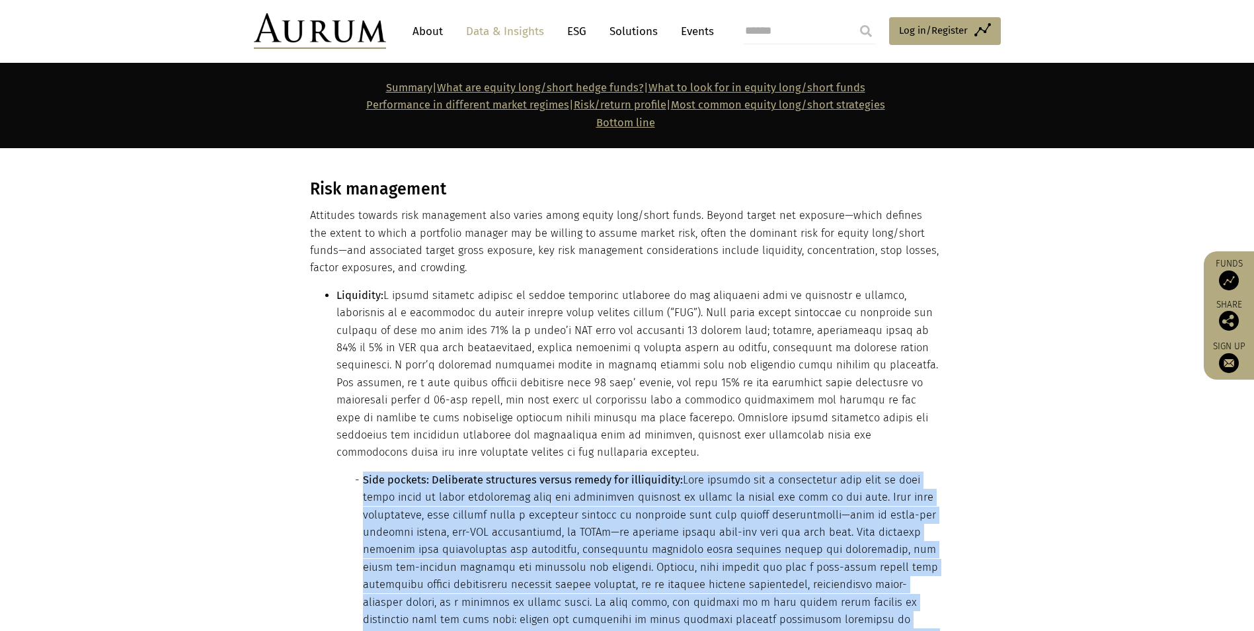
click at [817, 472] on li "Side pockets: Deliberate structures versus remedy for illiquidity:" at bounding box center [652, 585] width 579 height 227
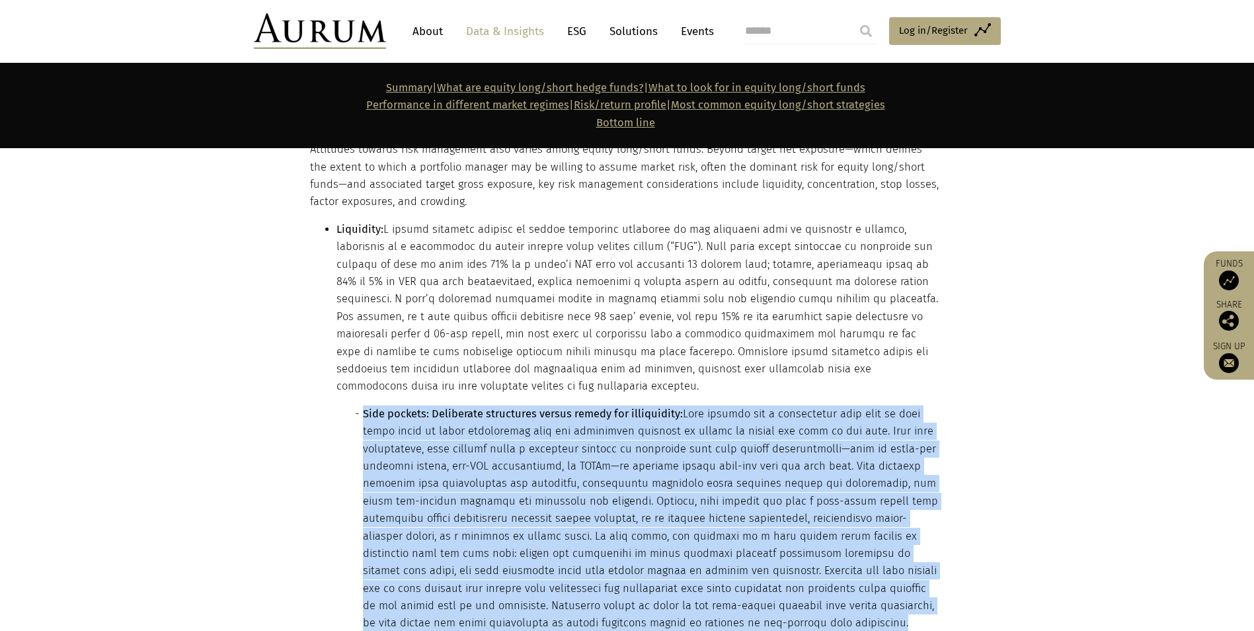
scroll to position [6068, 0]
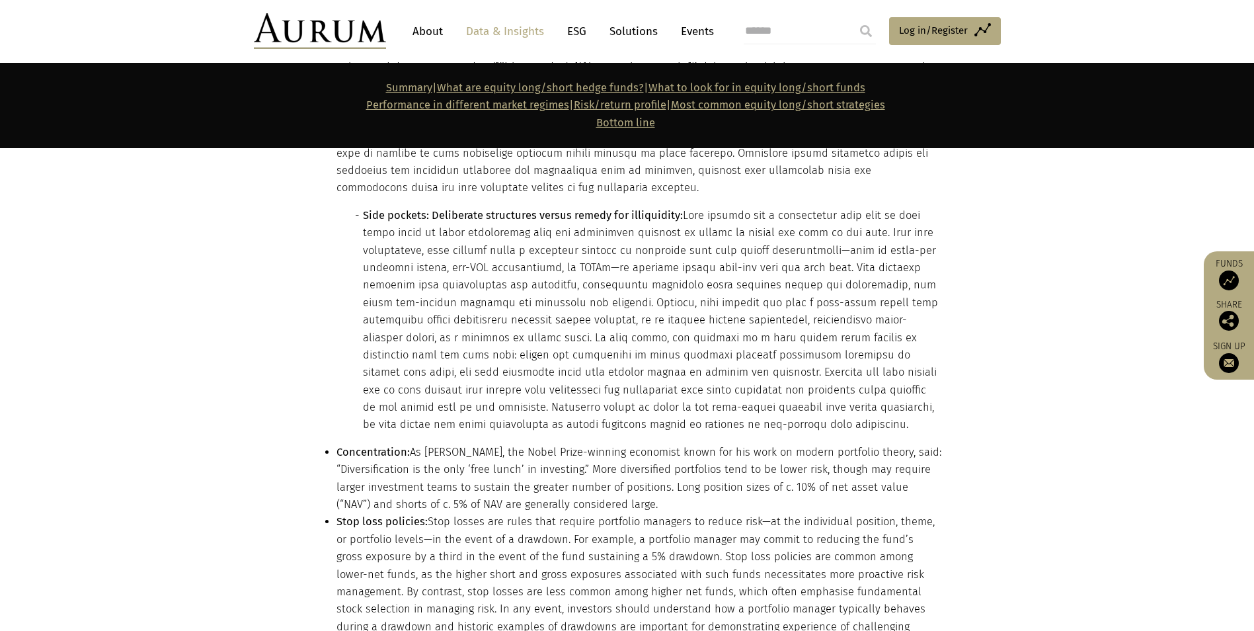
click at [450, 444] on li "Concentration: As [PERSON_NAME], the Nobel Prize-winning economist known for hi…" at bounding box center [639, 479] width 605 height 70
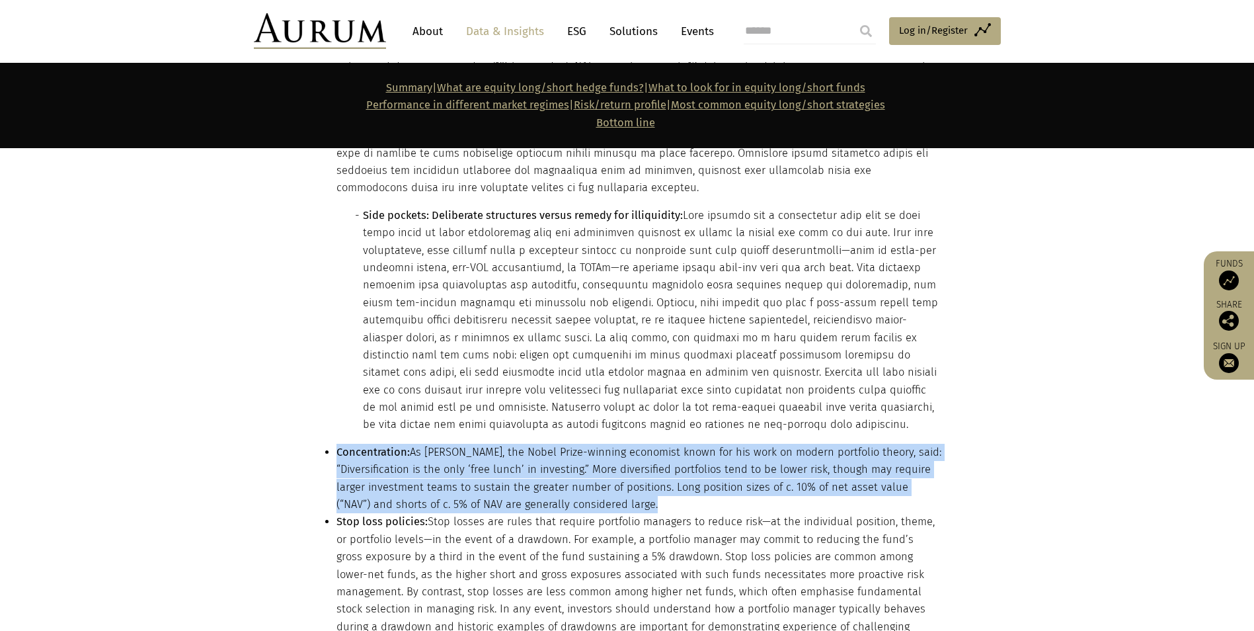
click at [450, 444] on li "Concentration: As [PERSON_NAME], the Nobel Prize-winning economist known for hi…" at bounding box center [639, 479] width 605 height 70
drag, startPoint x: 450, startPoint y: 364, endPoint x: 397, endPoint y: 351, distance: 54.5
click at [397, 444] on li "Concentration: As [PERSON_NAME], the Nobel Prize-winning economist known for hi…" at bounding box center [639, 479] width 605 height 70
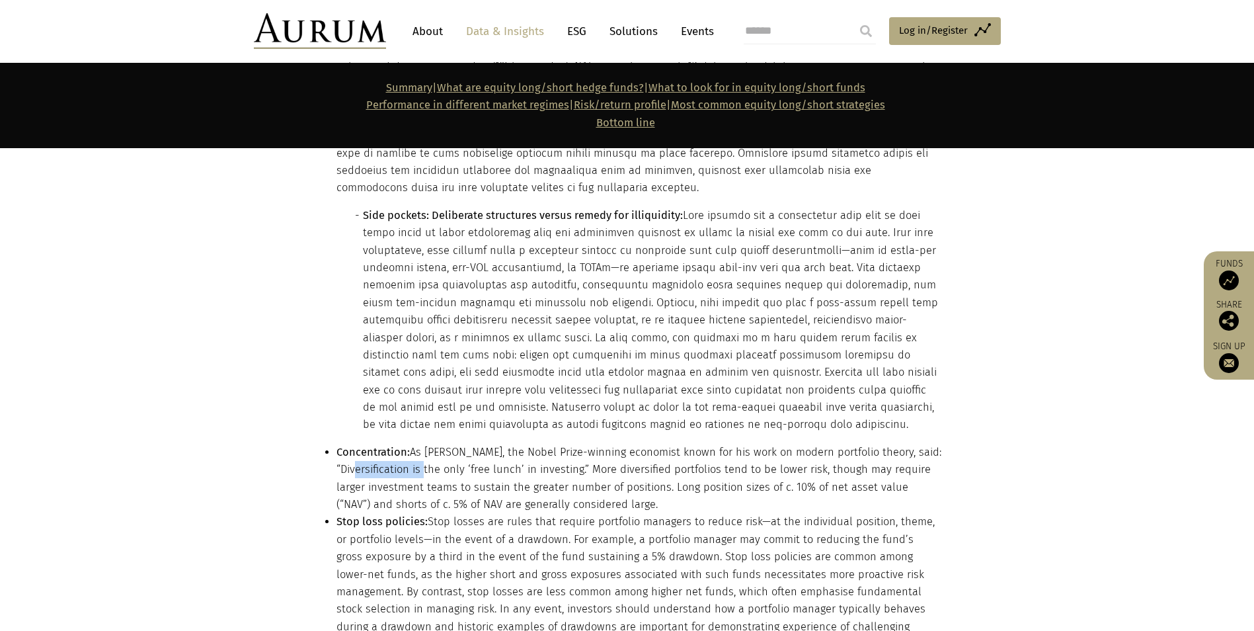
click at [397, 444] on li "Concentration: As [PERSON_NAME], the Nobel Prize-winning economist known for hi…" at bounding box center [639, 479] width 605 height 70
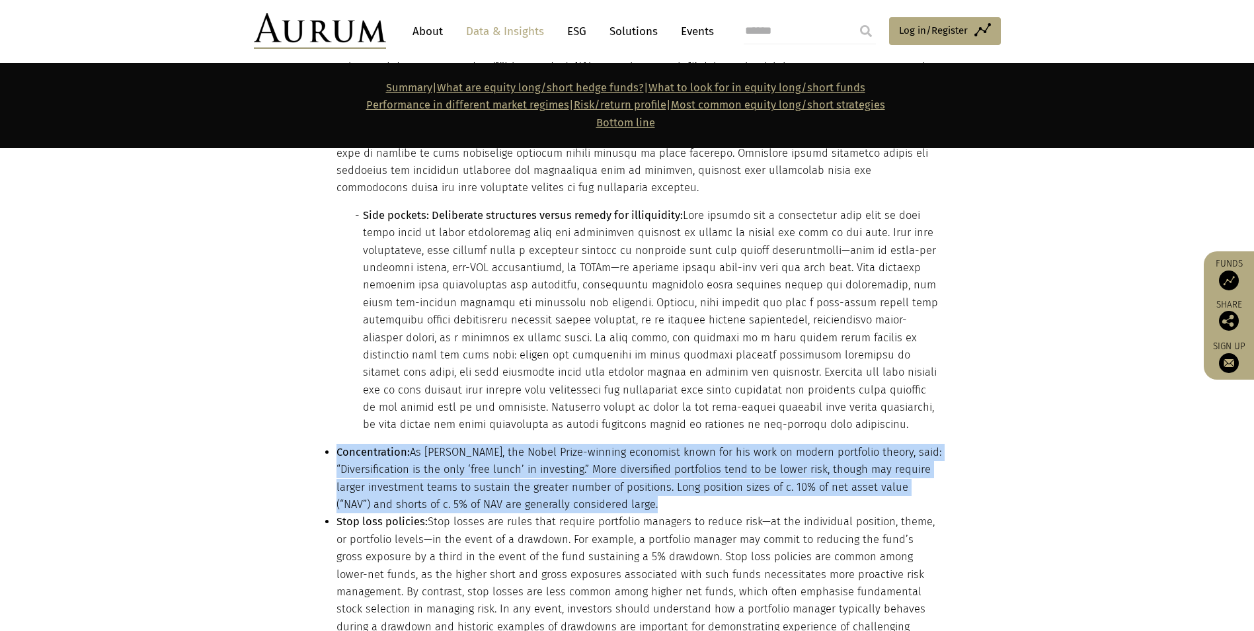
click at [397, 444] on li "Concentration: As [PERSON_NAME], the Nobel Prize-winning economist known for hi…" at bounding box center [639, 479] width 605 height 70
drag, startPoint x: 397, startPoint y: 351, endPoint x: 392, endPoint y: 376, distance: 24.9
click at [392, 444] on li "Concentration: As [PERSON_NAME], the Nobel Prize-winning economist known for hi…" at bounding box center [639, 479] width 605 height 70
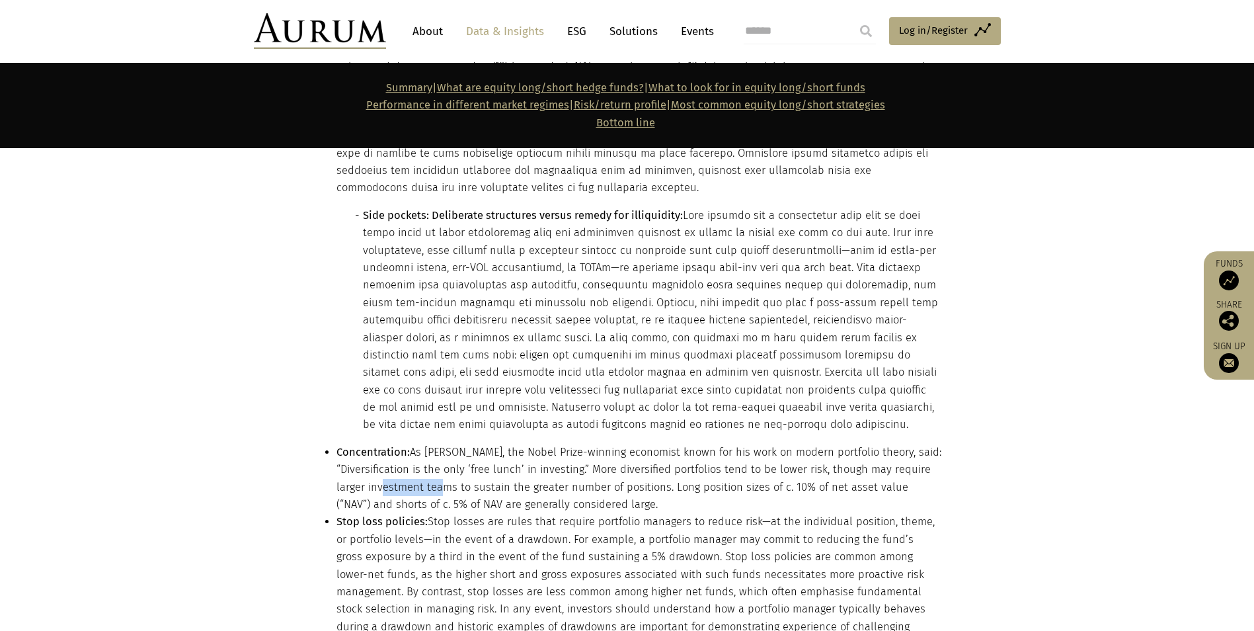
click at [392, 444] on li "Concentration: As [PERSON_NAME], the Nobel Prize-winning economist known for hi…" at bounding box center [639, 479] width 605 height 70
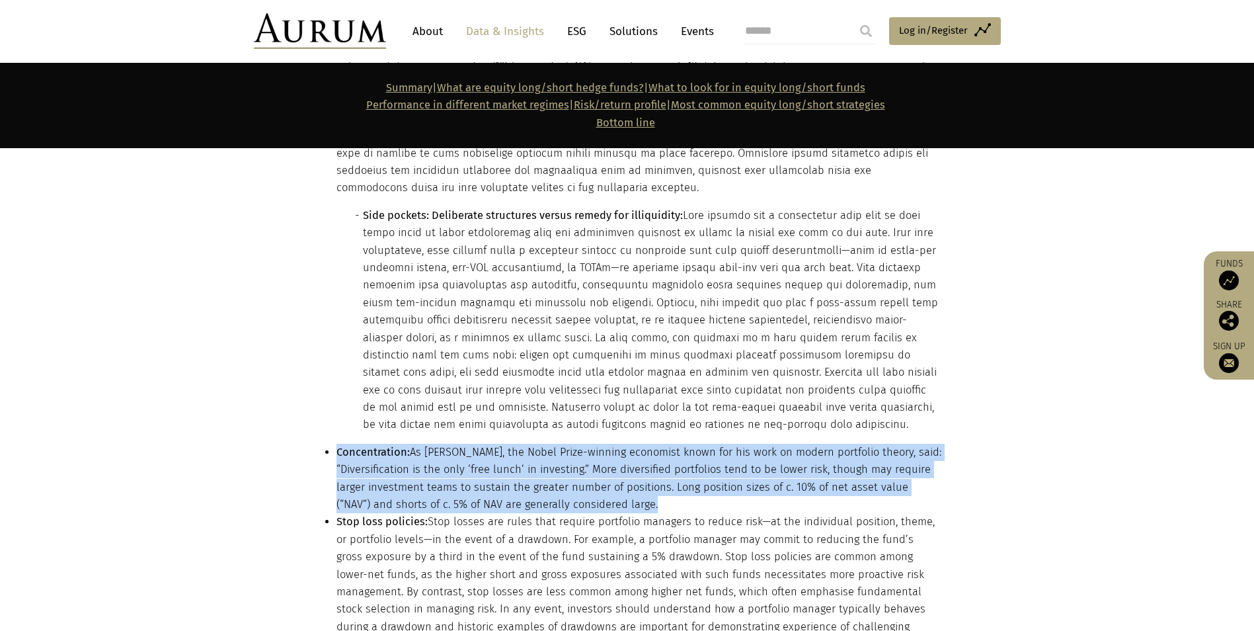
click at [392, 444] on li "Concentration: As [PERSON_NAME], the Nobel Prize-winning economist known for hi…" at bounding box center [639, 479] width 605 height 70
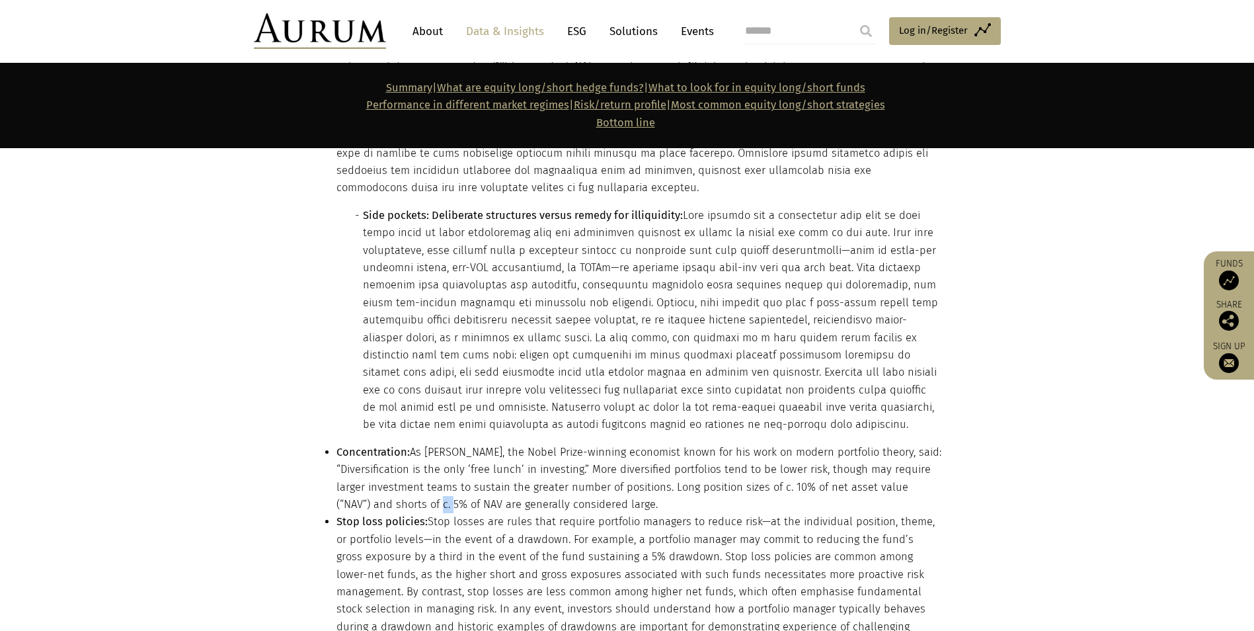
click at [392, 444] on li "Concentration: As [PERSON_NAME], the Nobel Prize-winning economist known for hi…" at bounding box center [639, 479] width 605 height 70
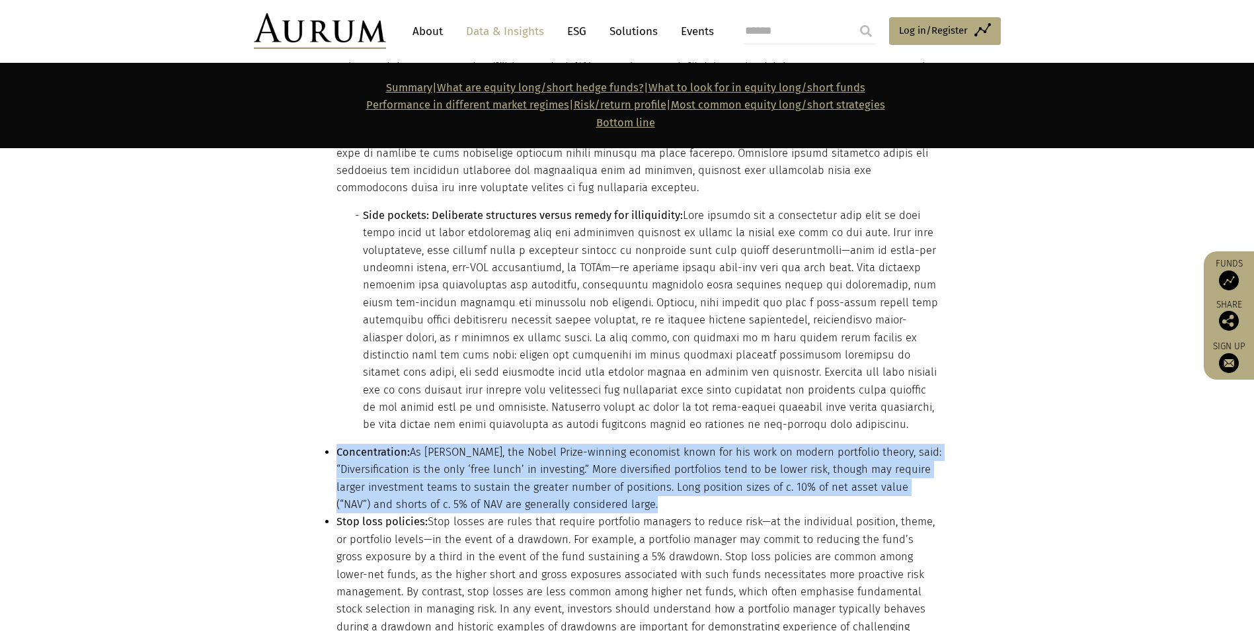
click at [392, 444] on li "Concentration: As [PERSON_NAME], the Nobel Prize-winning economist known for hi…" at bounding box center [639, 479] width 605 height 70
drag, startPoint x: 392, startPoint y: 377, endPoint x: 382, endPoint y: 371, distance: 12.1
click at [382, 444] on li "Concentration: As [PERSON_NAME], the Nobel Prize-winning economist known for hi…" at bounding box center [639, 479] width 605 height 70
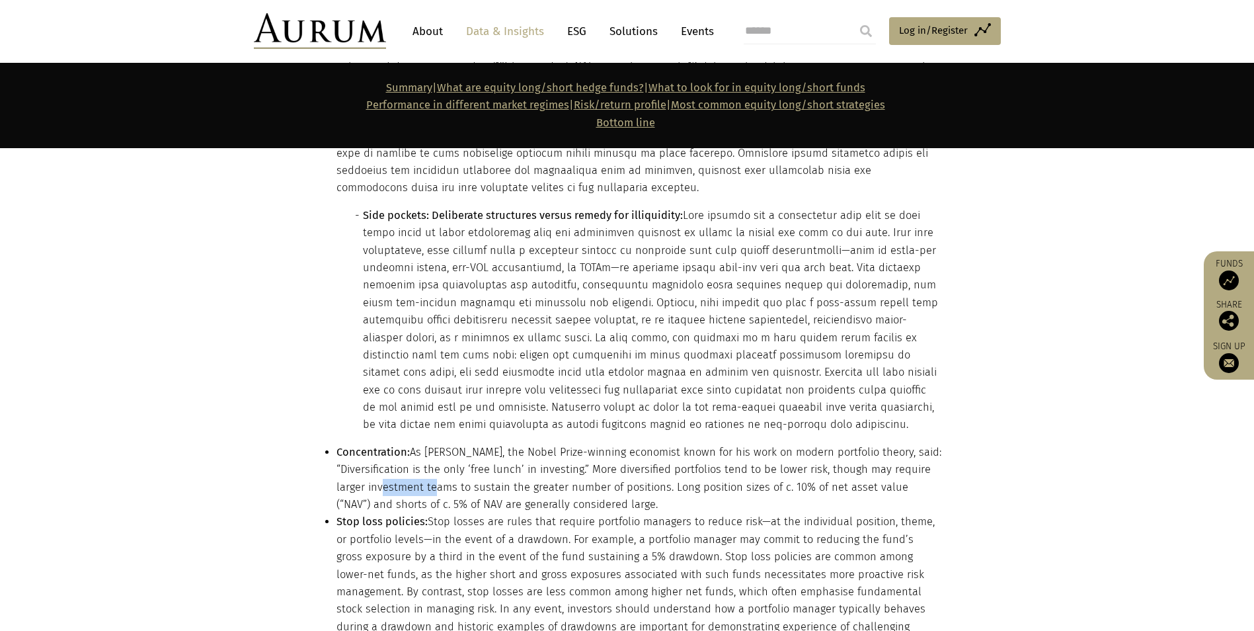
click at [382, 444] on li "Concentration: As [PERSON_NAME], the Nobel Prize-winning economist known for hi…" at bounding box center [639, 479] width 605 height 70
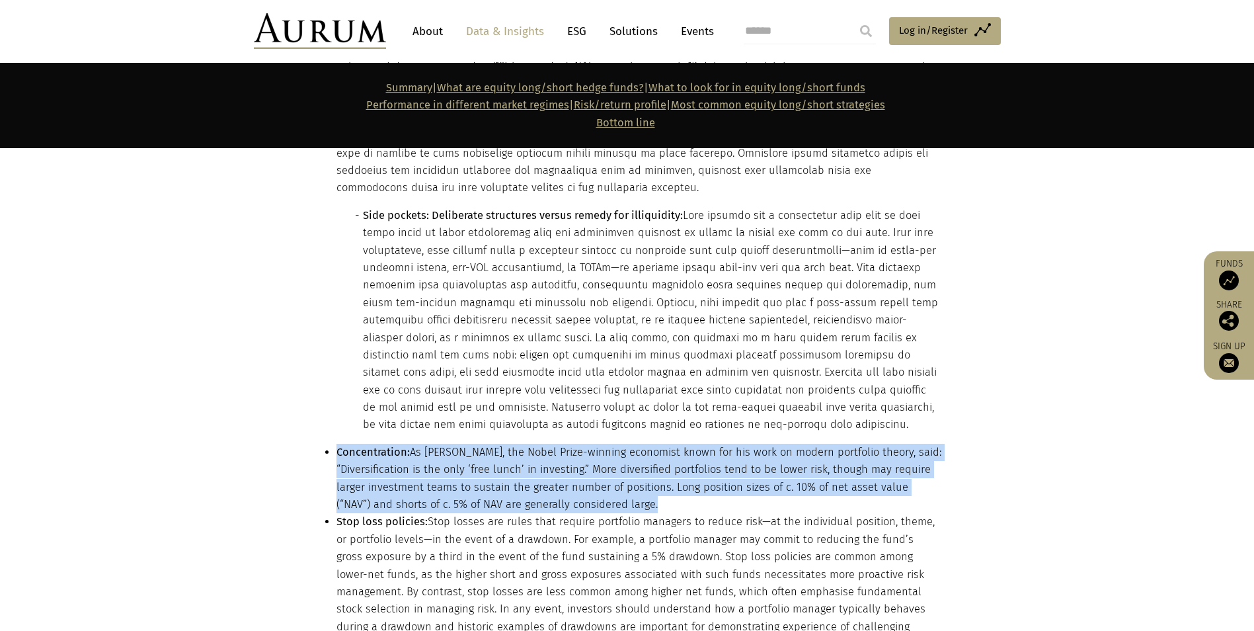
click at [382, 444] on li "Concentration: As [PERSON_NAME], the Nobel Prize-winning economist known for hi…" at bounding box center [639, 479] width 605 height 70
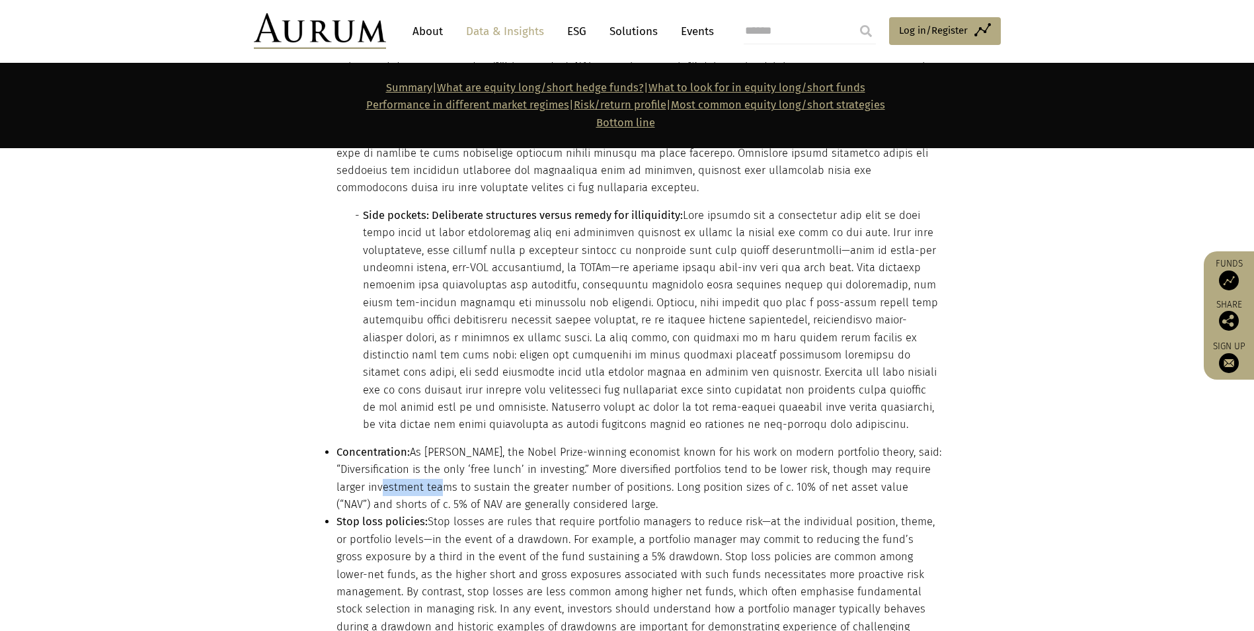
click at [382, 444] on li "Concentration: As [PERSON_NAME], the Nobel Prize-winning economist known for hi…" at bounding box center [639, 479] width 605 height 70
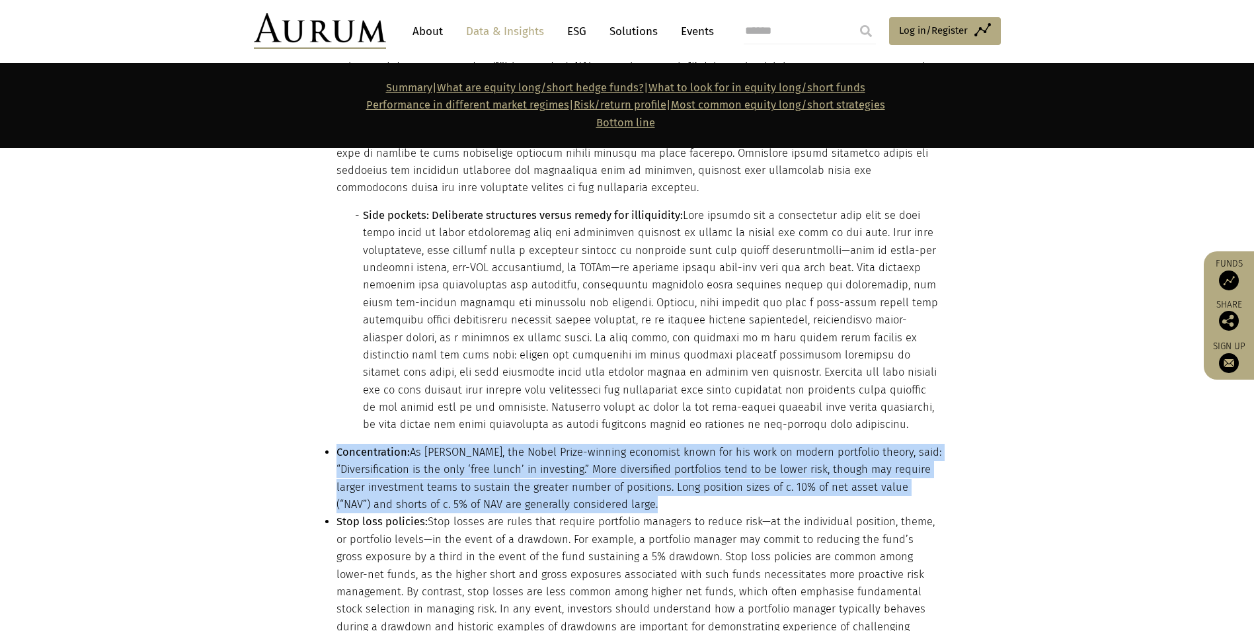
click at [382, 444] on li "Concentration: As [PERSON_NAME], the Nobel Prize-winning economist known for hi…" at bounding box center [639, 479] width 605 height 70
drag, startPoint x: 382, startPoint y: 371, endPoint x: 362, endPoint y: 374, distance: 20.0
click at [362, 444] on li "Concentration: As [PERSON_NAME], the Nobel Prize-winning economist known for hi…" at bounding box center [639, 479] width 605 height 70
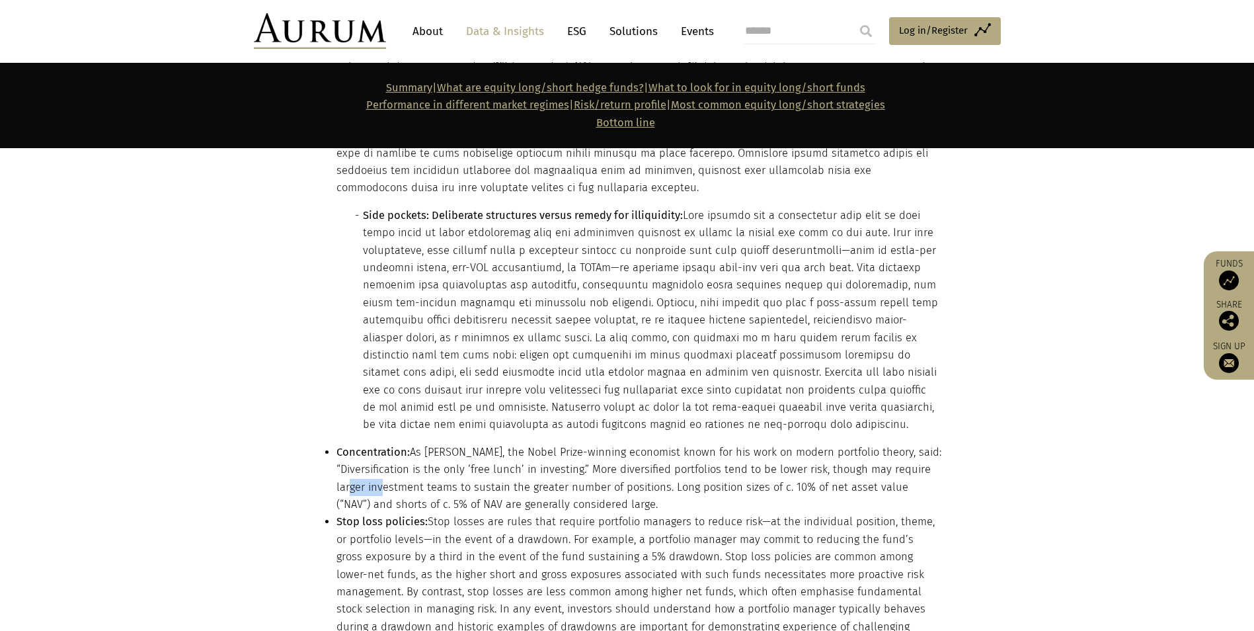
click at [362, 444] on li "Concentration: As [PERSON_NAME], the Nobel Prize-winning economist known for hi…" at bounding box center [639, 479] width 605 height 70
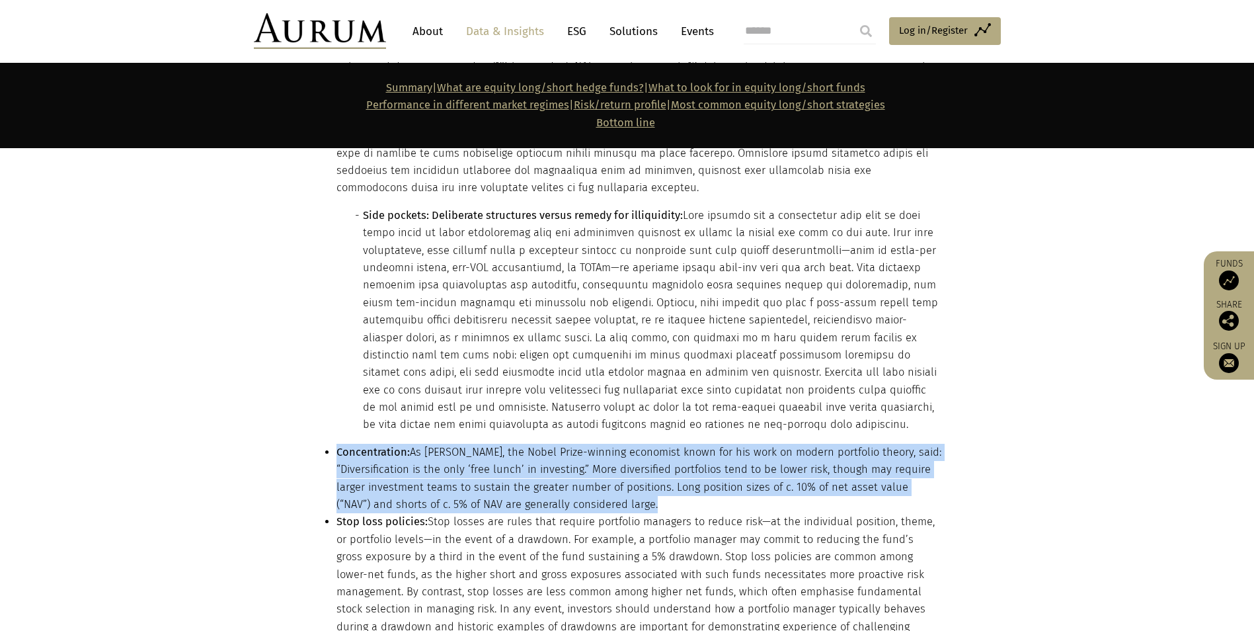
click at [362, 444] on li "Concentration: As [PERSON_NAME], the Nobel Prize-winning economist known for hi…" at bounding box center [639, 479] width 605 height 70
click at [691, 444] on li "Concentration: As [PERSON_NAME], the Nobel Prize-winning economist known for hi…" at bounding box center [639, 479] width 605 height 70
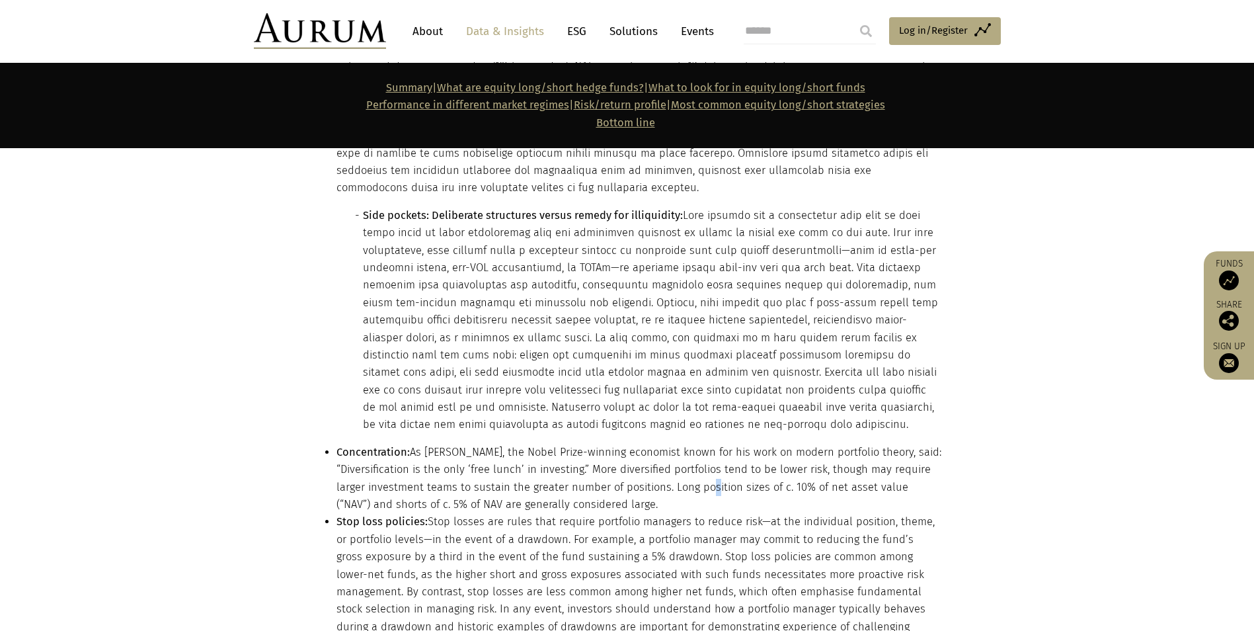
click at [691, 444] on li "Concentration: As [PERSON_NAME], the Nobel Prize-winning economist known for hi…" at bounding box center [639, 479] width 605 height 70
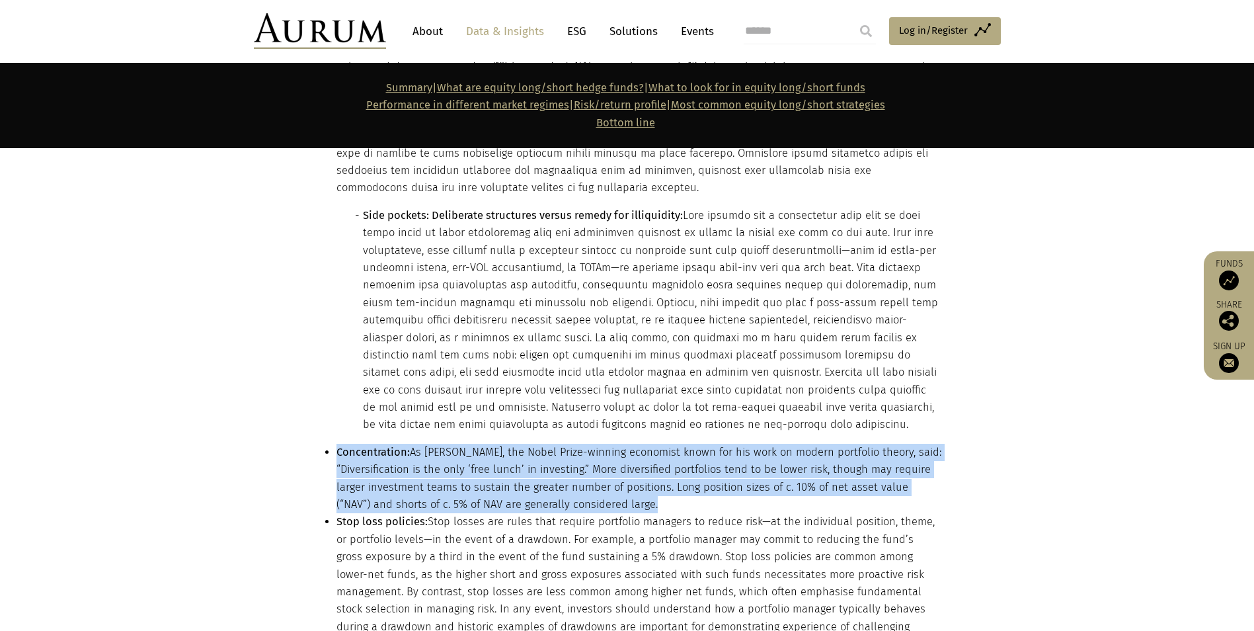
click at [691, 444] on li "Concentration: As [PERSON_NAME], the Nobel Prize-winning economist known for hi…" at bounding box center [639, 479] width 605 height 70
drag, startPoint x: 691, startPoint y: 370, endPoint x: 740, endPoint y: 368, distance: 49.0
click at [740, 444] on li "Concentration: As [PERSON_NAME], the Nobel Prize-winning economist known for hi…" at bounding box center [639, 479] width 605 height 70
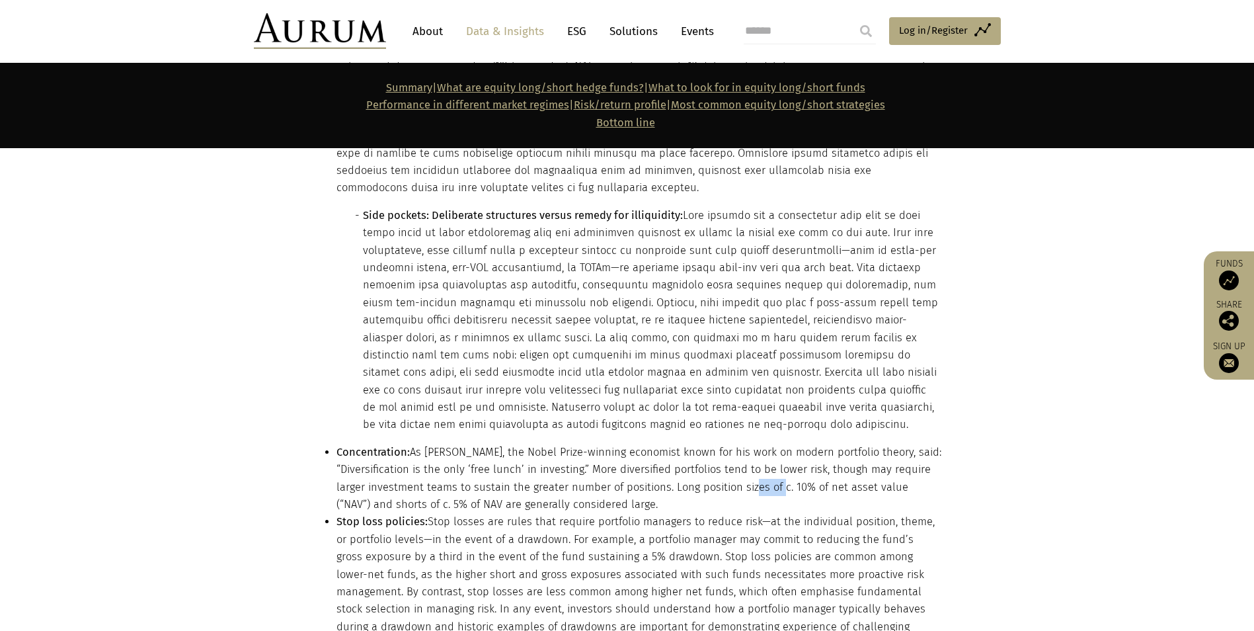
click at [740, 444] on li "Concentration: As [PERSON_NAME], the Nobel Prize-winning economist known for hi…" at bounding box center [639, 479] width 605 height 70
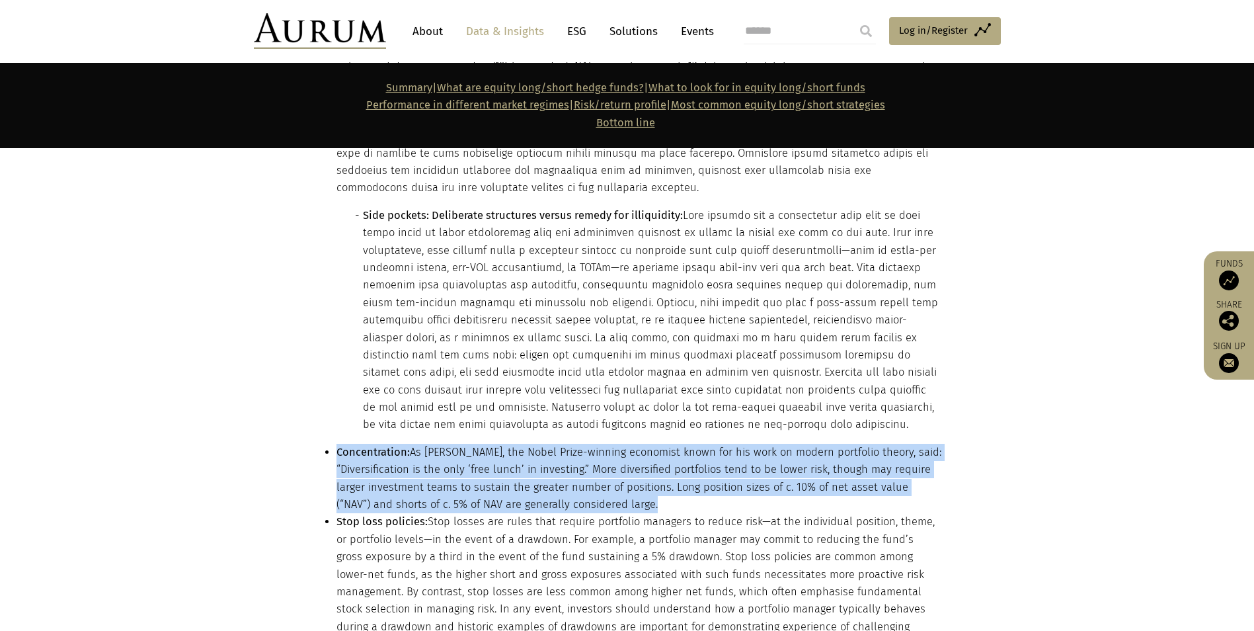
click at [740, 444] on li "Concentration: As [PERSON_NAME], the Nobel Prize-winning economist known for hi…" at bounding box center [639, 479] width 605 height 70
click at [473, 444] on li "Concentration: As [PERSON_NAME], the Nobel Prize-winning economist known for hi…" at bounding box center [639, 479] width 605 height 70
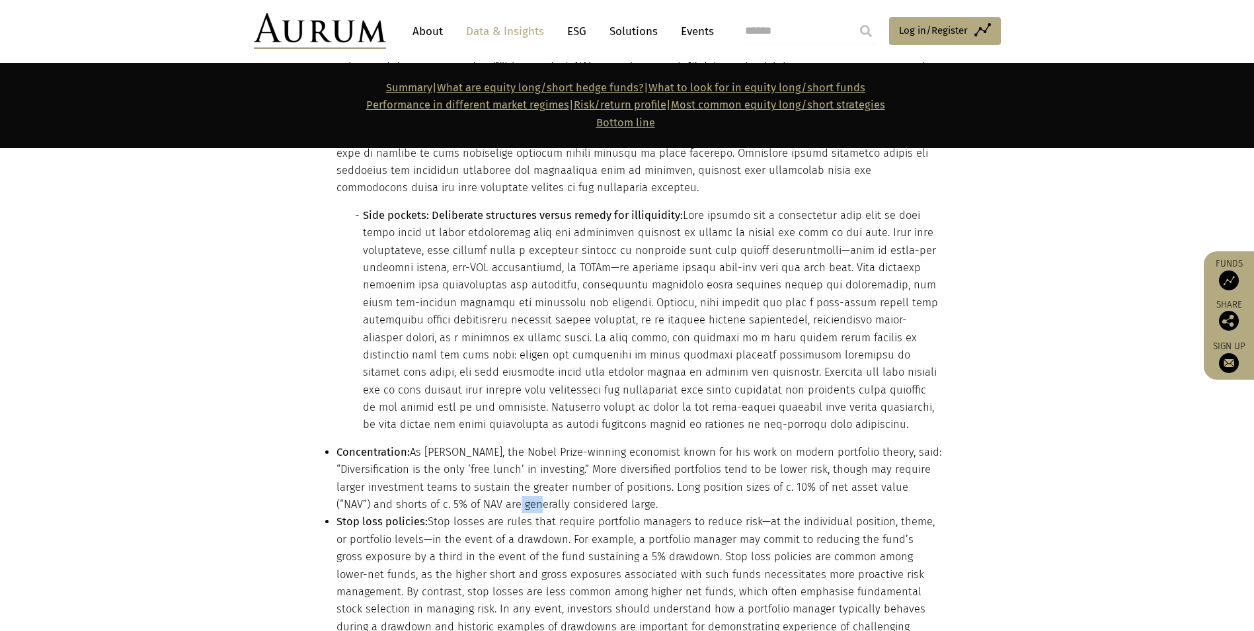
click at [473, 444] on li "Concentration: As [PERSON_NAME], the Nobel Prize-winning economist known for hi…" at bounding box center [639, 479] width 605 height 70
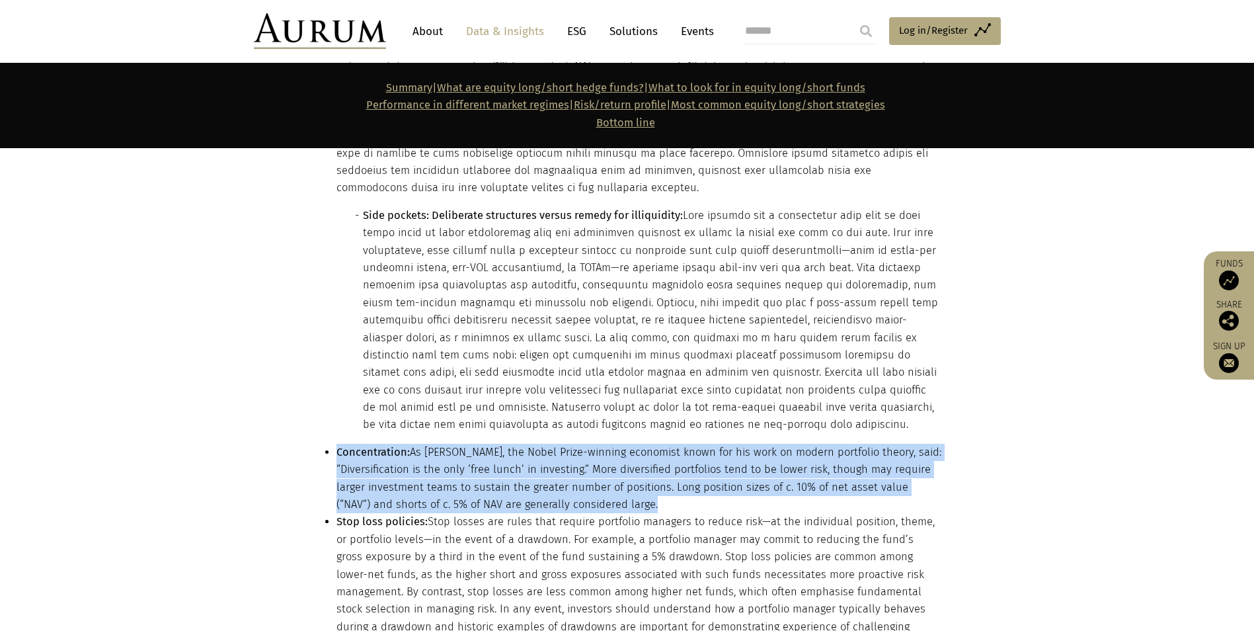
click at [473, 444] on li "Concentration: As [PERSON_NAME], the Nobel Prize-winning economist known for hi…" at bounding box center [639, 479] width 605 height 70
drag, startPoint x: 473, startPoint y: 388, endPoint x: 395, endPoint y: 344, distance: 89.4
click at [395, 444] on li "Concentration: As [PERSON_NAME], the Nobel Prize-winning economist known for hi…" at bounding box center [639, 479] width 605 height 70
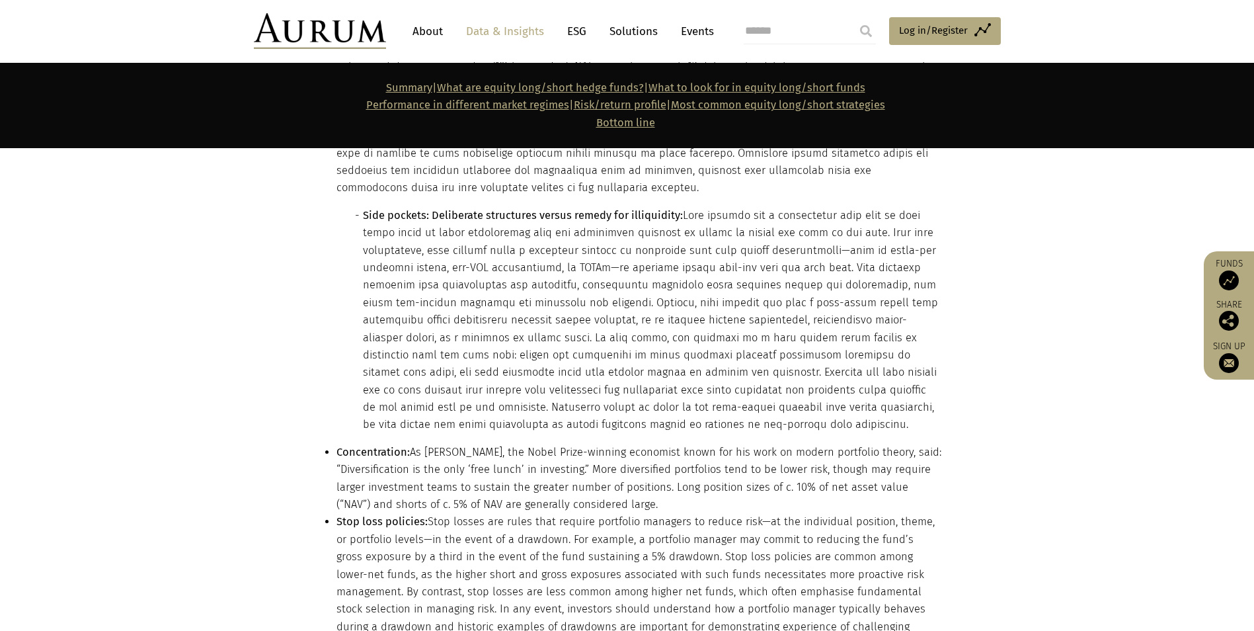
scroll to position [6200, 0]
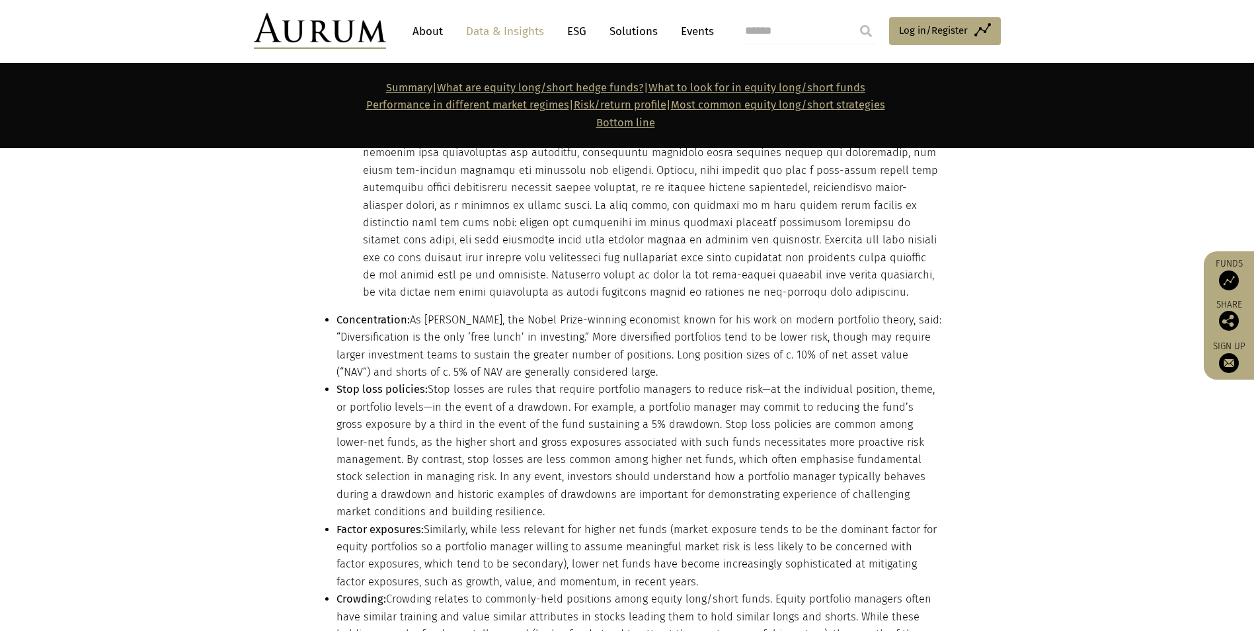
click at [483, 381] on li "Stop loss policies: Stop losses are rules that require portfolio managers to re…" at bounding box center [639, 451] width 605 height 140
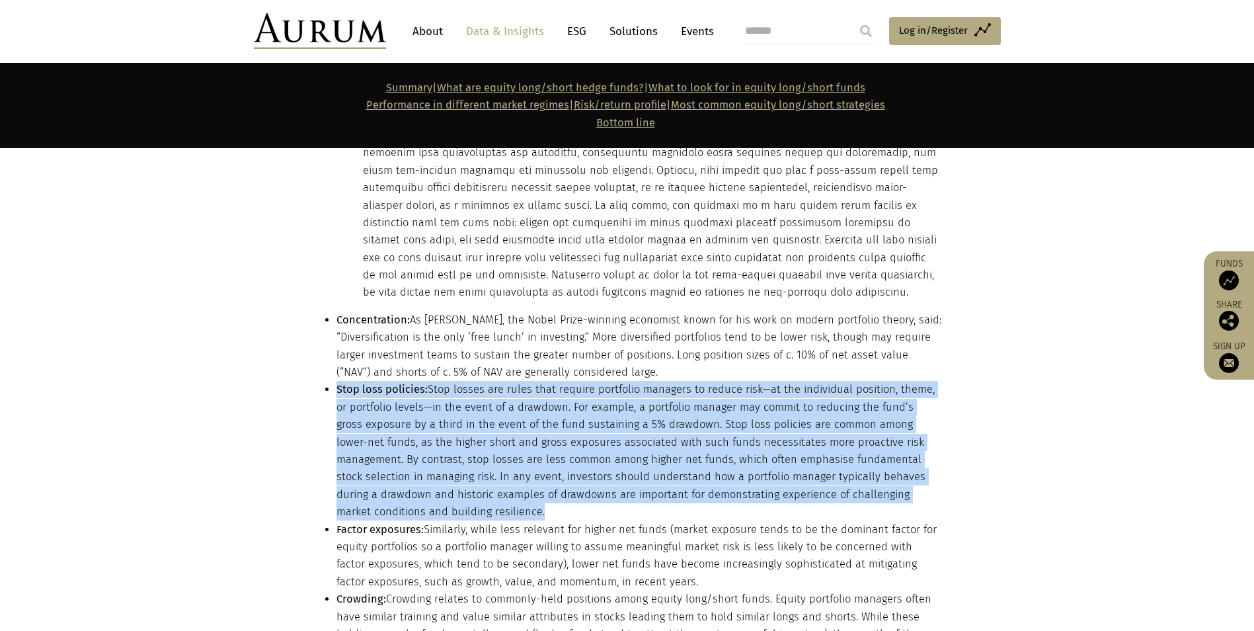
click at [483, 381] on li "Stop loss policies: Stop losses are rules that require portfolio managers to re…" at bounding box center [639, 451] width 605 height 140
click at [472, 381] on li "Stop loss policies: Stop losses are rules that require portfolio managers to re…" at bounding box center [639, 451] width 605 height 140
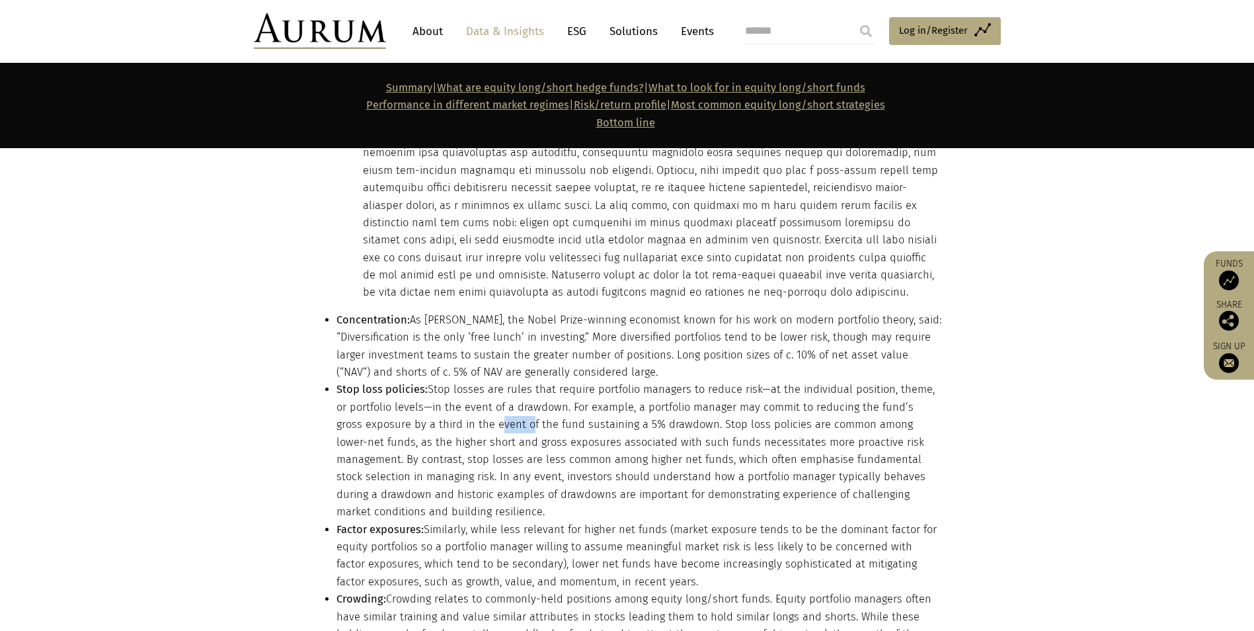
click at [472, 381] on li "Stop loss policies: Stop losses are rules that require portfolio managers to re…" at bounding box center [639, 451] width 605 height 140
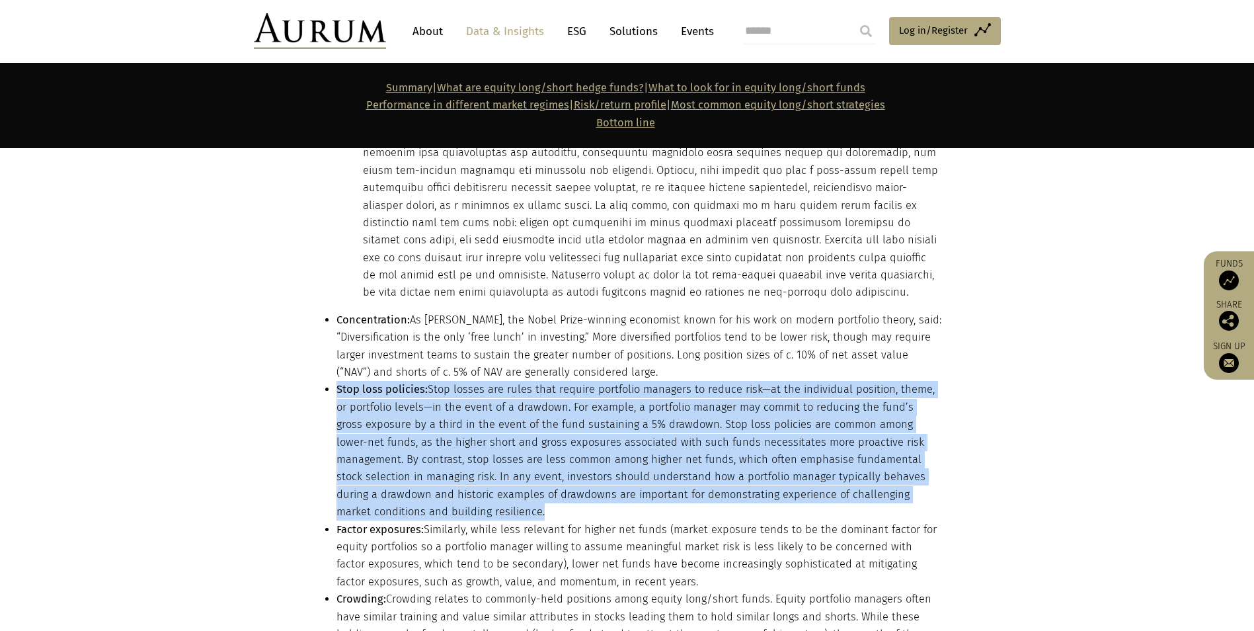
click at [472, 381] on li "Stop loss policies: Stop losses are rules that require portfolio managers to re…" at bounding box center [639, 451] width 605 height 140
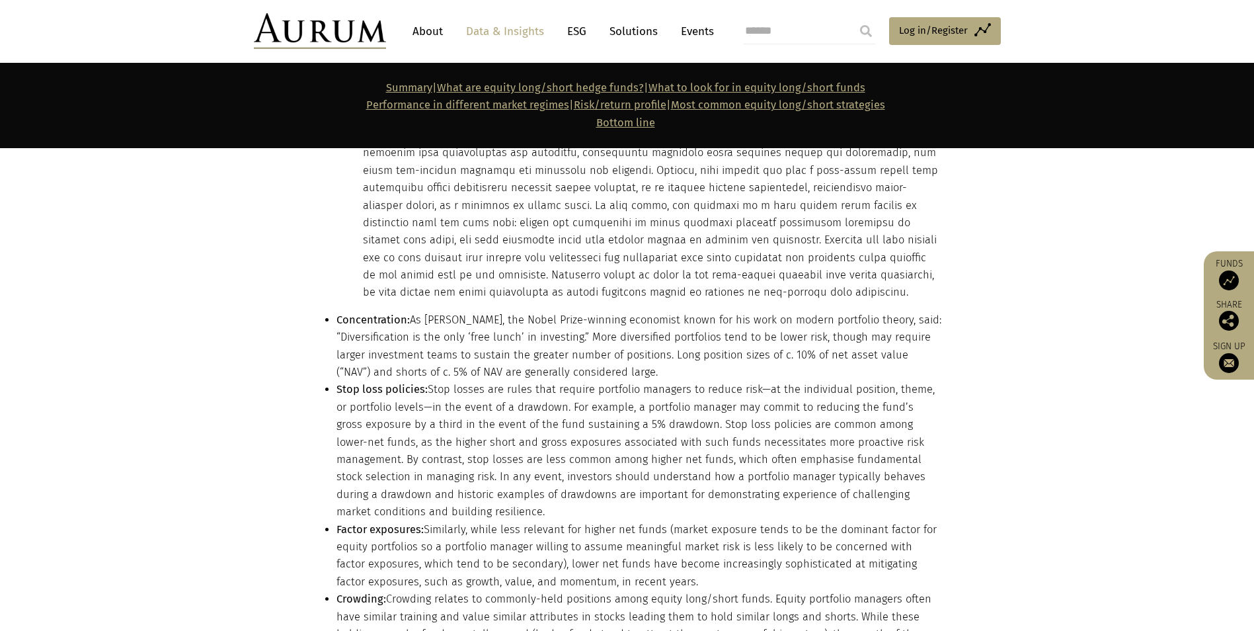
drag, startPoint x: 472, startPoint y: 311, endPoint x: 451, endPoint y: 430, distance: 120.2
click at [451, 521] on li "Factor exposures: Similarly, while less relevant for higher net funds (market e…" at bounding box center [639, 556] width 605 height 70
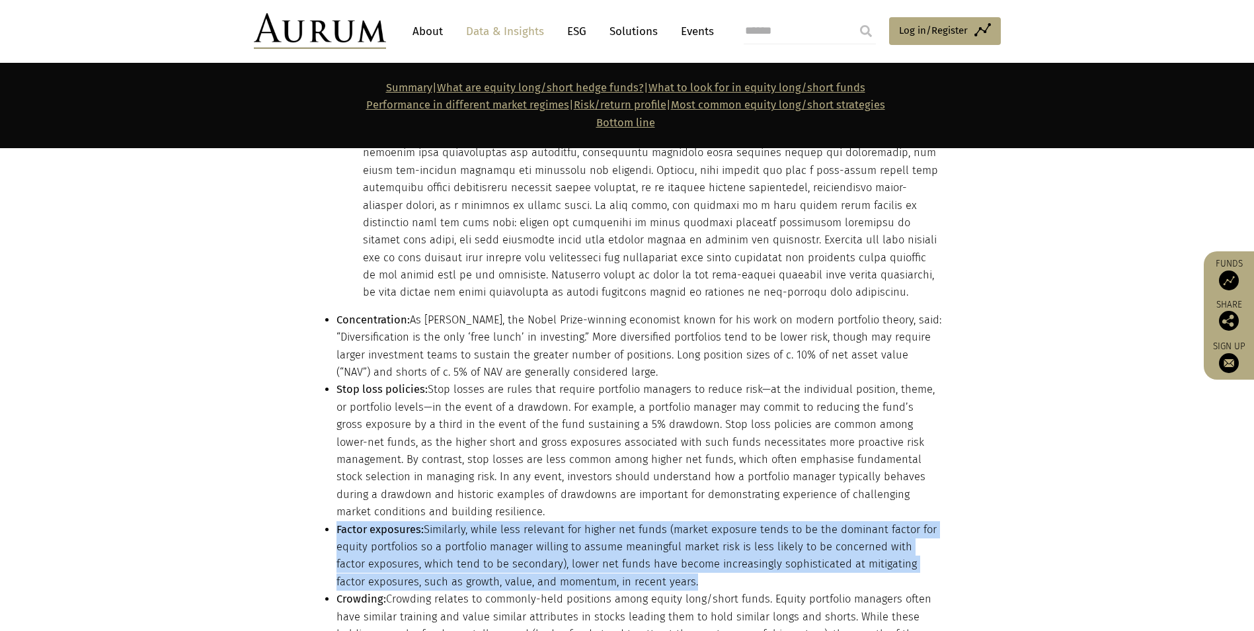
click at [451, 521] on li "Factor exposures: Similarly, while less relevant for higher net funds (market e…" at bounding box center [639, 556] width 605 height 70
drag, startPoint x: 451, startPoint y: 430, endPoint x: 413, endPoint y: 416, distance: 40.8
click at [413, 521] on li "Factor exposures: Similarly, while less relevant for higher net funds (market e…" at bounding box center [639, 556] width 605 height 70
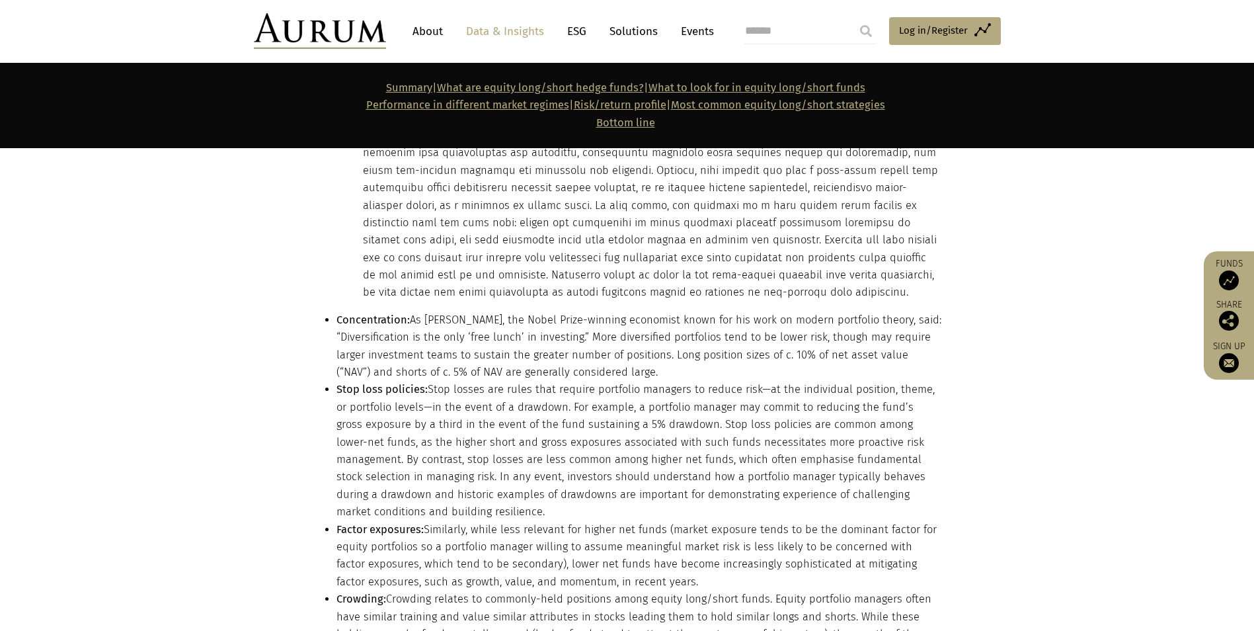
click at [412, 521] on li "Factor exposures: Similarly, while less relevant for higher net funds (market e…" at bounding box center [639, 556] width 605 height 70
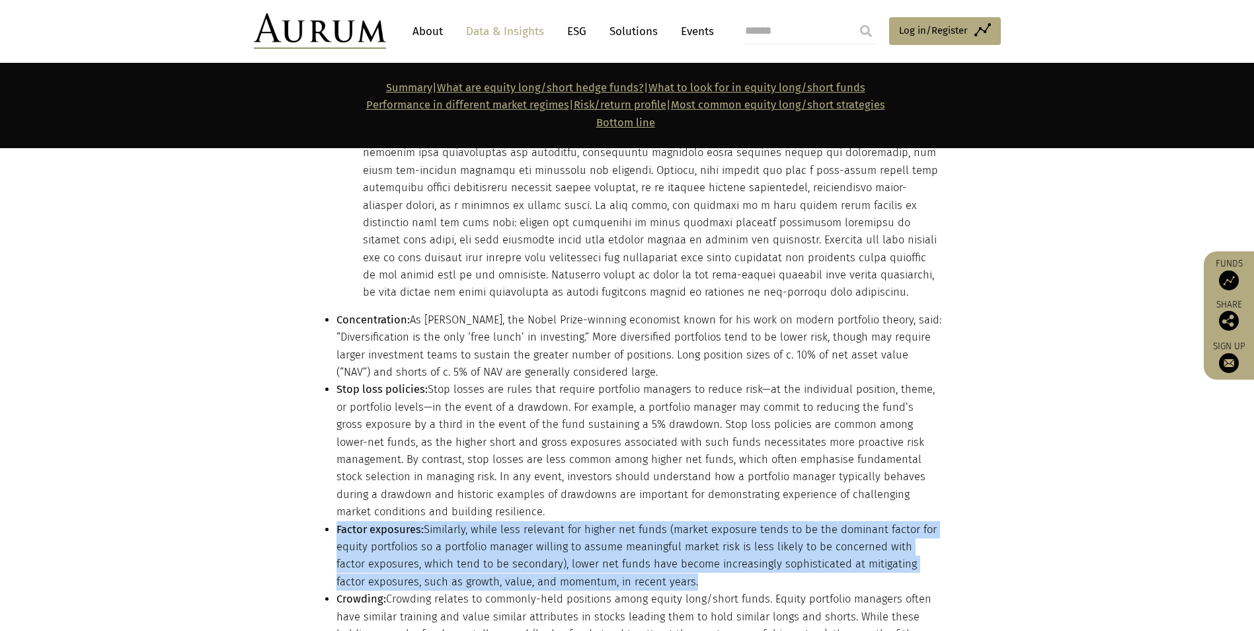
click at [412, 521] on li "Factor exposures: Similarly, while less relevant for higher net funds (market e…" at bounding box center [639, 556] width 605 height 70
drag, startPoint x: 412, startPoint y: 417, endPoint x: 416, endPoint y: 426, distance: 9.5
click at [416, 521] on li "Factor exposures: Similarly, while less relevant for higher net funds (market e…" at bounding box center [639, 556] width 605 height 70
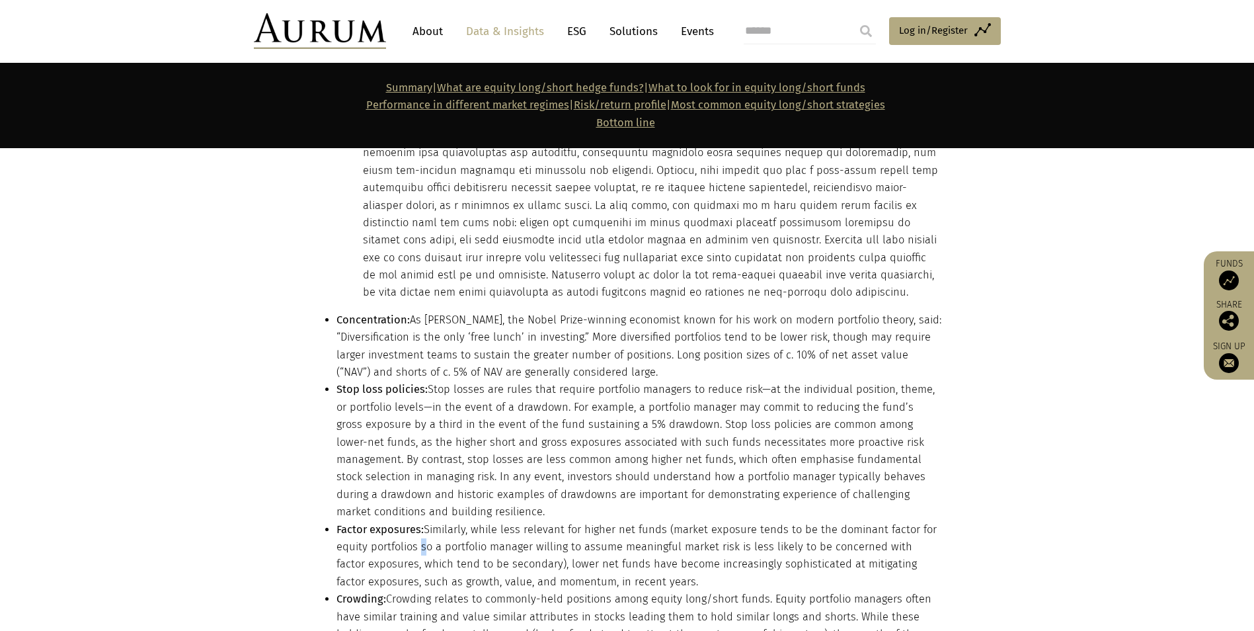
click at [416, 521] on li "Factor exposures: Similarly, while less relevant for higher net funds (market e…" at bounding box center [639, 556] width 605 height 70
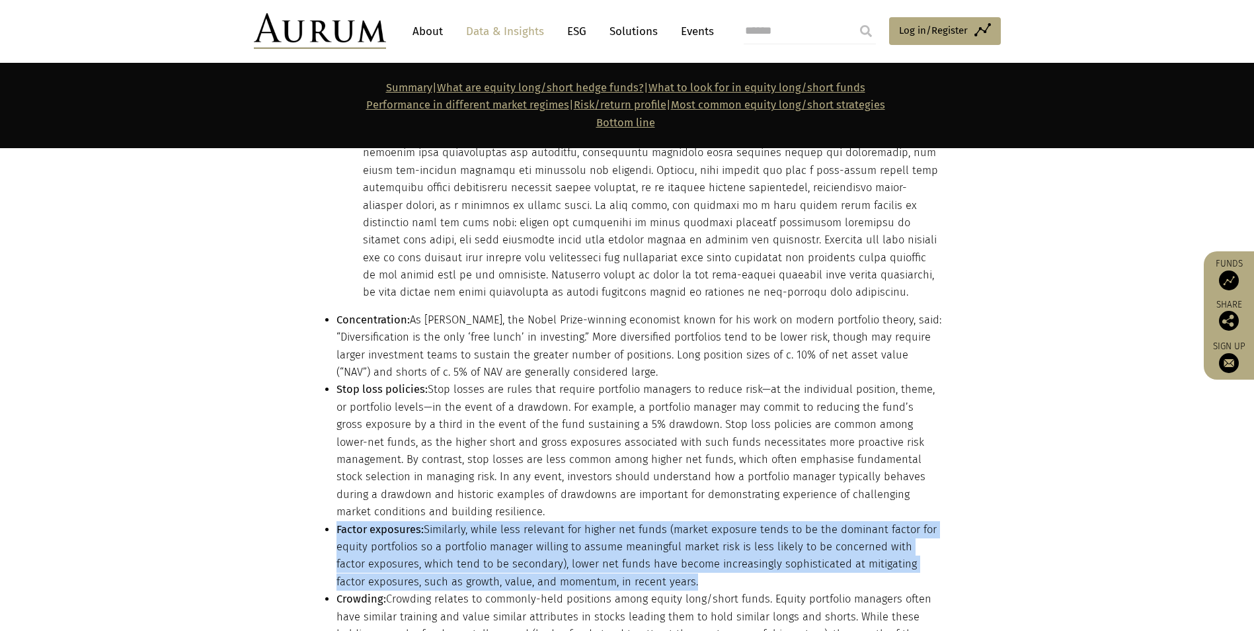
click at [416, 521] on li "Factor exposures: Similarly, while less relevant for higher net funds (market e…" at bounding box center [639, 556] width 605 height 70
click at [680, 521] on li "Factor exposures: Similarly, while less relevant for higher net funds (market e…" at bounding box center [639, 556] width 605 height 70
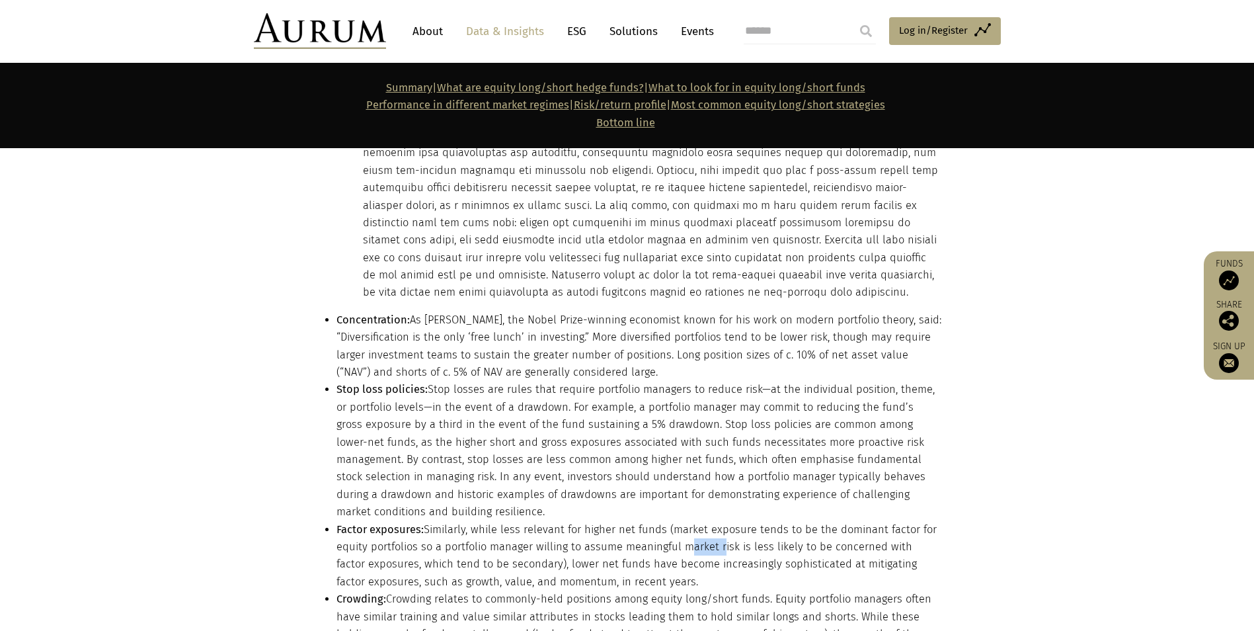
click at [680, 521] on li "Factor exposures: Similarly, while less relevant for higher net funds (market e…" at bounding box center [639, 556] width 605 height 70
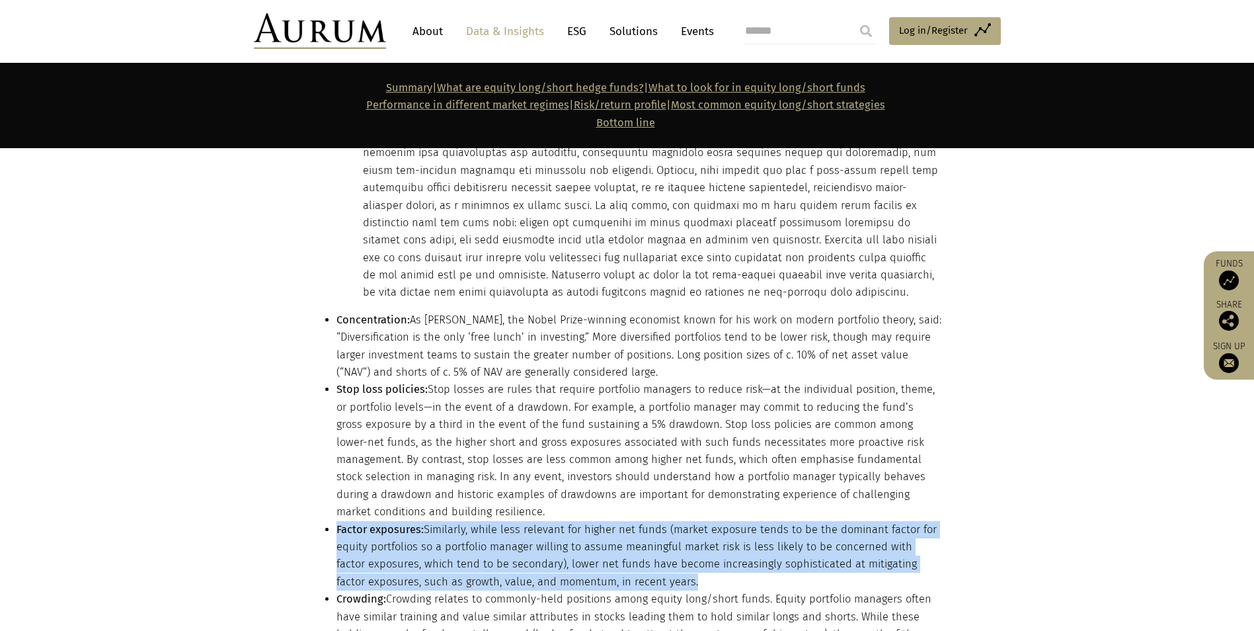
click at [680, 521] on li "Factor exposures: Similarly, while less relevant for higher net funds (market e…" at bounding box center [639, 556] width 605 height 70
drag, startPoint x: 680, startPoint y: 429, endPoint x: 490, endPoint y: 477, distance: 195.7
click at [521, 521] on li "Factor exposures: Similarly, while less relevant for higher net funds (market e…" at bounding box center [639, 556] width 605 height 70
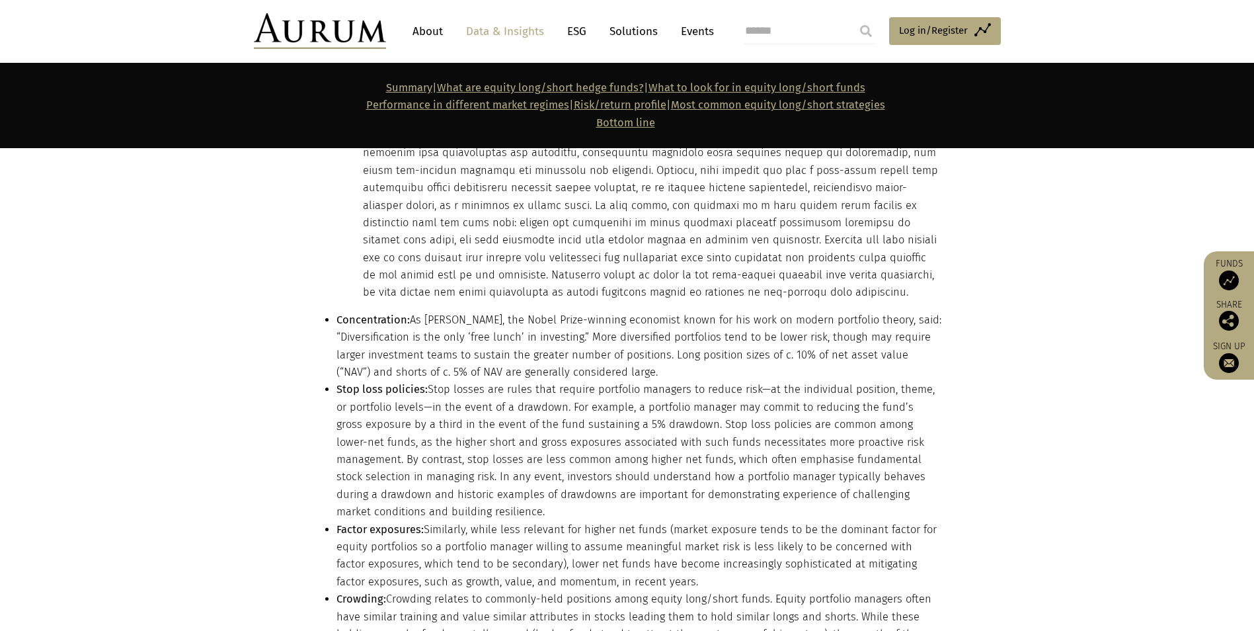
click at [467, 573] on li "Crowding: Crowding relates to commonly-held positions among equity long/short f…" at bounding box center [639, 643] width 605 height 104
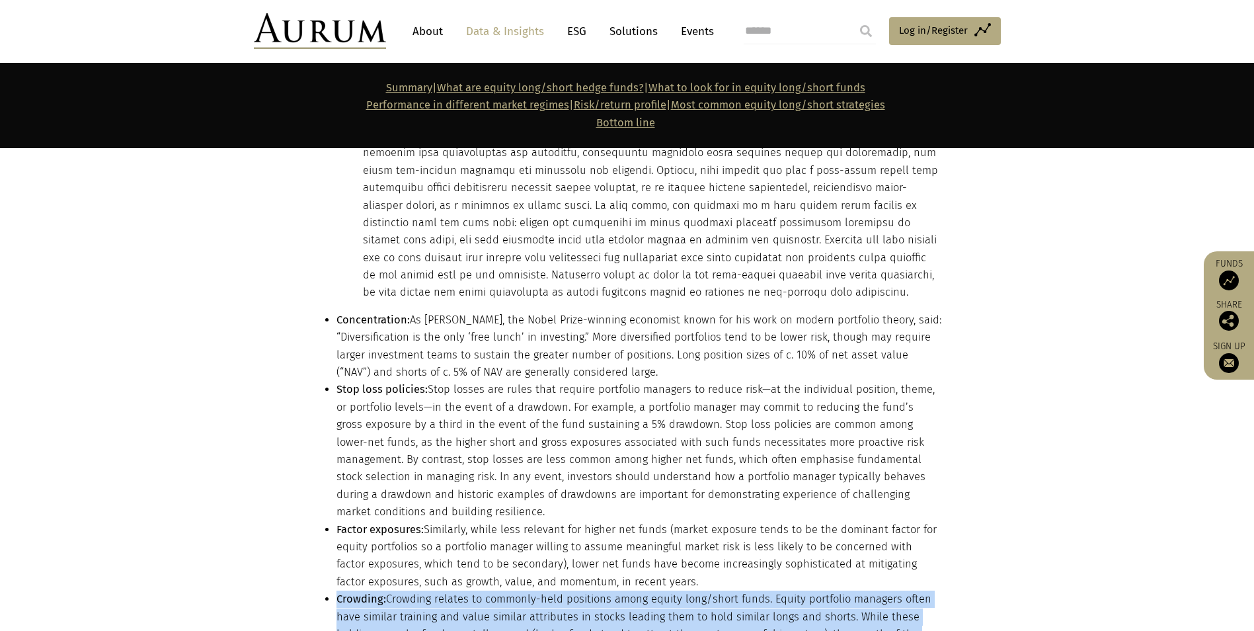
click at [466, 573] on li "Crowding: Crowding relates to commonly-held positions among equity long/short f…" at bounding box center [639, 643] width 605 height 104
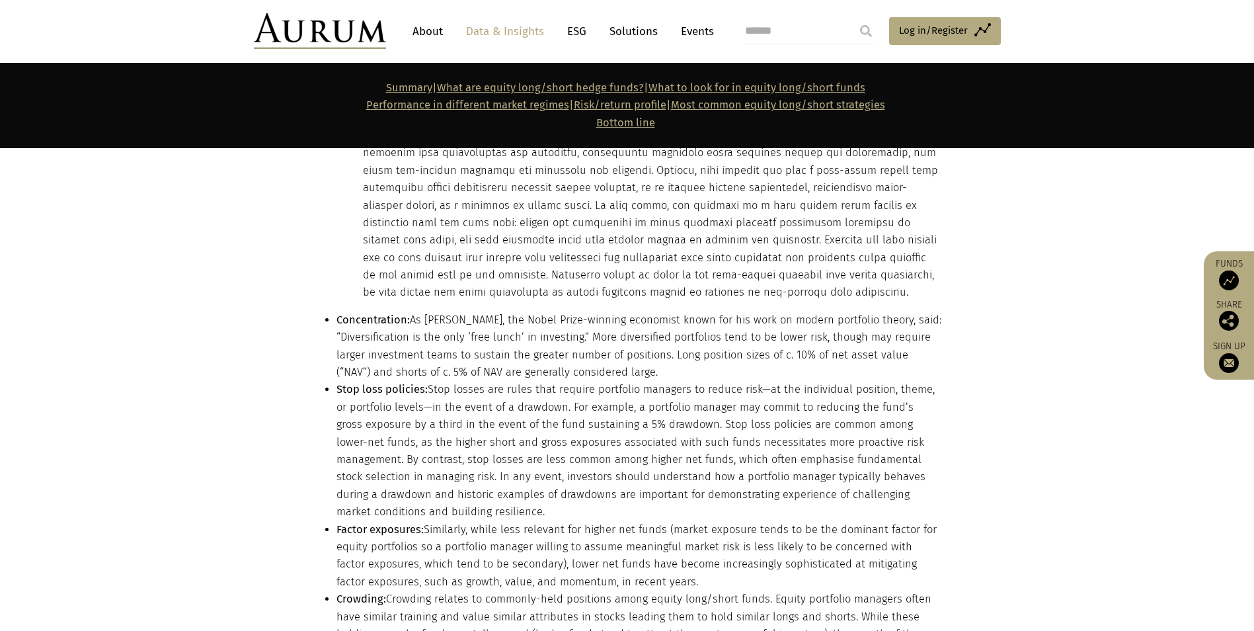
drag, startPoint x: 466, startPoint y: 499, endPoint x: 424, endPoint y: 426, distance: 84.2
click at [425, 521] on li "Factor exposures: Similarly, while less relevant for higher net funds (market e…" at bounding box center [639, 556] width 605 height 70
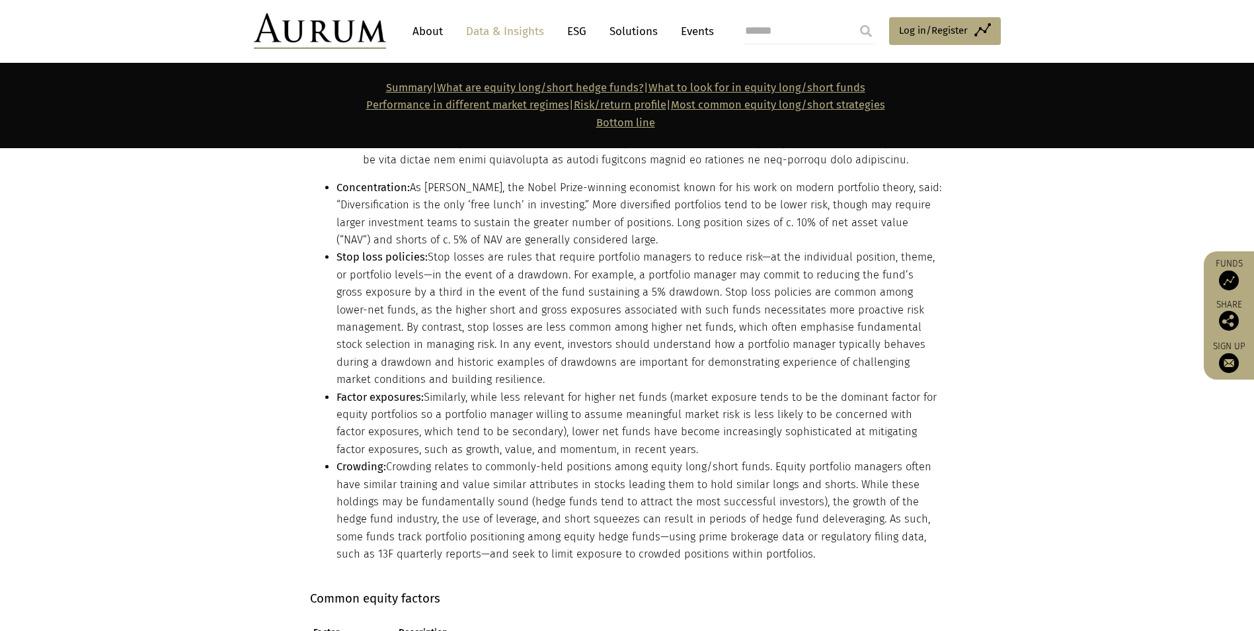
click at [427, 458] on li "Crowding: Crowding relates to commonly-held positions among equity long/short f…" at bounding box center [639, 510] width 605 height 104
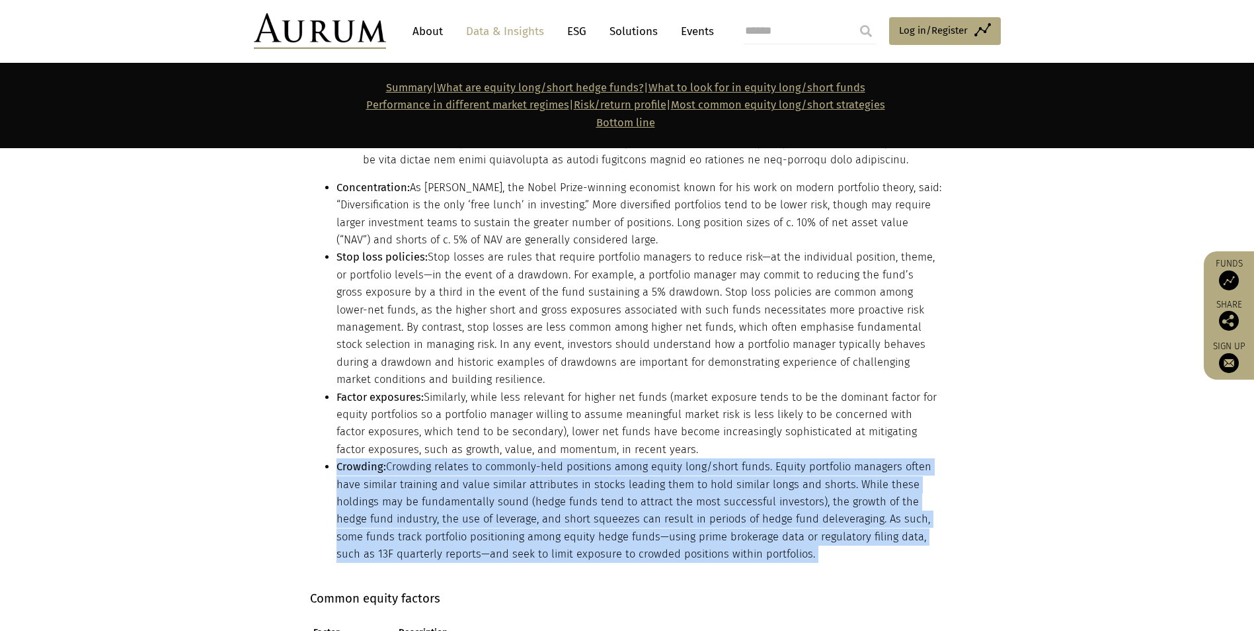
click at [427, 458] on li "Crowding: Crowding relates to commonly-held positions among equity long/short f…" at bounding box center [639, 510] width 605 height 104
drag, startPoint x: 427, startPoint y: 394, endPoint x: 396, endPoint y: 346, distance: 57.1
click at [396, 458] on li "Crowding: Crowding relates to commonly-held positions among equity long/short f…" at bounding box center [639, 510] width 605 height 104
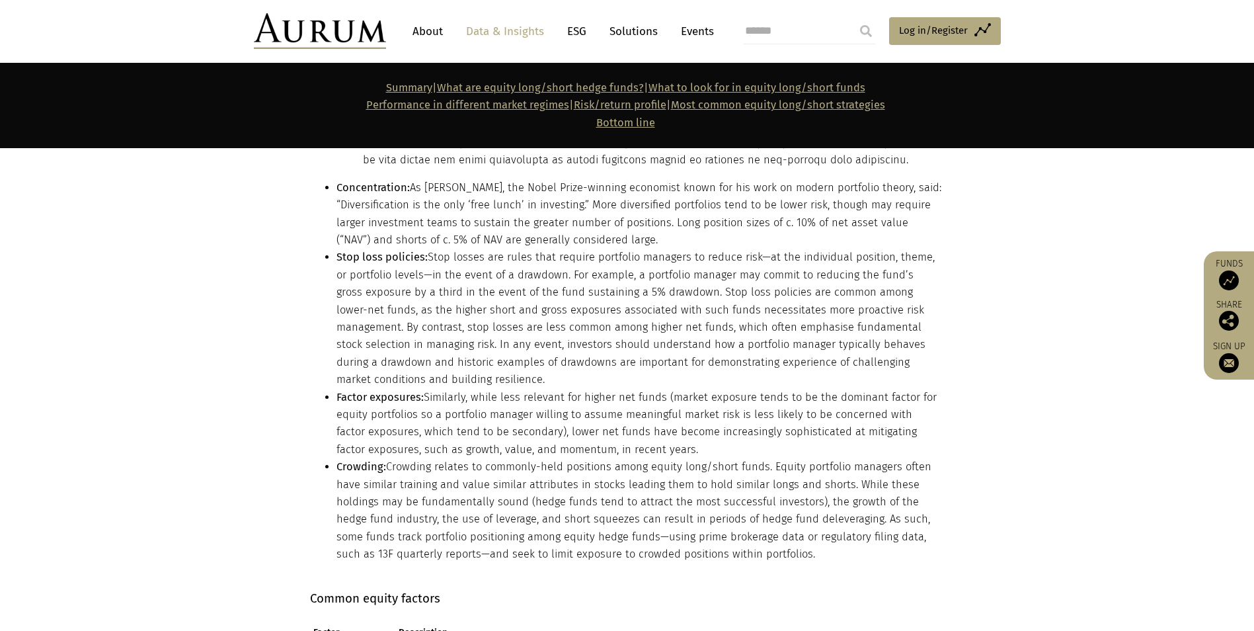
scroll to position [6597, 0]
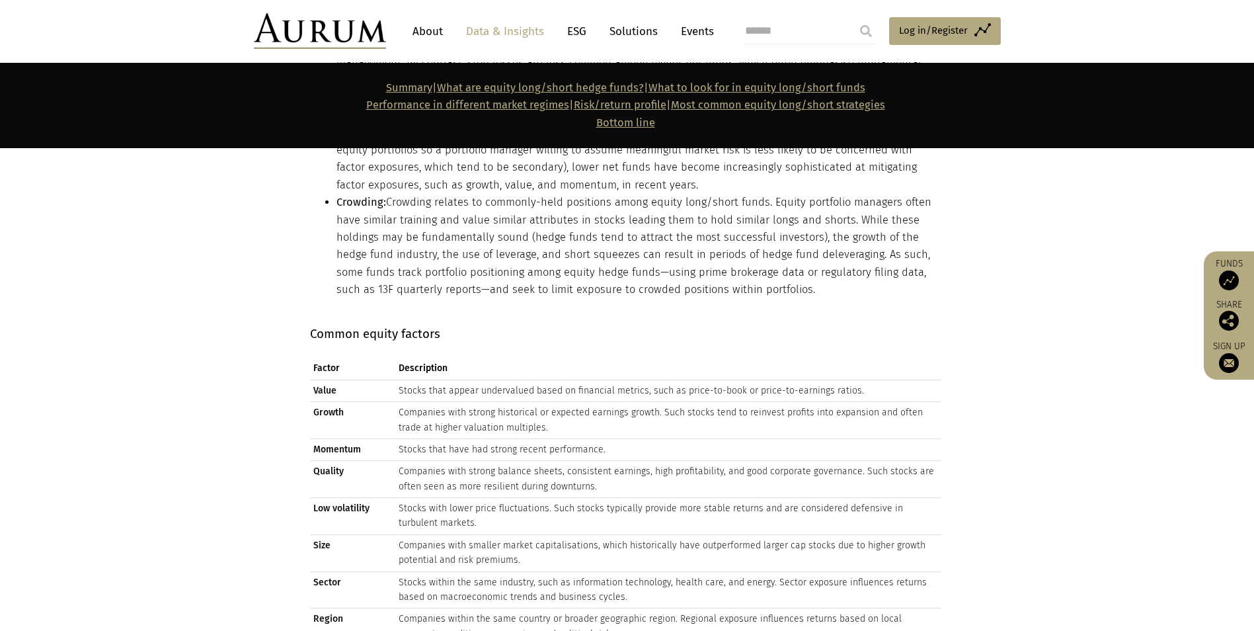
click at [423, 380] on td "Stocks that appear undervalued based on financial metrics, such as price-to-boo…" at bounding box center [668, 391] width 546 height 22
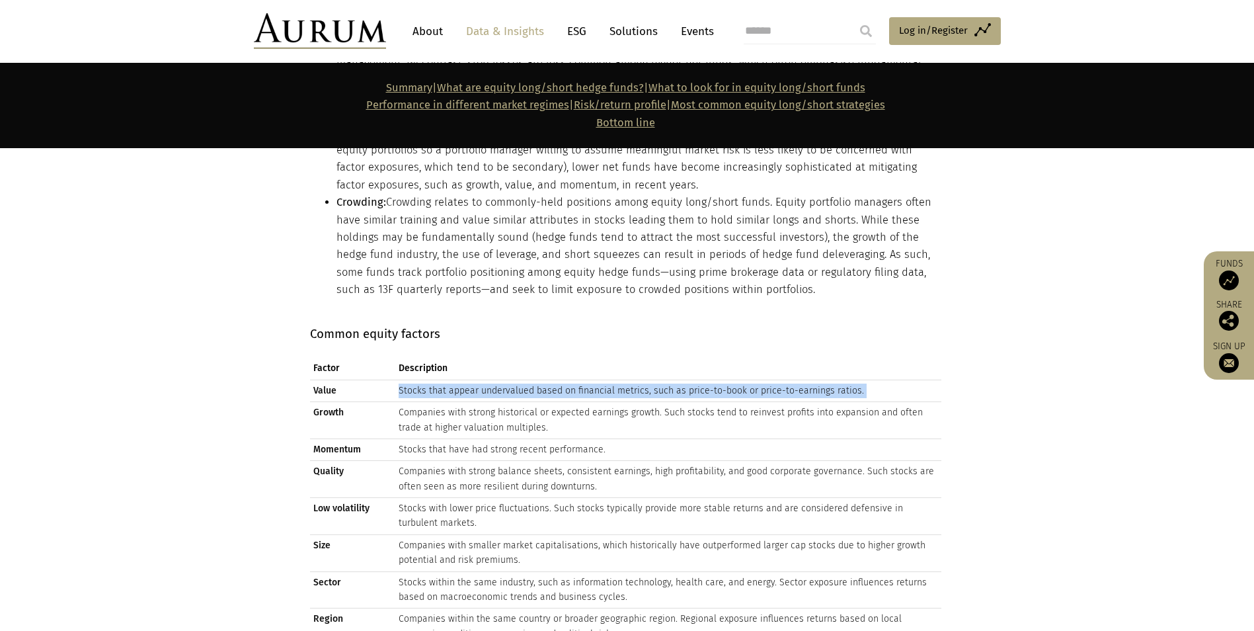
click at [423, 380] on td "Stocks that appear undervalued based on financial metrics, such as price-to-boo…" at bounding box center [668, 391] width 546 height 22
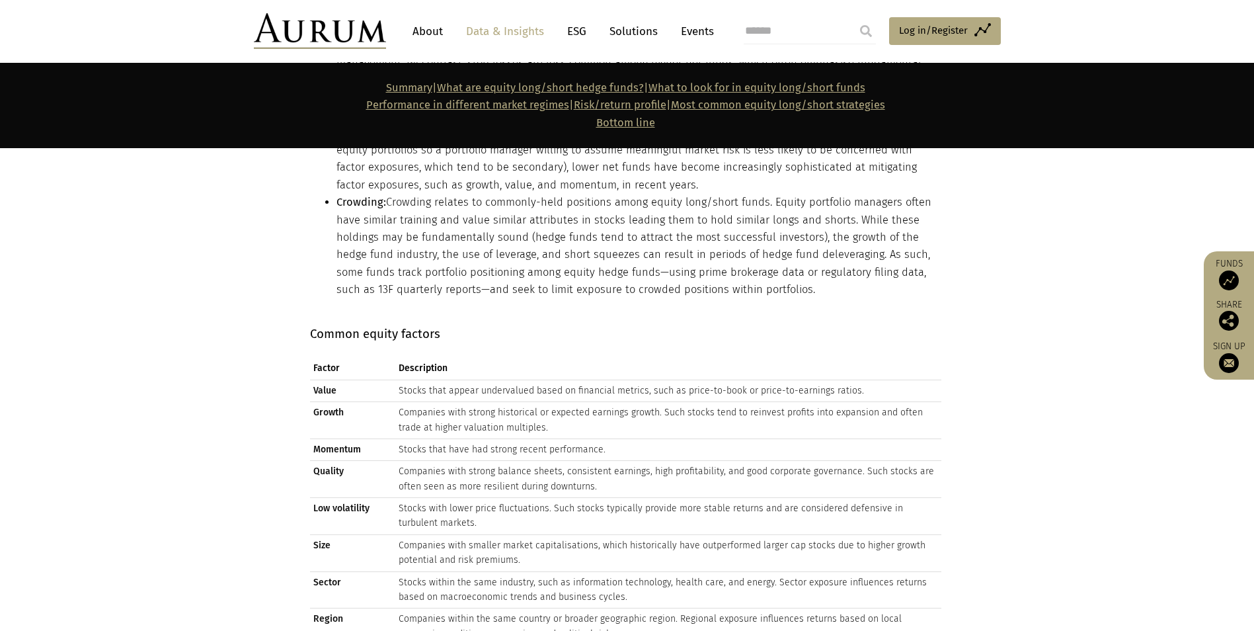
drag, startPoint x: 423, startPoint y: 272, endPoint x: 411, endPoint y: 291, distance: 22.6
click at [411, 402] on td "Companies with strong historical or expected earnings growth. Such stocks tend …" at bounding box center [668, 420] width 546 height 37
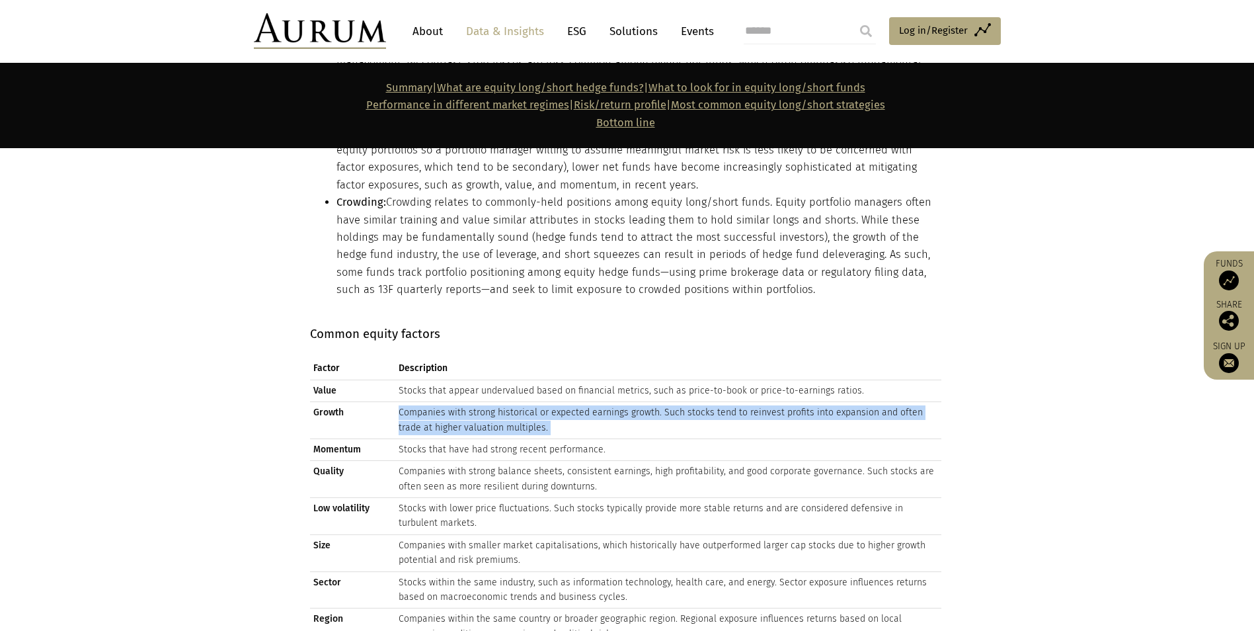
click at [411, 402] on td "Companies with strong historical or expected earnings growth. Such stocks tend …" at bounding box center [668, 420] width 546 height 37
click at [415, 402] on td "Companies with strong historical or expected earnings growth. Such stocks tend …" at bounding box center [668, 420] width 546 height 37
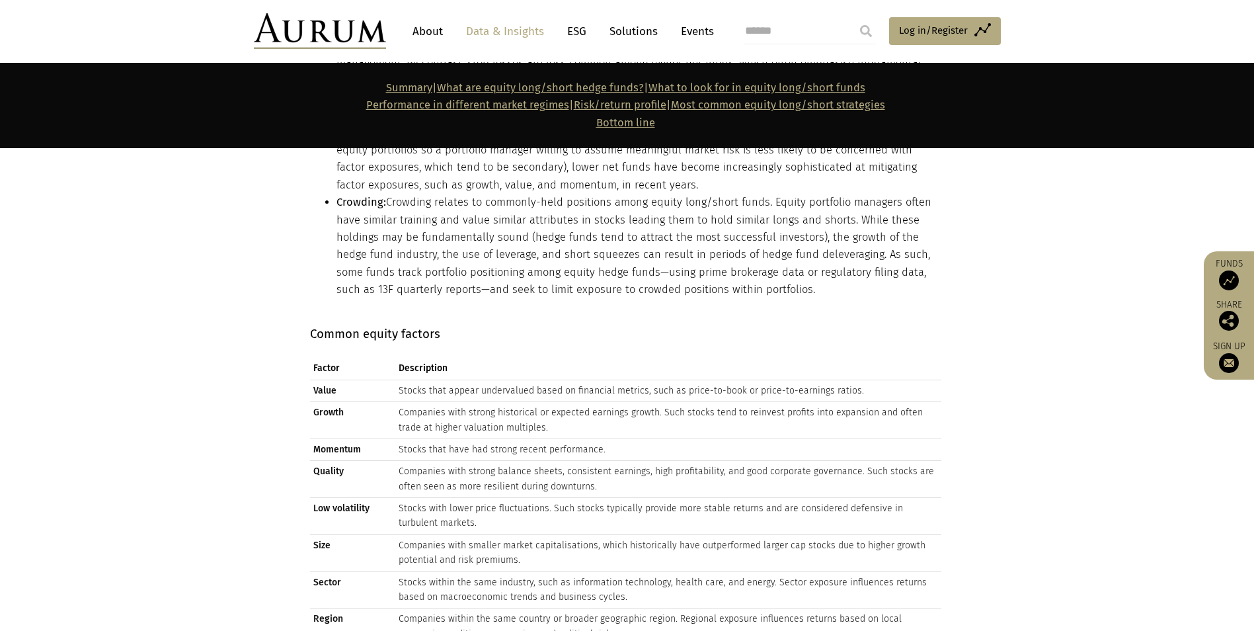
click at [418, 438] on td "Stocks that have had strong recent performance." at bounding box center [668, 449] width 546 height 22
drag, startPoint x: 418, startPoint y: 335, endPoint x: 424, endPoint y: 362, distance: 27.1
click at [424, 461] on td "Companies with strong balance sheets, consistent earnings, high profitability, …" at bounding box center [668, 479] width 546 height 37
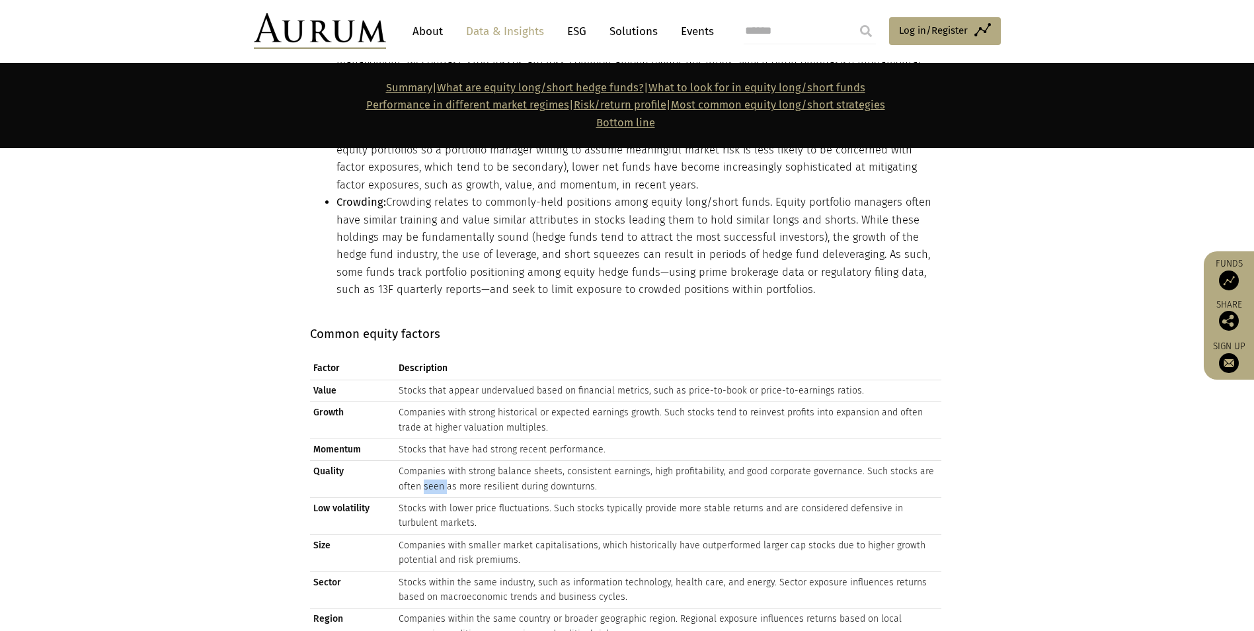
click at [424, 461] on td "Companies with strong balance sheets, consistent earnings, high profitability, …" at bounding box center [668, 479] width 546 height 37
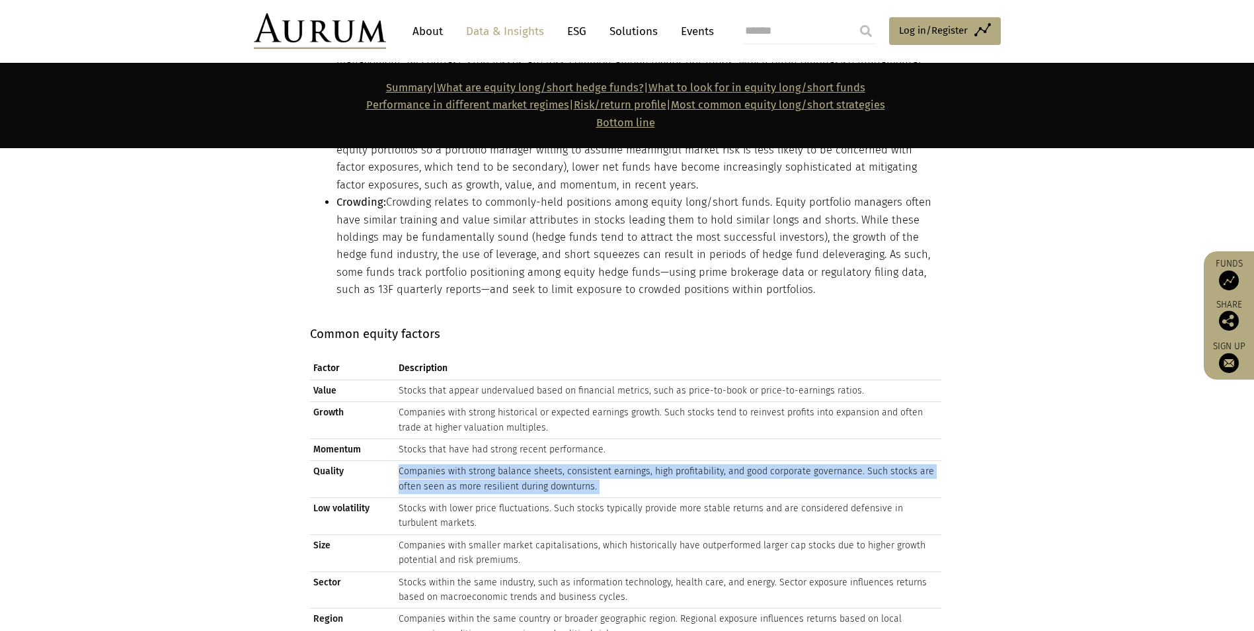
click at [424, 461] on td "Companies with strong balance sheets, consistent earnings, high profitability, …" at bounding box center [668, 479] width 546 height 37
click at [427, 461] on td "Companies with strong balance sheets, consistent earnings, high profitability, …" at bounding box center [668, 479] width 546 height 37
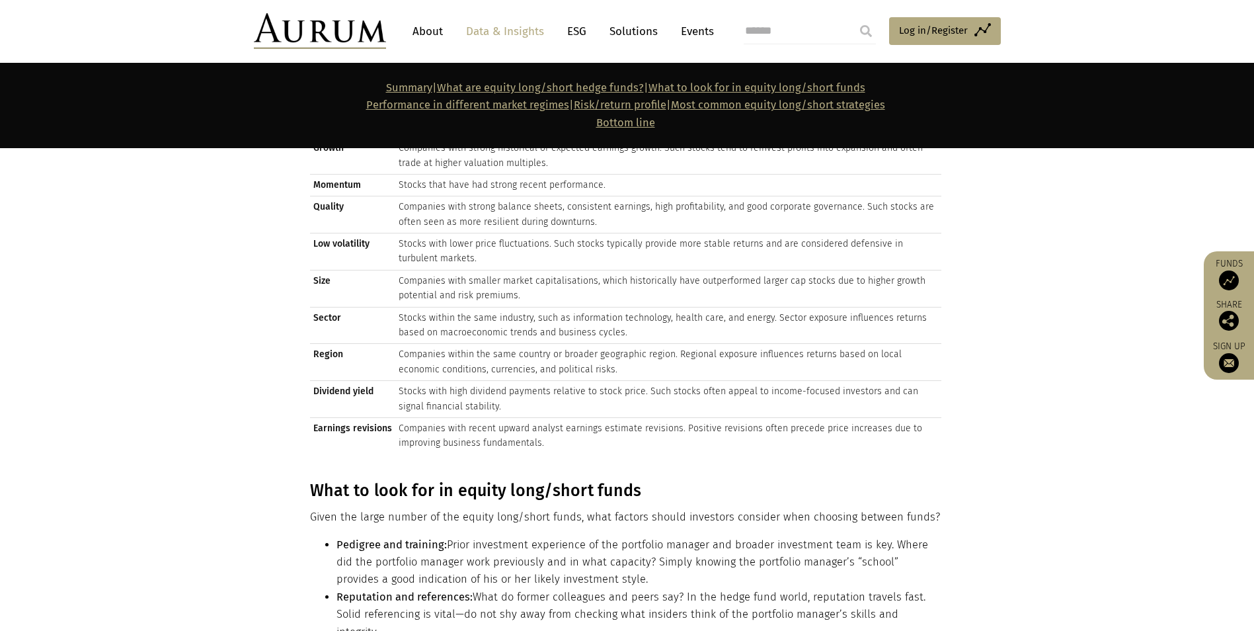
scroll to position [6928, 0]
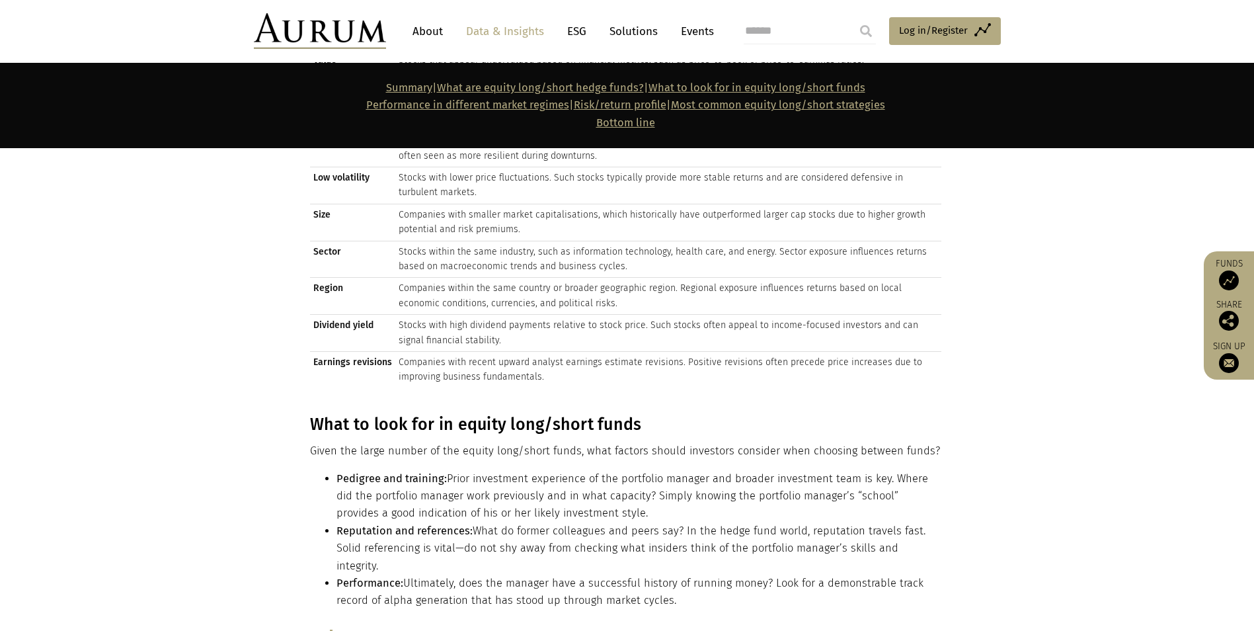
click at [426, 442] on p "Given the large number of the equity long/short funds, what factors should inve…" at bounding box center [626, 450] width 632 height 17
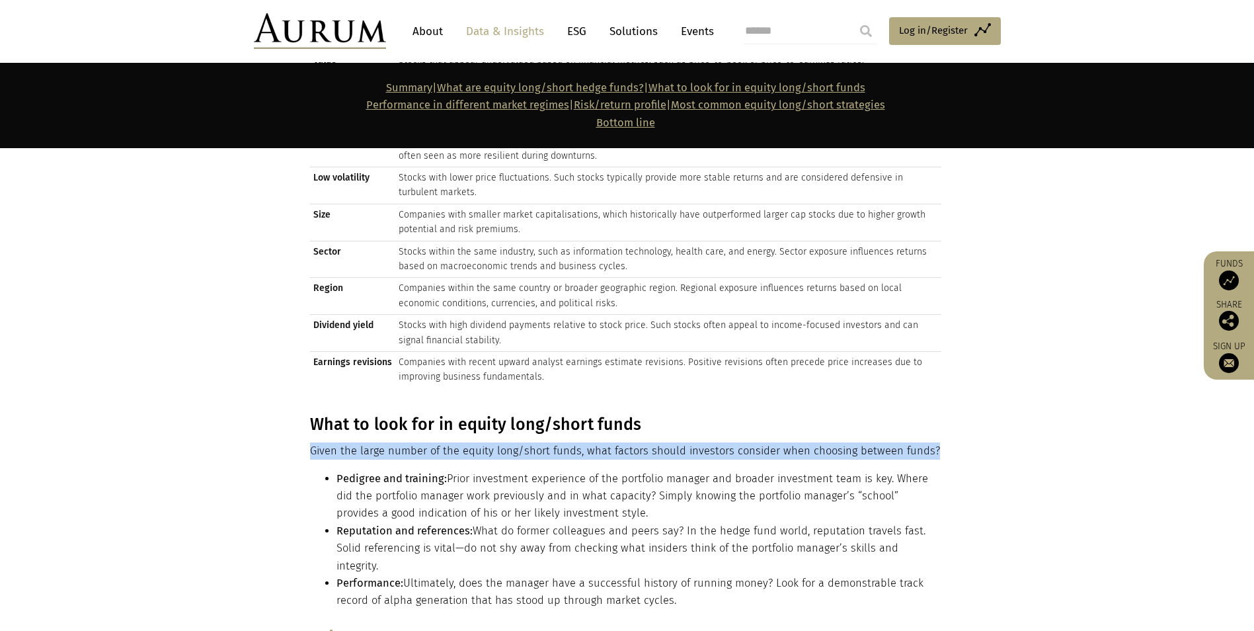
click at [426, 442] on p "Given the large number of the equity long/short funds, what factors should inve…" at bounding box center [626, 450] width 632 height 17
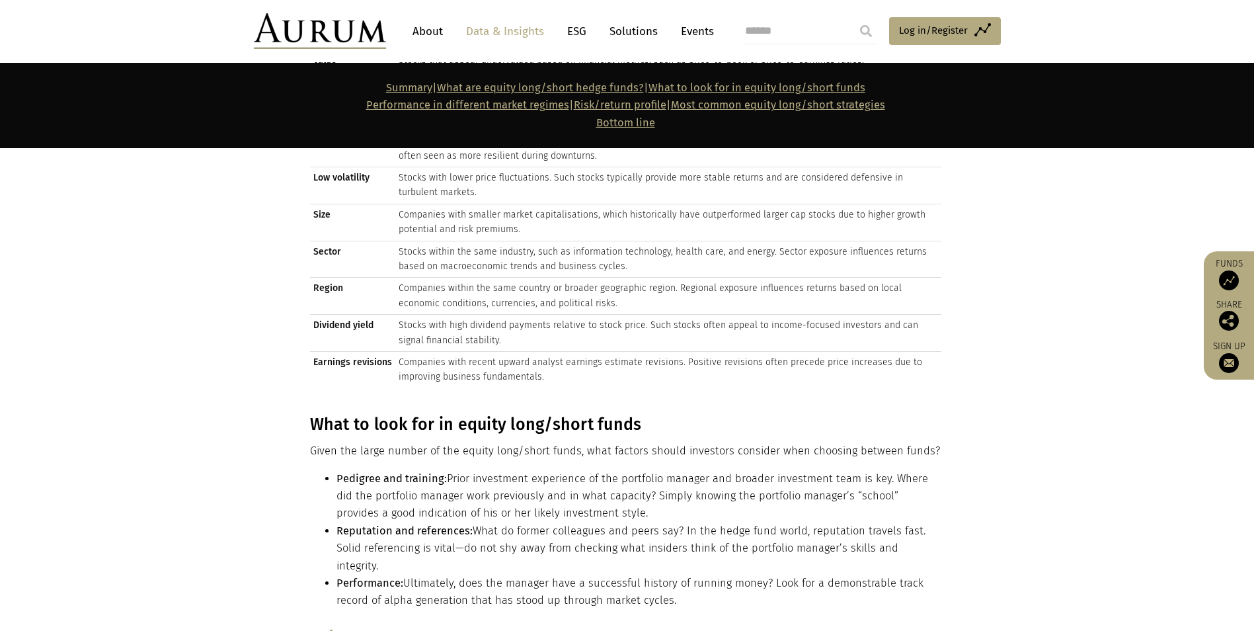
click at [435, 415] on h3 "What to look for in equity long/short funds" at bounding box center [626, 425] width 632 height 20
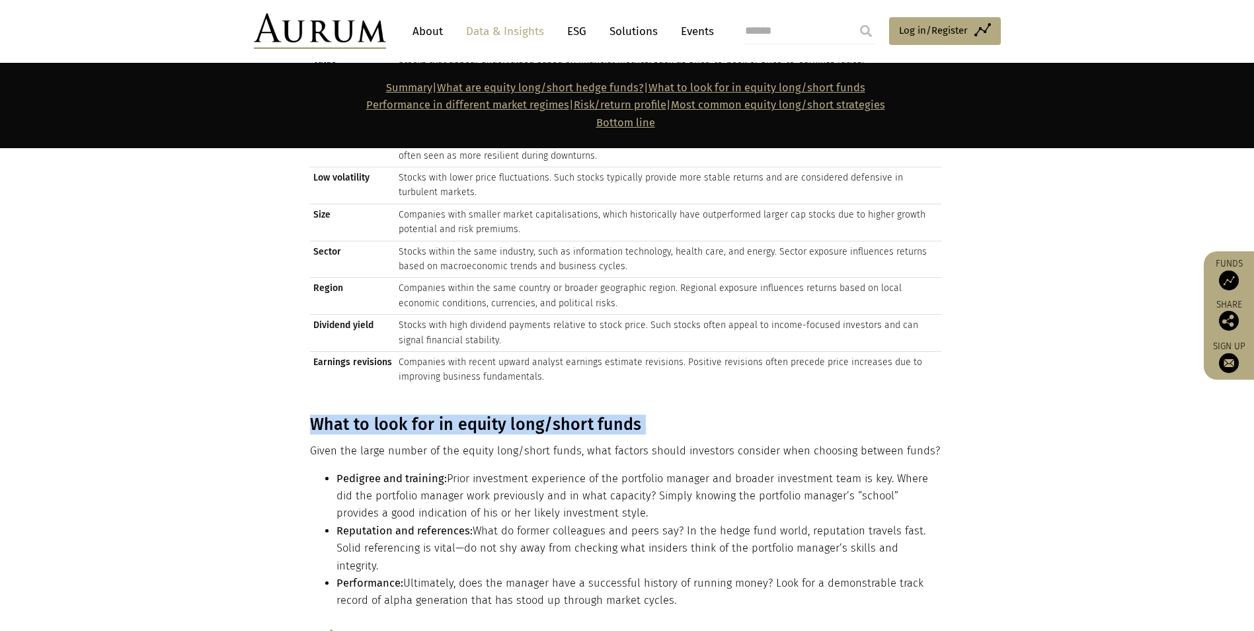
click at [435, 415] on h3 "What to look for in equity long/short funds" at bounding box center [626, 425] width 632 height 20
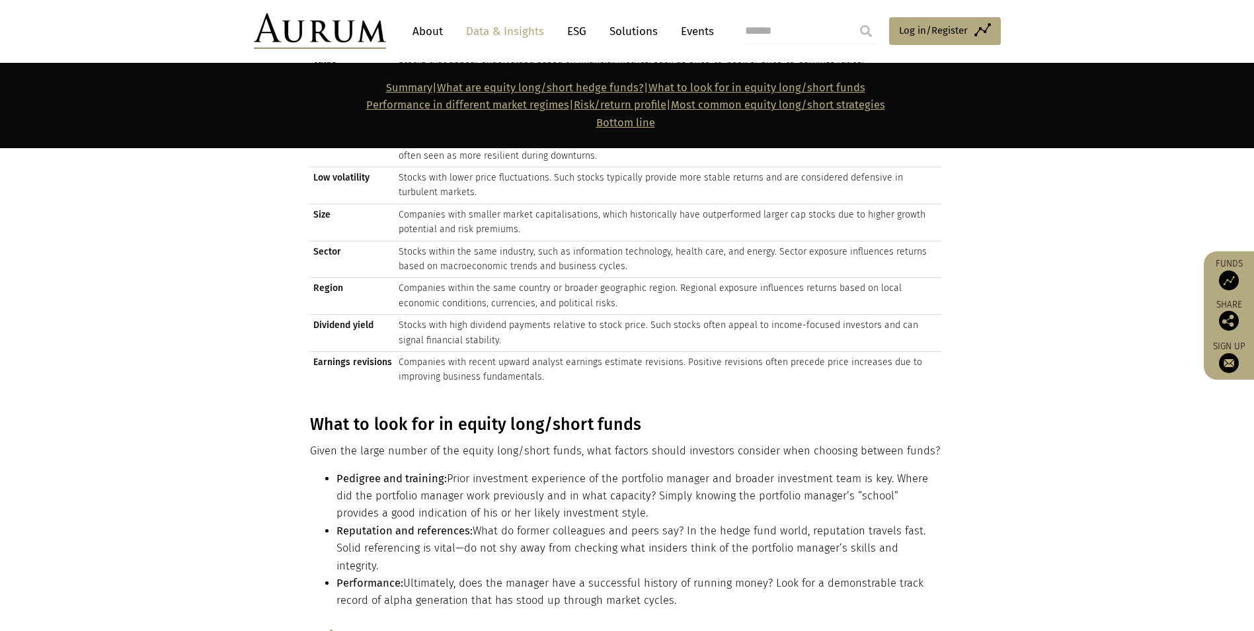
drag, startPoint x: 435, startPoint y: 308, endPoint x: 562, endPoint y: 131, distance: 218.0
click at [565, 131] on p "Summary | What are equity long/short hedge funds? | What to look for in equity …" at bounding box center [626, 105] width 632 height 52
click at [499, 108] on link "Performance in different market regimes" at bounding box center [467, 105] width 203 height 13
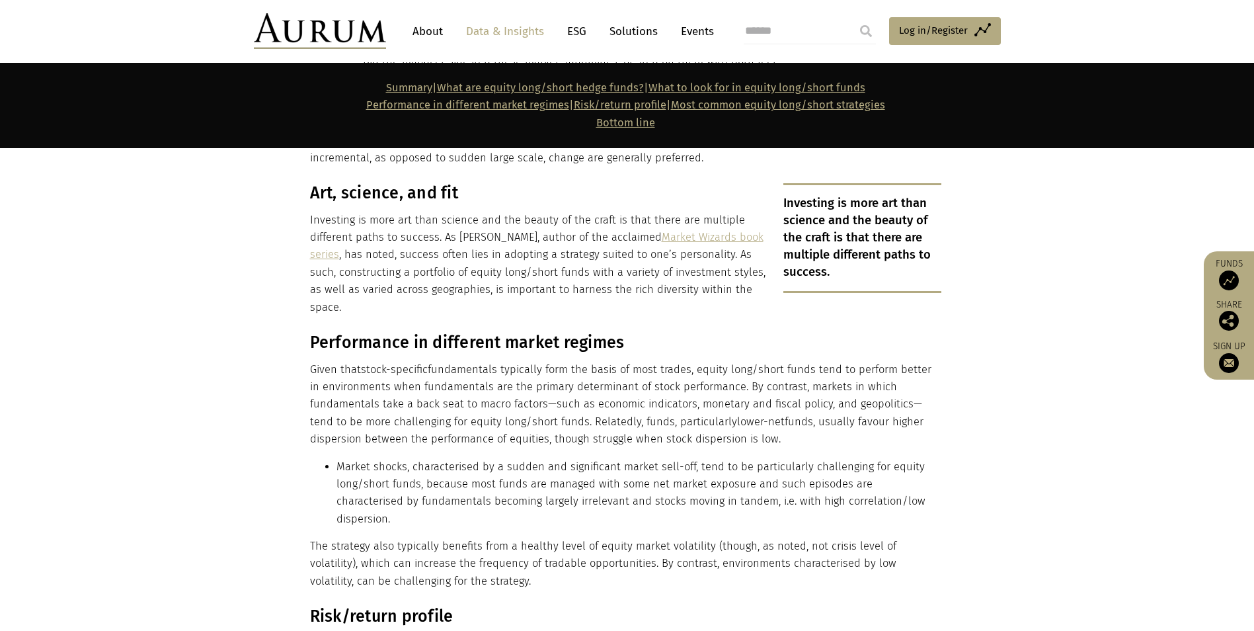
scroll to position [8006, 0]
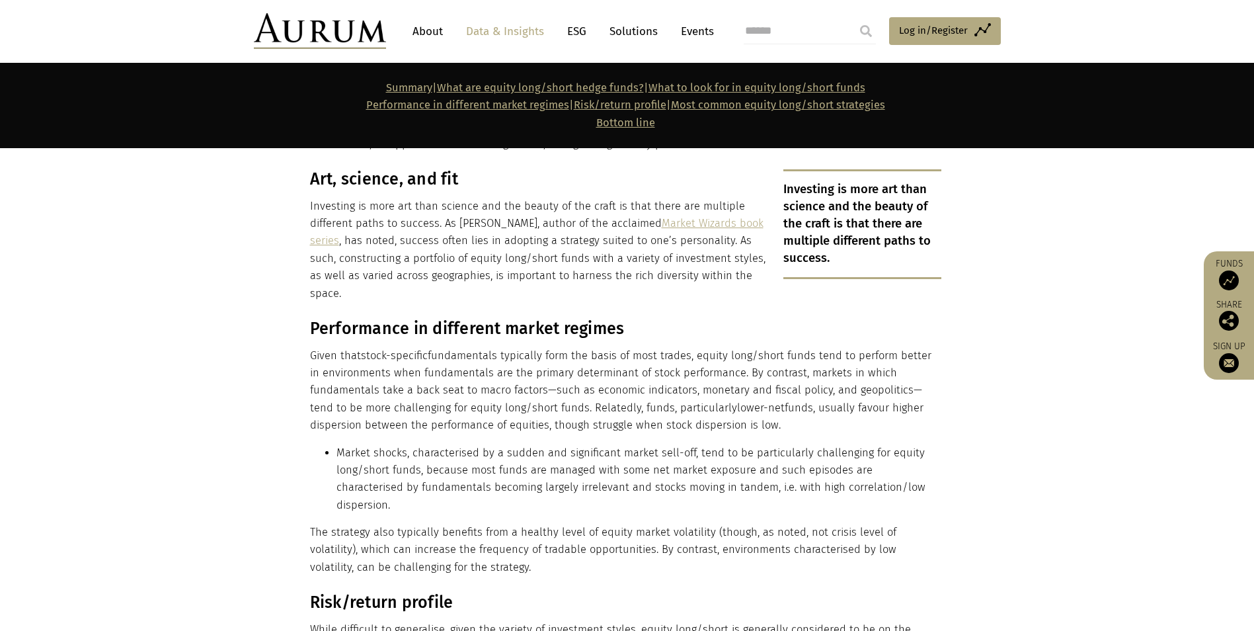
click at [709, 104] on link "Most common equity long/short strategies" at bounding box center [778, 105] width 214 height 13
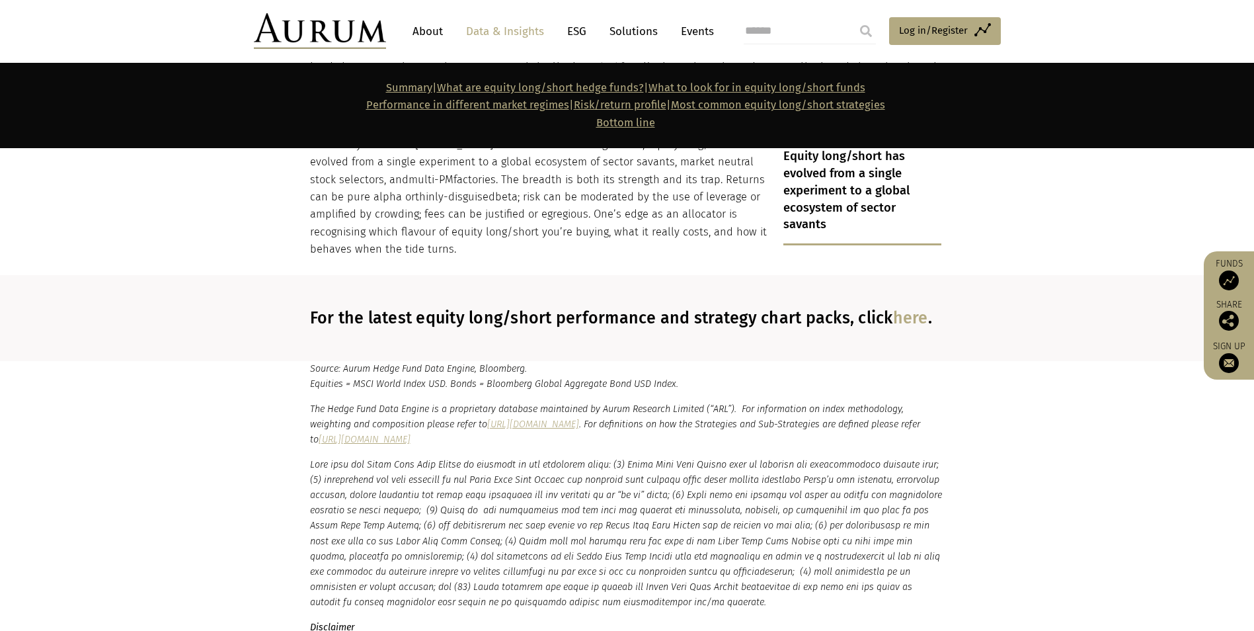
scroll to position [11847, 0]
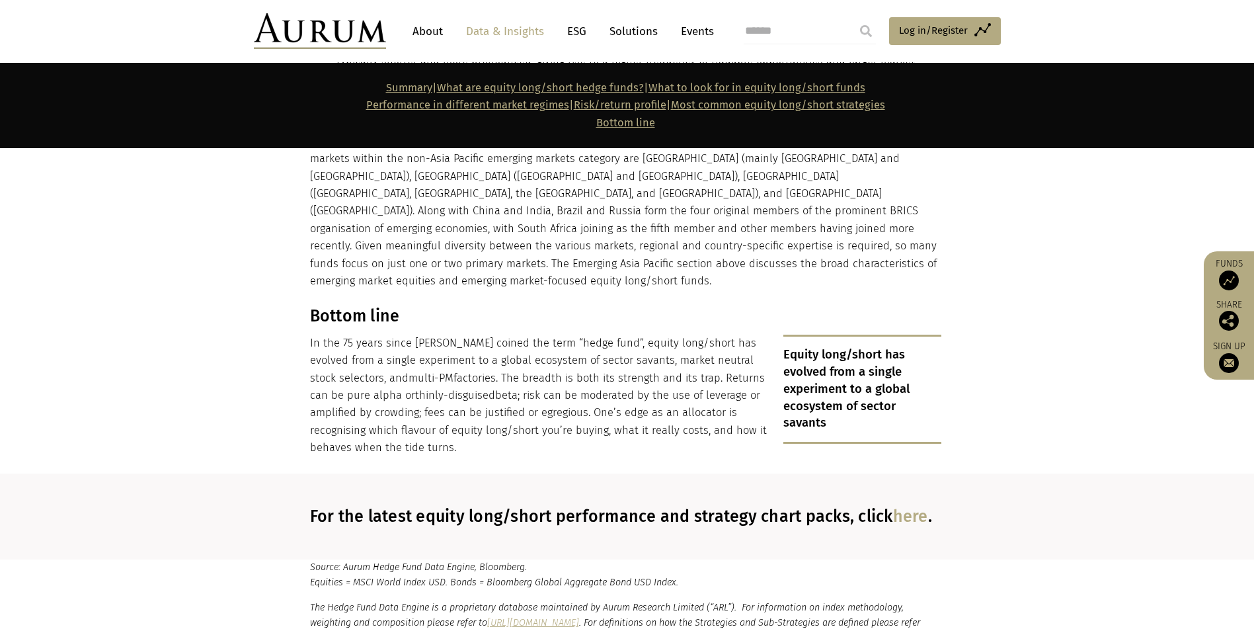
click at [643, 121] on link "Bottom line" at bounding box center [625, 122] width 59 height 13
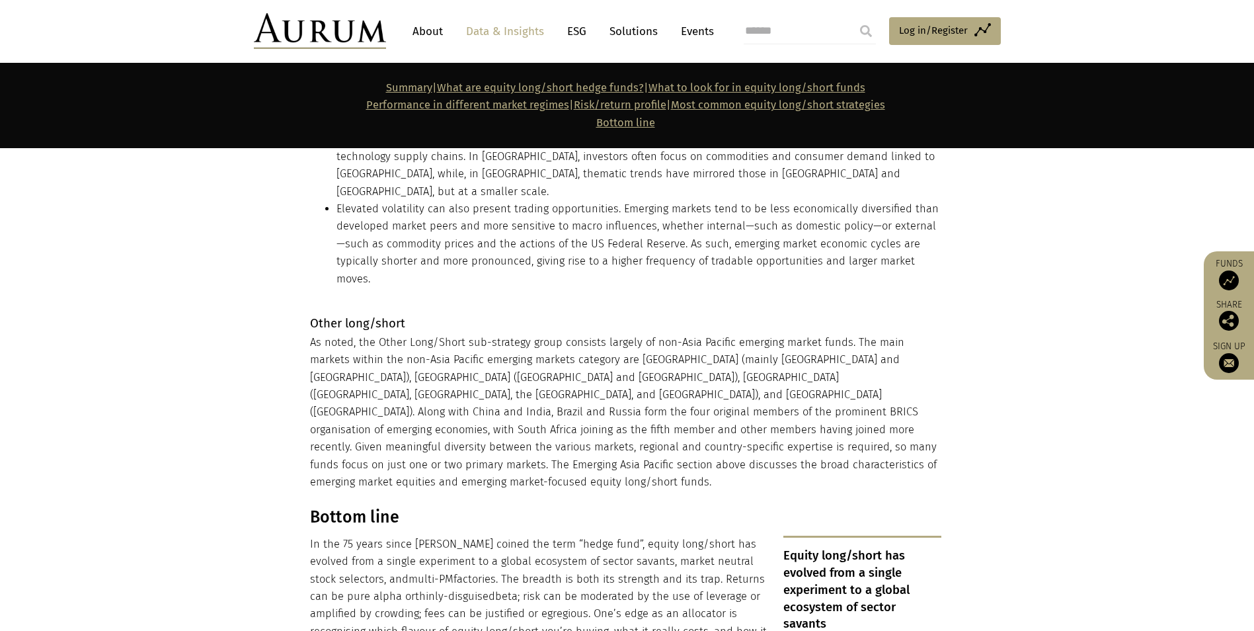
scroll to position [11643, 0]
click at [718, 106] on link "Most common equity long/short strategies" at bounding box center [778, 105] width 214 height 13
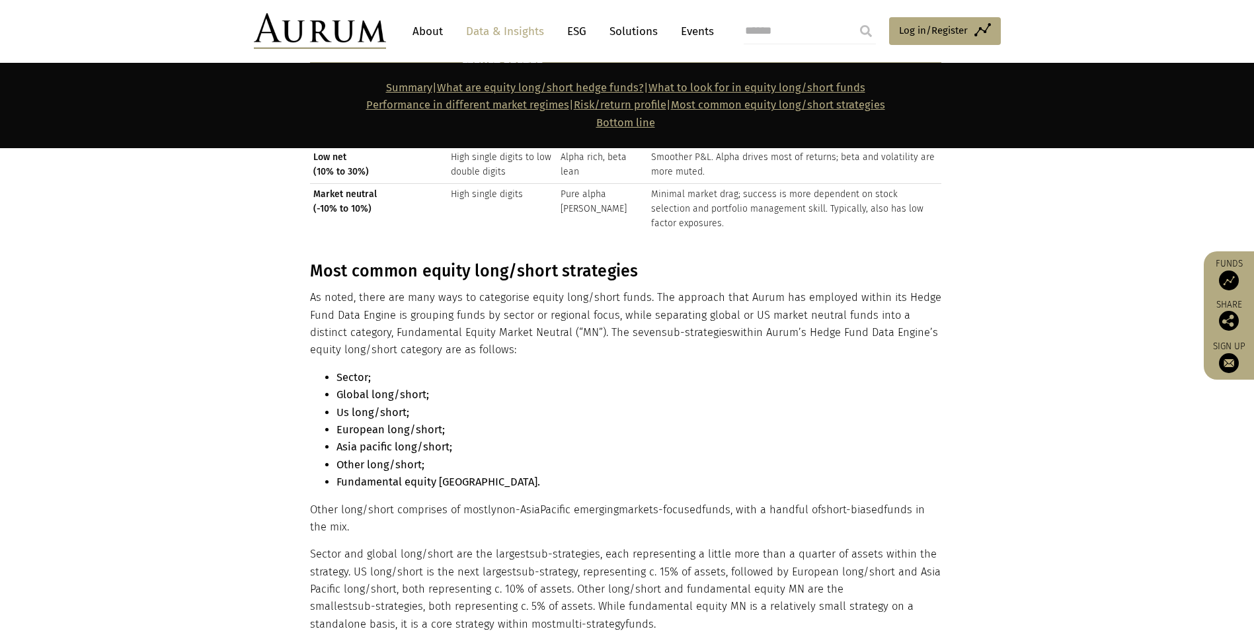
scroll to position [8805, 0]
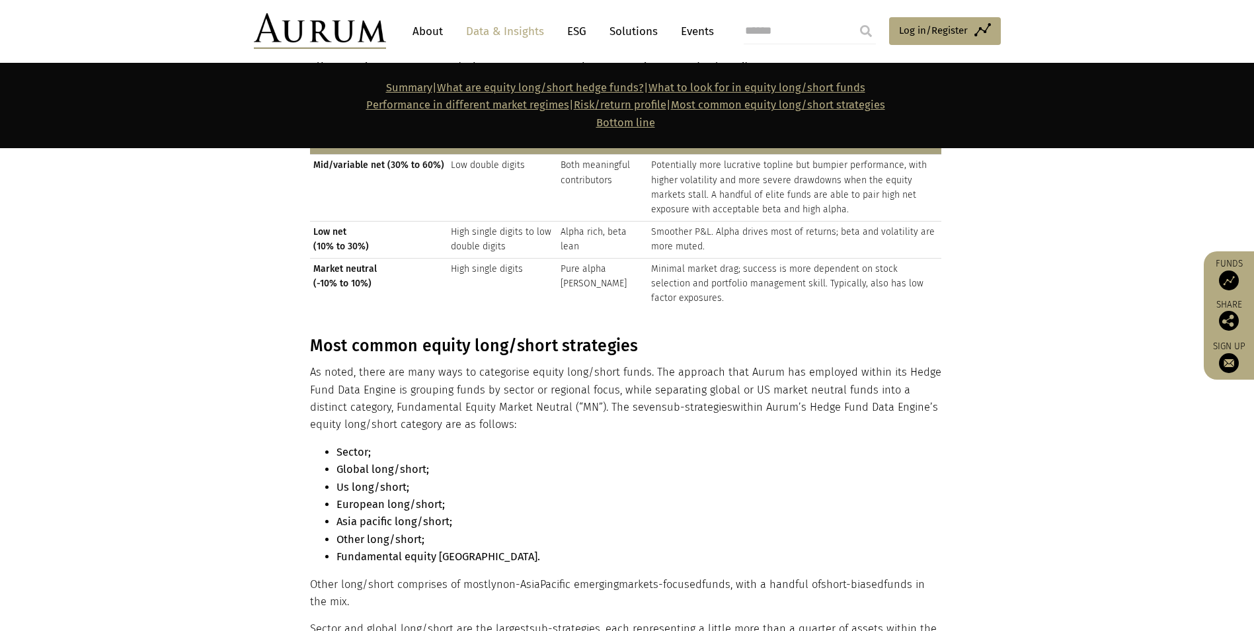
click at [515, 103] on link "Performance in different market regimes" at bounding box center [467, 105] width 203 height 13
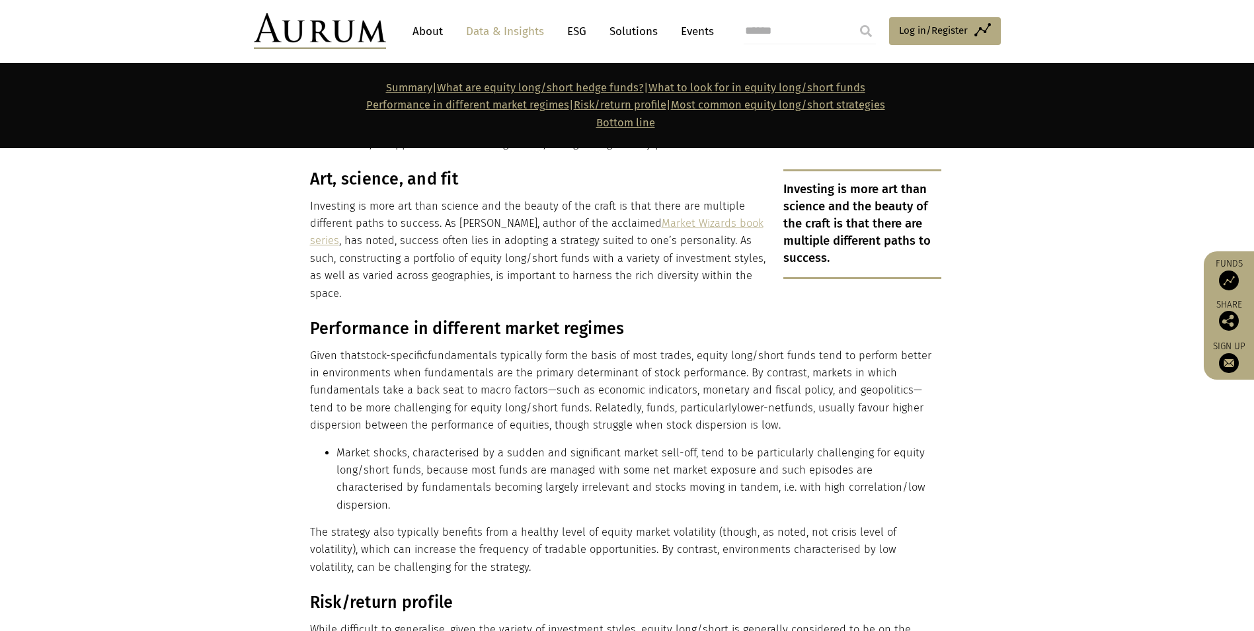
click at [719, 87] on link "What to look for in equity long/short funds" at bounding box center [757, 87] width 217 height 13
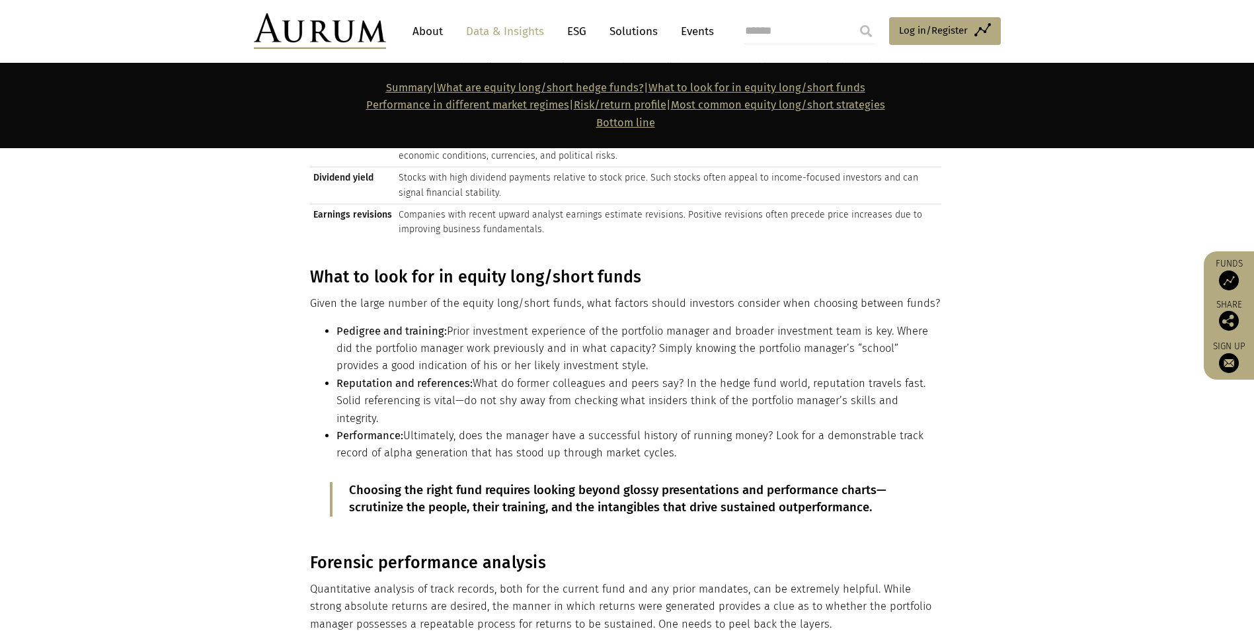
scroll to position [7059, 0]
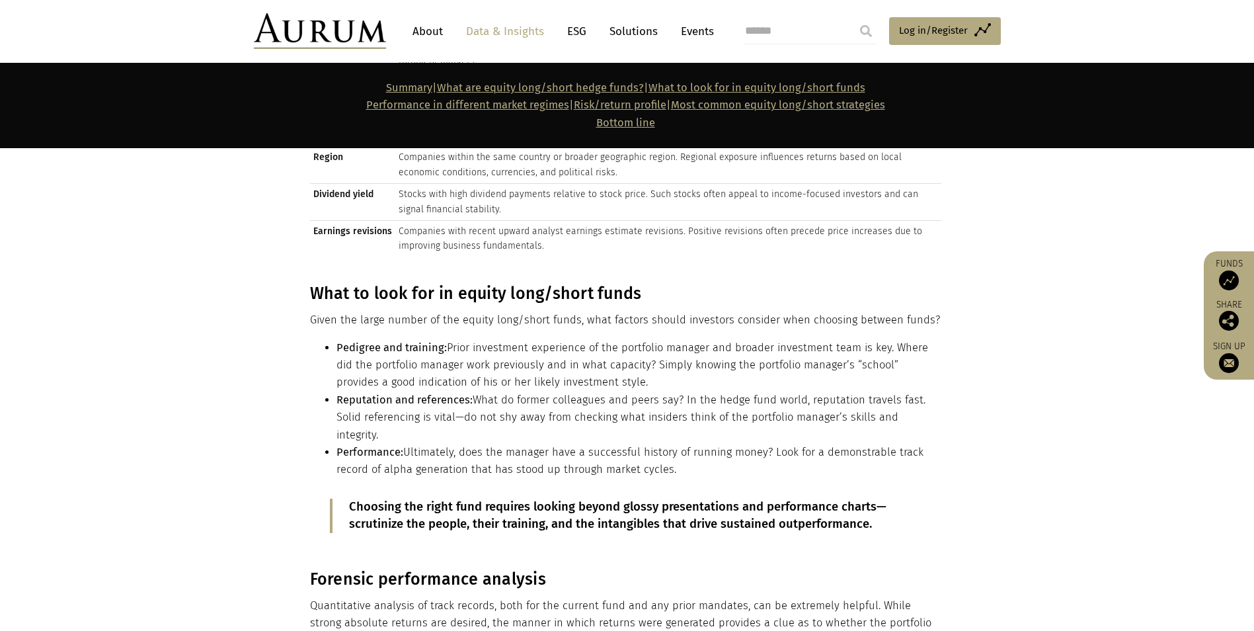
click at [379, 341] on strong "Pedigree and training:" at bounding box center [392, 347] width 110 height 13
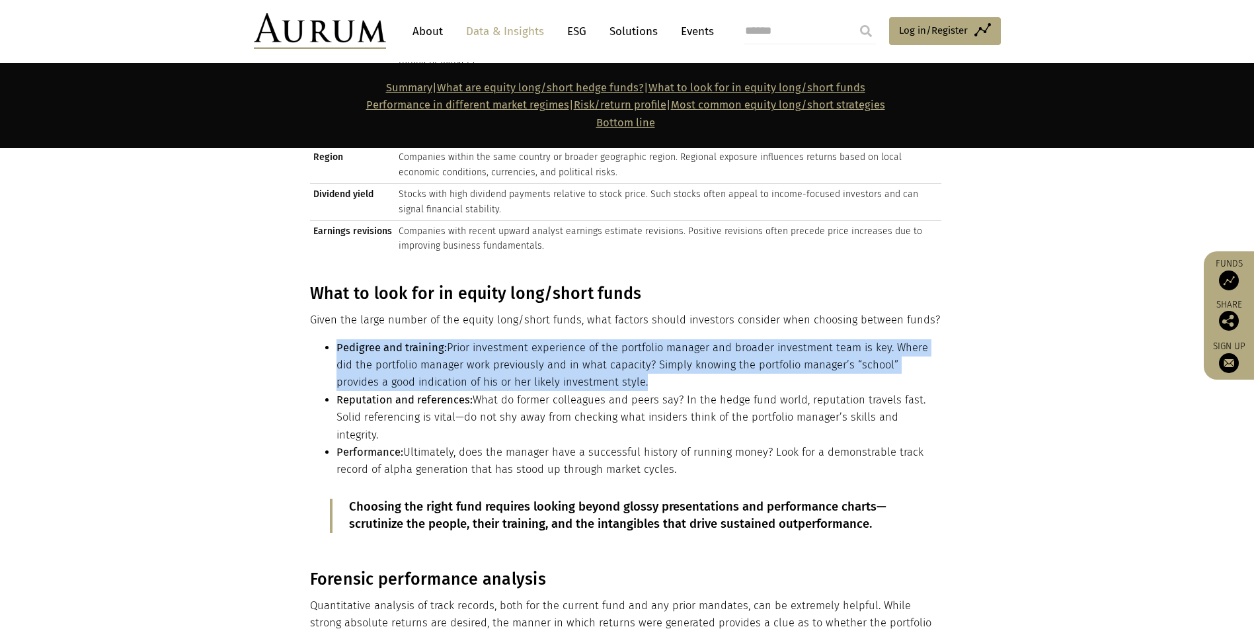
click at [379, 341] on strong "Pedigree and training:" at bounding box center [392, 347] width 110 height 13
drag, startPoint x: 379, startPoint y: 227, endPoint x: 449, endPoint y: 243, distance: 71.9
click at [449, 339] on li "Pedigree and training: Prior investment experience of the portfolio manager and…" at bounding box center [639, 365] width 605 height 52
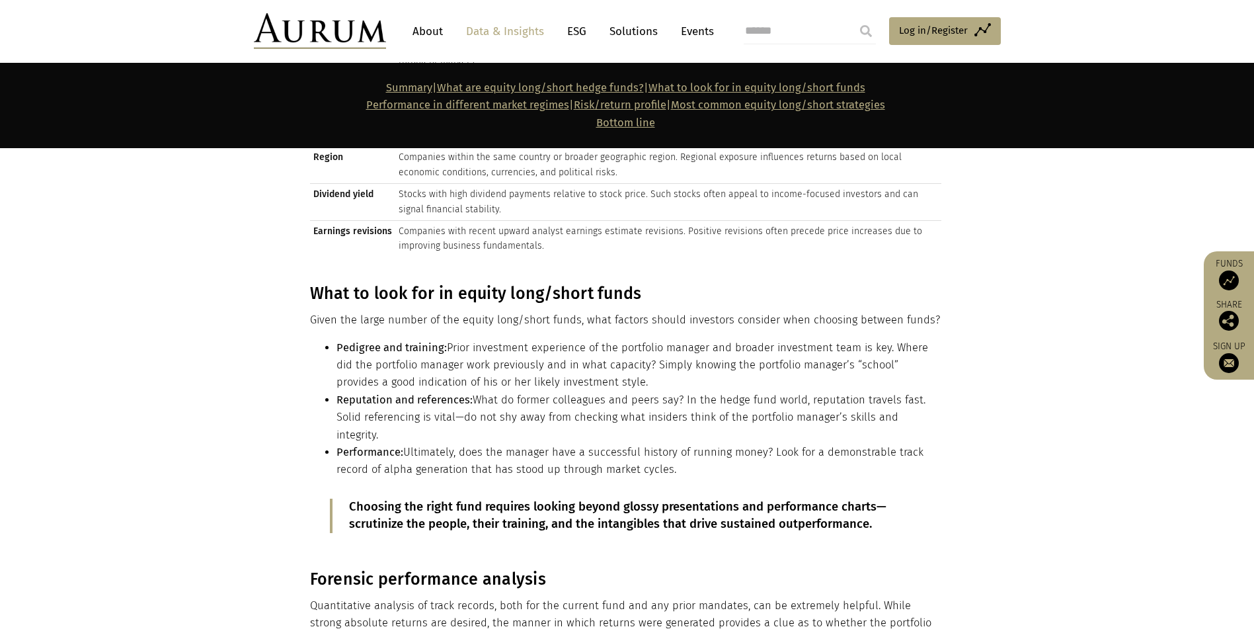
click at [401, 446] on strong "Performance:" at bounding box center [370, 452] width 67 height 13
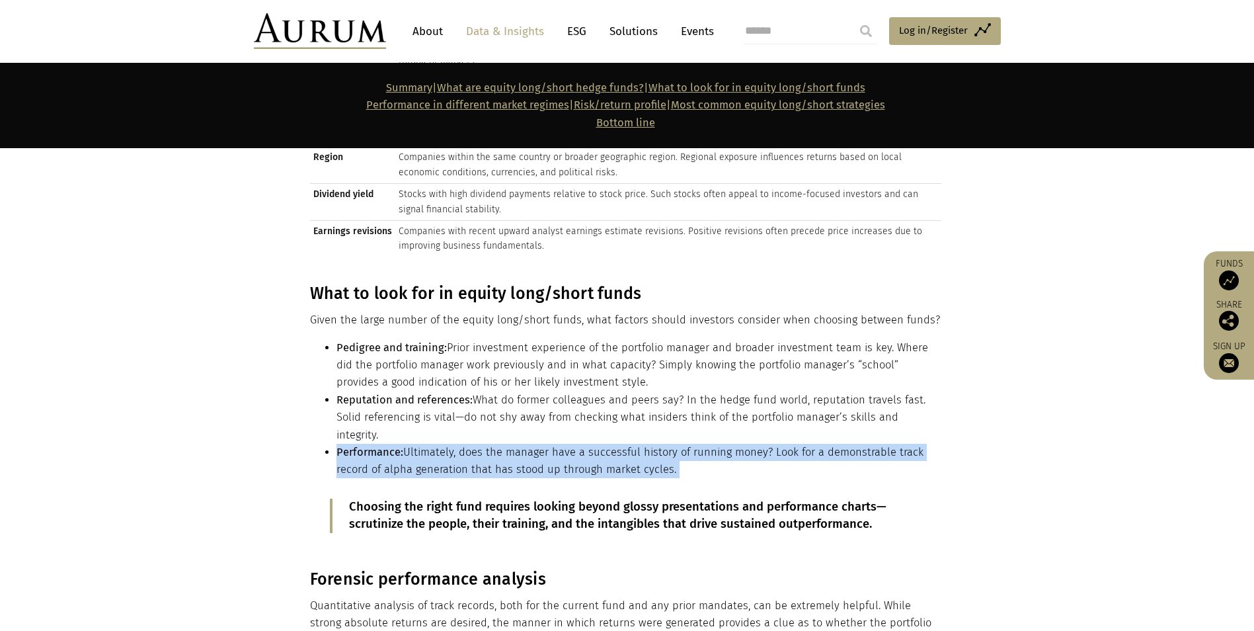
click at [401, 446] on strong "Performance:" at bounding box center [370, 452] width 67 height 13
click at [401, 444] on li "Performance: Ultimately, does the manager have a successful history of running …" at bounding box center [639, 461] width 605 height 35
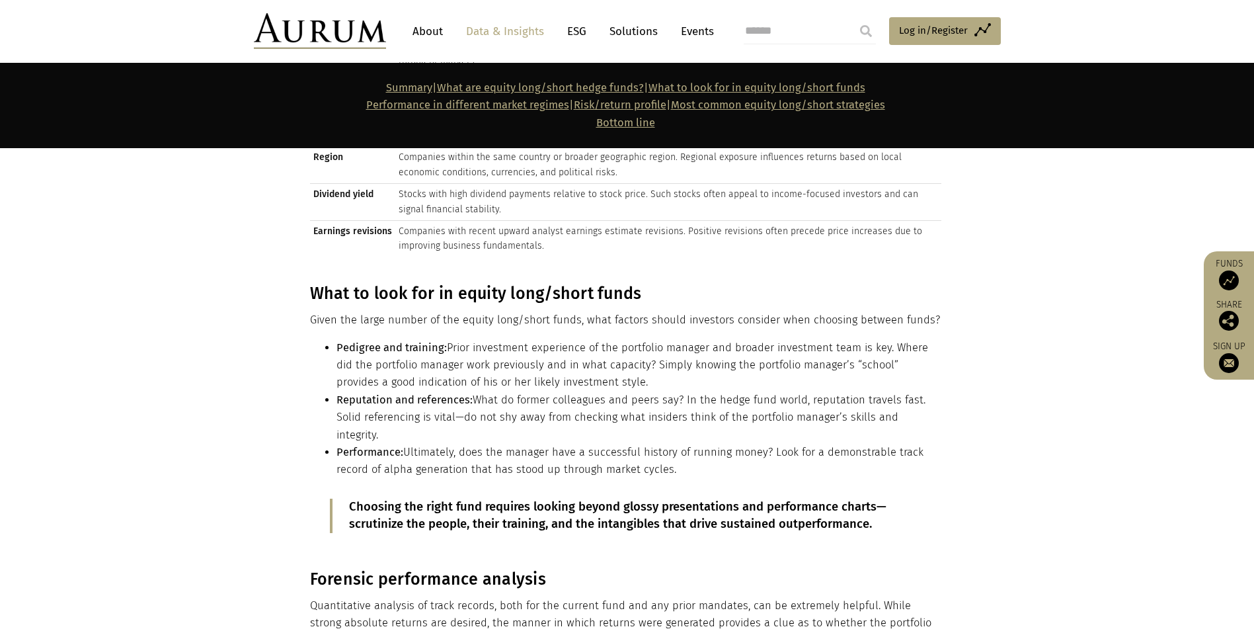
scroll to position [7323, 0]
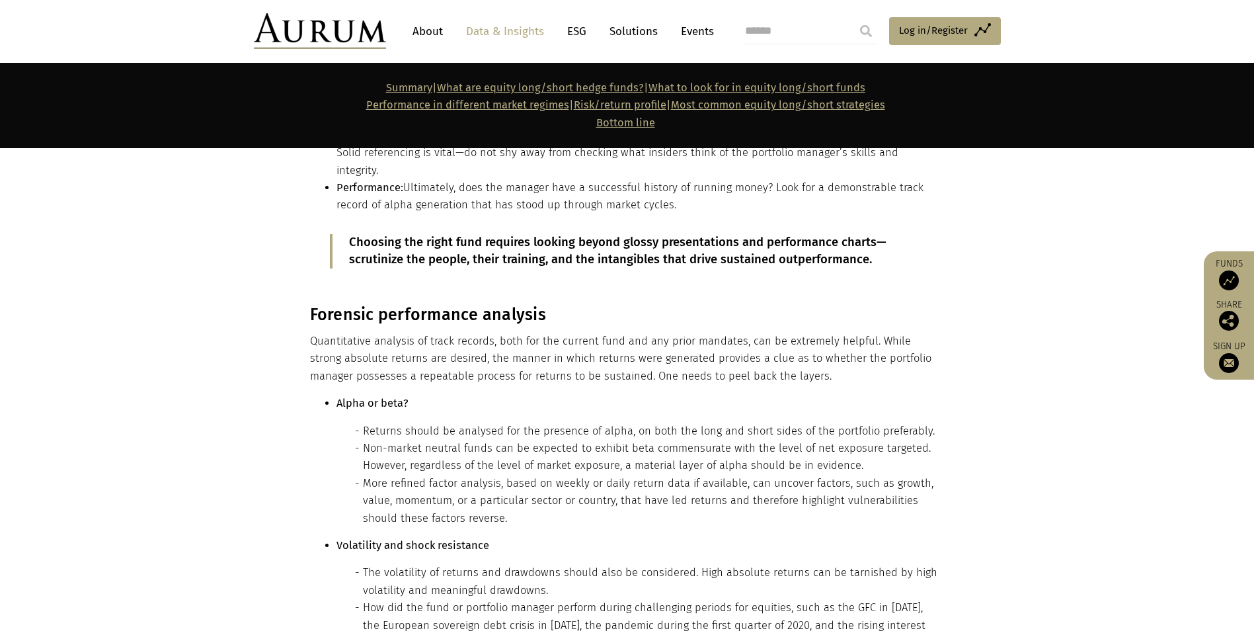
click at [430, 305] on h3 "Forensic performance analysis" at bounding box center [626, 315] width 632 height 20
drag, startPoint x: 430, startPoint y: 181, endPoint x: 413, endPoint y: 233, distance: 54.8
click at [413, 333] on p "Quantitative analysis of track records, both for the current fund and any prior…" at bounding box center [626, 359] width 632 height 52
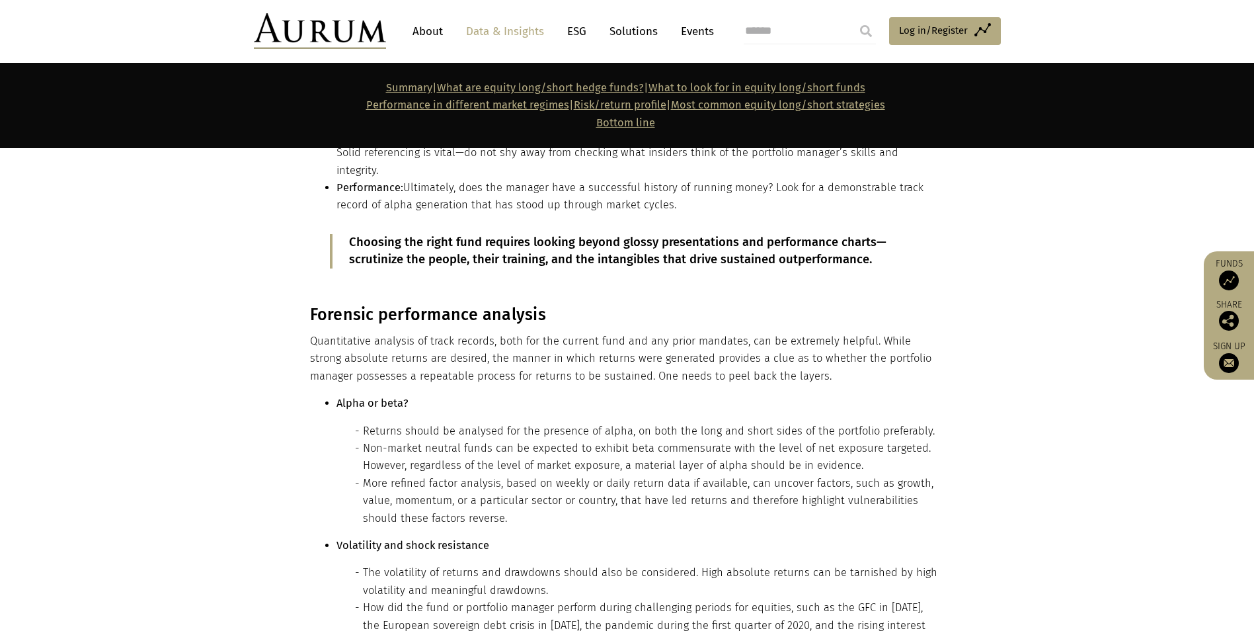
click at [407, 423] on li "Returns should be analysed for the presence of alpha, on both the long and shor…" at bounding box center [652, 431] width 579 height 17
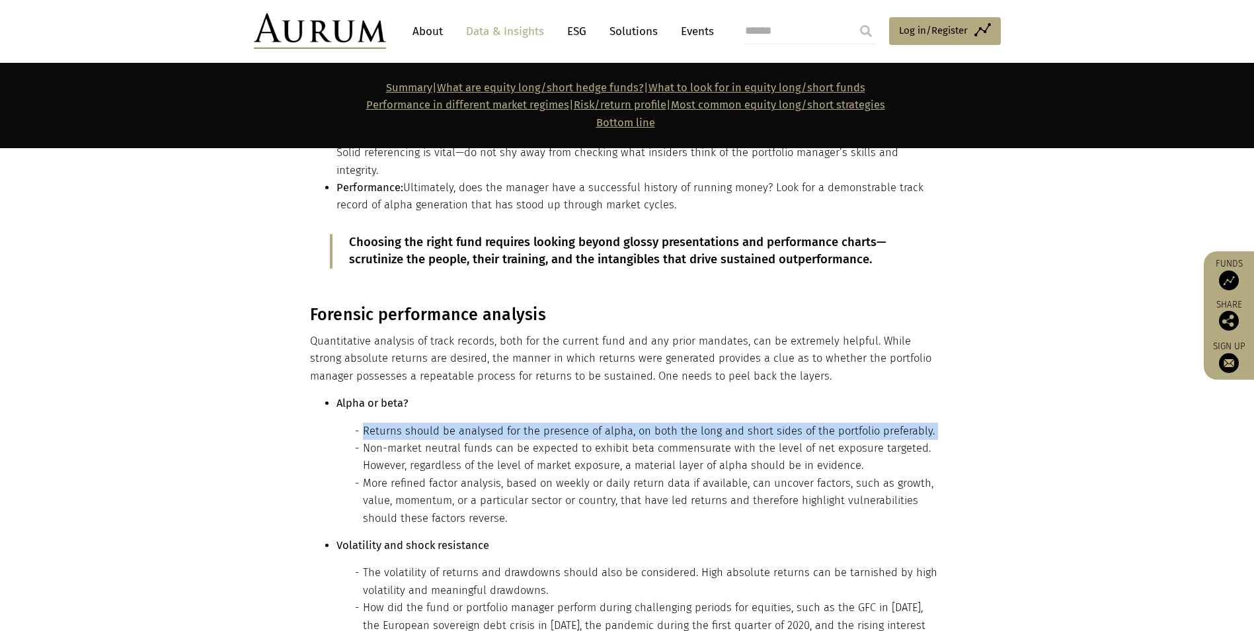
click at [407, 423] on li "Returns should be analysed for the presence of alpha, on both the long and shor…" at bounding box center [652, 431] width 579 height 17
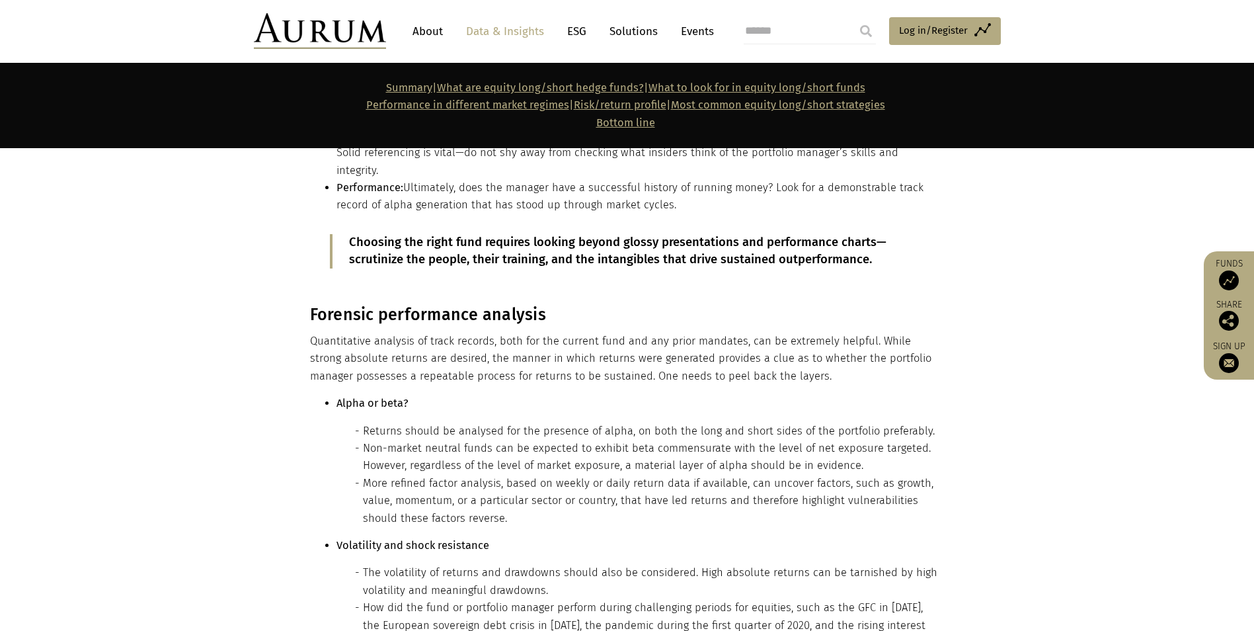
drag, startPoint x: 407, startPoint y: 296, endPoint x: 407, endPoint y: 311, distance: 15.9
click at [407, 440] on li "Non-market neutral funds can be expected to exhibit beta commensurate with the …" at bounding box center [652, 457] width 579 height 35
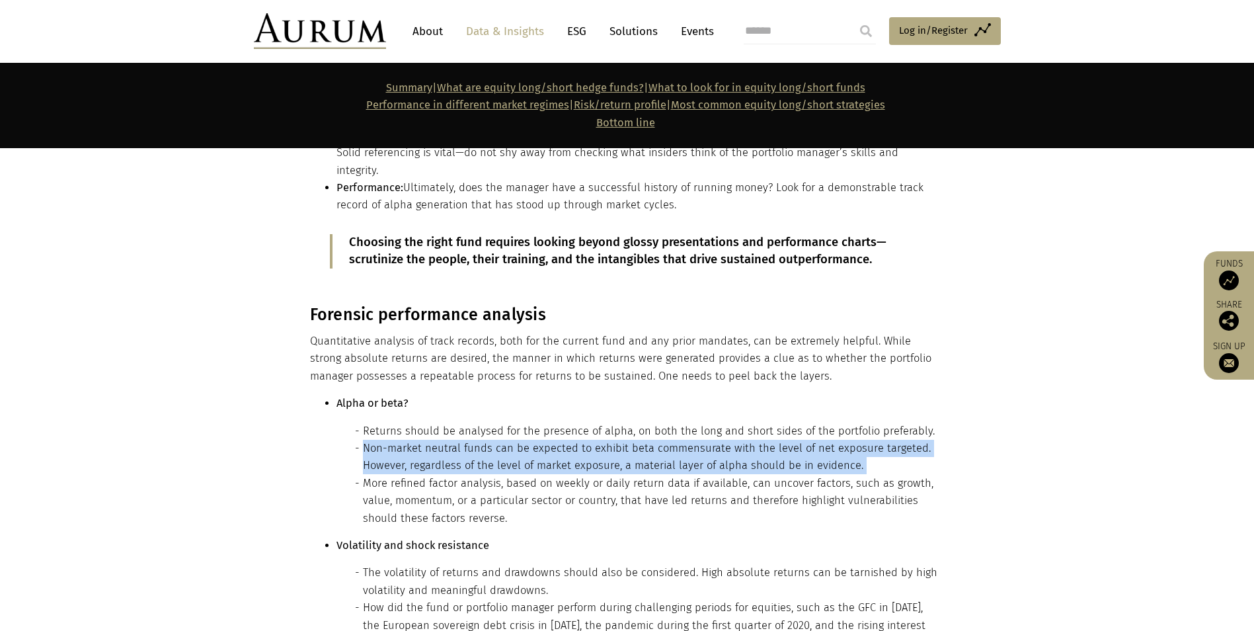
click at [407, 440] on li "Non-market neutral funds can be expected to exhibit beta commensurate with the …" at bounding box center [652, 457] width 579 height 35
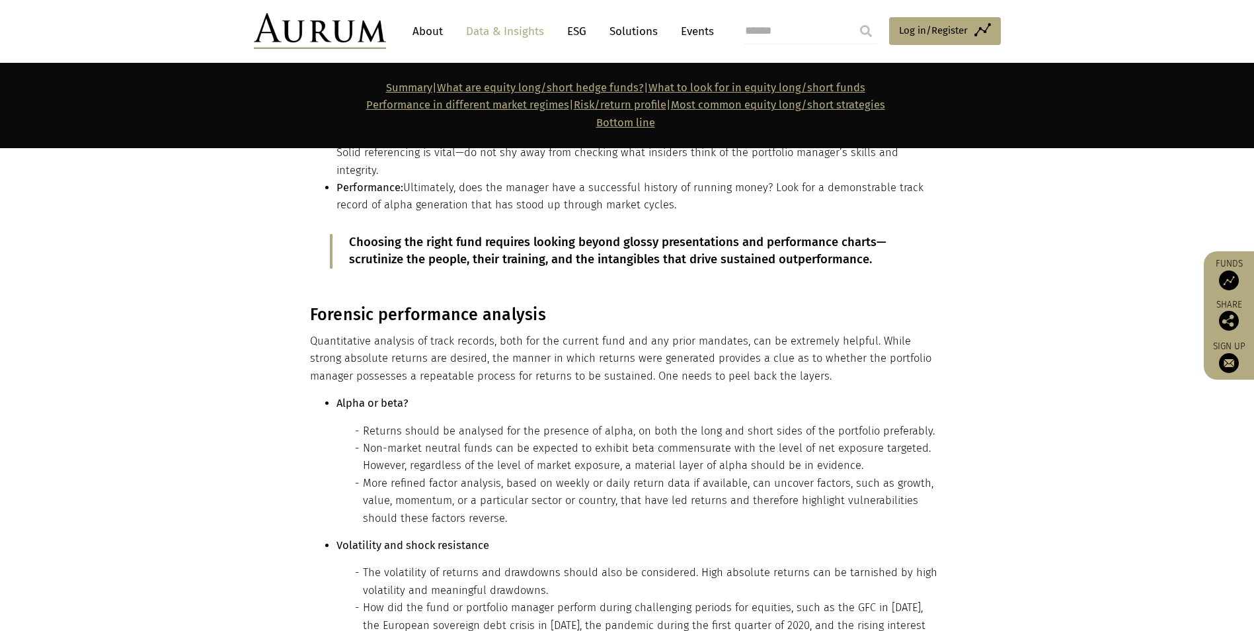
drag, startPoint x: 407, startPoint y: 311, endPoint x: 415, endPoint y: 351, distance: 40.5
click at [415, 475] on li "More refined factor analysis, based on weekly or daily return data if available…" at bounding box center [652, 501] width 579 height 52
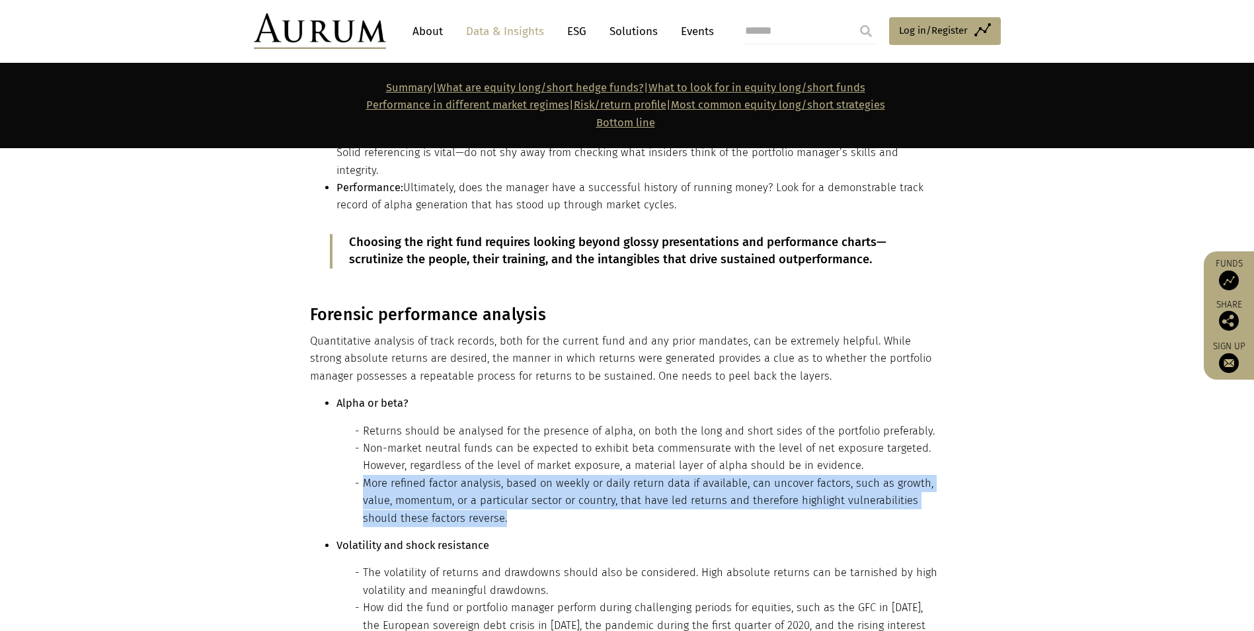
click at [415, 475] on li "More refined factor analysis, based on weekly or daily return data if available…" at bounding box center [652, 501] width 579 height 52
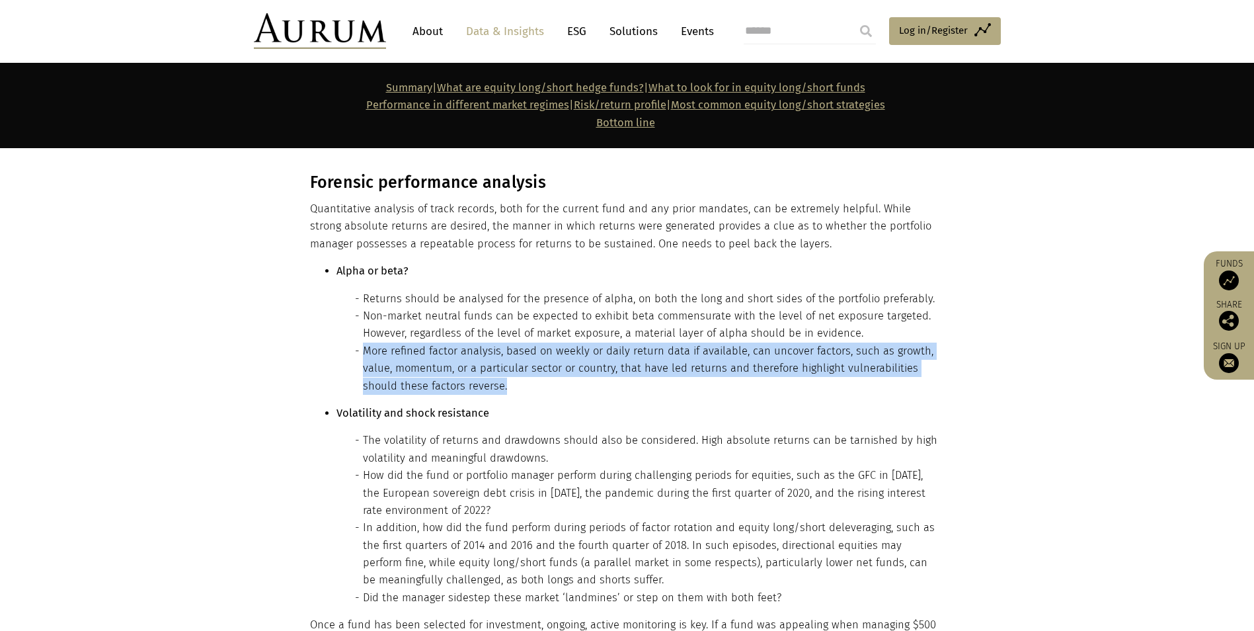
scroll to position [7720, 0]
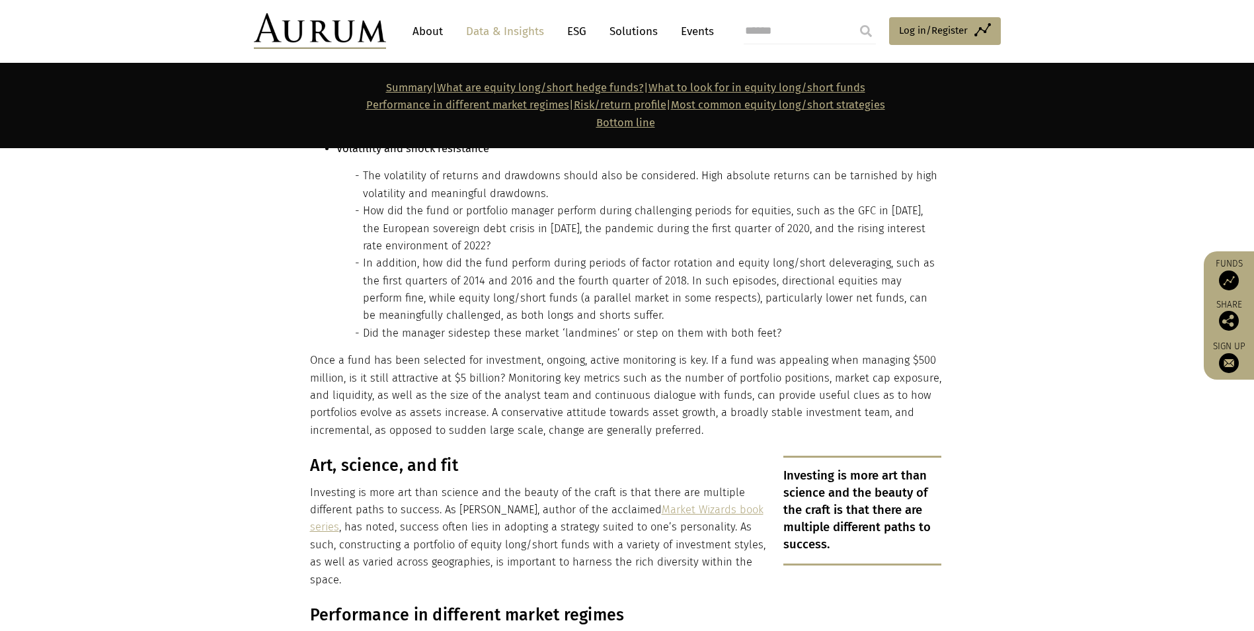
click at [442, 484] on p "Investing is more art than science and the beauty of the craft is that there ar…" at bounding box center [626, 536] width 632 height 104
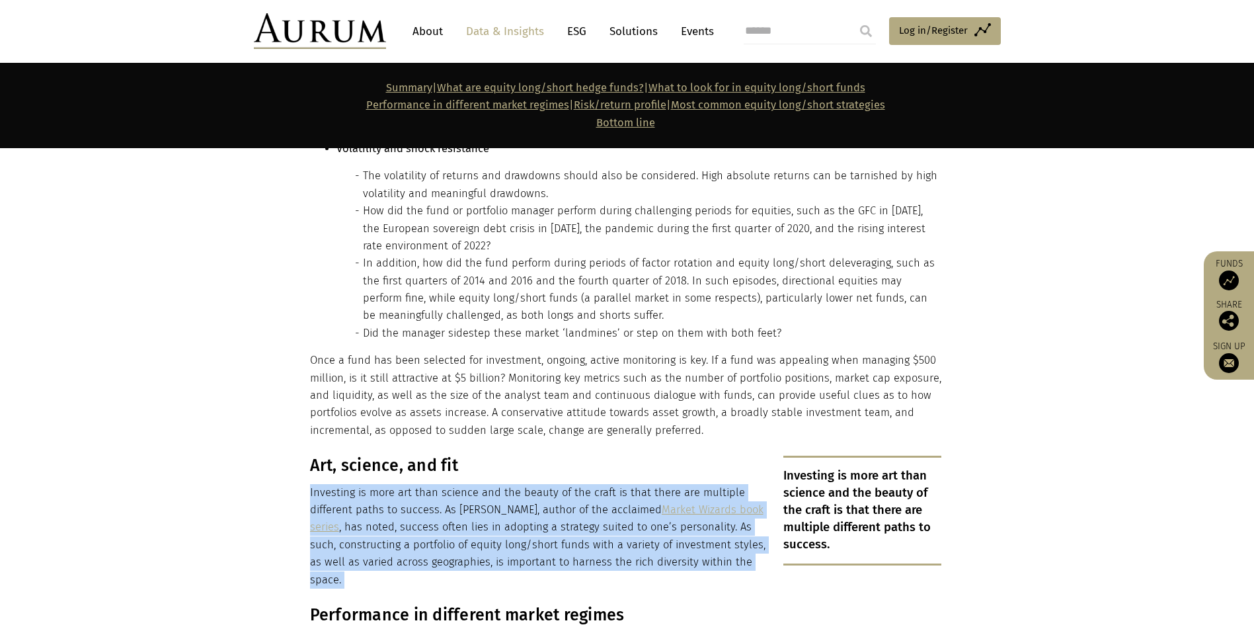
click at [442, 484] on p "Investing is more art than science and the beauty of the craft is that there ar…" at bounding box center [626, 536] width 632 height 104
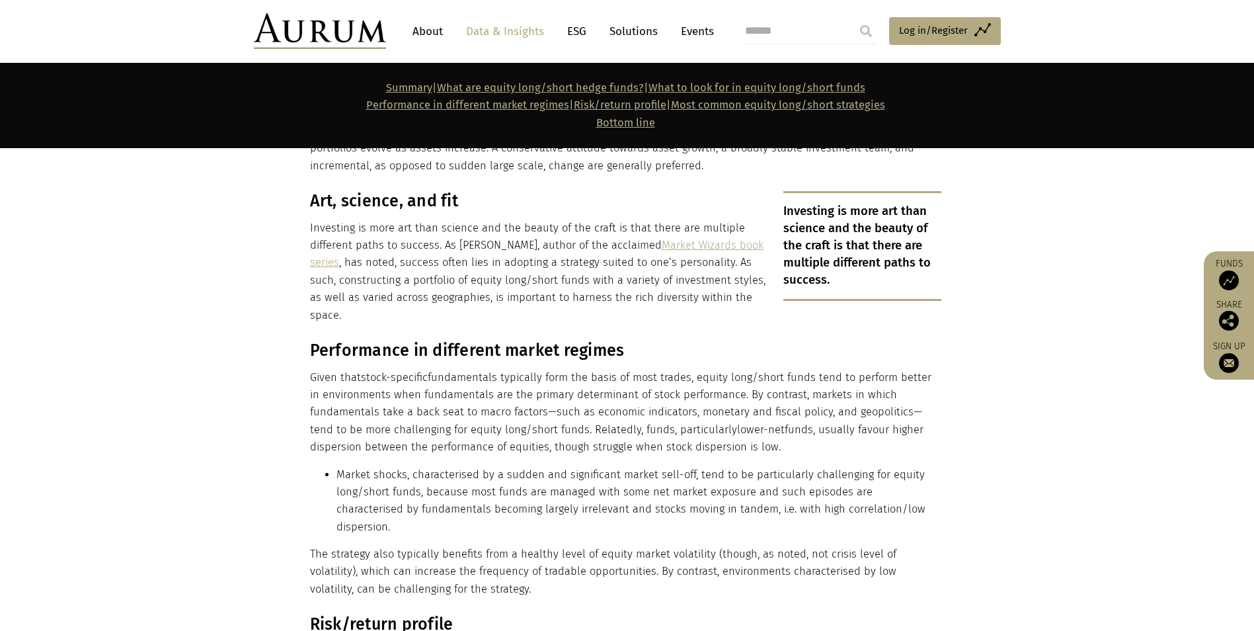
click at [509, 369] on p "Given that stock-specific fundamentals typically form the basis of most trades,…" at bounding box center [626, 412] width 632 height 87
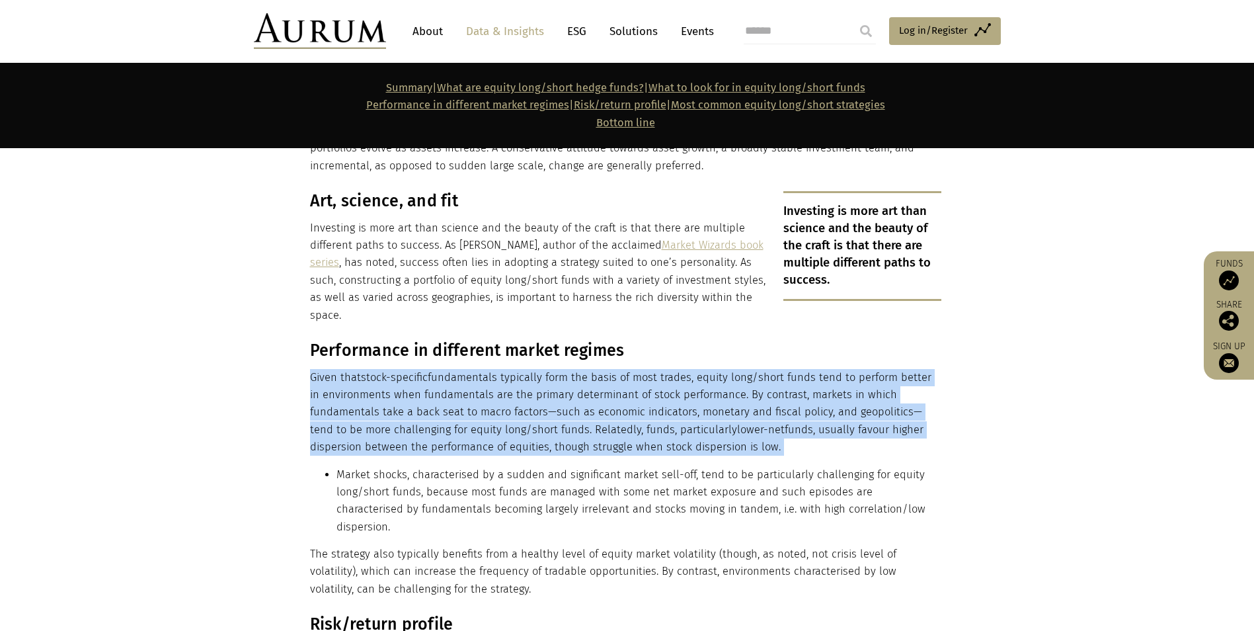
click at [509, 369] on p "Given that stock-specific fundamentals typically form the basis of most trades,…" at bounding box center [626, 412] width 632 height 87
drag, startPoint x: 509, startPoint y: 270, endPoint x: 446, endPoint y: 237, distance: 71.9
click at [446, 369] on p "Given that stock-specific fundamentals typically form the basis of most trades,…" at bounding box center [626, 412] width 632 height 87
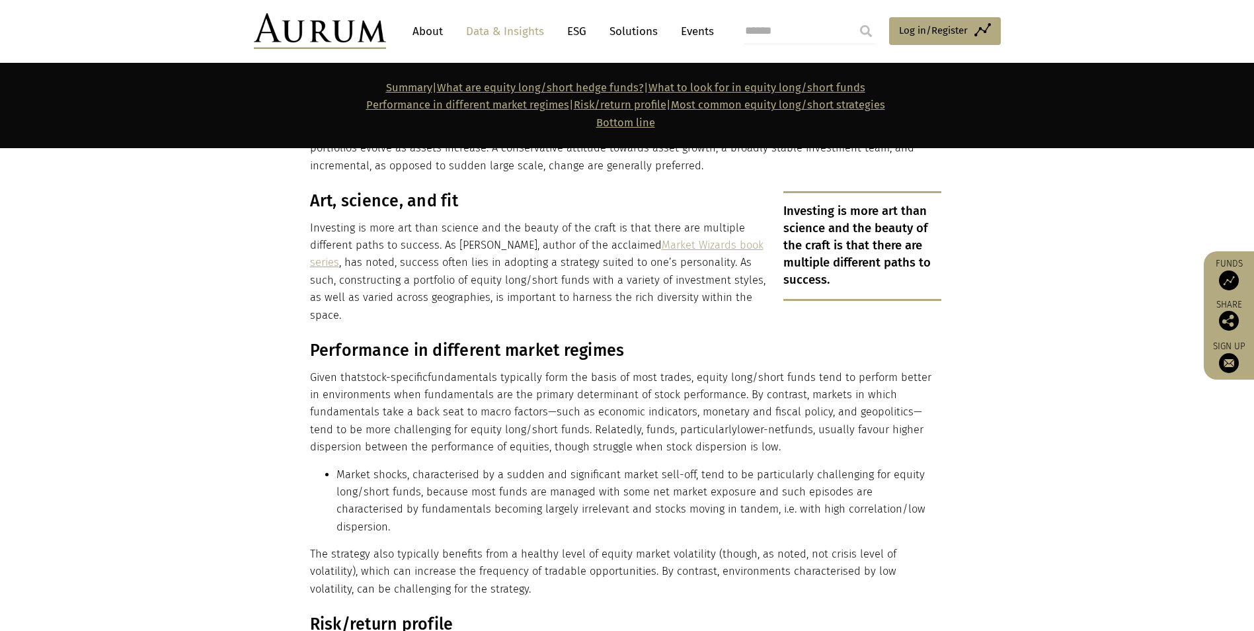
click at [478, 369] on p "Given that stock-specific fundamentals typically form the basis of most trades,…" at bounding box center [626, 412] width 632 height 87
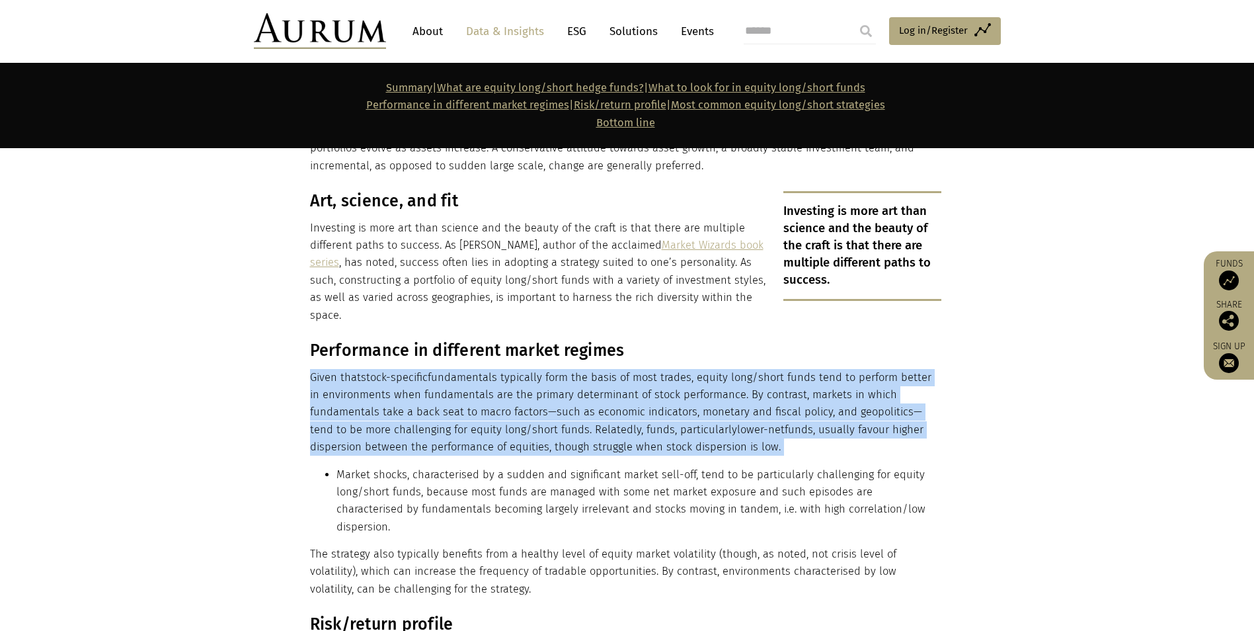
click at [478, 369] on p "Given that stock-specific fundamentals typically form the basis of most trades,…" at bounding box center [626, 412] width 632 height 87
drag, startPoint x: 478, startPoint y: 233, endPoint x: 429, endPoint y: 247, distance: 51.5
click at [429, 369] on p "Given that stock-specific fundamentals typically form the basis of most trades,…" at bounding box center [626, 412] width 632 height 87
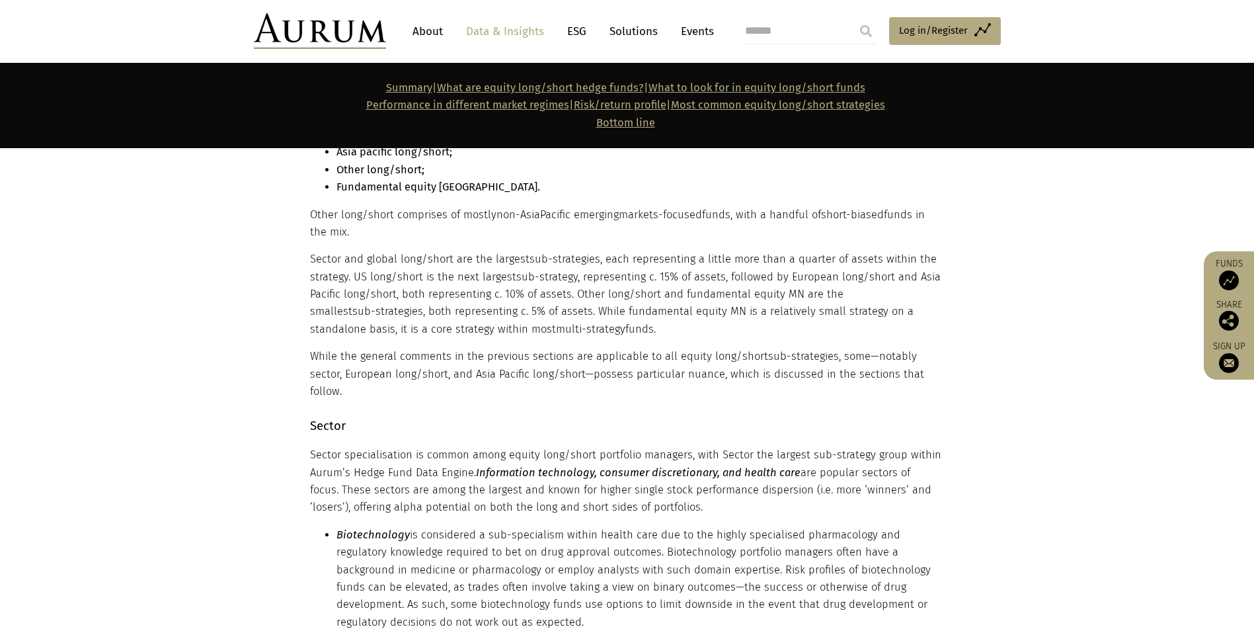
scroll to position [9505, 0]
